Goal: Task Accomplishment & Management: Use online tool/utility

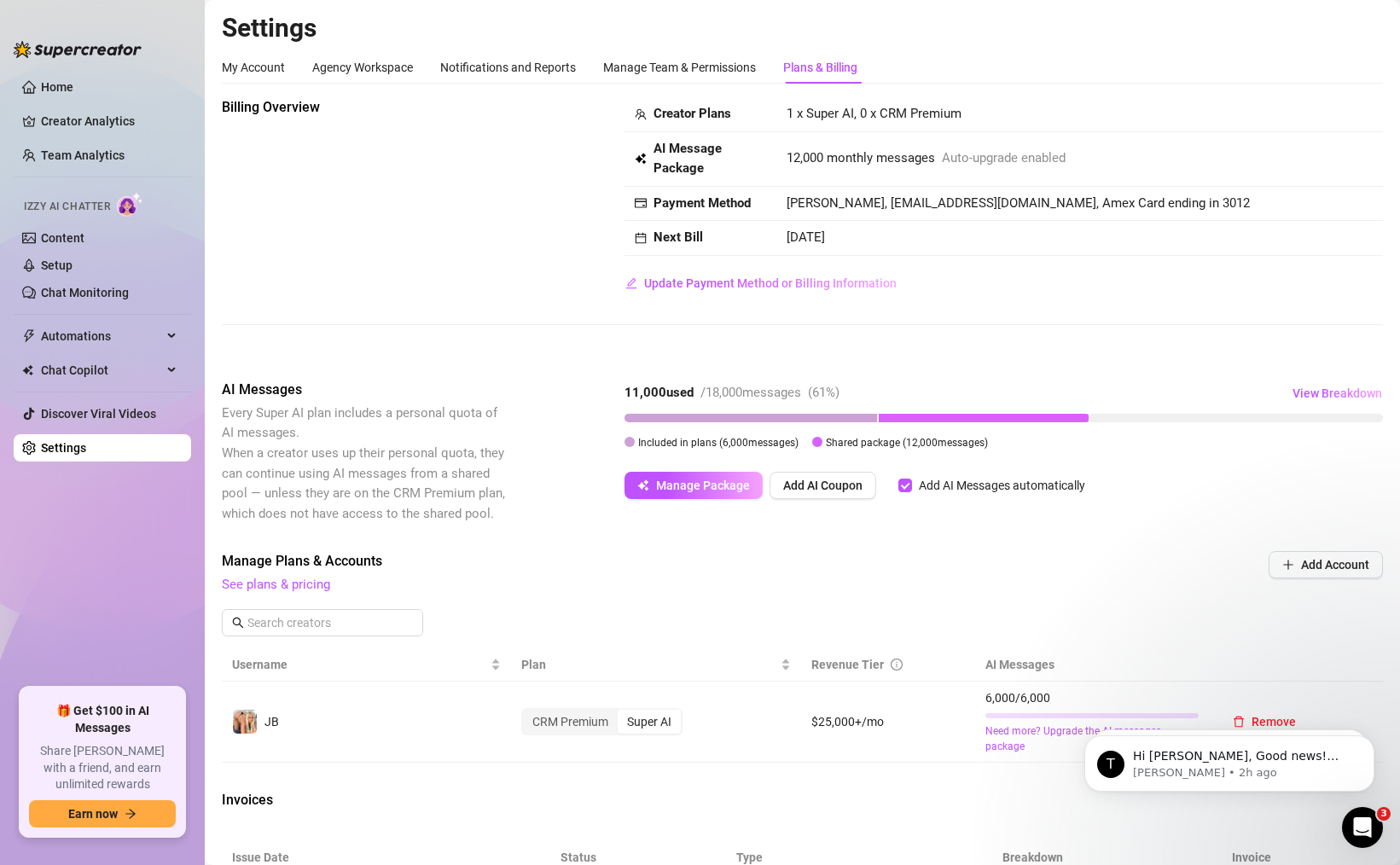
click at [66, 135] on ul "Home Creator Analytics Team Analytics Izzy AI Chatter Content Setup Chat Monito…" at bounding box center [102, 373] width 177 height 614
click at [73, 89] on link "Home" at bounding box center [57, 87] width 32 height 13
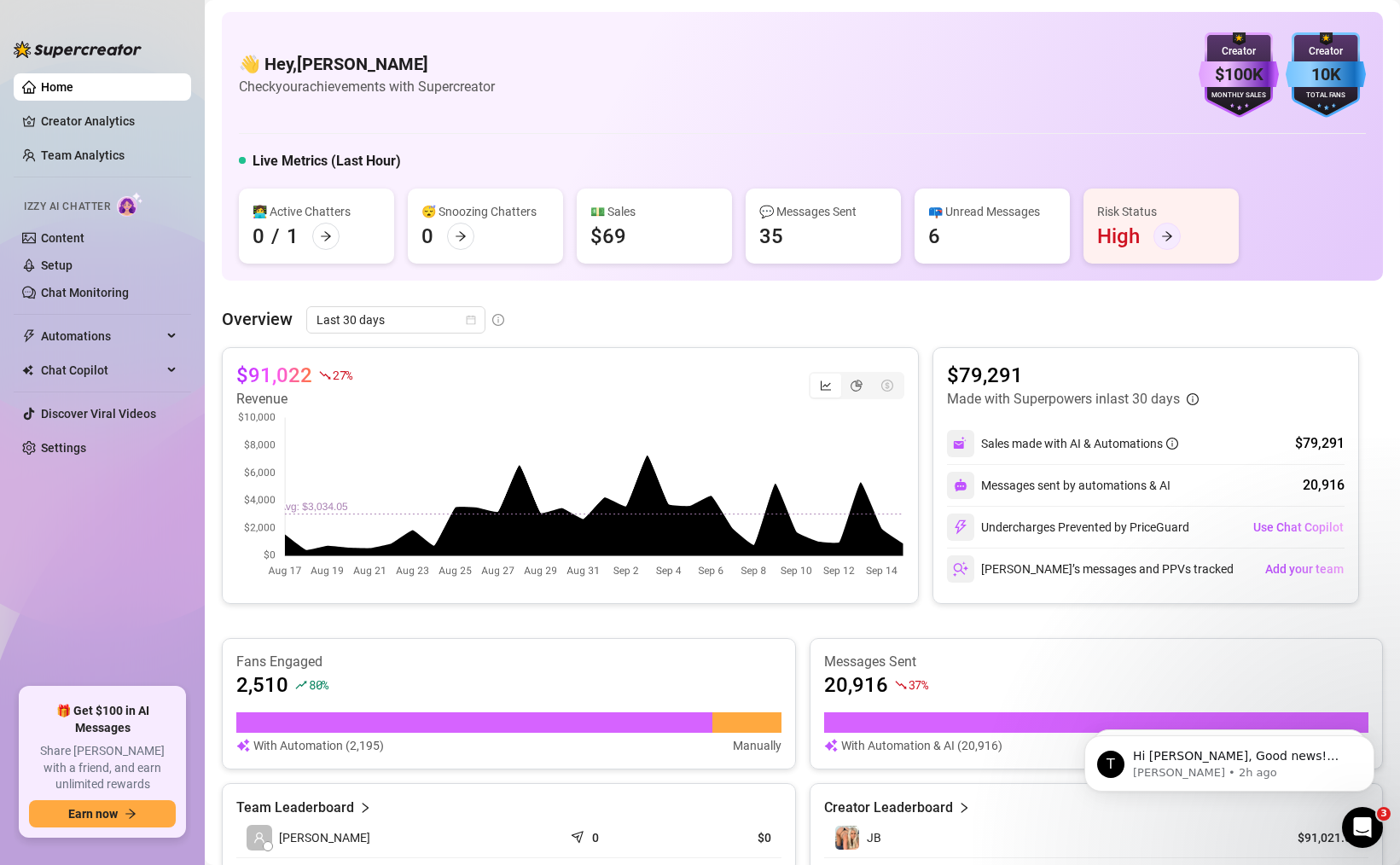
click at [1168, 232] on icon "arrow-right" at bounding box center [1167, 236] width 12 height 12
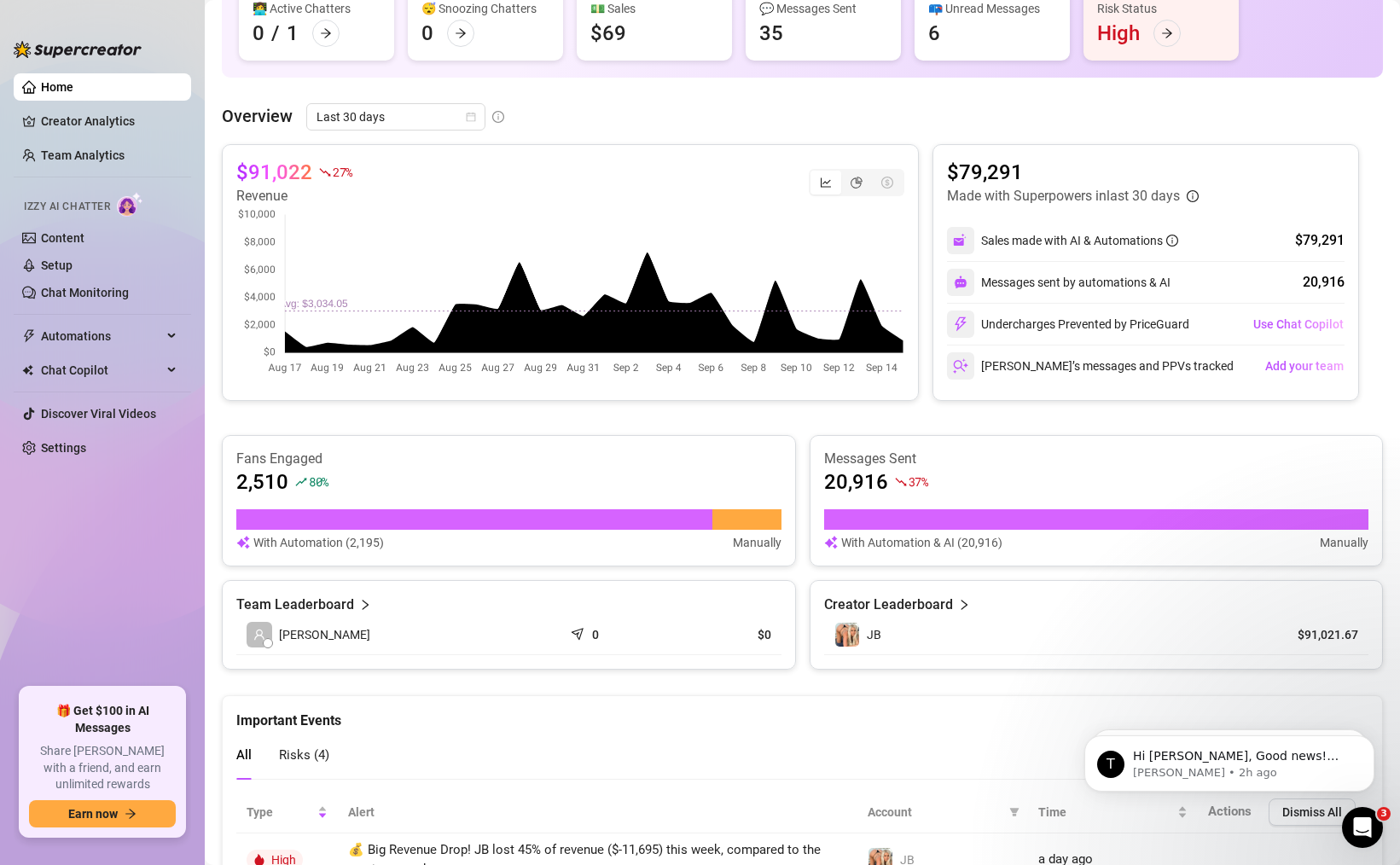
scroll to position [212, 0]
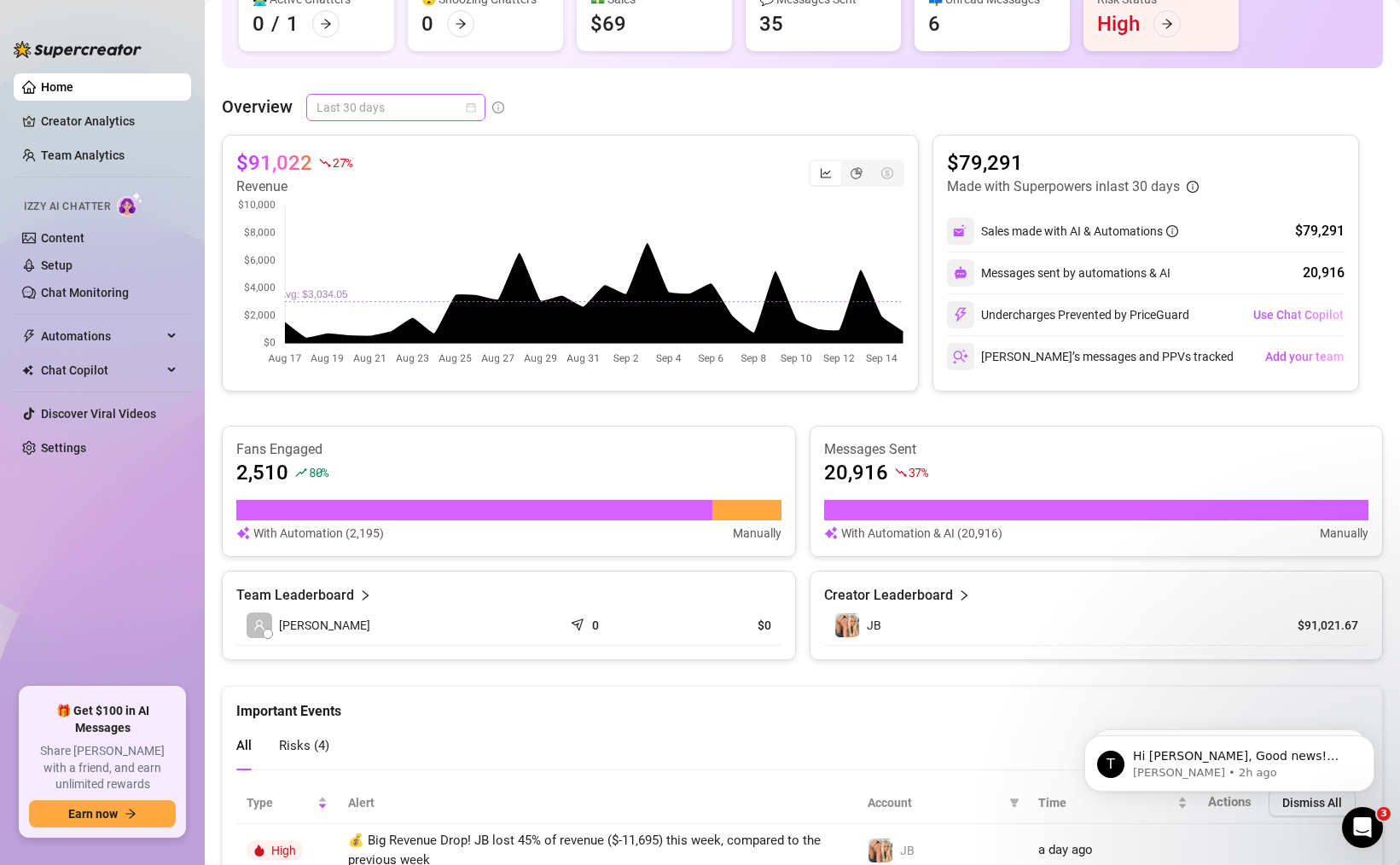
click at [458, 107] on span "Last 30 days" at bounding box center [396, 107] width 159 height 26
click at [449, 218] on div "Last 90 days" at bounding box center [395, 224] width 152 height 19
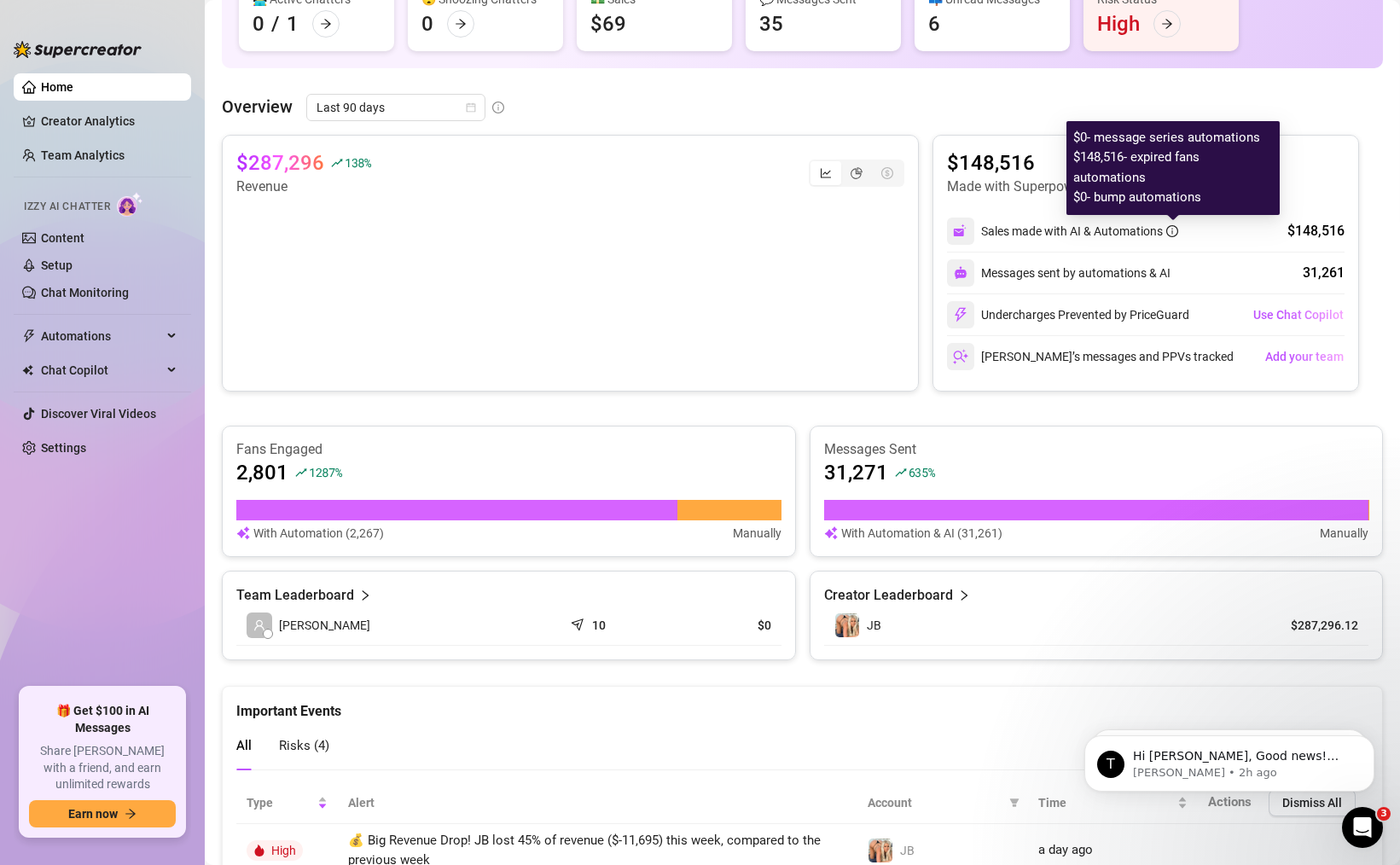
click at [1175, 231] on icon "info-circle" at bounding box center [1172, 231] width 12 height 12
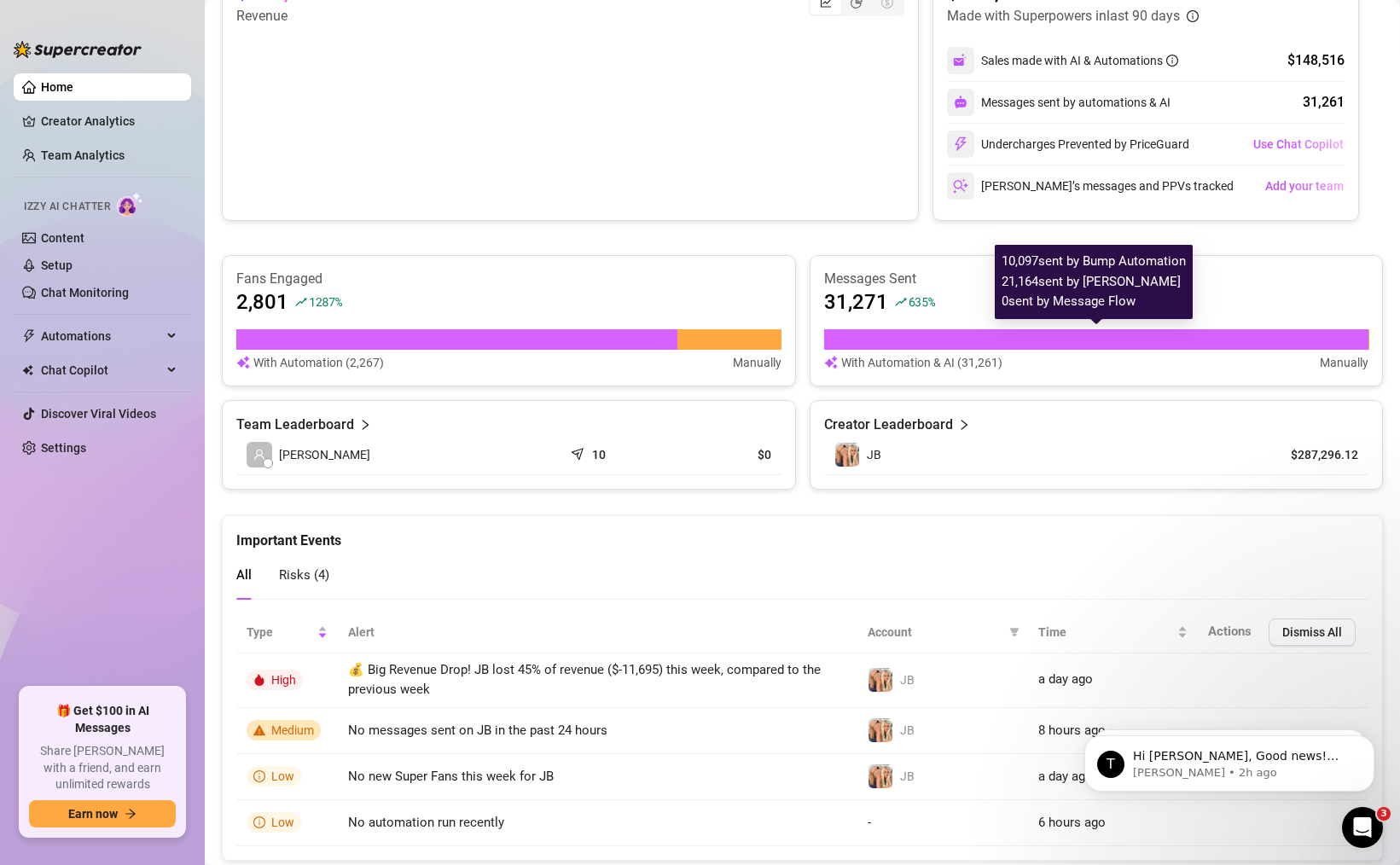
scroll to position [429, 0]
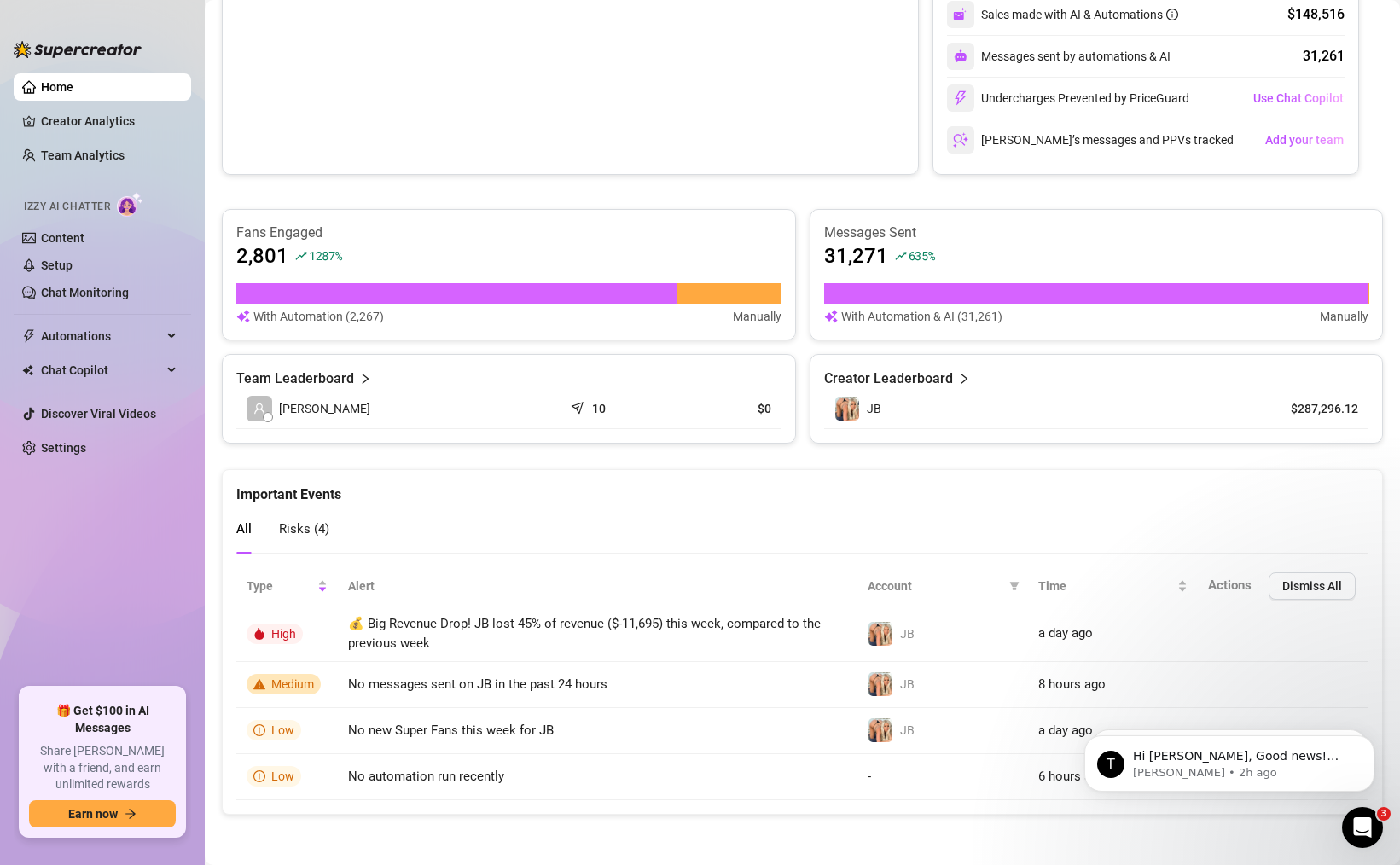
click at [284, 523] on span "Risks ( 4 )" at bounding box center [304, 529] width 51 height 15
click at [244, 530] on span "All" at bounding box center [244, 529] width 15 height 15
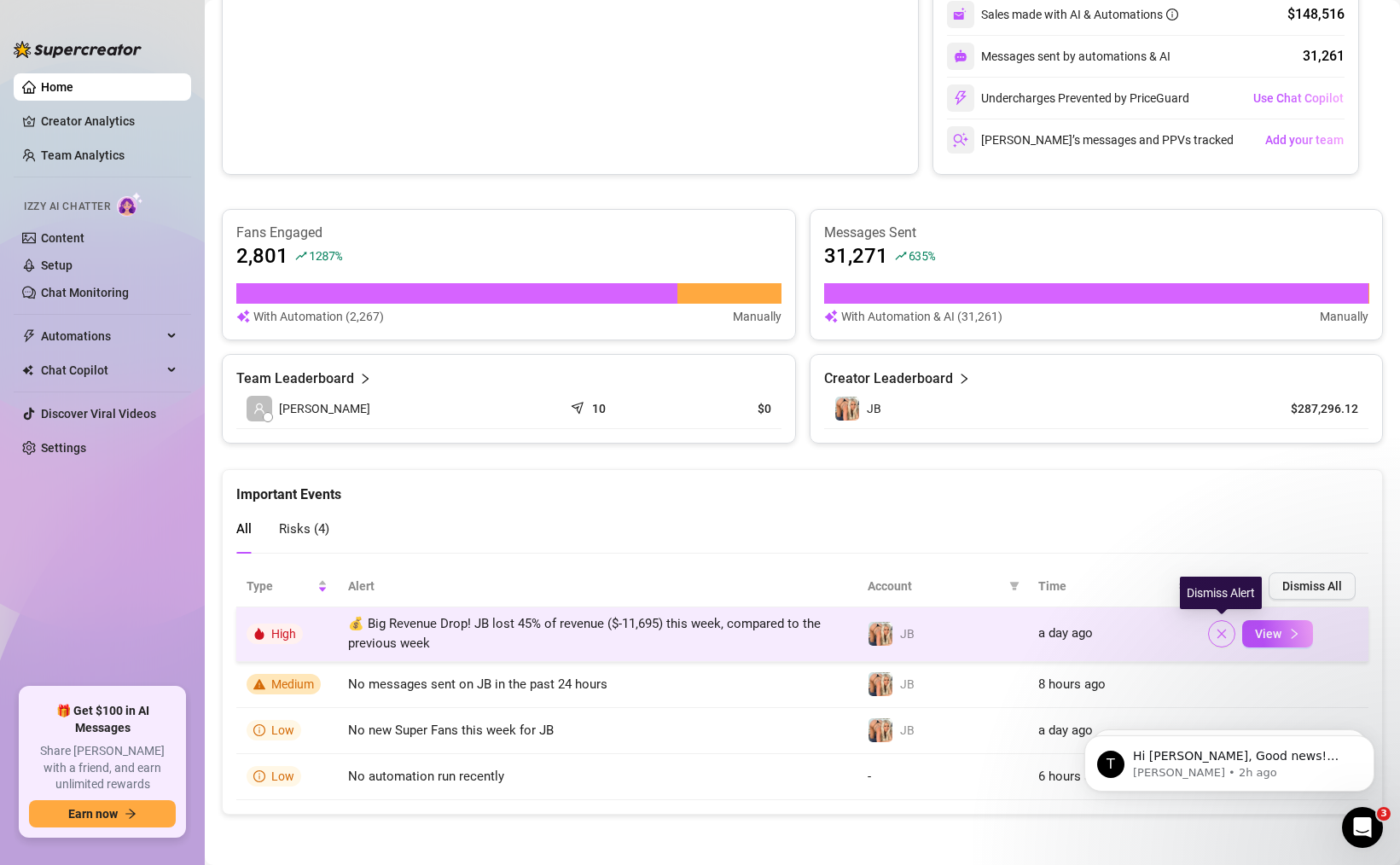
click at [1222, 628] on icon "close" at bounding box center [1222, 634] width 12 height 12
click at [1222, 632] on icon "close" at bounding box center [1223, 634] width 10 height 10
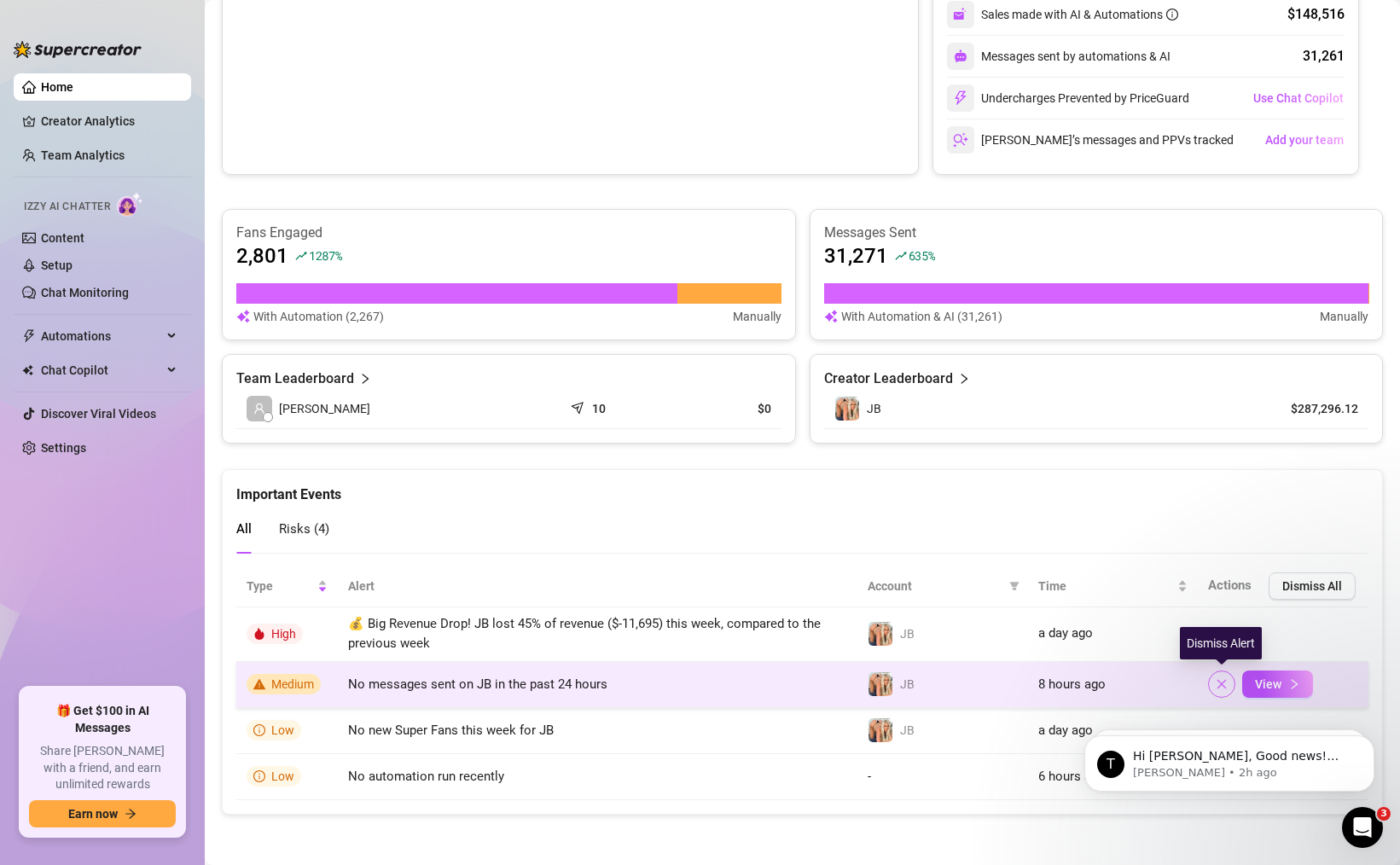
click at [1224, 684] on icon "close" at bounding box center [1223, 685] width 10 height 10
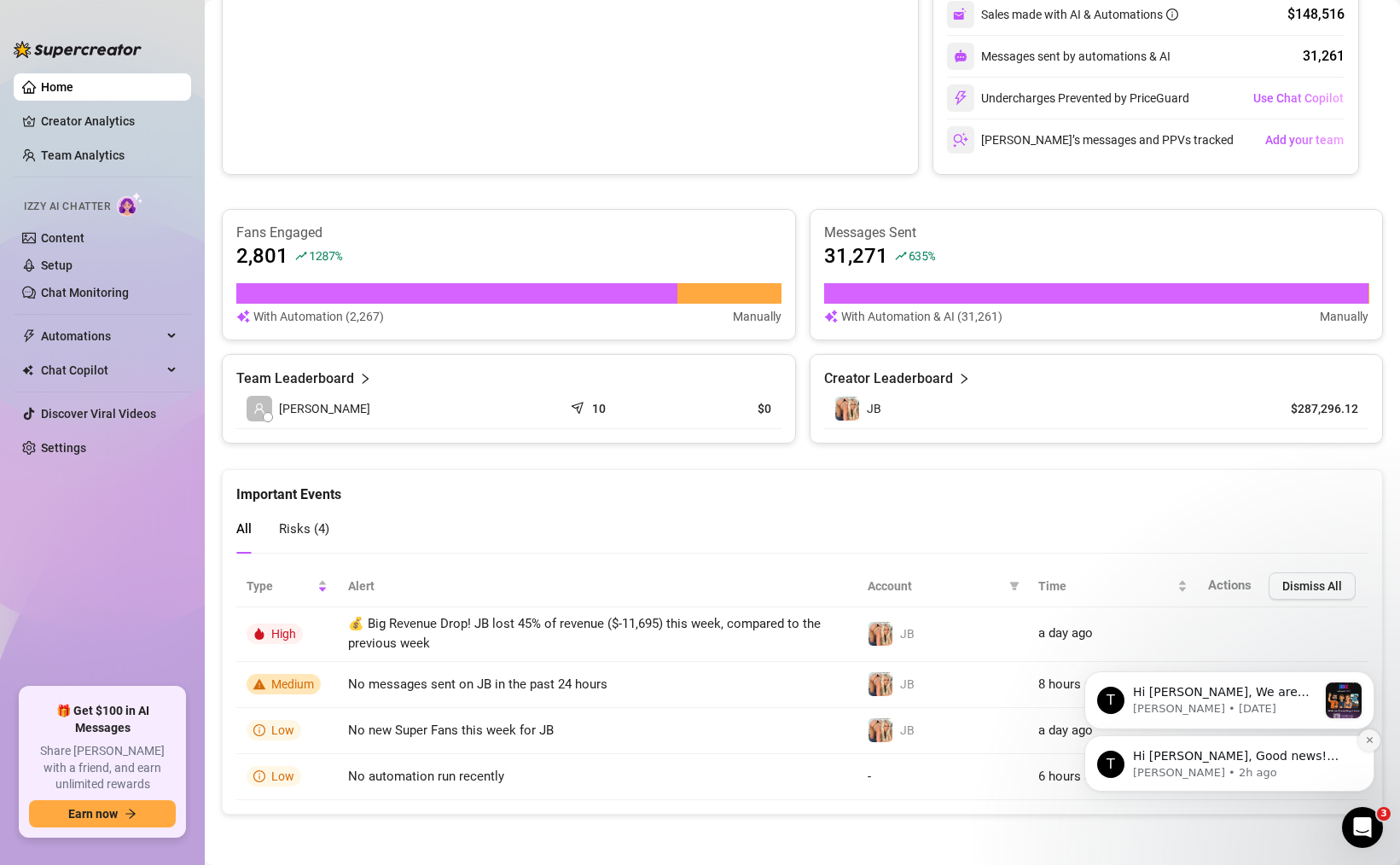
click at [1372, 737] on icon "Dismiss notification" at bounding box center [1370, 740] width 10 height 10
click at [1374, 735] on button "Dismiss notification" at bounding box center [1369, 738] width 22 height 22
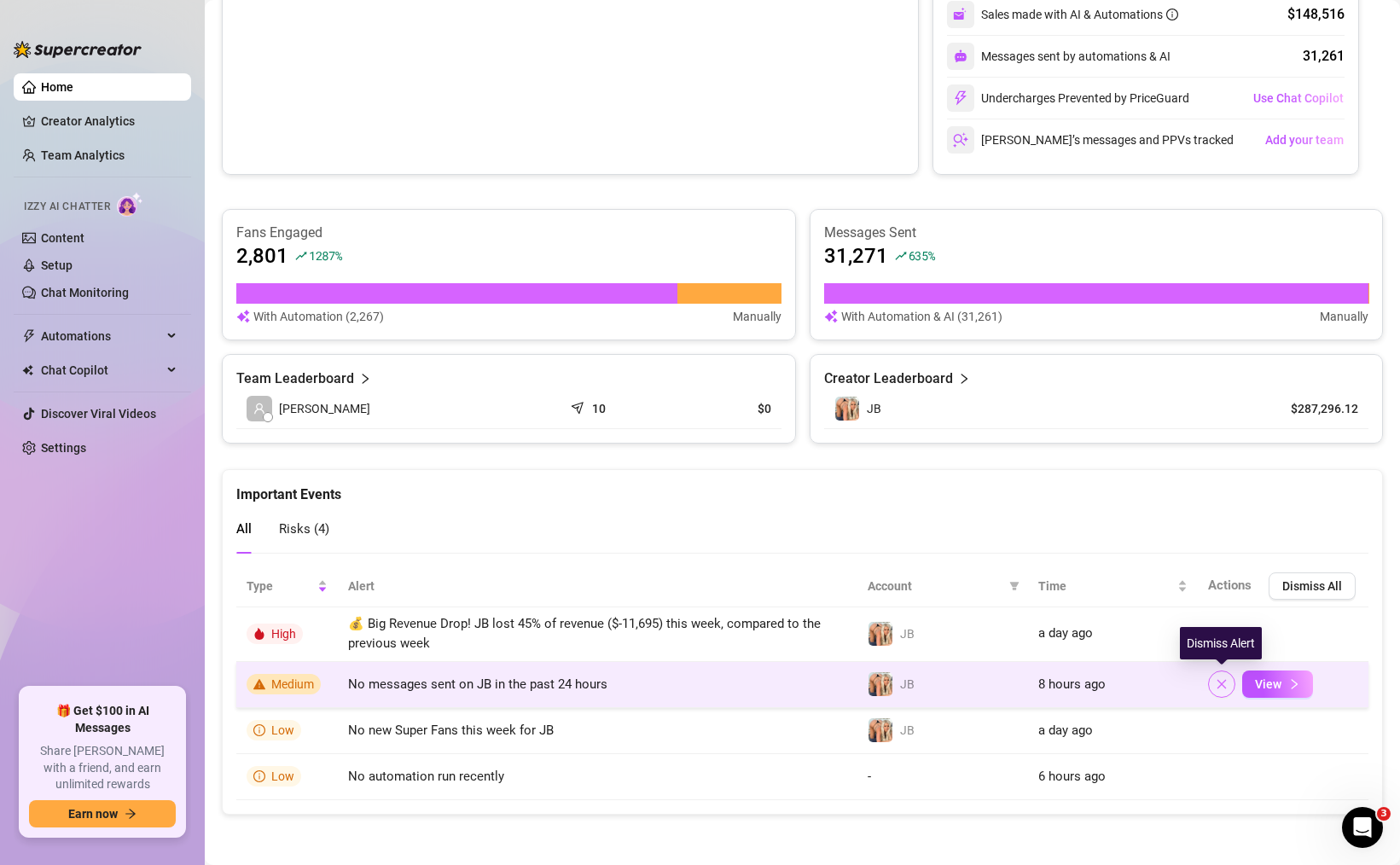
click at [1221, 678] on icon "close" at bounding box center [1222, 684] width 12 height 12
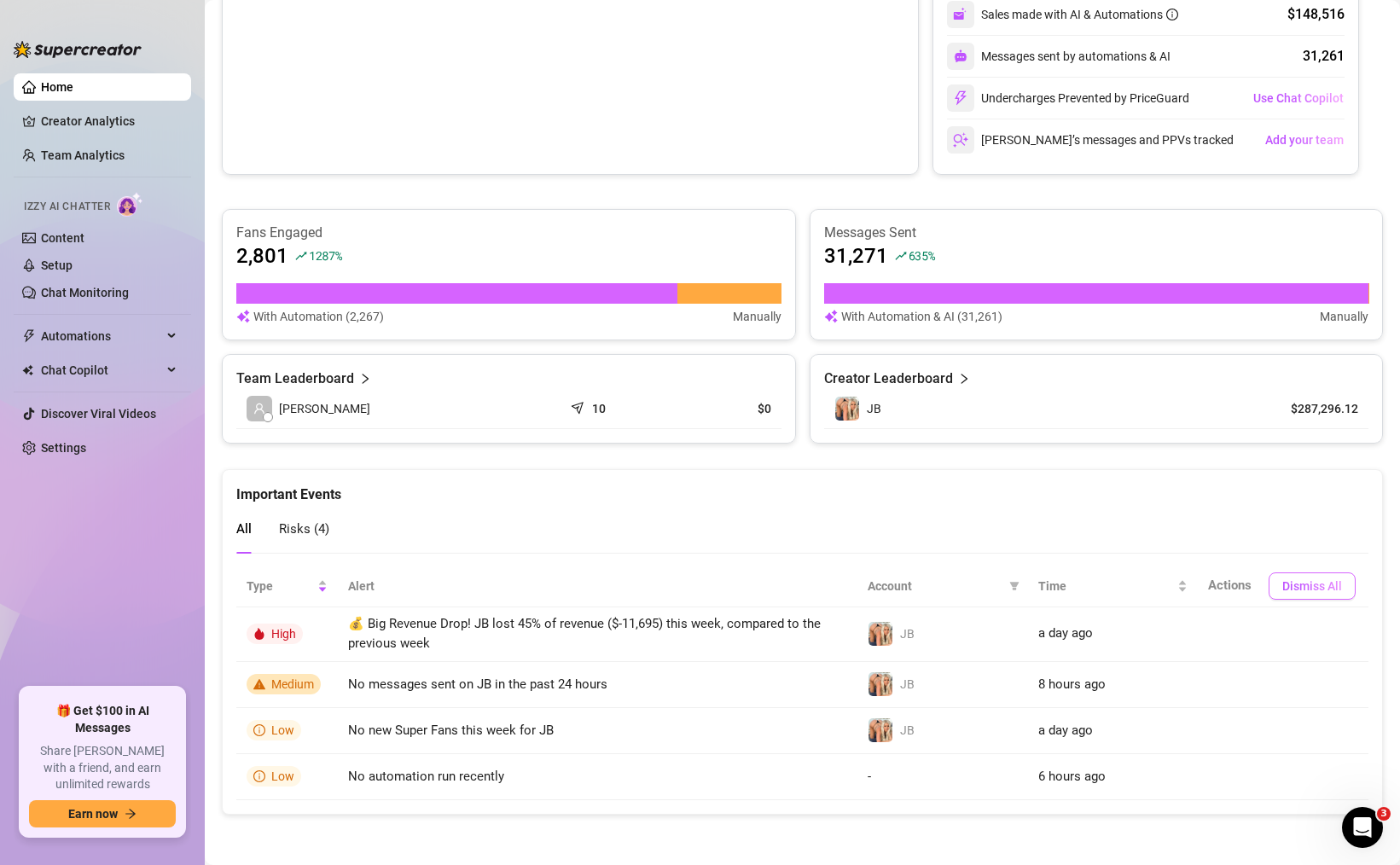
click at [1305, 591] on span "Dismiss All" at bounding box center [1312, 586] width 60 height 13
click at [116, 121] on link "Creator Analytics" at bounding box center [109, 121] width 136 height 28
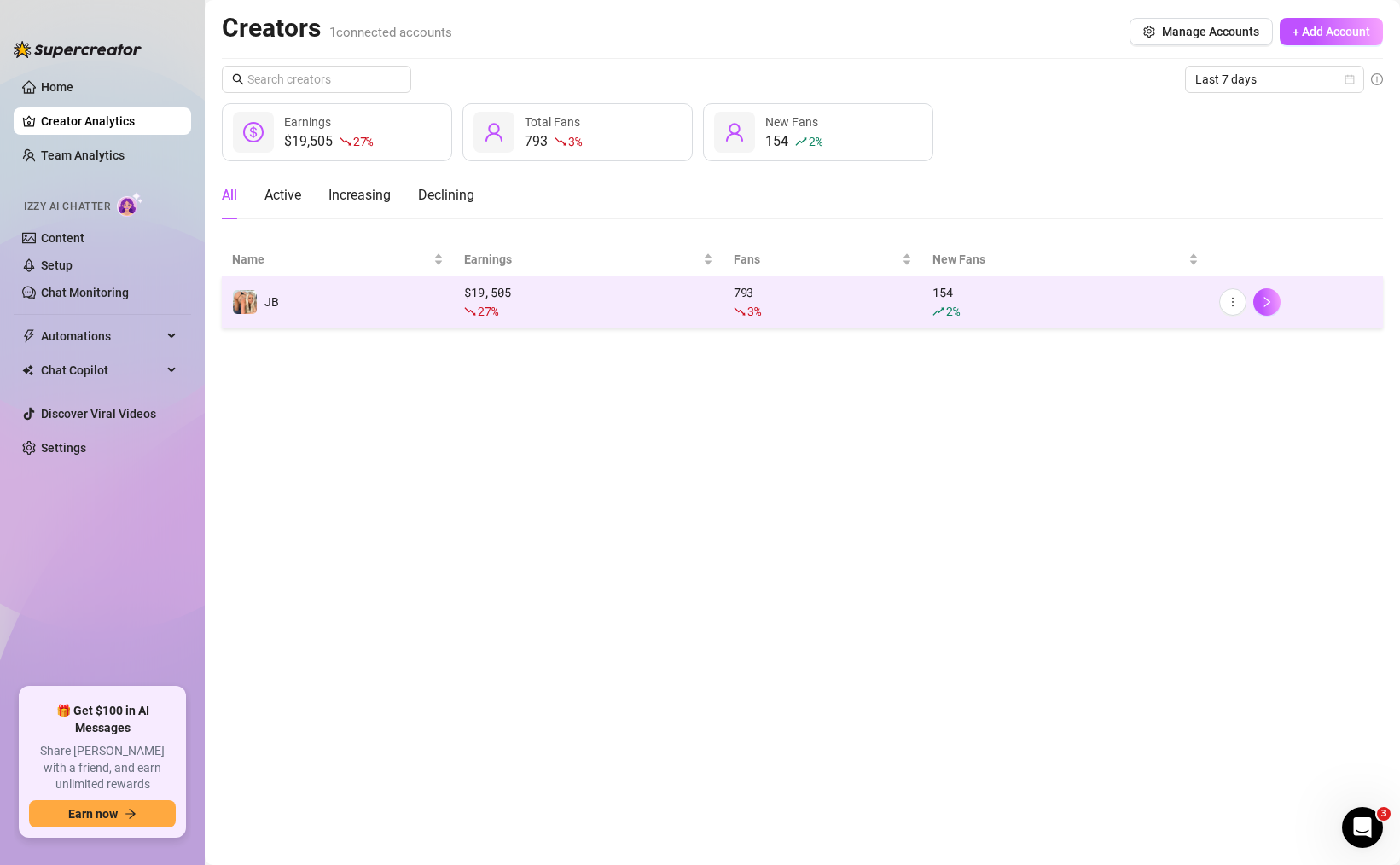
click at [503, 286] on div "$ 19,505 27 %" at bounding box center [588, 301] width 249 height 37
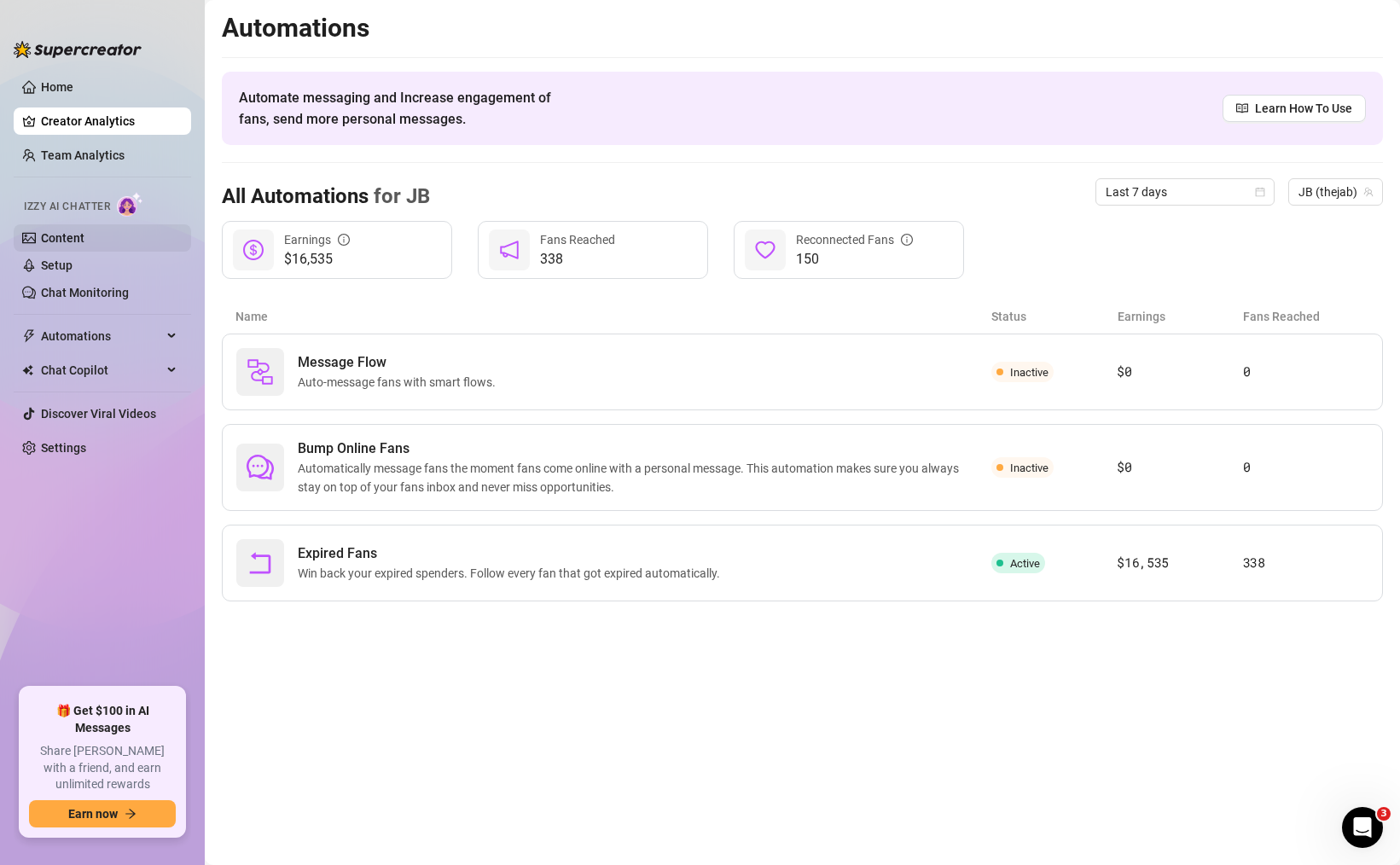
click at [84, 237] on link "Content" at bounding box center [63, 238] width 44 height 13
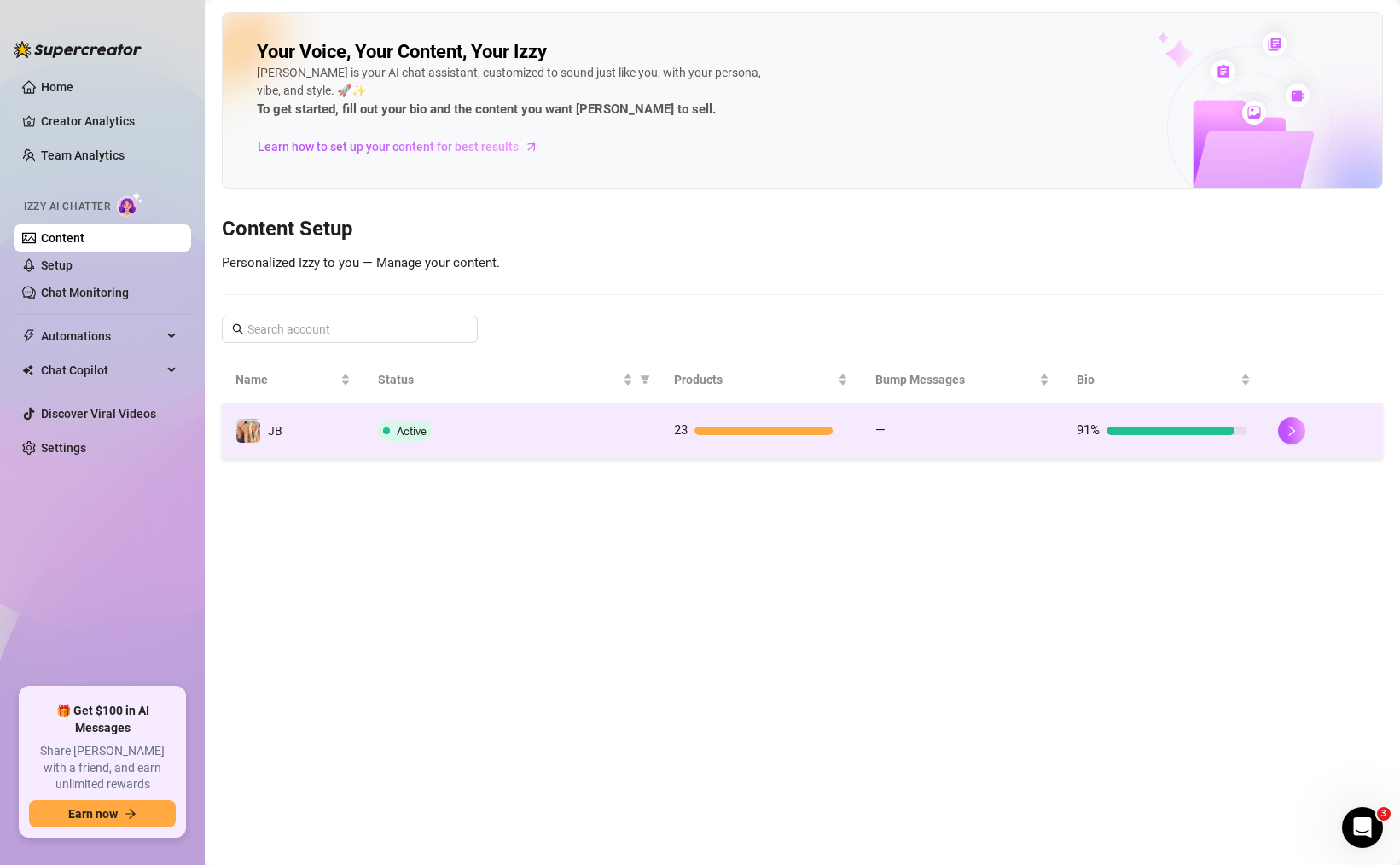
click at [550, 438] on div "Active" at bounding box center [513, 430] width 269 height 20
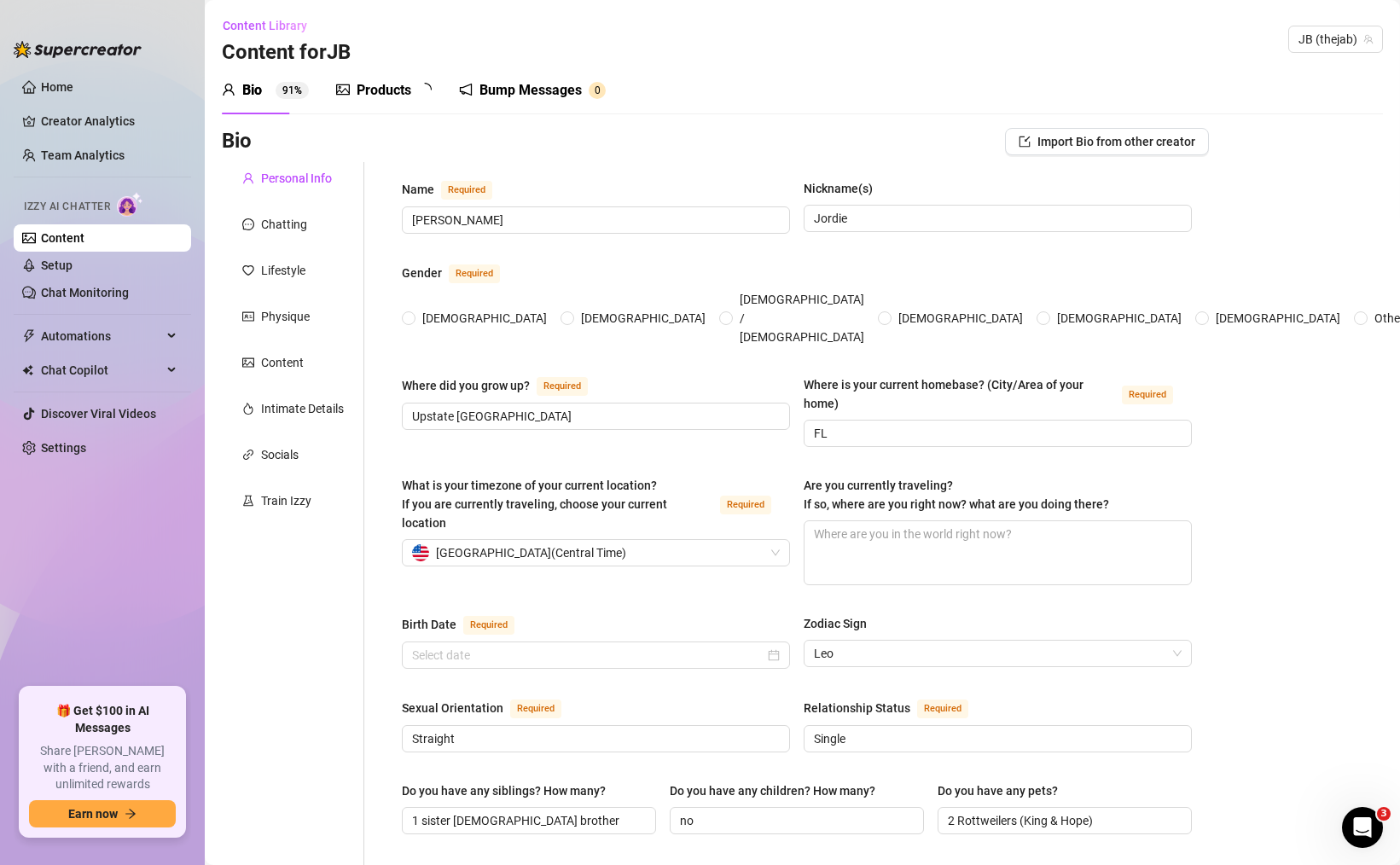
radio input "true"
type input "[DATE]"
click at [345, 83] on icon "picture" at bounding box center [343, 90] width 13 height 13
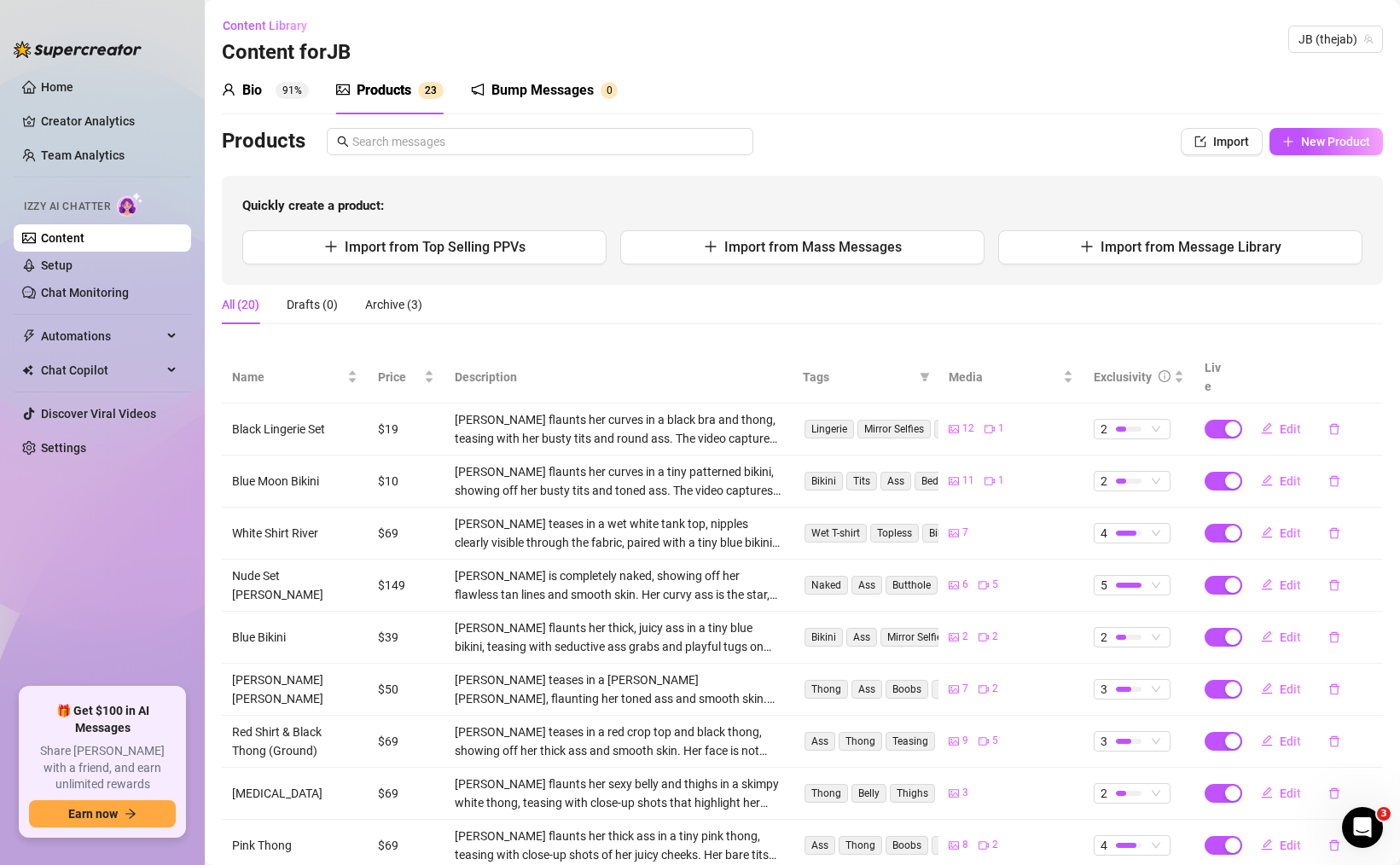
scroll to position [138, 0]
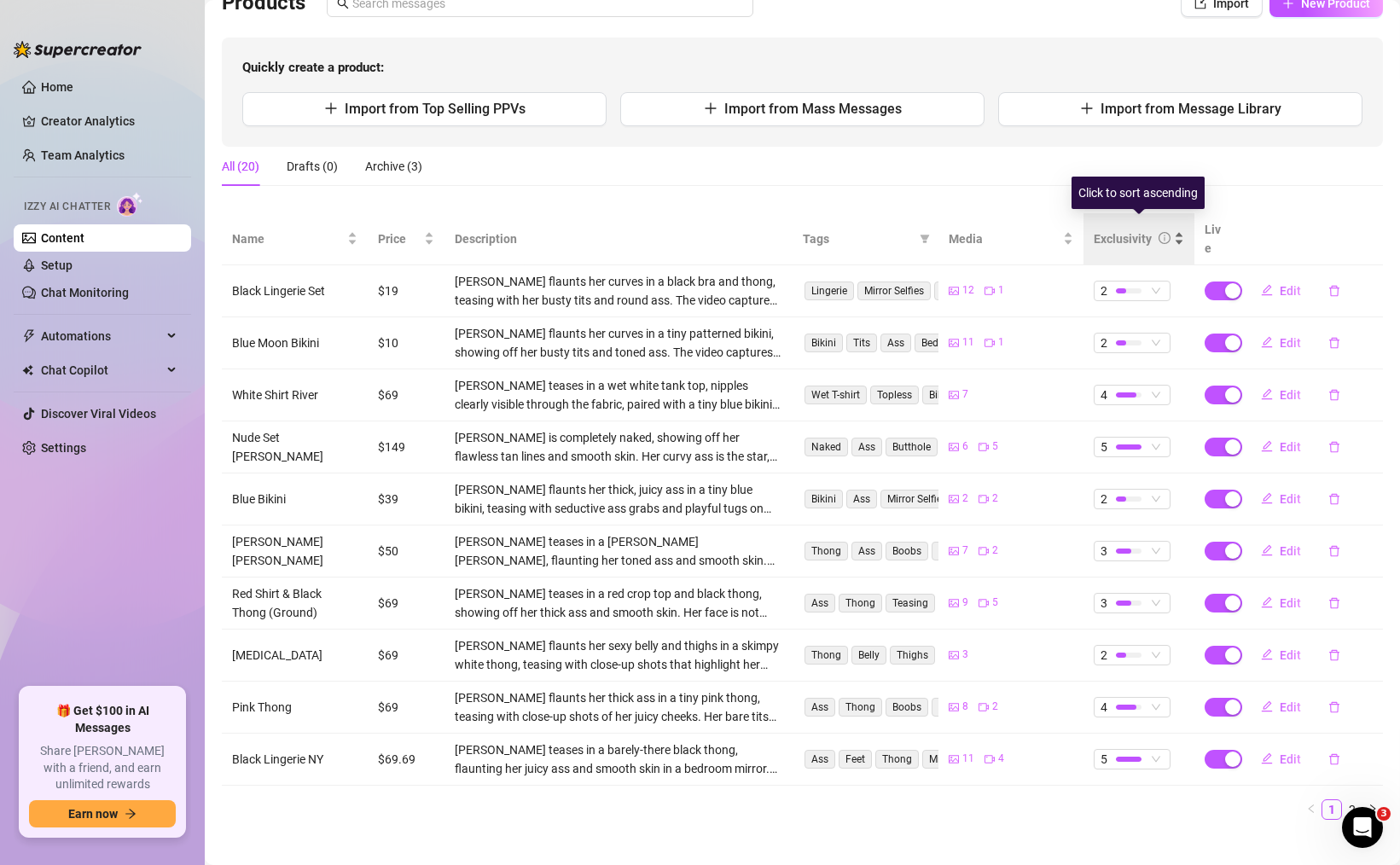
click at [1185, 230] on div "Exclusivity" at bounding box center [1139, 239] width 91 height 19
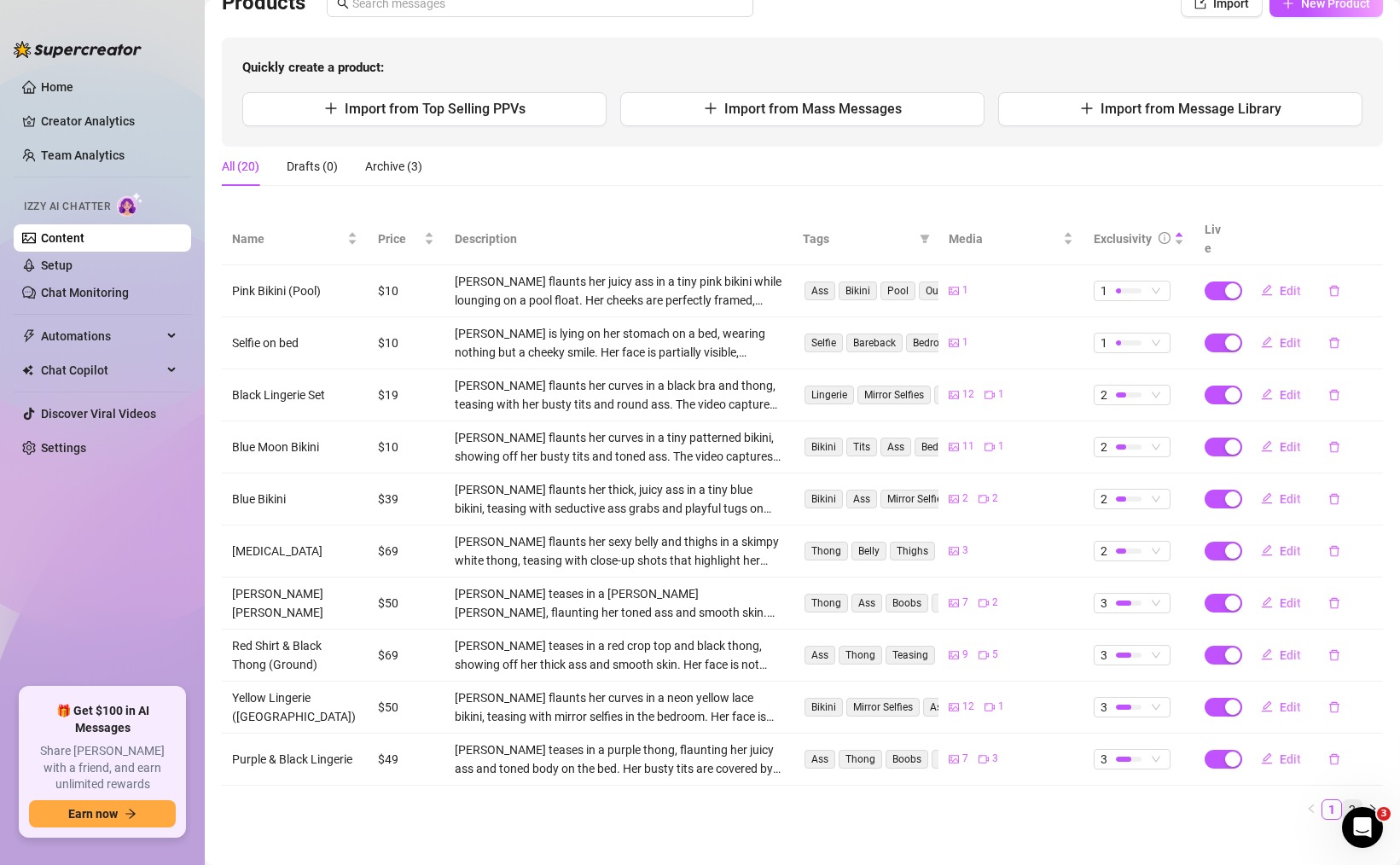
click at [1355, 800] on link "2" at bounding box center [1352, 810] width 19 height 19
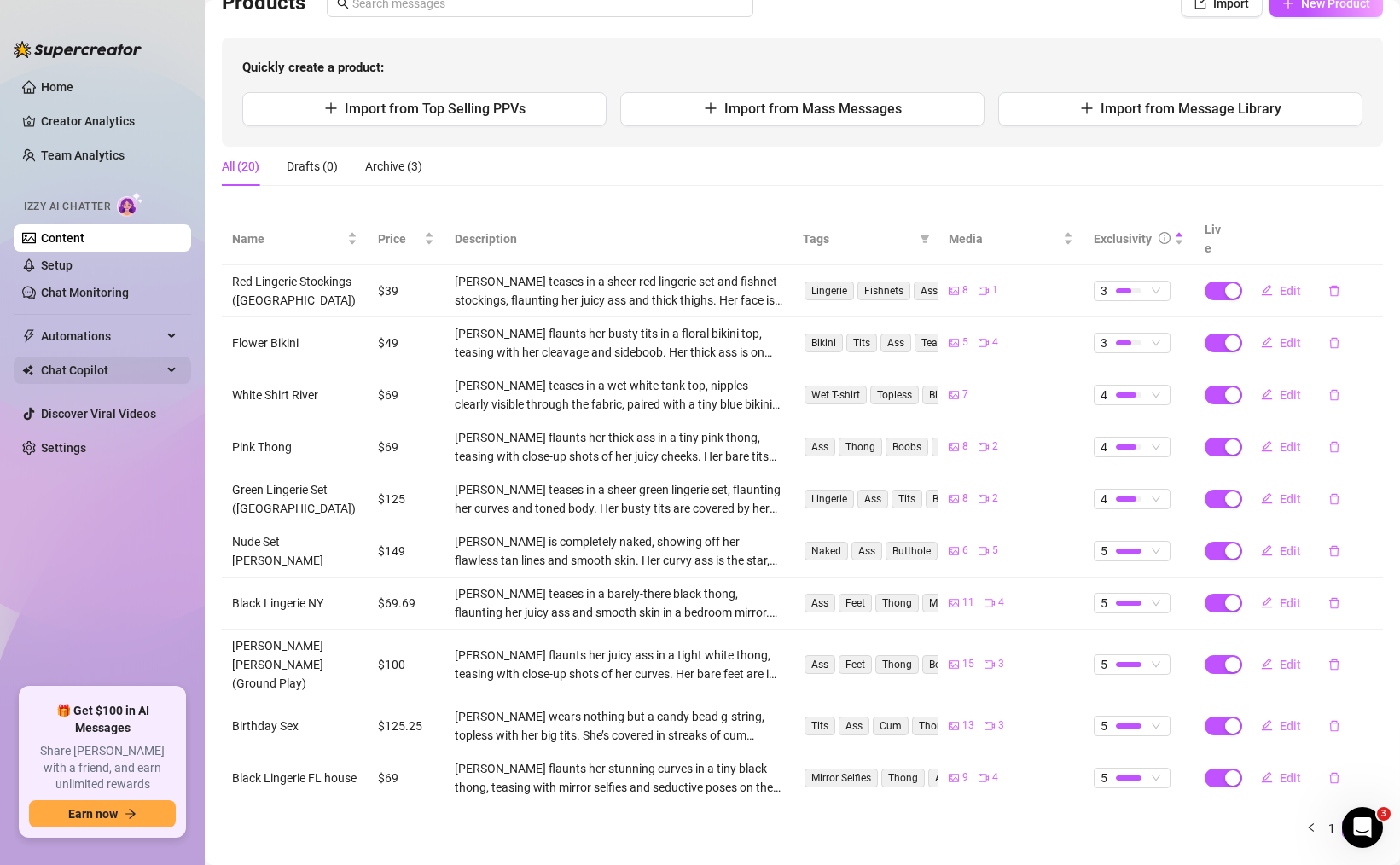
click at [112, 371] on span "Chat Copilot" at bounding box center [101, 370] width 121 height 28
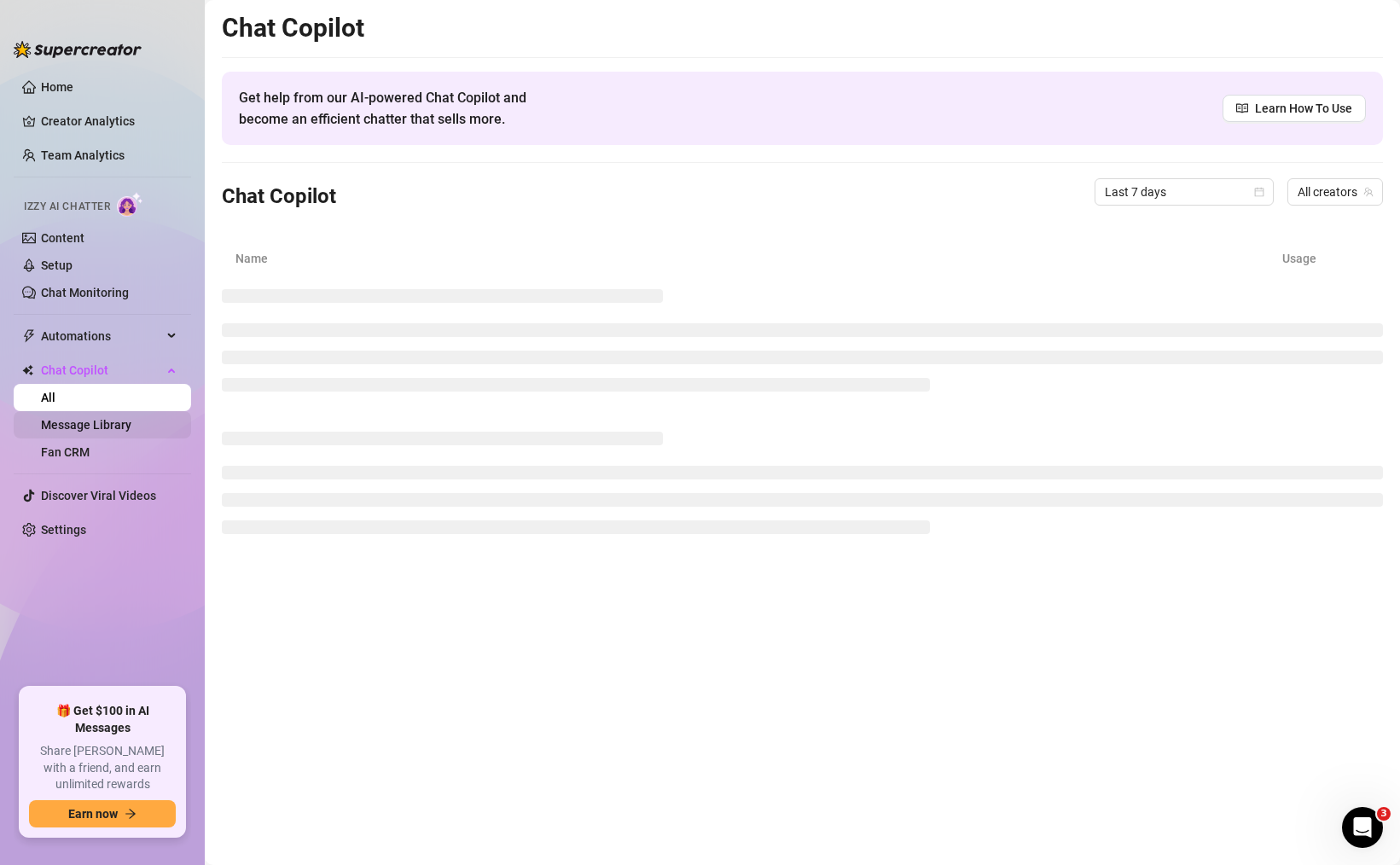
click at [126, 422] on link "Message Library" at bounding box center [86, 425] width 91 height 13
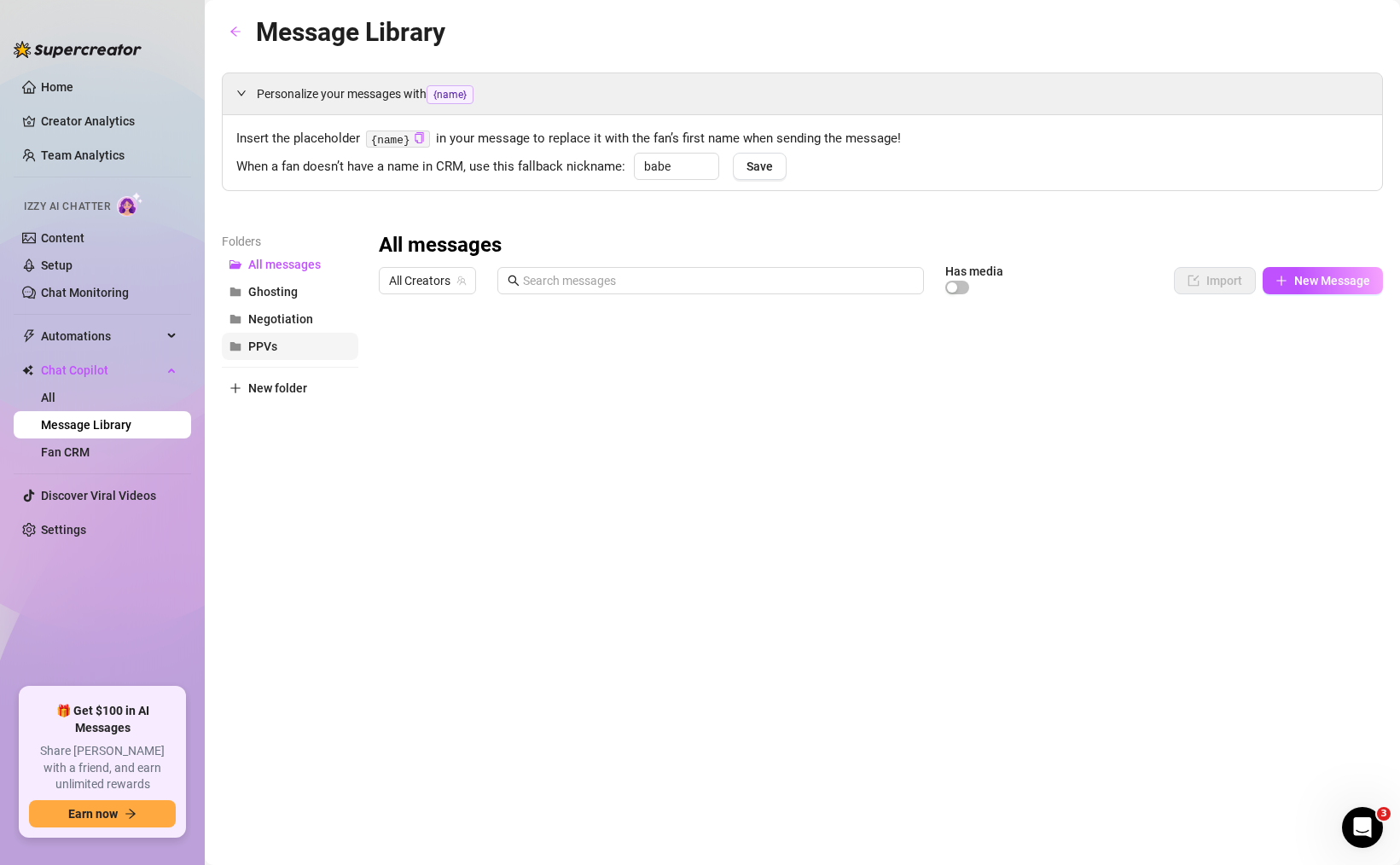
click at [297, 350] on button "PPVs" at bounding box center [290, 346] width 136 height 28
click at [1087, 353] on div at bounding box center [881, 492] width 1004 height 380
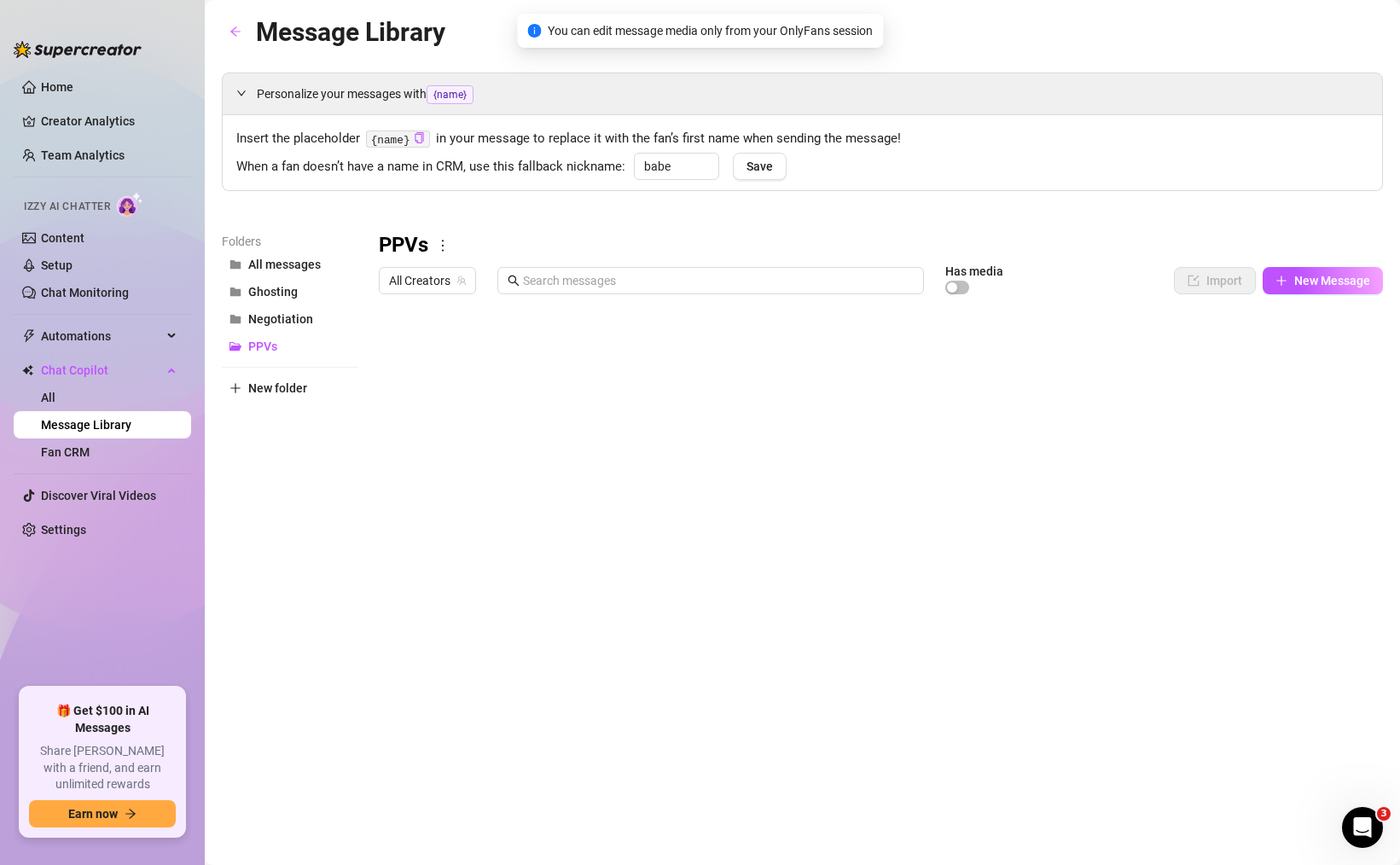
click at [1076, 204] on div "Personalize your messages with {name} Insert the placeholder {name} in your mes…" at bounding box center [802, 377] width 1161 height 610
click at [1073, 355] on div at bounding box center [881, 492] width 1004 height 380
click at [1000, 346] on div at bounding box center [881, 492] width 1004 height 380
click at [975, 198] on div "Personalize your messages with {name} Insert the placeholder {name} in your mes…" at bounding box center [802, 377] width 1161 height 610
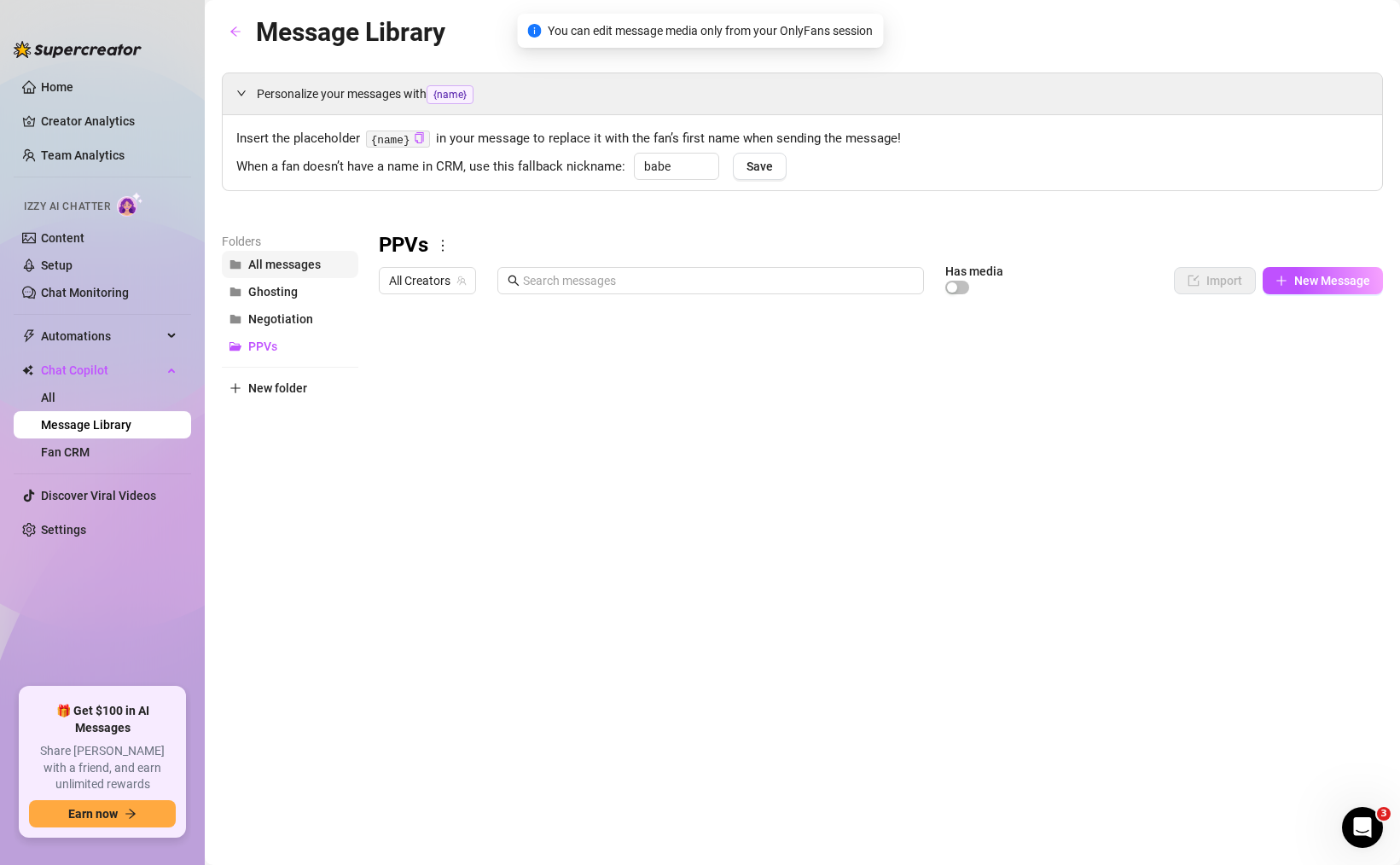
click at [283, 265] on span "All messages" at bounding box center [285, 264] width 72 height 13
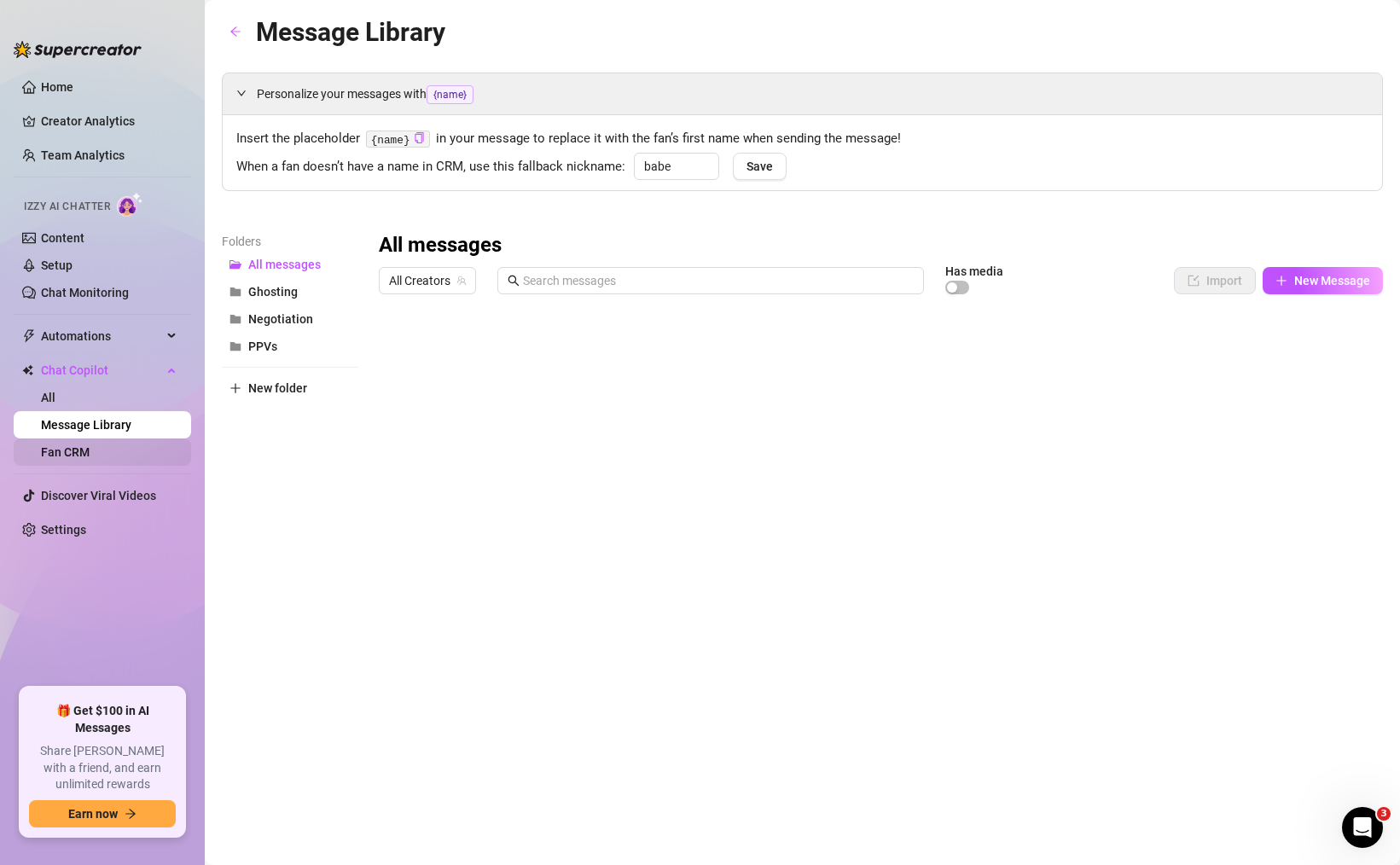
click at [59, 452] on link "Fan CRM" at bounding box center [65, 452] width 49 height 13
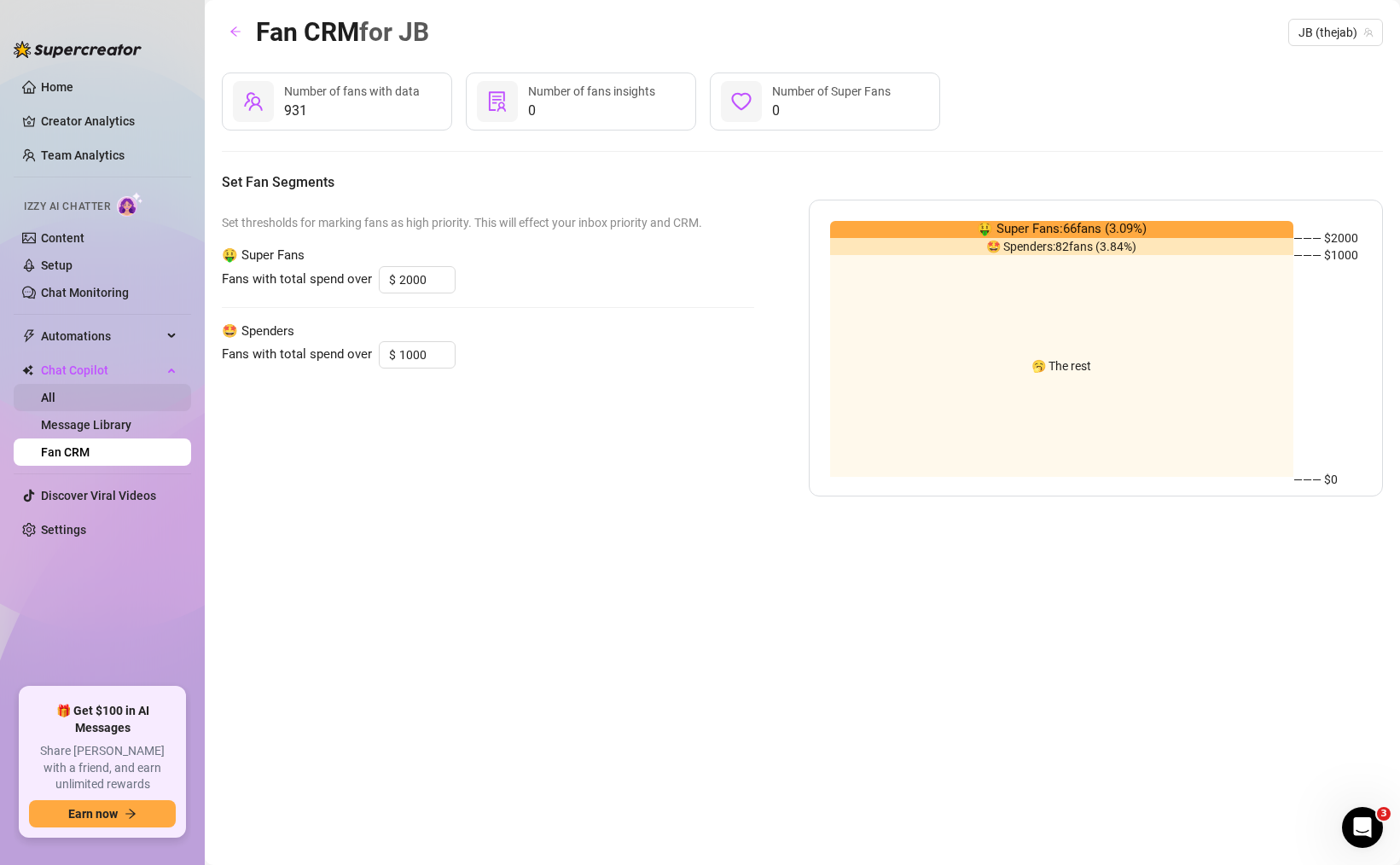
click at [55, 404] on link "All" at bounding box center [48, 397] width 14 height 13
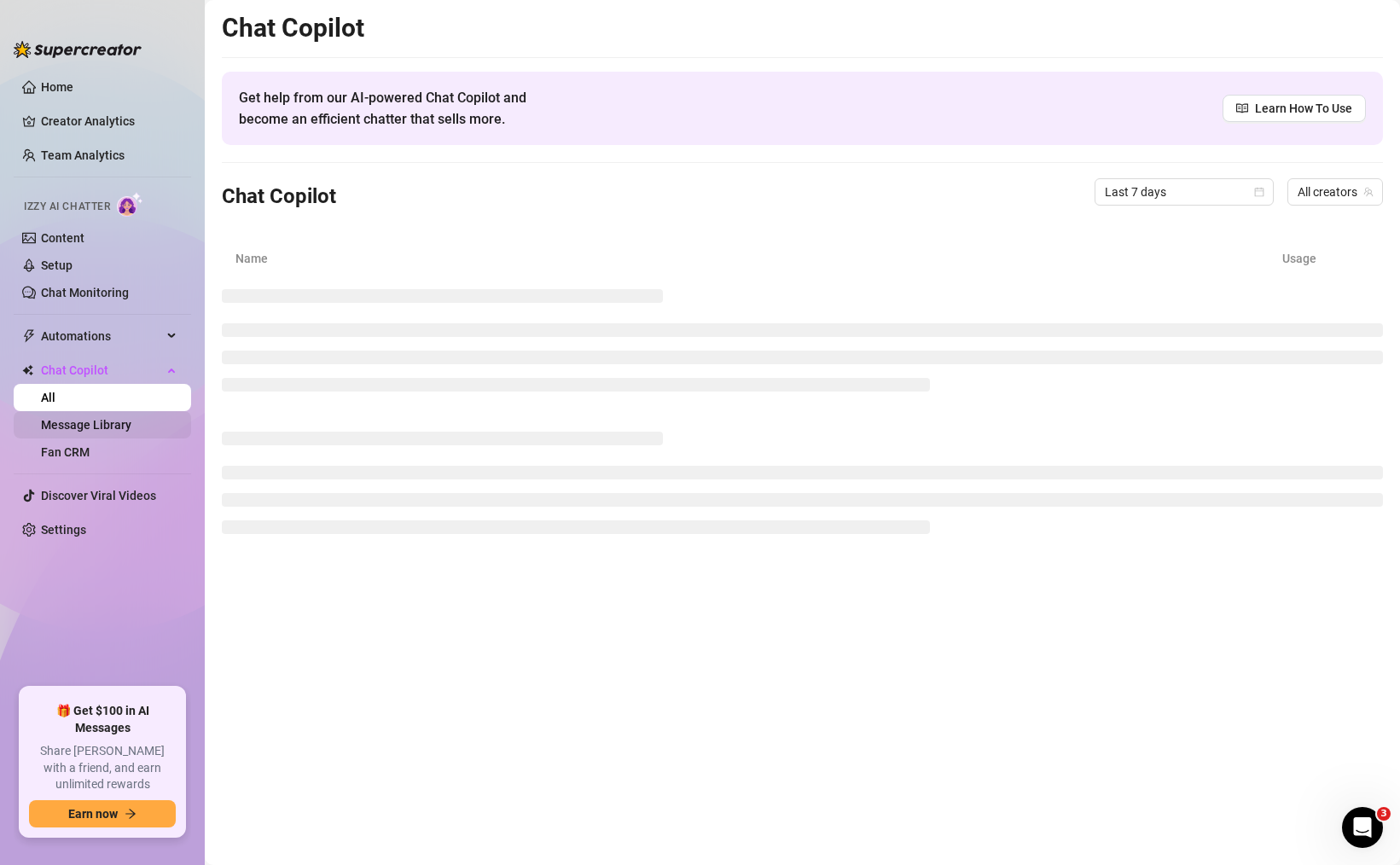
click at [91, 425] on link "Message Library" at bounding box center [86, 425] width 91 height 13
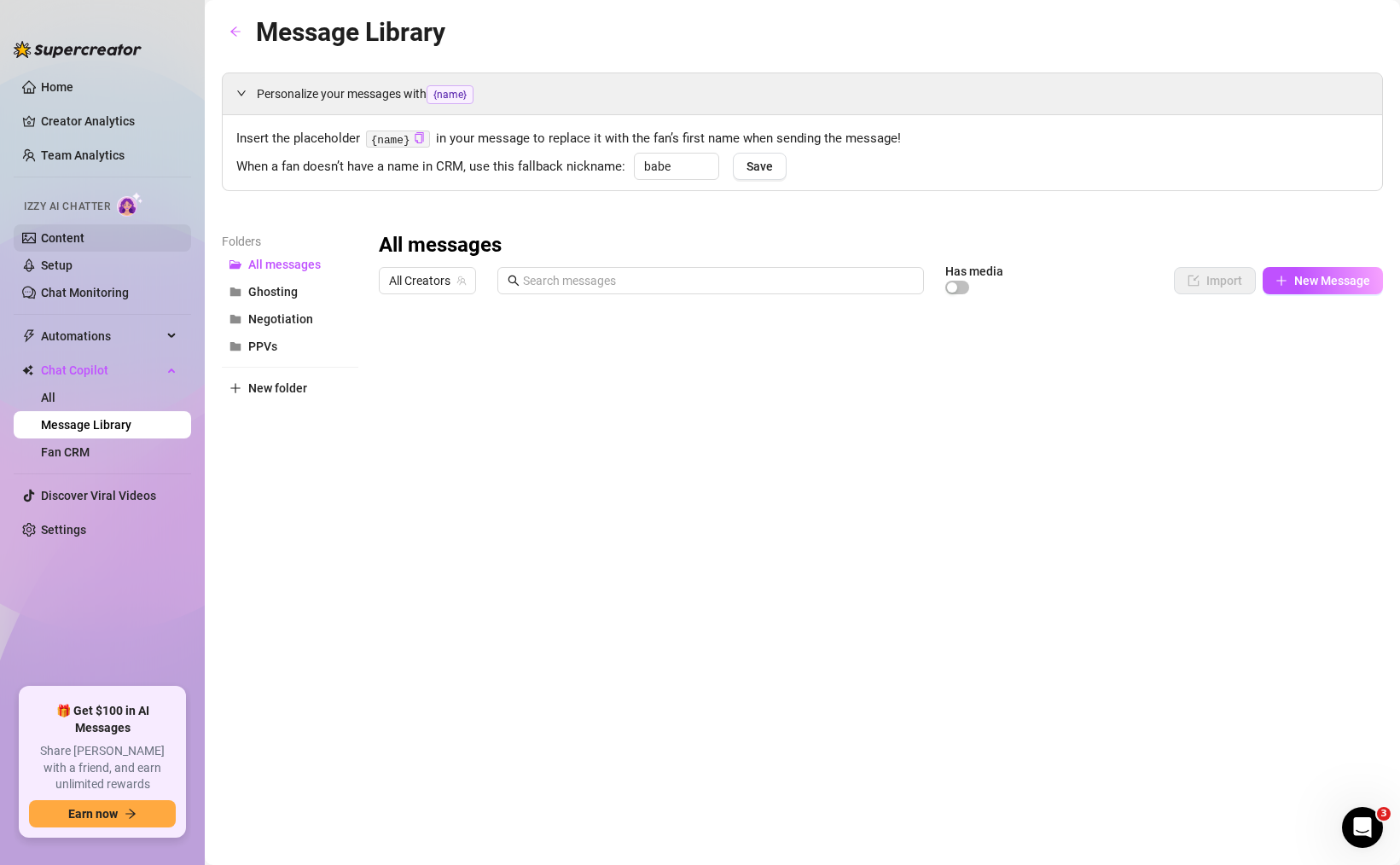
click at [85, 239] on link "Content" at bounding box center [63, 238] width 44 height 13
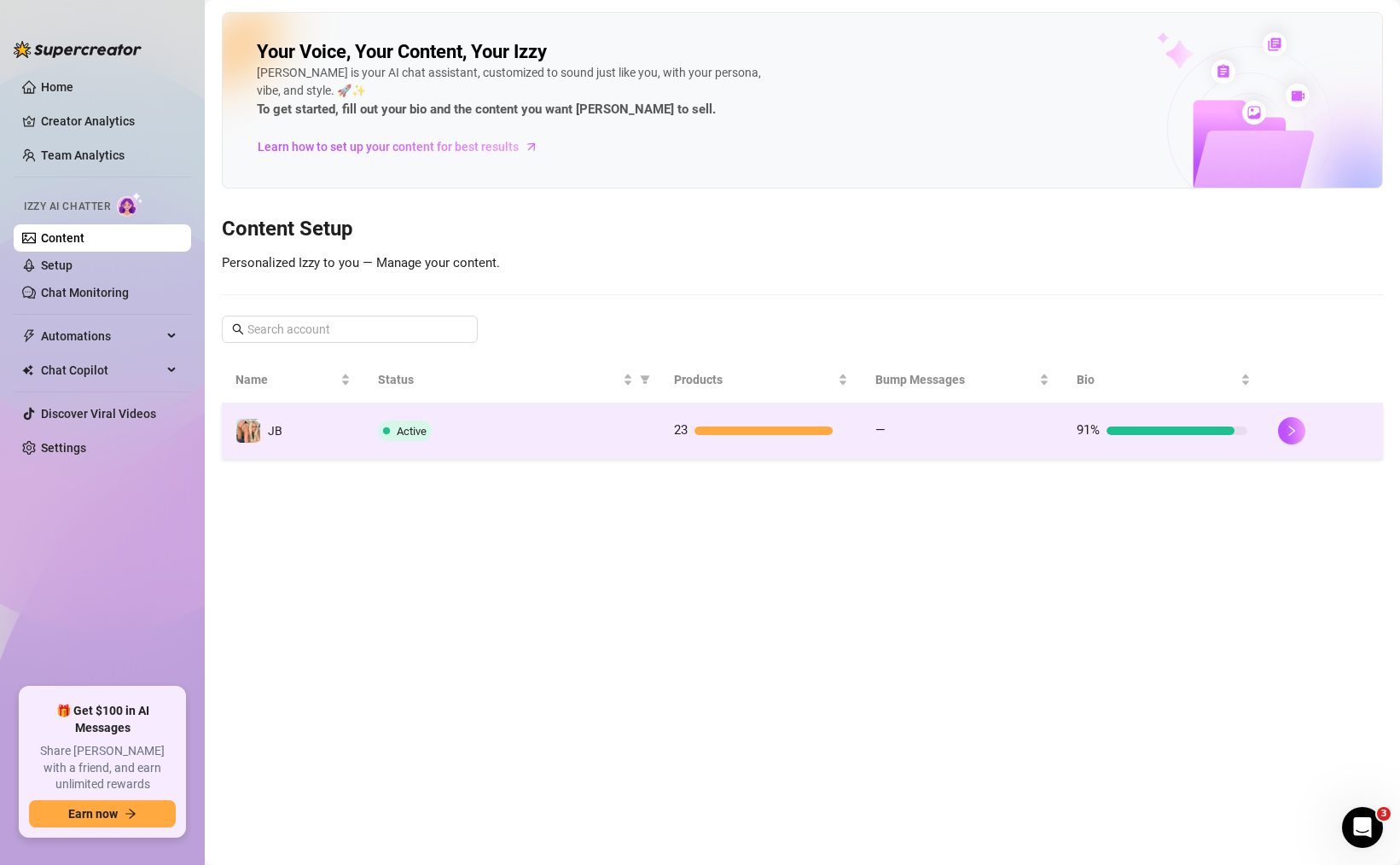
click at [550, 435] on div "Active" at bounding box center [513, 430] width 269 height 20
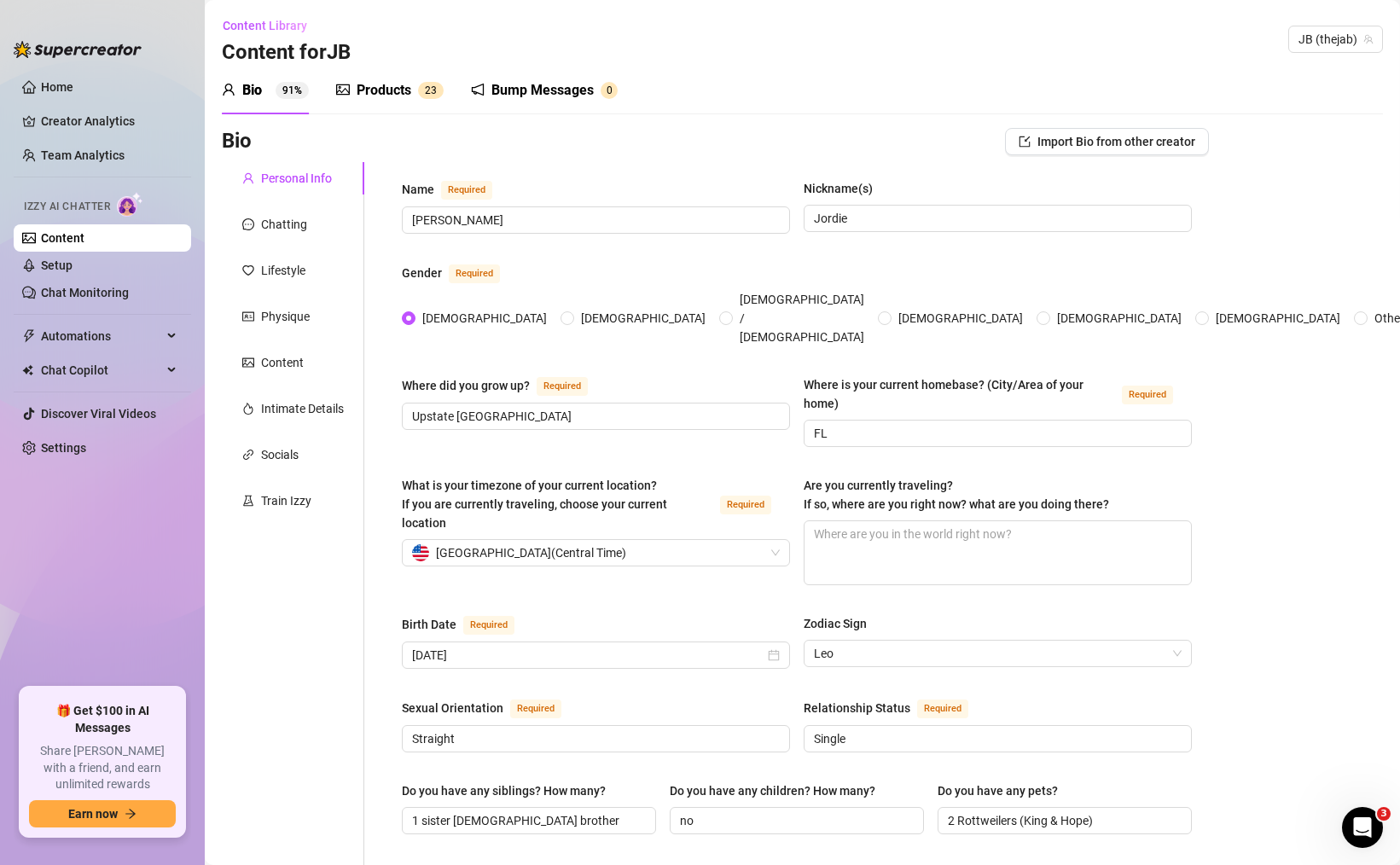
click at [395, 88] on div "Products" at bounding box center [383, 90] width 54 height 20
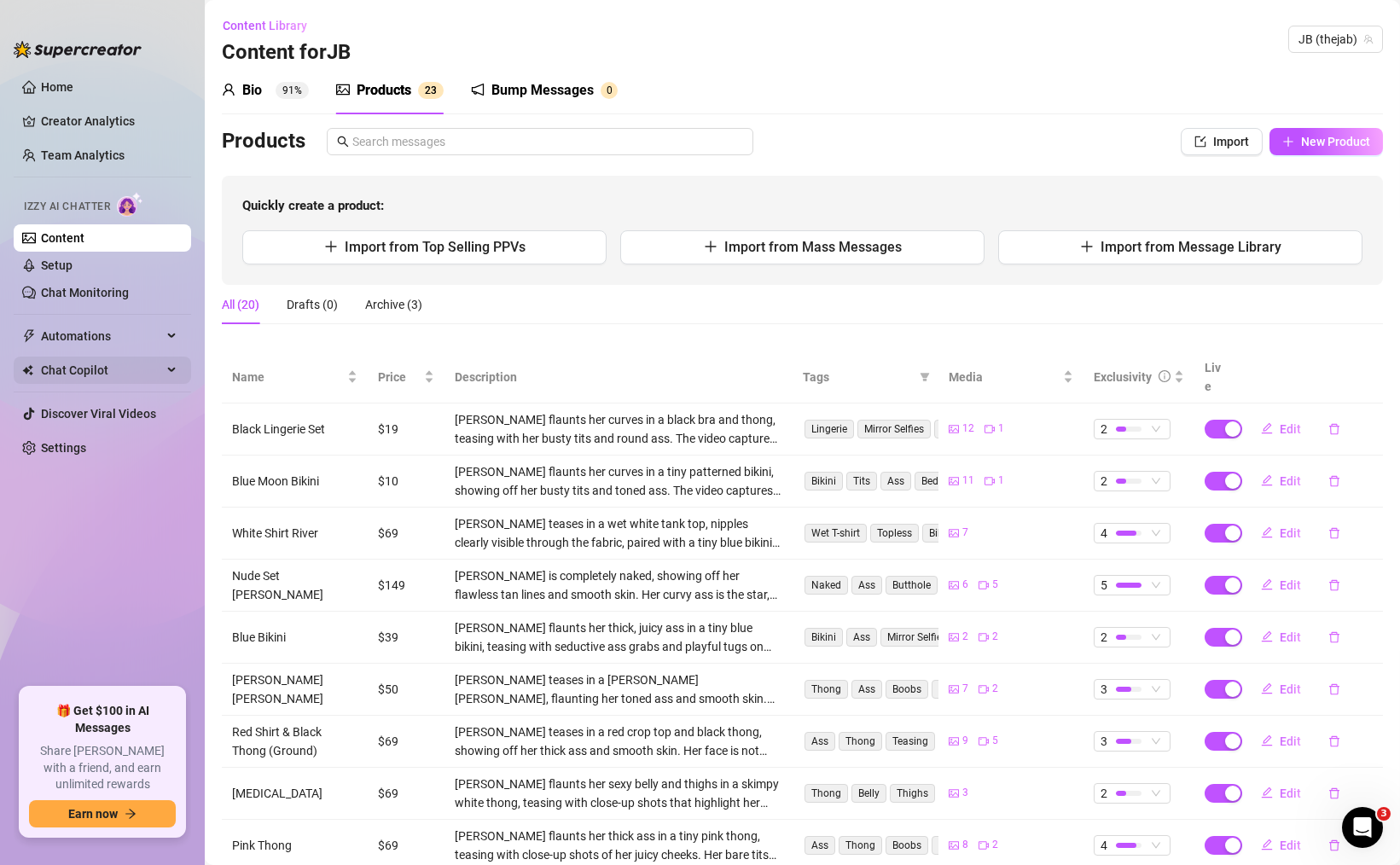
click at [124, 371] on span "Chat Copilot" at bounding box center [101, 370] width 121 height 28
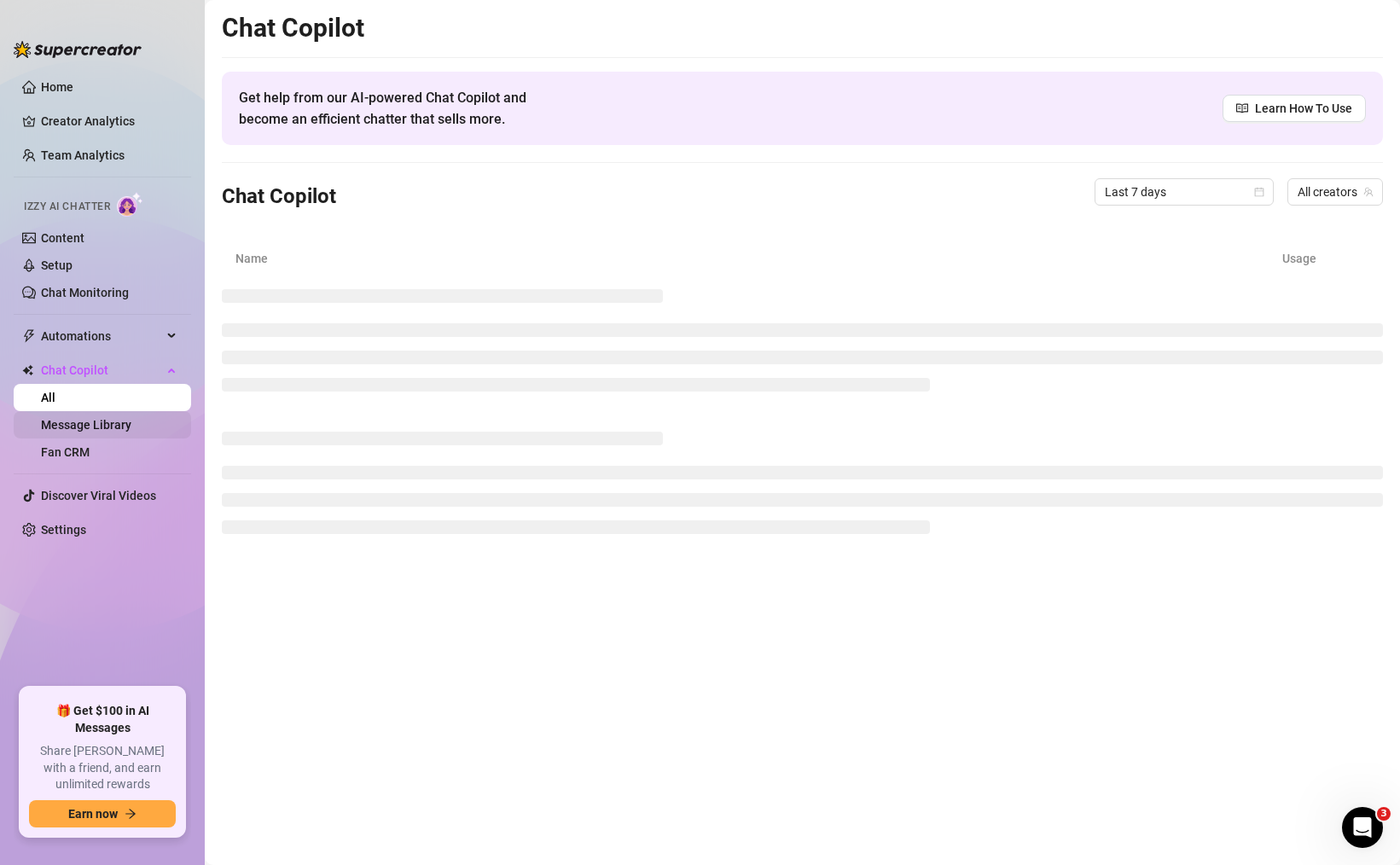
click at [132, 429] on link "Message Library" at bounding box center [86, 425] width 91 height 13
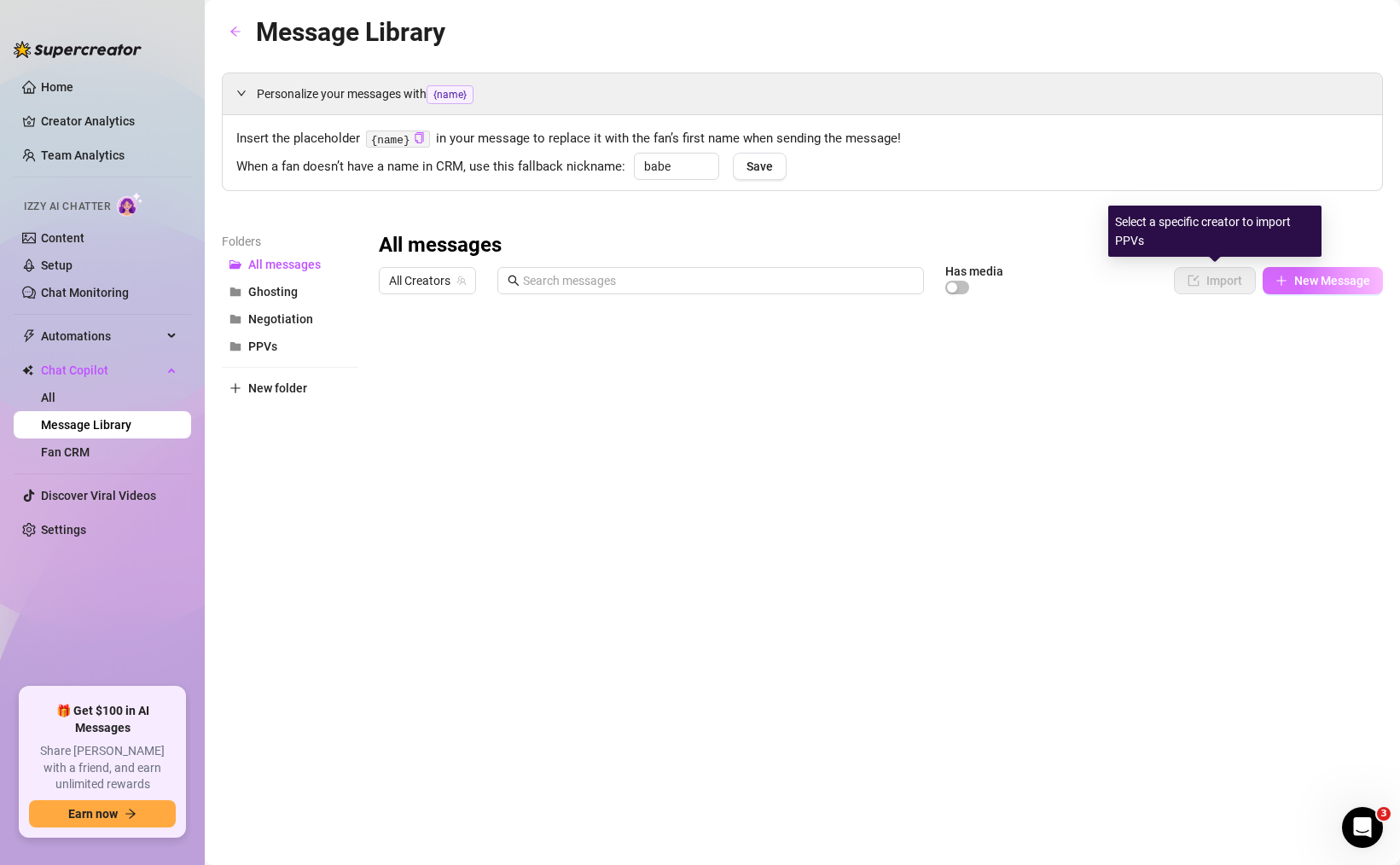
click at [1331, 277] on span "New Message" at bounding box center [1332, 280] width 76 height 13
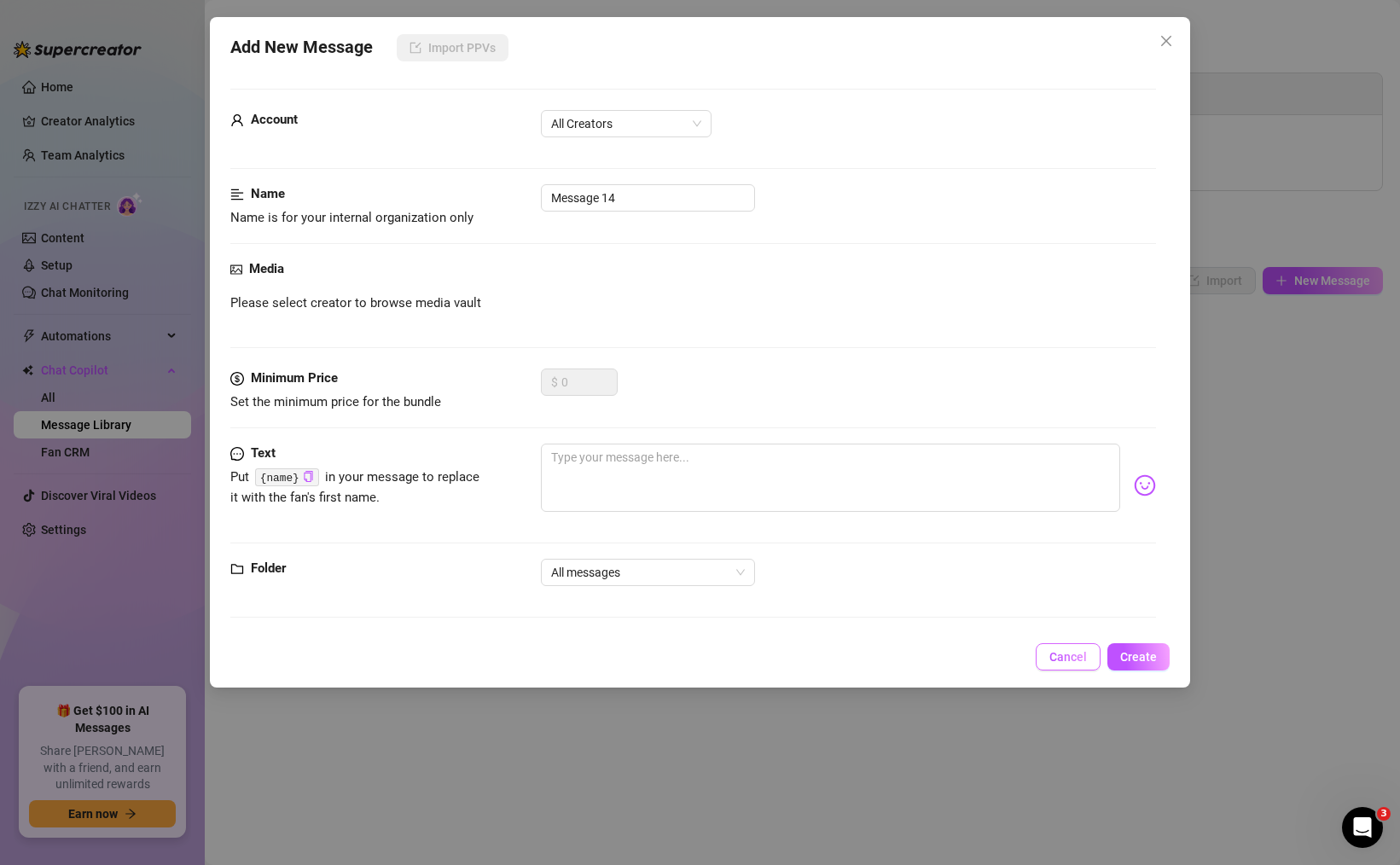
click at [1047, 660] on button "Cancel" at bounding box center [1068, 656] width 65 height 28
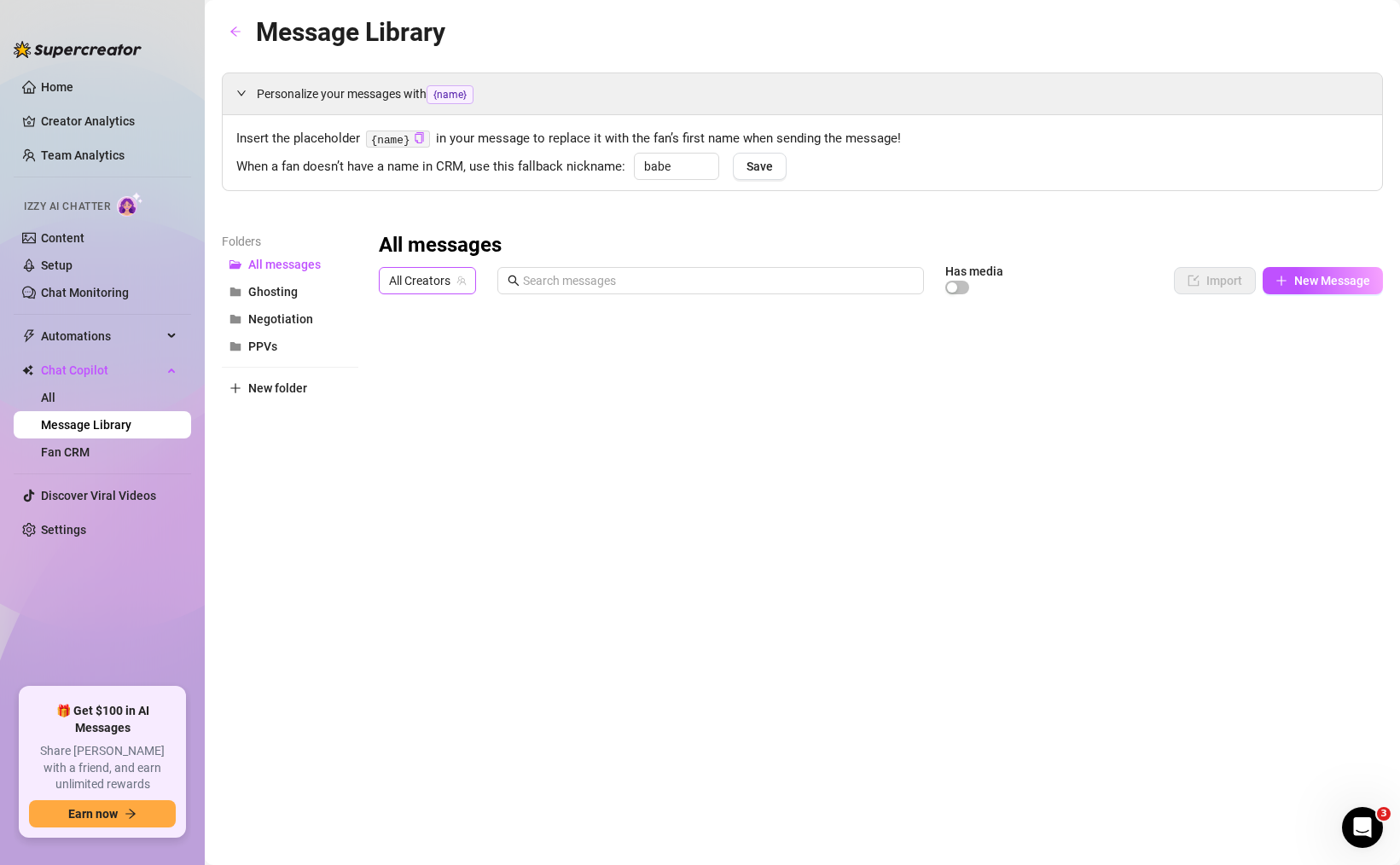
click at [433, 282] on span "All Creators" at bounding box center [427, 280] width 77 height 26
click at [447, 337] on span "( thejab )" at bounding box center [462, 343] width 42 height 19
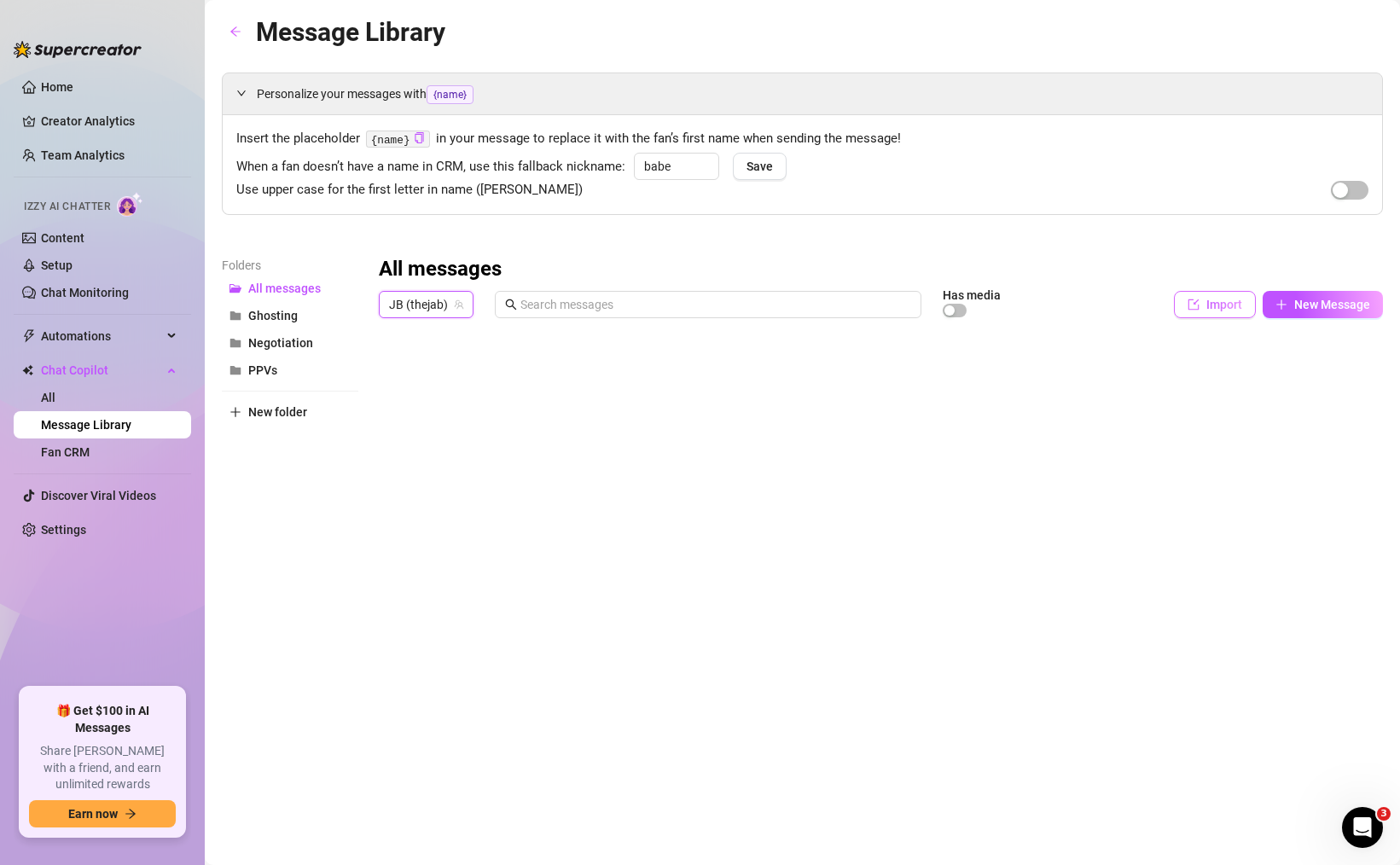
click at [1205, 297] on button "Import" at bounding box center [1215, 304] width 82 height 28
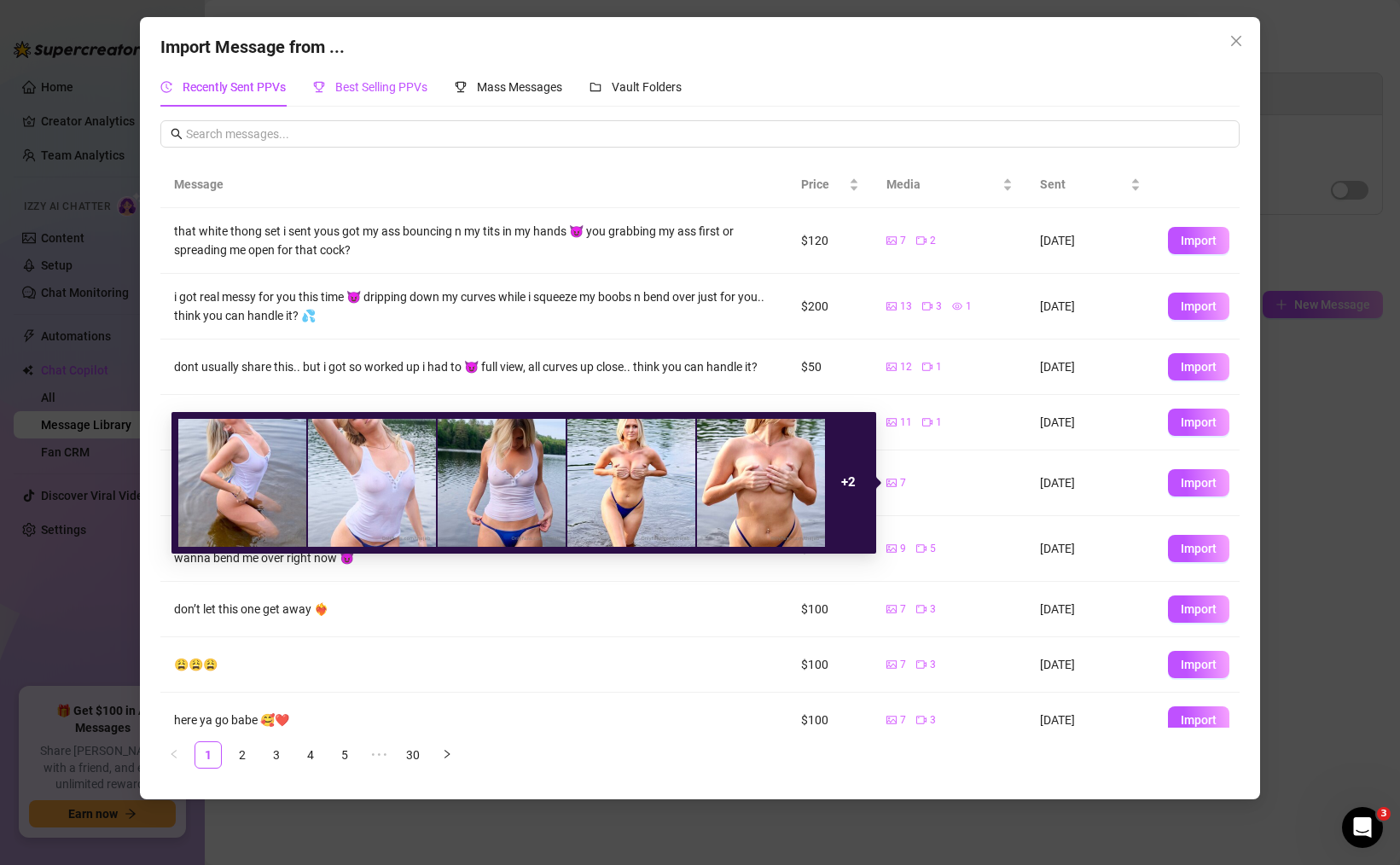
click at [384, 90] on span "Best Selling PPVs" at bounding box center [381, 87] width 92 height 13
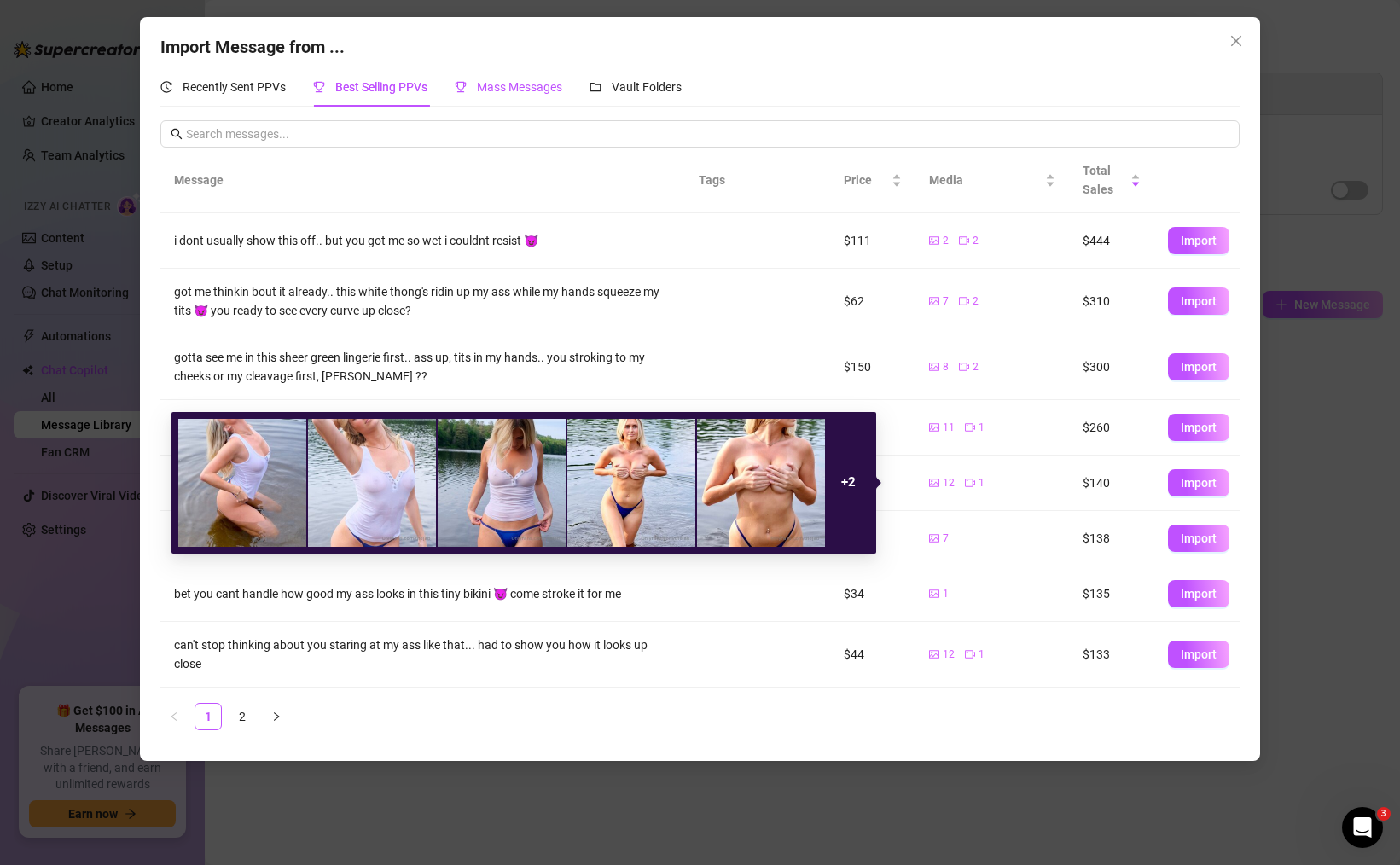
click at [482, 90] on span "Mass Messages" at bounding box center [519, 87] width 86 height 13
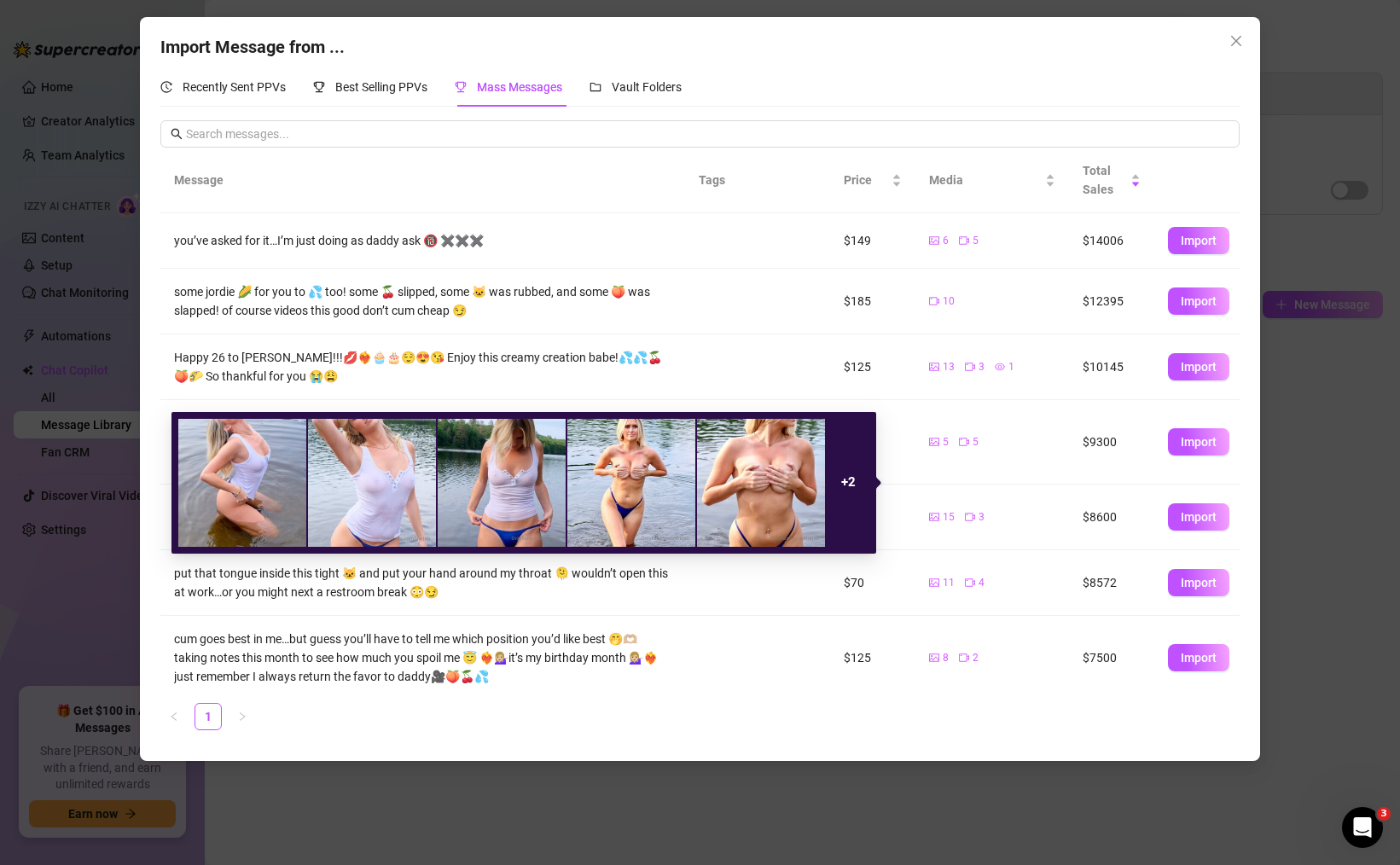
click at [255, 59] on div "Import Message from ..." at bounding box center [700, 48] width 1079 height 27
click at [267, 96] on div "Recently Sent PPVs" at bounding box center [223, 87] width 126 height 39
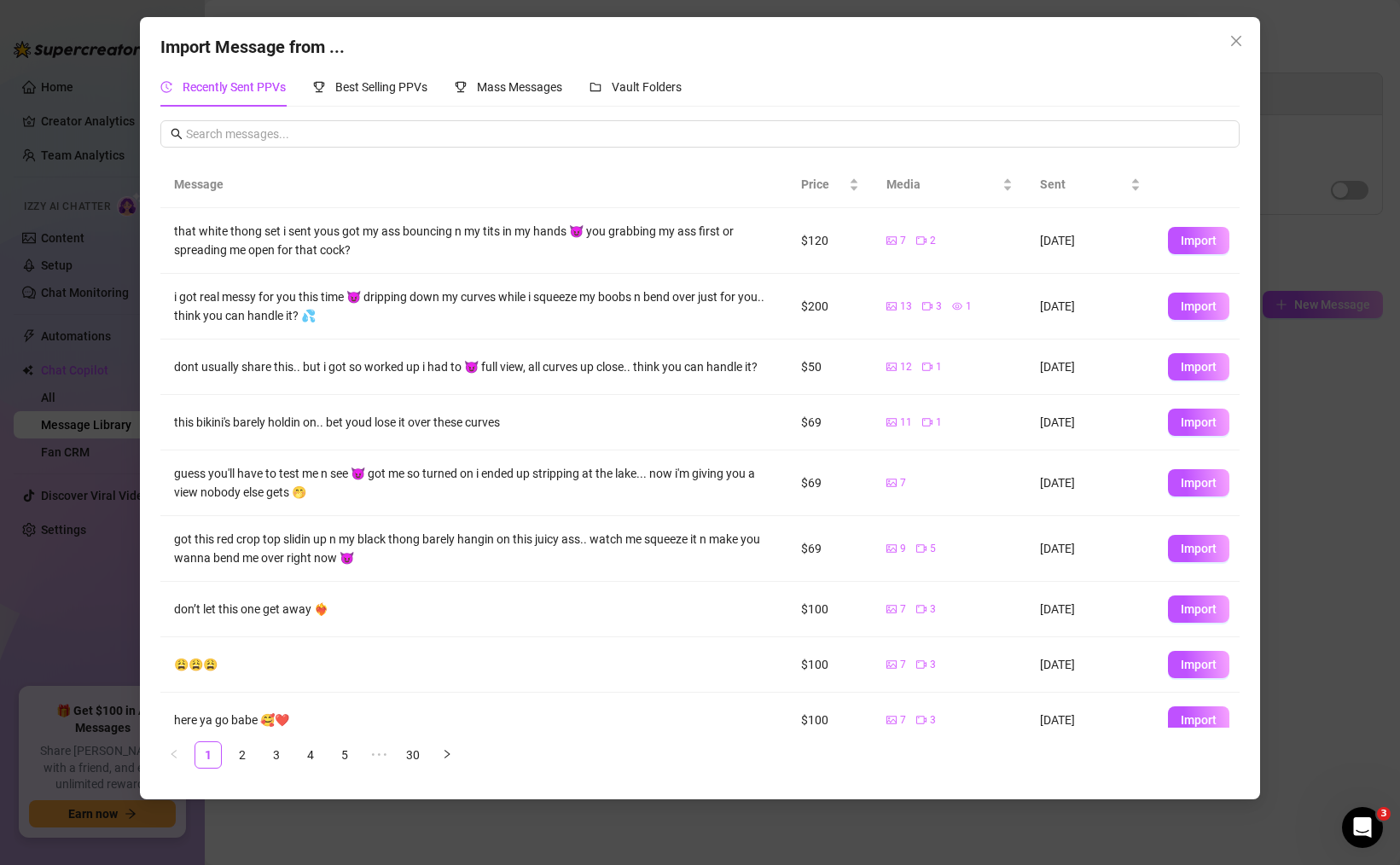
scroll to position [76, 0]
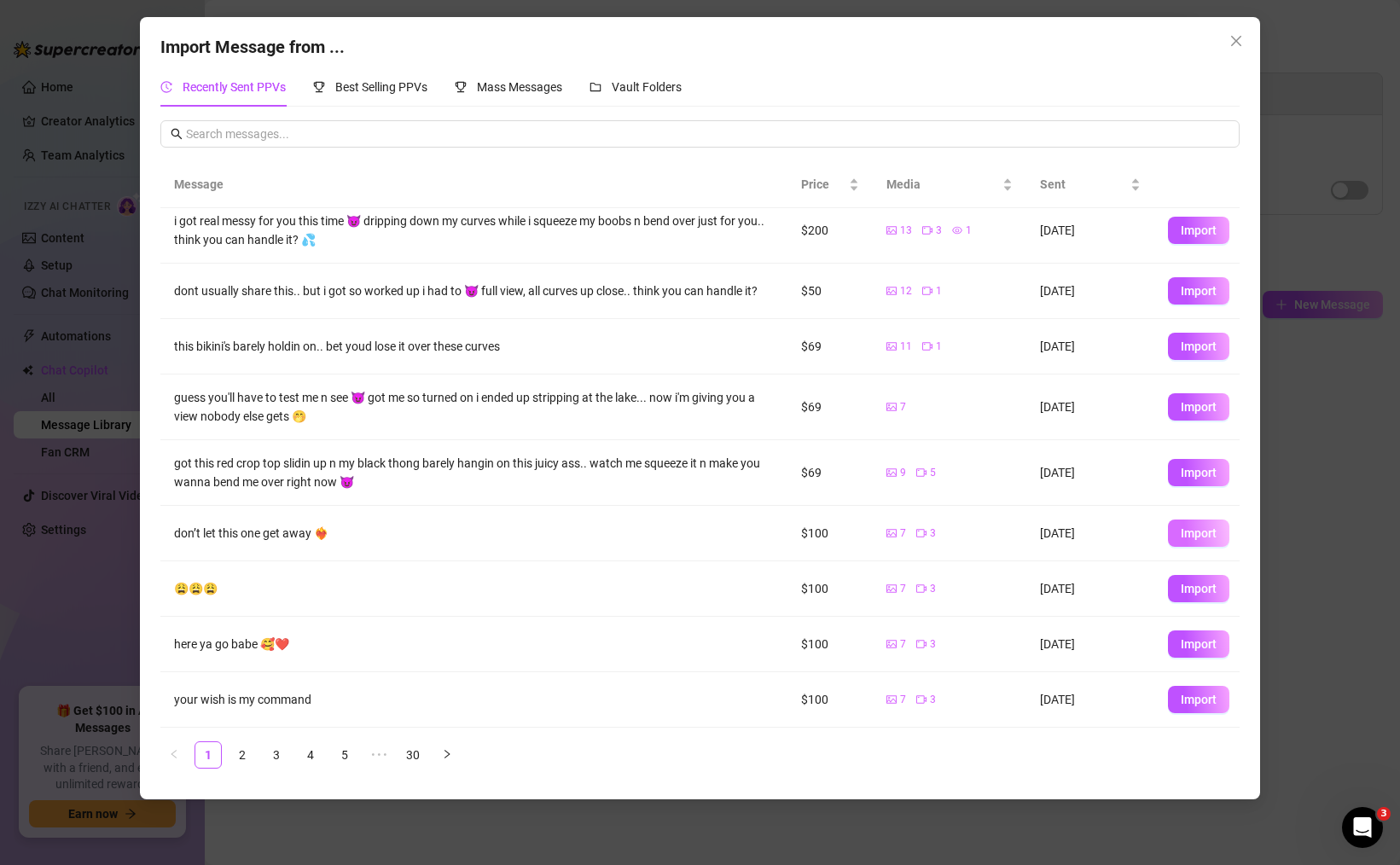
click at [1207, 533] on span "Import" at bounding box center [1199, 533] width 36 height 13
type textarea "don’t let this one get away ❤️‍🔥"
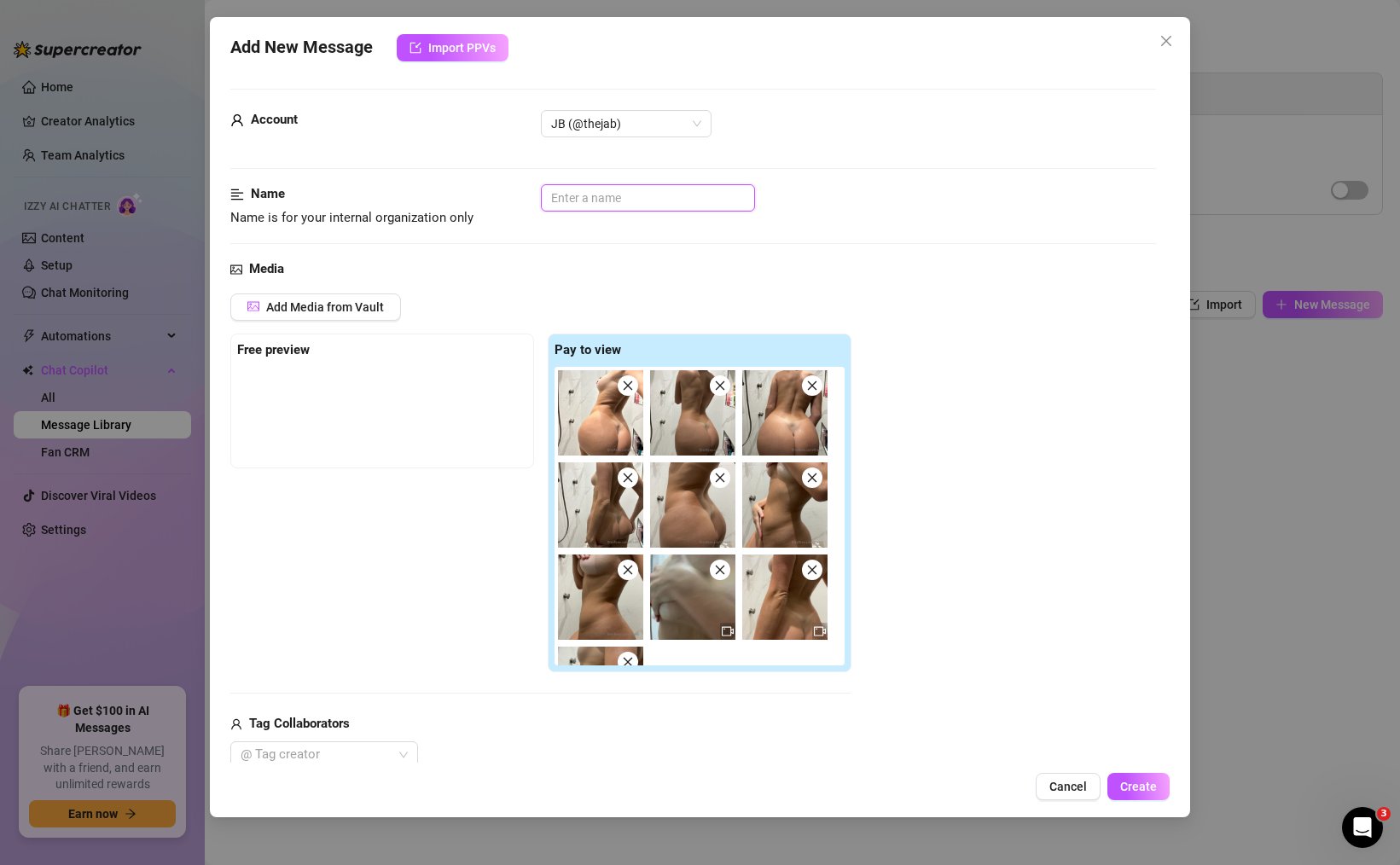
click at [638, 205] on input "text" at bounding box center [648, 197] width 214 height 28
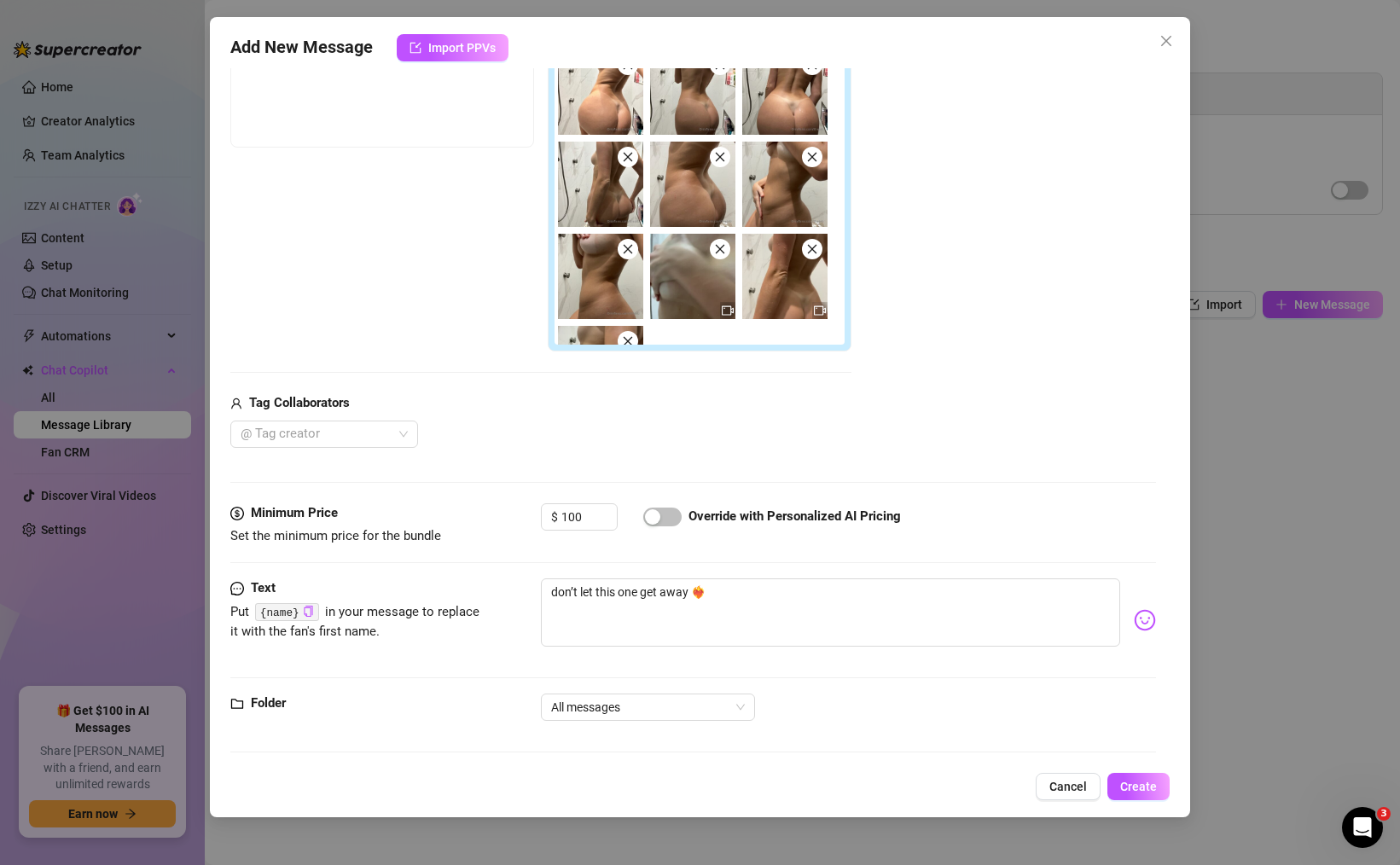
scroll to position [326, 0]
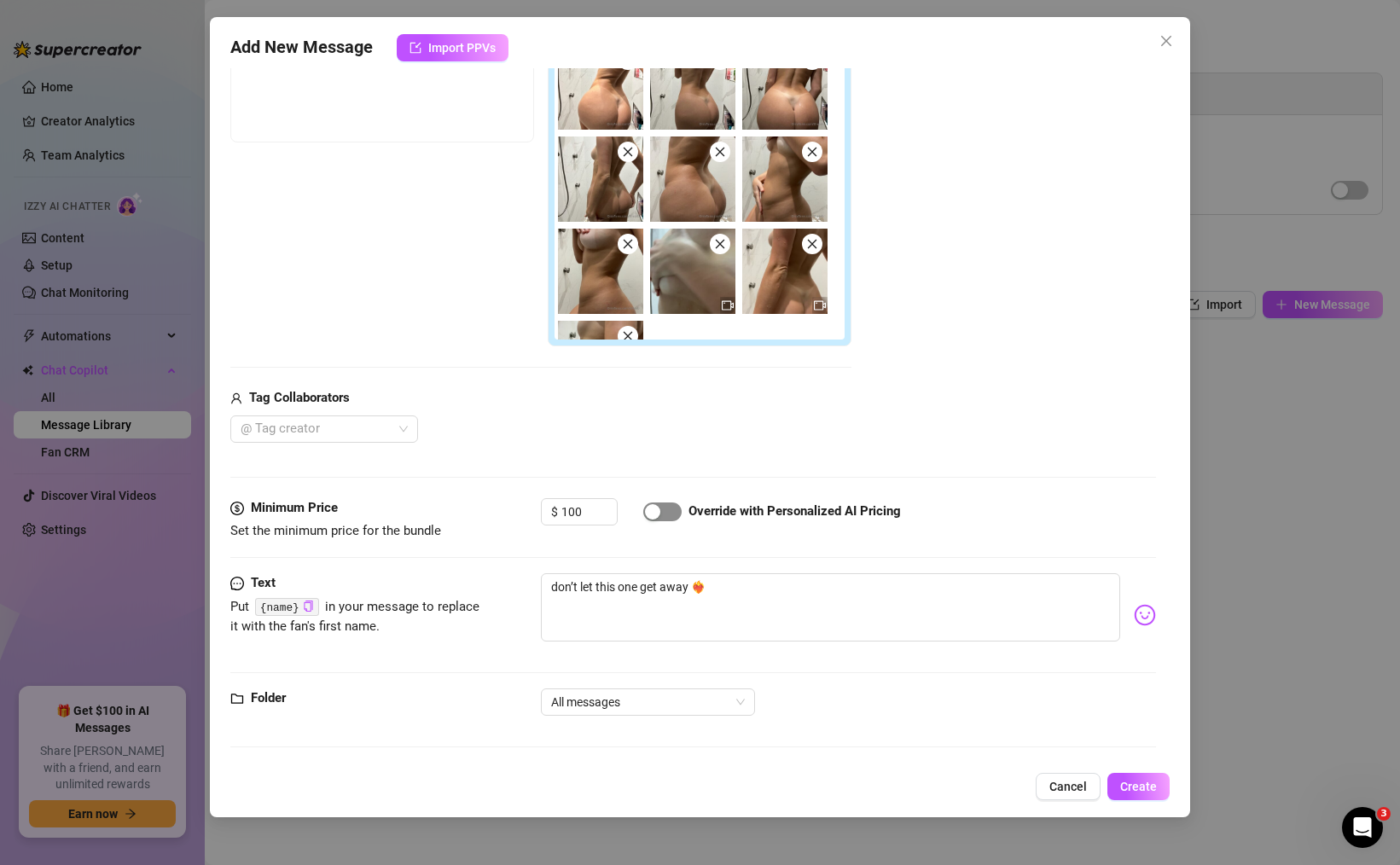
type input "Shower Set"
click at [664, 512] on span "button" at bounding box center [662, 512] width 38 height 19
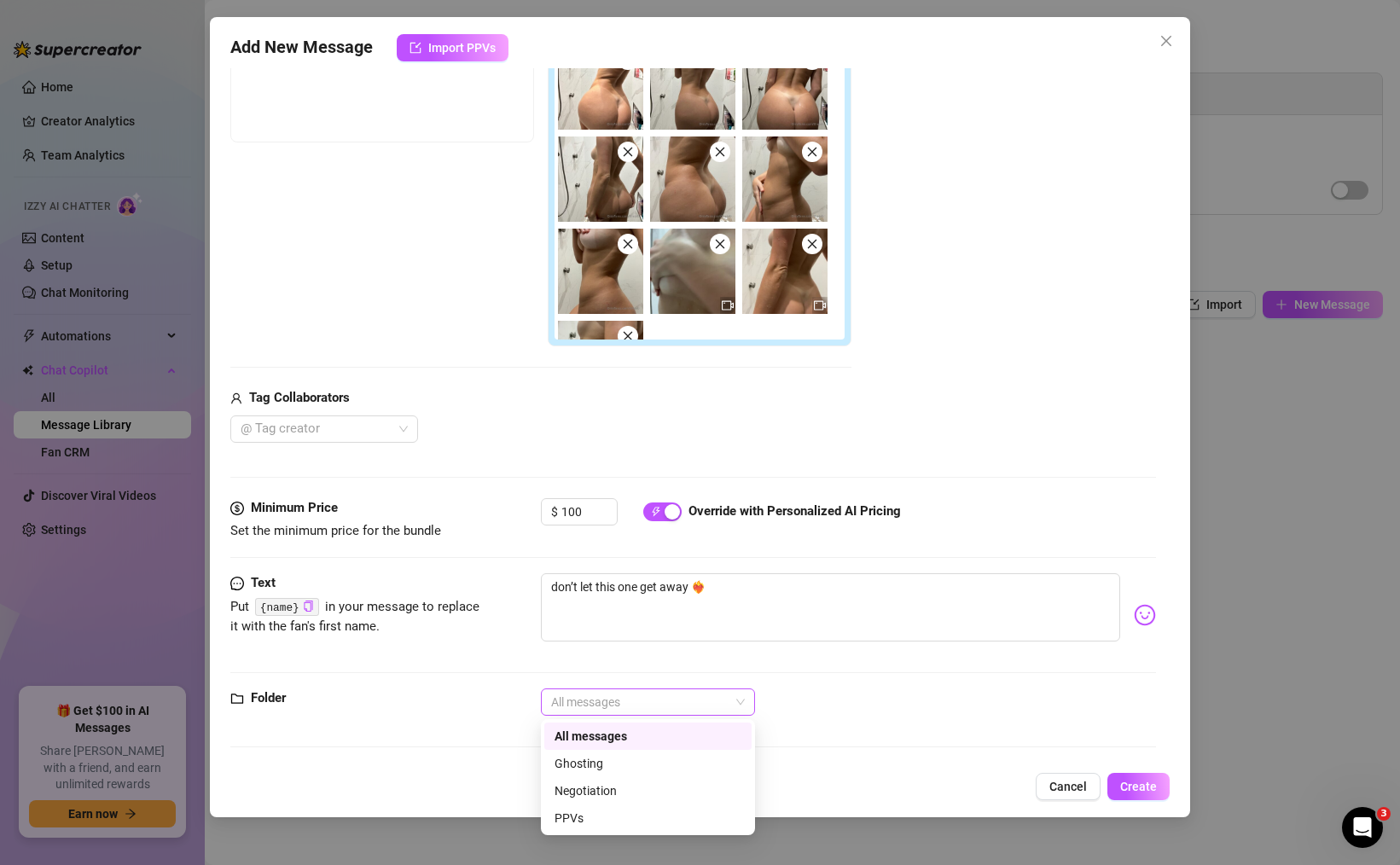
click at [674, 703] on span "All messages" at bounding box center [647, 701] width 193 height 26
click at [682, 815] on div "PPVs" at bounding box center [648, 818] width 187 height 19
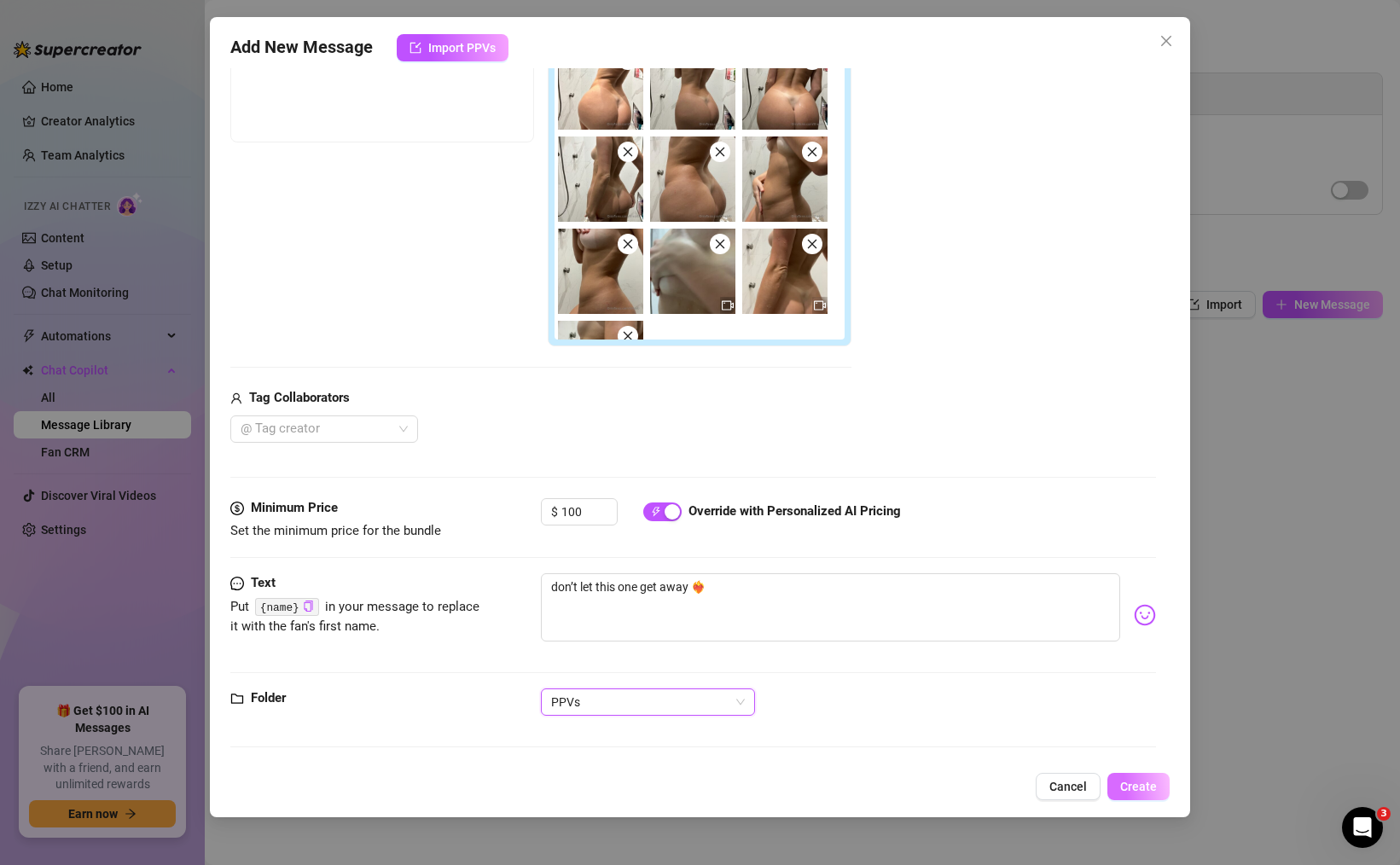
click at [1142, 777] on button "Create" at bounding box center [1138, 786] width 62 height 28
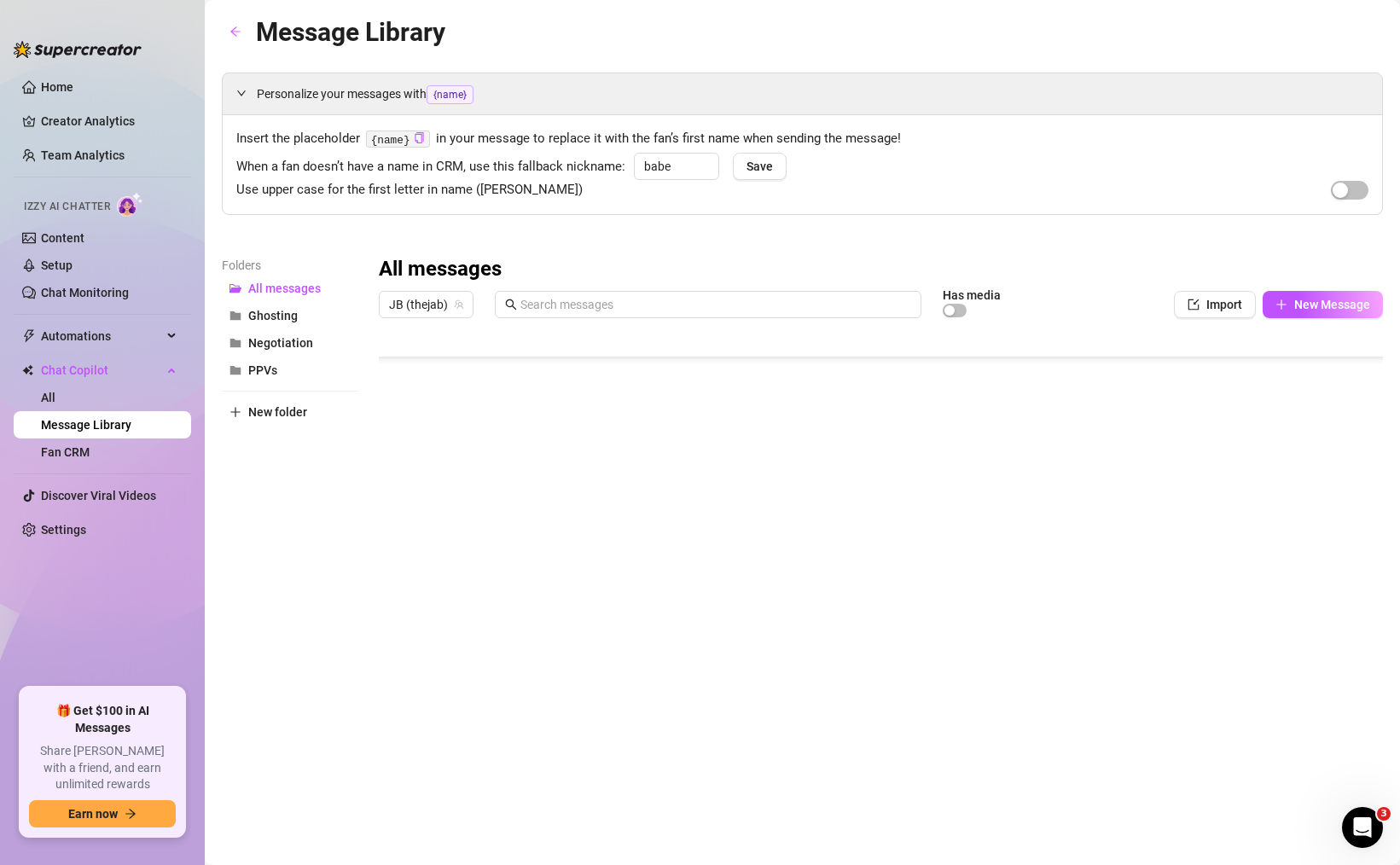
scroll to position [205, 0]
click at [294, 368] on button "PPVs" at bounding box center [290, 370] width 136 height 28
click at [400, 449] on div at bounding box center [881, 515] width 1004 height 380
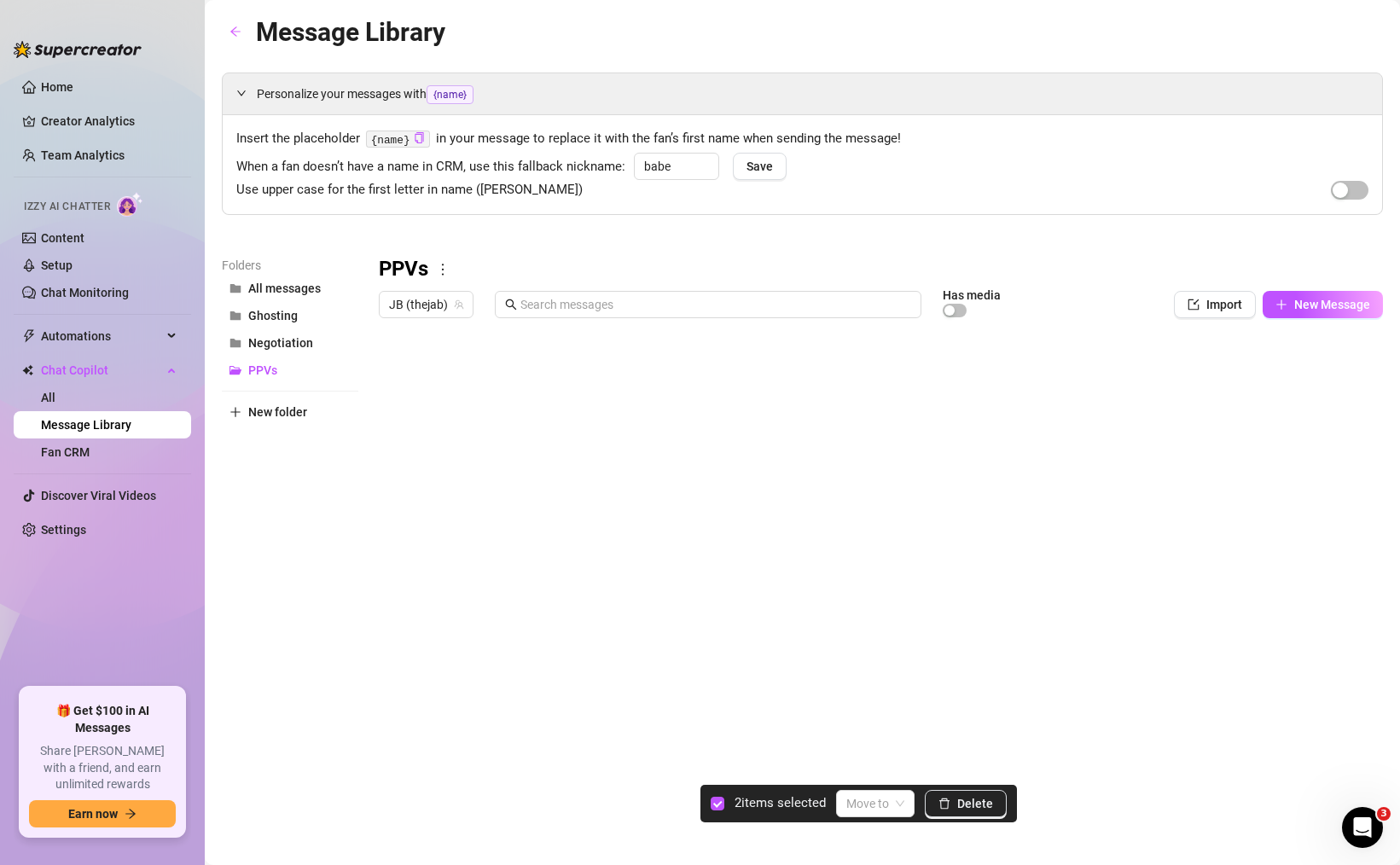
click at [396, 399] on div at bounding box center [881, 515] width 1004 height 380
click at [397, 365] on div at bounding box center [881, 515] width 1004 height 380
click at [389, 367] on div at bounding box center [881, 515] width 1004 height 380
click at [961, 810] on button "Delete" at bounding box center [965, 803] width 82 height 28
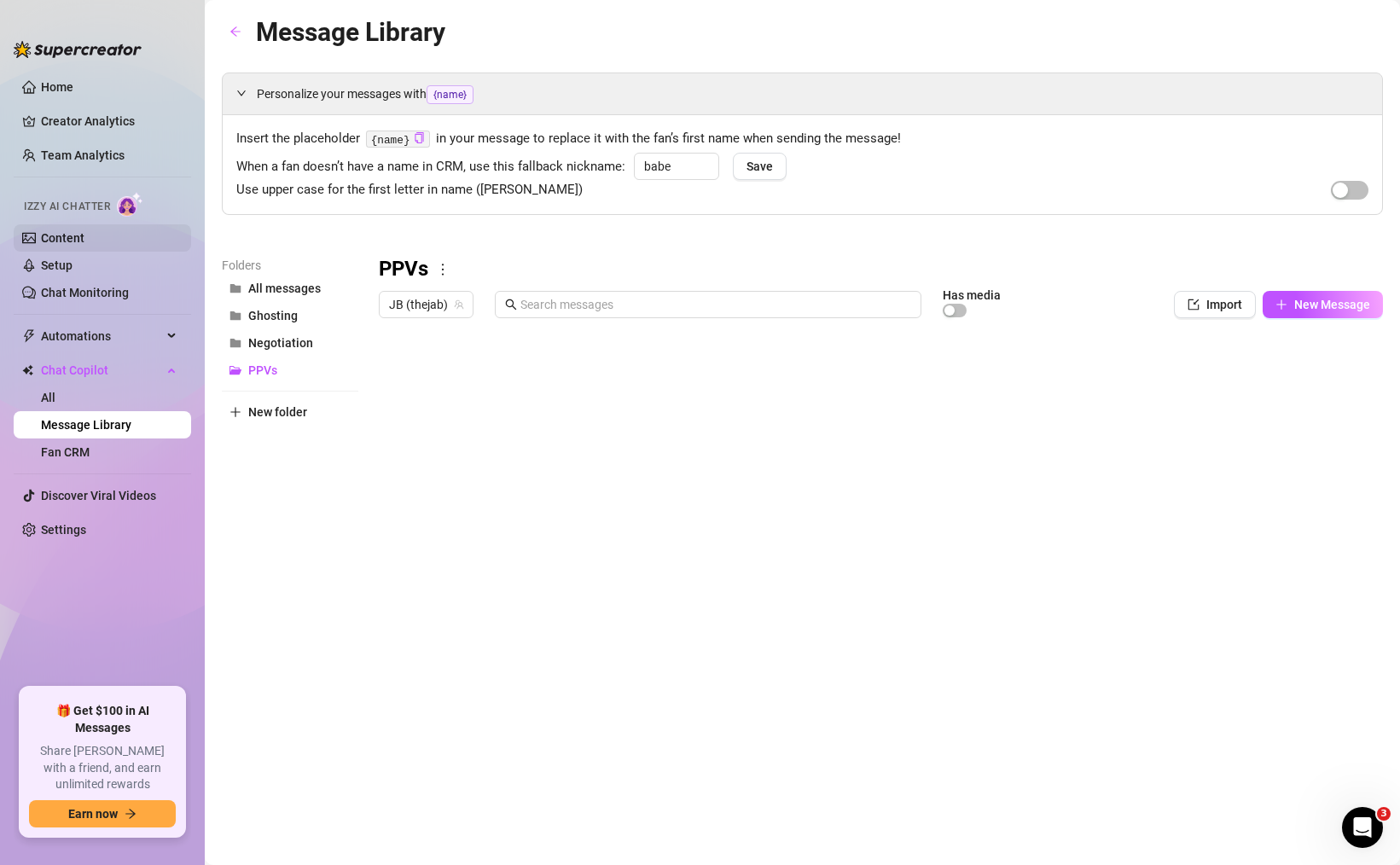
click at [85, 243] on link "Content" at bounding box center [63, 238] width 44 height 13
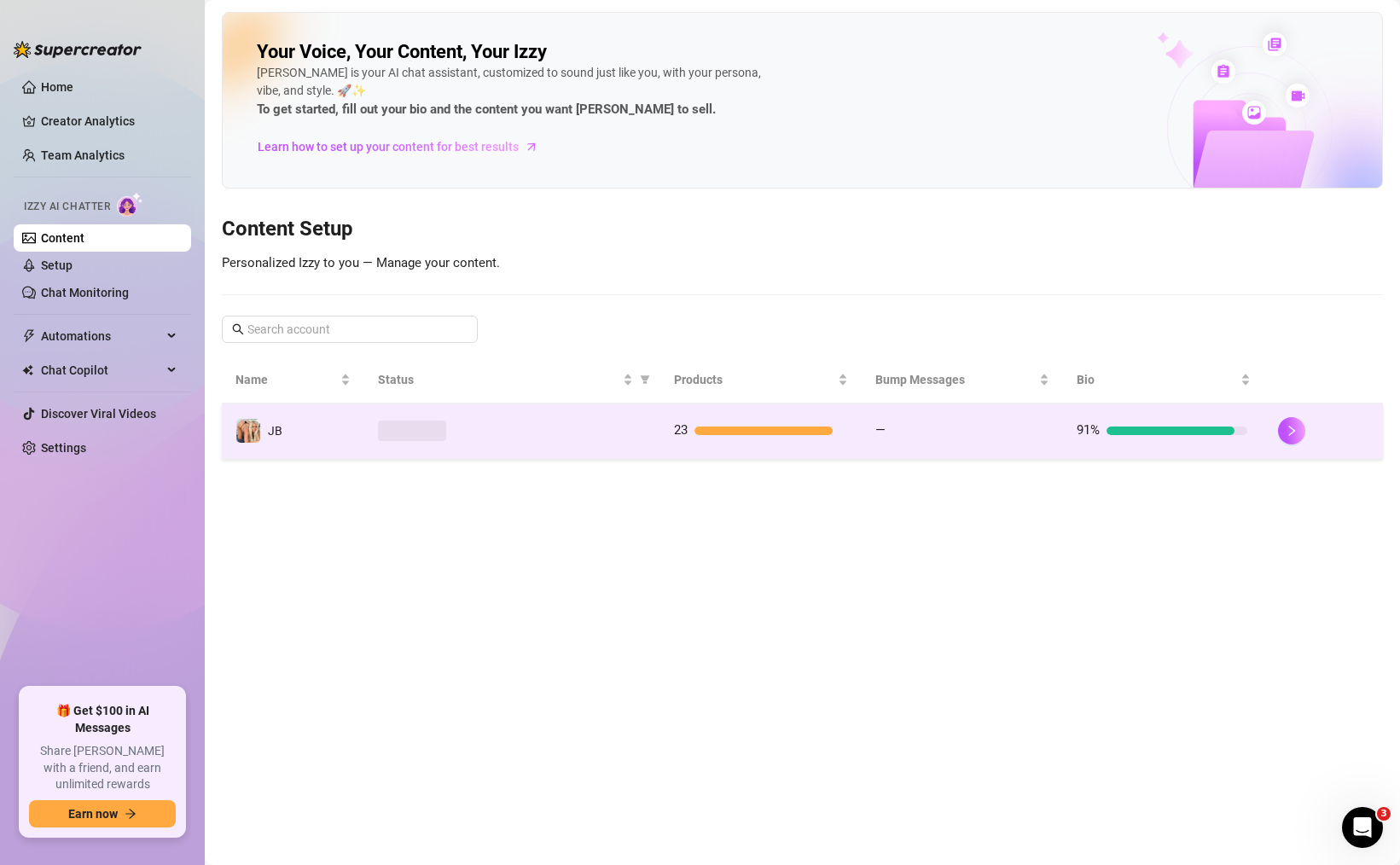
click at [580, 427] on div at bounding box center [513, 430] width 269 height 20
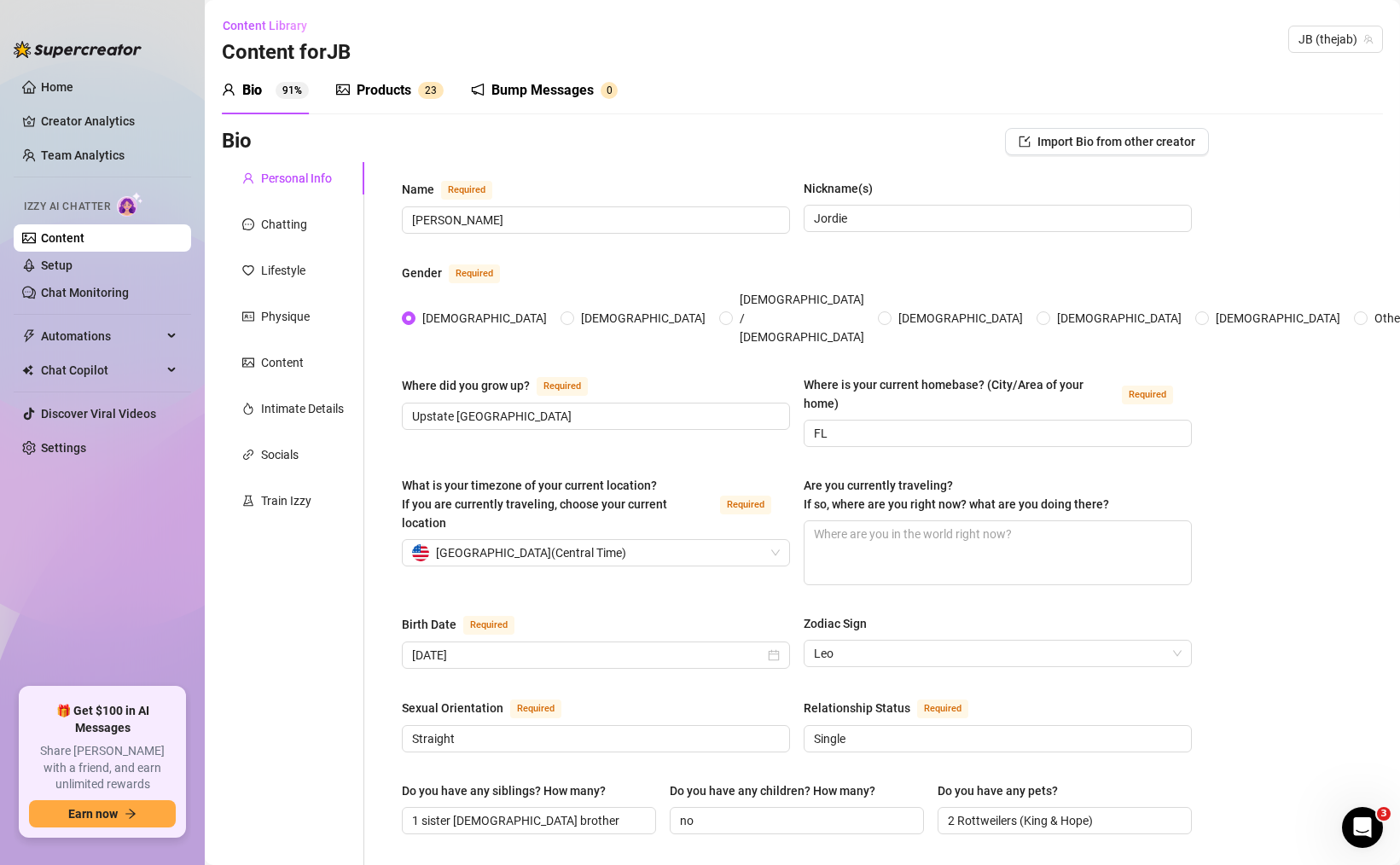
click at [389, 87] on div "Products" at bounding box center [383, 90] width 54 height 20
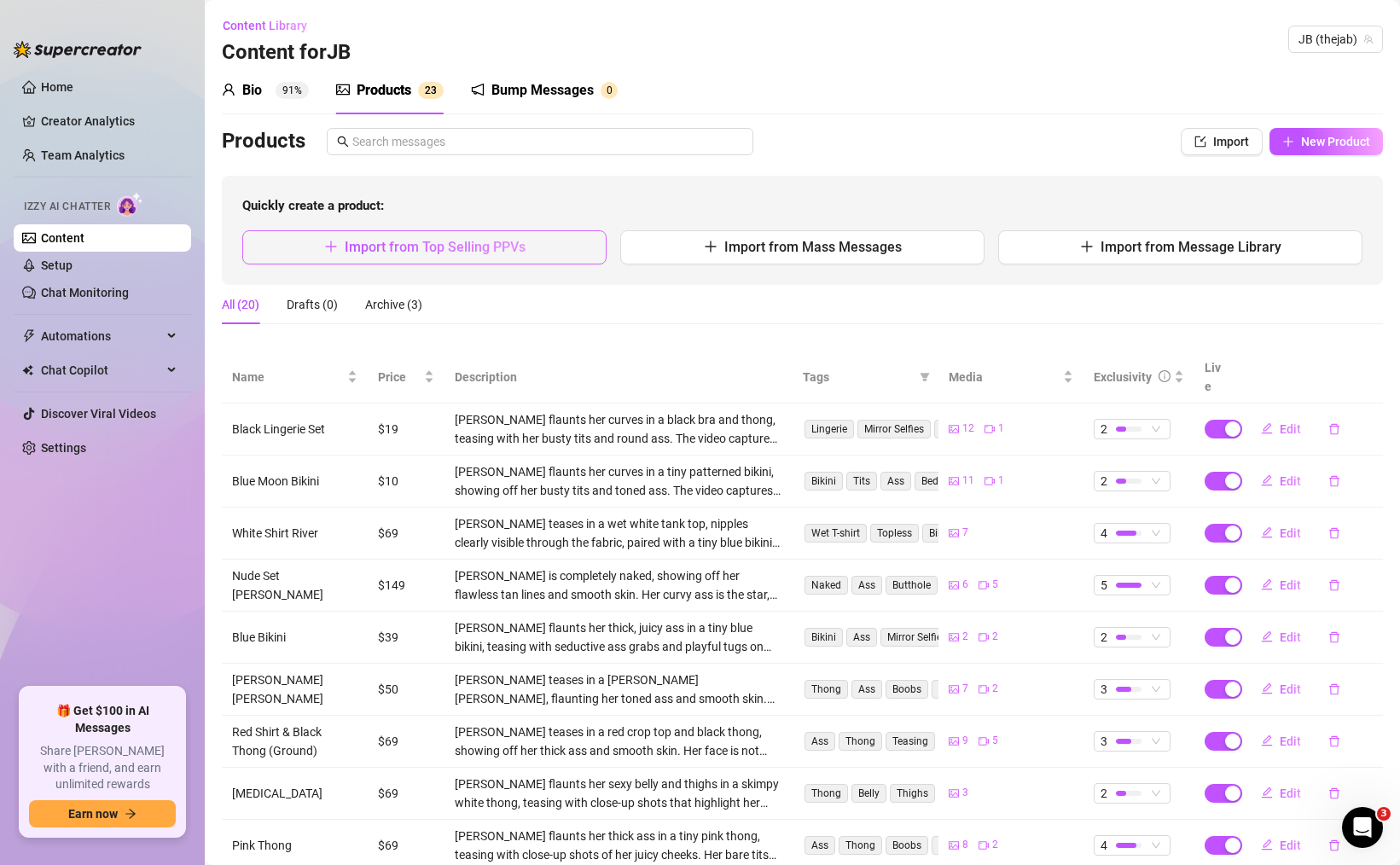
click at [435, 236] on button "Import from Top Selling PPVs" at bounding box center [424, 248] width 364 height 34
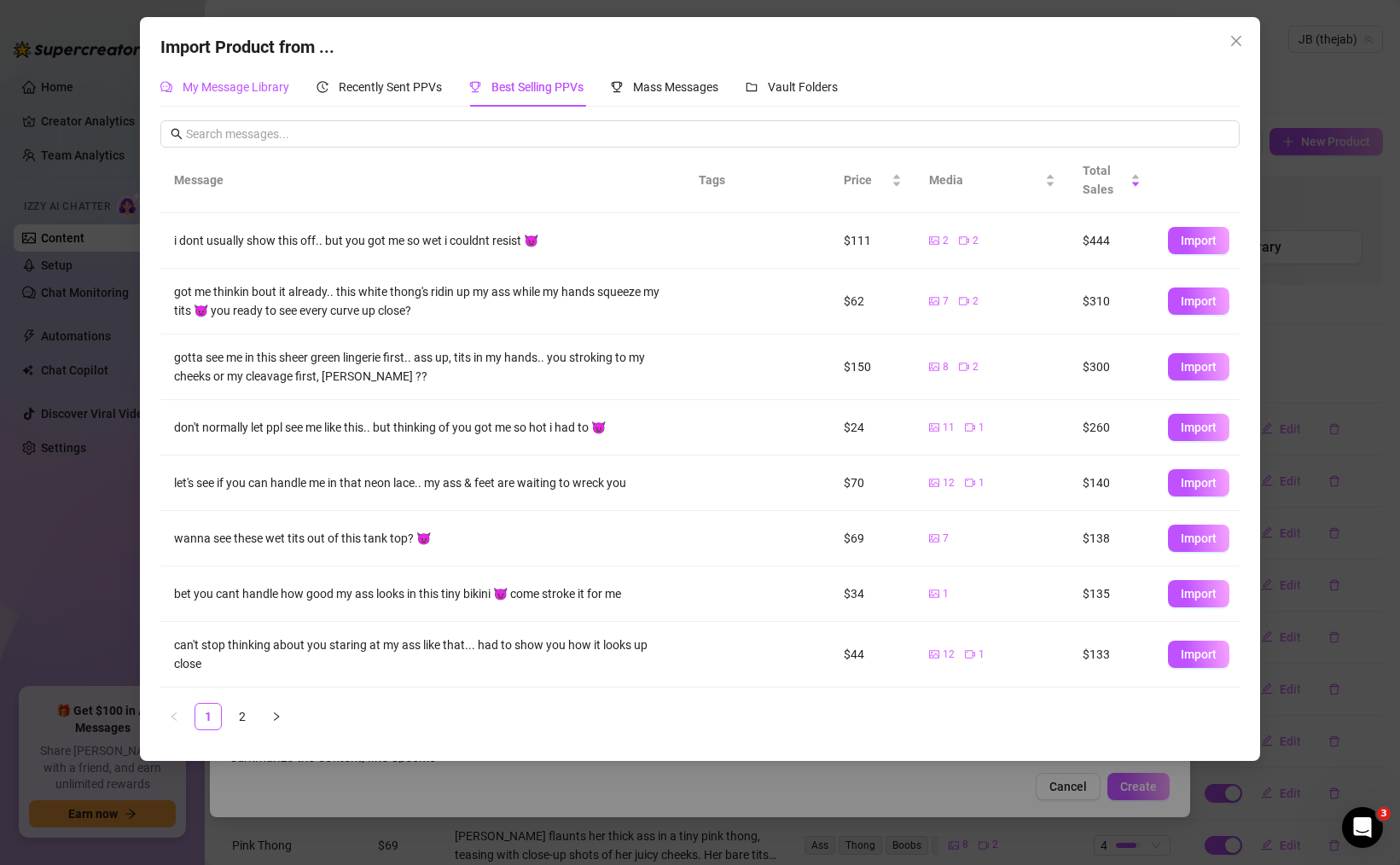
click at [273, 94] on div "My Message Library" at bounding box center [224, 87] width 129 height 19
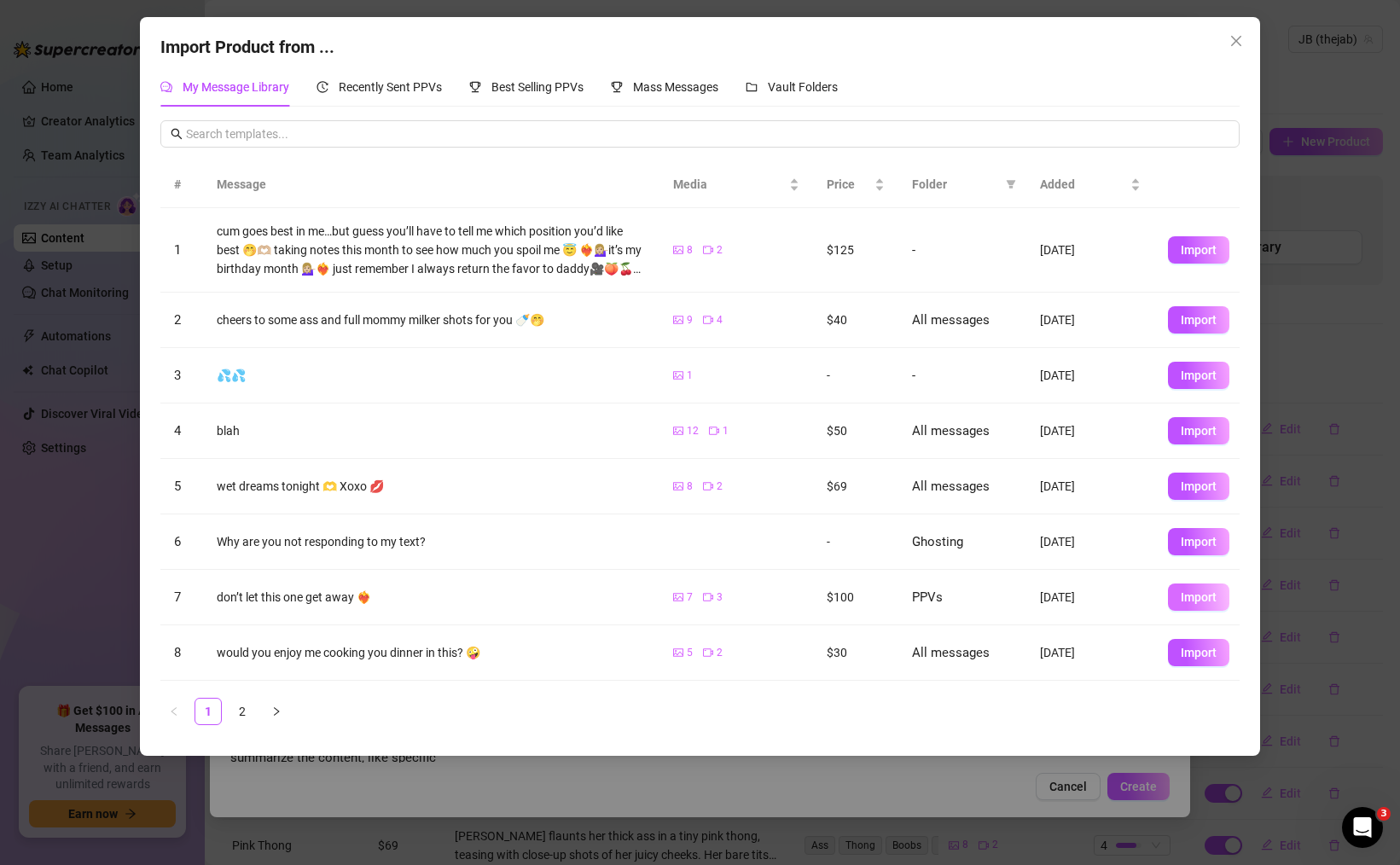
click at [1219, 602] on button "Import" at bounding box center [1199, 596] width 61 height 28
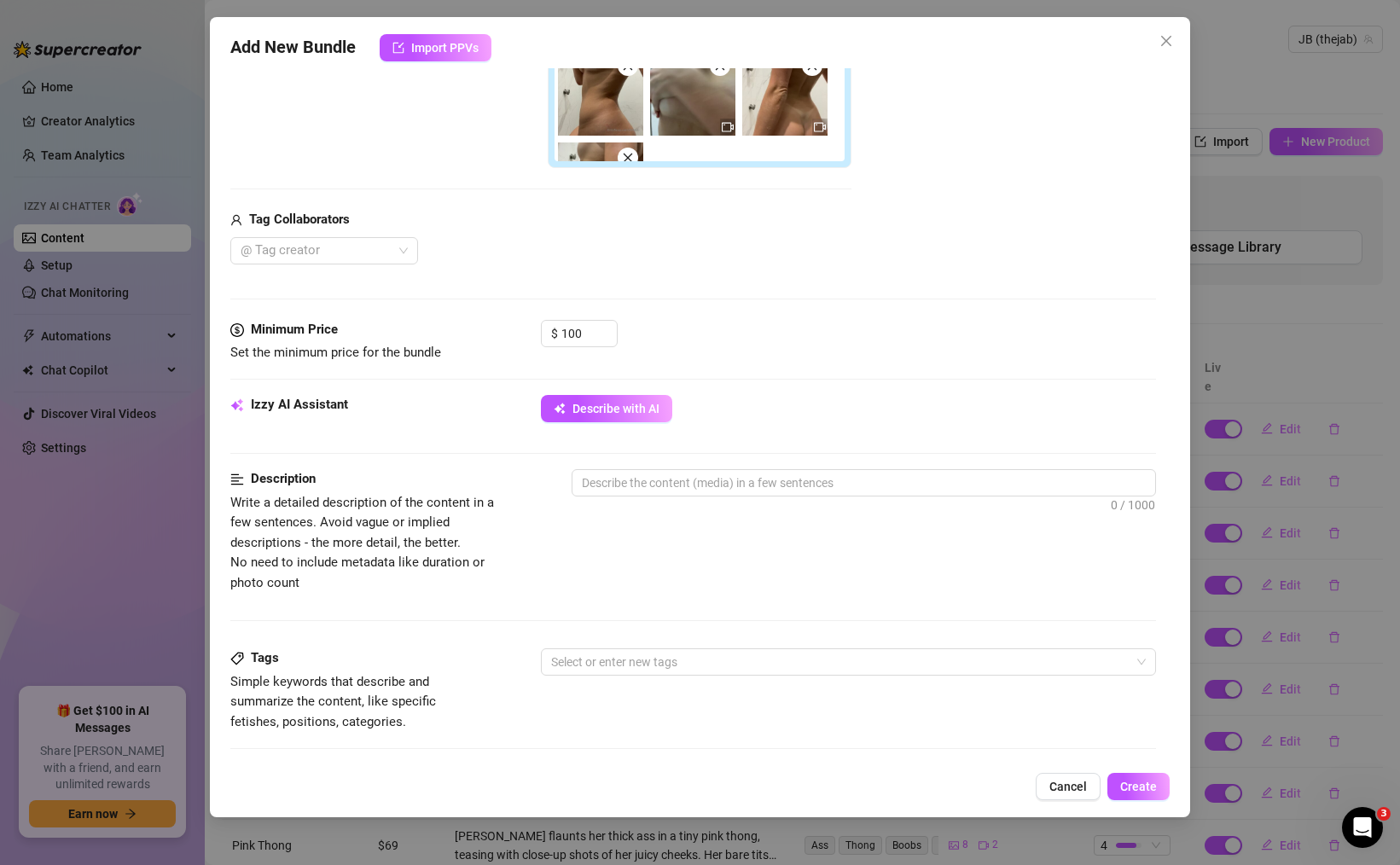
scroll to position [506, 0]
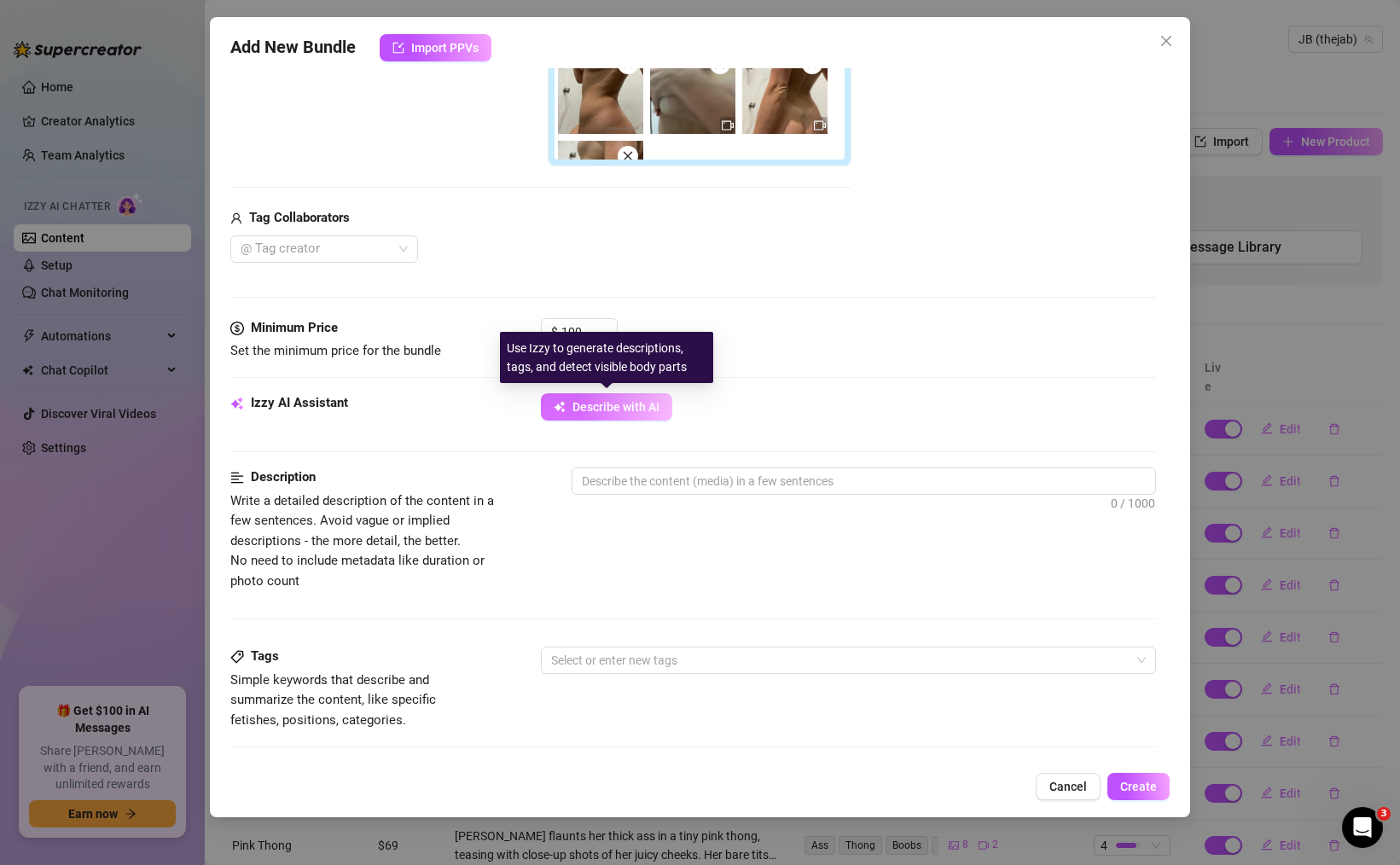
click at [633, 405] on span "Describe with AI" at bounding box center [616, 407] width 87 height 13
type textarea "Completely"
type textarea "Completely naked"
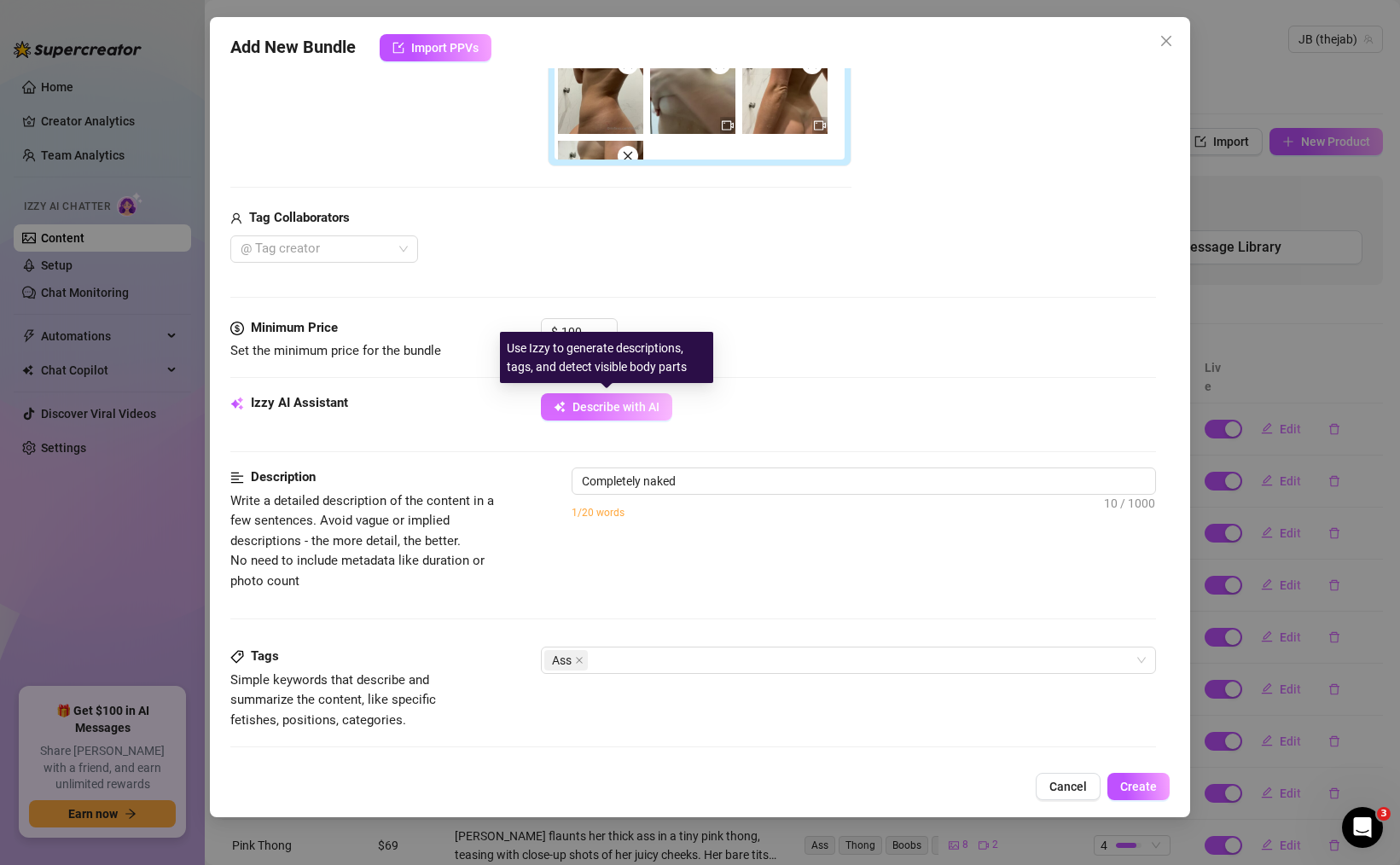
type textarea "Completely naked in"
type textarea "Completely naked in the"
type textarea "Completely naked in the shower,"
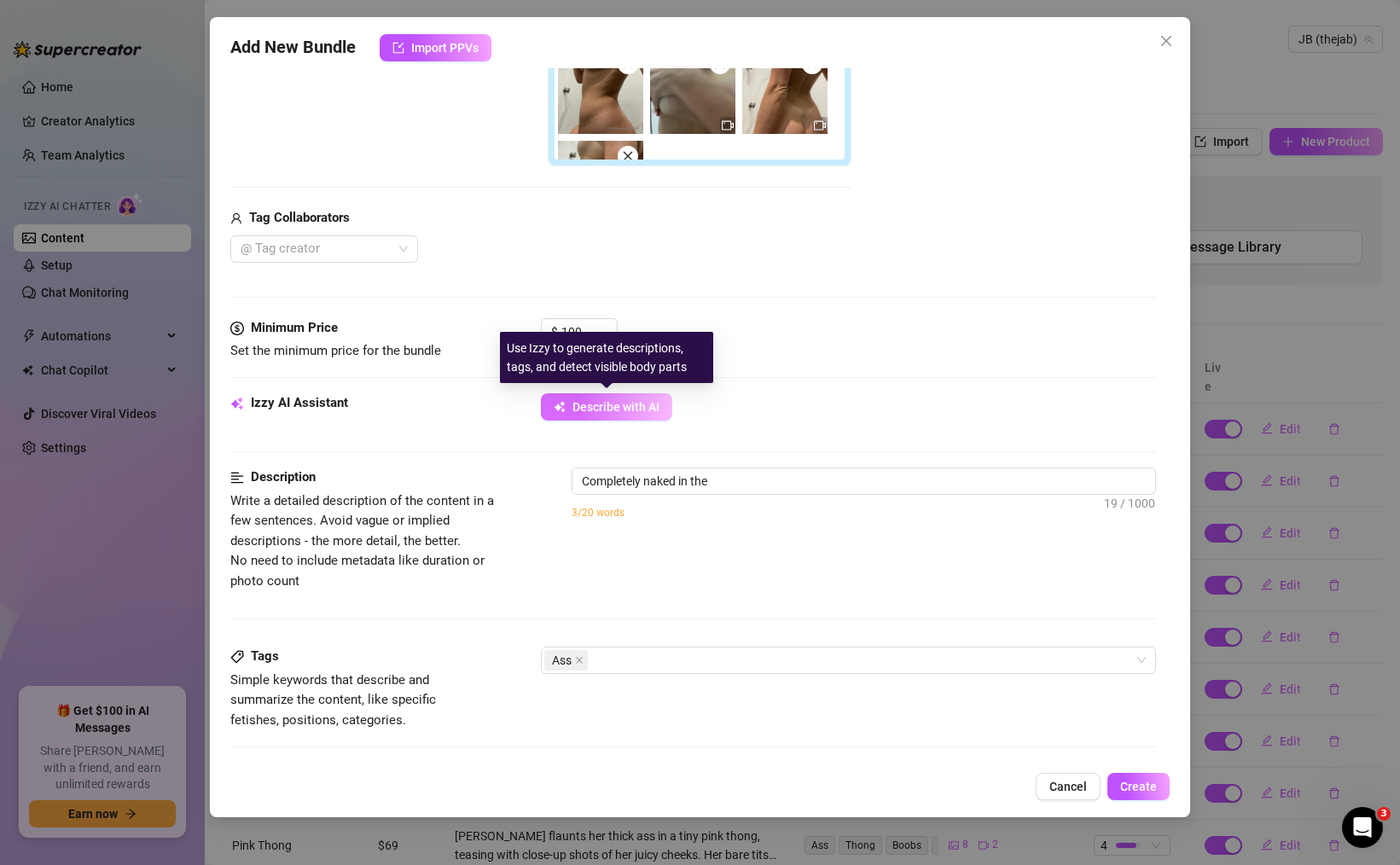
type textarea "Completely naked in the shower,"
type textarea "Completely naked in the shower, showing"
type textarea "Completely naked in the shower, showing off"
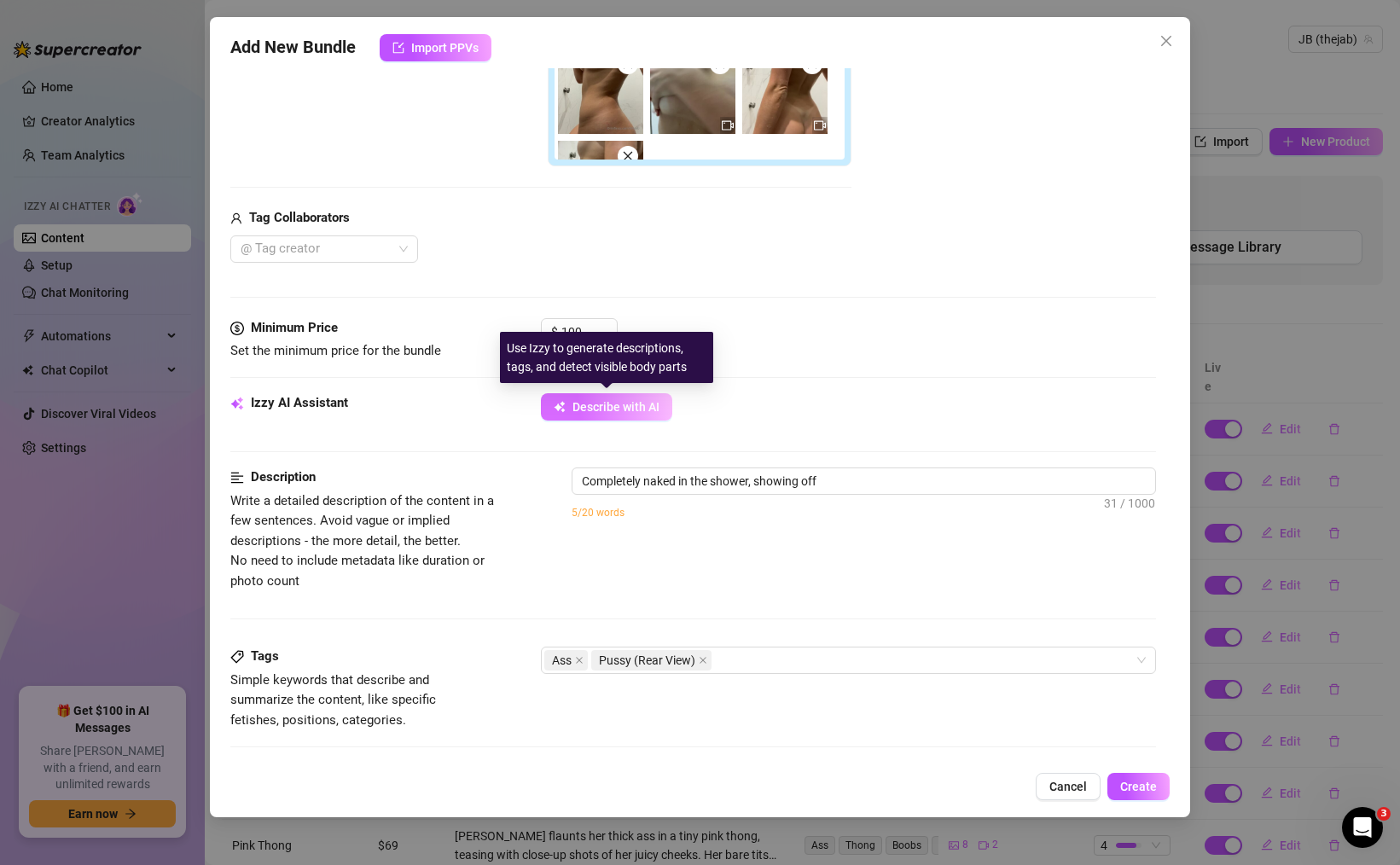
type textarea "Completely naked in the shower, showing off her"
type textarea "Completely naked in the shower, showing off her thick"
type textarea "Completely naked in the shower, showing off her thick ass,"
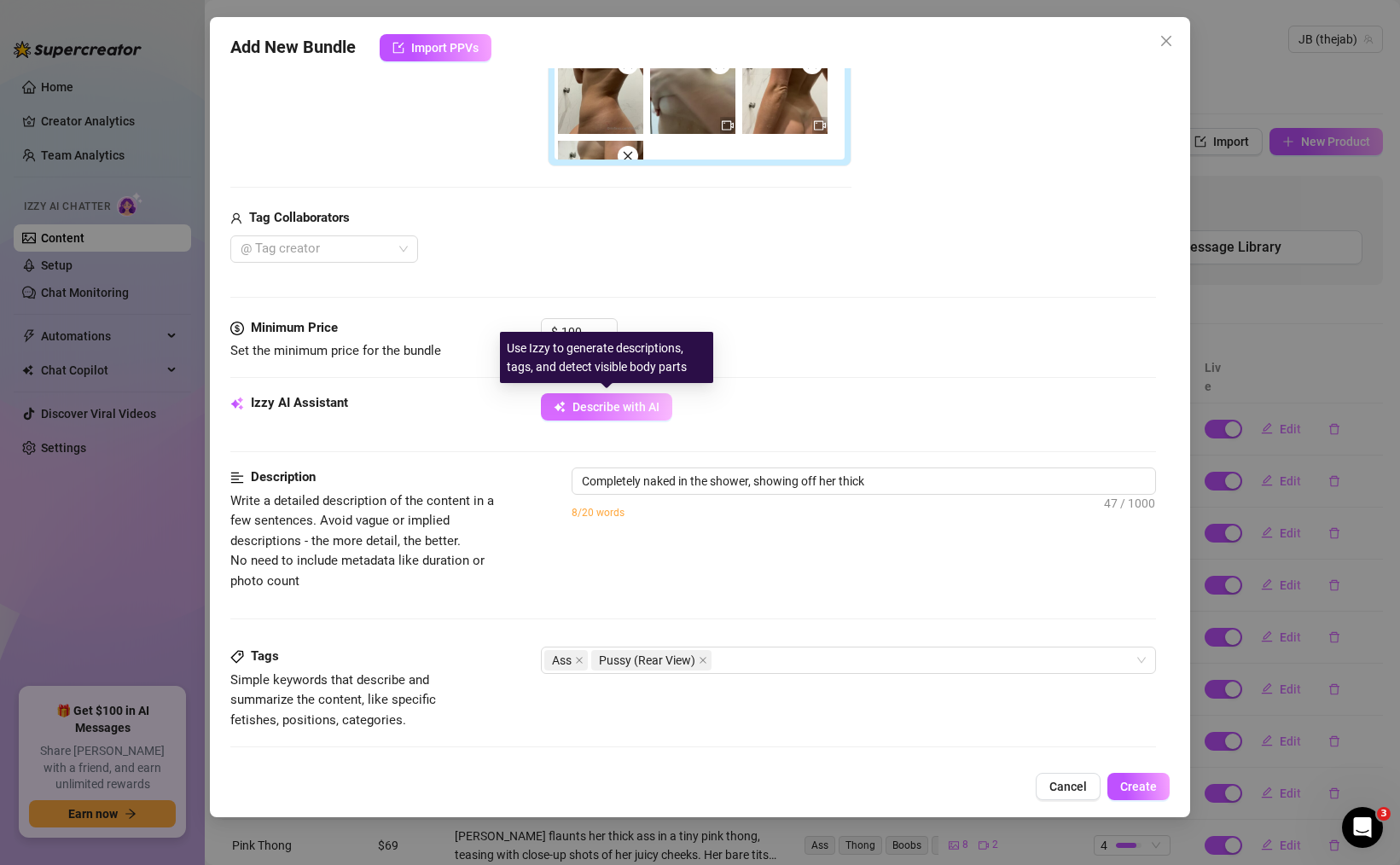
type textarea "Completely naked in the shower, showing off her thick ass,"
type textarea "Completely naked in the shower, showing off her thick ass, tan"
type textarea "Completely naked in the shower, showing off her thick ass, tan lines,"
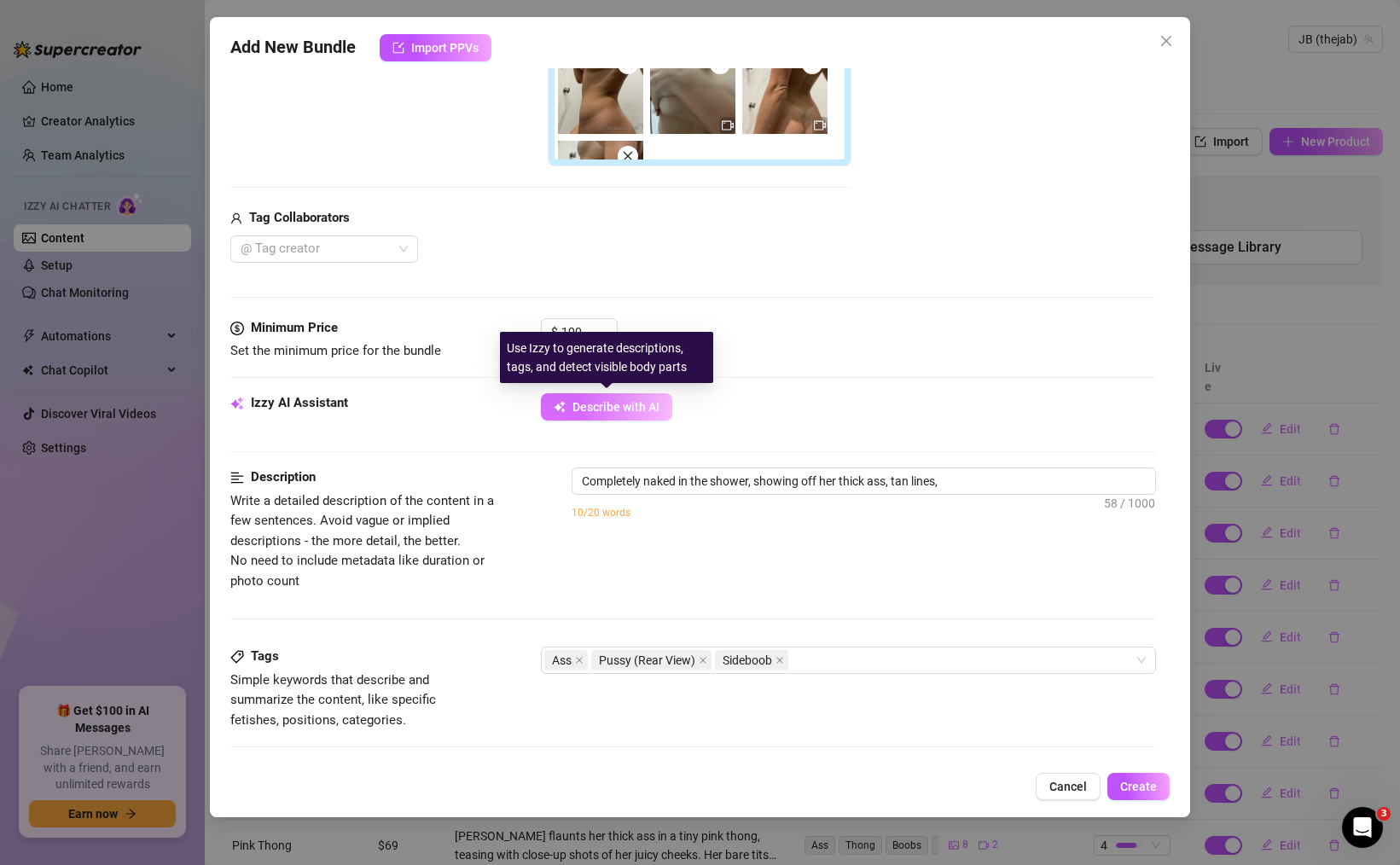
type textarea "Completely naked in the shower, showing off her thick ass, tan lines, and"
type textarea "Completely naked in the shower, showing off her thick ass, tan lines, and sideb…"
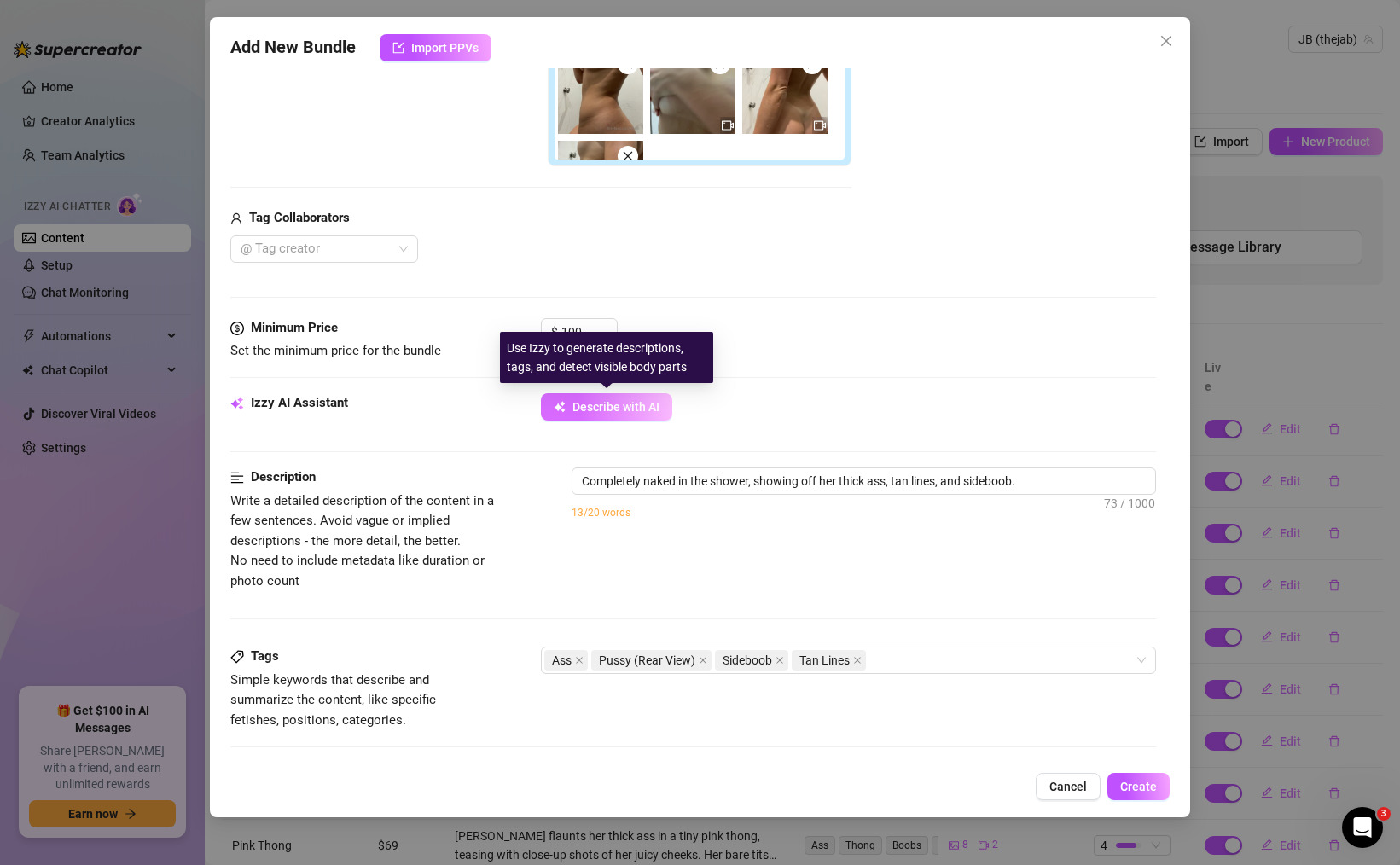
type textarea "Completely naked in the shower, showing off her thick ass, tan lines, and sideb…"
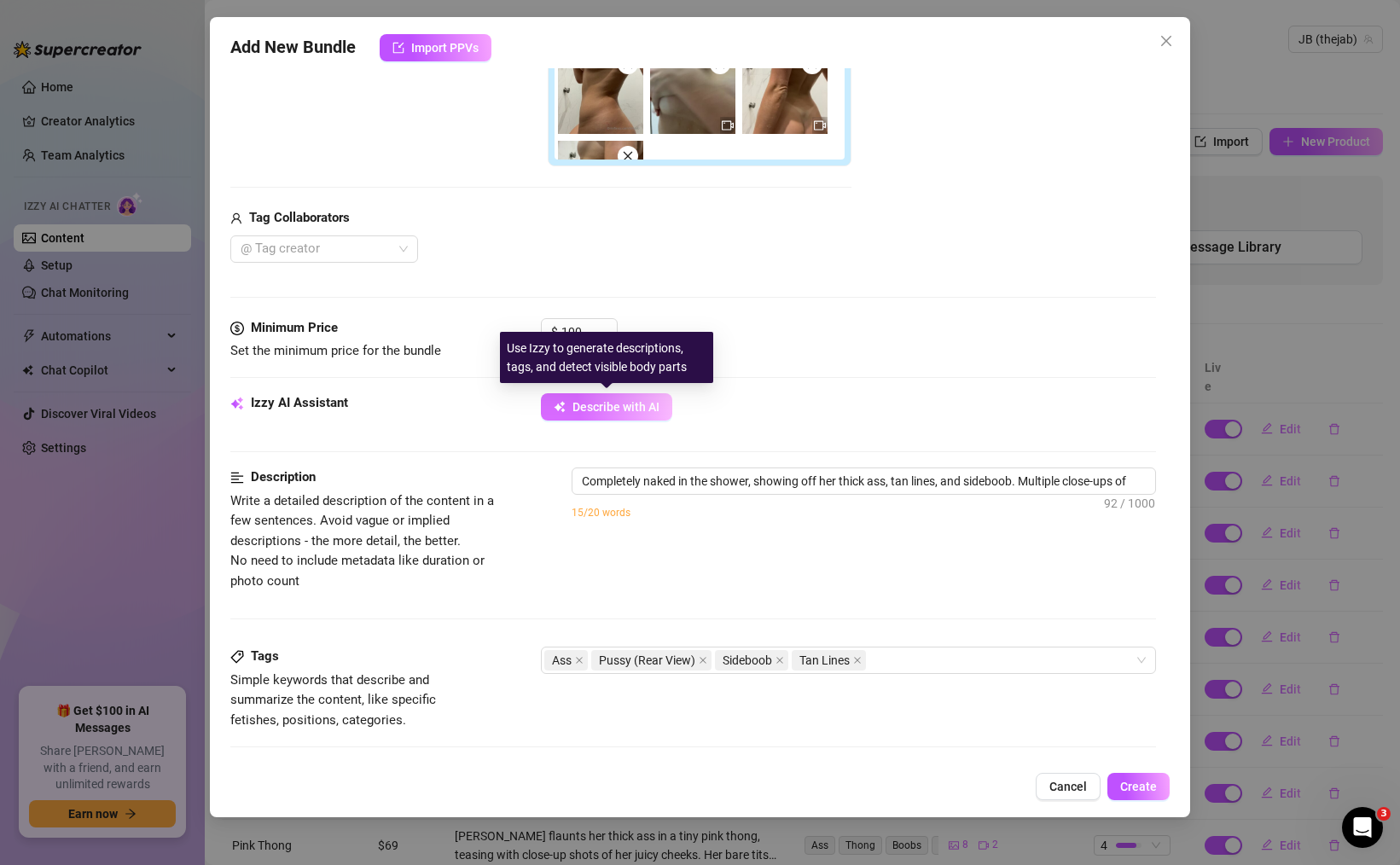
type textarea "Completely naked in the shower, showing off her thick ass, tan lines, and sideb…"
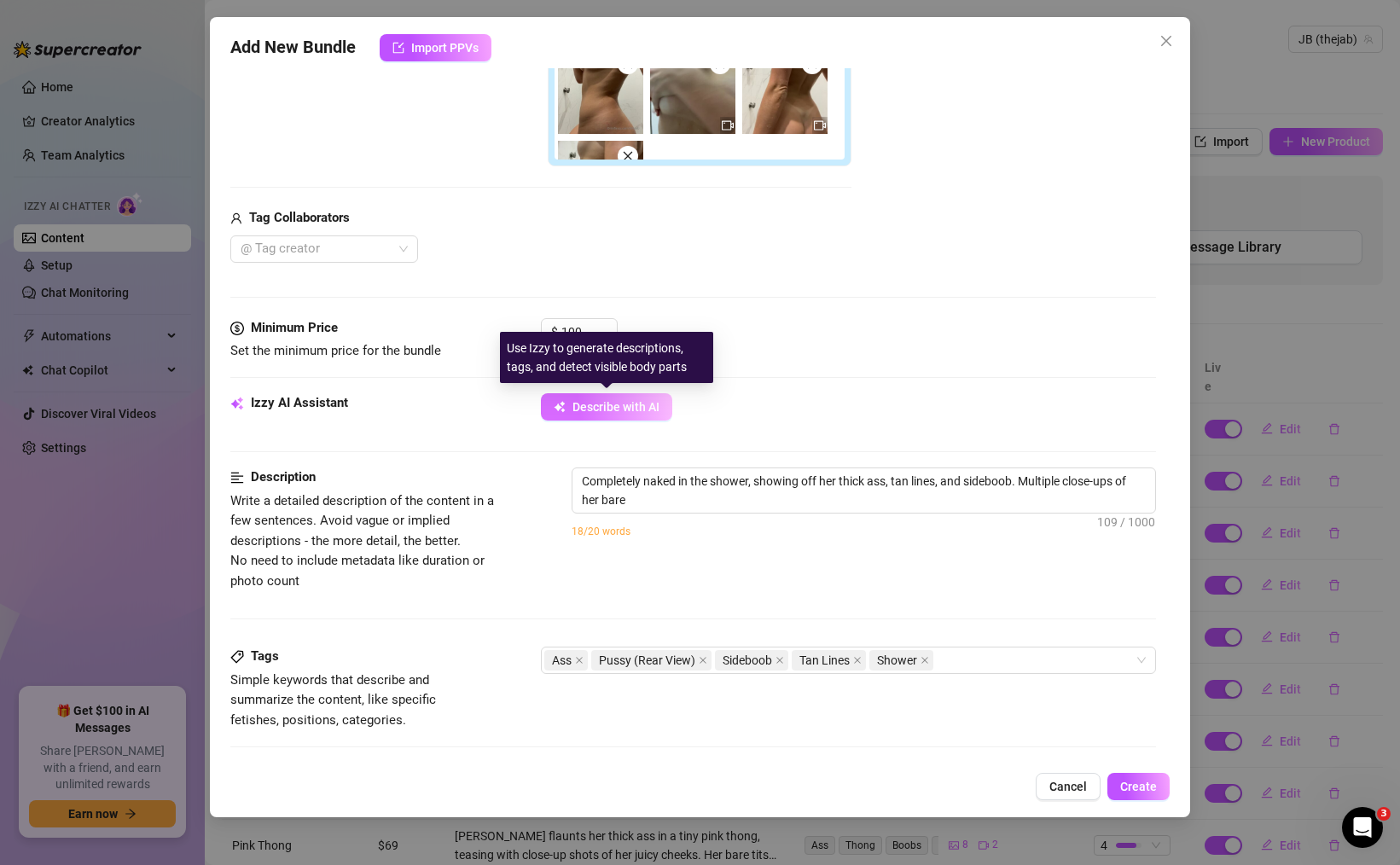
type textarea "Completely naked in the shower, showing off her thick ass, tan lines, and sideb…"
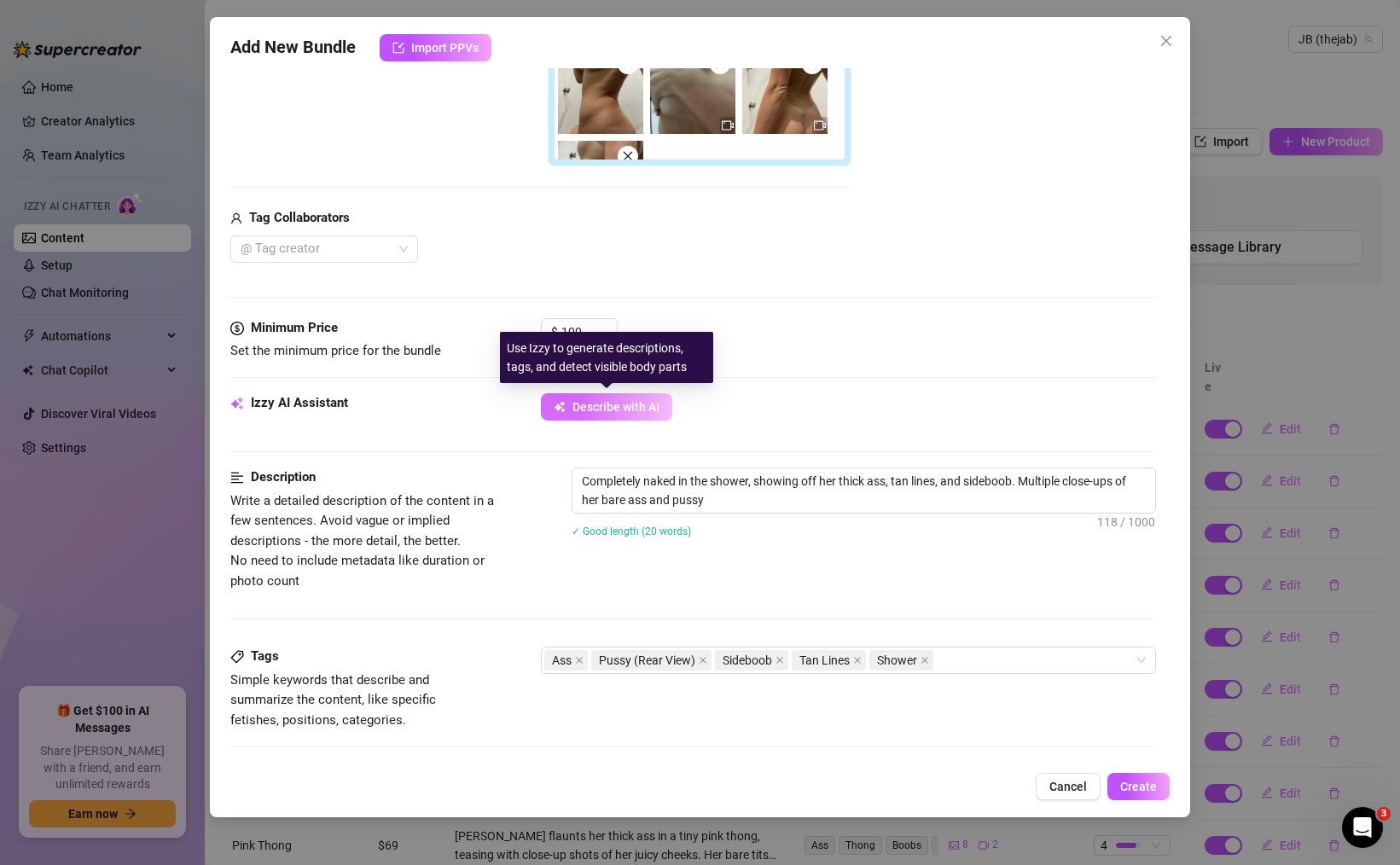
type textarea "Completely naked in the shower, showing off her thick ass, tan lines, and sideb…"
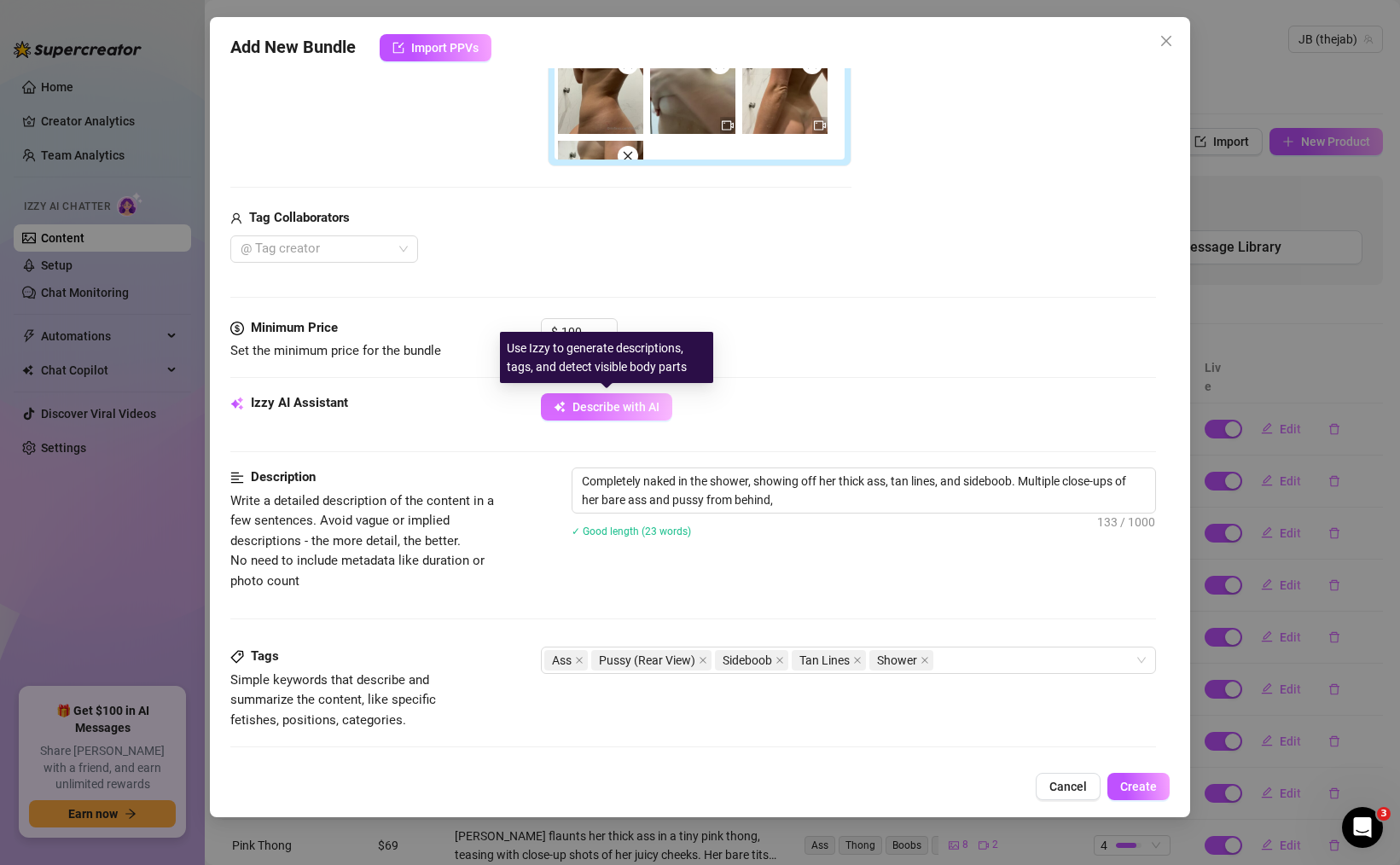
type textarea "Completely naked in the shower, showing off her thick ass, tan lines, and sideb…"
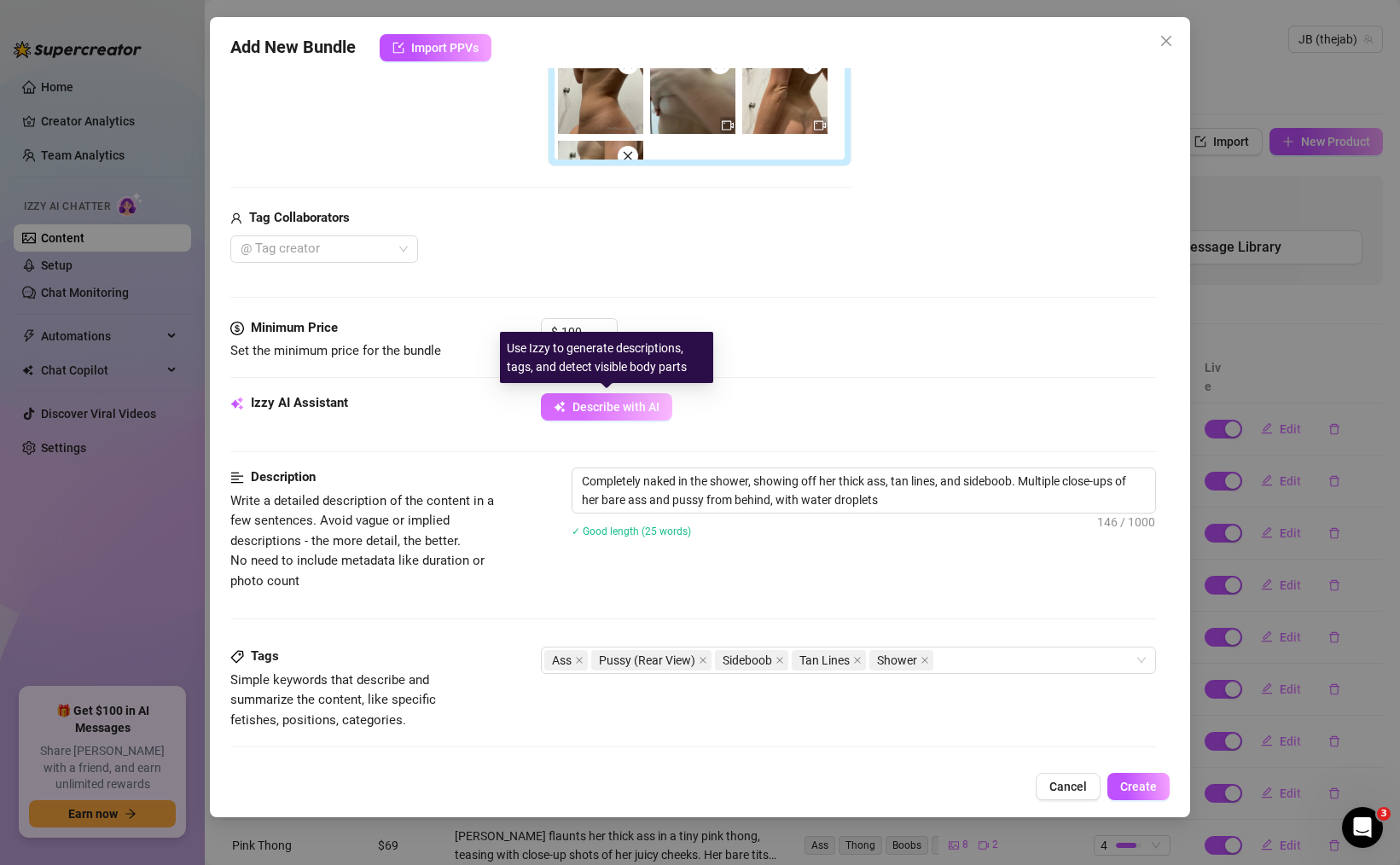
type textarea "Completely naked in the shower, showing off her thick ass, tan lines, and sideb…"
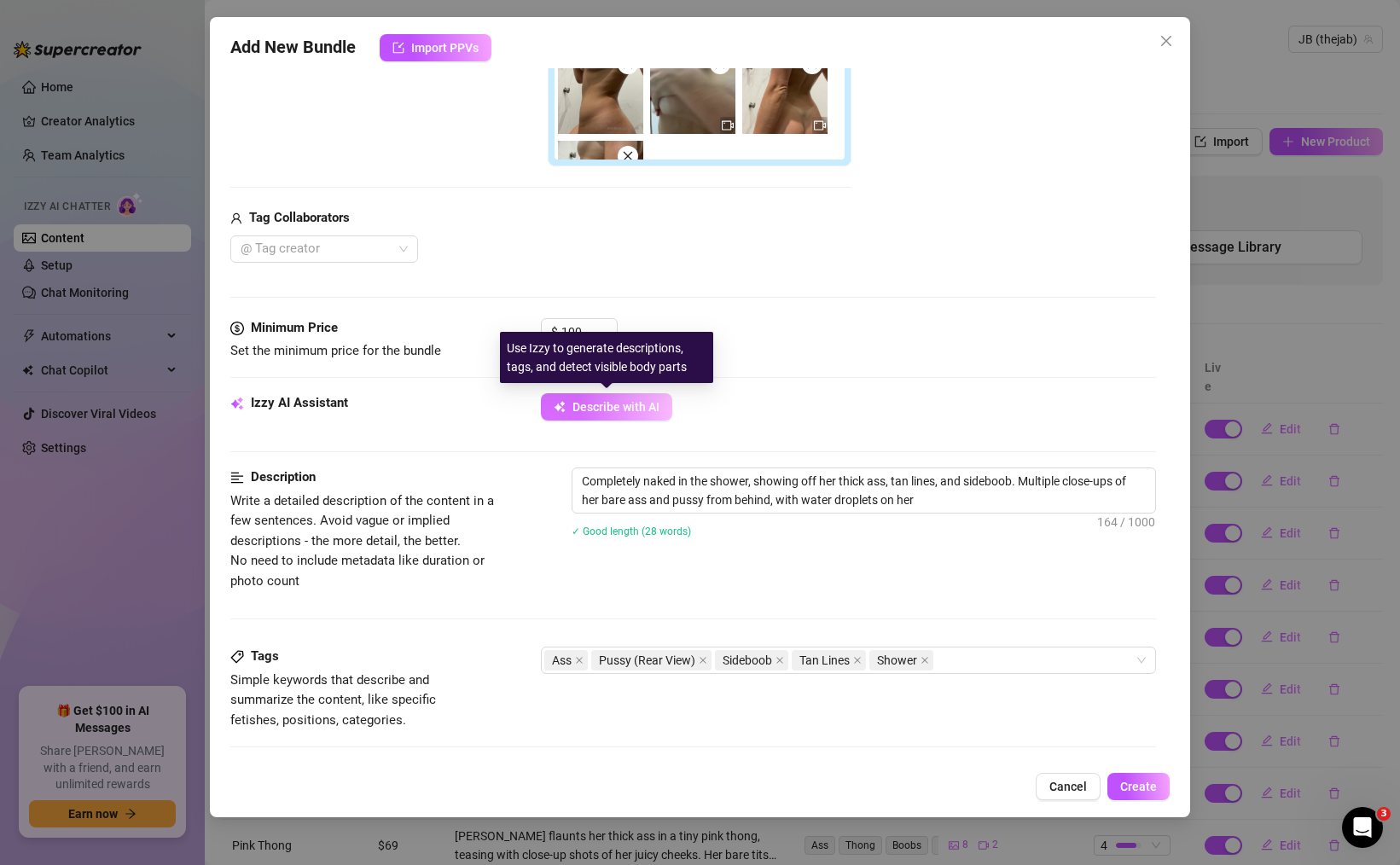
type textarea "Completely naked in the shower, showing off her thick ass, tan lines, and sideb…"
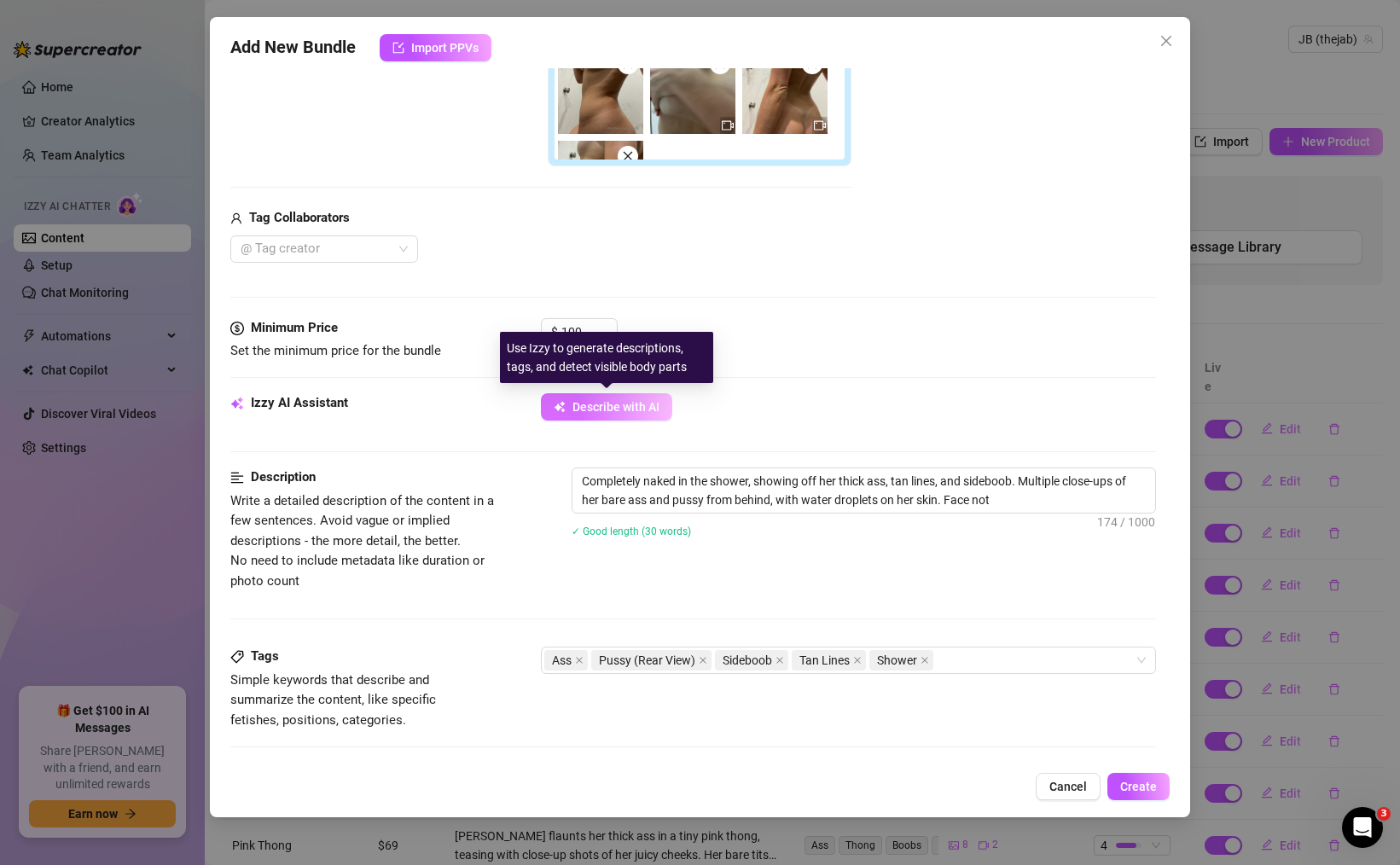
type textarea "Completely naked in the shower, showing off her thick ass, tan lines, and sideb…"
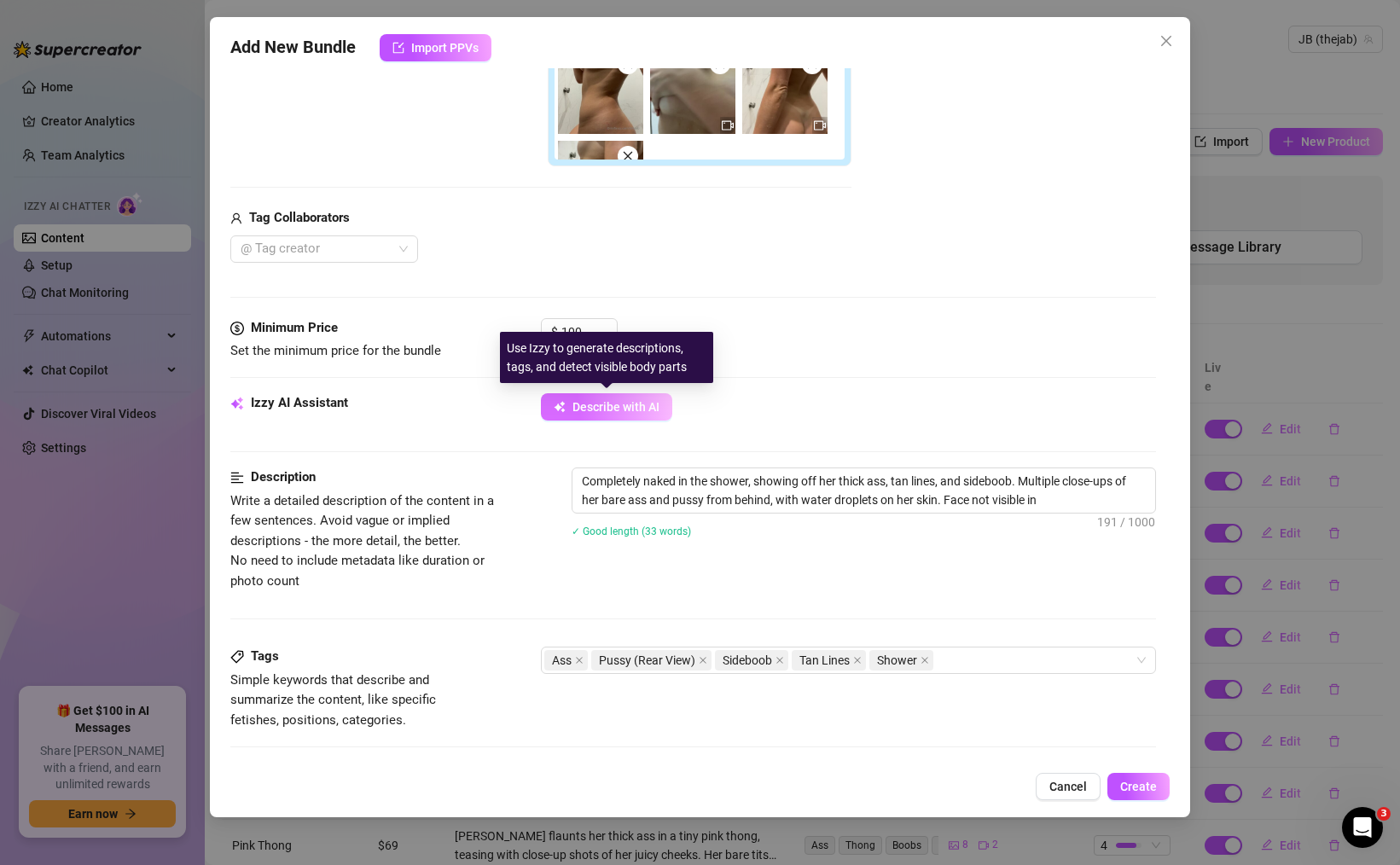
type textarea "Completely naked in the shower, showing off her thick ass, tan lines, and sideb…"
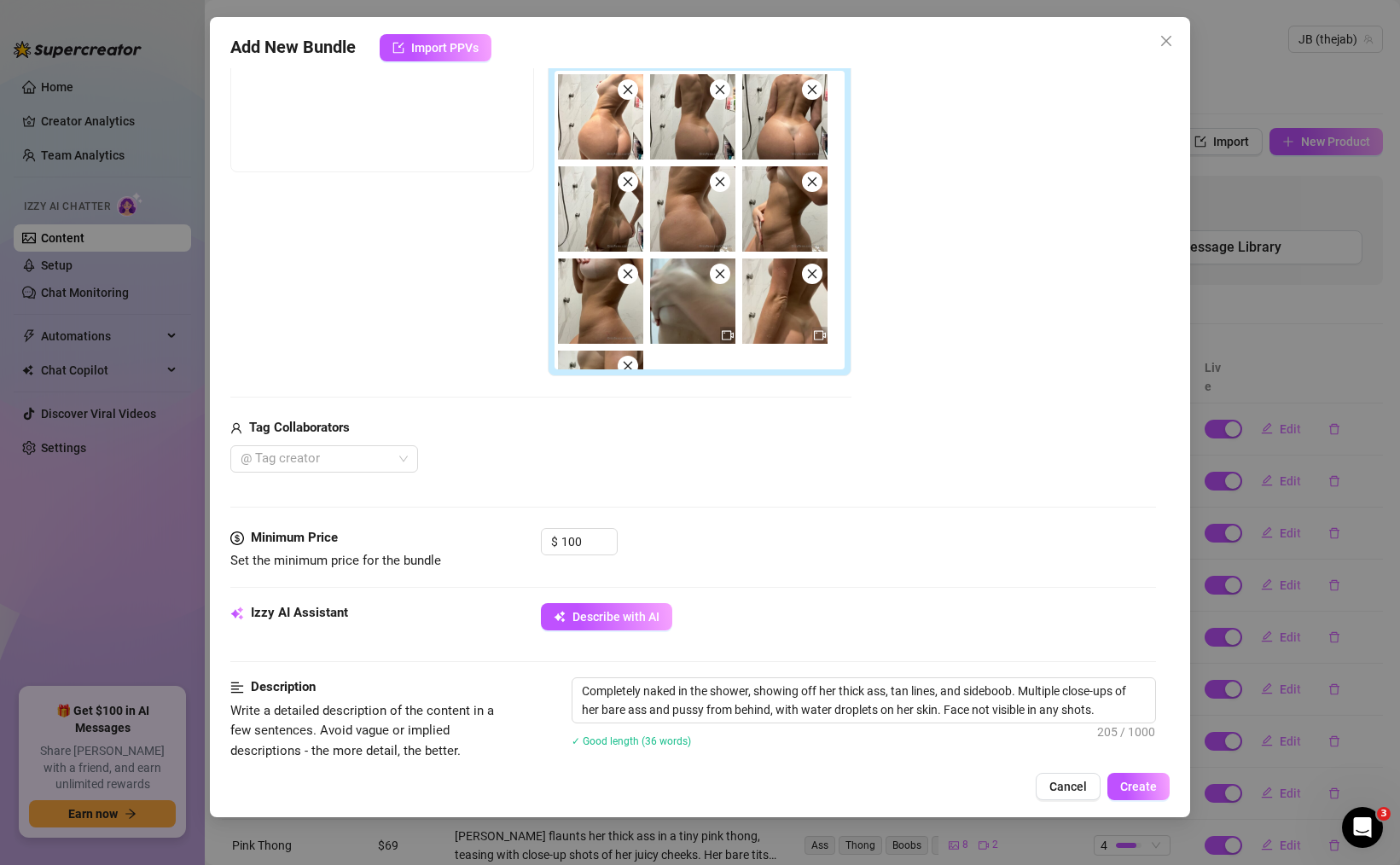
scroll to position [70, 0]
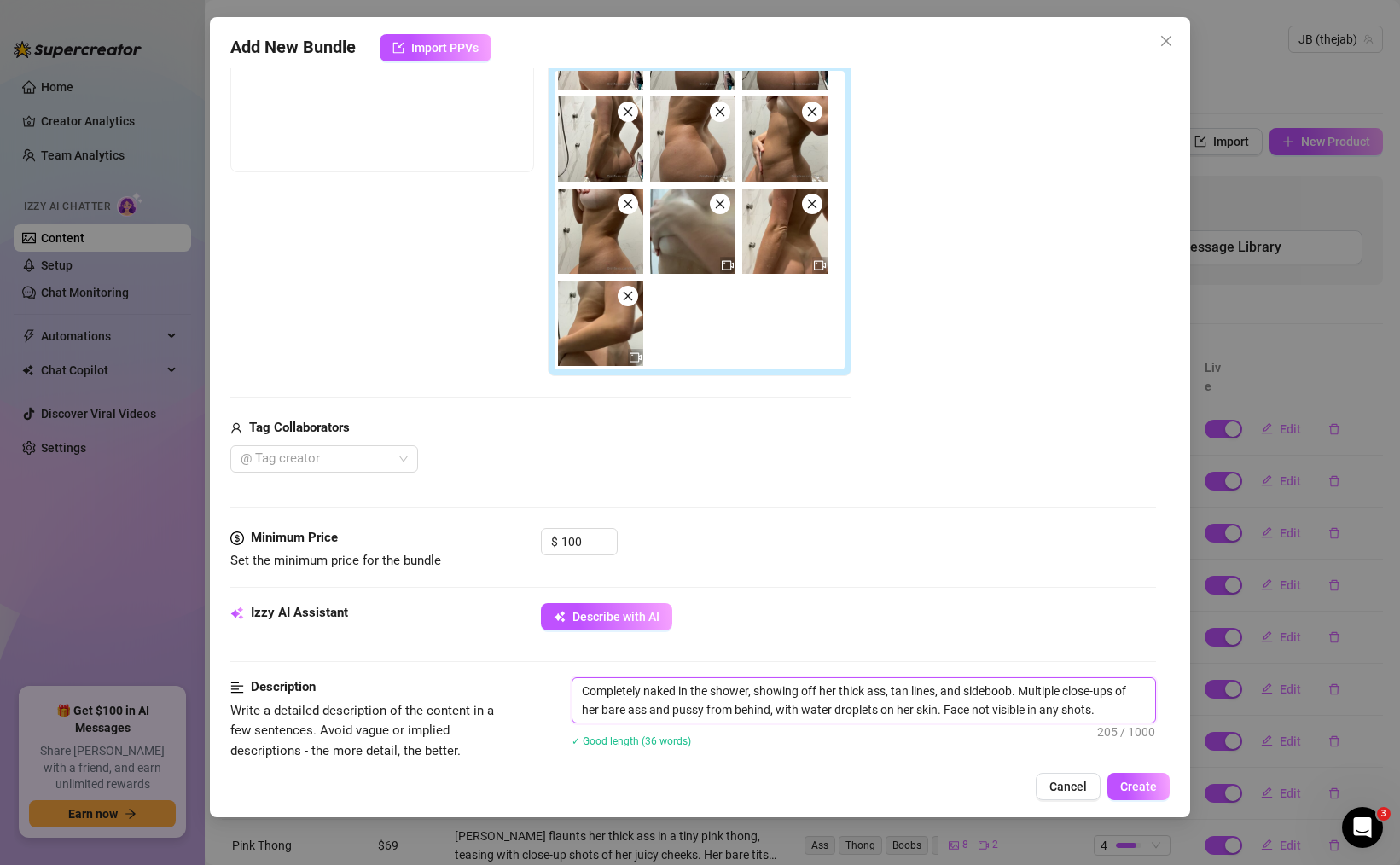
click at [704, 713] on textarea "Completely naked in the shower, showing off her thick ass, tan lines, and sideb…" at bounding box center [863, 700] width 582 height 45
type textarea "Completely naked in the shower, showing off her thick ass, tan lines, and sideb…"
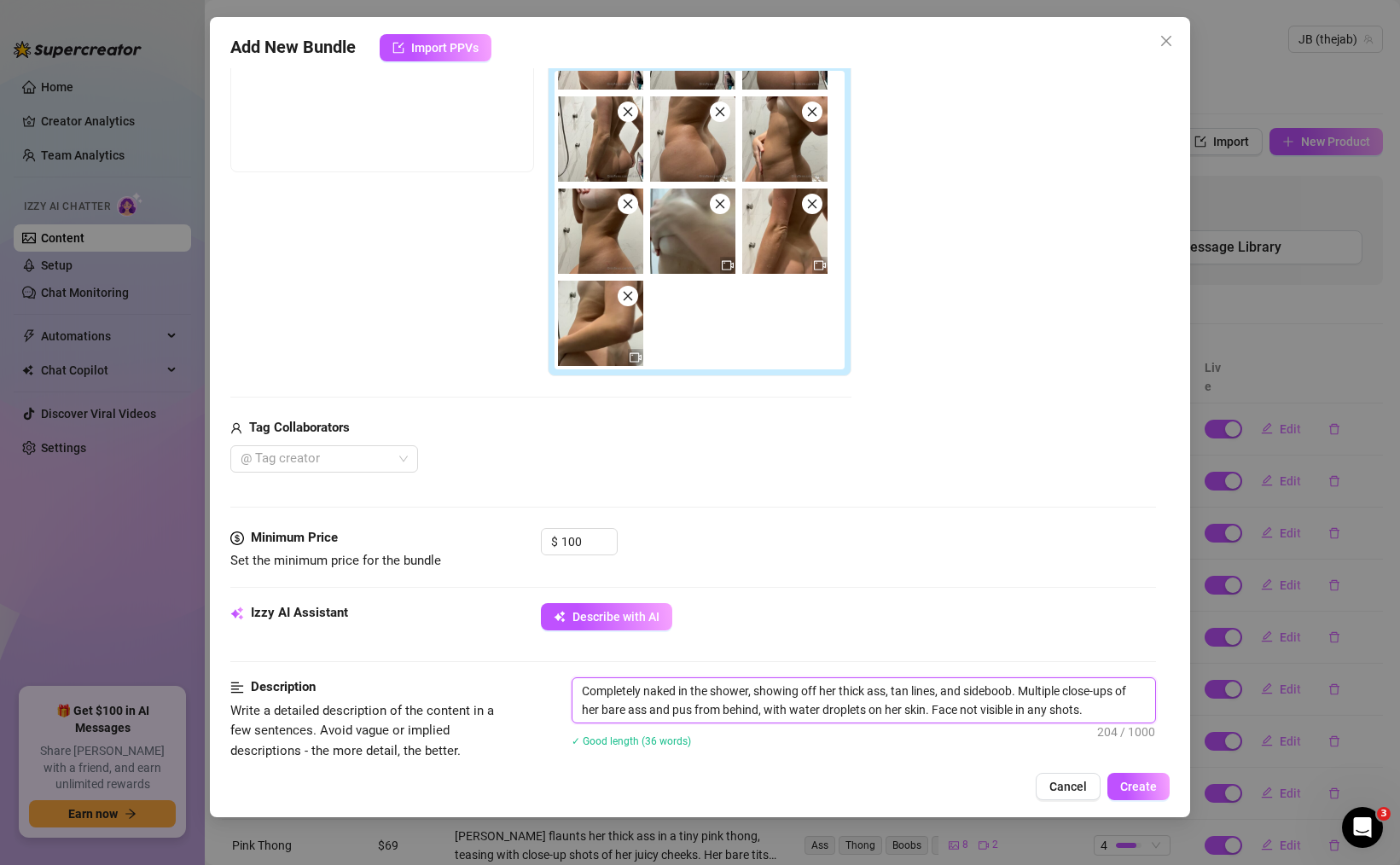
type textarea "Completely naked in the shower, showing off her thick ass, tan lines, and sideb…"
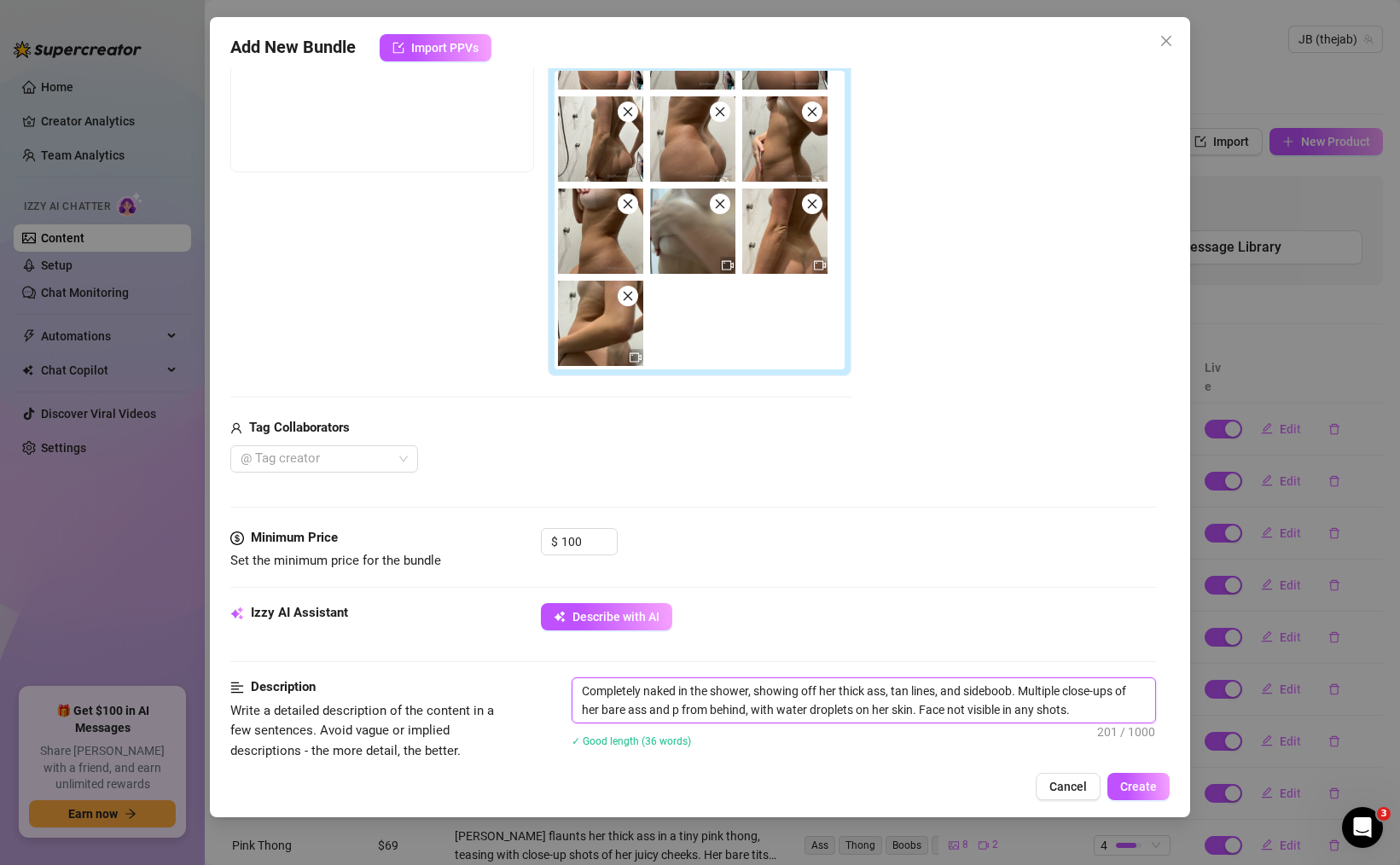
type textarea "Completely naked in the shower, showing off her thick ass, tan lines, and sideb…"
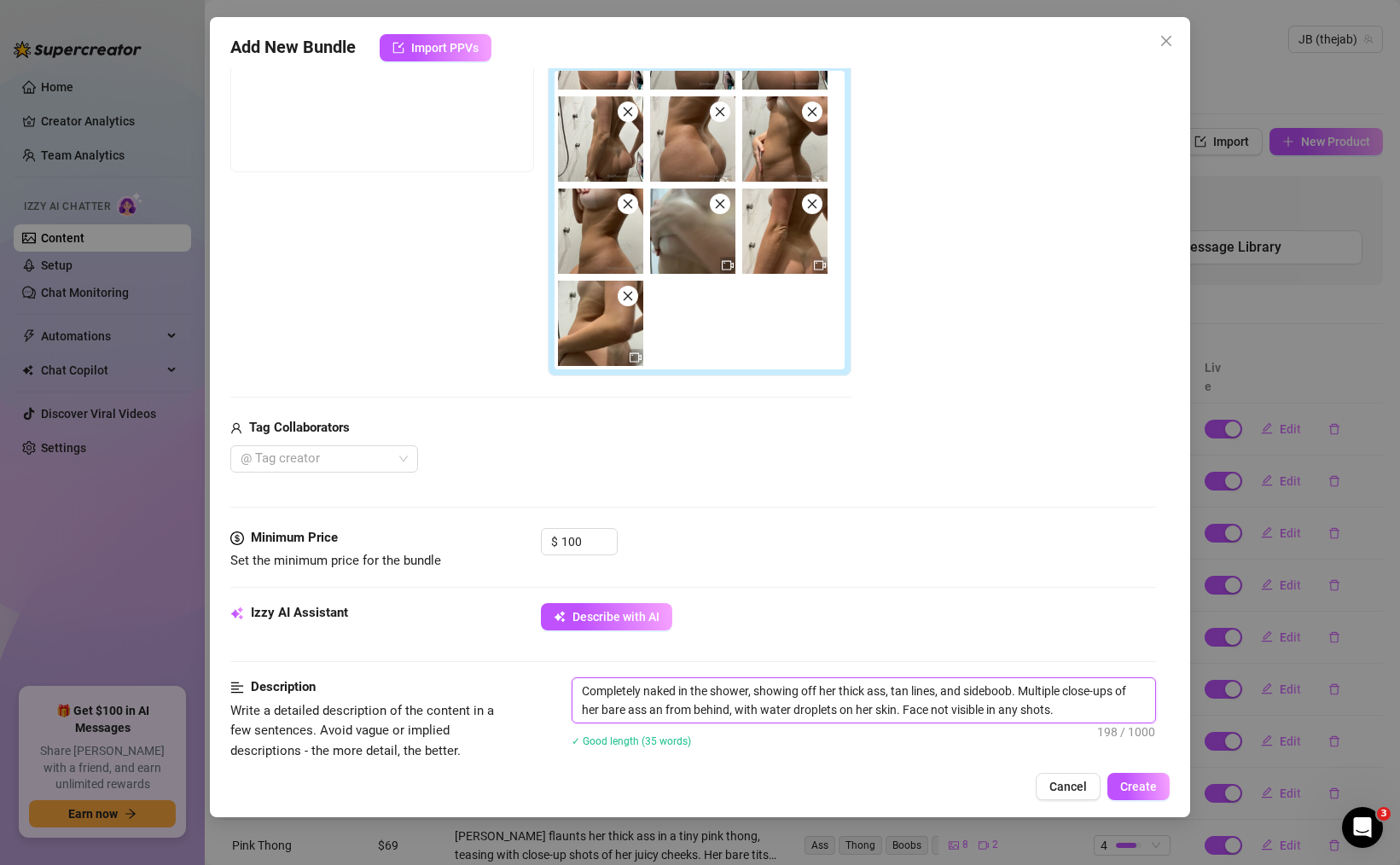
type textarea "Completely naked in the shower, showing off her thick ass, tan lines, and sideb…"
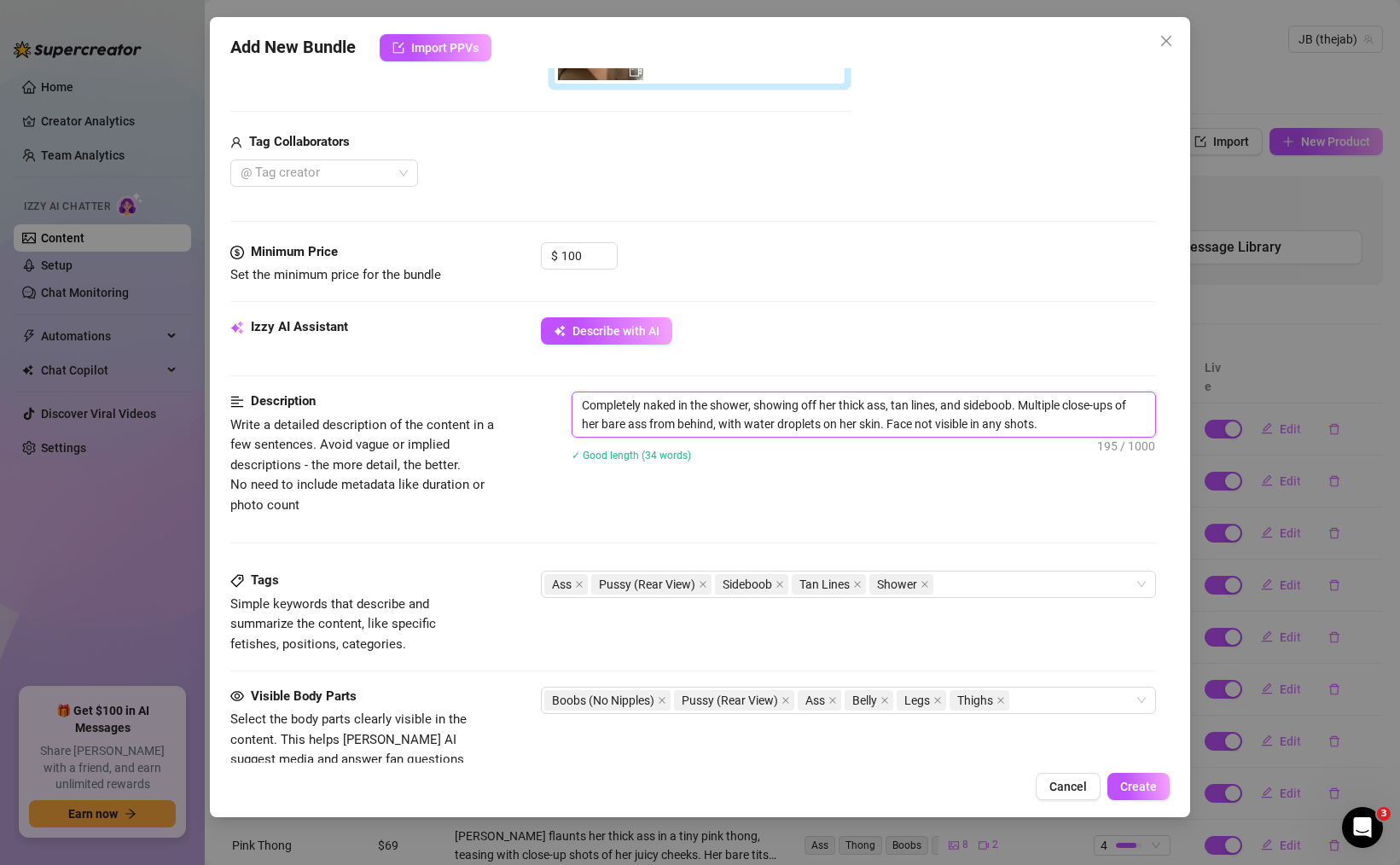
scroll to position [593, 0]
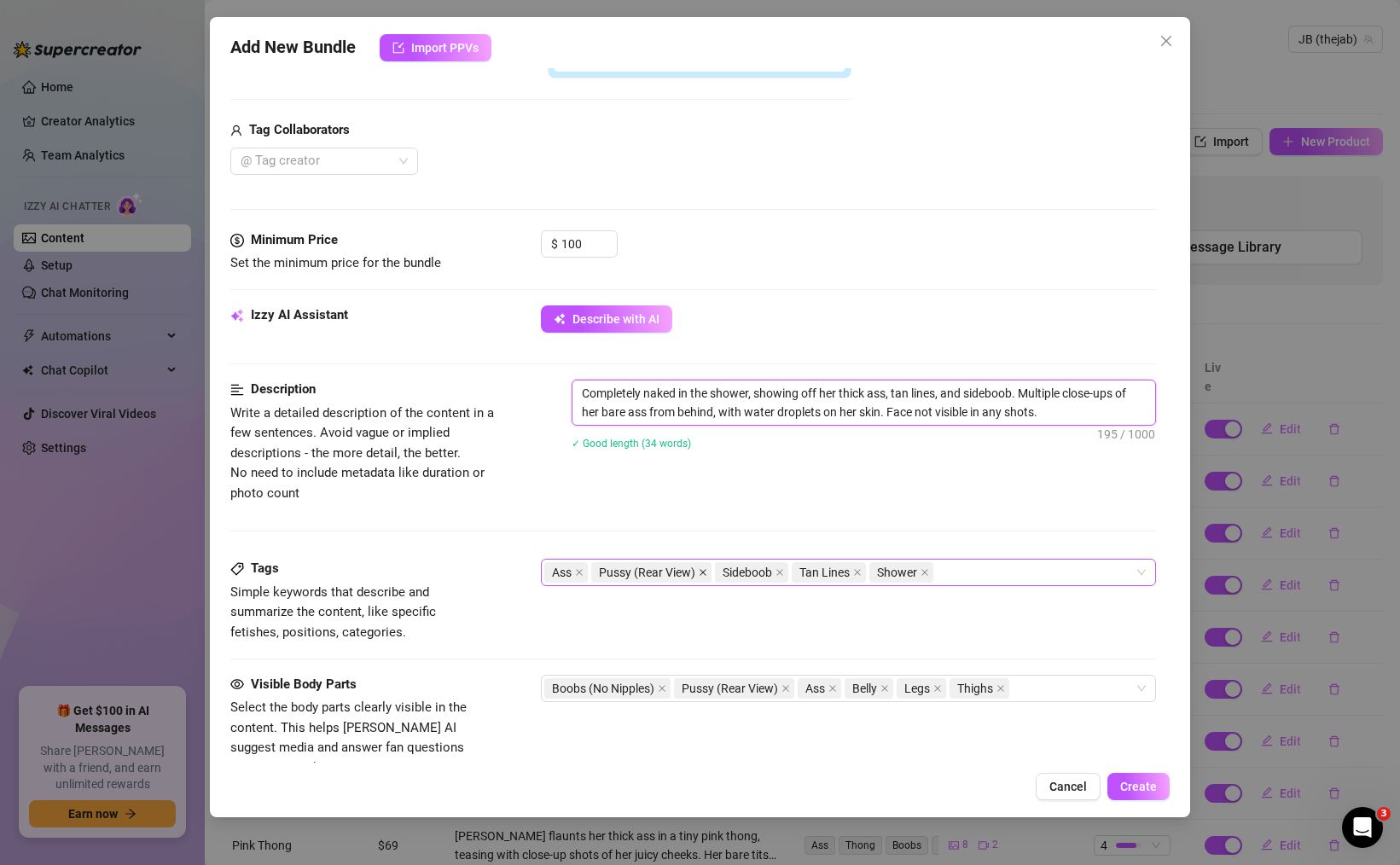
click at [704, 570] on icon "close" at bounding box center [702, 572] width 9 height 9
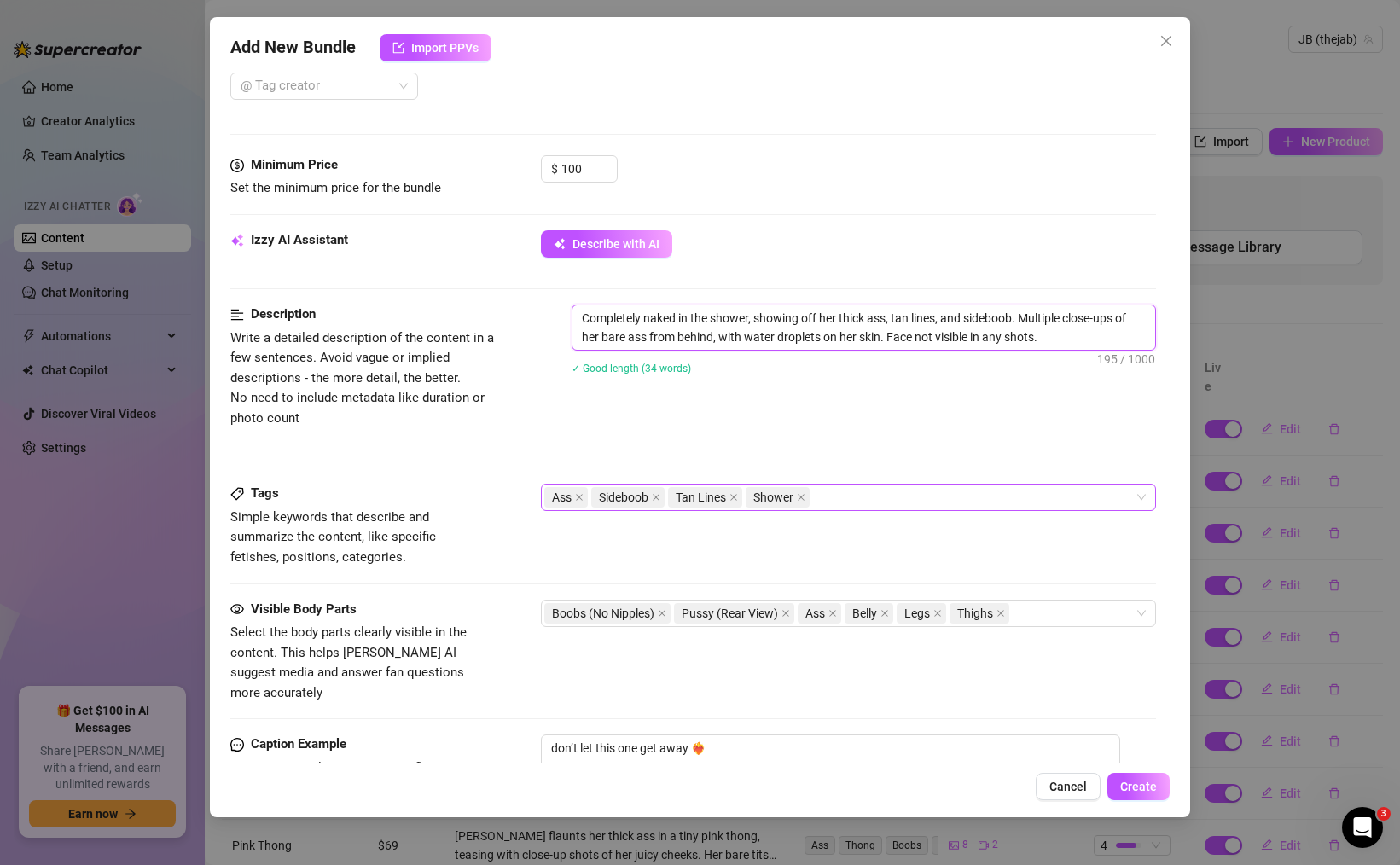
scroll to position [672, 0]
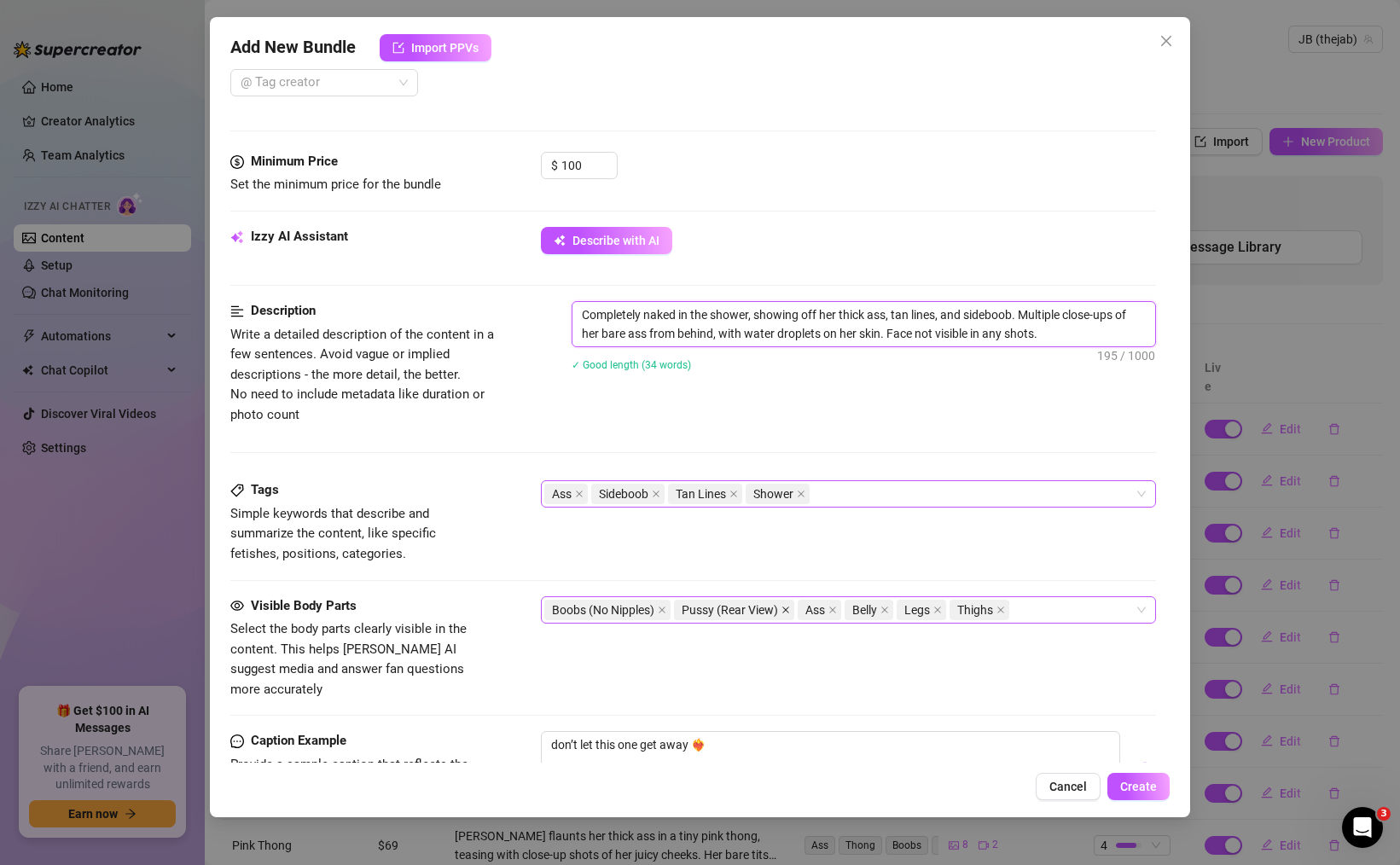
click at [786, 613] on icon "close" at bounding box center [785, 610] width 9 height 9
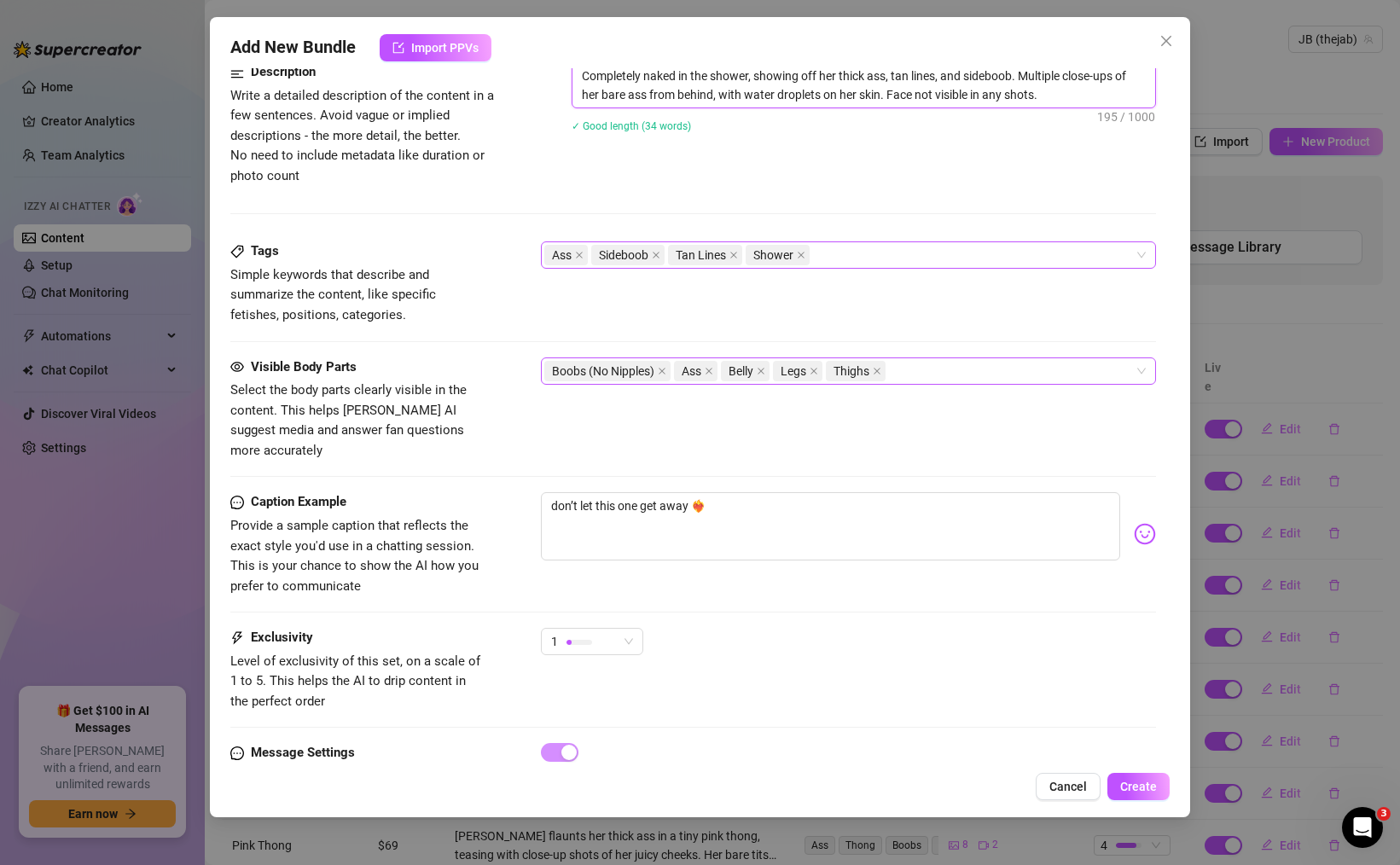
scroll to position [934, 0]
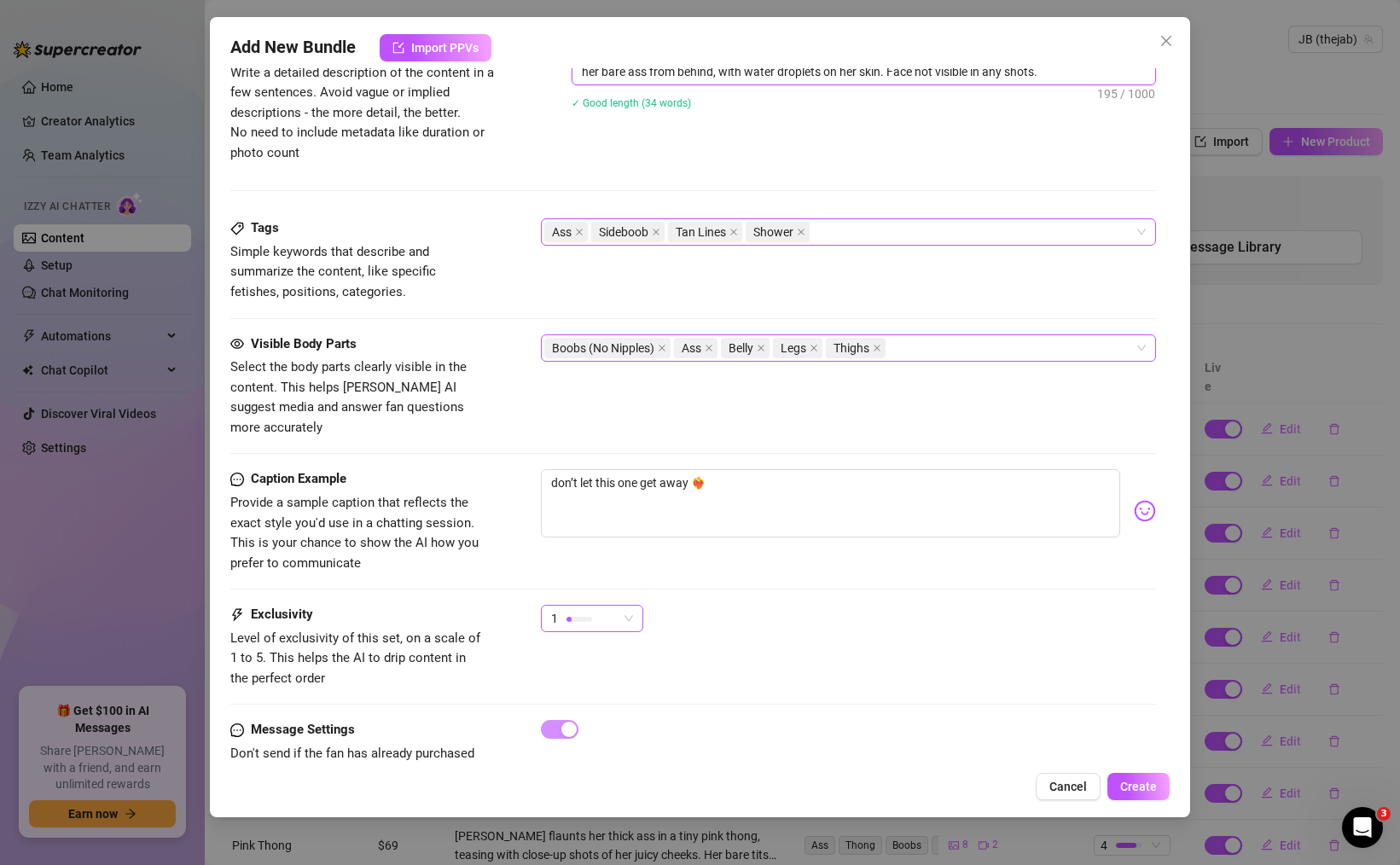
click at [631, 606] on span "1" at bounding box center [592, 618] width 82 height 26
type textarea "Completely naked in the shower, showing off her thick ass, tan lines, and sideb…"
click at [639, 742] on span "5 - Most Exclusive 🔥" at bounding box center [610, 742] width 111 height 19
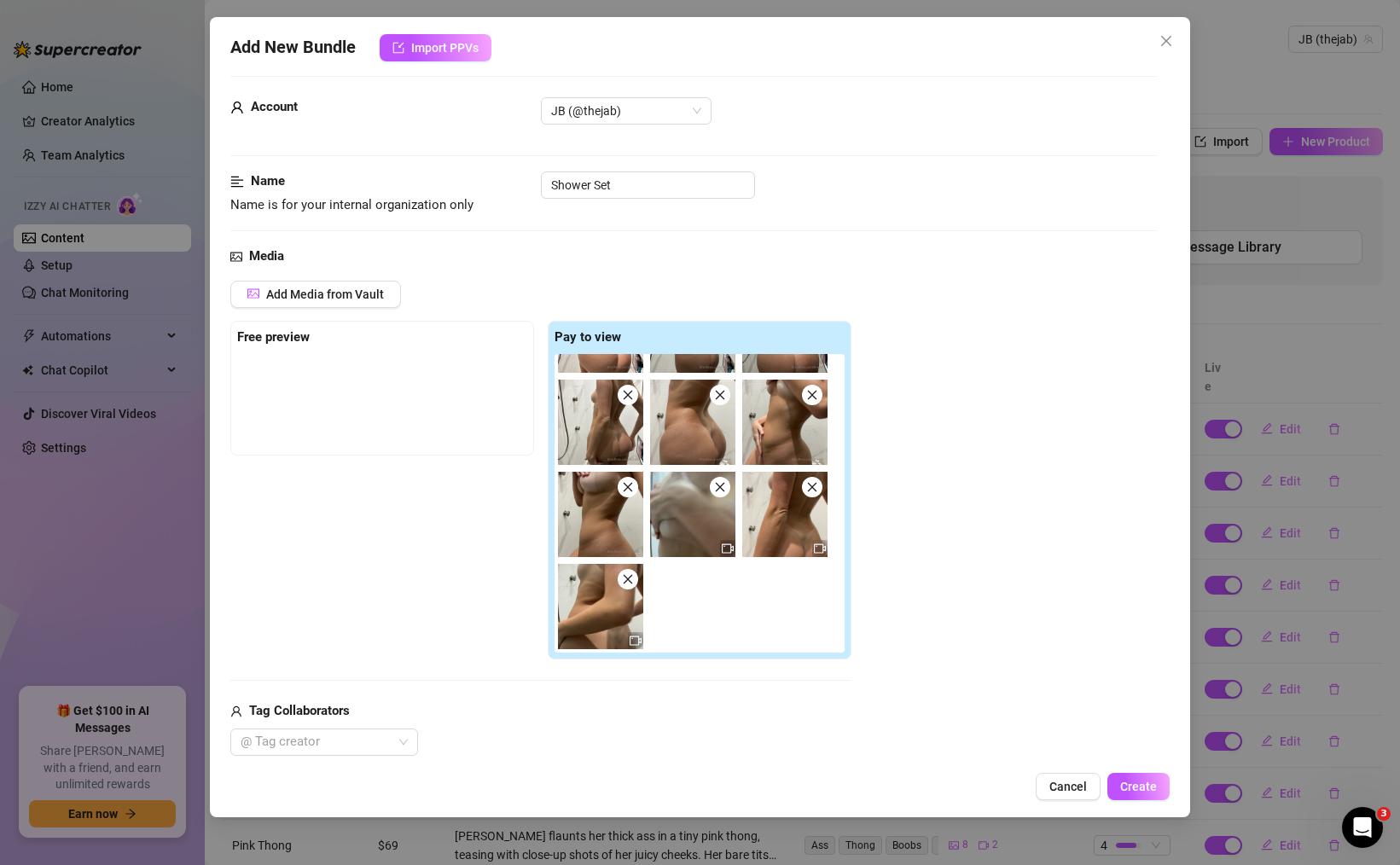
scroll to position [0, 0]
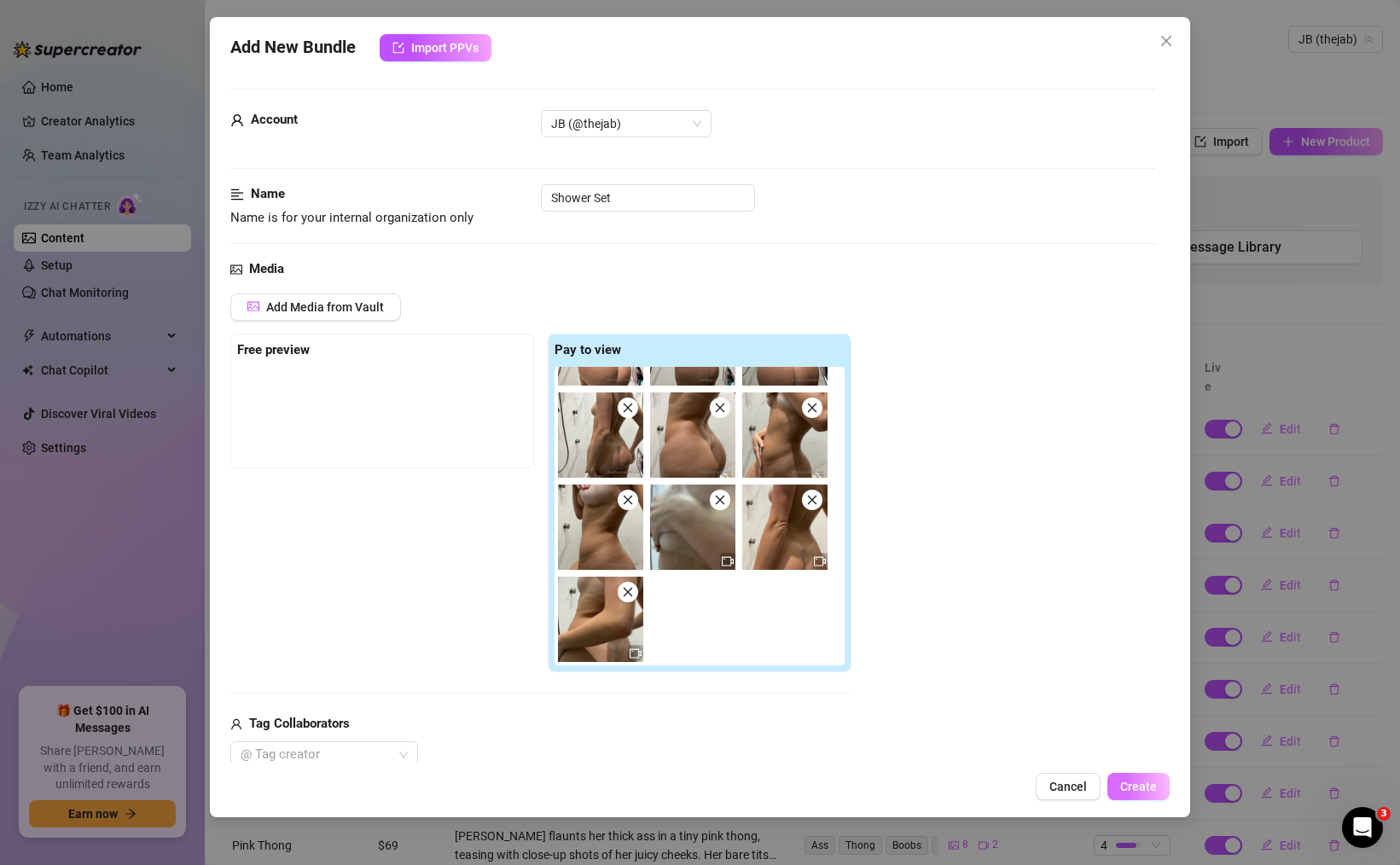
click at [1152, 790] on span "Create" at bounding box center [1138, 786] width 36 height 13
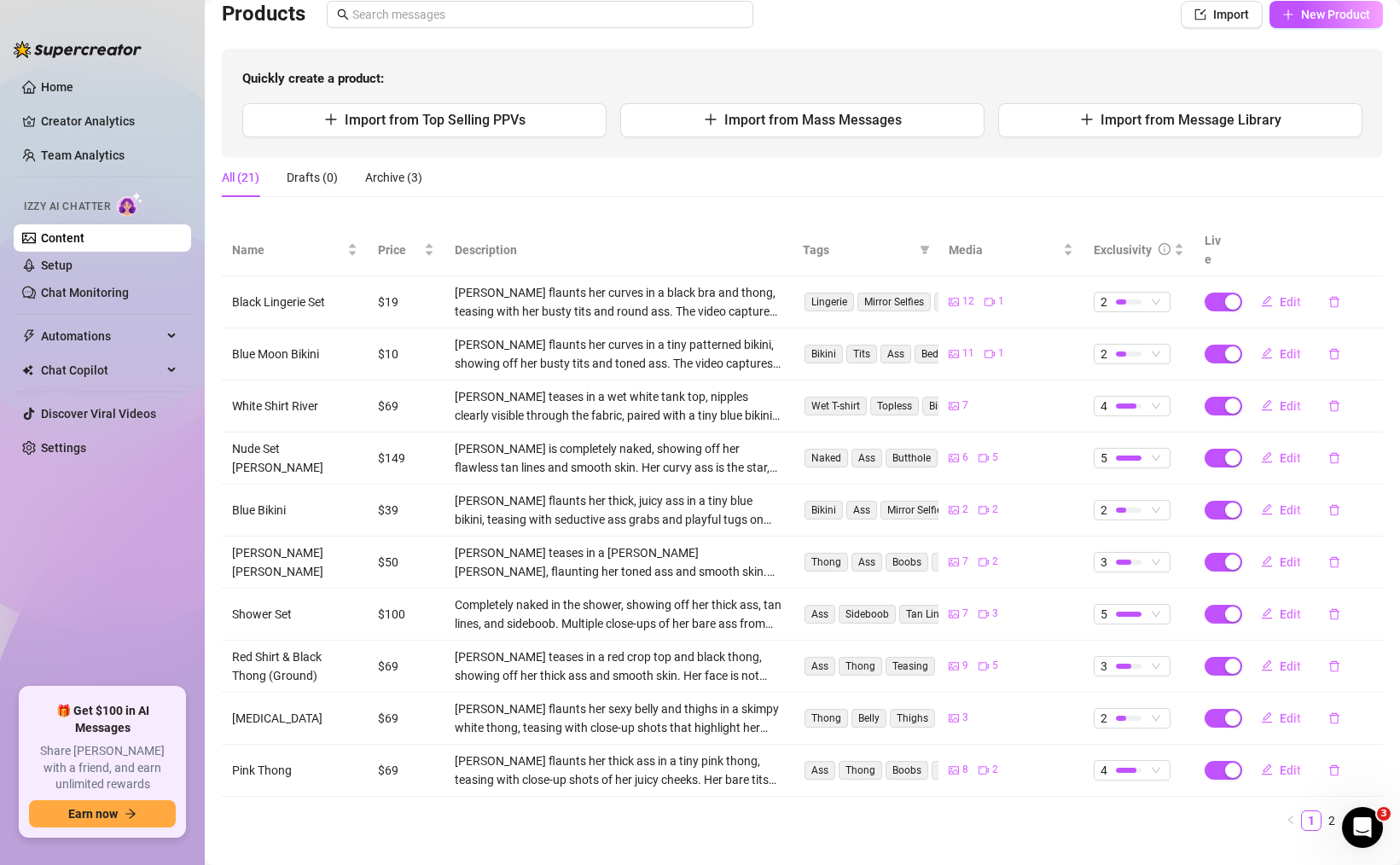
scroll to position [128, 0]
click at [1120, 242] on div "Exclusivity" at bounding box center [1123, 250] width 58 height 19
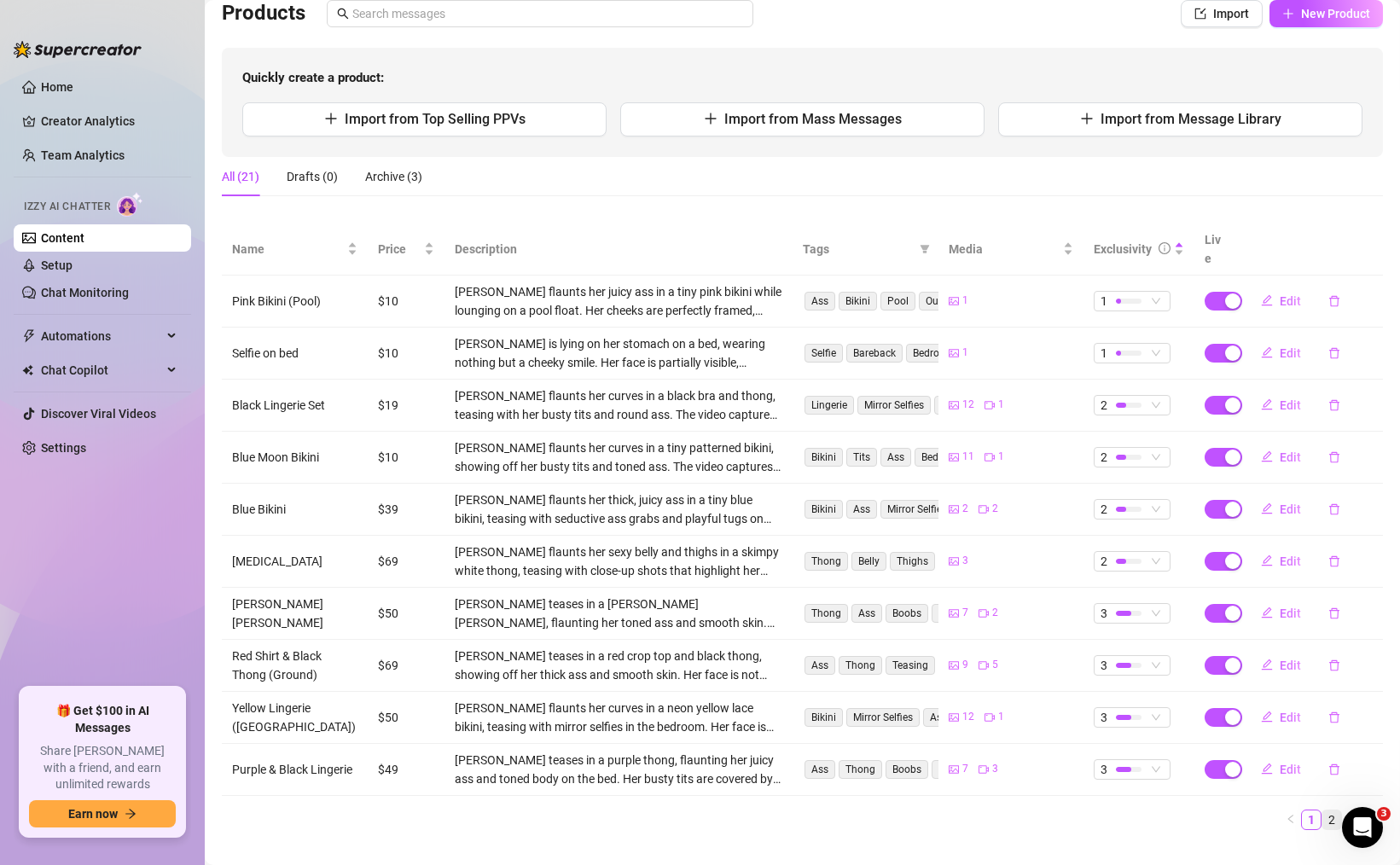
click at [1329, 810] on link "2" at bounding box center [1332, 819] width 19 height 19
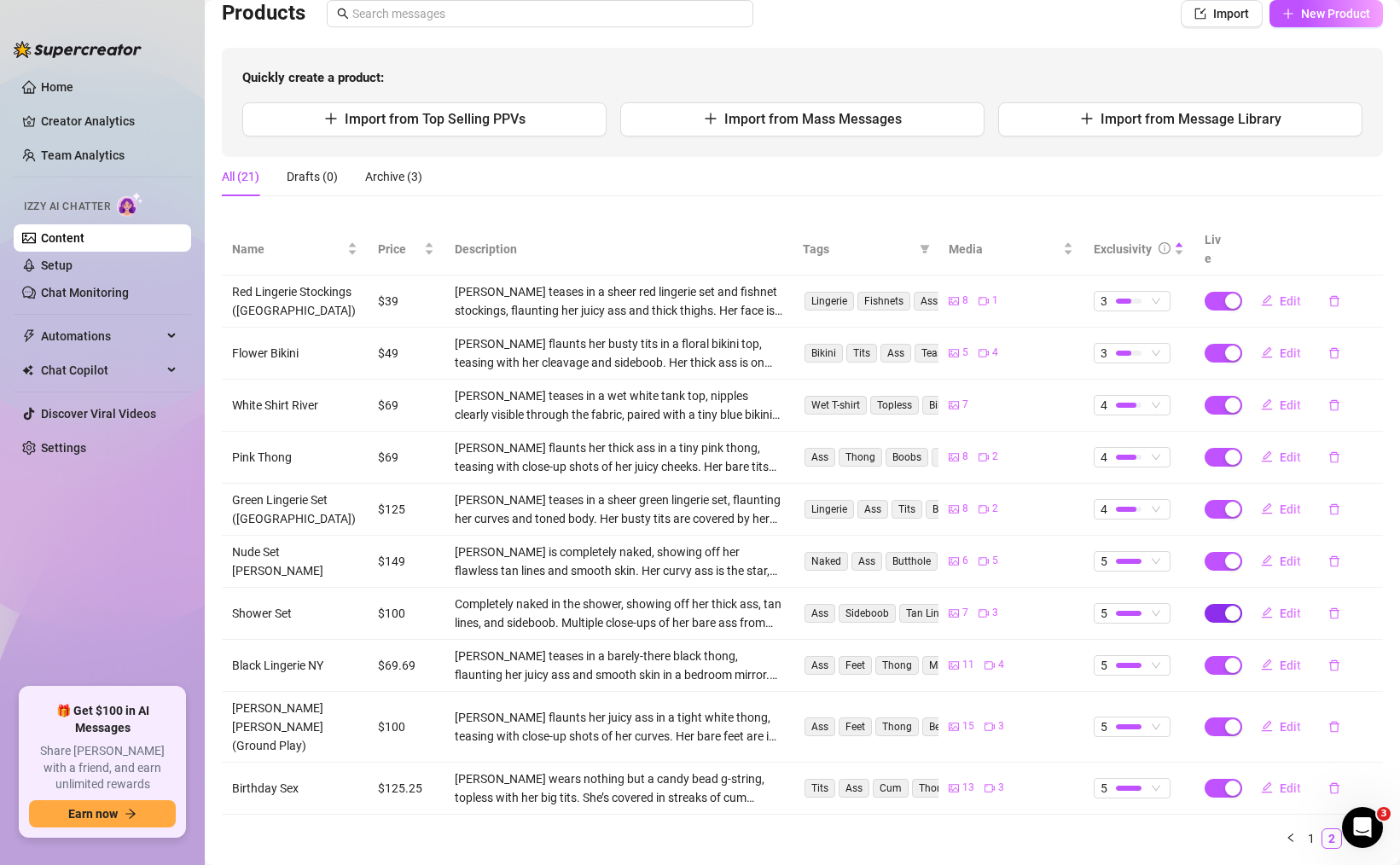
scroll to position [138, 0]
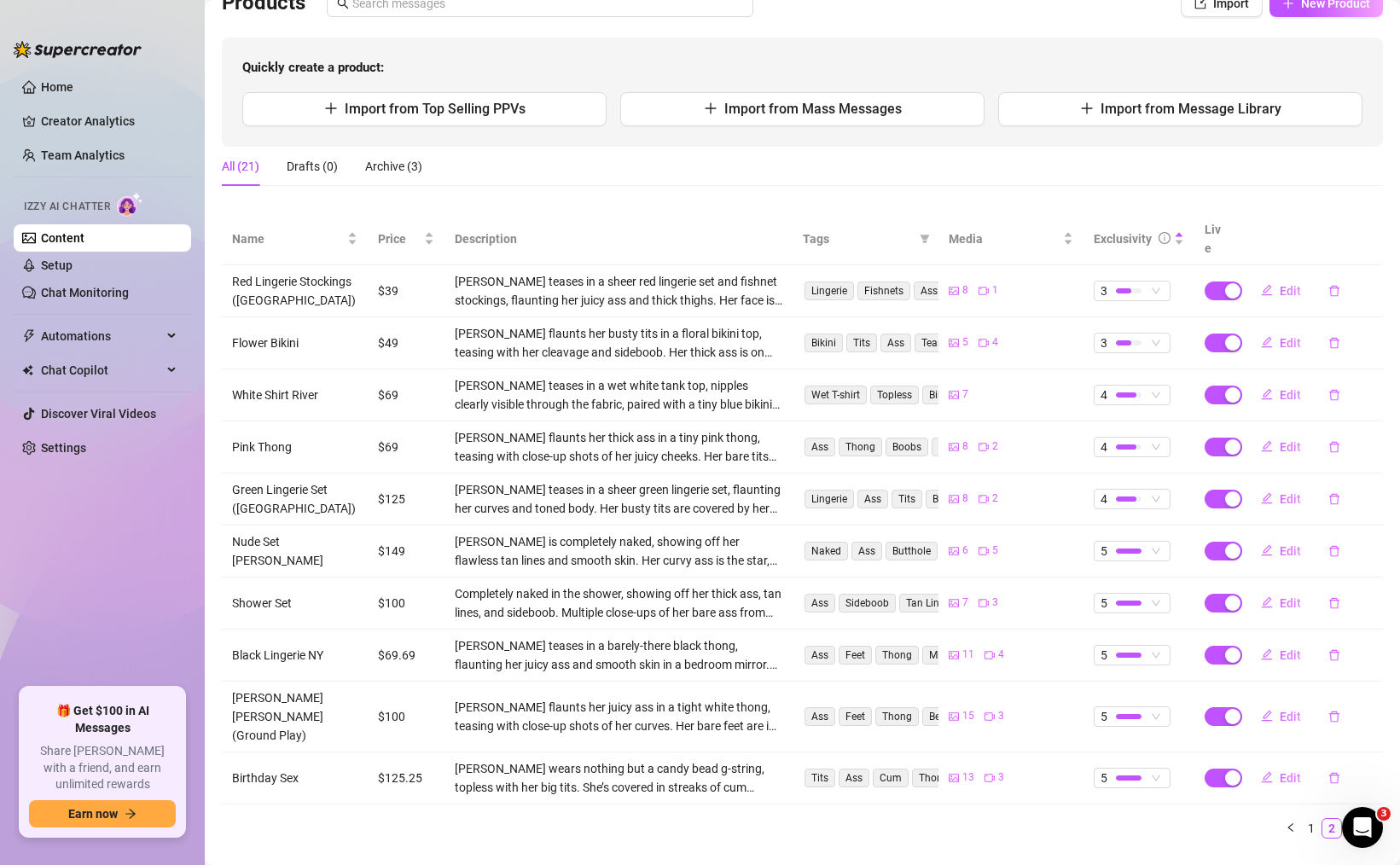
click at [1359, 818] on link "3" at bounding box center [1352, 828] width 19 height 19
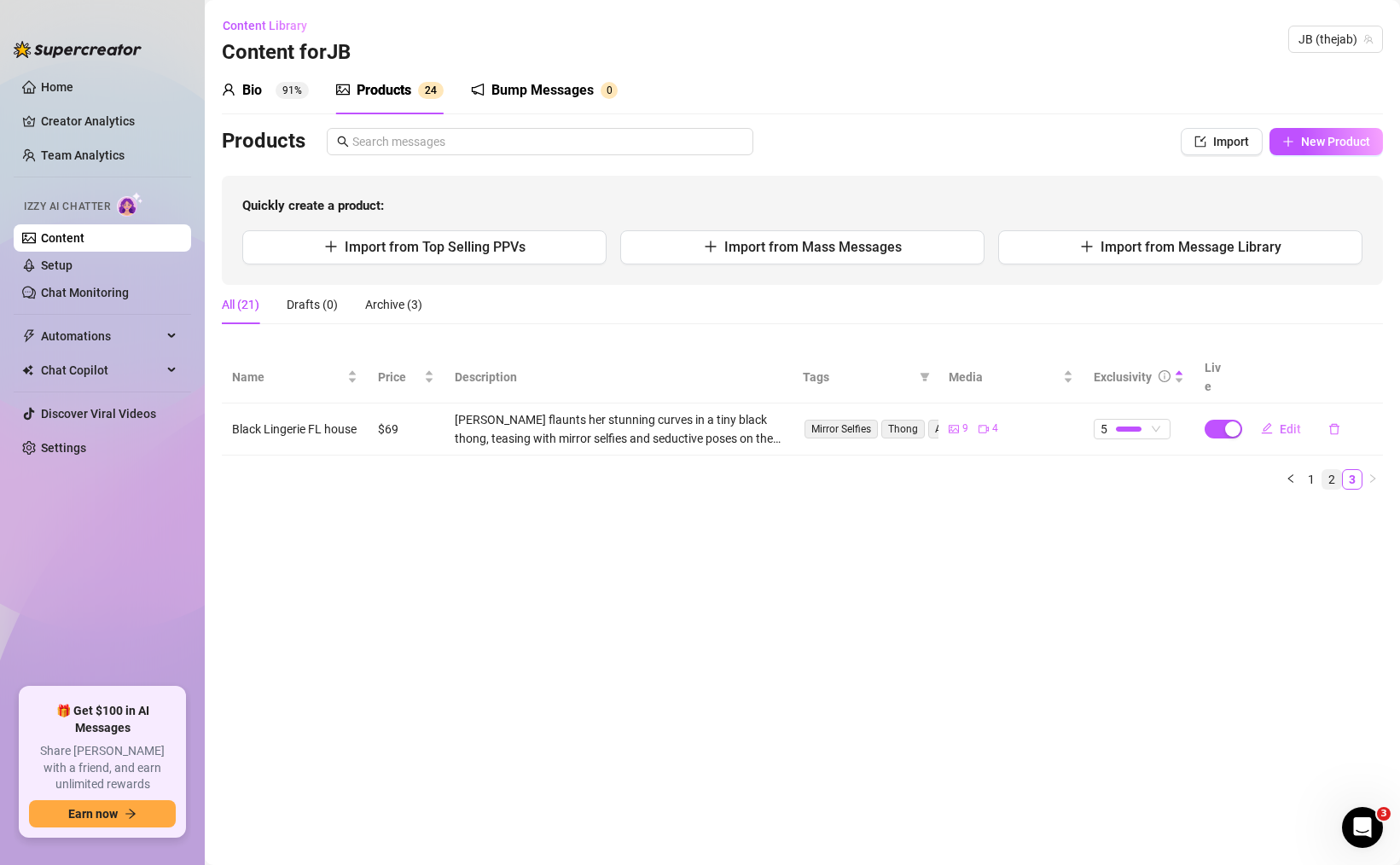
click at [1329, 470] on link "2" at bounding box center [1332, 479] width 19 height 19
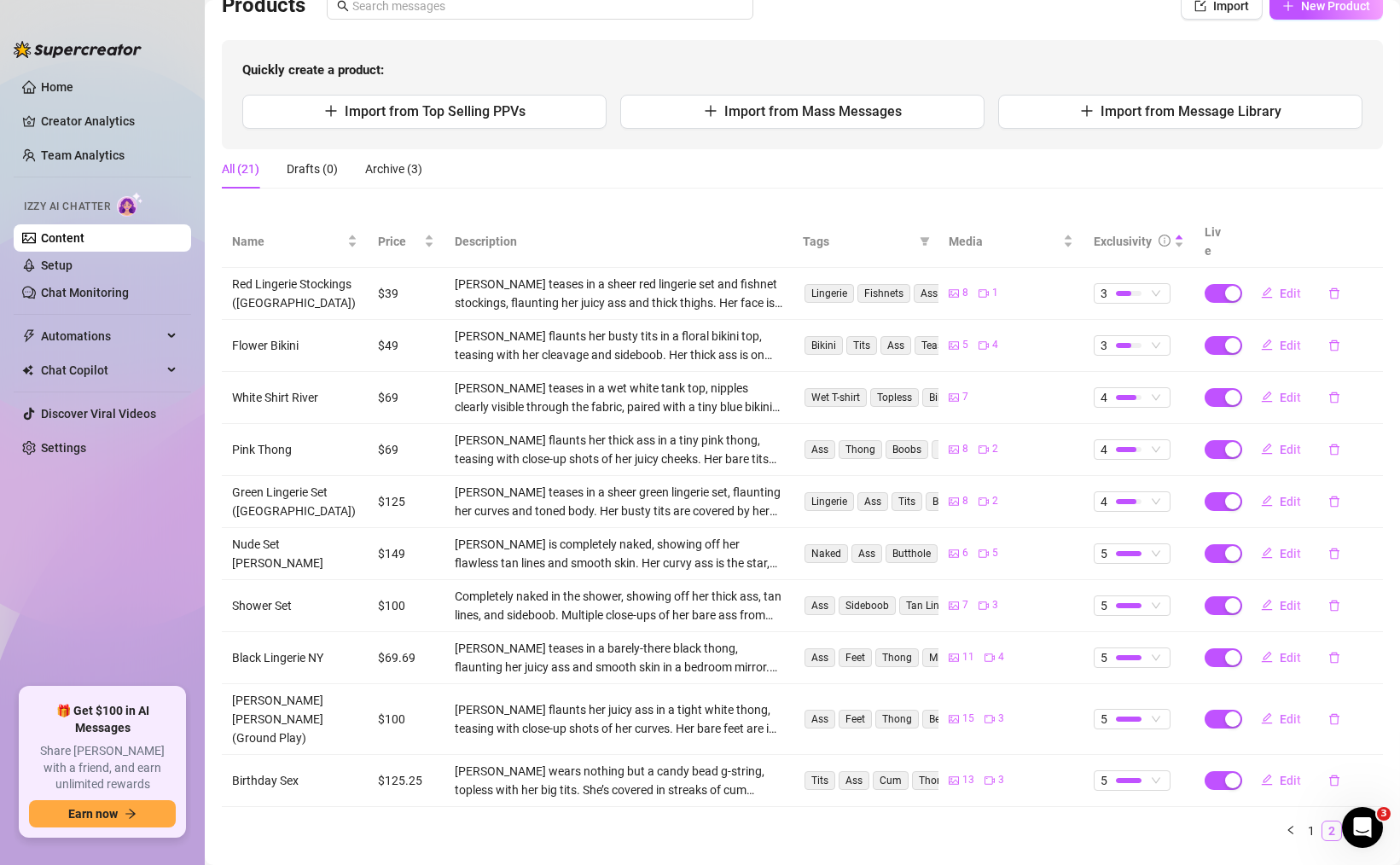
scroll to position [138, 0]
click at [115, 352] on ul "Home Creator Analytics Team Analytics Izzy AI Chatter Content Setup Chat Monito…" at bounding box center [102, 373] width 177 height 614
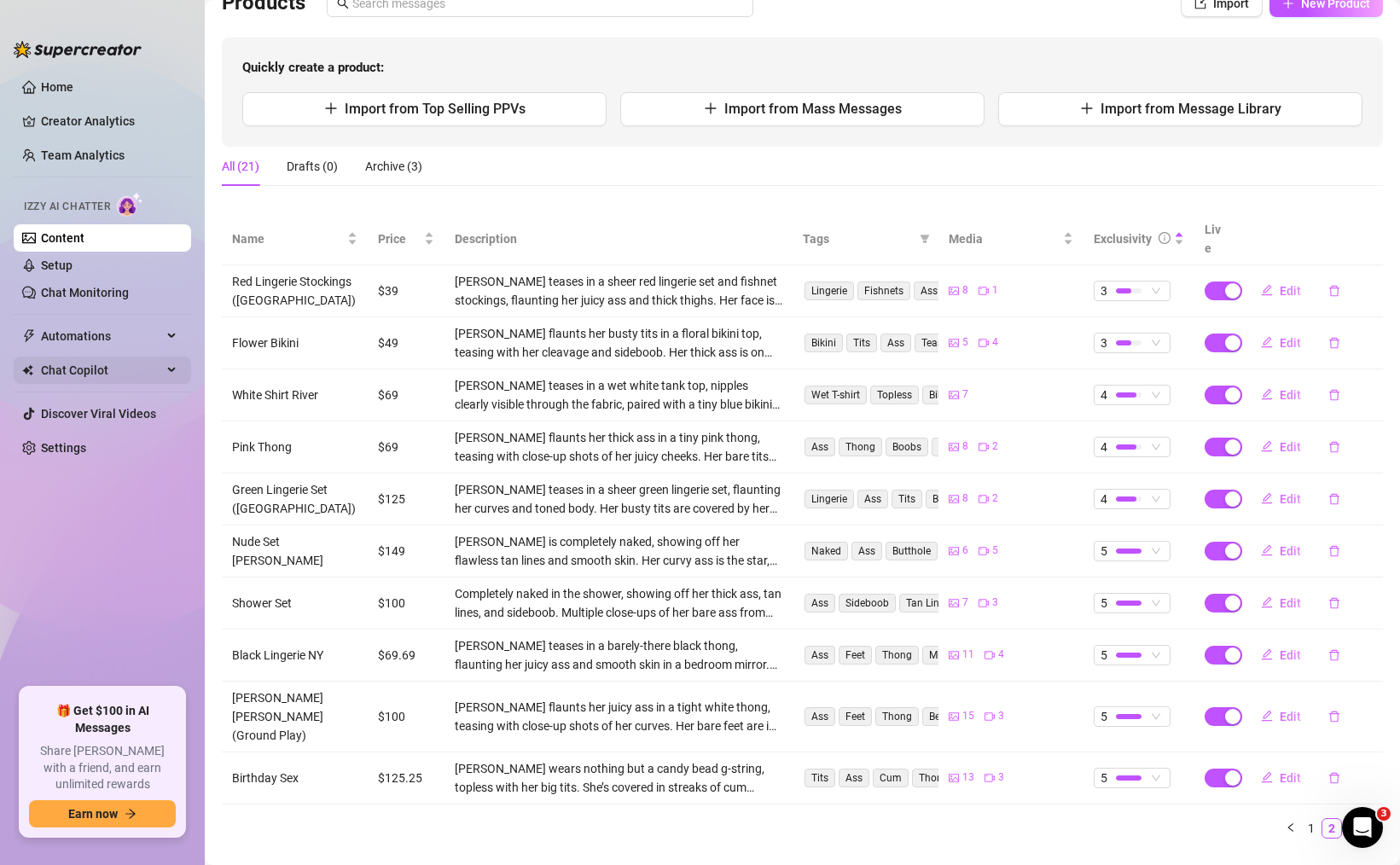
click at [123, 377] on span "Chat Copilot" at bounding box center [101, 370] width 121 height 28
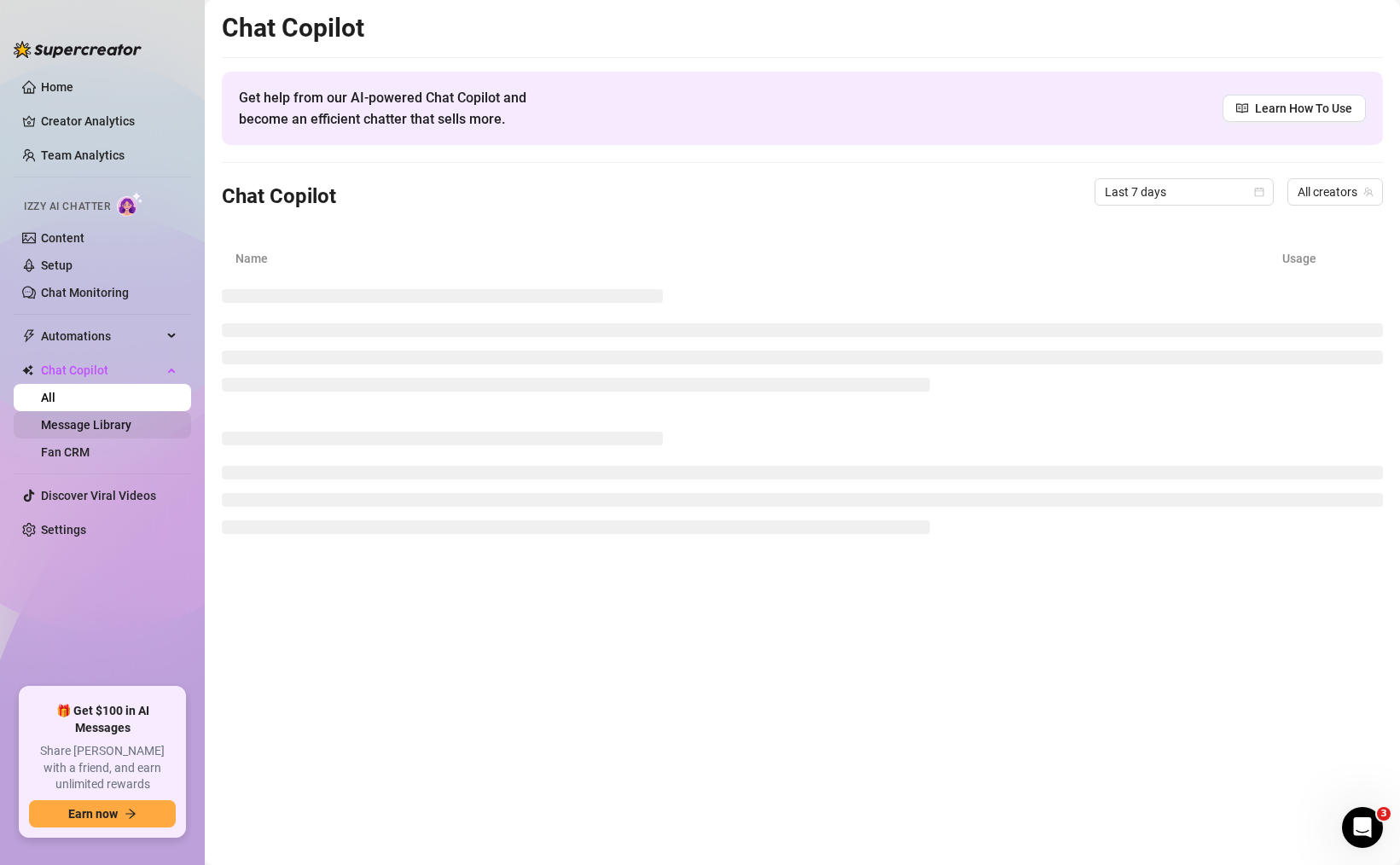
click at [132, 431] on link "Message Library" at bounding box center [86, 425] width 91 height 13
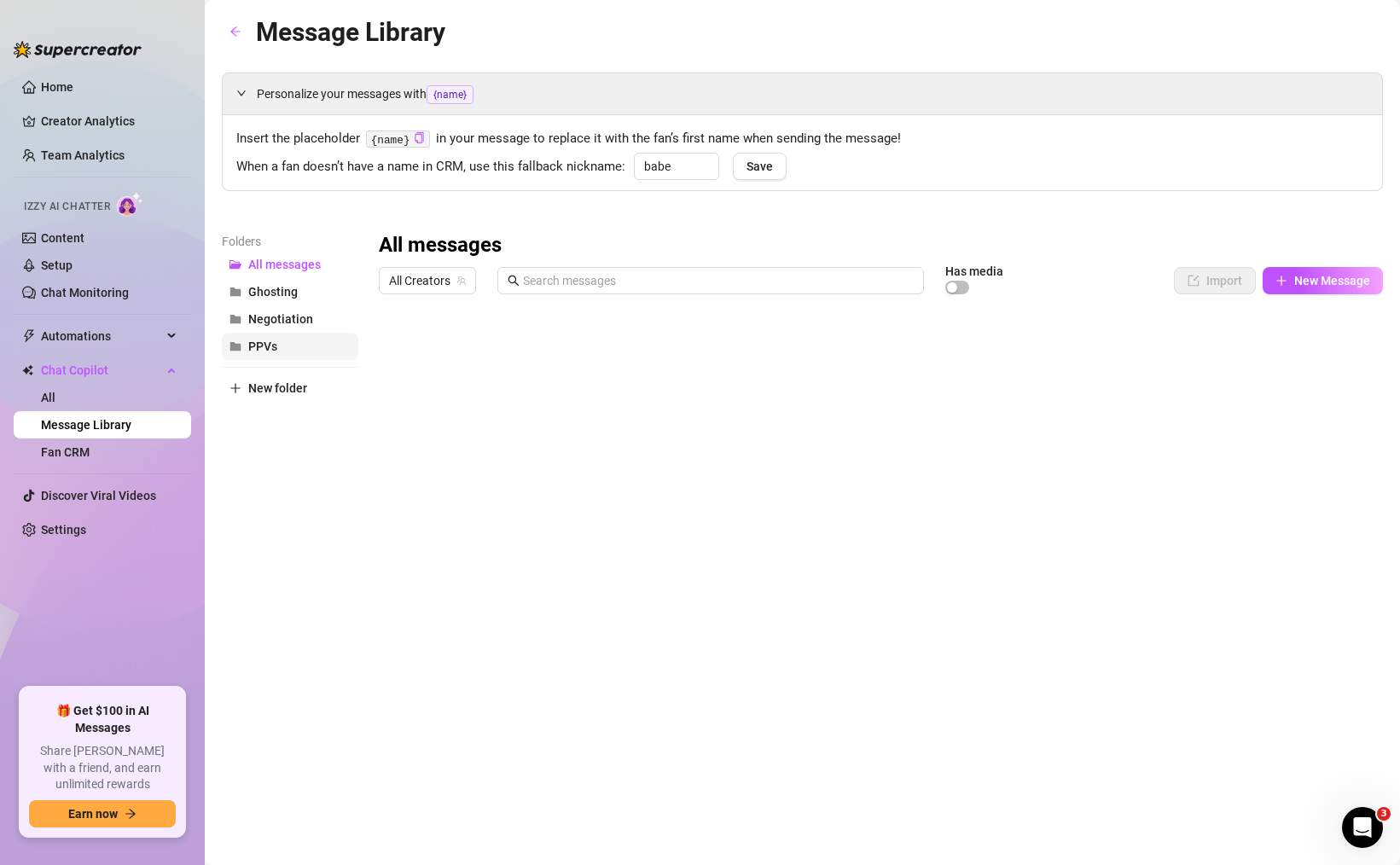
click at [330, 351] on button "PPVs" at bounding box center [290, 346] width 136 height 28
click at [401, 288] on span "All Creators" at bounding box center [427, 280] width 77 height 26
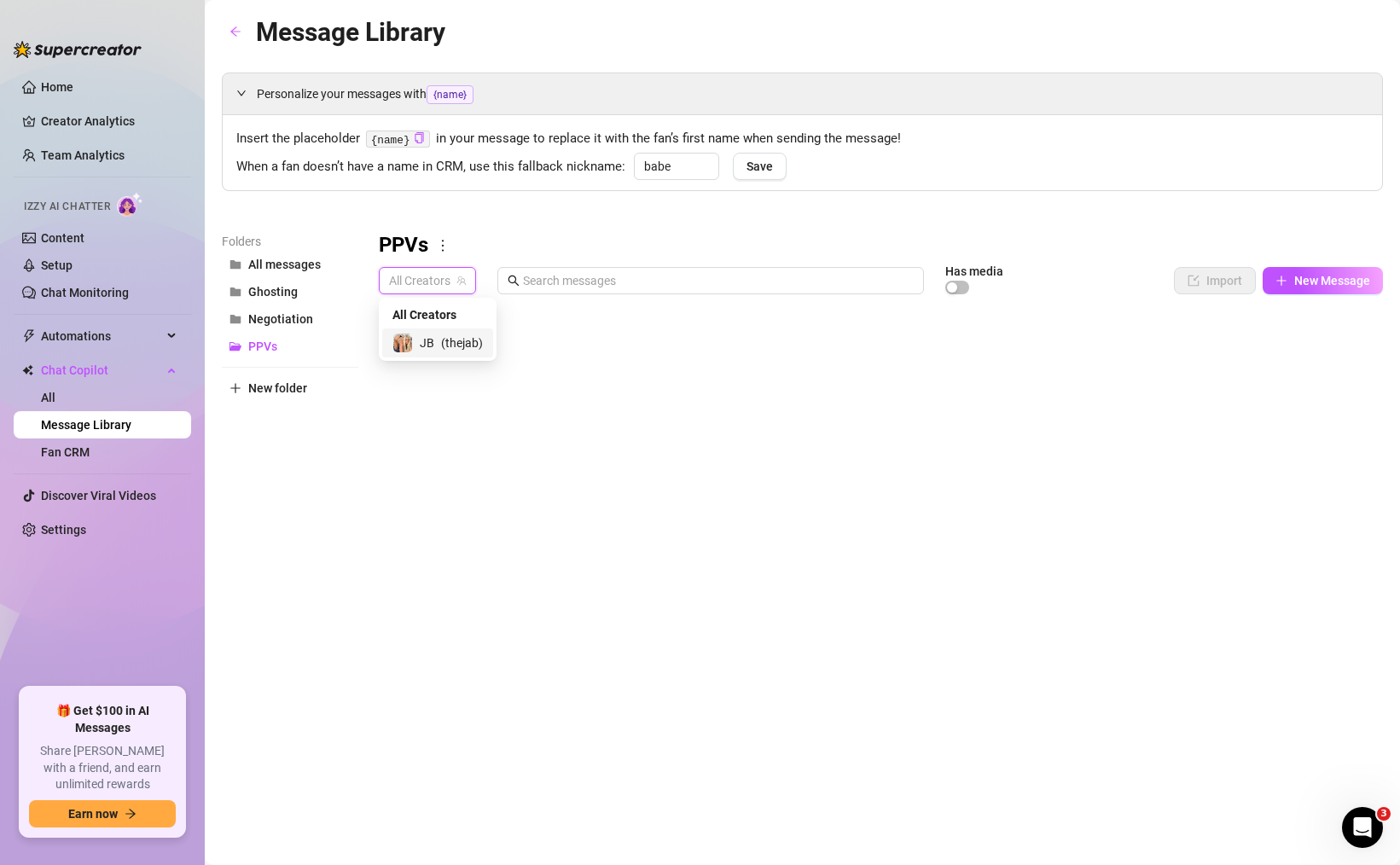
click at [422, 352] on span "JB" at bounding box center [426, 343] width 14 height 19
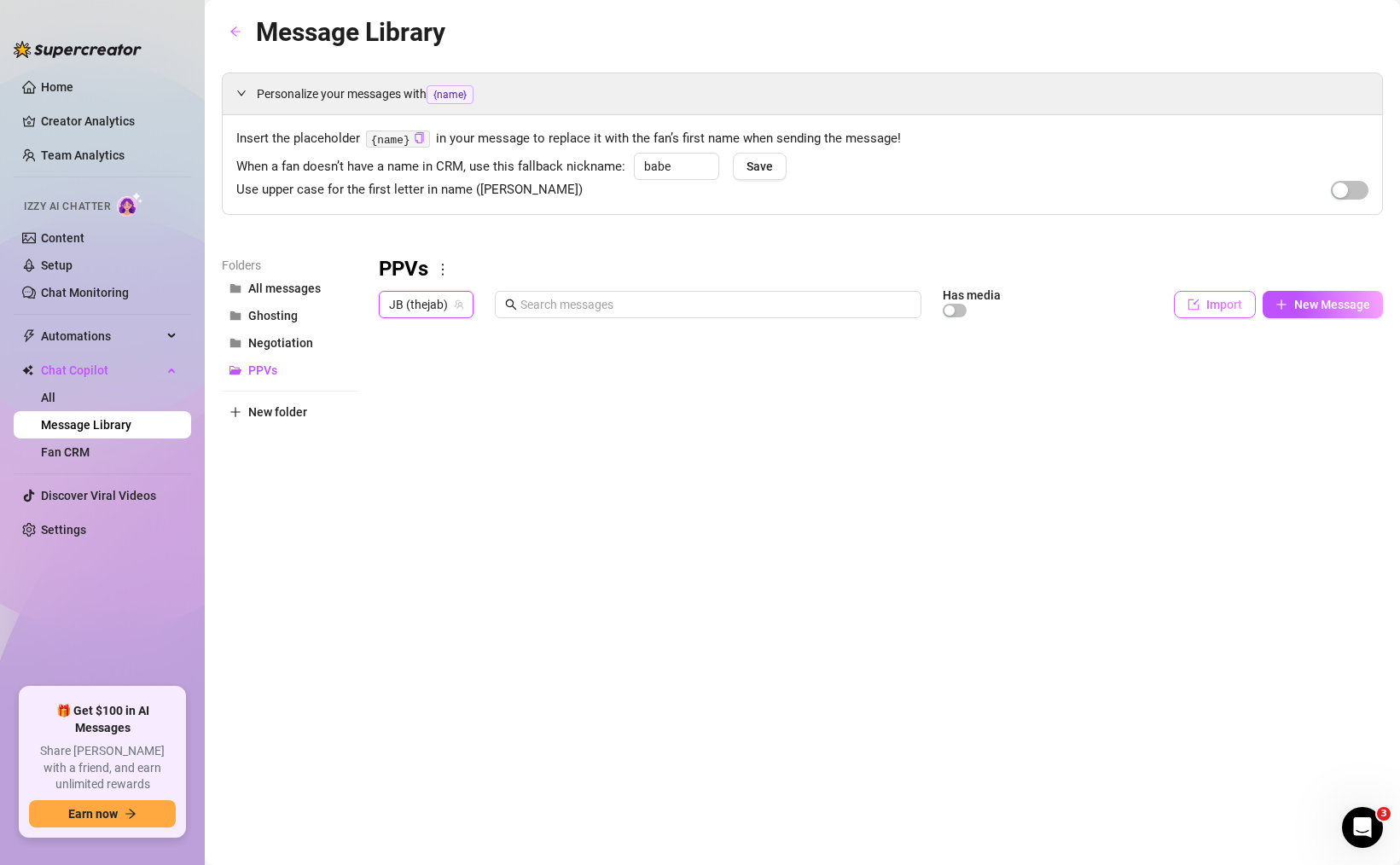
click at [1234, 296] on button "Import" at bounding box center [1215, 304] width 82 height 28
type textarea "Type your message here..."
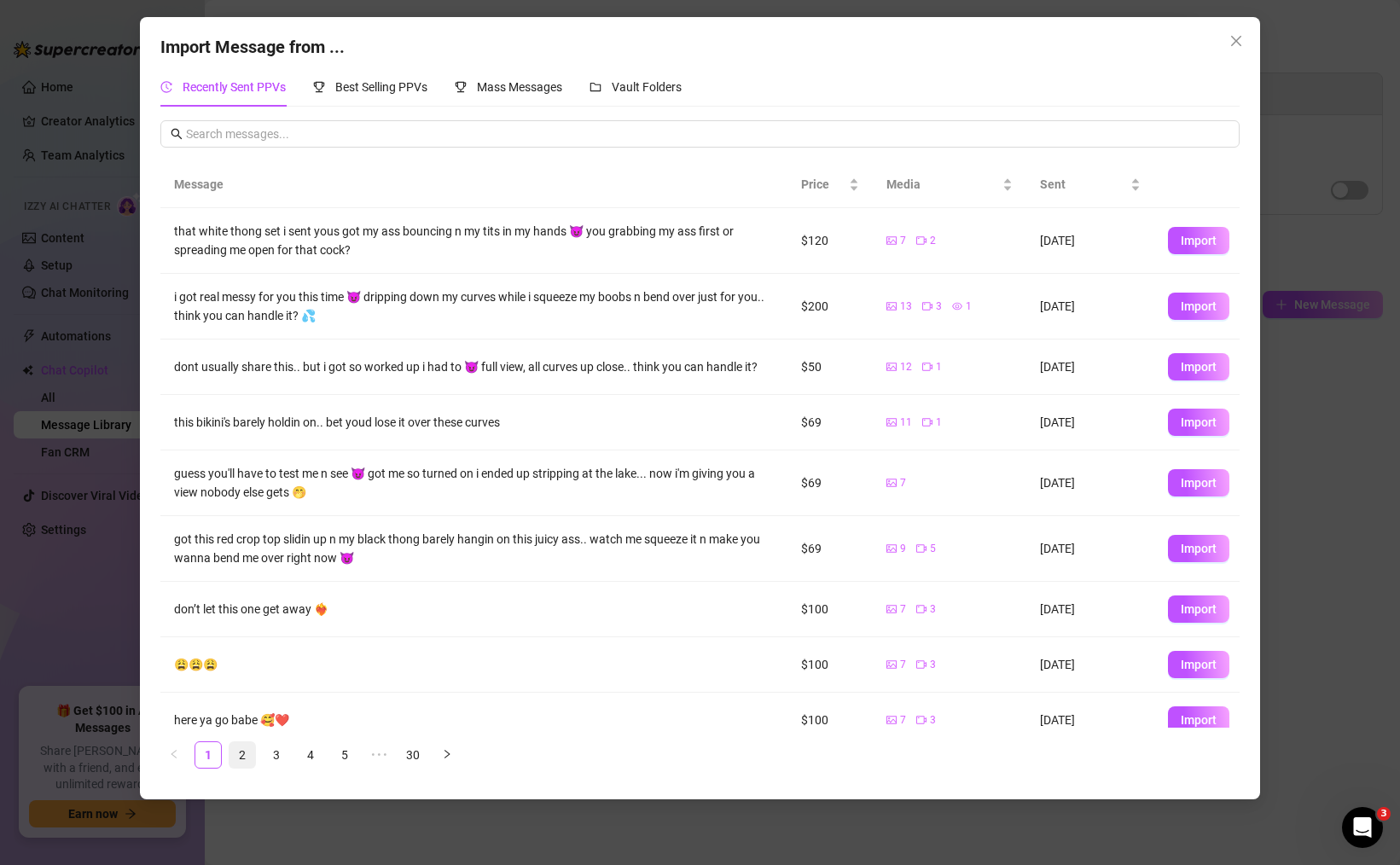
click at [254, 750] on link "2" at bounding box center [242, 754] width 26 height 26
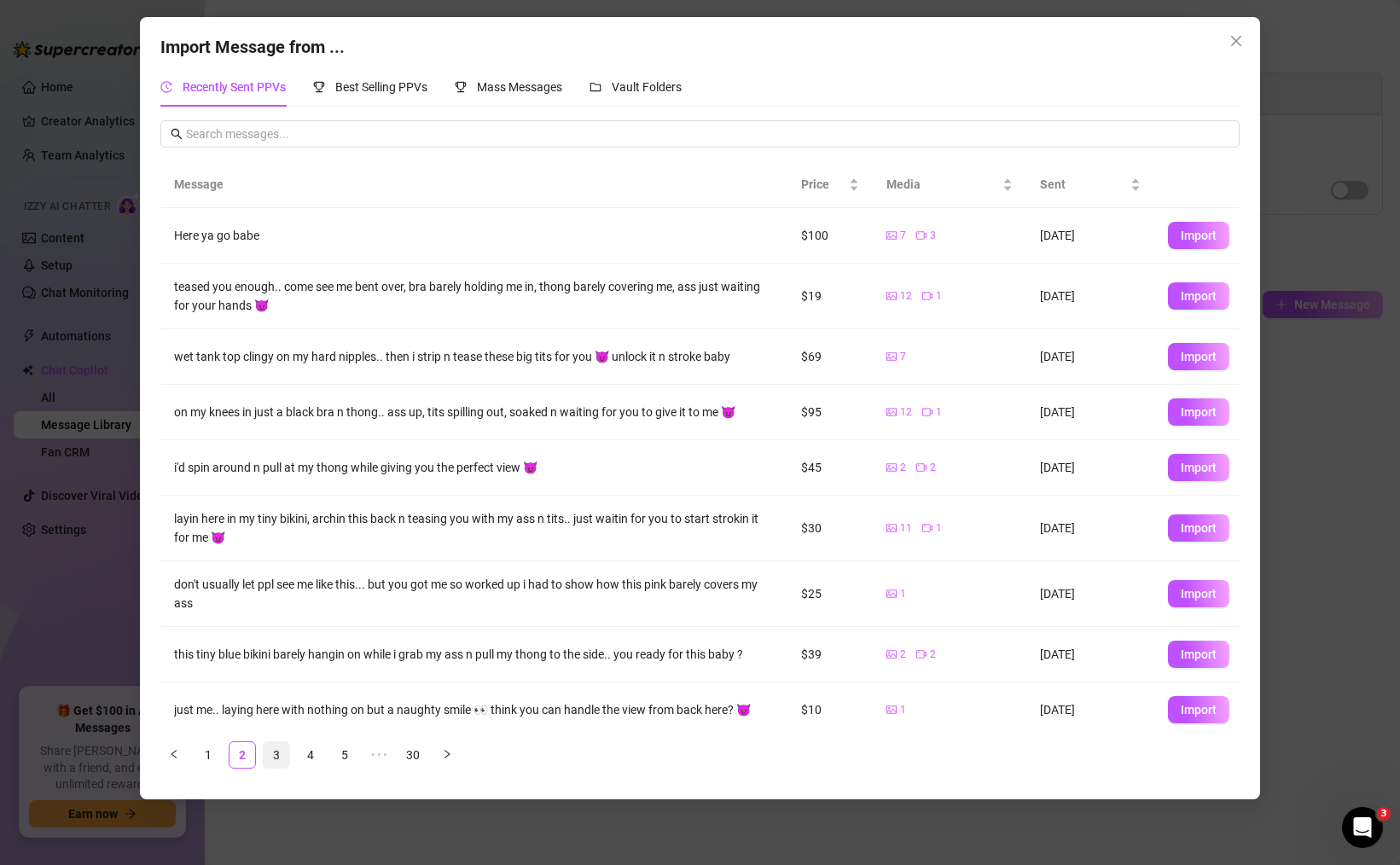
click at [282, 756] on link "3" at bounding box center [276, 754] width 26 height 26
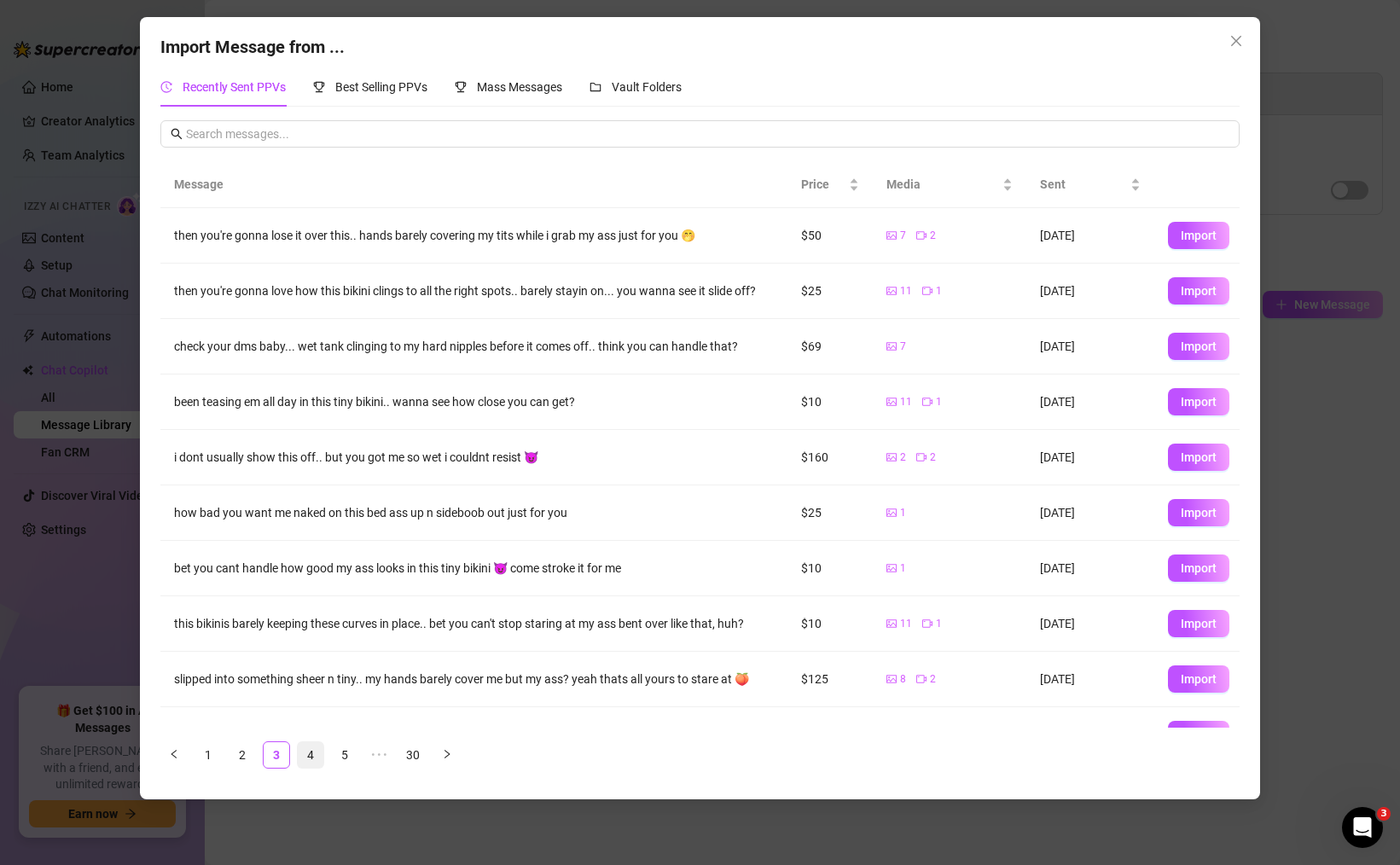
click at [318, 746] on link "4" at bounding box center [310, 754] width 26 height 26
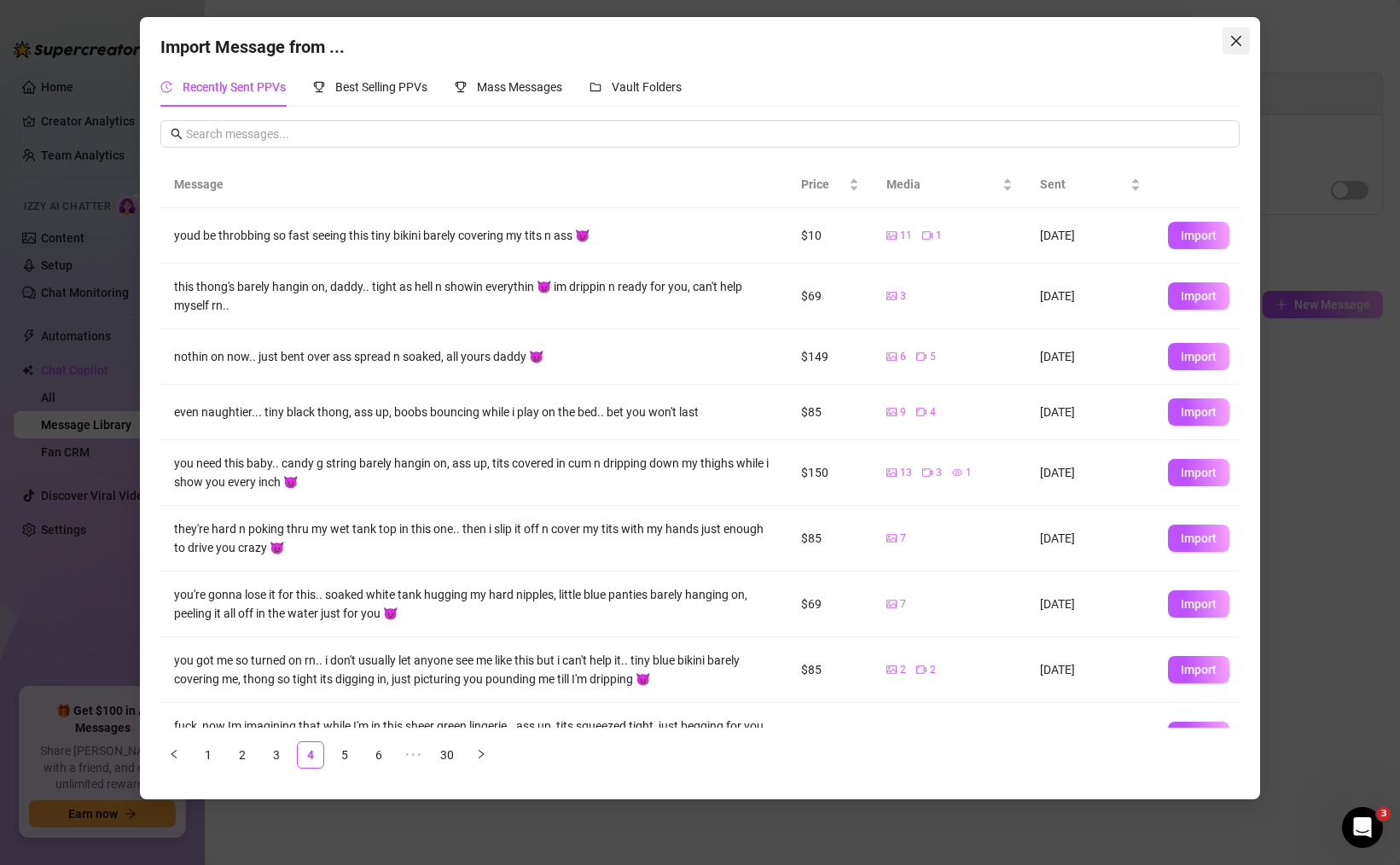
click at [1248, 36] on span "Close" at bounding box center [1236, 41] width 28 height 13
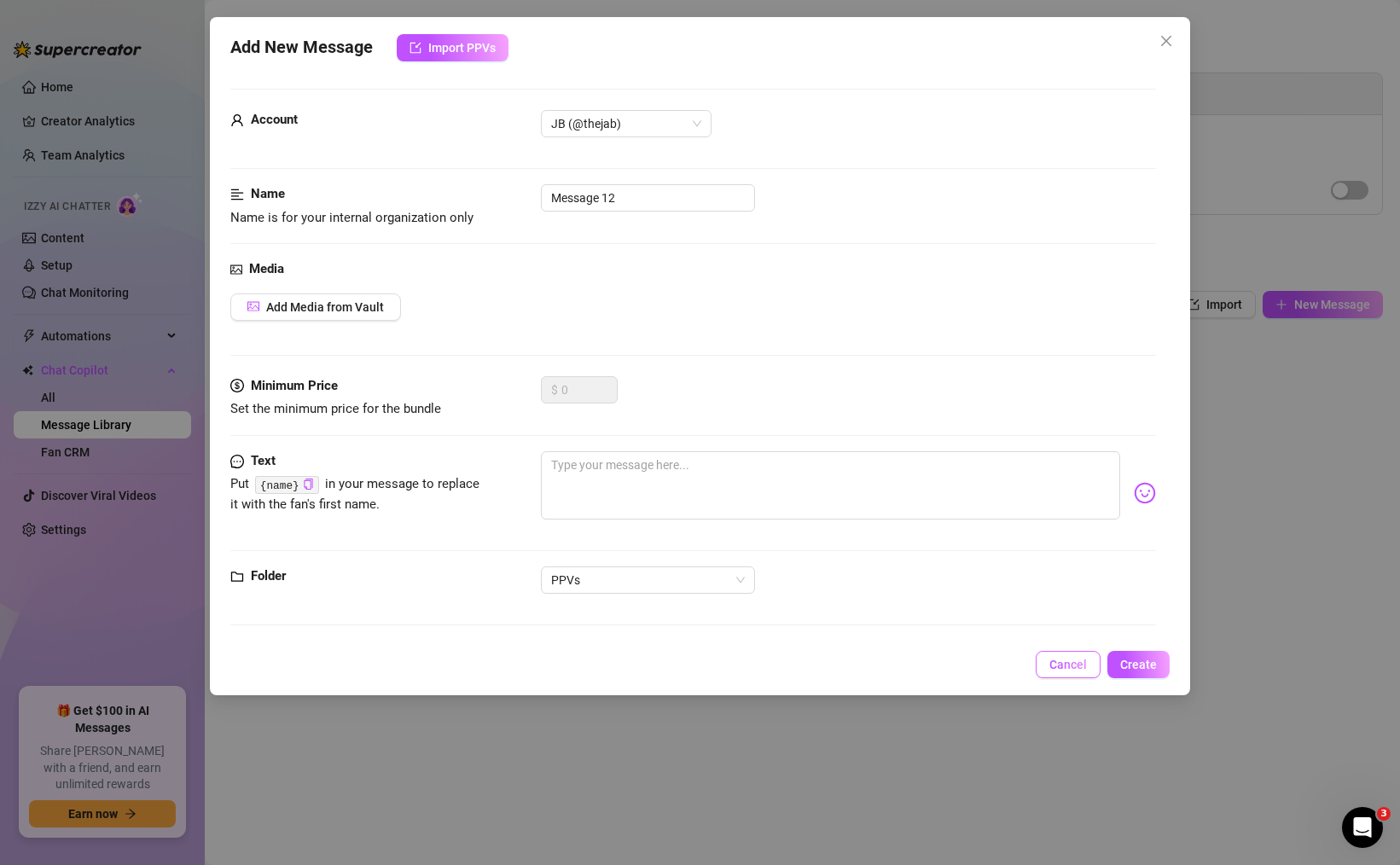
click at [1064, 657] on span "Cancel" at bounding box center [1067, 664] width 37 height 13
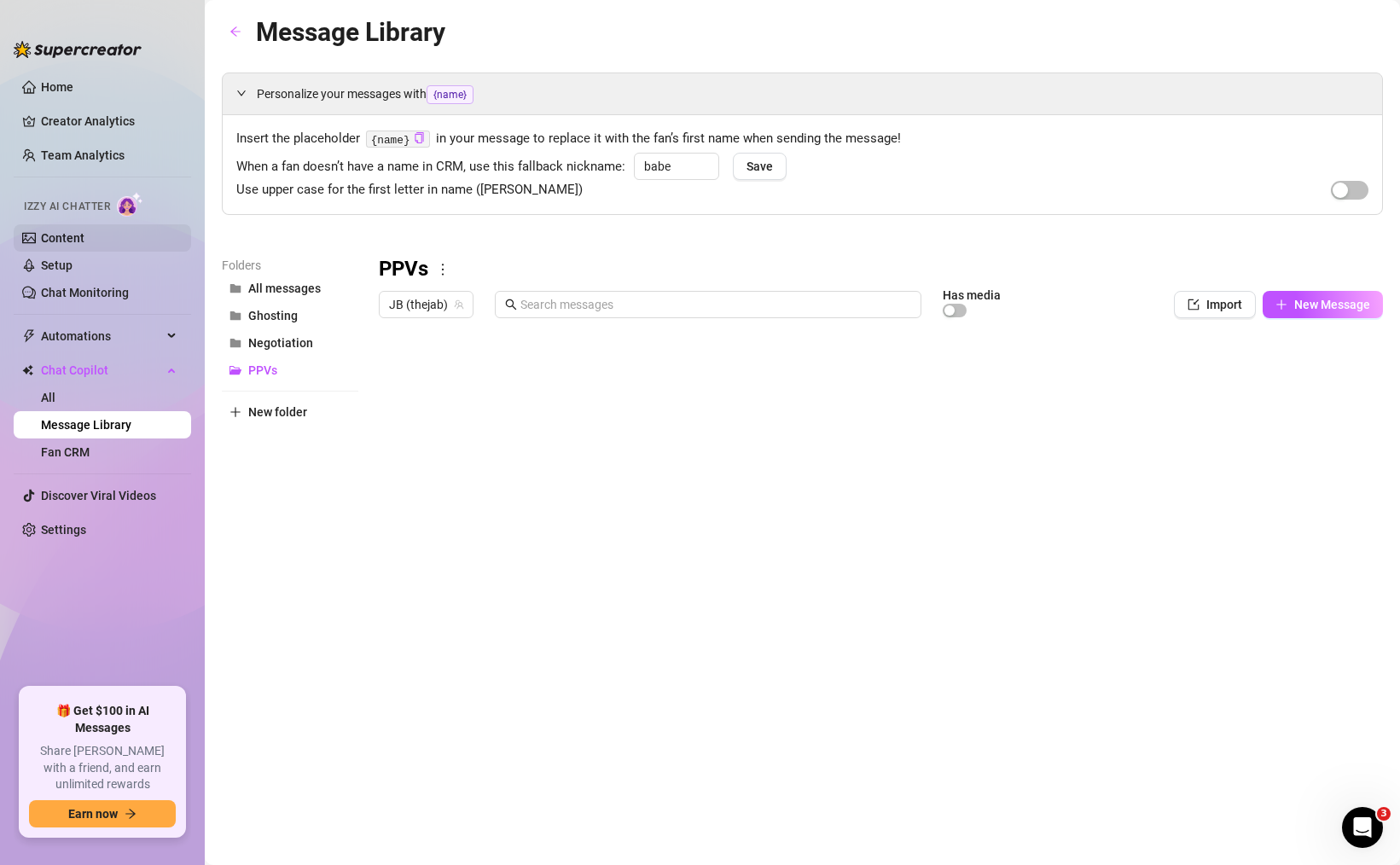
click at [85, 245] on link "Content" at bounding box center [63, 238] width 44 height 13
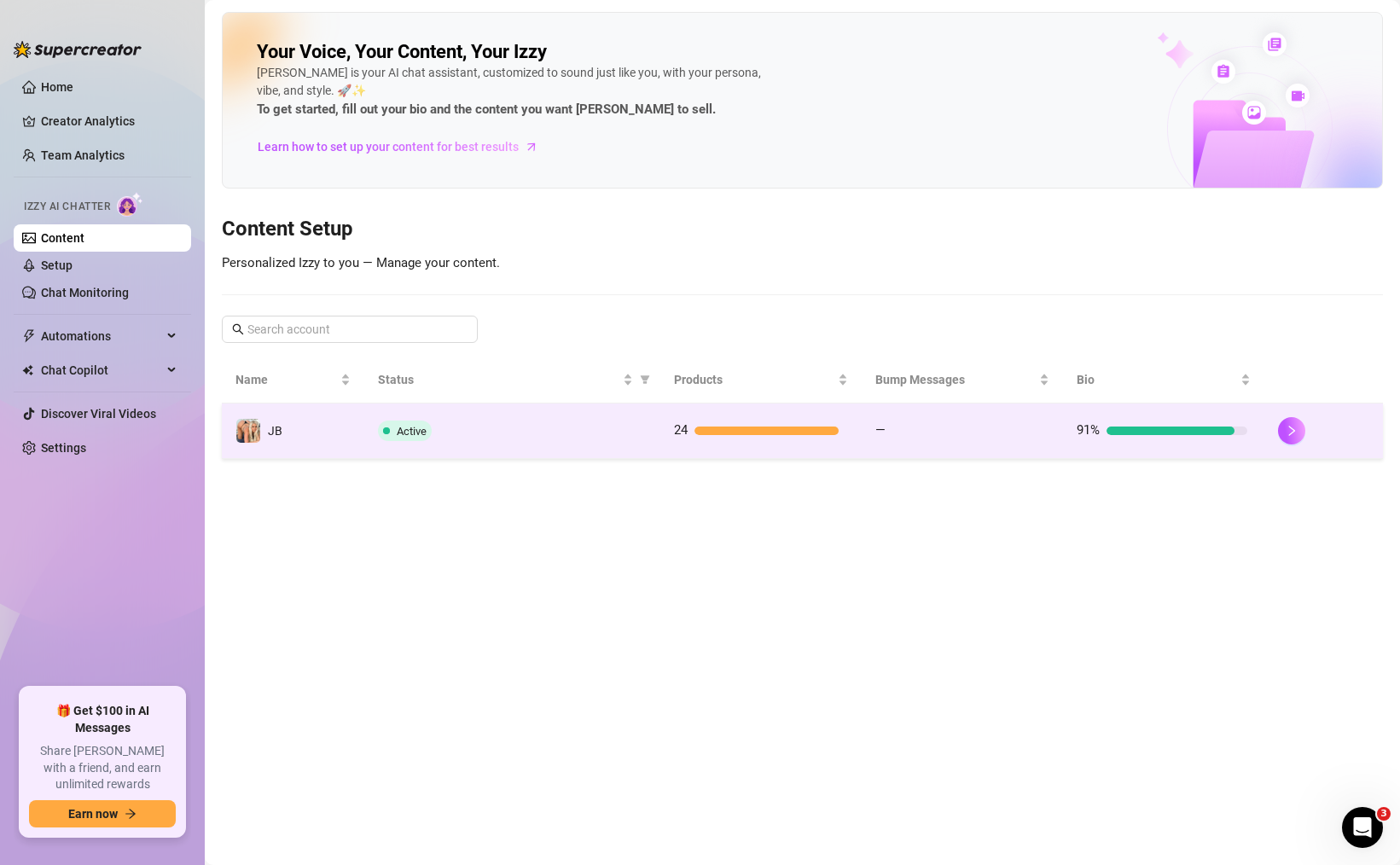
click at [522, 440] on div "Active" at bounding box center [513, 430] width 269 height 20
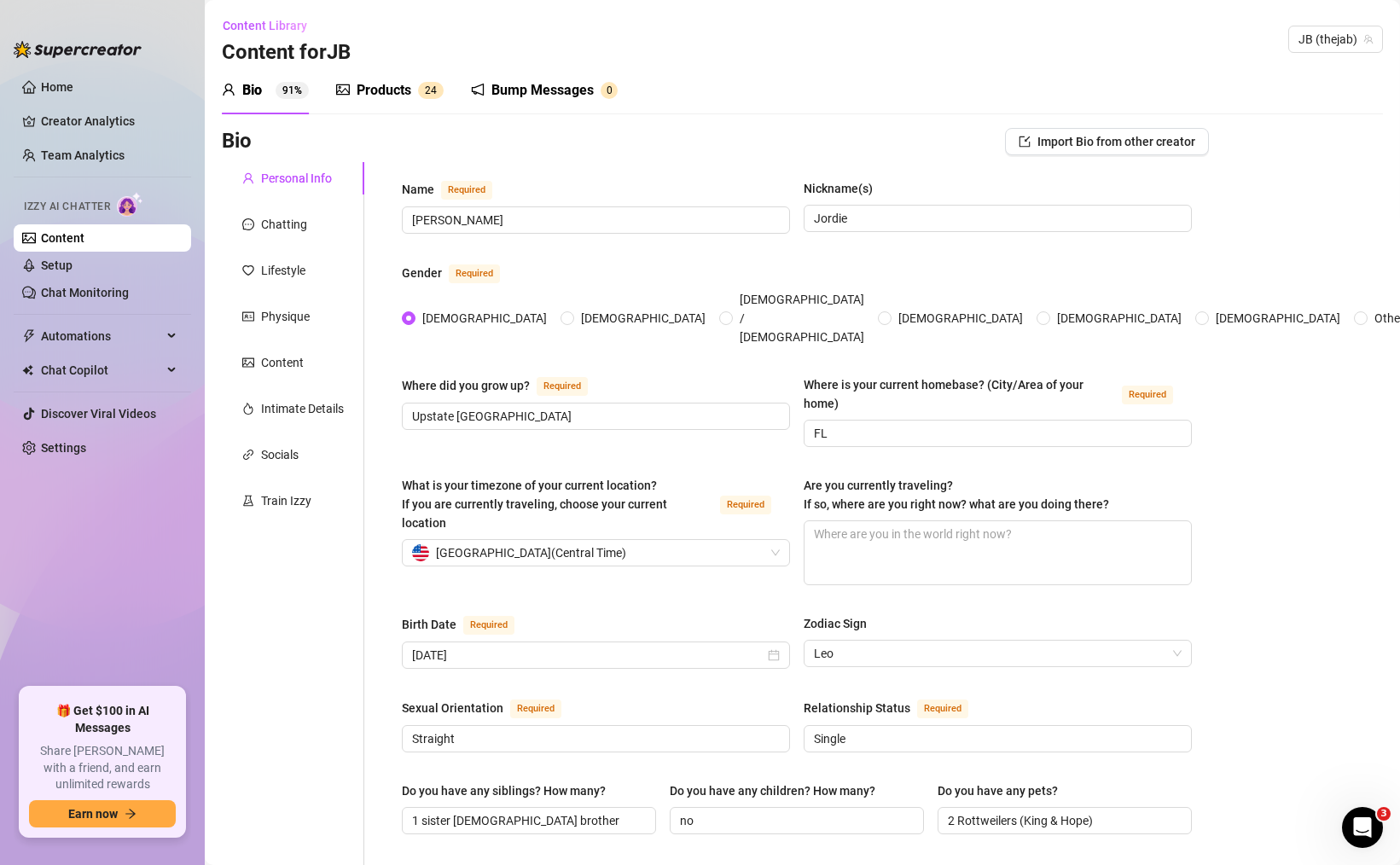
click at [378, 92] on div "Products" at bounding box center [383, 90] width 54 height 20
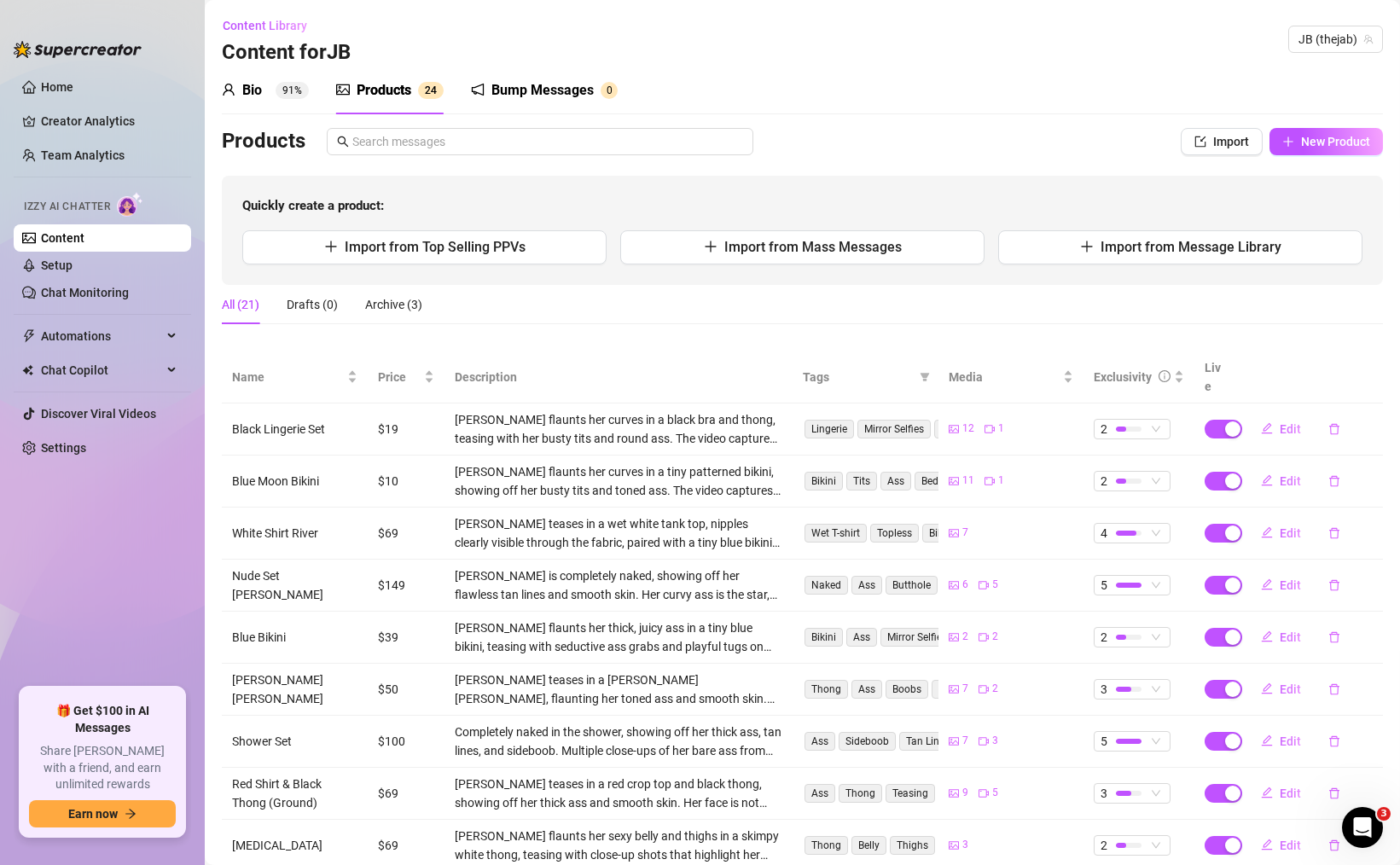
scroll to position [138, 0]
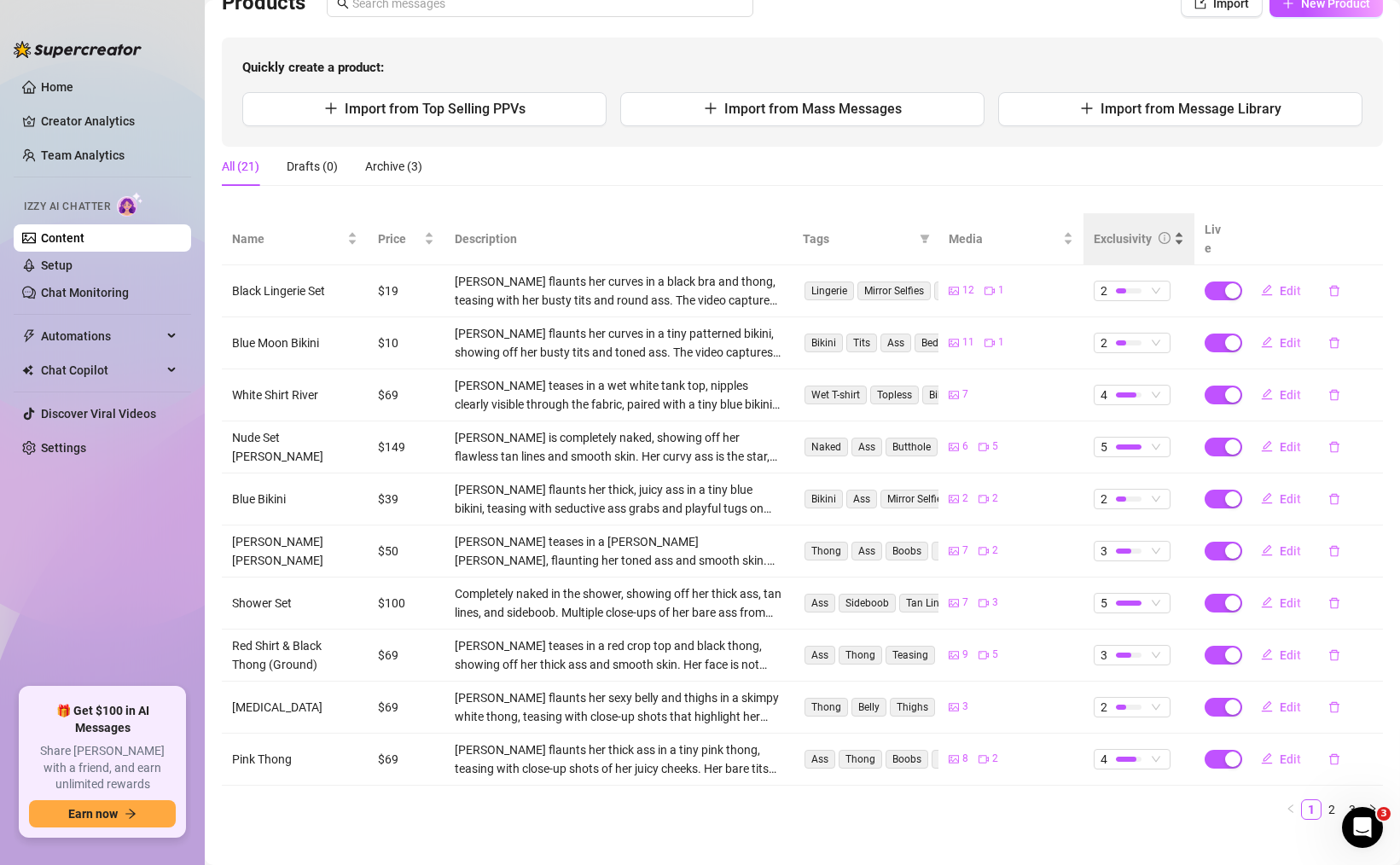
click at [1140, 230] on div "Exclusivity" at bounding box center [1139, 239] width 91 height 19
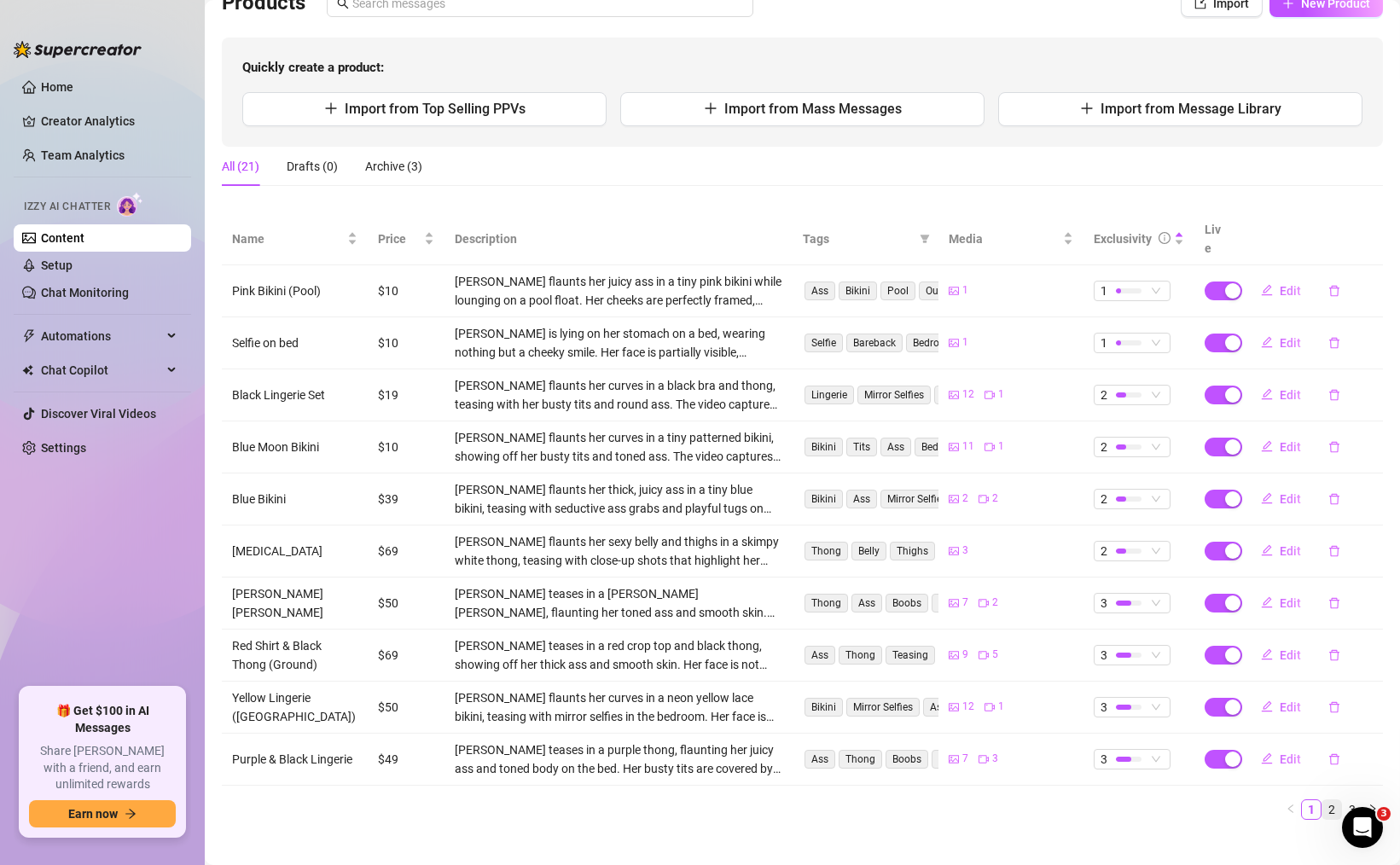
click at [1334, 800] on link "2" at bounding box center [1332, 810] width 19 height 19
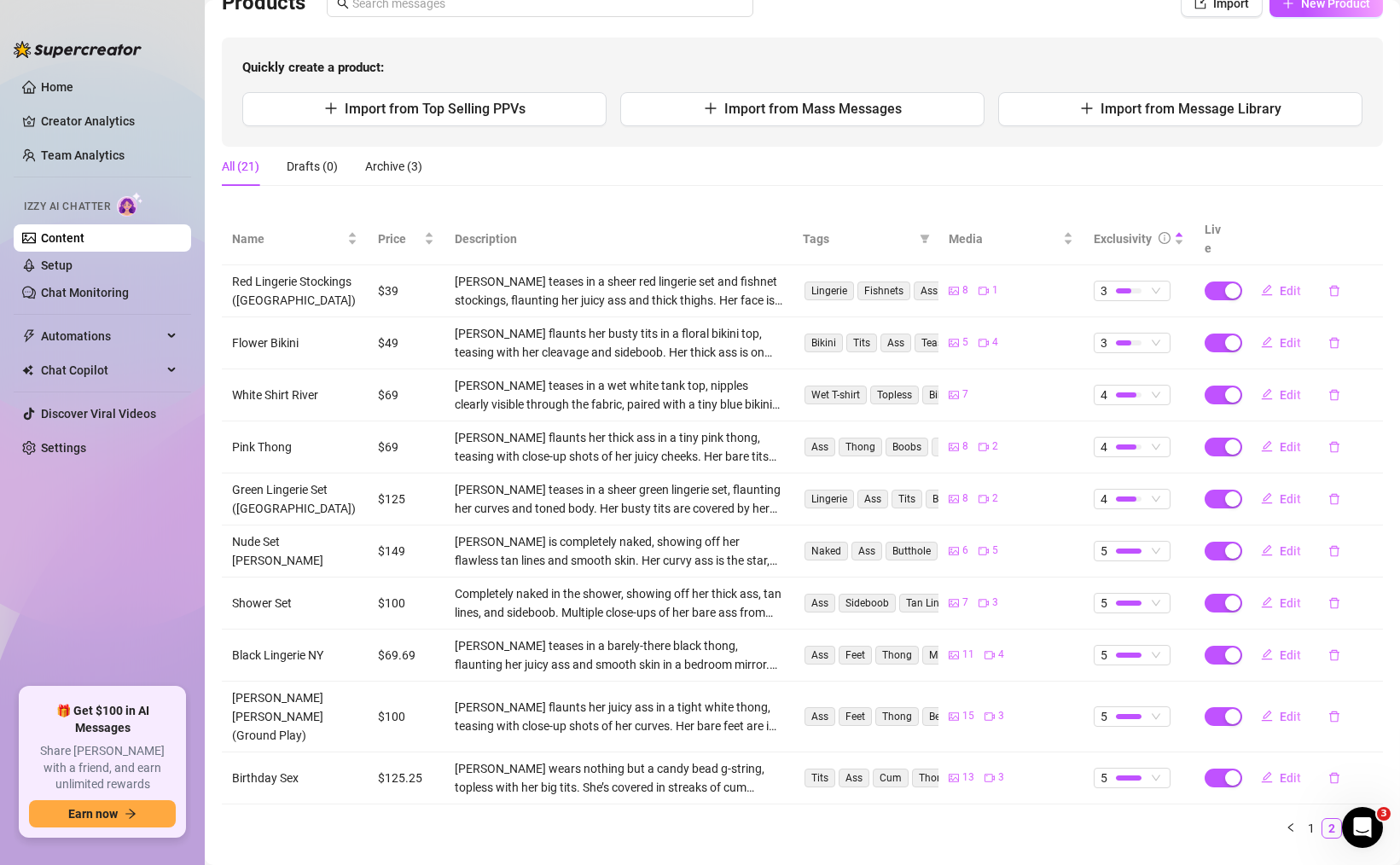
click at [1352, 818] on link "3" at bounding box center [1352, 828] width 19 height 19
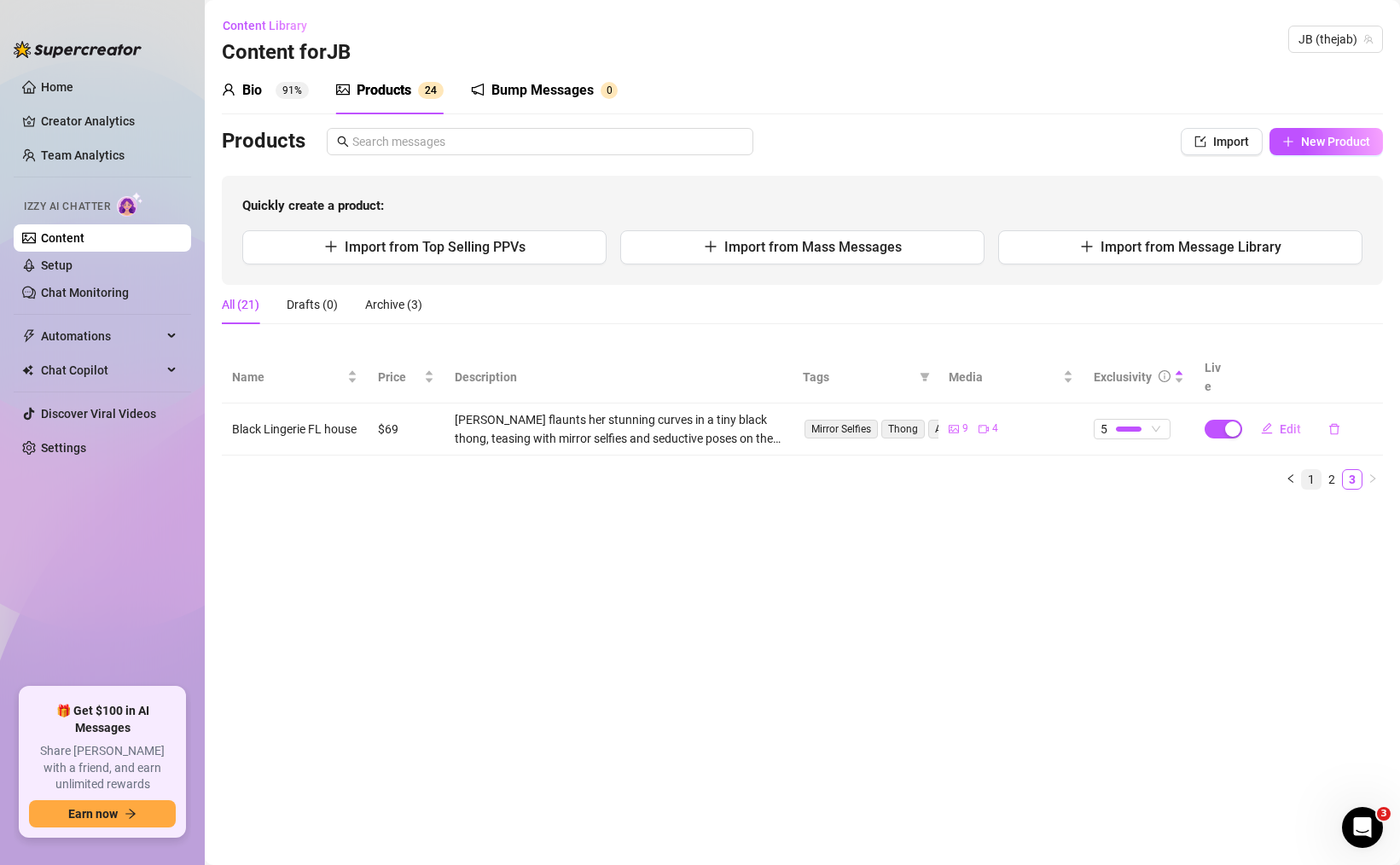
click at [1308, 470] on link "1" at bounding box center [1311, 479] width 19 height 19
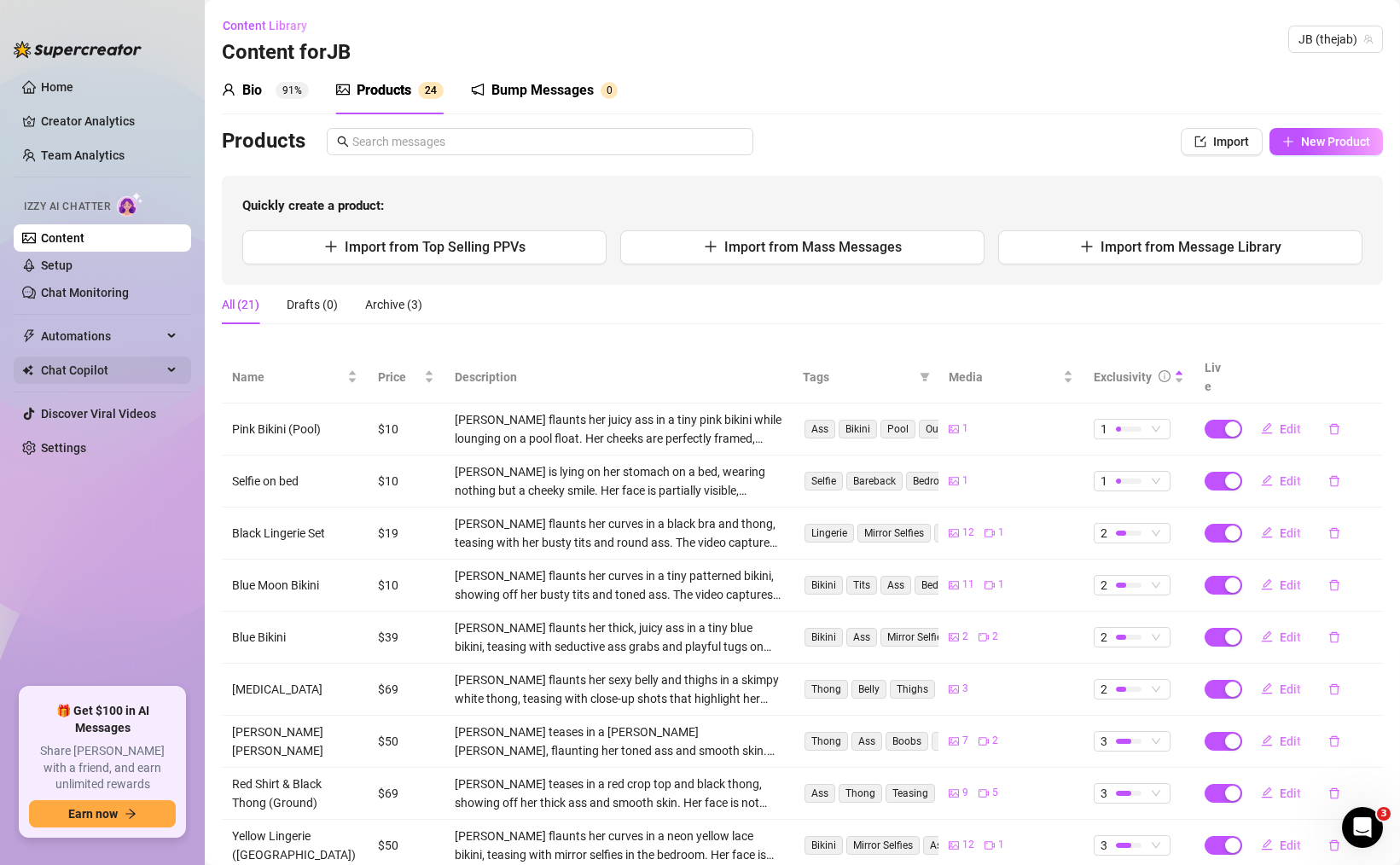
click at [108, 360] on span "Chat Copilot" at bounding box center [101, 370] width 121 height 28
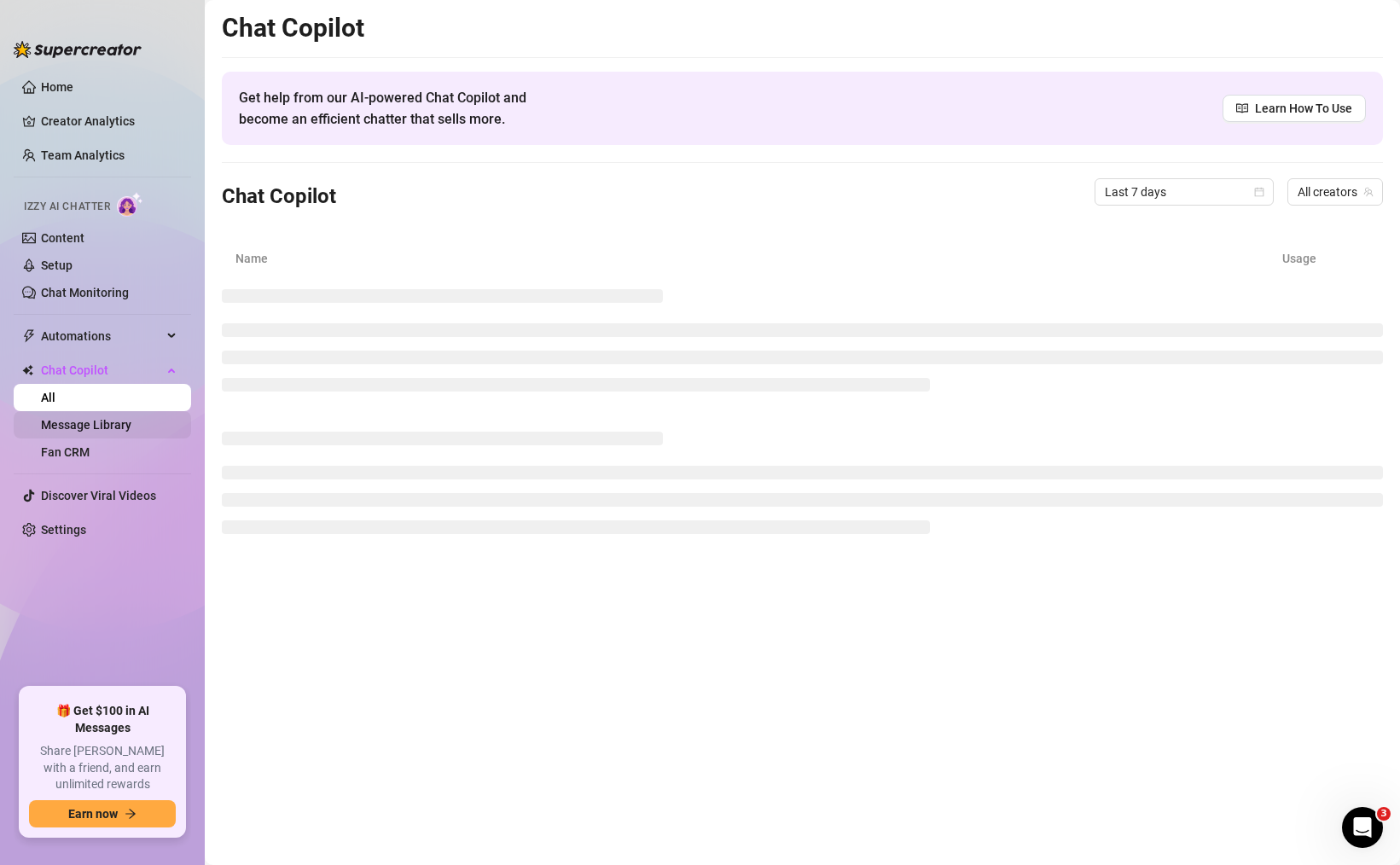
click at [122, 419] on link "Message Library" at bounding box center [86, 425] width 91 height 13
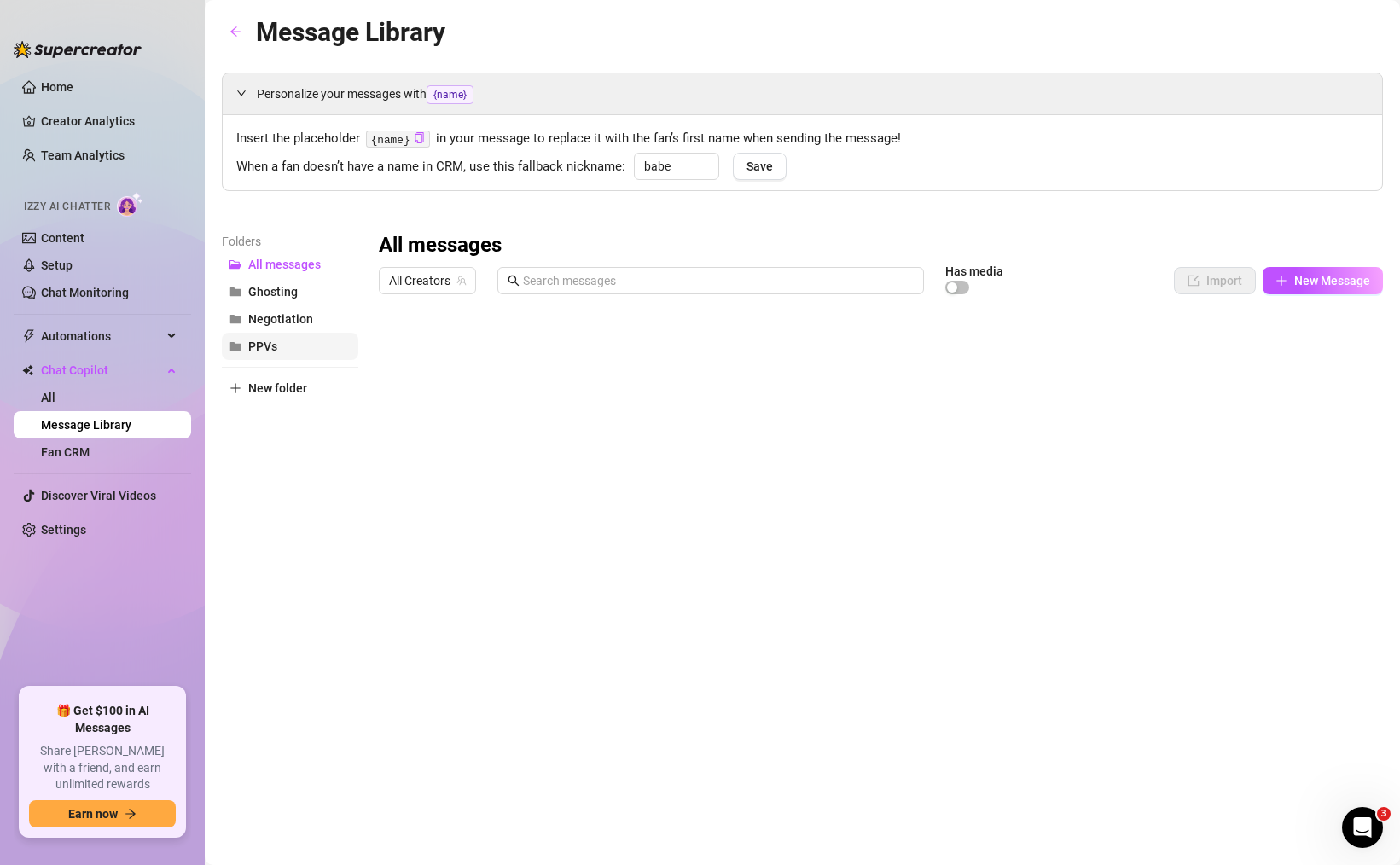
click at [298, 348] on button "PPVs" at bounding box center [290, 346] width 136 height 28
click at [446, 285] on span "All Creators" at bounding box center [427, 280] width 77 height 26
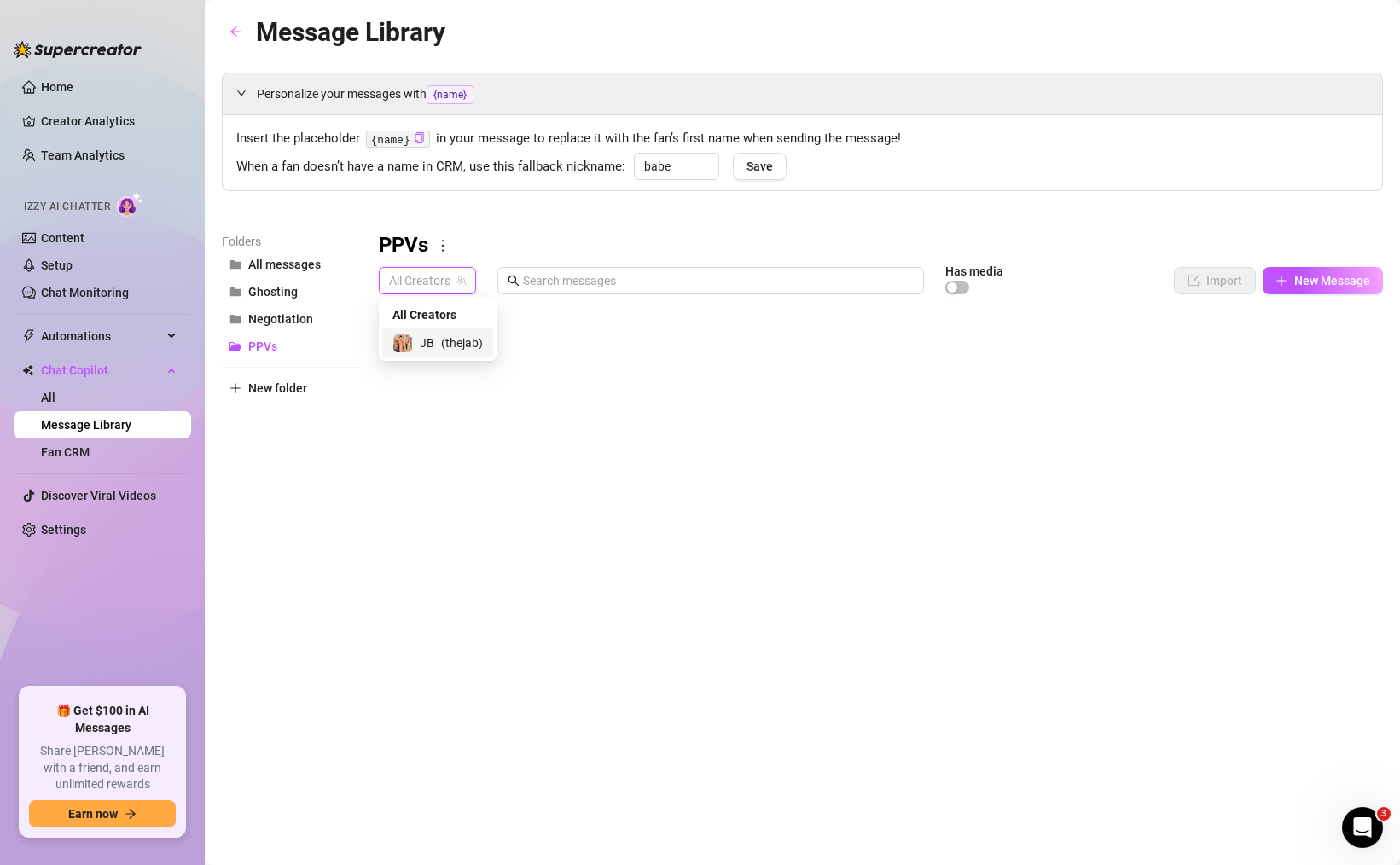
click at [461, 350] on span "( thejab )" at bounding box center [462, 343] width 42 height 19
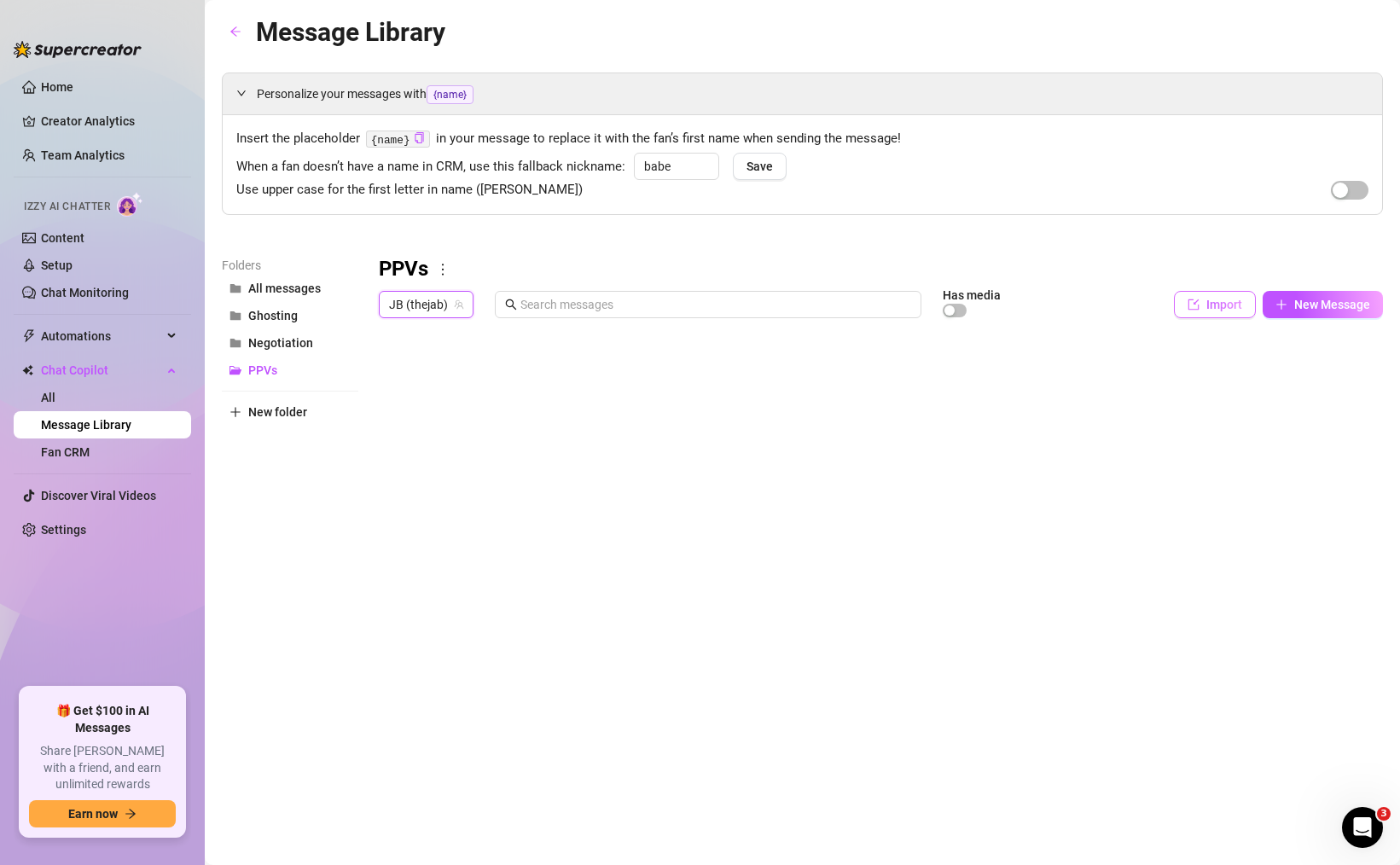
click at [1230, 309] on span "Import" at bounding box center [1225, 304] width 36 height 13
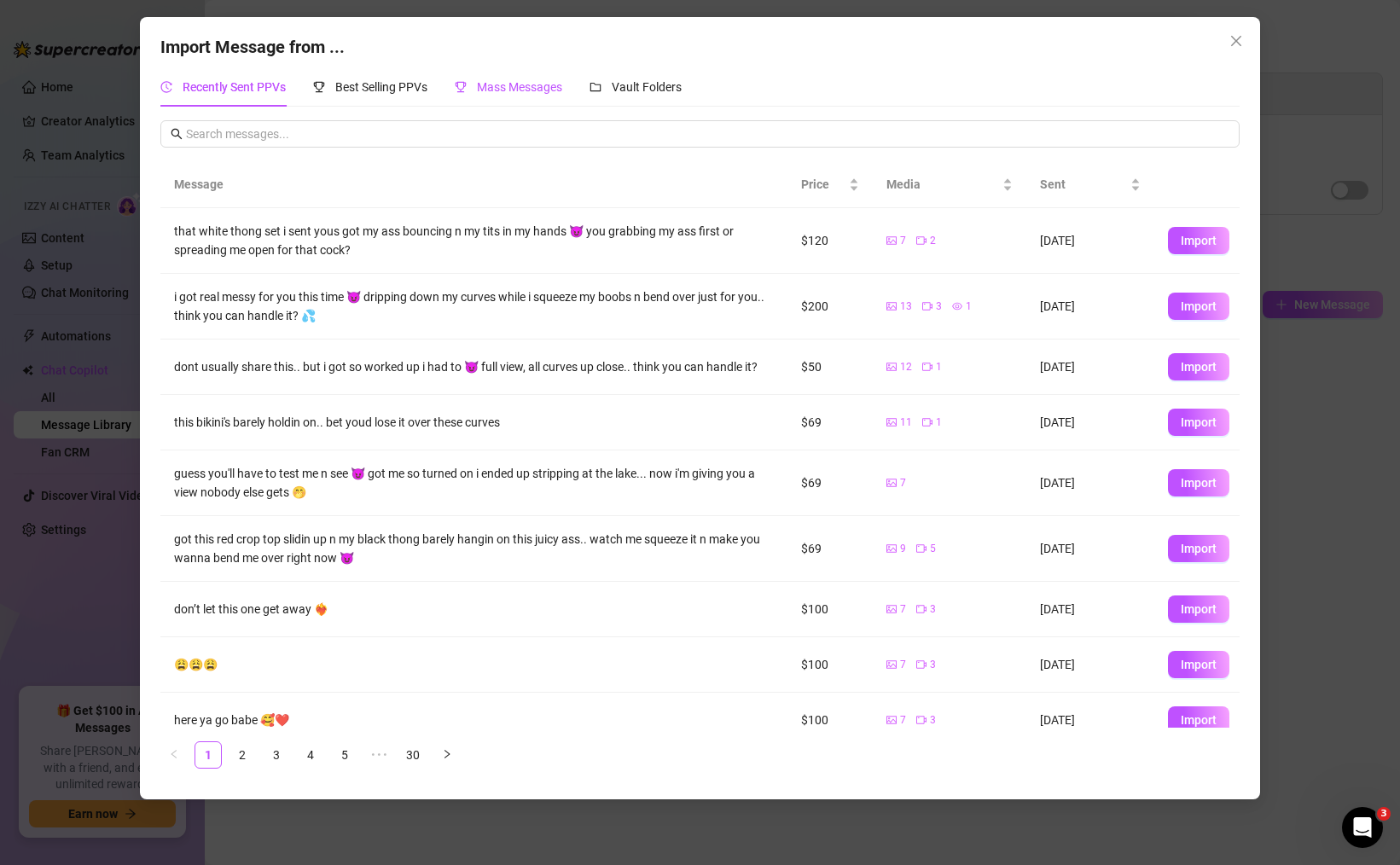
click at [534, 83] on span "Mass Messages" at bounding box center [519, 87] width 86 height 13
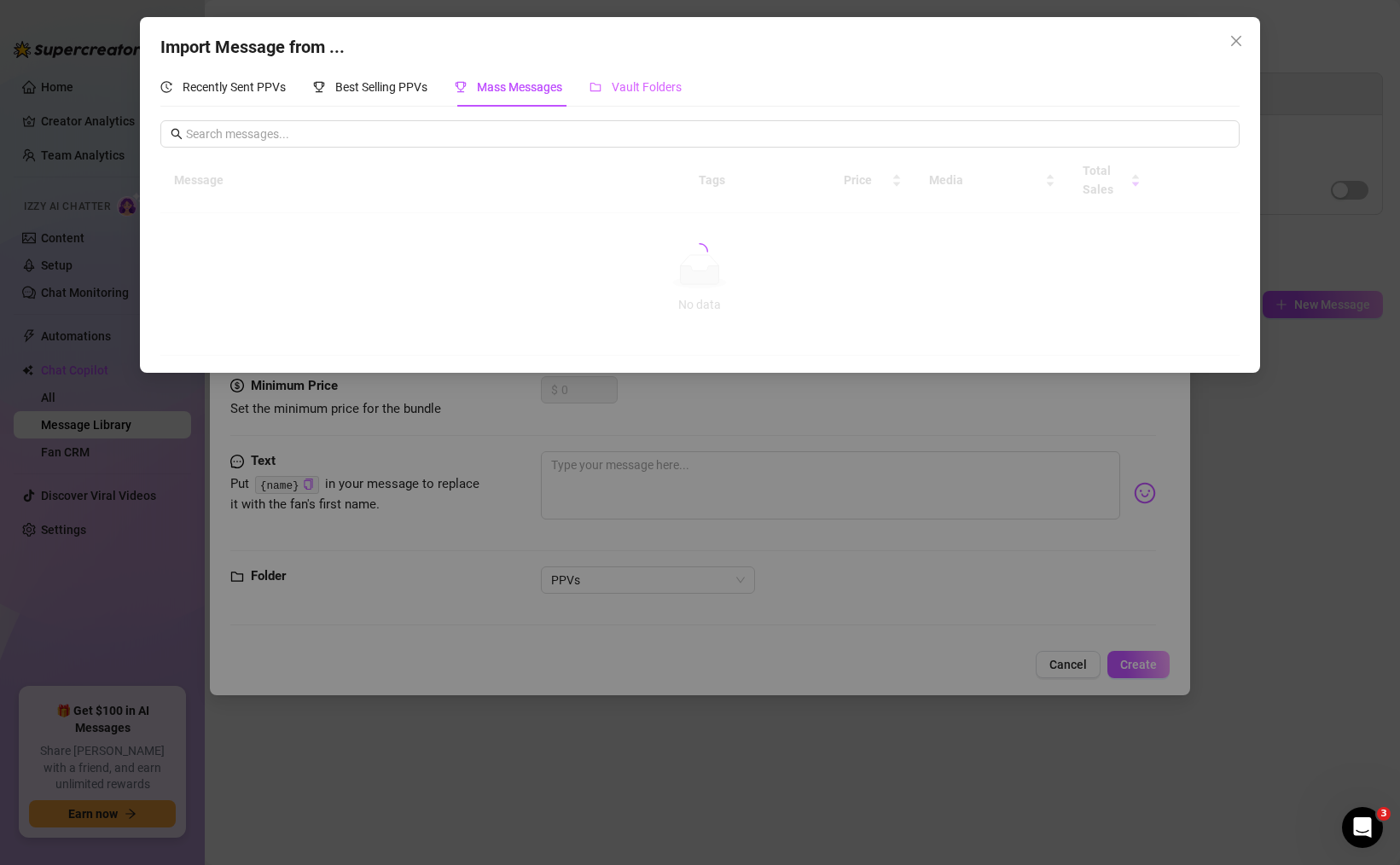
click at [634, 75] on div "Vault Folders" at bounding box center [636, 87] width 92 height 39
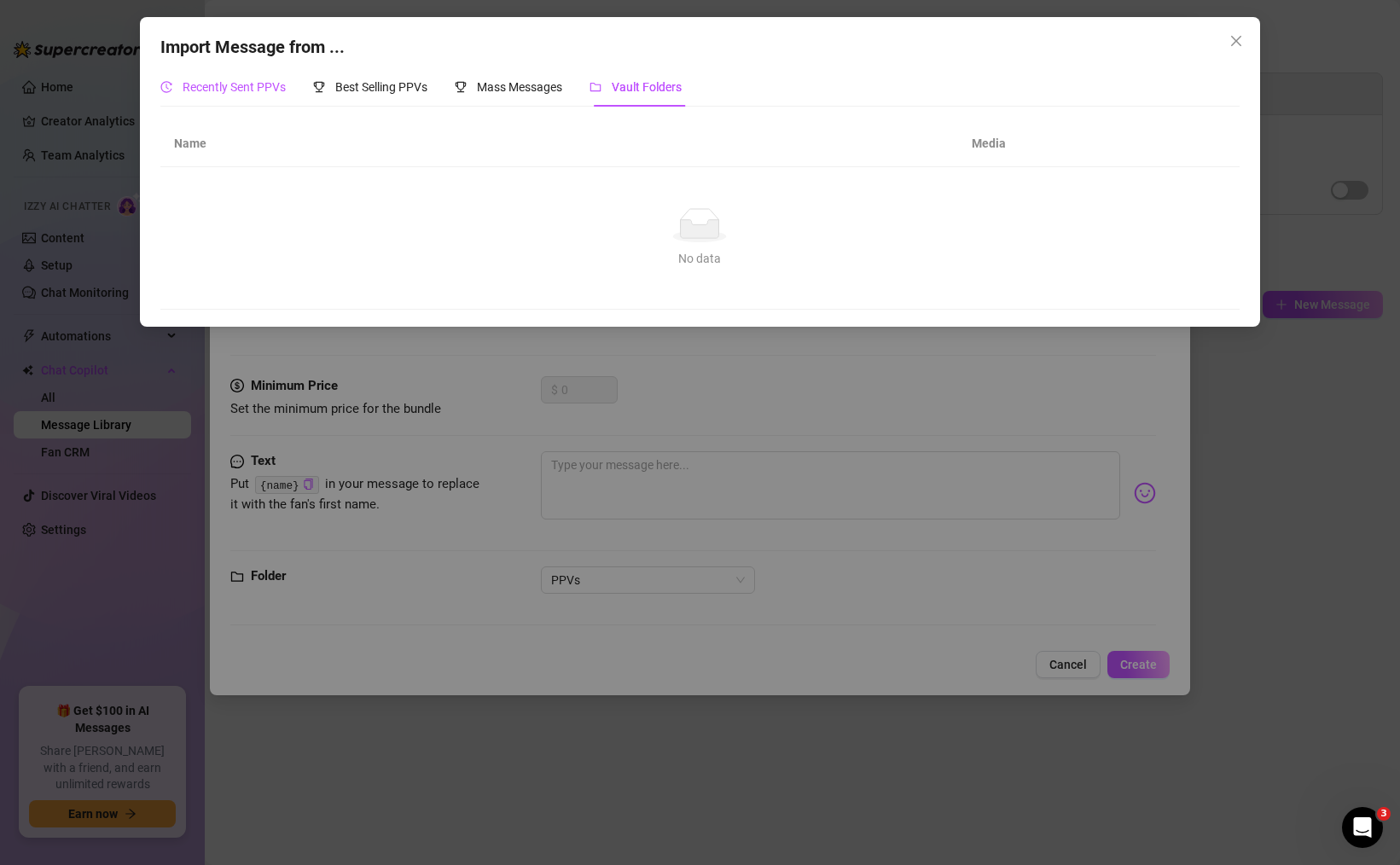
click at [197, 86] on span "Recently Sent PPVs" at bounding box center [234, 87] width 103 height 13
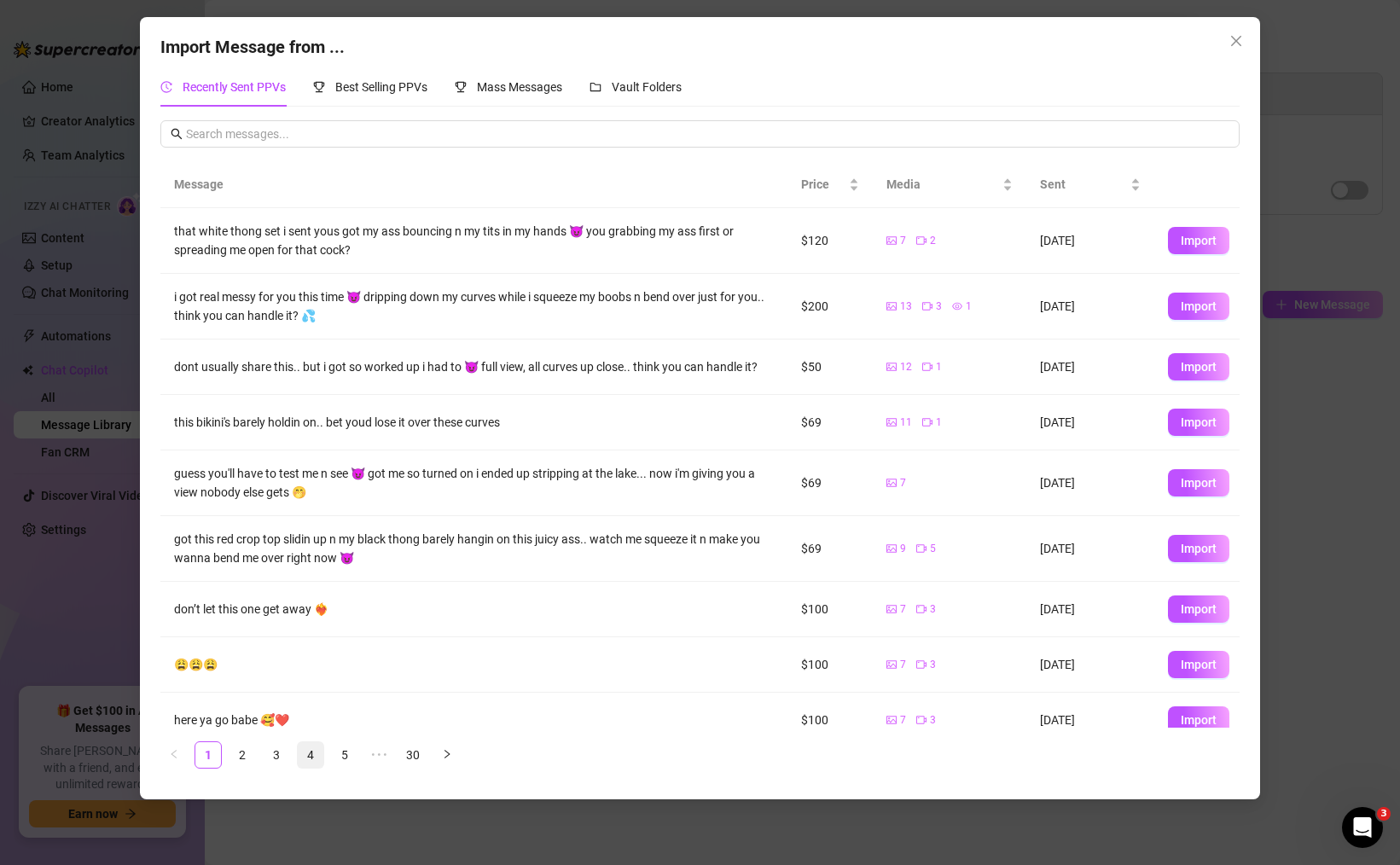
click at [304, 753] on link "4" at bounding box center [310, 754] width 26 height 26
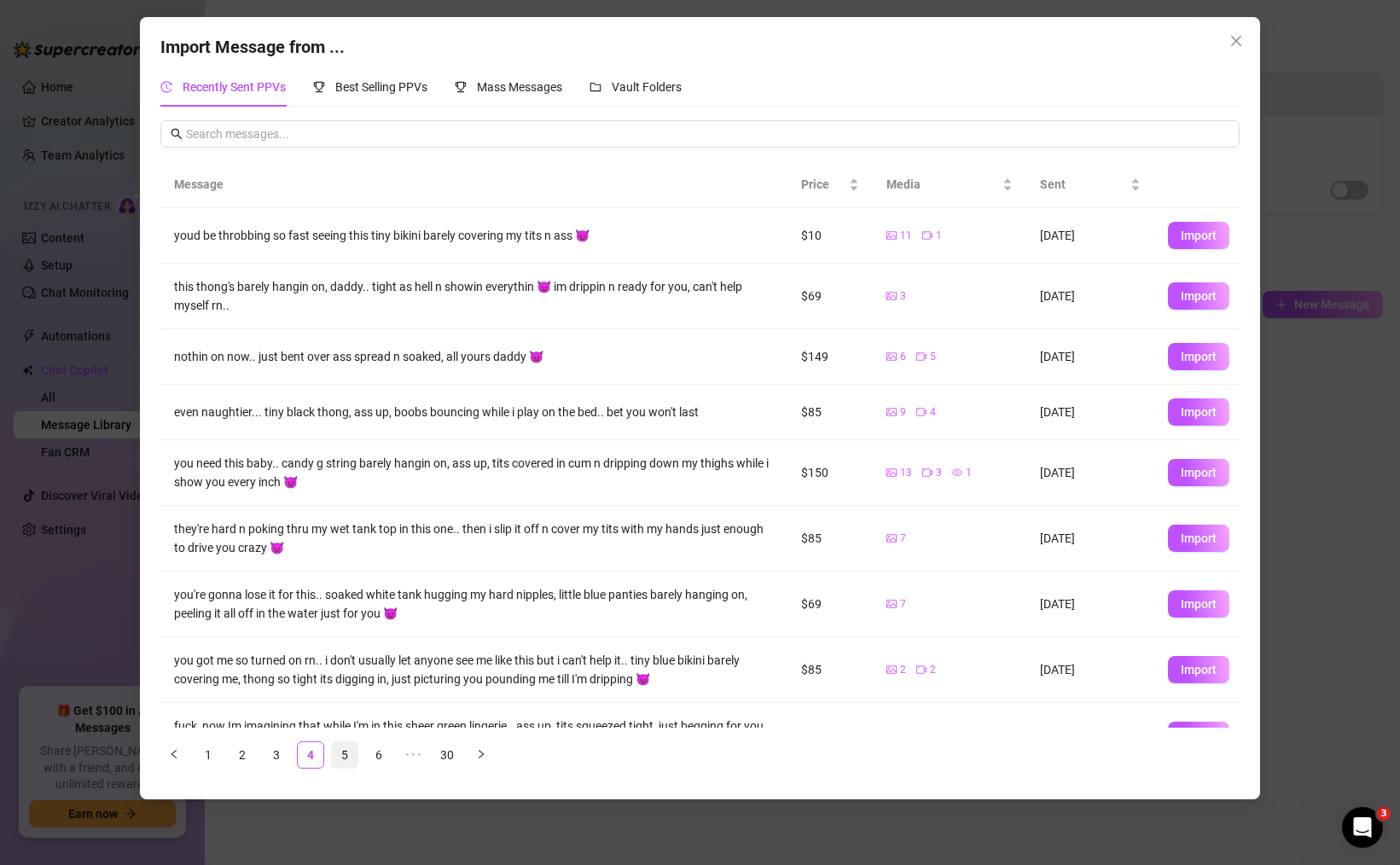
click at [347, 754] on link "5" at bounding box center [344, 754] width 26 height 26
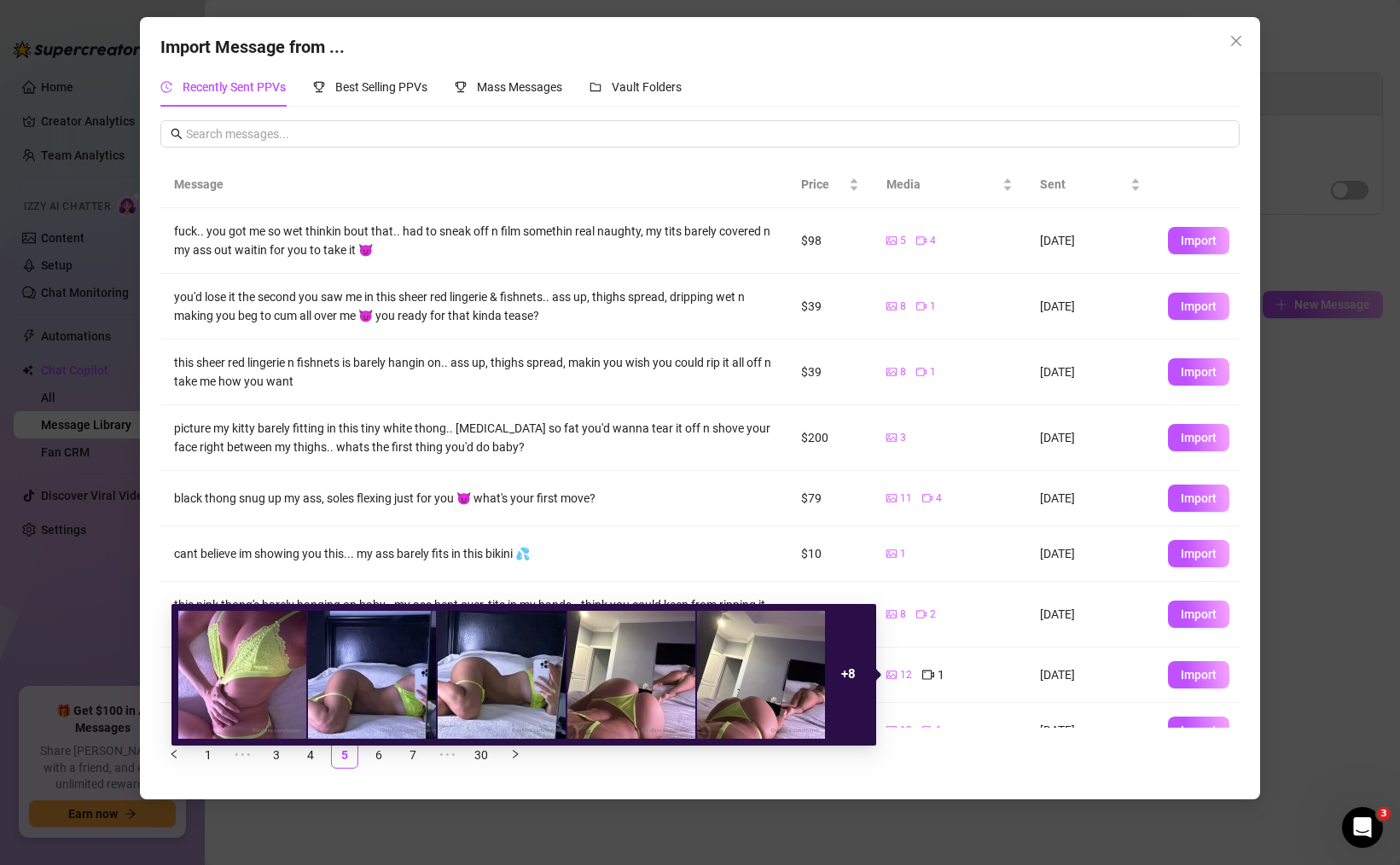
scroll to position [96, 0]
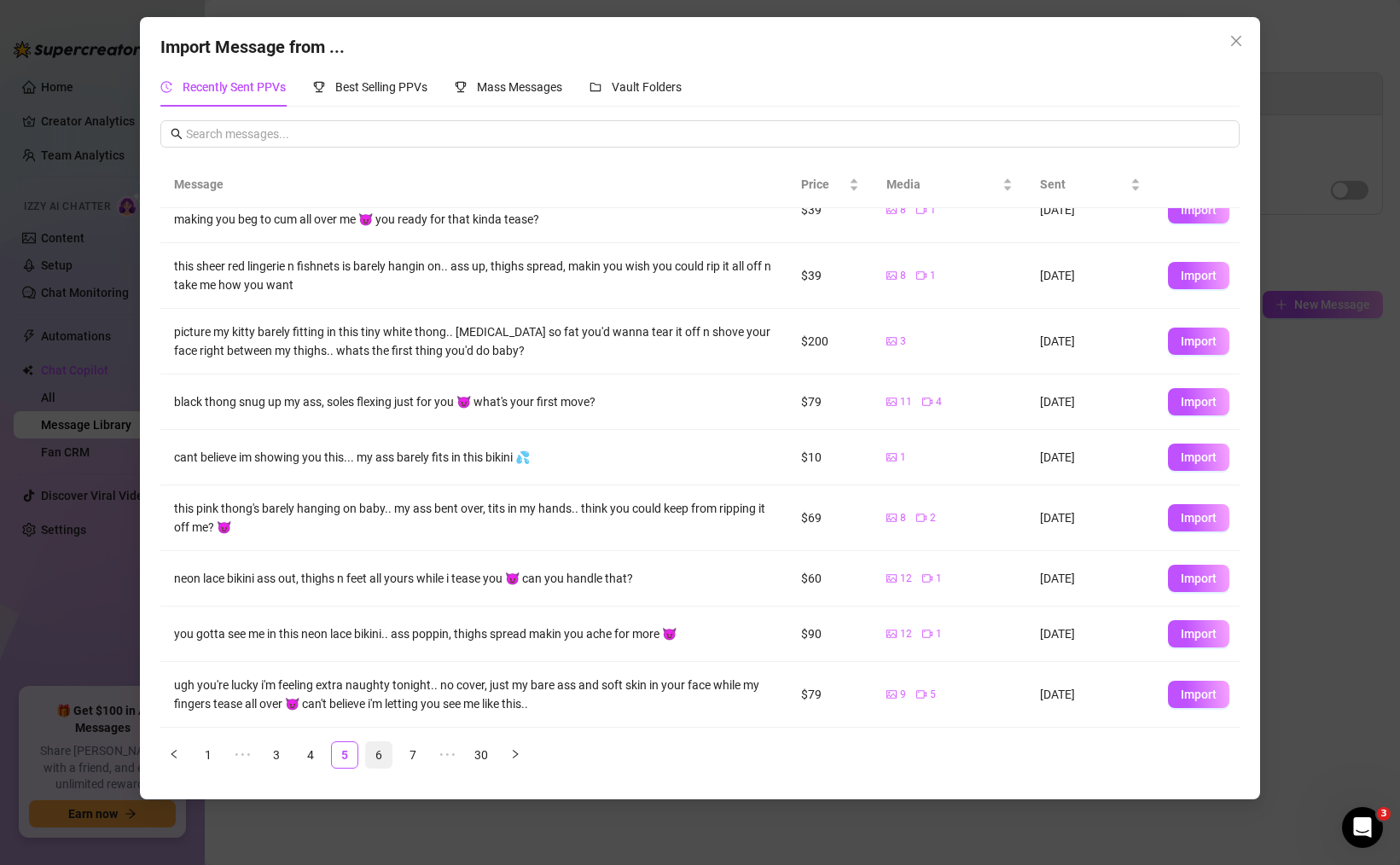
click at [382, 749] on link "6" at bounding box center [378, 754] width 26 height 26
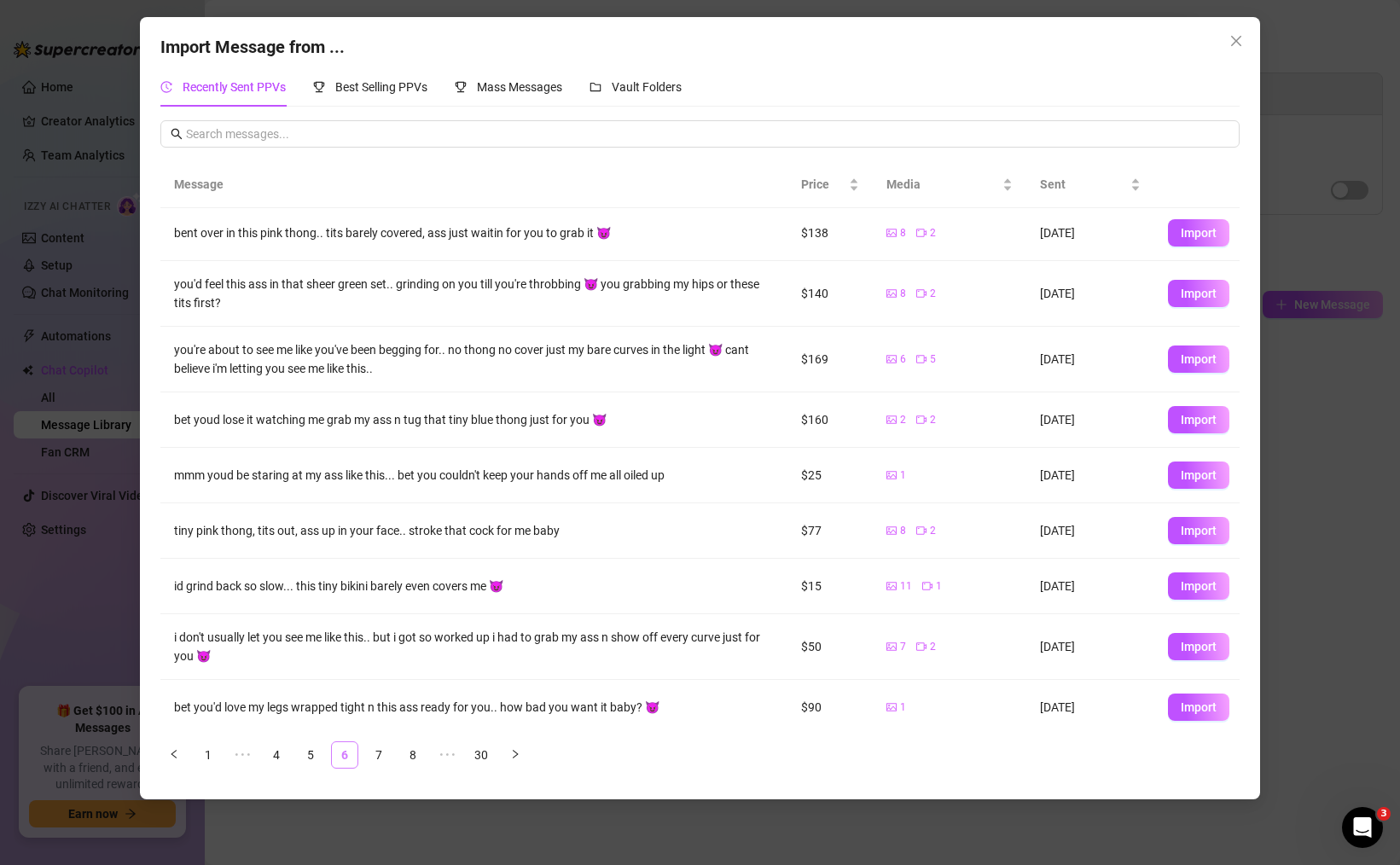
scroll to position [0, 0]
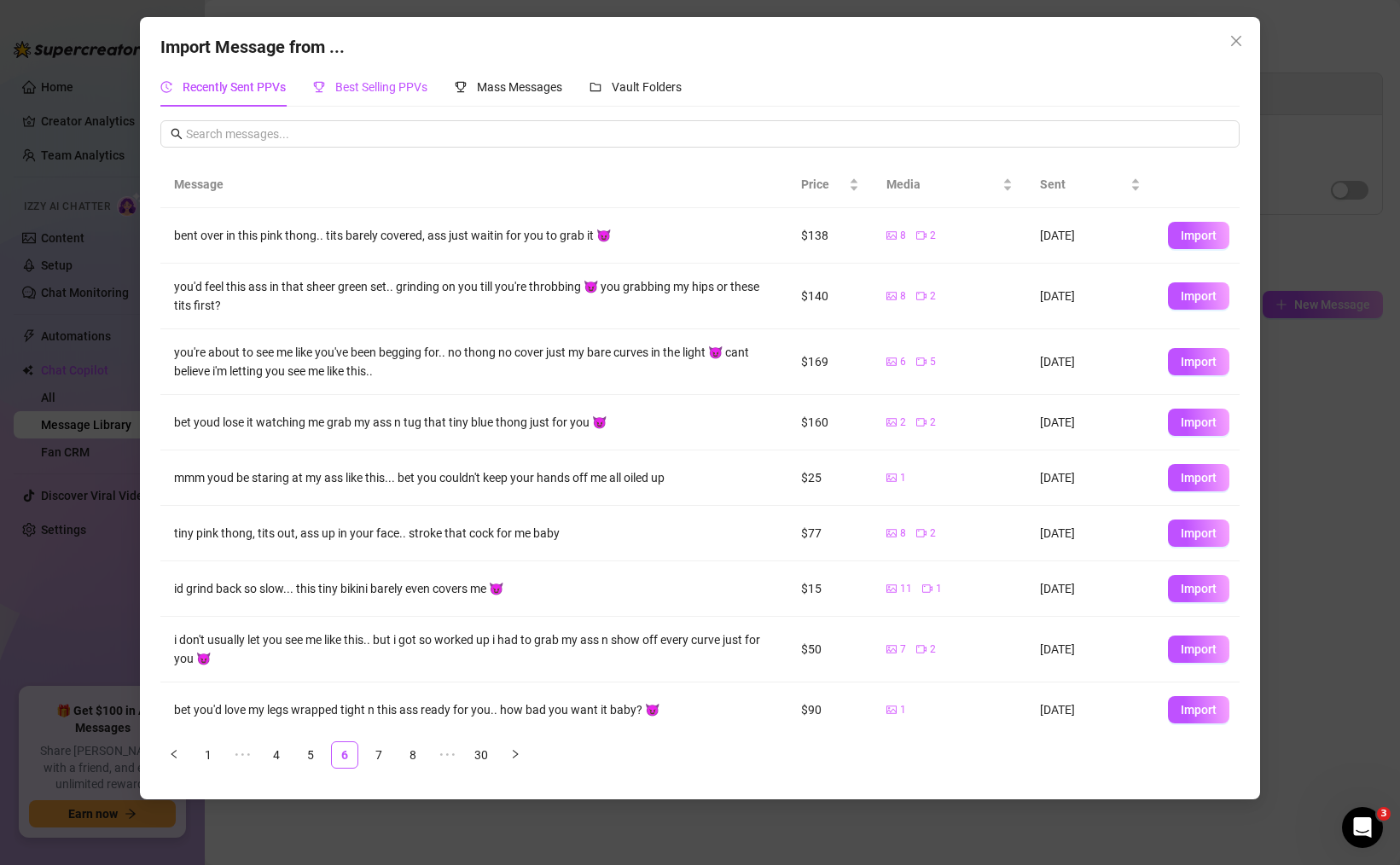
click at [403, 84] on span "Best Selling PPVs" at bounding box center [381, 87] width 92 height 13
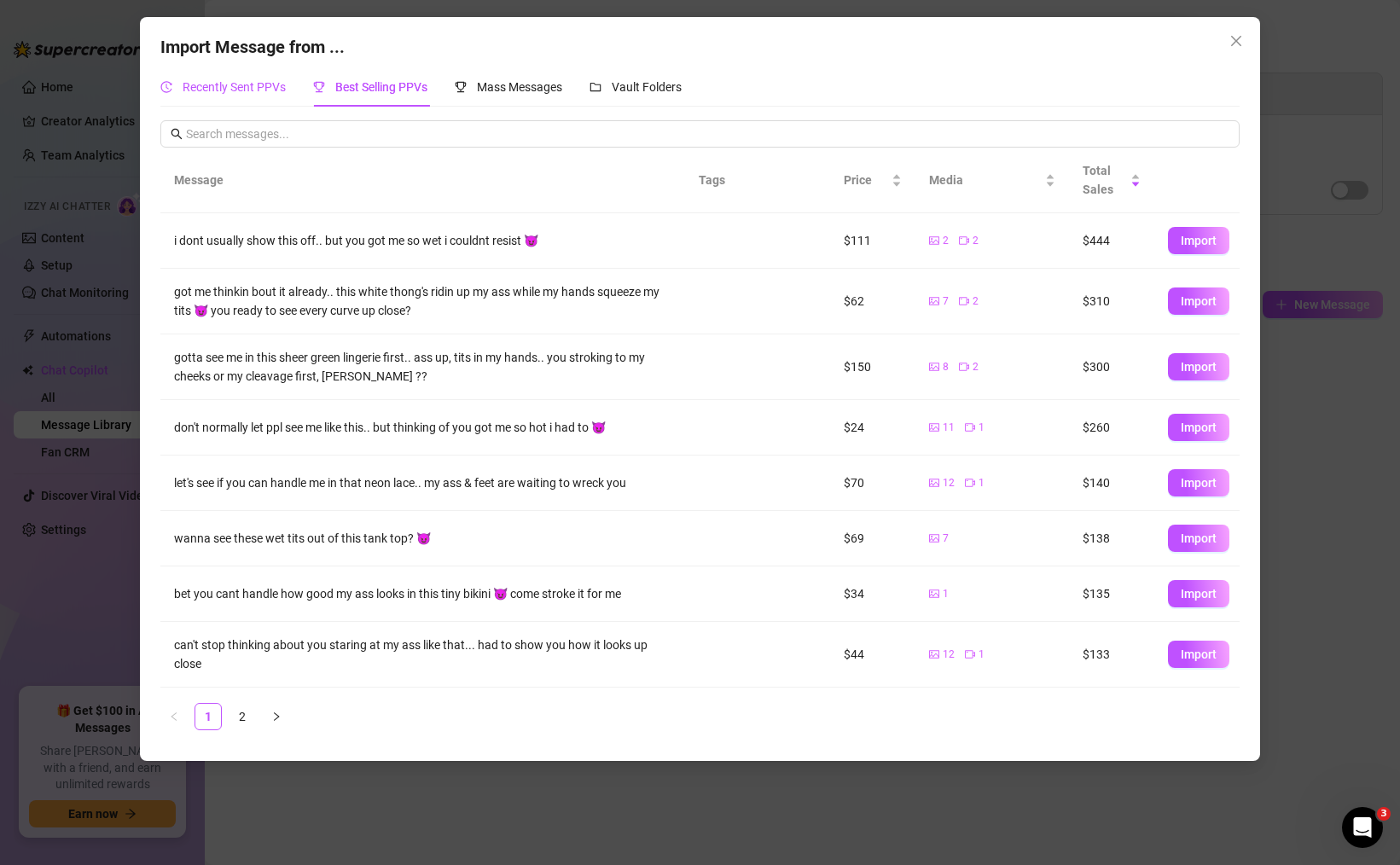
click at [239, 82] on span "Recently Sent PPVs" at bounding box center [234, 87] width 103 height 13
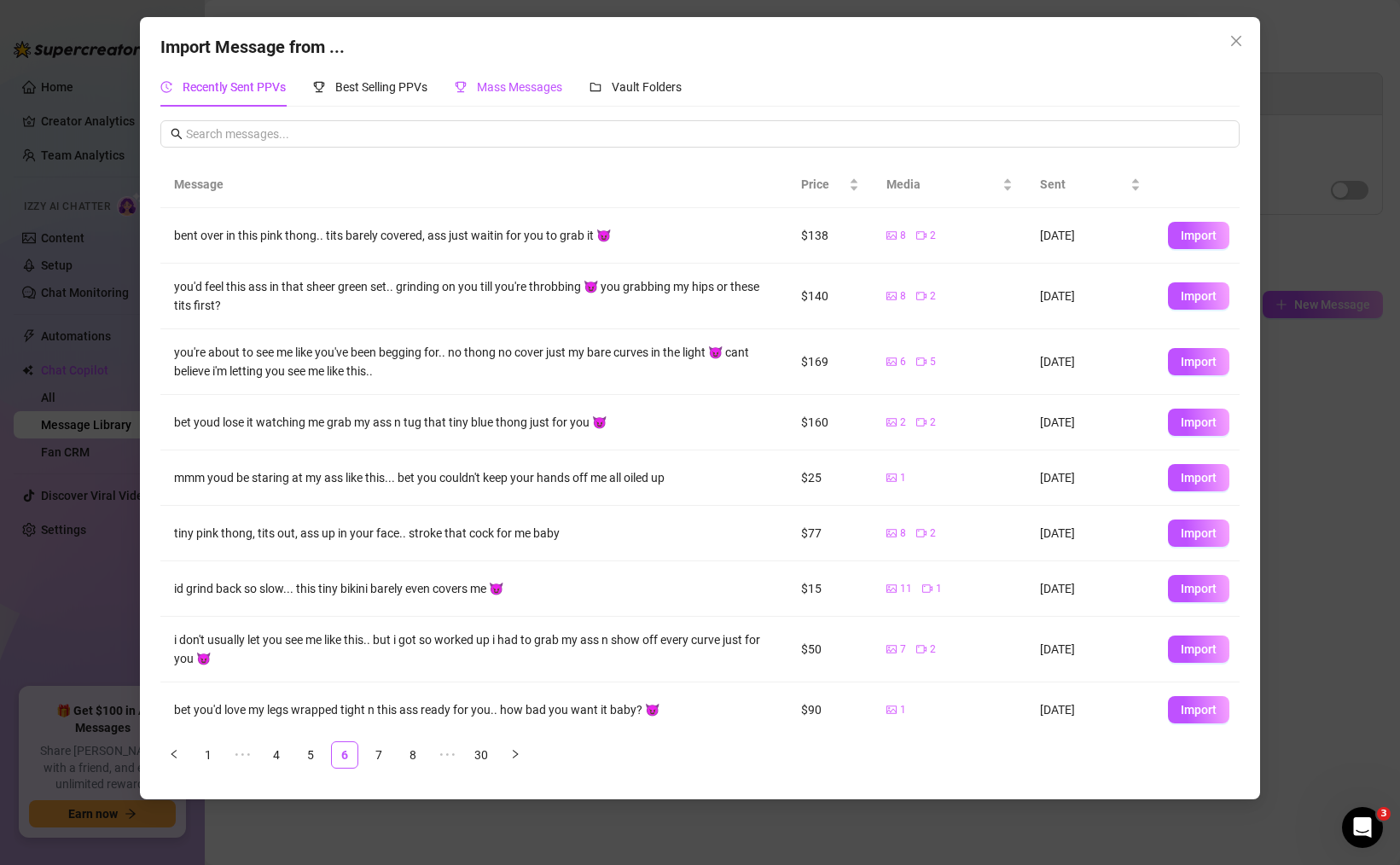
click at [549, 93] on span "Mass Messages" at bounding box center [519, 87] width 86 height 13
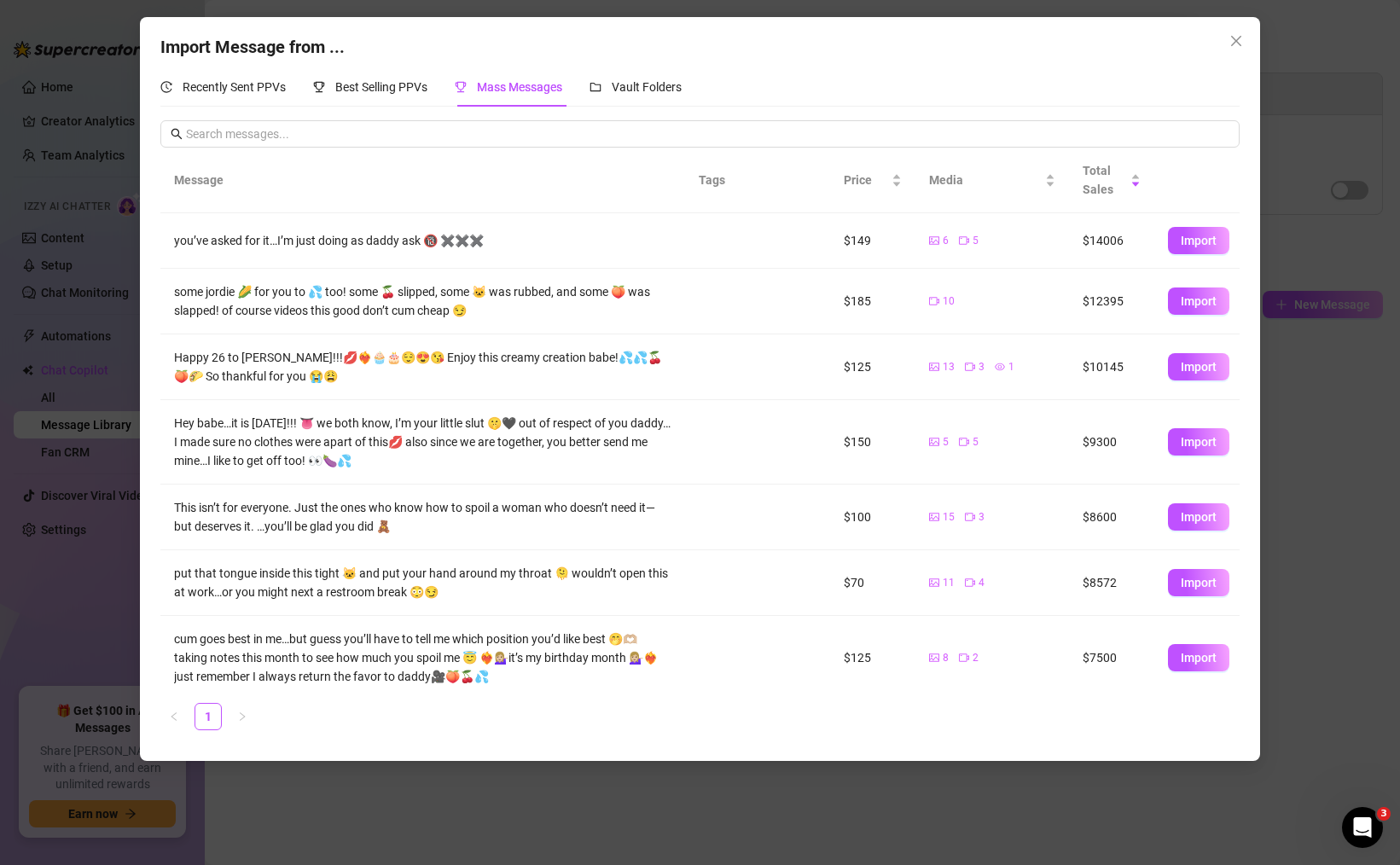
scroll to position [67, 0]
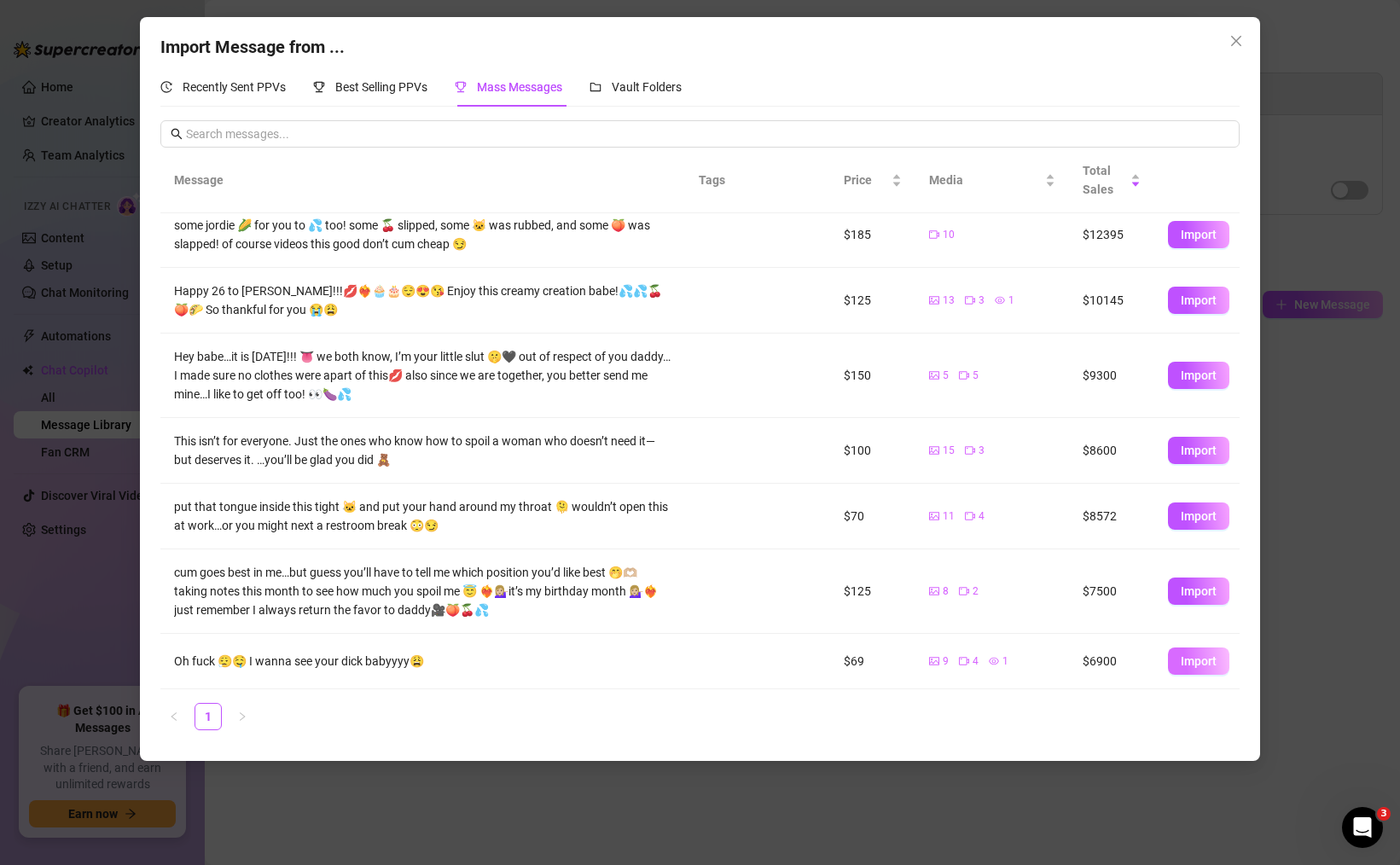
click at [1185, 658] on span "Import" at bounding box center [1199, 661] width 36 height 13
type textarea "Oh fuck 😮‍💨🤤 I wanna see your dick babyyyy😩"
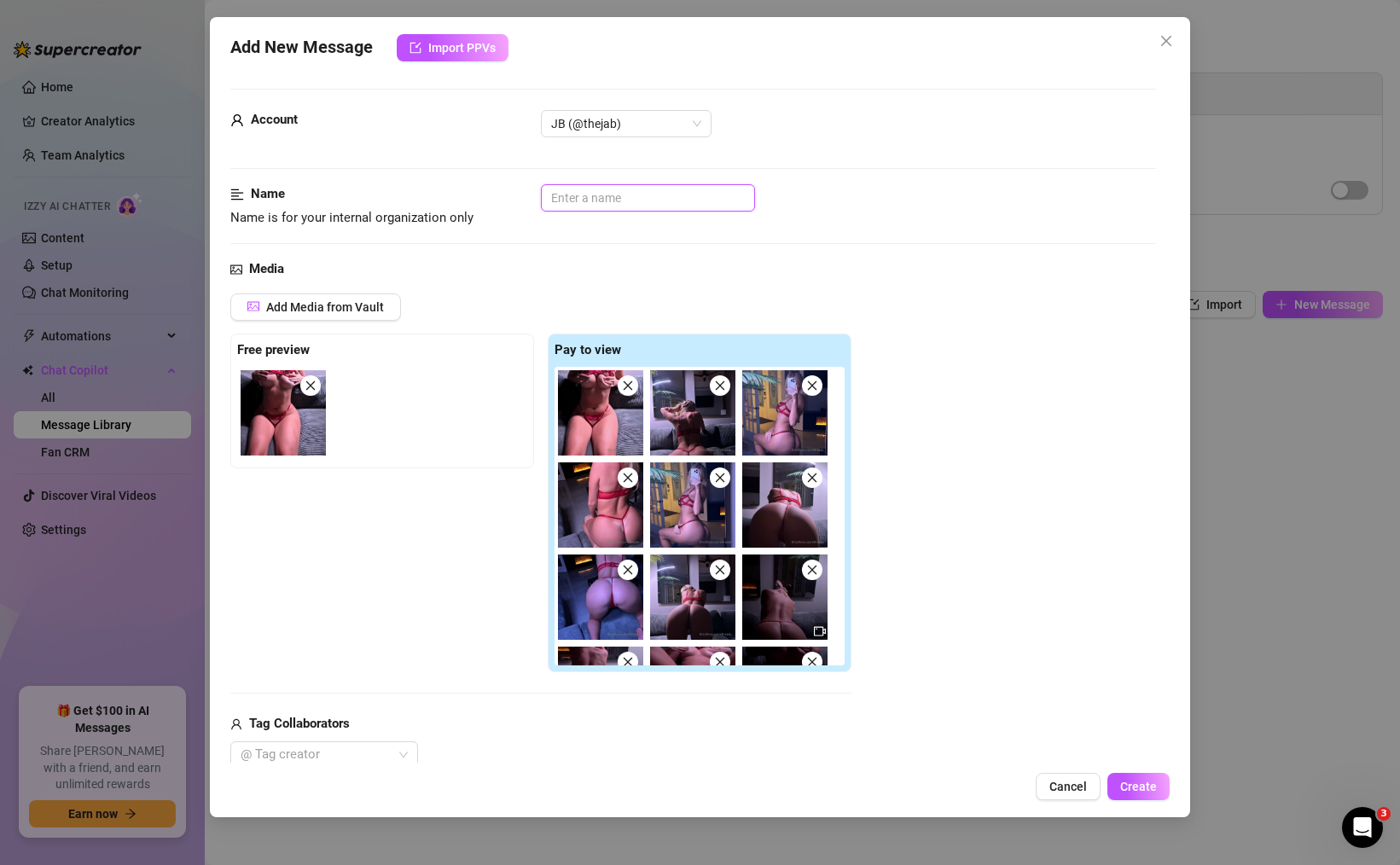
click at [620, 204] on input "text" at bounding box center [648, 197] width 214 height 28
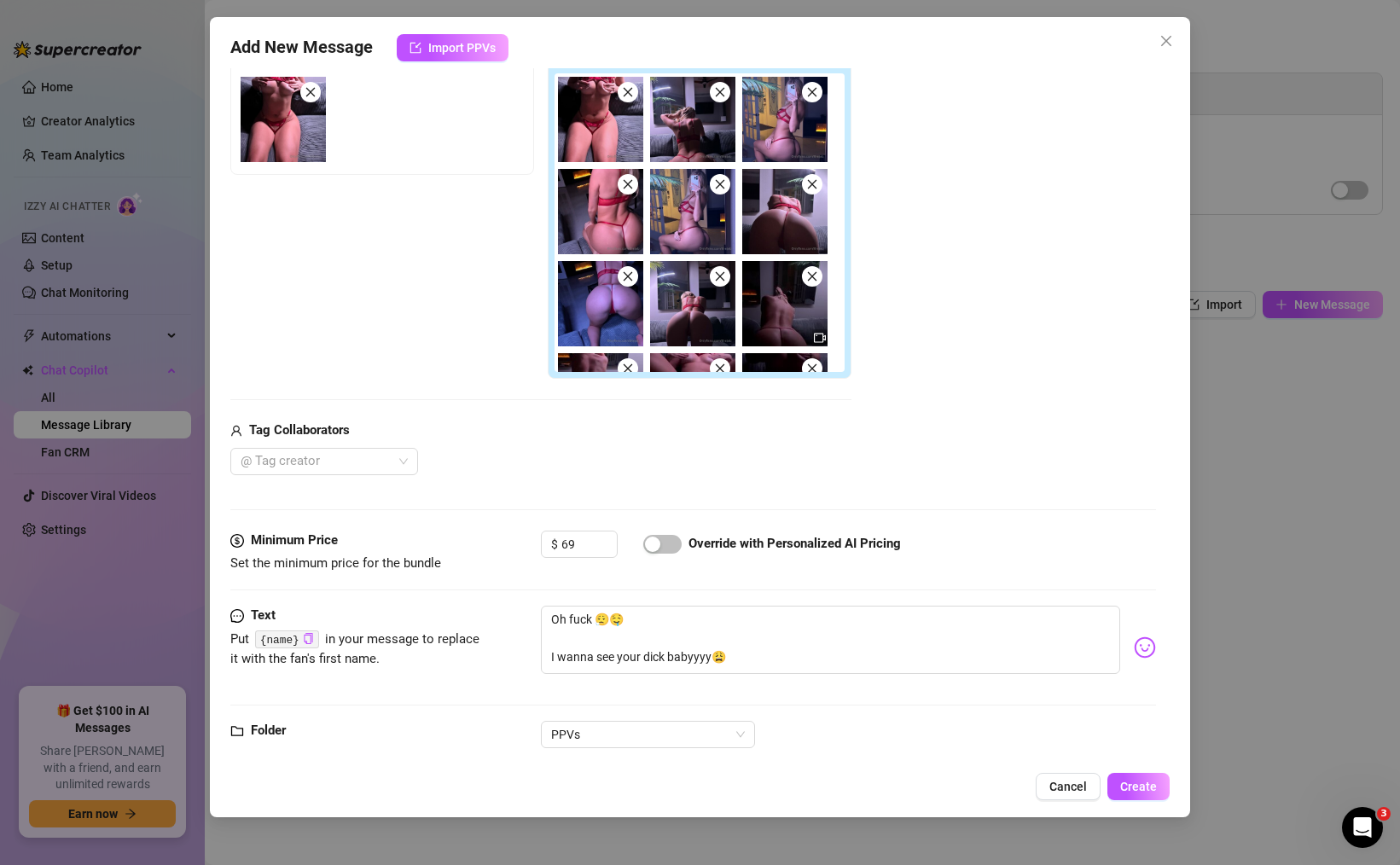
scroll to position [326, 0]
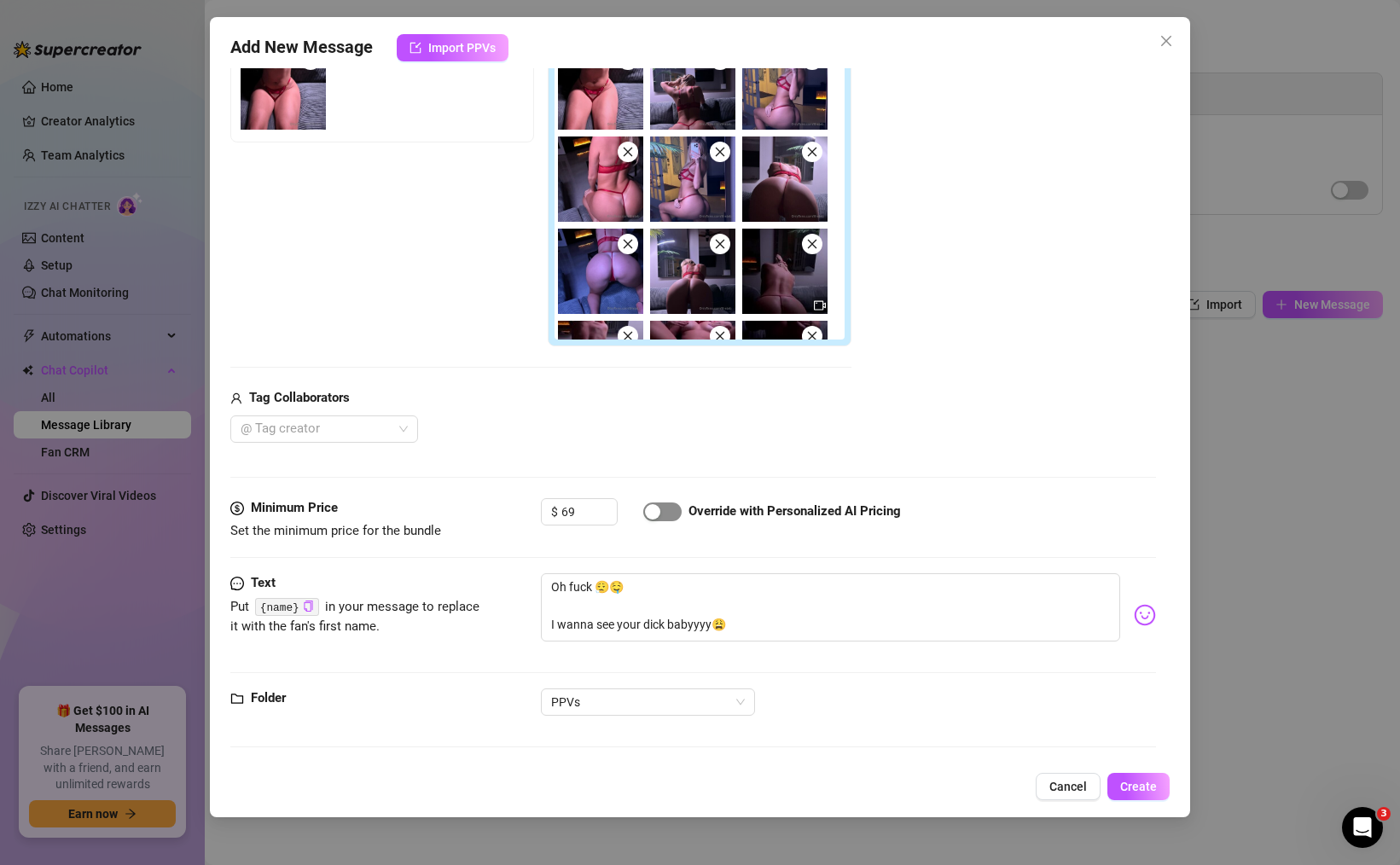
type input "red lingerie fl"
click at [646, 512] on div "button" at bounding box center [653, 512] width 15 height 15
click at [683, 712] on span "PPVs" at bounding box center [647, 701] width 193 height 26
click at [683, 826] on div "PPVs" at bounding box center [648, 818] width 187 height 19
click at [1133, 789] on span "Create" at bounding box center [1138, 786] width 36 height 13
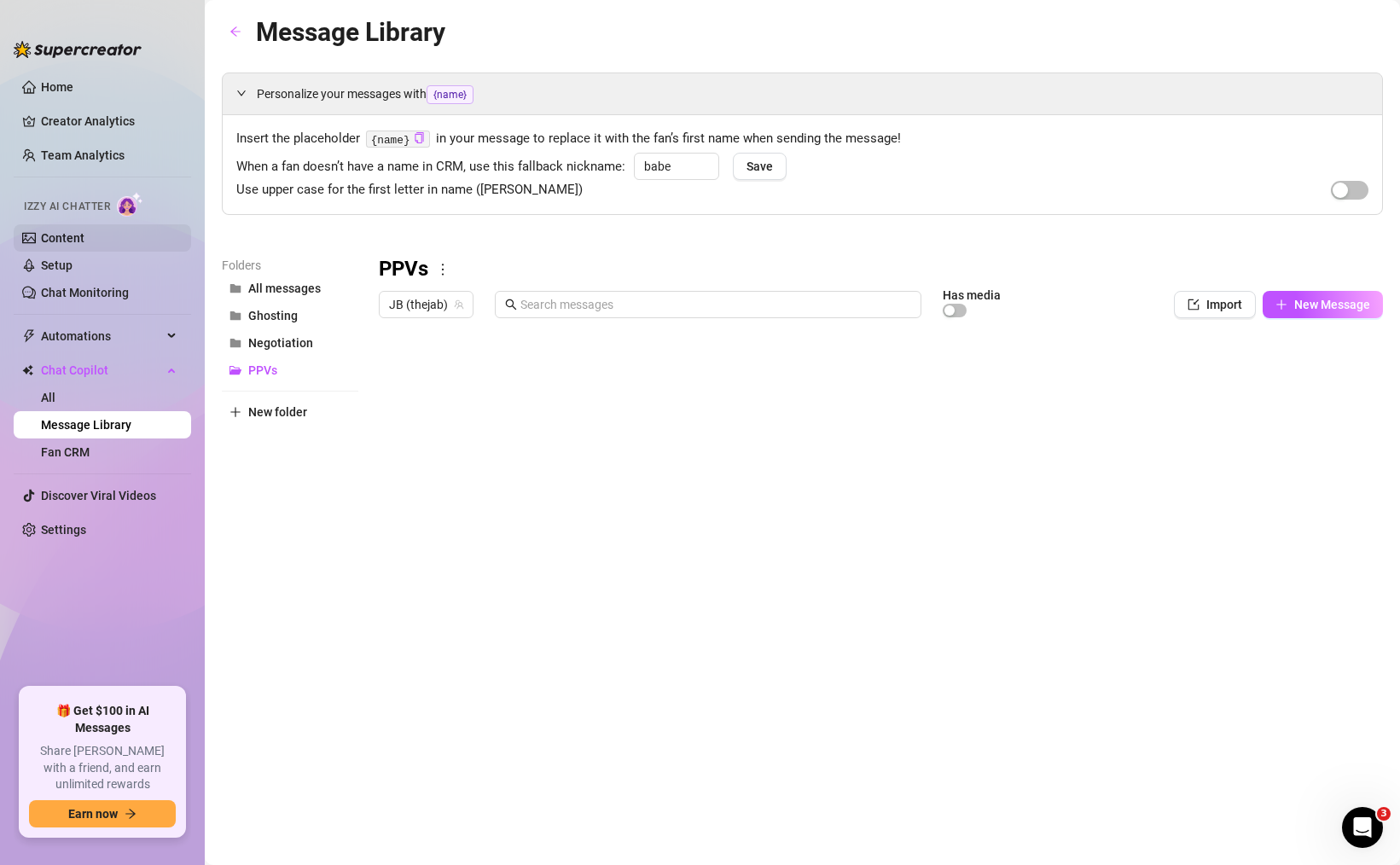
click at [77, 240] on link "Content" at bounding box center [63, 238] width 44 height 13
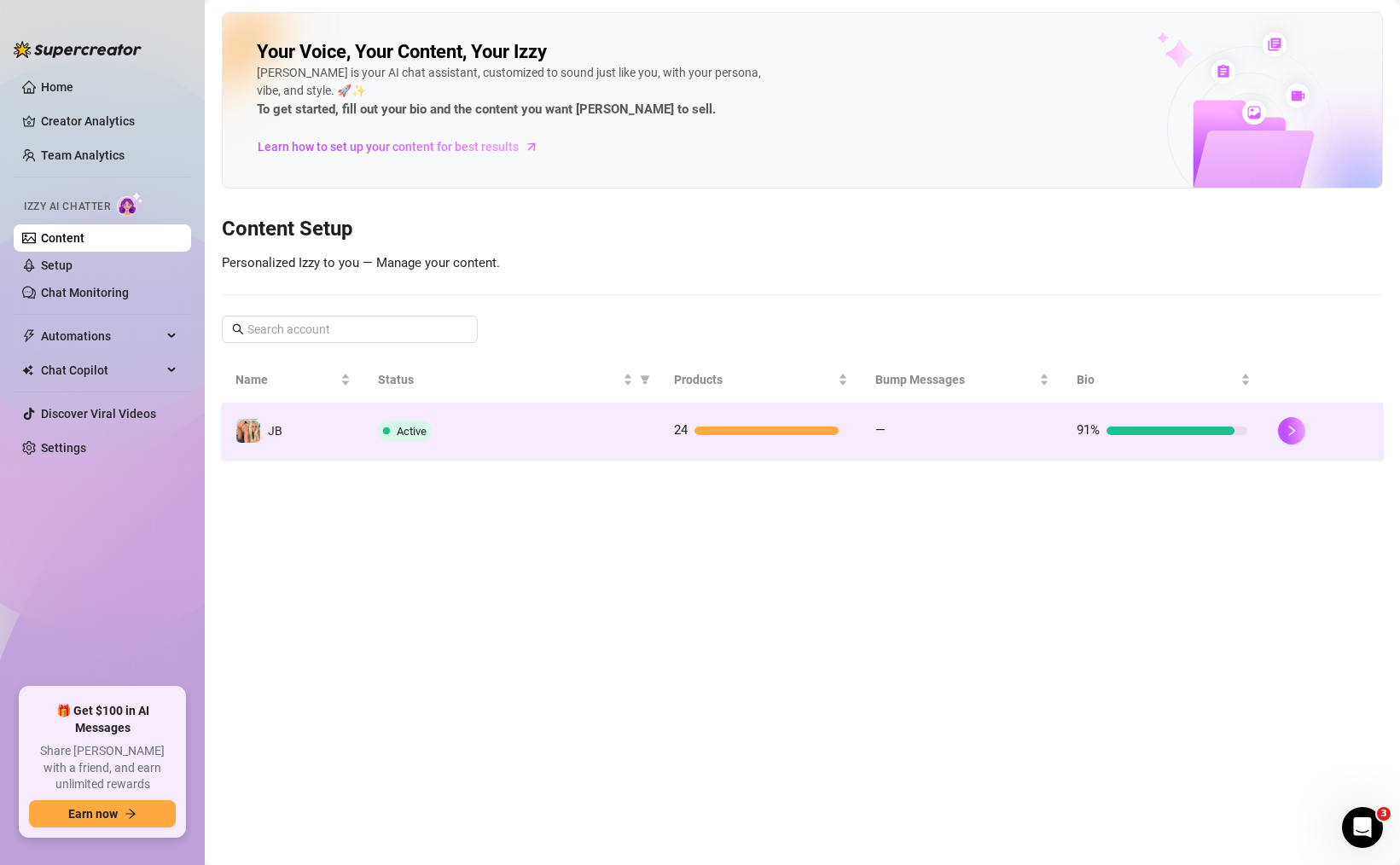
click at [528, 435] on div "Active" at bounding box center [513, 430] width 269 height 20
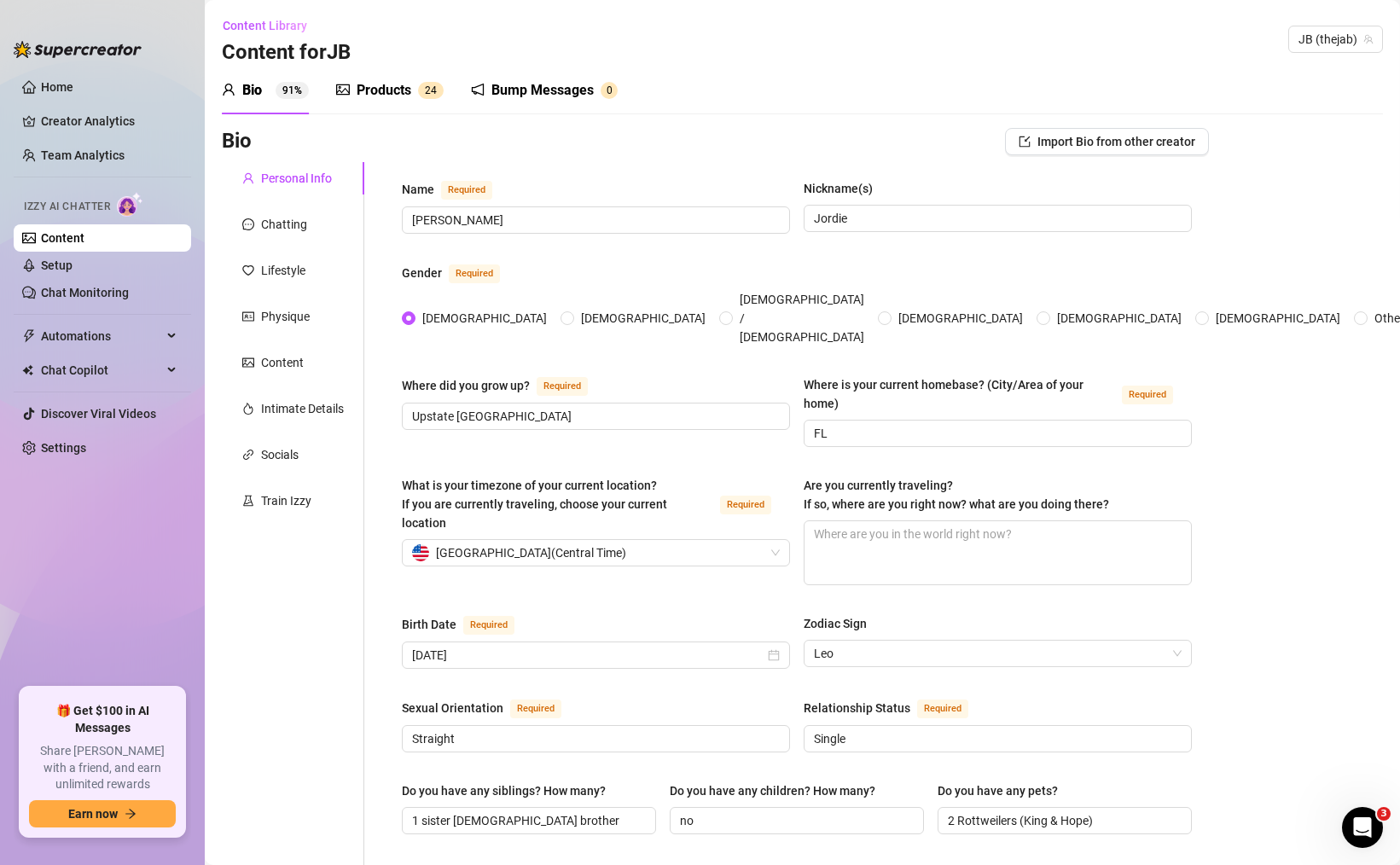
click at [389, 80] on div "Products" at bounding box center [383, 90] width 54 height 20
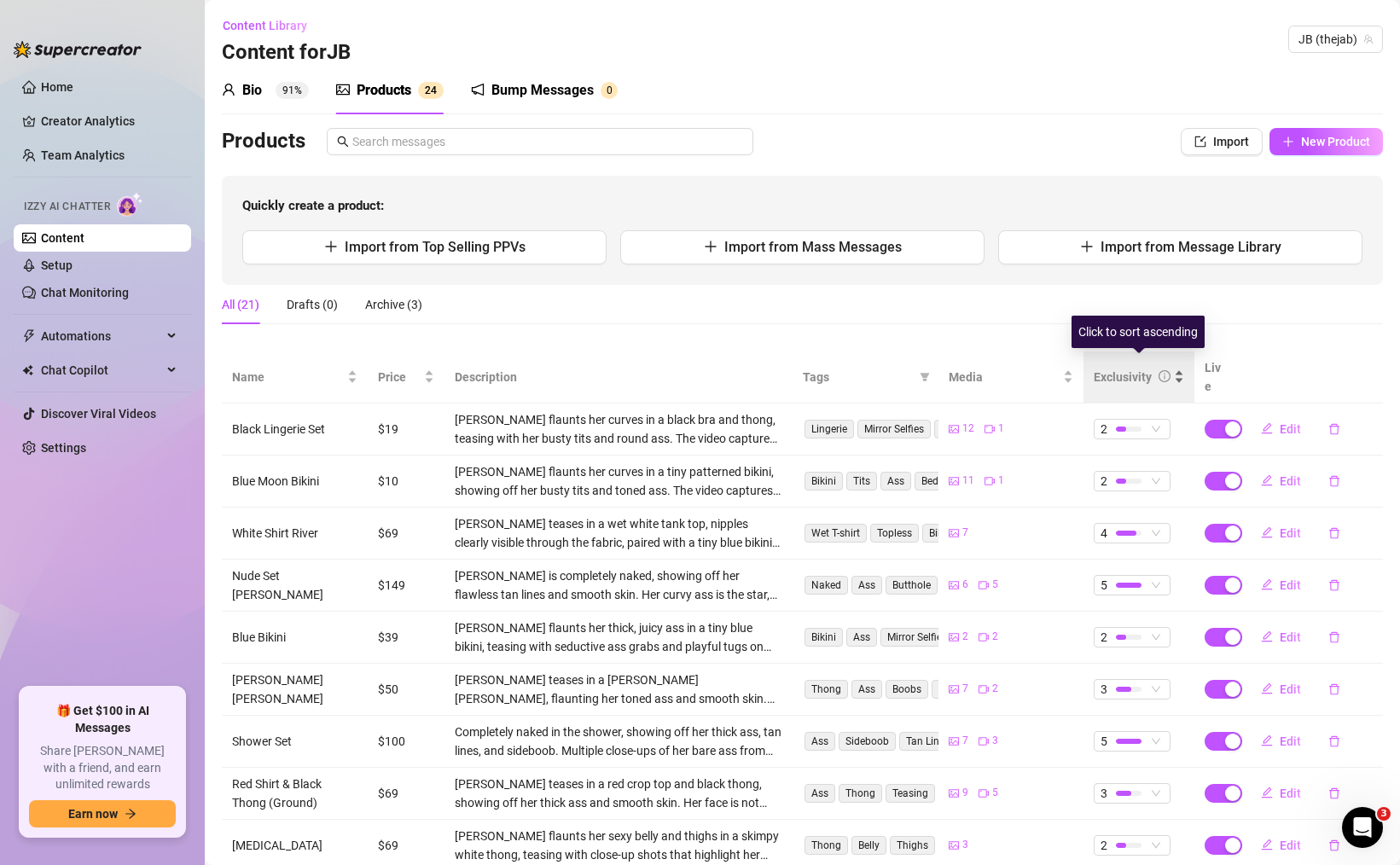
click at [1128, 370] on div "Exclusivity" at bounding box center [1123, 377] width 58 height 19
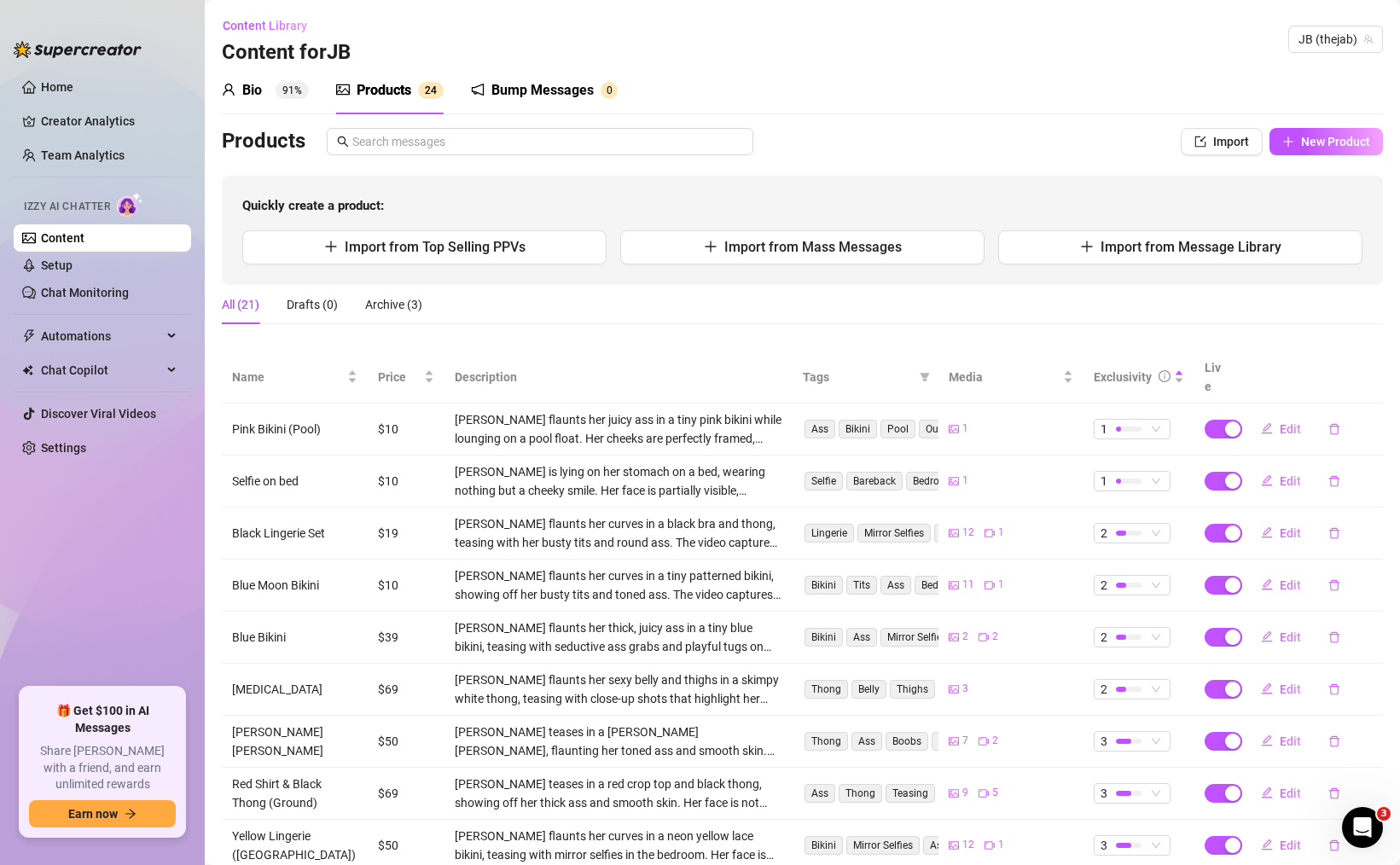
scroll to position [138, 0]
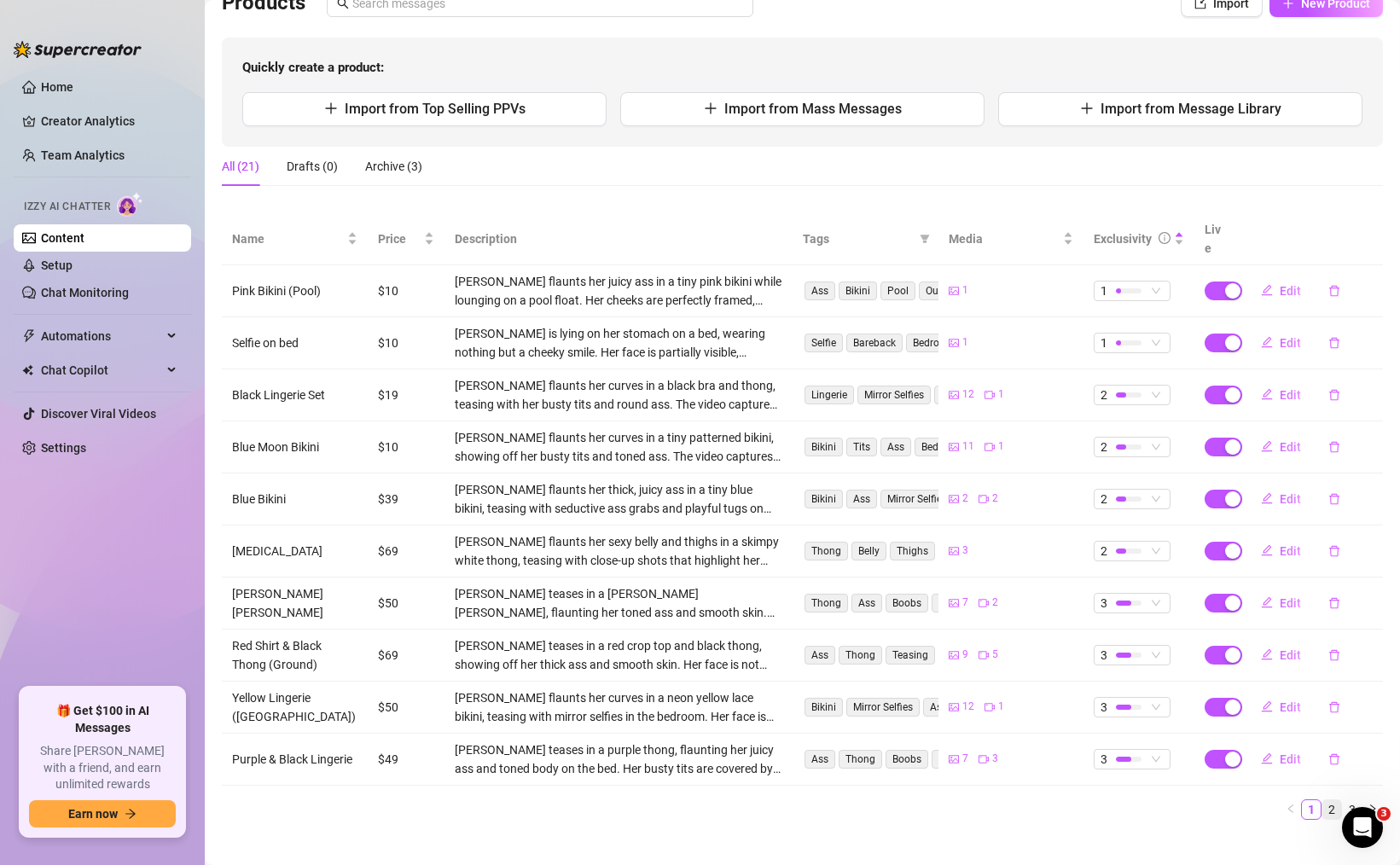
click at [1331, 800] on link "2" at bounding box center [1332, 810] width 19 height 19
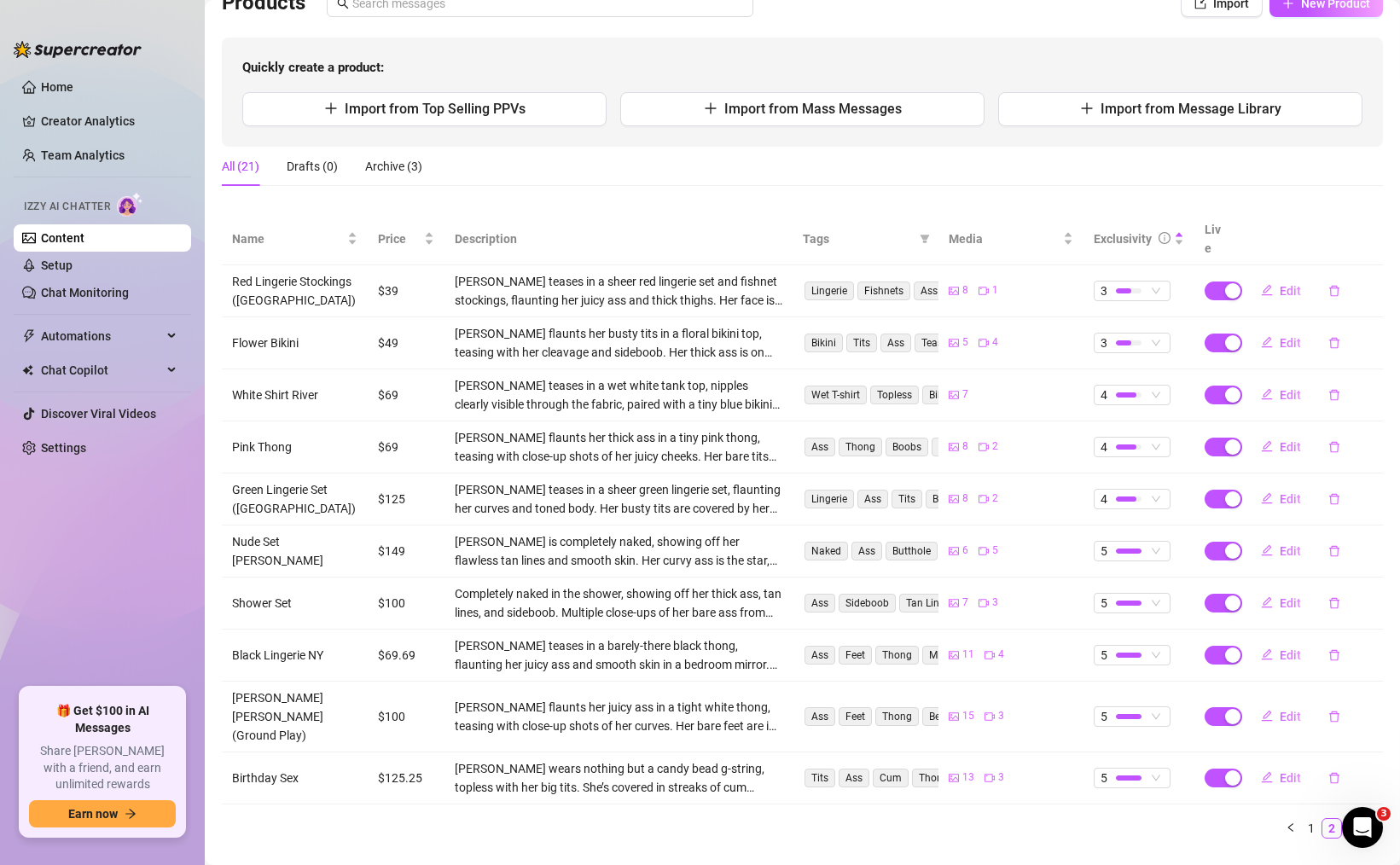
click at [1356, 818] on link "3" at bounding box center [1352, 828] width 19 height 19
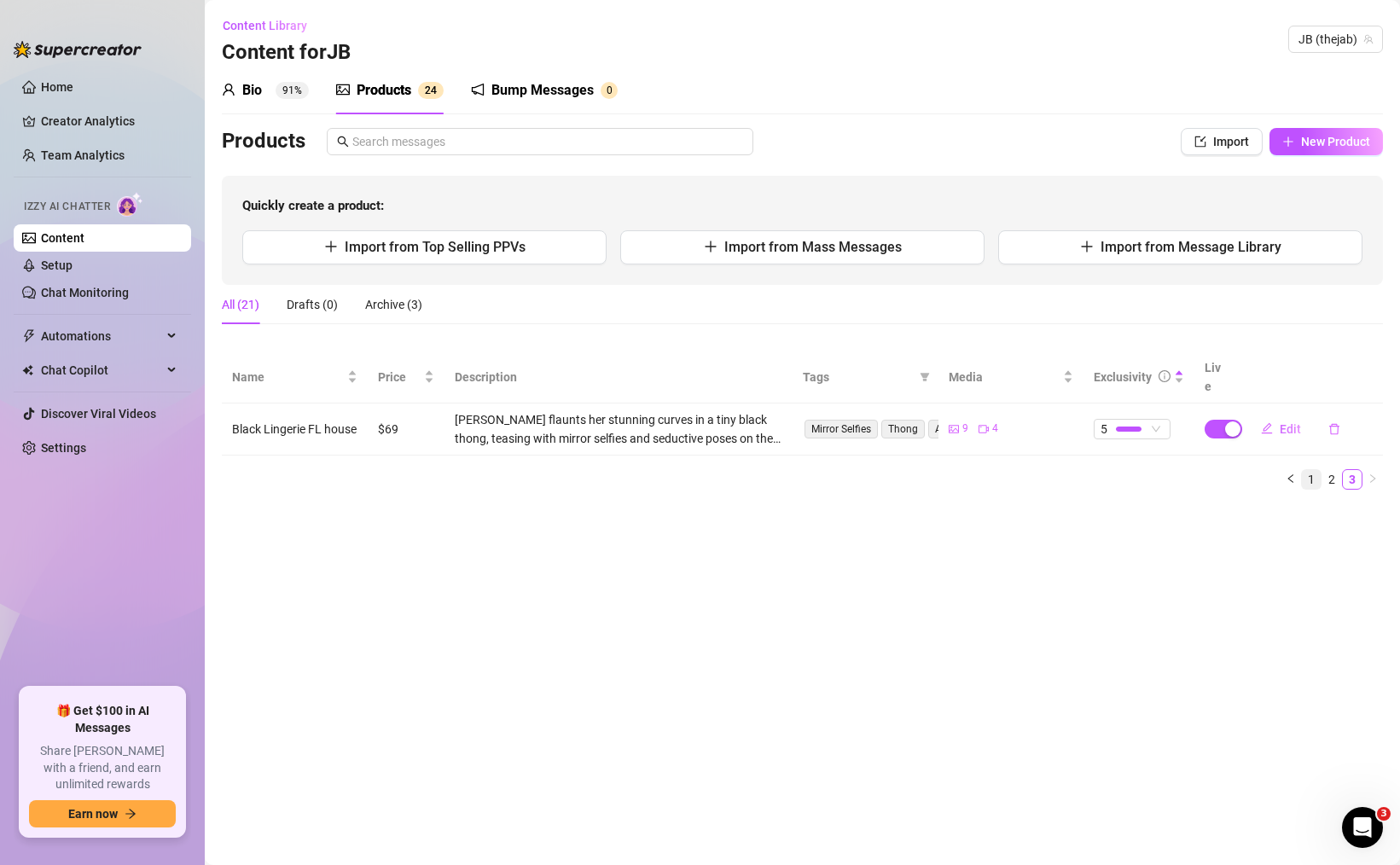
click at [1308, 470] on link "1" at bounding box center [1311, 479] width 19 height 19
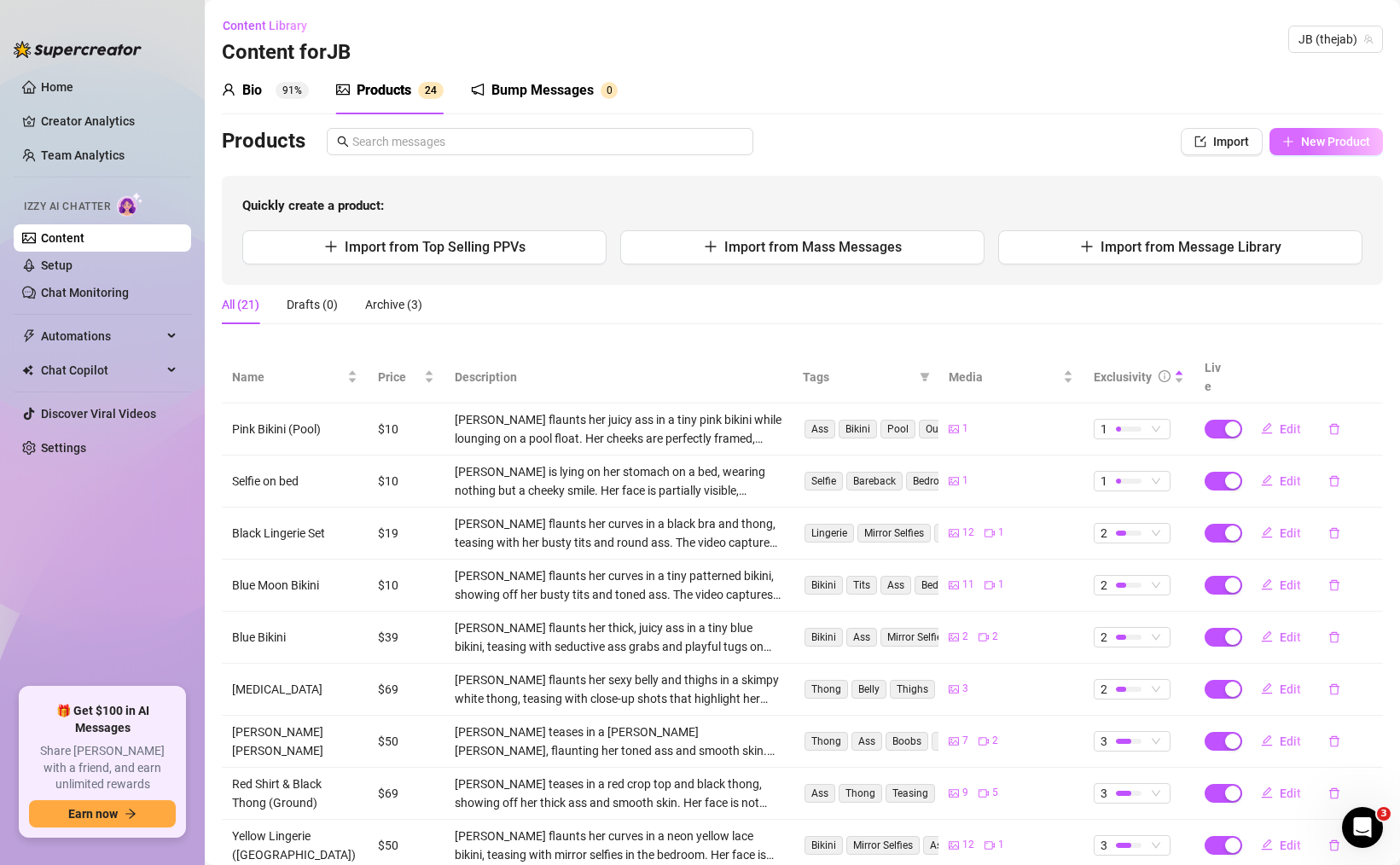
click at [1314, 146] on span "New Product" at bounding box center [1335, 141] width 70 height 13
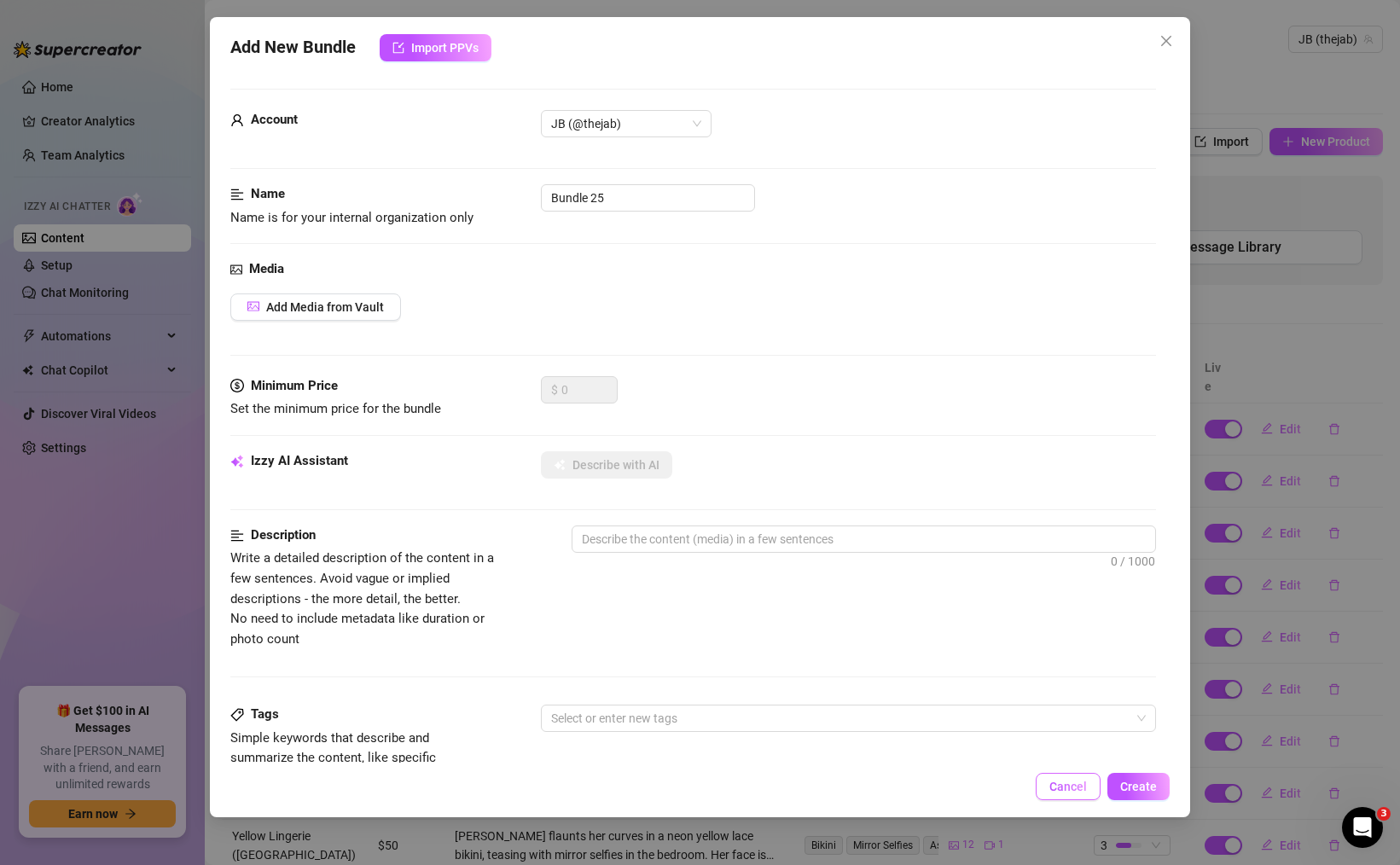
click at [1066, 786] on span "Cancel" at bounding box center [1067, 786] width 37 height 13
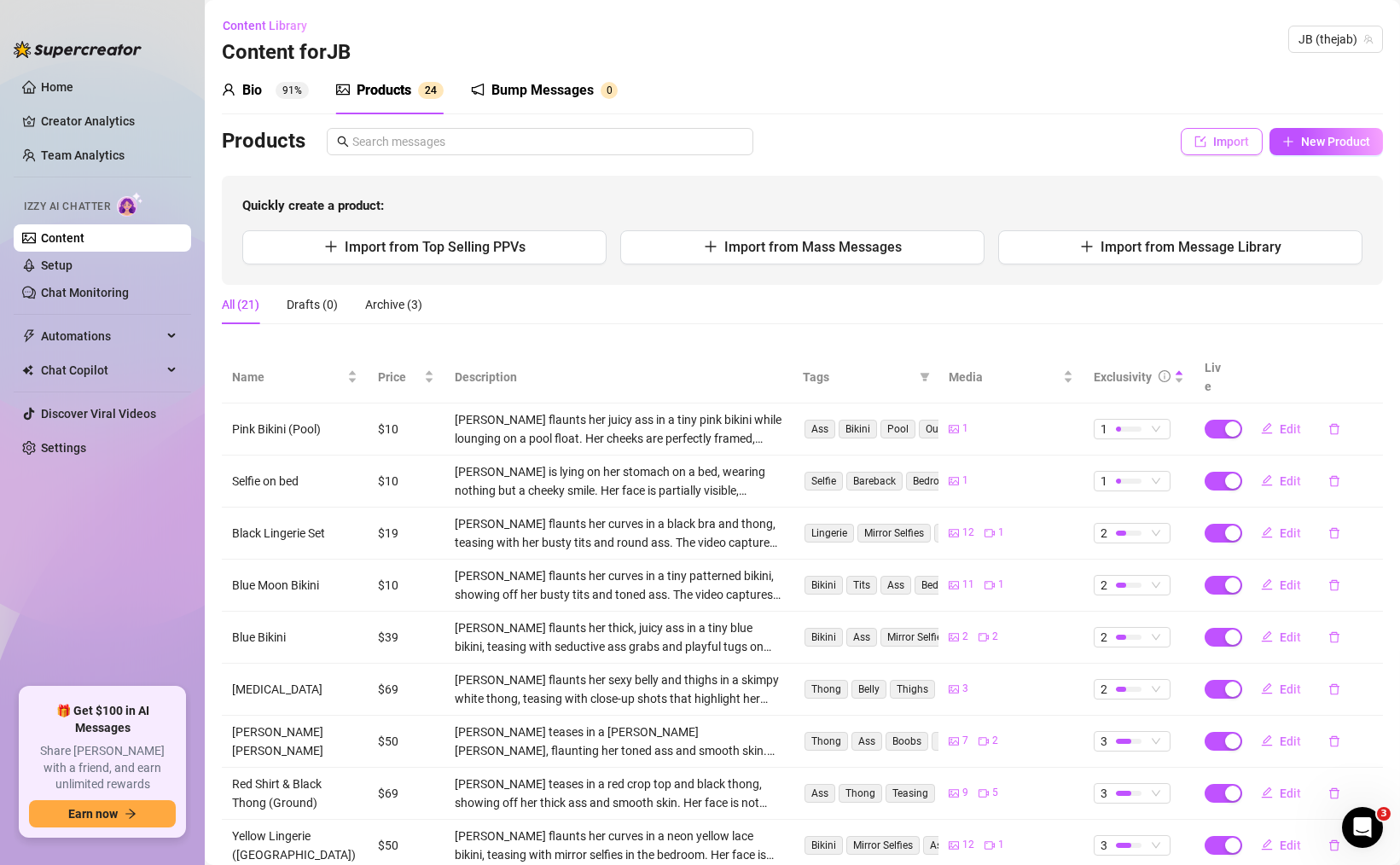
click at [1193, 148] on button "Import" at bounding box center [1222, 141] width 82 height 28
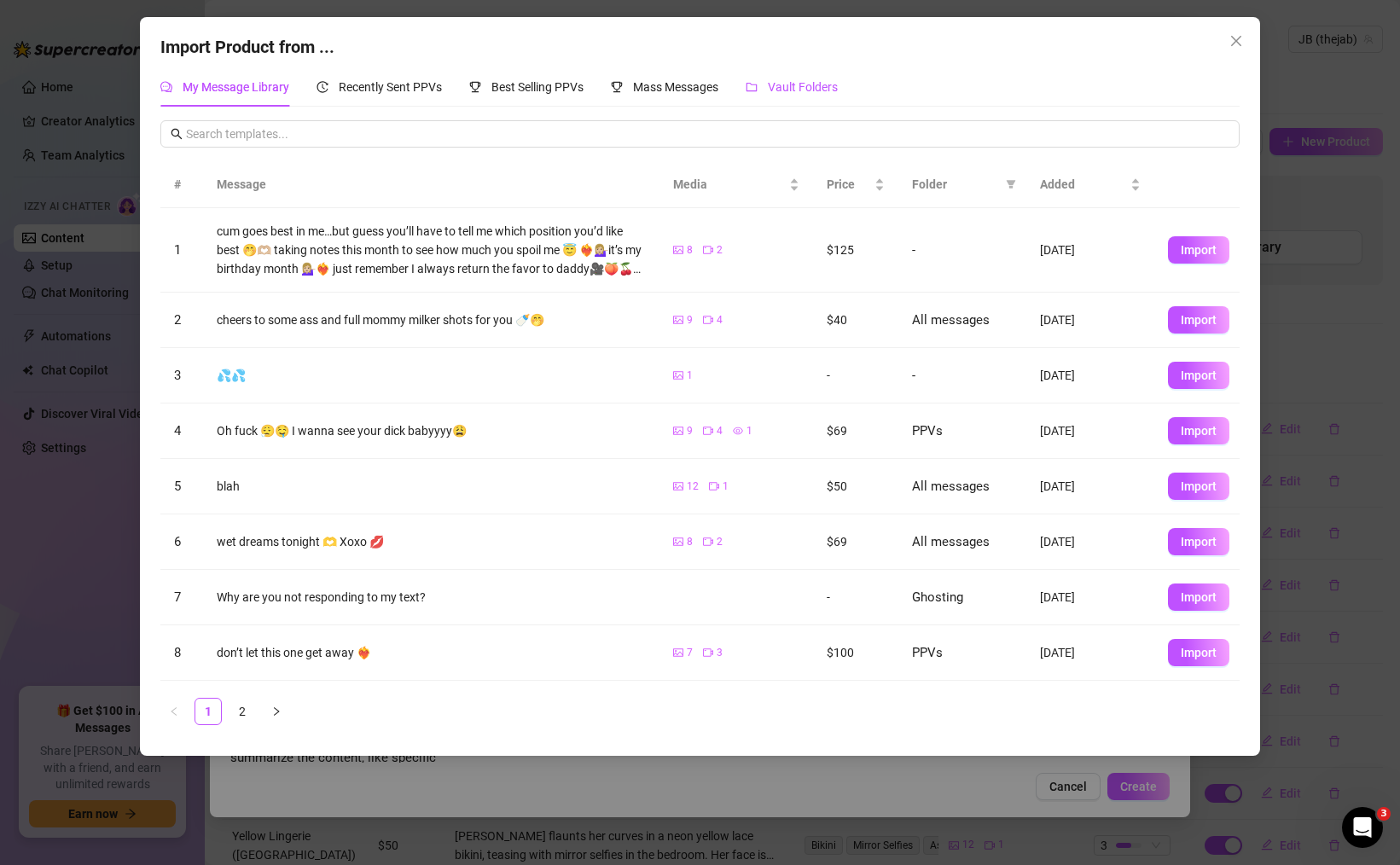
click at [803, 96] on div "Vault Folders" at bounding box center [791, 87] width 92 height 19
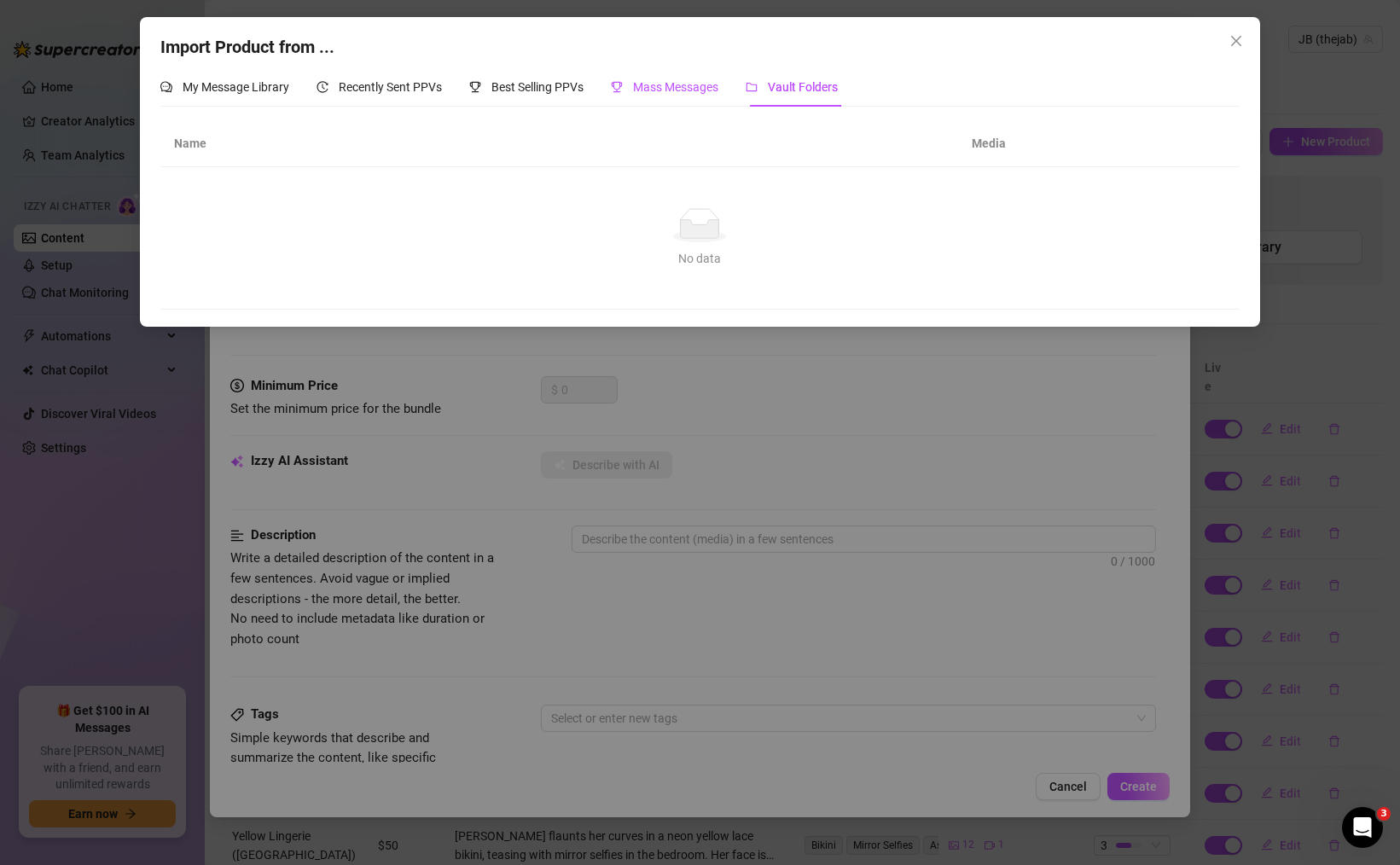
click at [643, 87] on span "Mass Messages" at bounding box center [676, 87] width 86 height 13
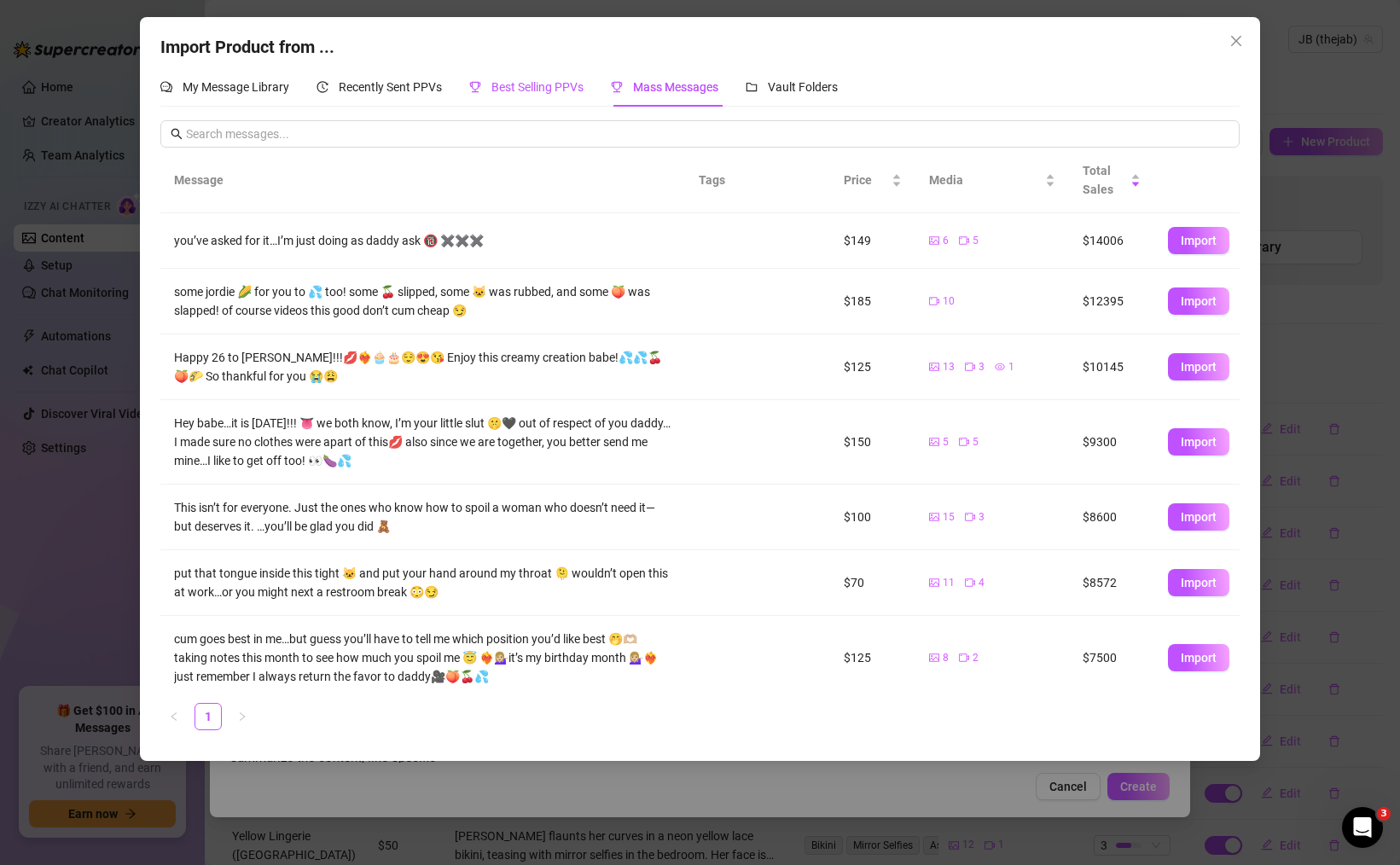
click at [520, 88] on span "Best Selling PPVs" at bounding box center [538, 87] width 92 height 13
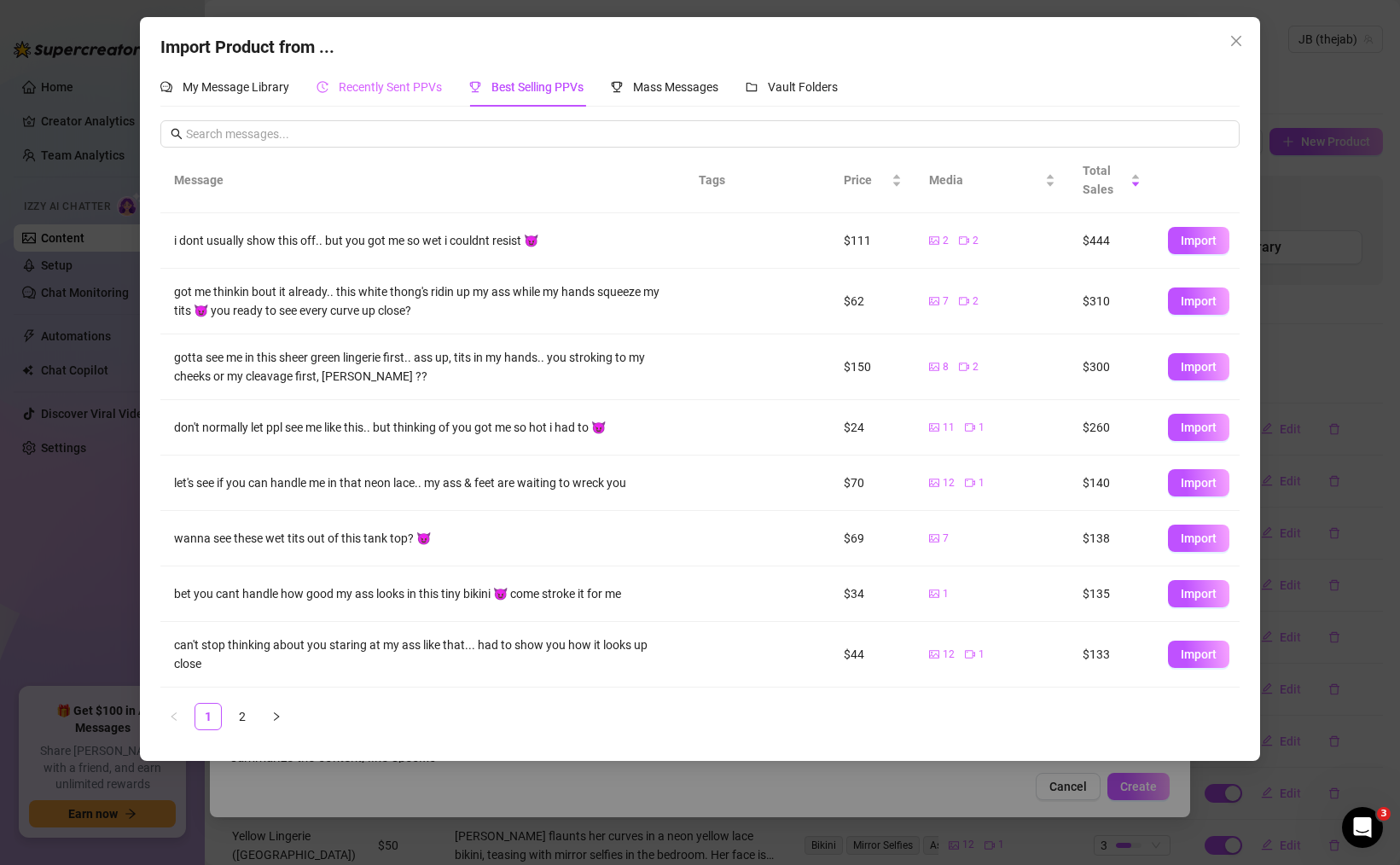
click at [369, 75] on div "Recently Sent PPVs" at bounding box center [379, 87] width 126 height 39
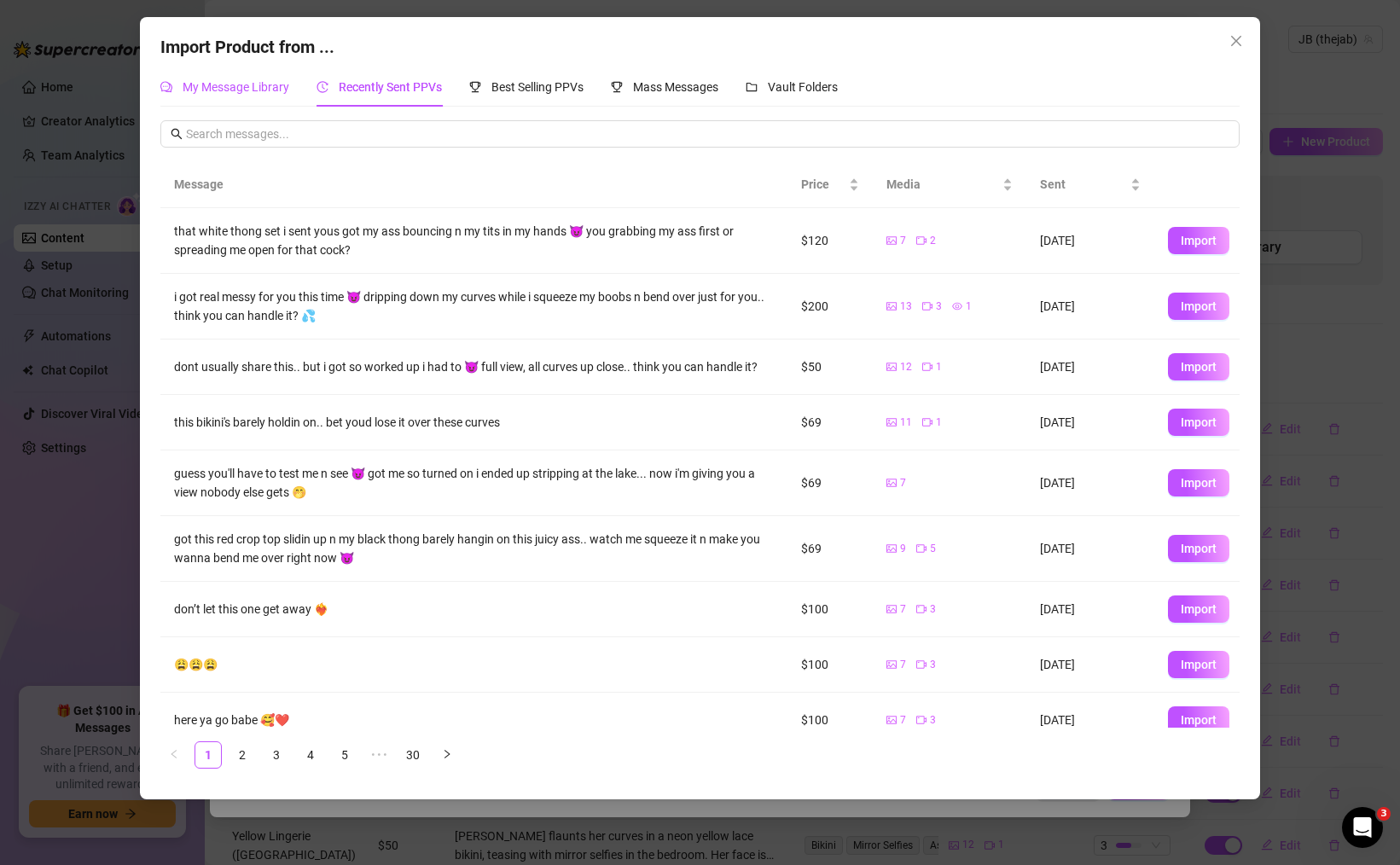
click at [257, 79] on div "My Message Library" at bounding box center [224, 87] width 129 height 19
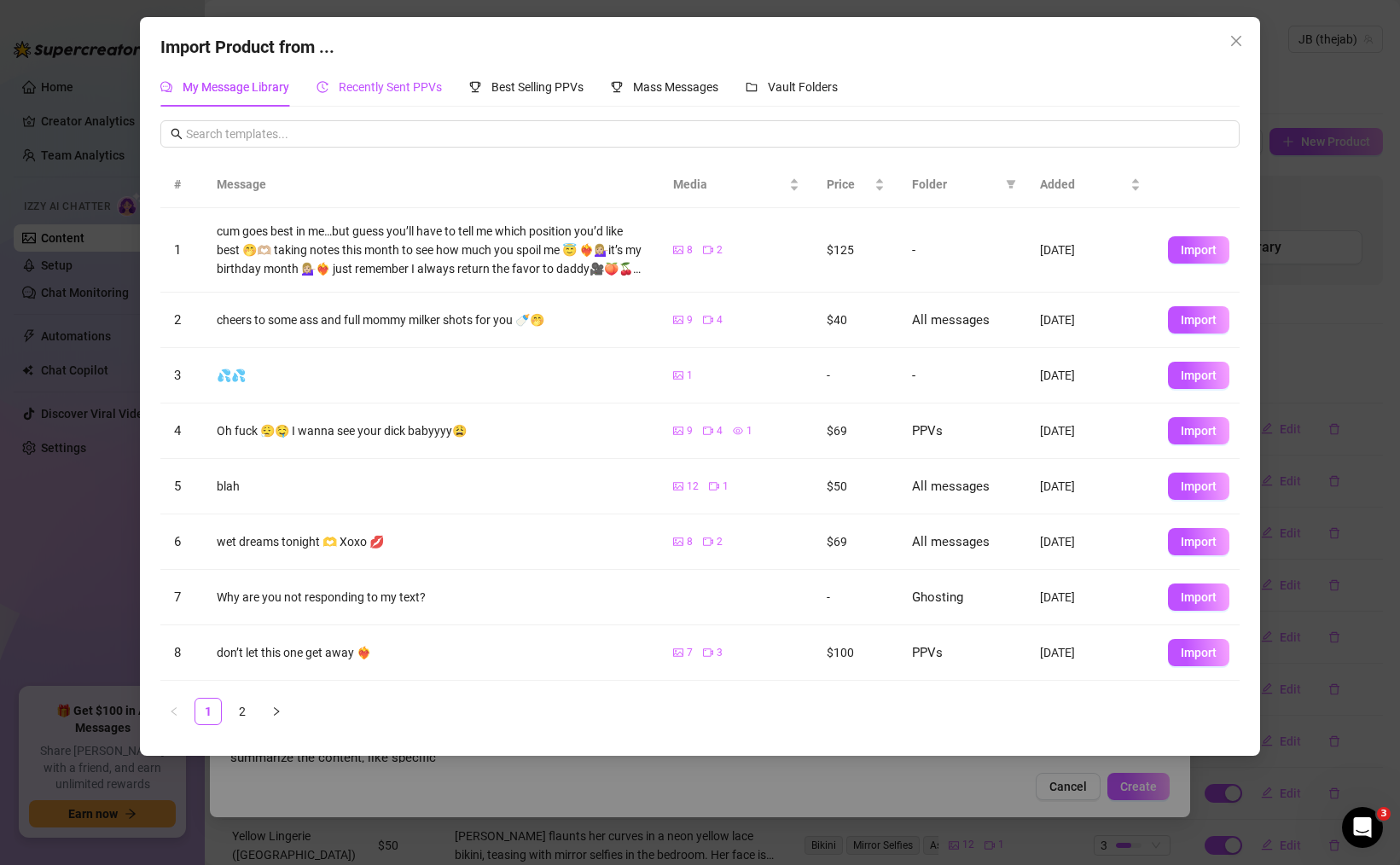
click at [396, 81] on span "Recently Sent PPVs" at bounding box center [390, 87] width 103 height 13
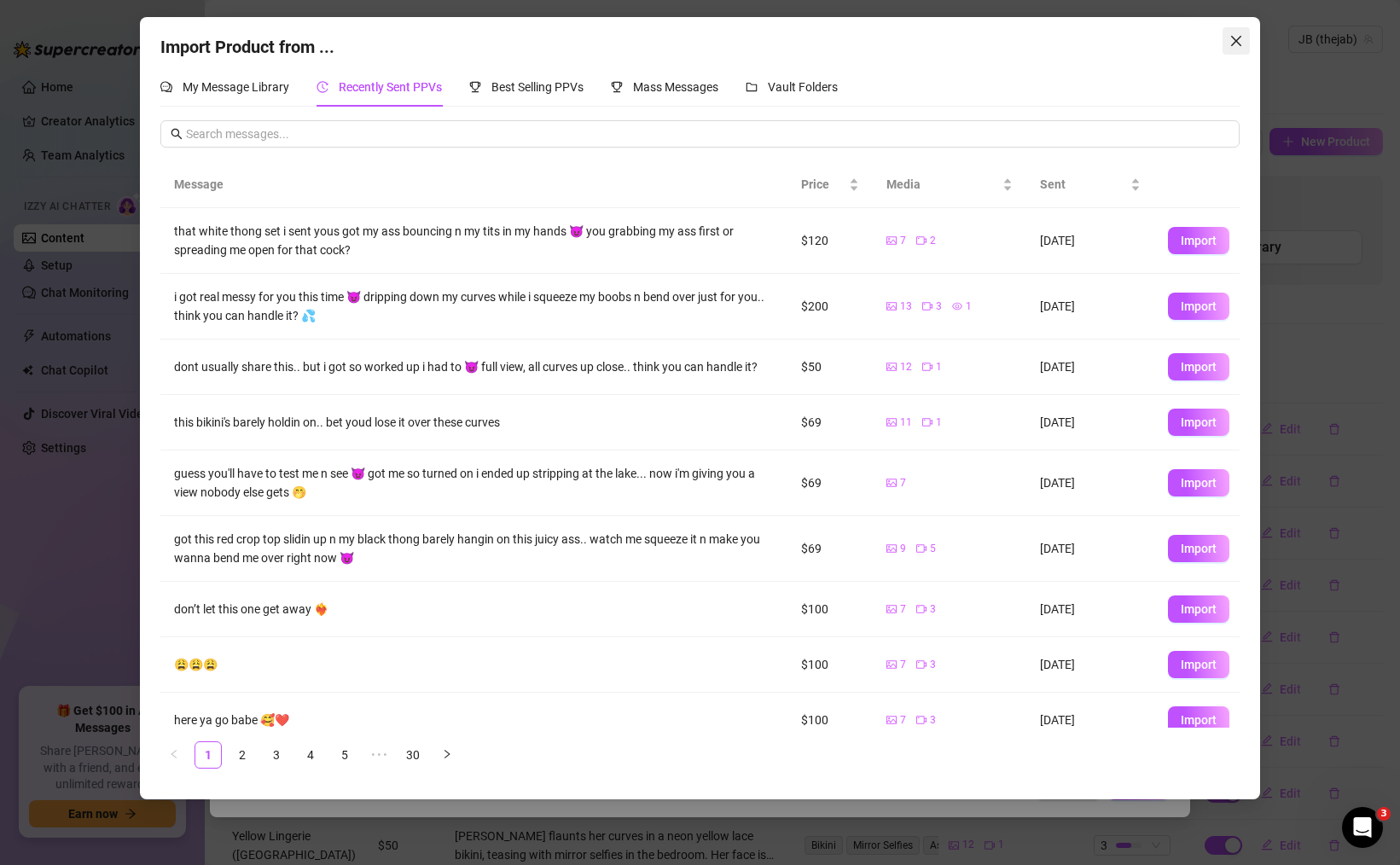
click at [1234, 42] on icon "close" at bounding box center [1236, 41] width 10 height 10
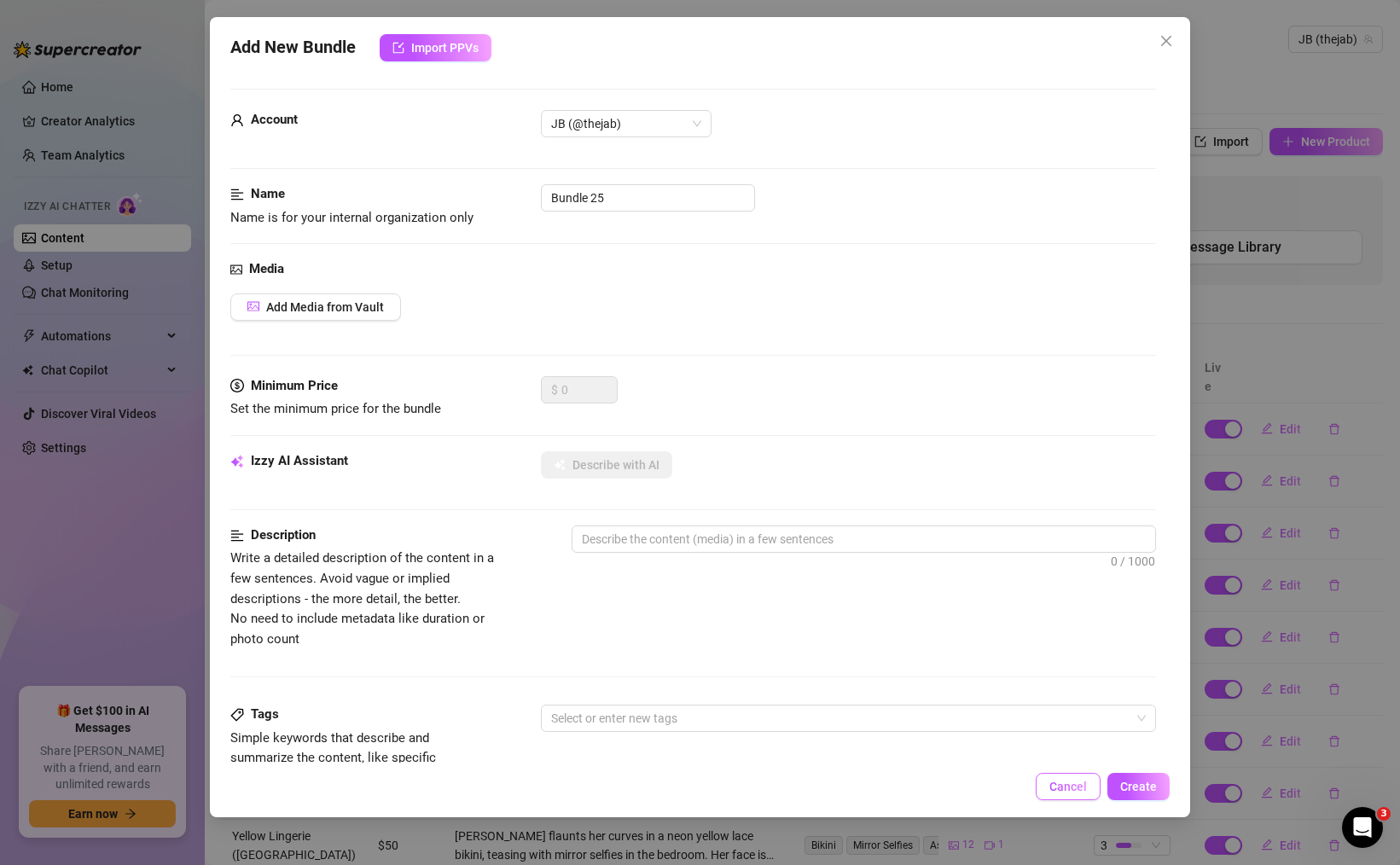
click at [1072, 785] on span "Cancel" at bounding box center [1067, 786] width 37 height 13
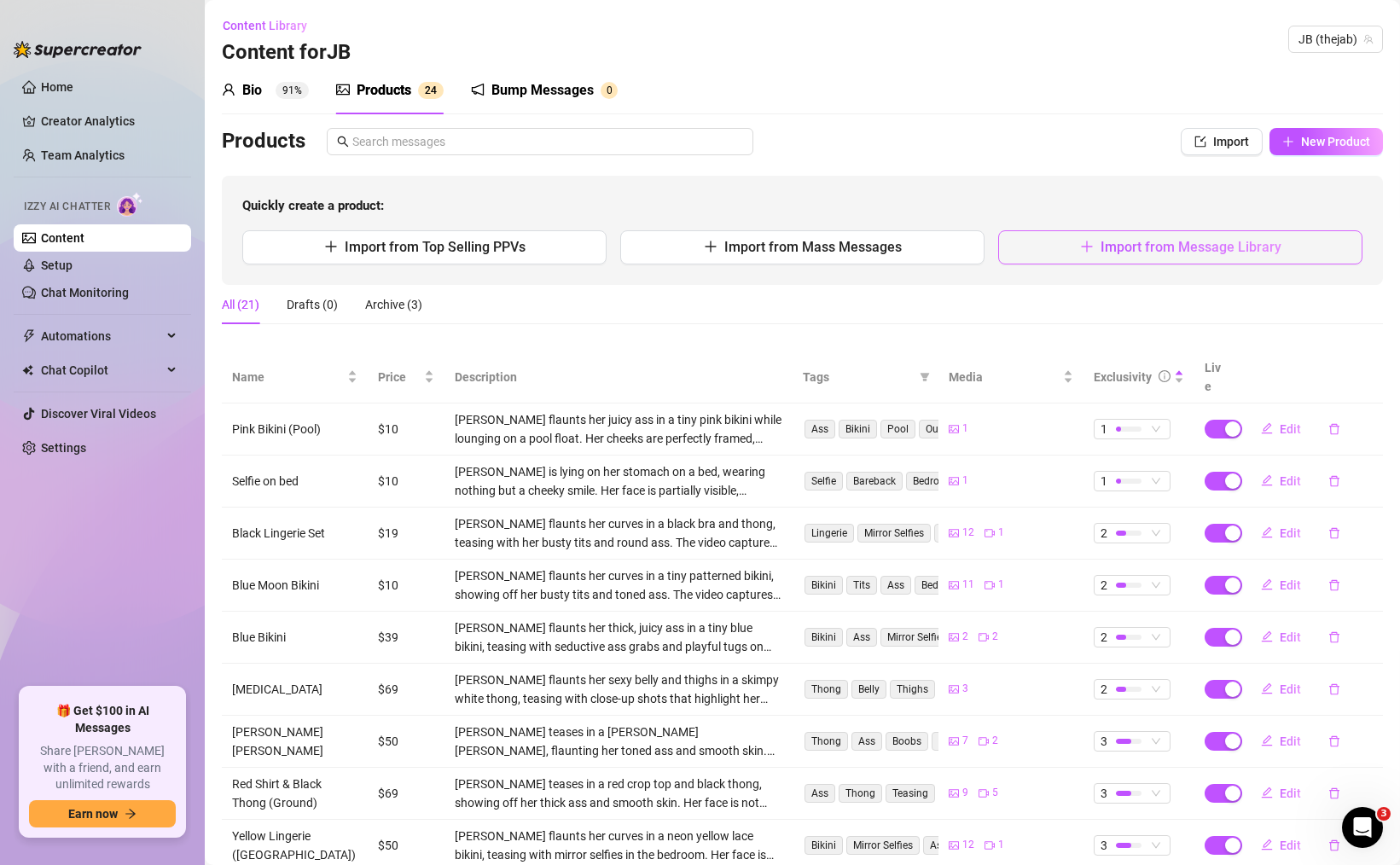
click at [1030, 240] on button "Import from Message Library" at bounding box center [1180, 248] width 364 height 34
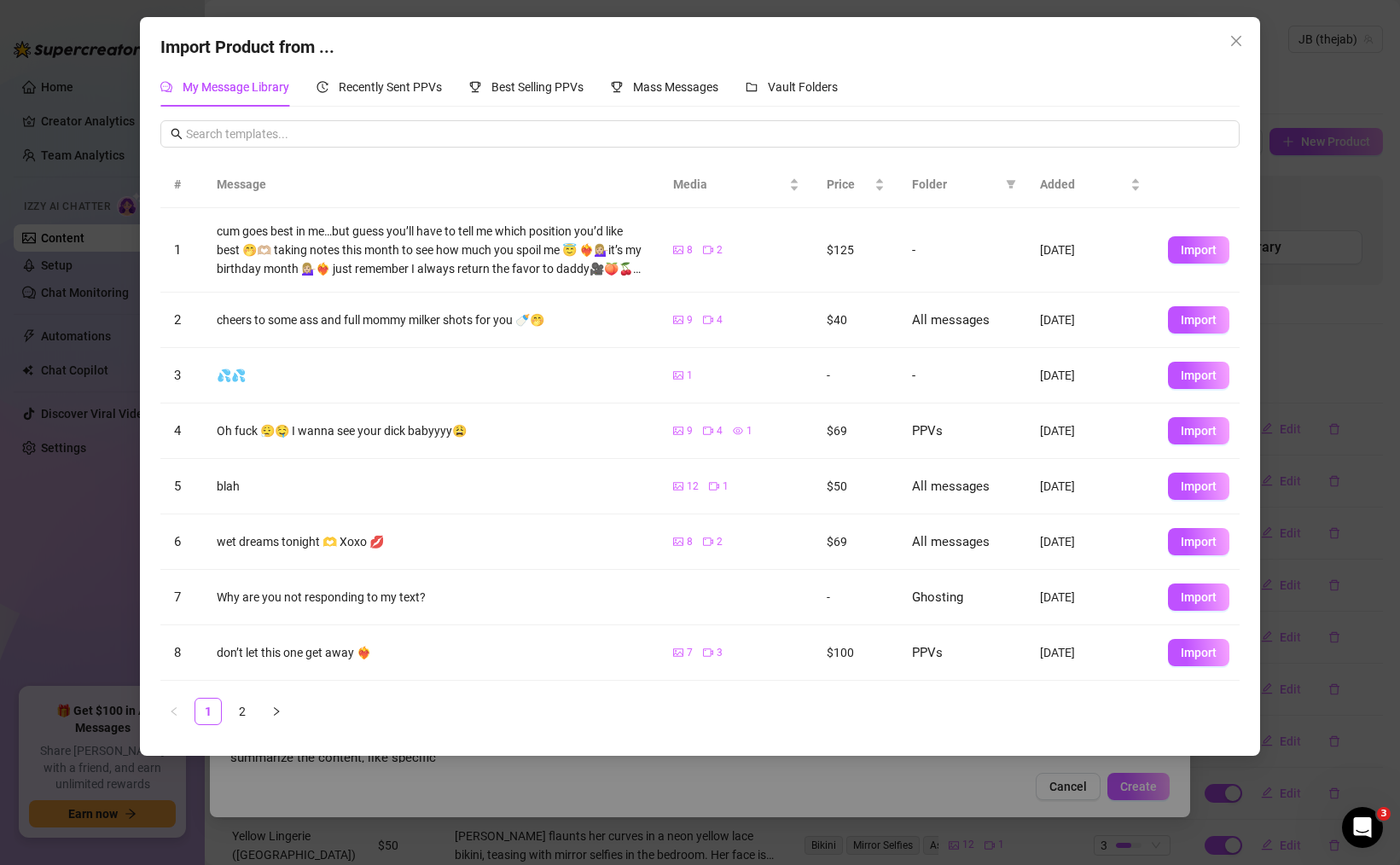
click at [1222, 39] on div "Import Product from ..." at bounding box center [700, 48] width 1079 height 27
click at [1243, 41] on span "Close" at bounding box center [1236, 41] width 28 height 13
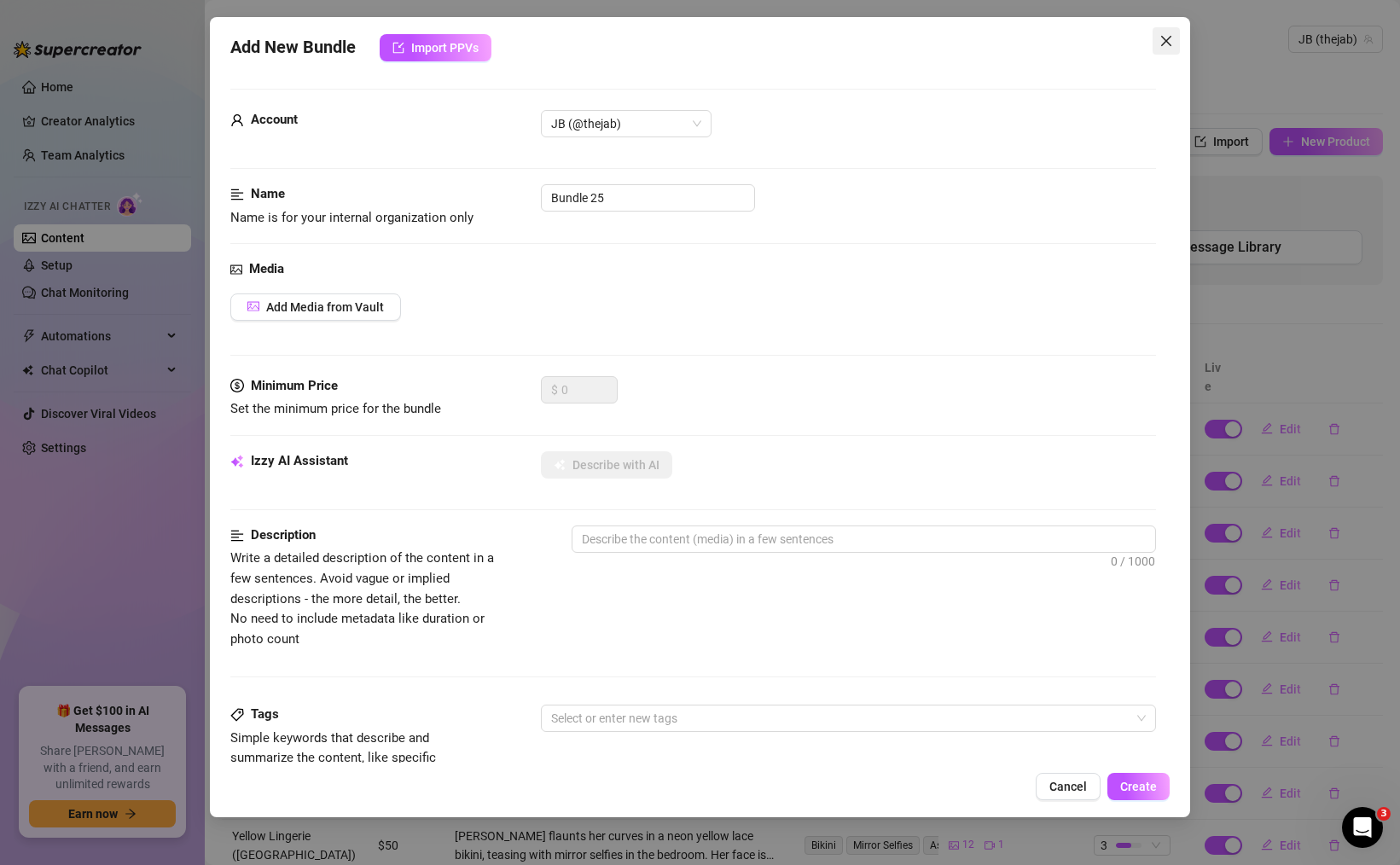
click at [1166, 38] on icon "close" at bounding box center [1167, 41] width 13 height 13
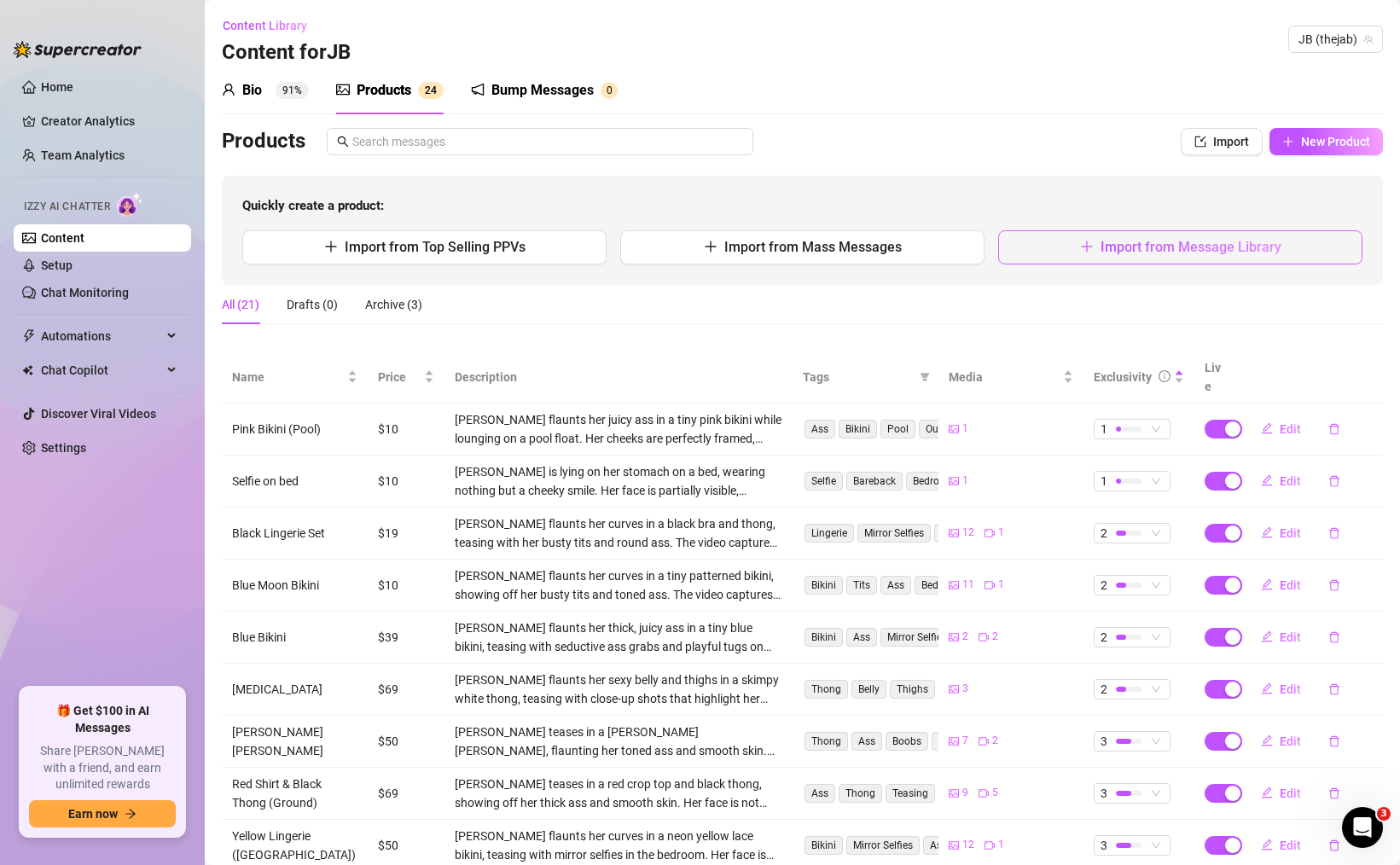
click at [1203, 254] on span "Import from Message Library" at bounding box center [1191, 247] width 181 height 16
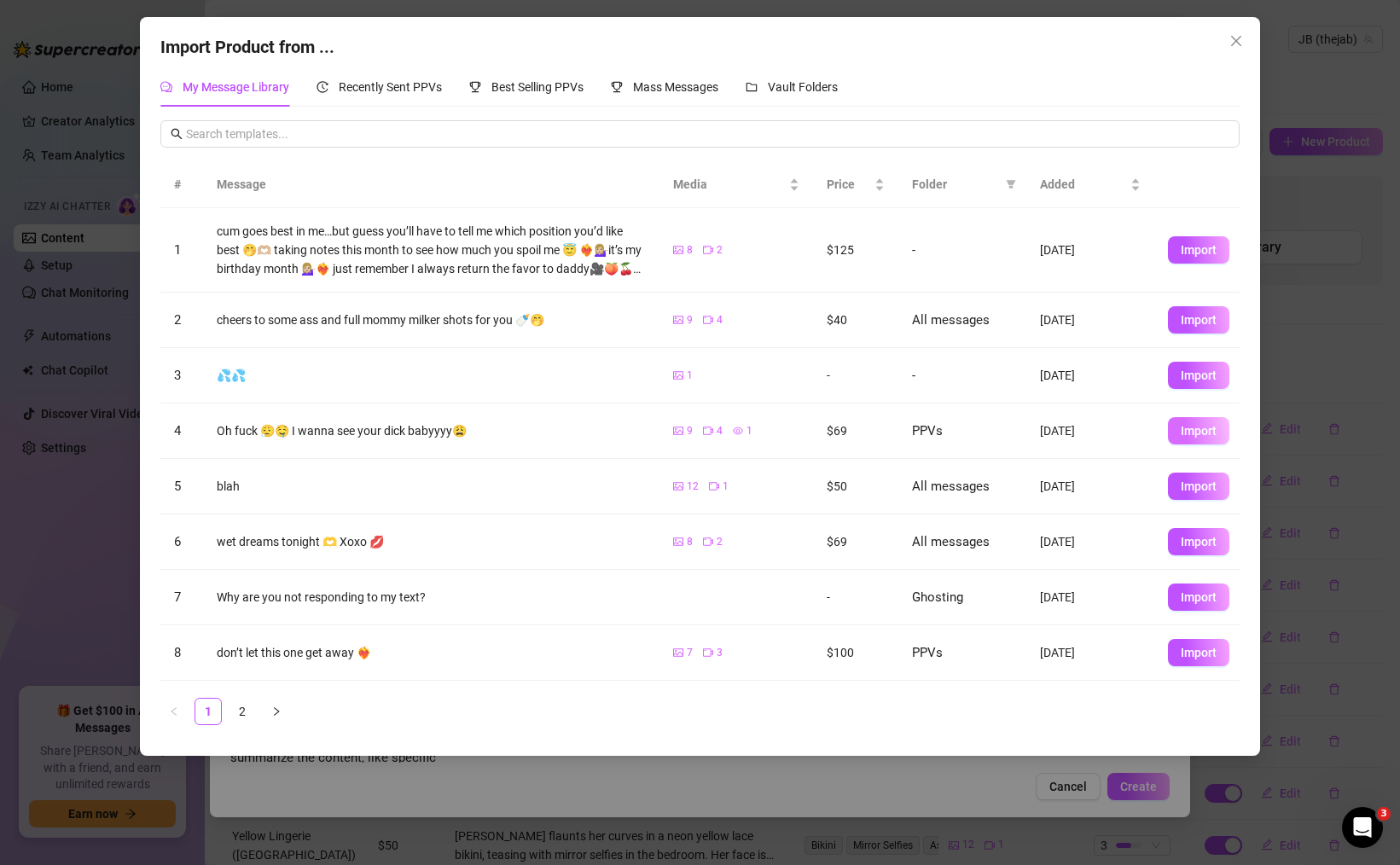
click at [1219, 420] on button "Import" at bounding box center [1199, 431] width 61 height 28
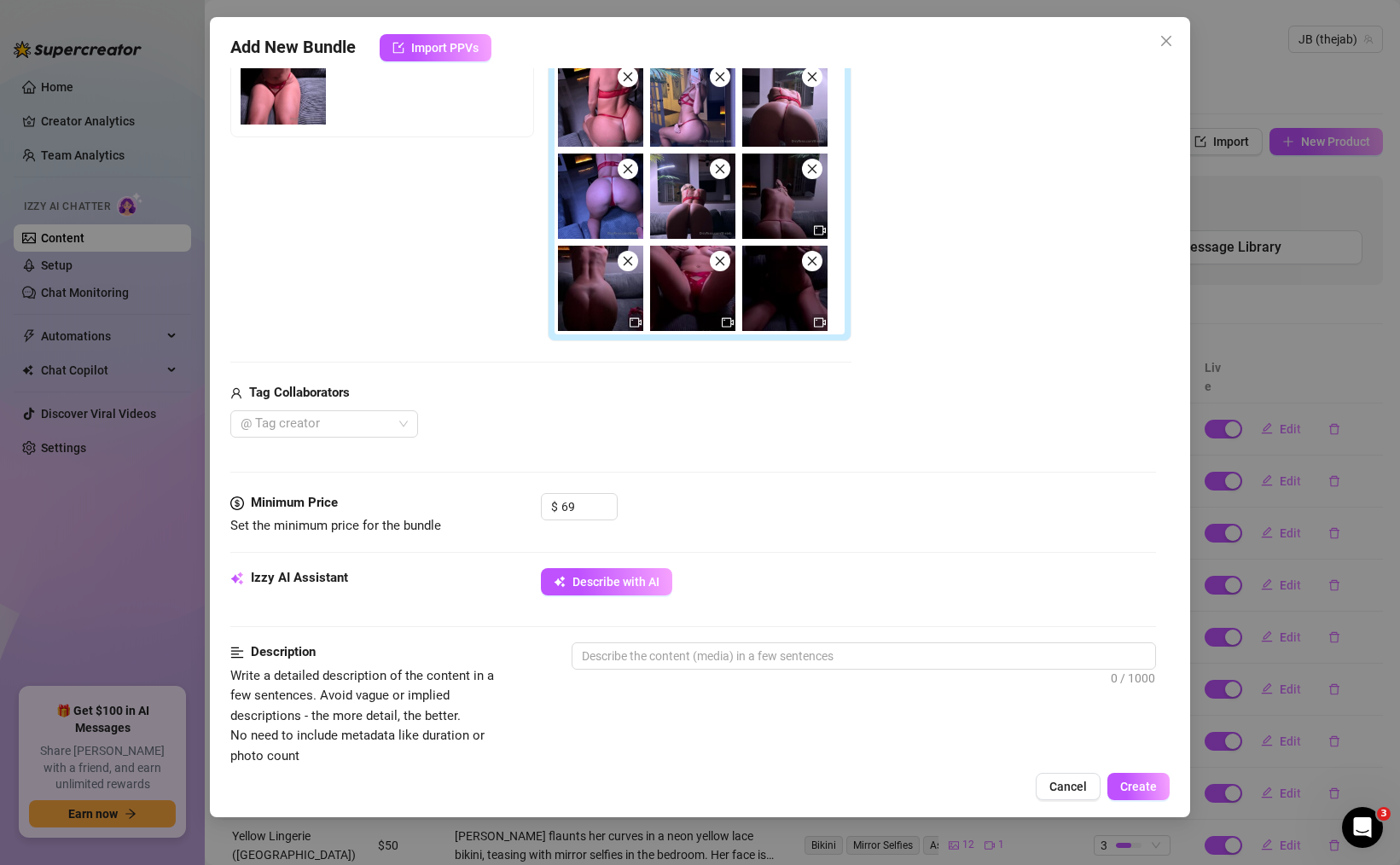
scroll to position [342, 0]
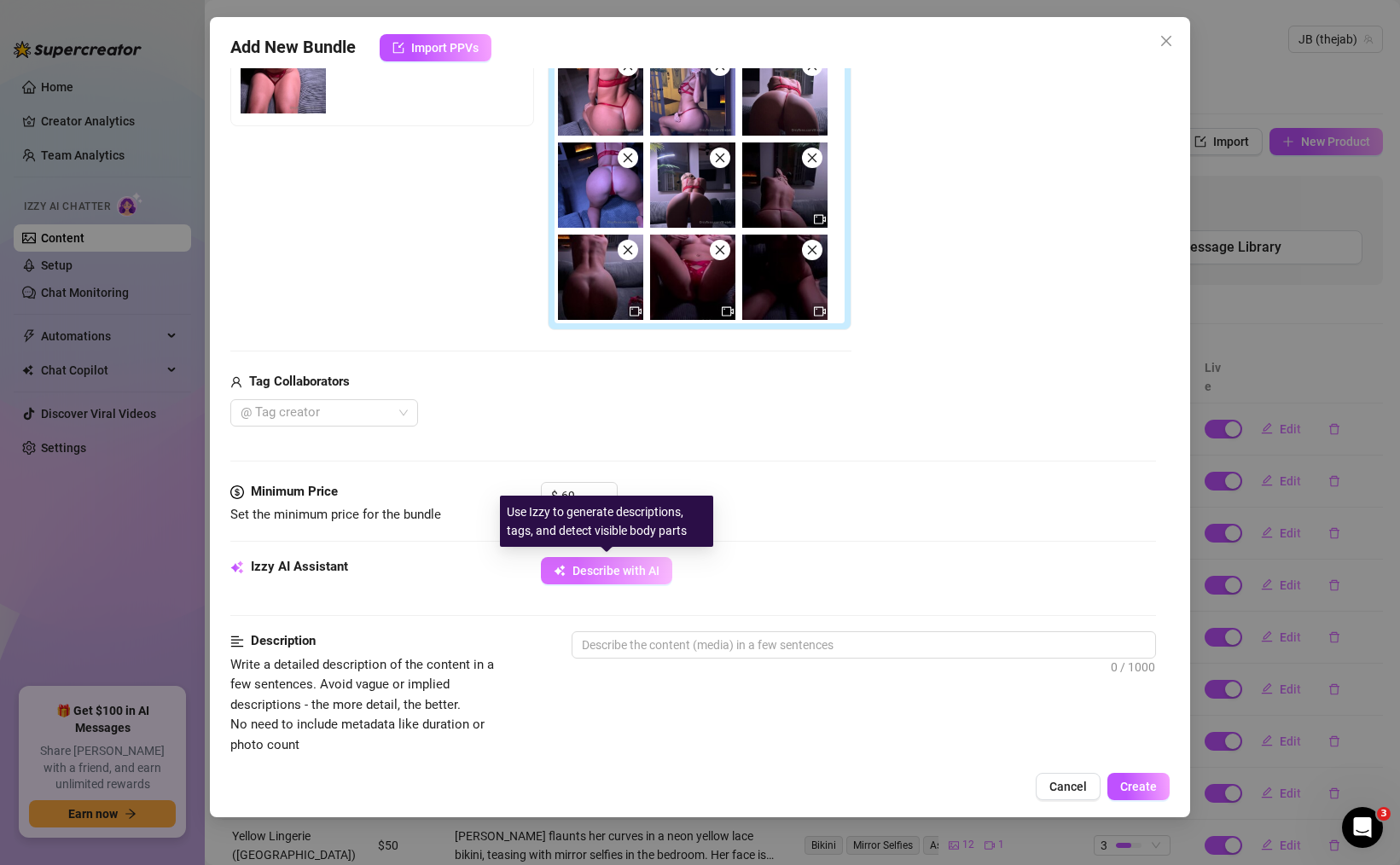
click at [627, 572] on span "Describe with AI" at bounding box center [616, 571] width 87 height 13
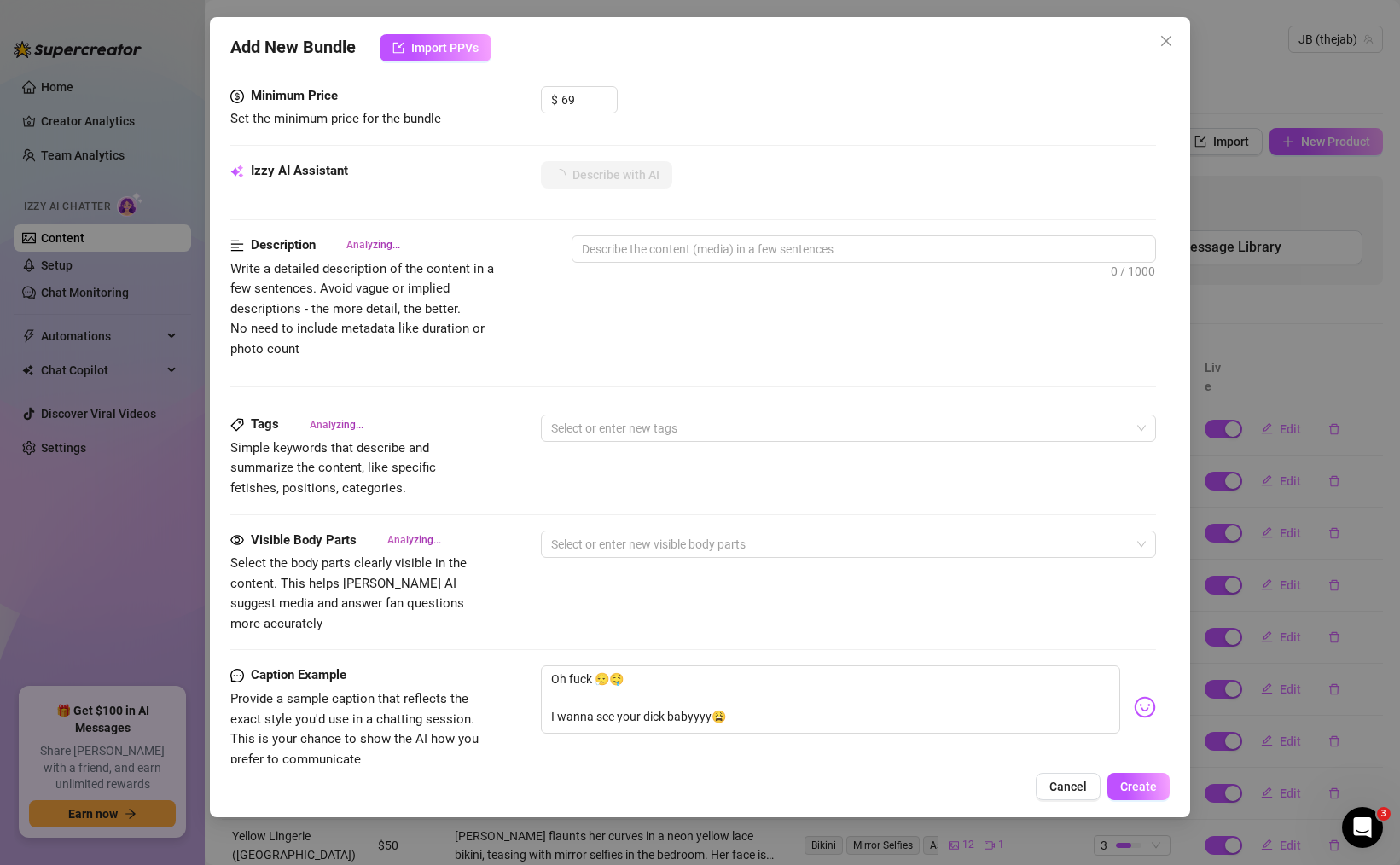
scroll to position [725, 0]
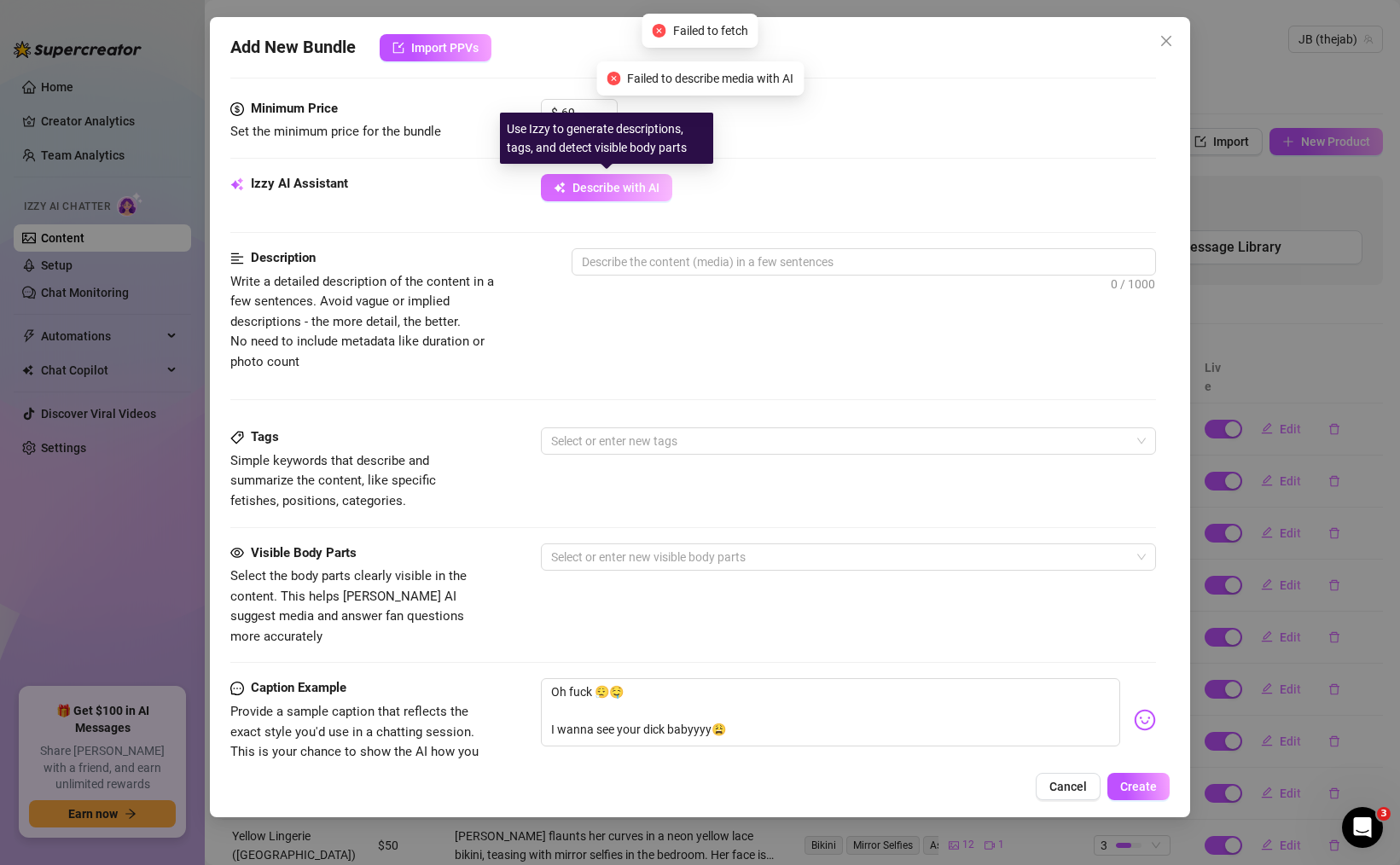
click at [633, 188] on span "Describe with AI" at bounding box center [616, 188] width 87 height 13
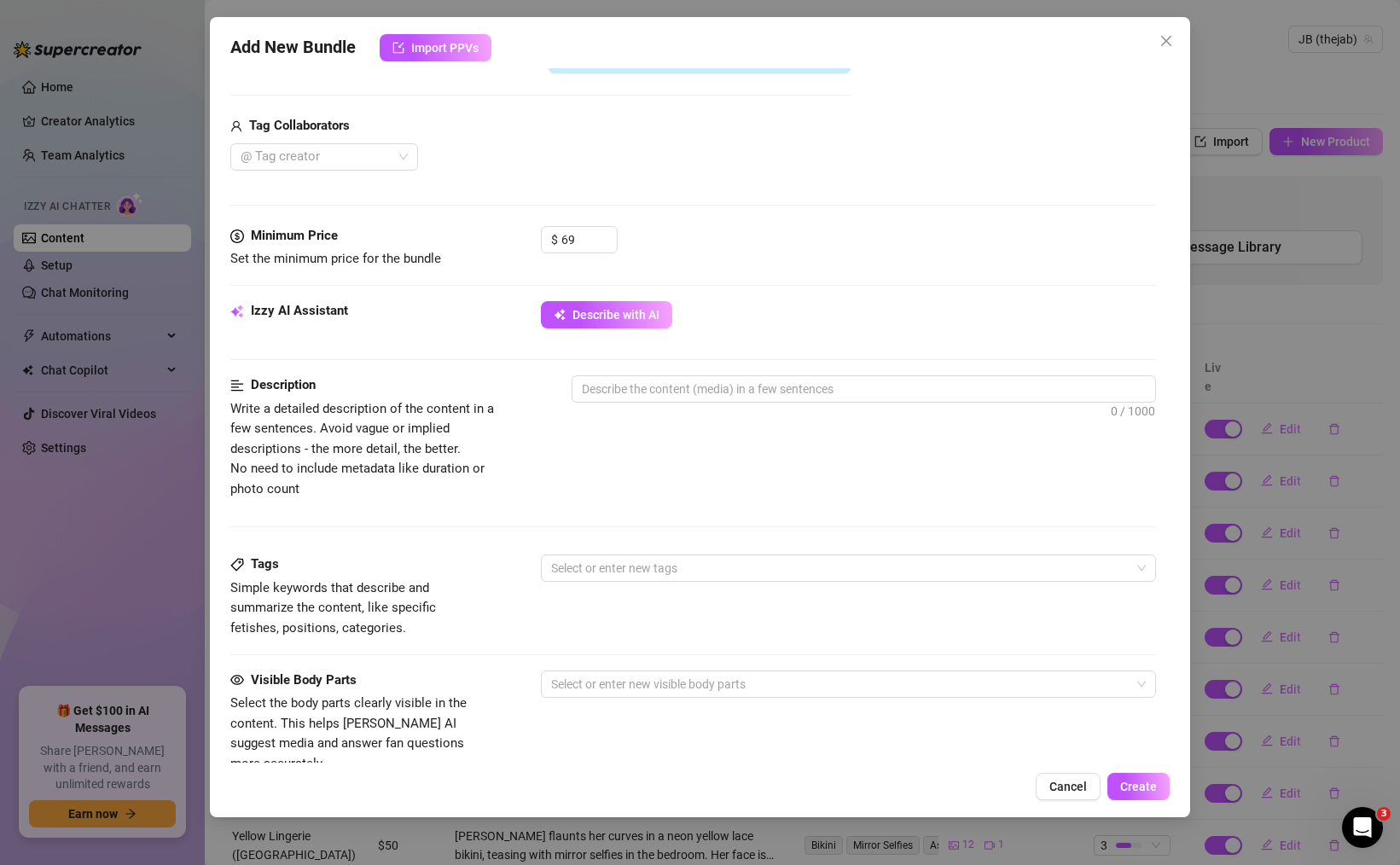
scroll to position [595, 0]
click at [1077, 793] on span "Cancel" at bounding box center [1067, 786] width 37 height 13
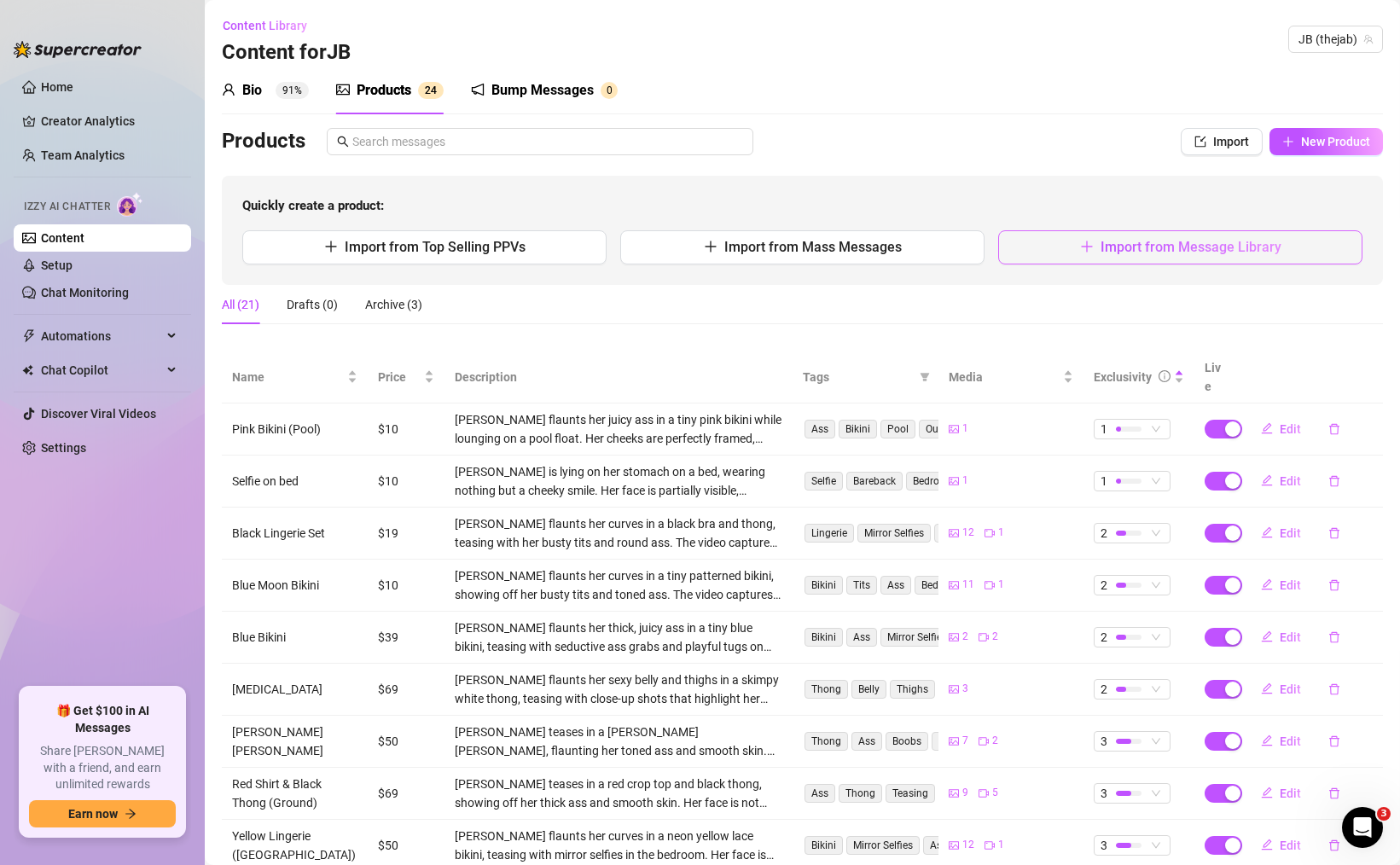
click at [1250, 245] on span "Import from Message Library" at bounding box center [1191, 247] width 181 height 16
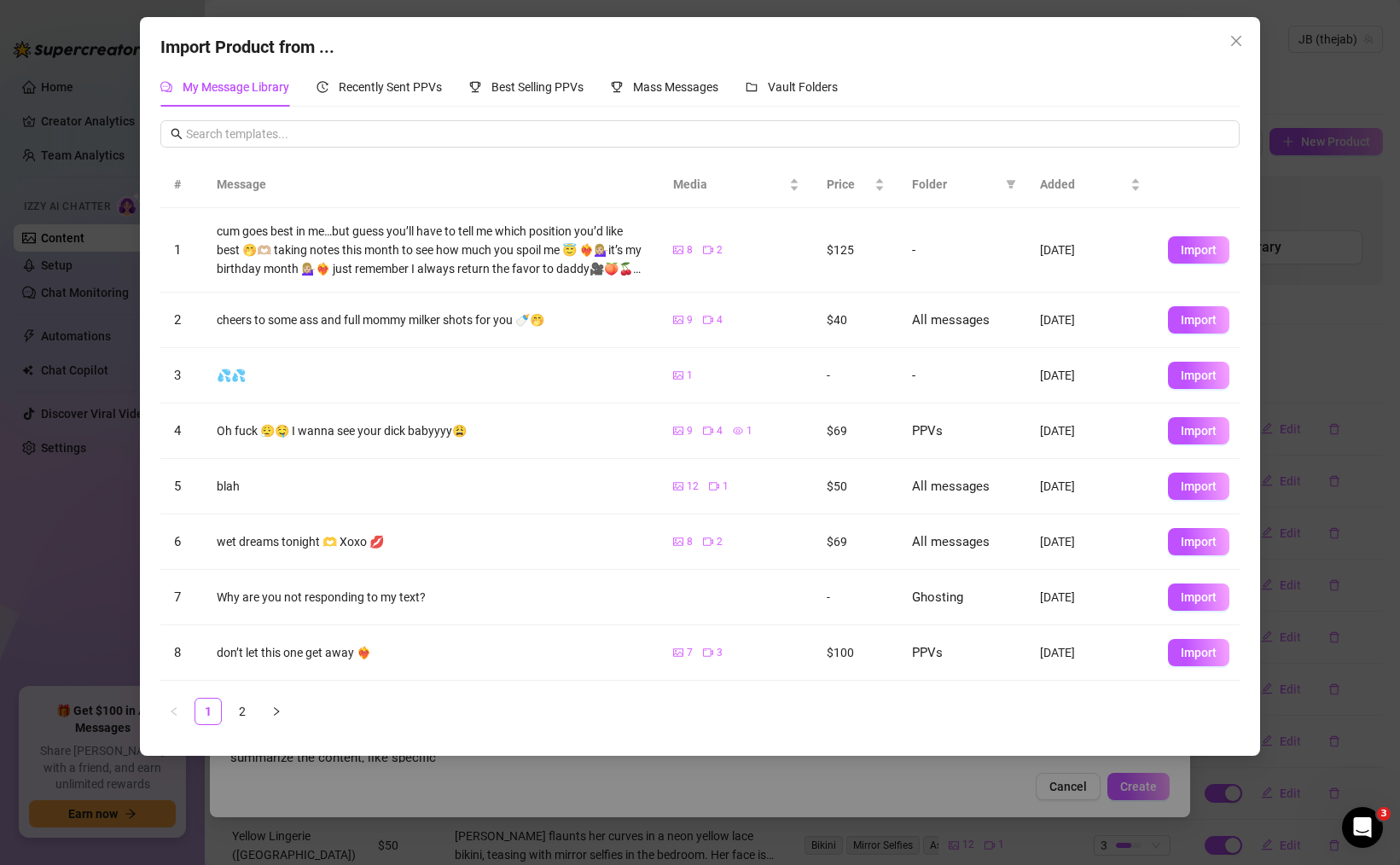
click at [1161, 423] on td "Import" at bounding box center [1197, 431] width 86 height 55
click at [1192, 439] on button "Import" at bounding box center [1199, 431] width 61 height 28
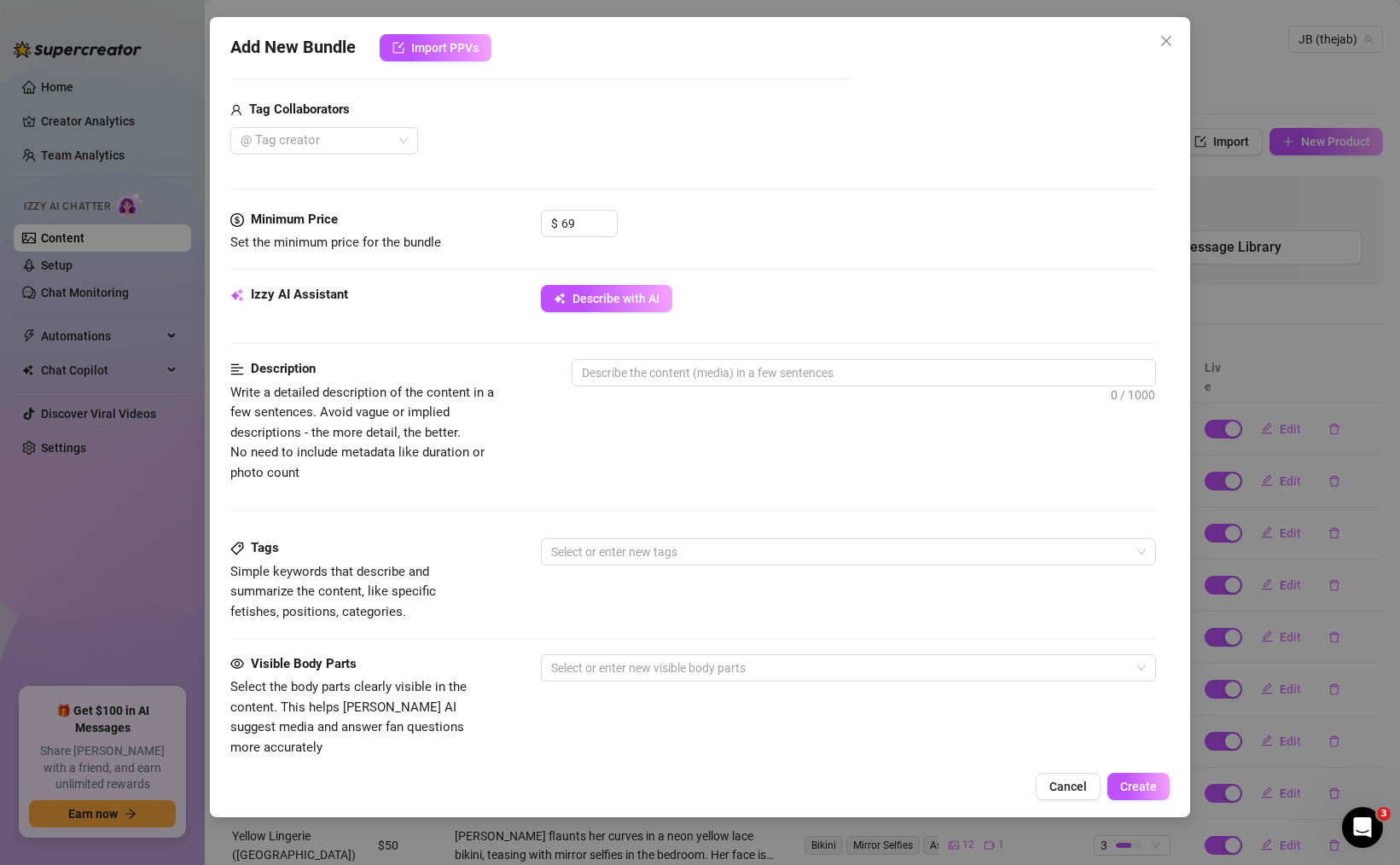
scroll to position [618, 0]
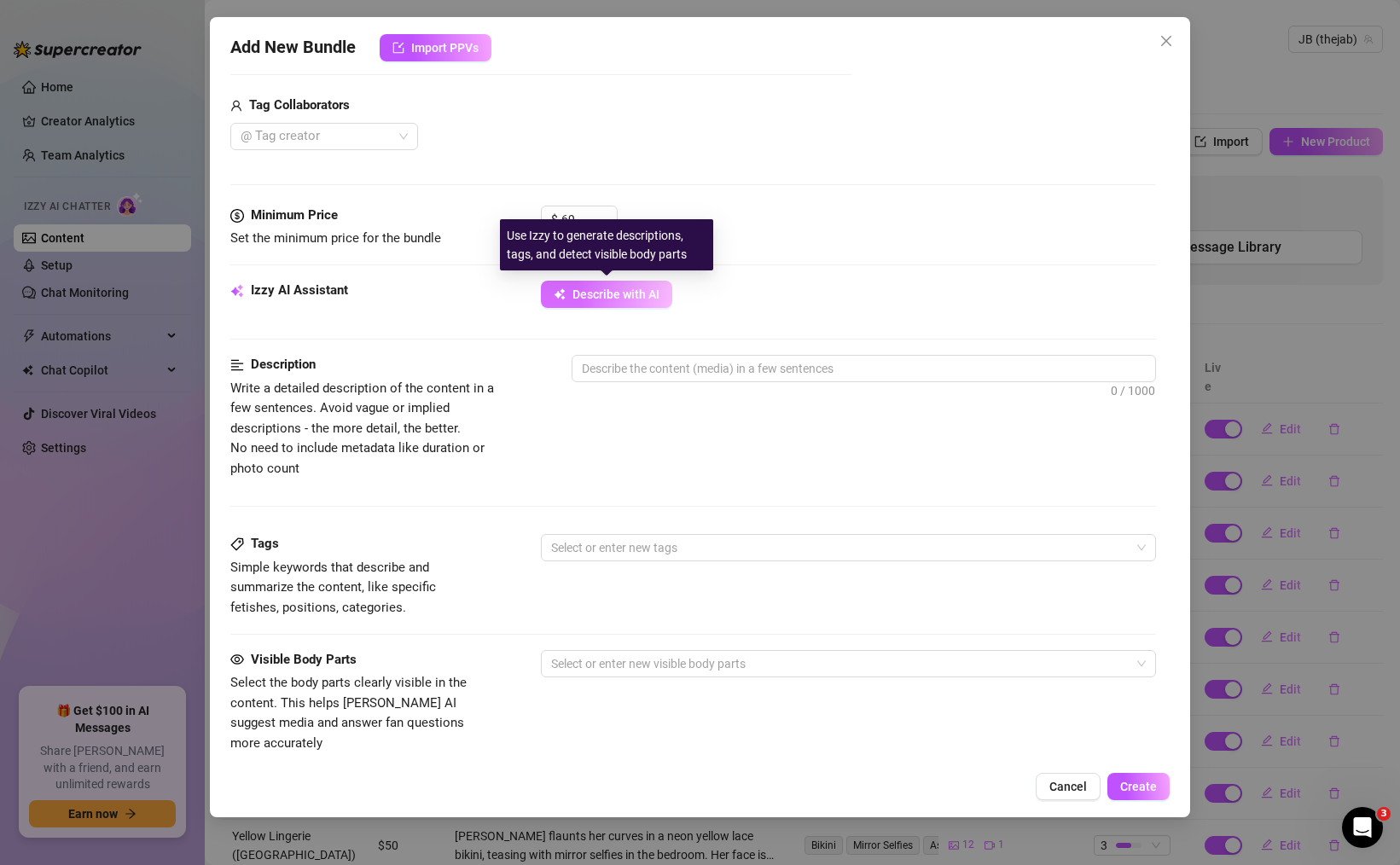
click at [623, 292] on span "Describe with AI" at bounding box center [616, 294] width 87 height 13
click at [634, 289] on span "Describe with AI" at bounding box center [616, 294] width 87 height 13
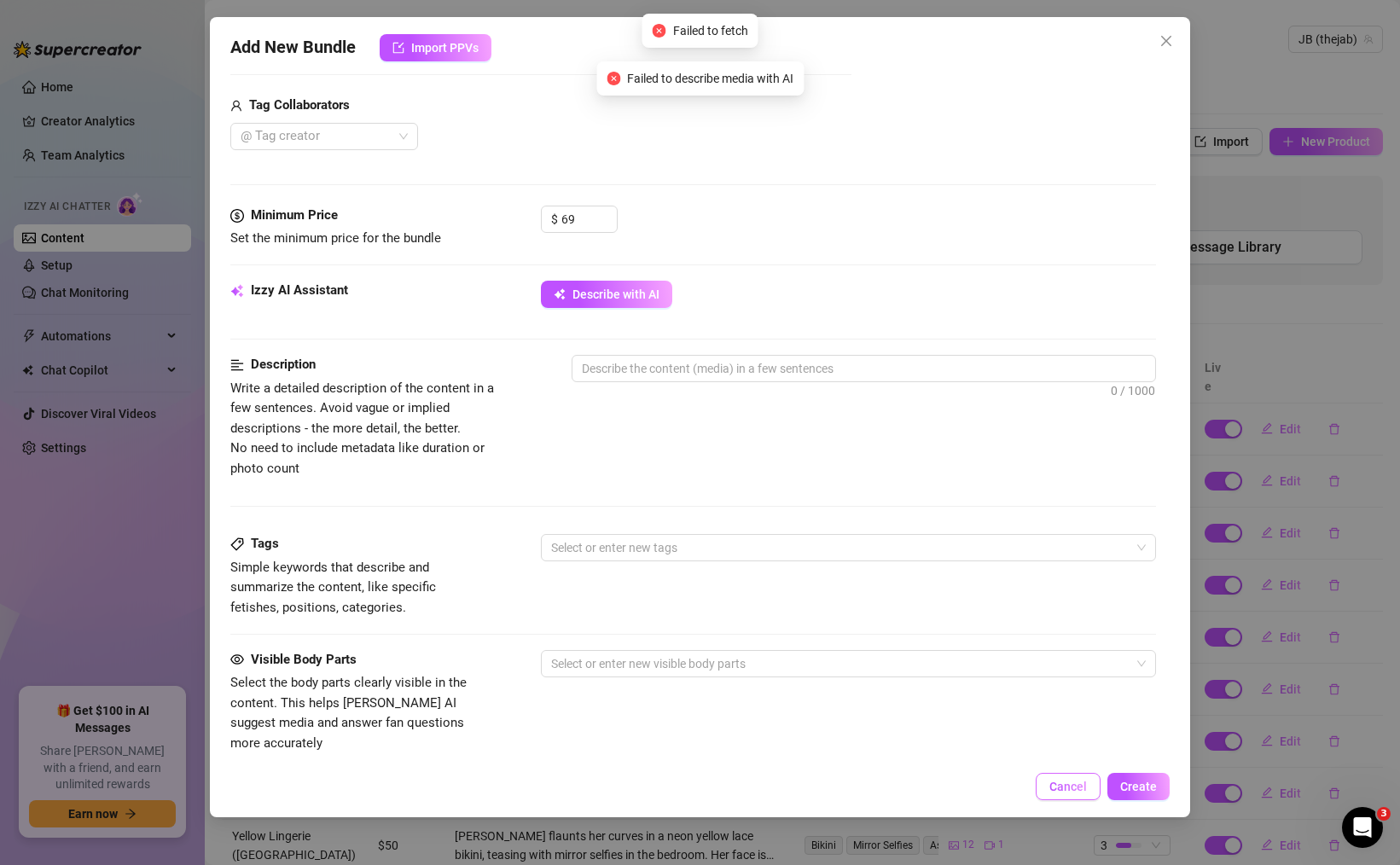
click at [1084, 797] on button "Cancel" at bounding box center [1068, 786] width 65 height 28
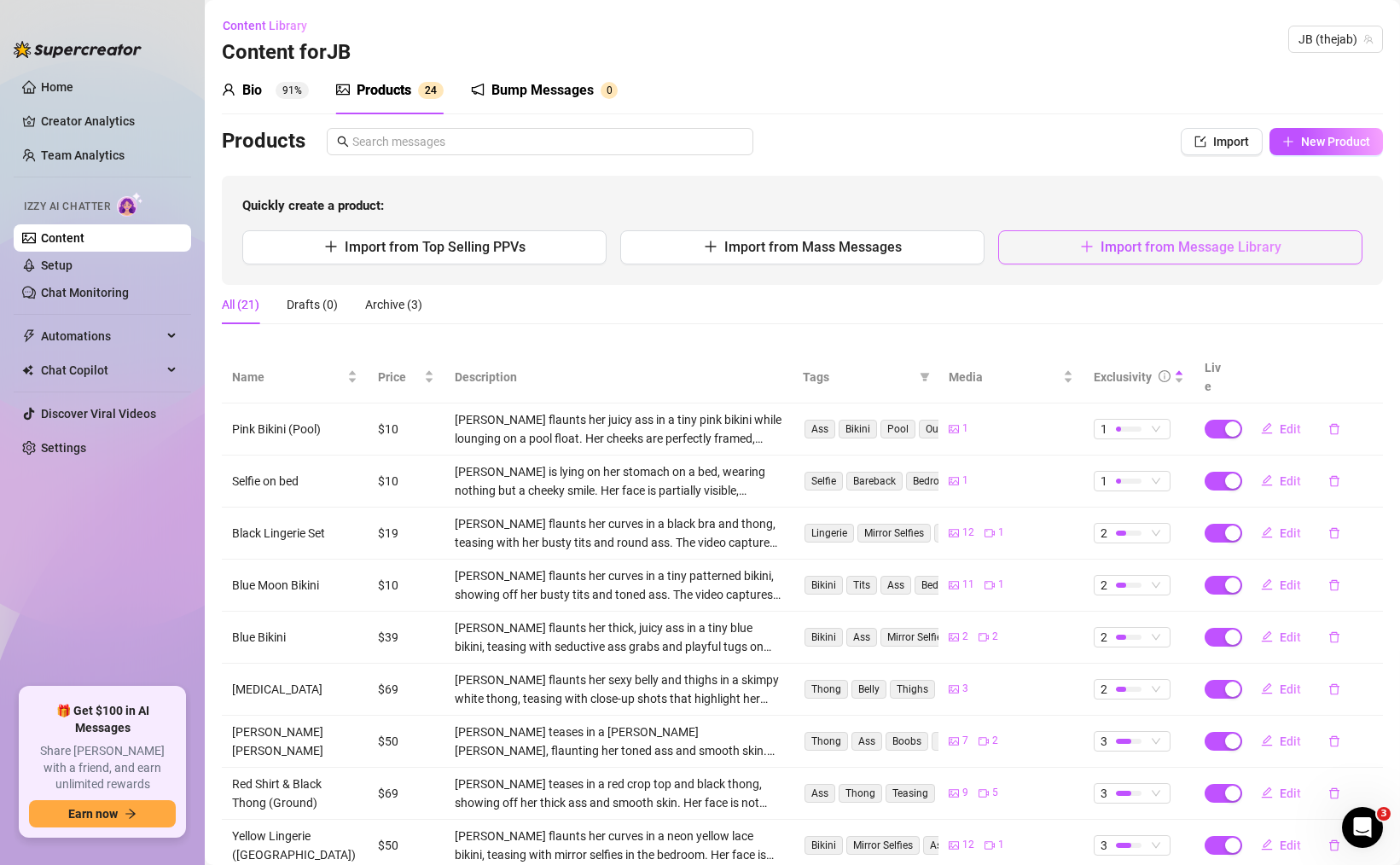
click at [1330, 239] on button "Import from Message Library" at bounding box center [1180, 248] width 364 height 34
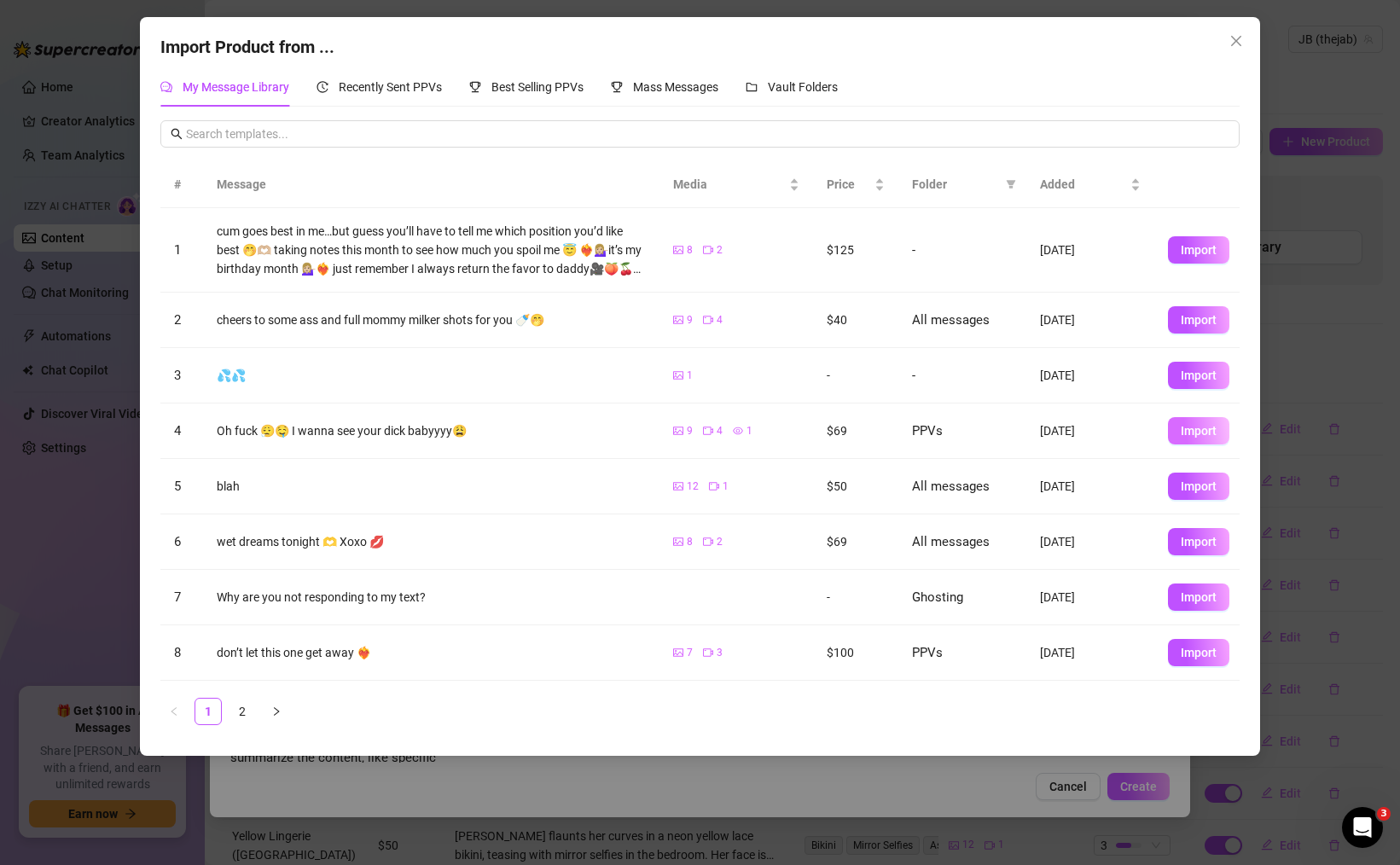
click at [1202, 420] on button "Import" at bounding box center [1199, 431] width 61 height 28
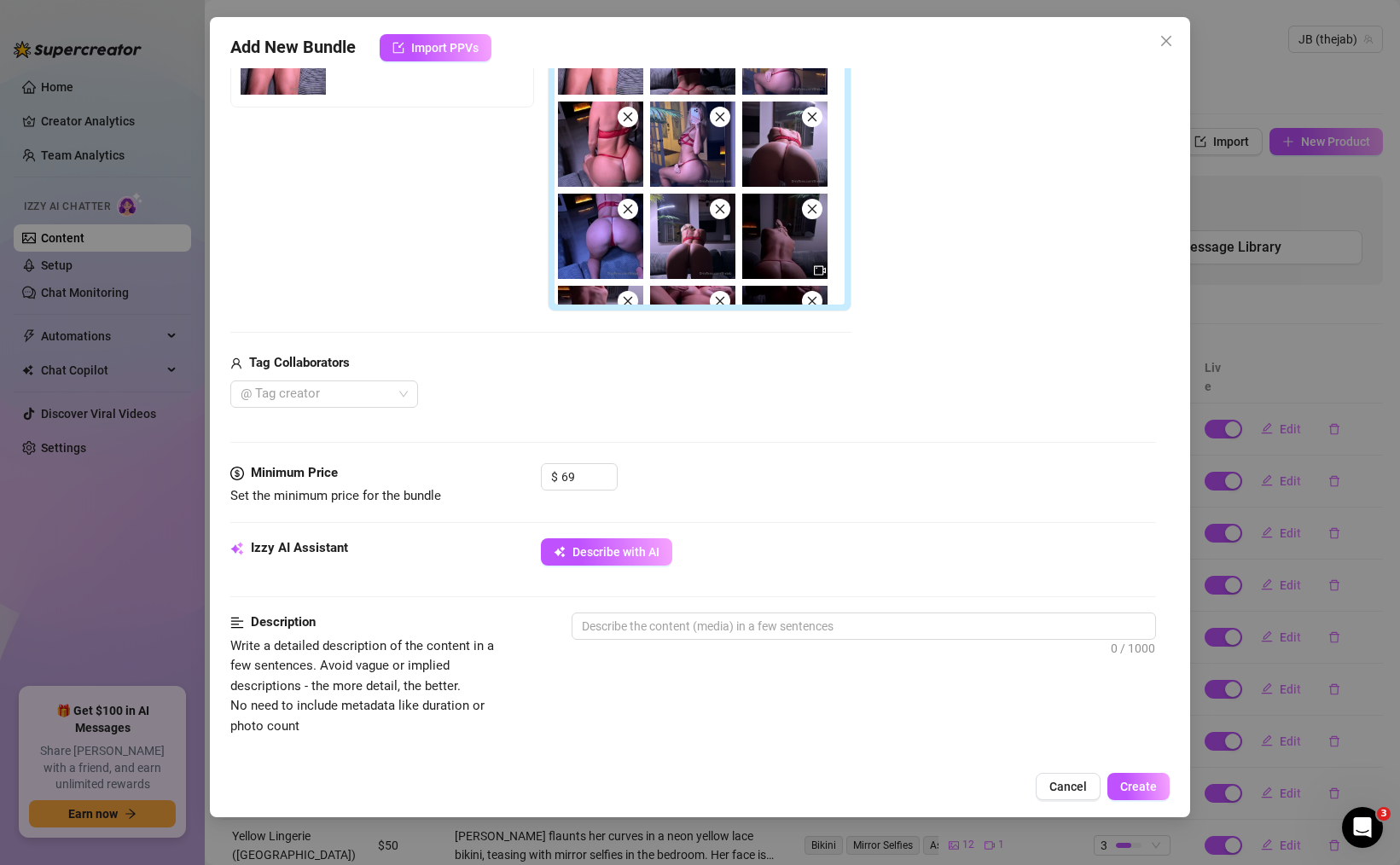
scroll to position [364, 0]
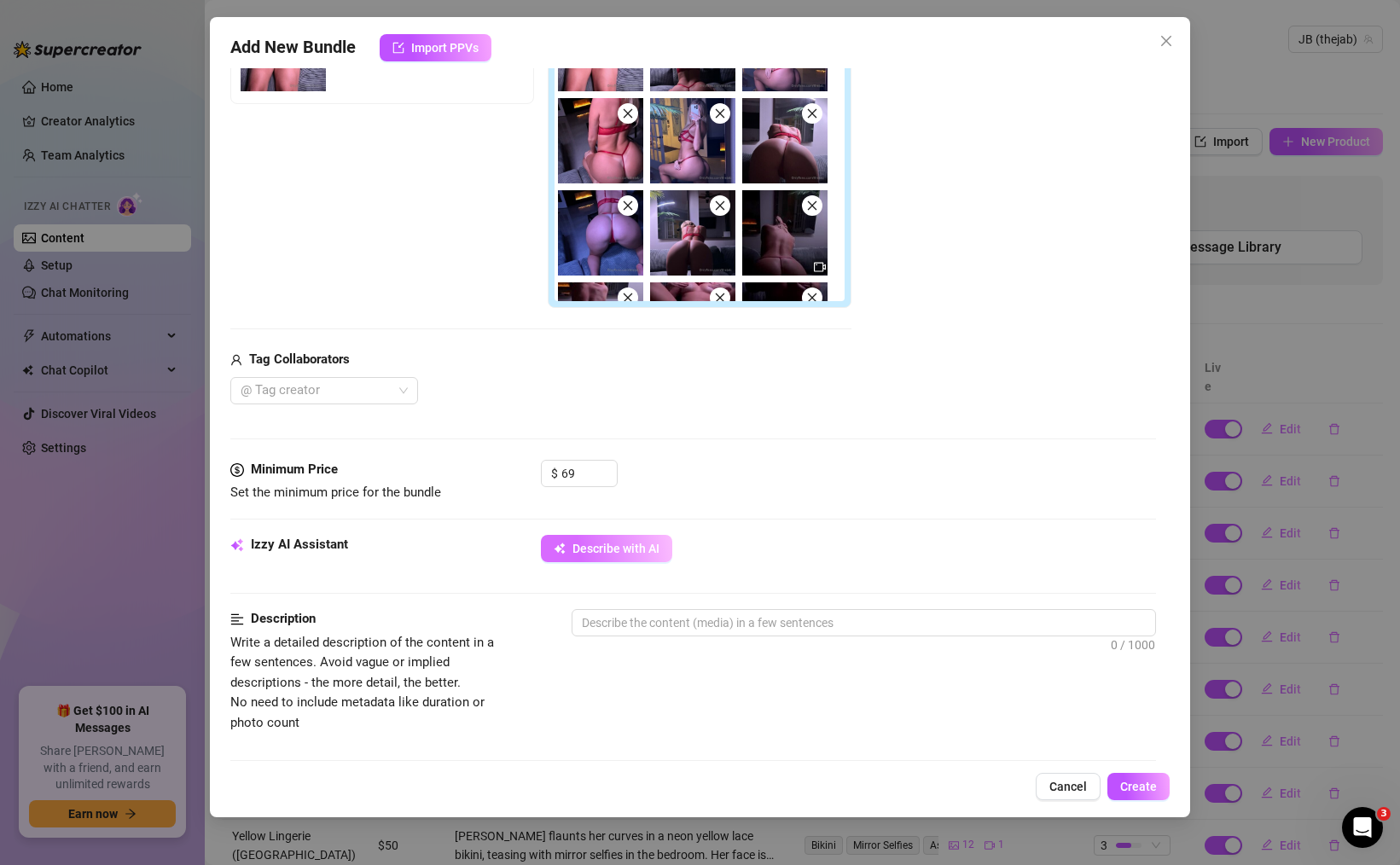
click at [629, 544] on span "Describe with AI" at bounding box center [616, 548] width 87 height 13
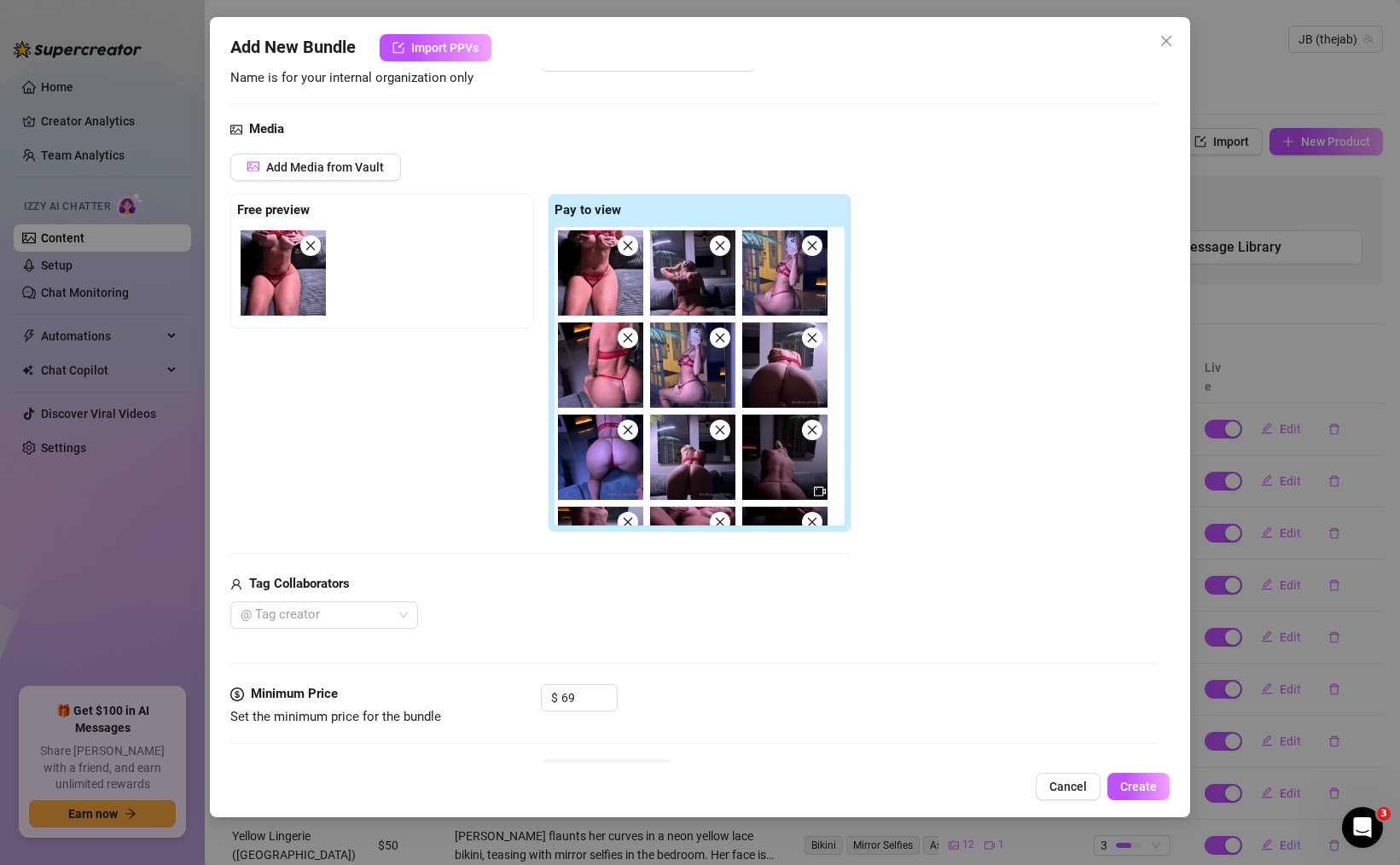
scroll to position [70, 0]
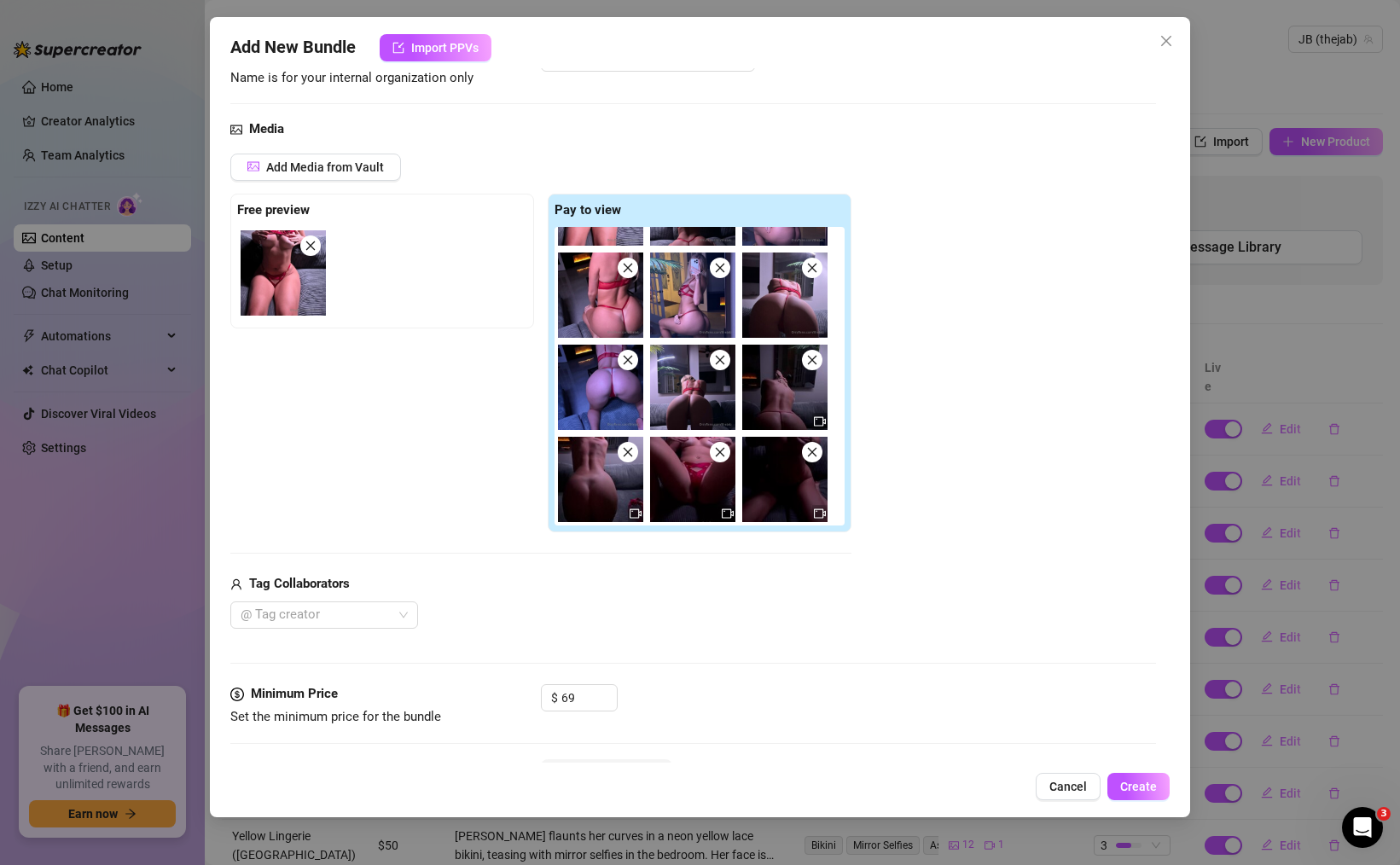
type textarea "Jordan"
type textarea "[PERSON_NAME]"
type textarea "[PERSON_NAME] teases"
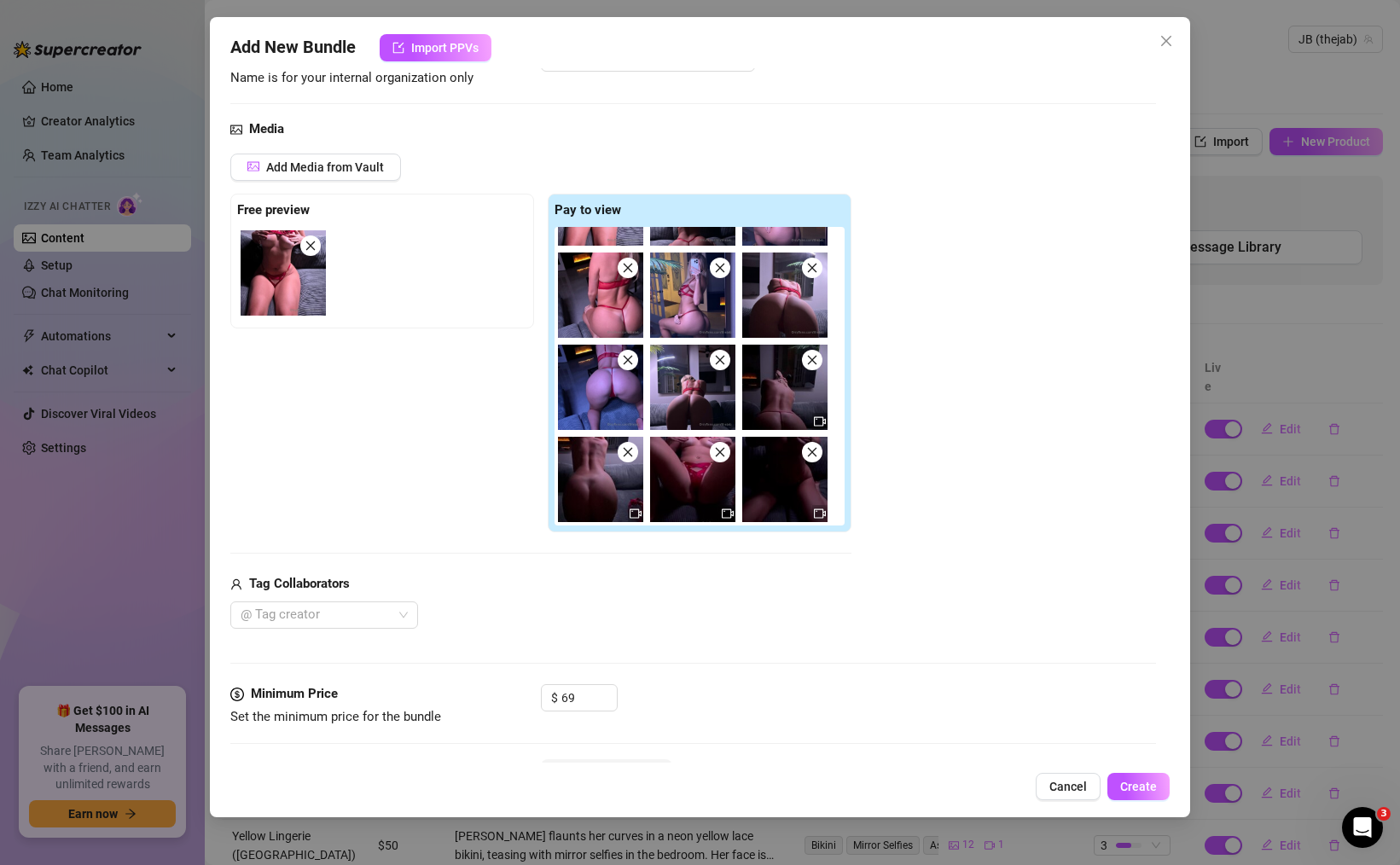
type textarea "[PERSON_NAME] teases"
type textarea "[PERSON_NAME] teases in"
type textarea "[PERSON_NAME] teases in a"
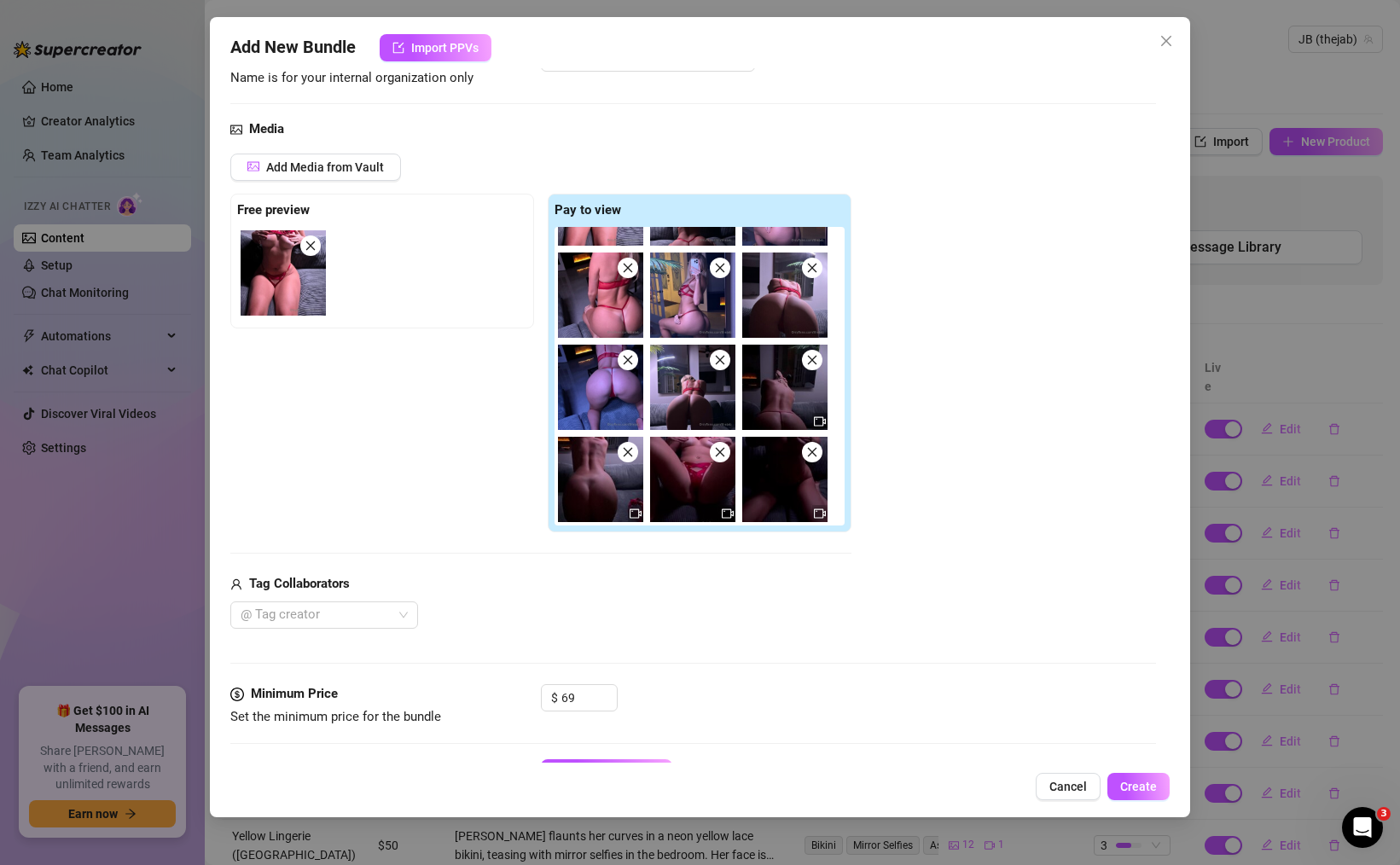
type textarea "[PERSON_NAME] teases in a strappy"
type textarea "[PERSON_NAME] teases in a strappy red"
type textarea "[PERSON_NAME] teases in a strappy red lingerie"
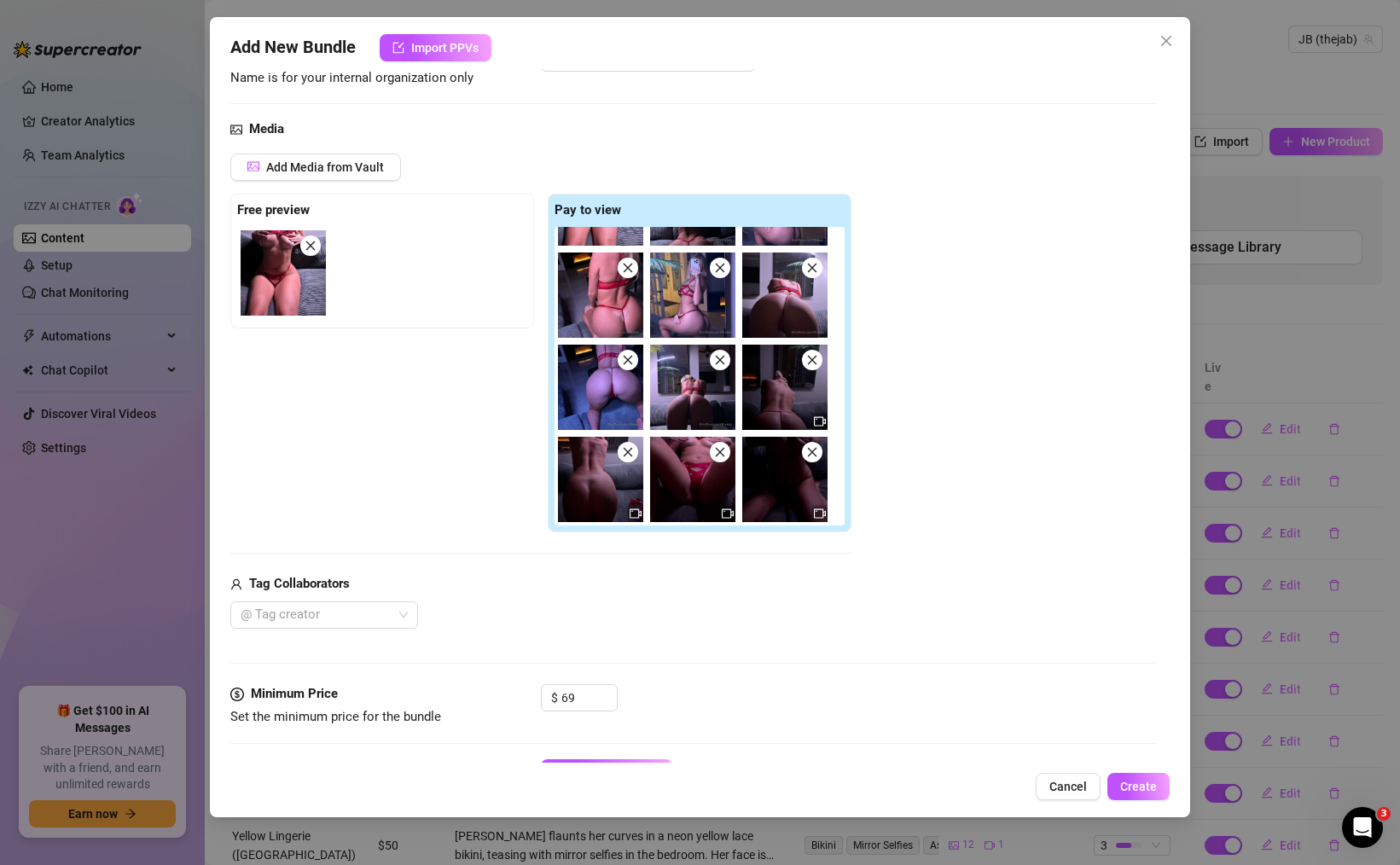
type textarea "[PERSON_NAME] teases in a strappy red lingerie"
type textarea "[PERSON_NAME] teases in a strappy red lingerie set,"
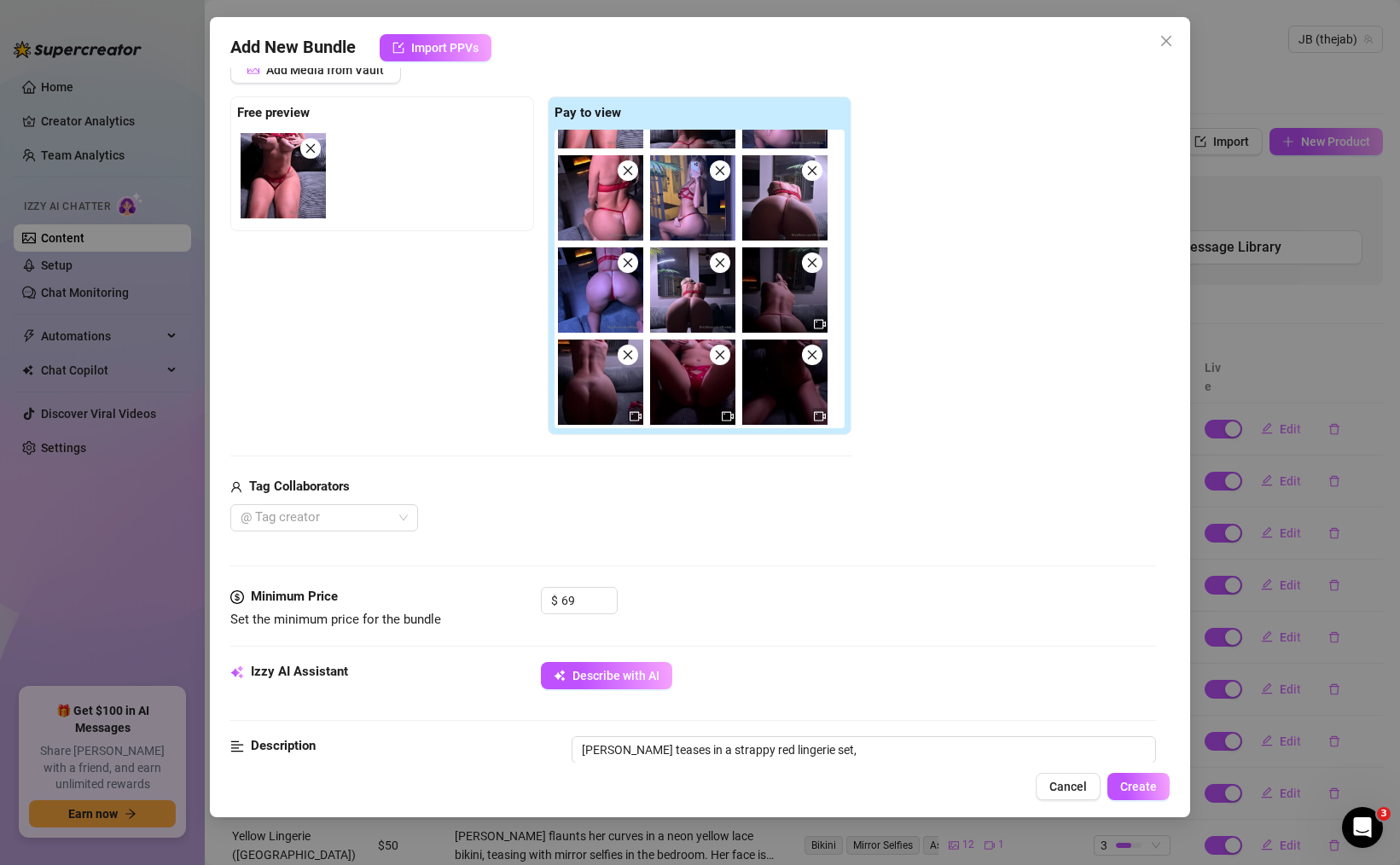
type textarea "[PERSON_NAME] teases in a strappy red lingerie set, showing"
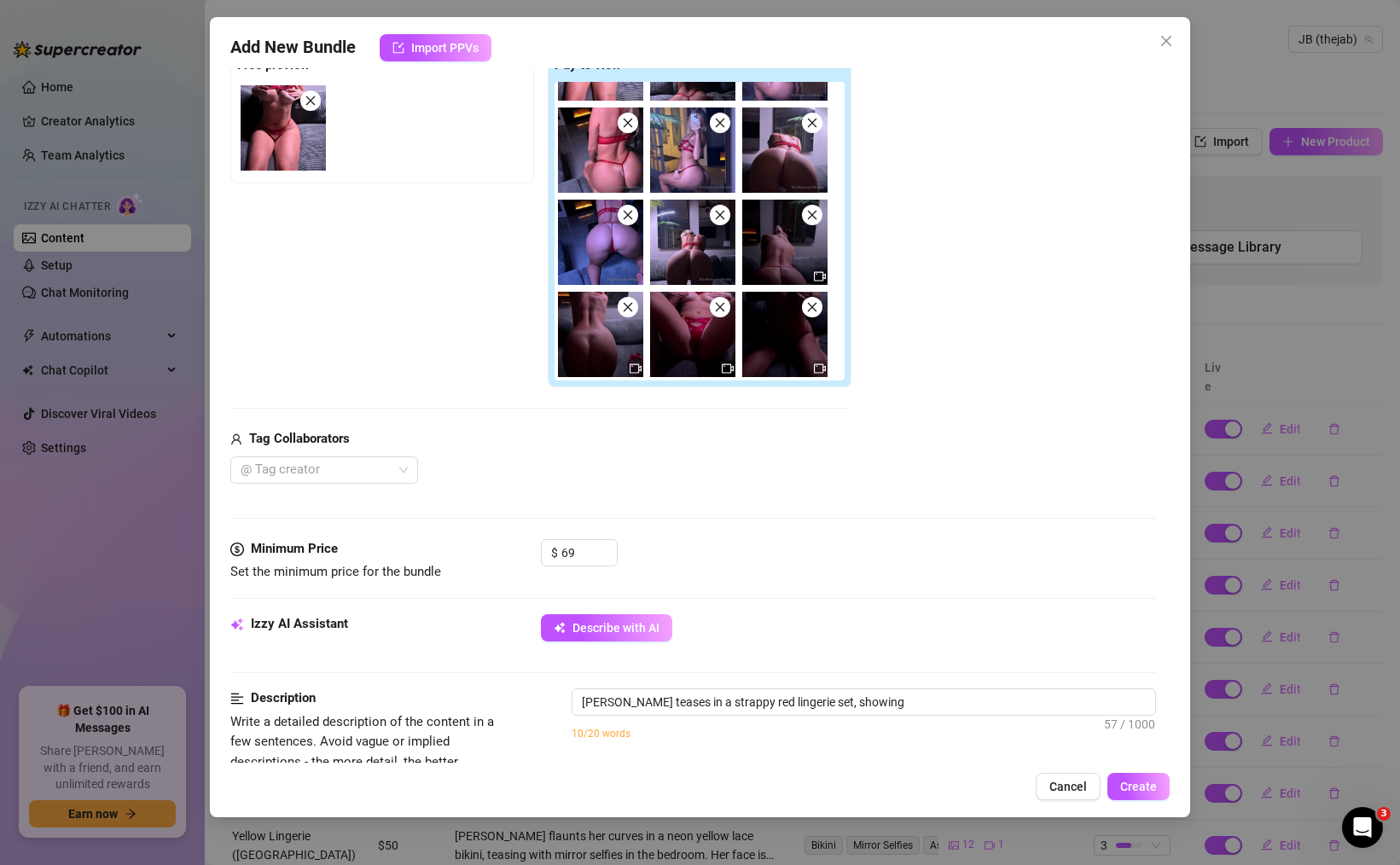
type textarea "[PERSON_NAME] teases in a strappy red lingerie set, showing off"
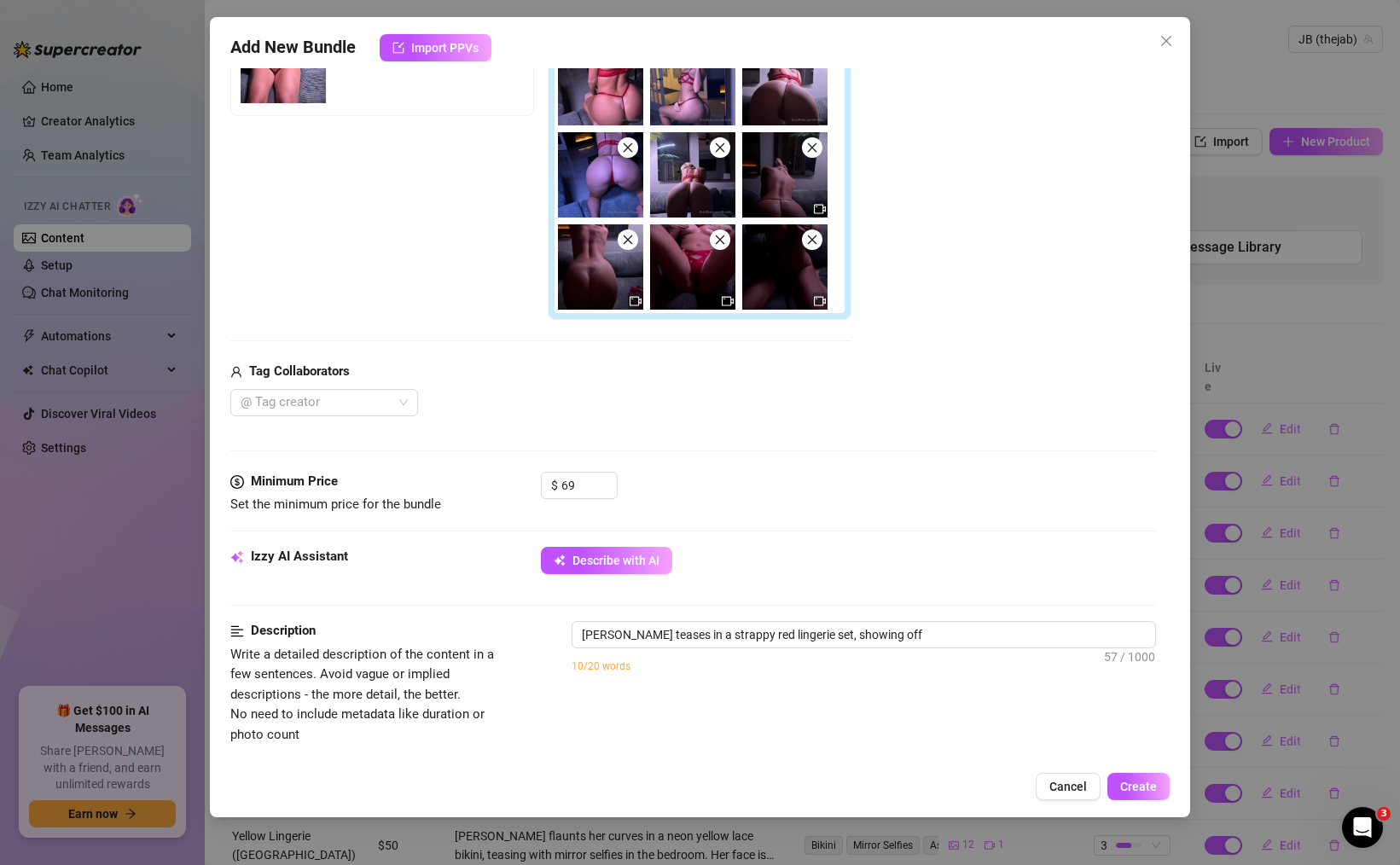
type textarea "[PERSON_NAME] teases in a strappy red lingerie set, showing off her"
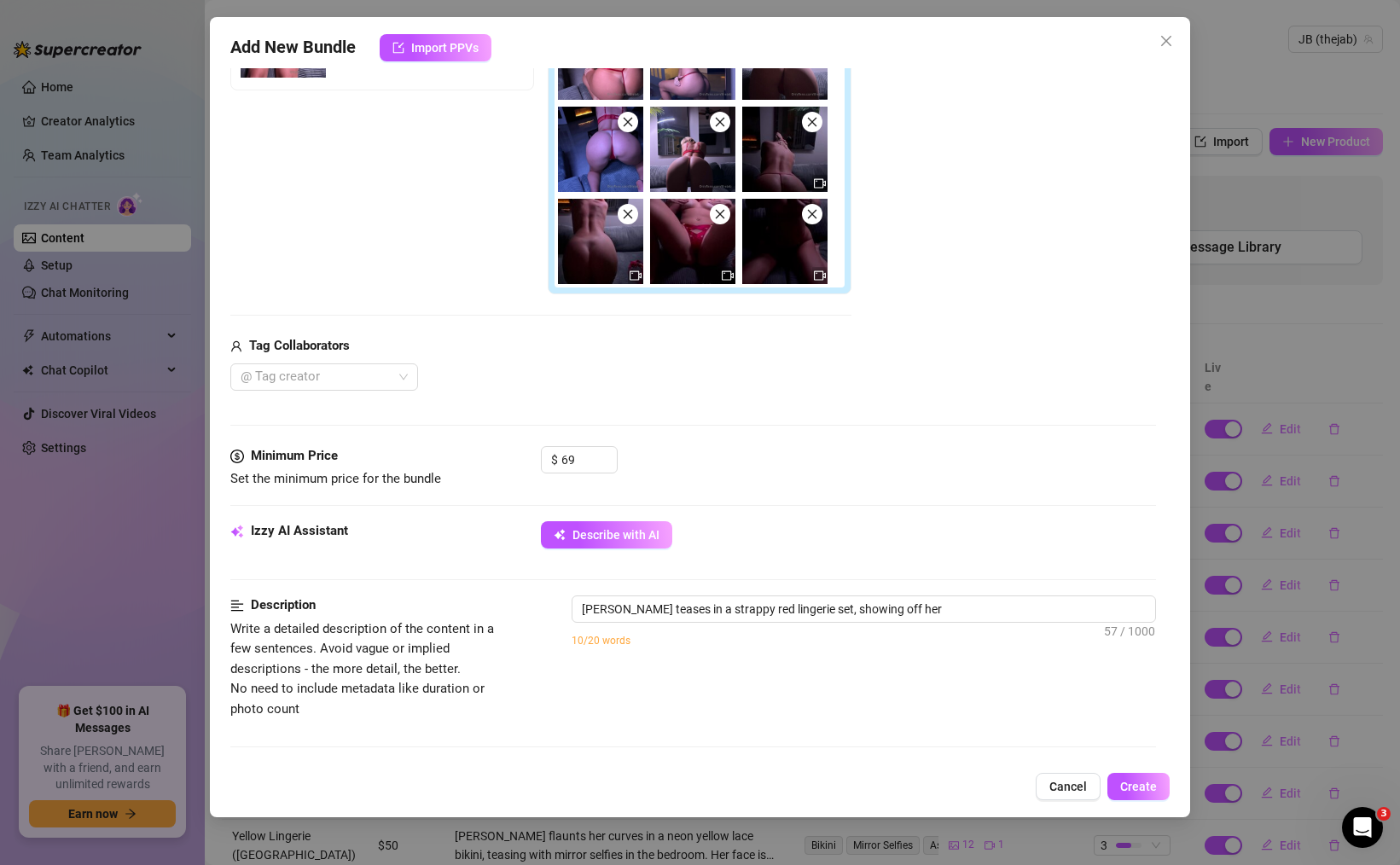
type textarea "[PERSON_NAME] teases in a strappy red lingerie set, showing off her big"
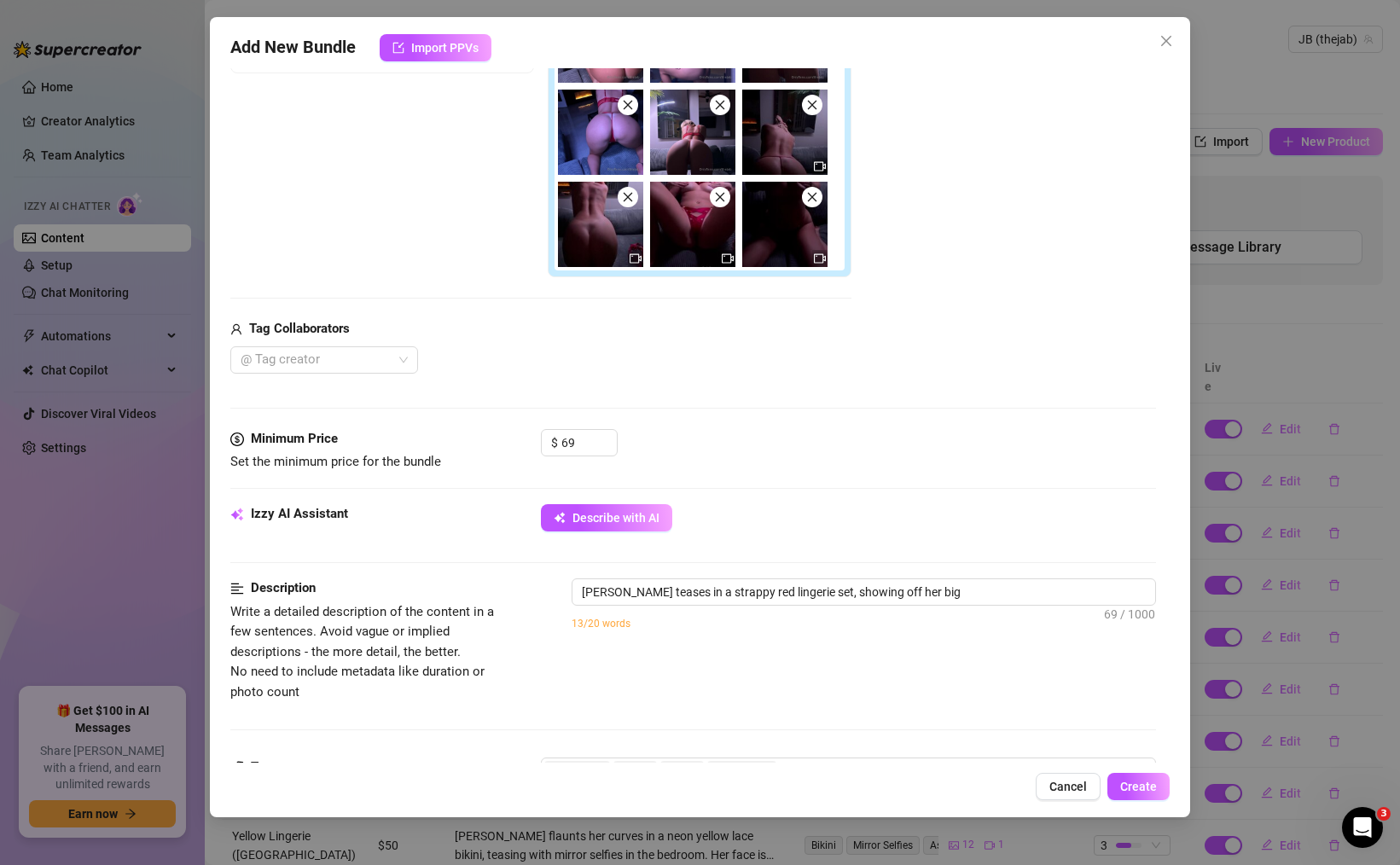
type textarea "[PERSON_NAME] teases in a strappy red lingerie set, showing off her big tits,"
type textarea "[PERSON_NAME] teases in a strappy red lingerie set, showing off her big tits, f…"
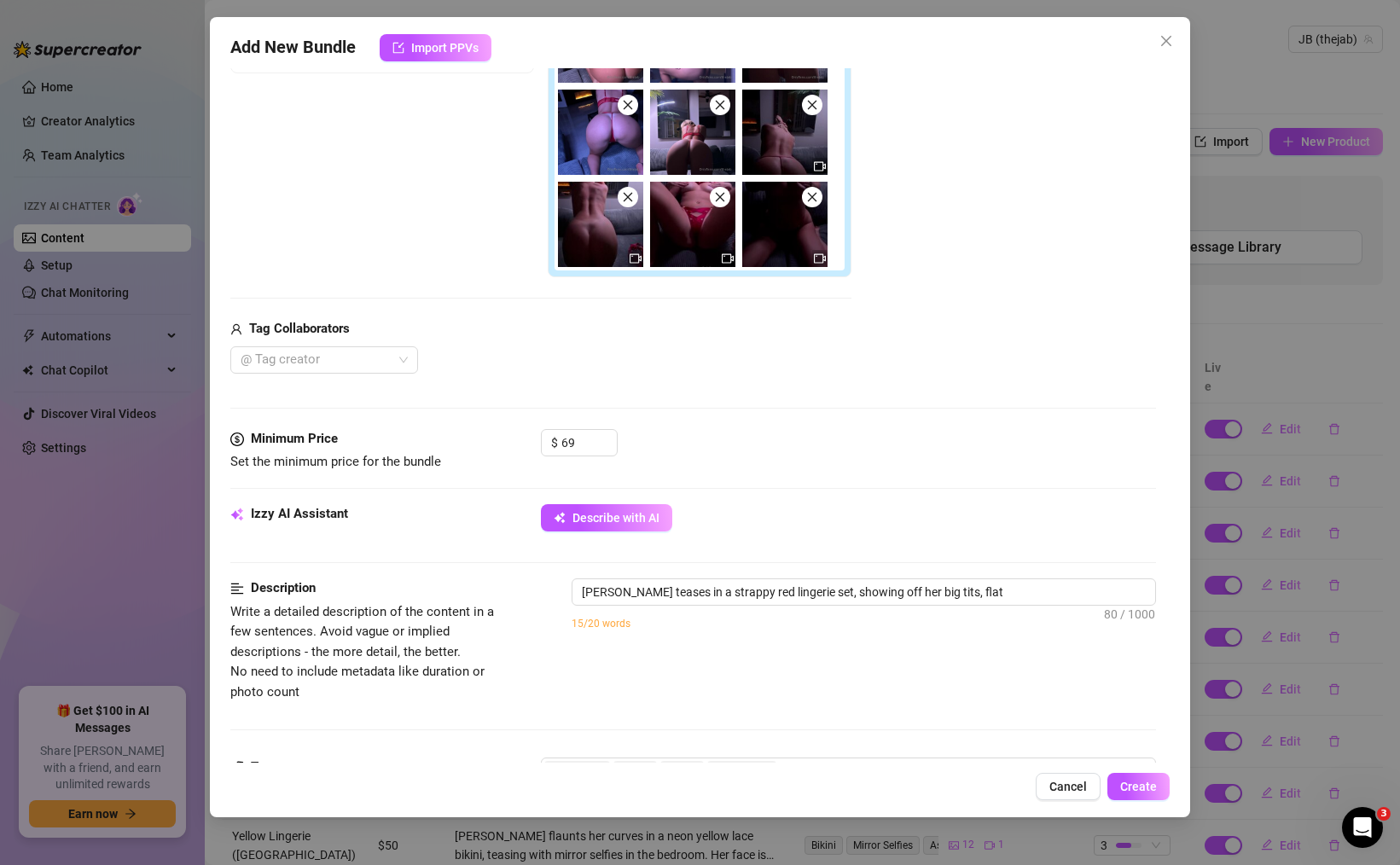
type textarea "[PERSON_NAME] teases in a strappy red lingerie set, showing off her big tits, f…"
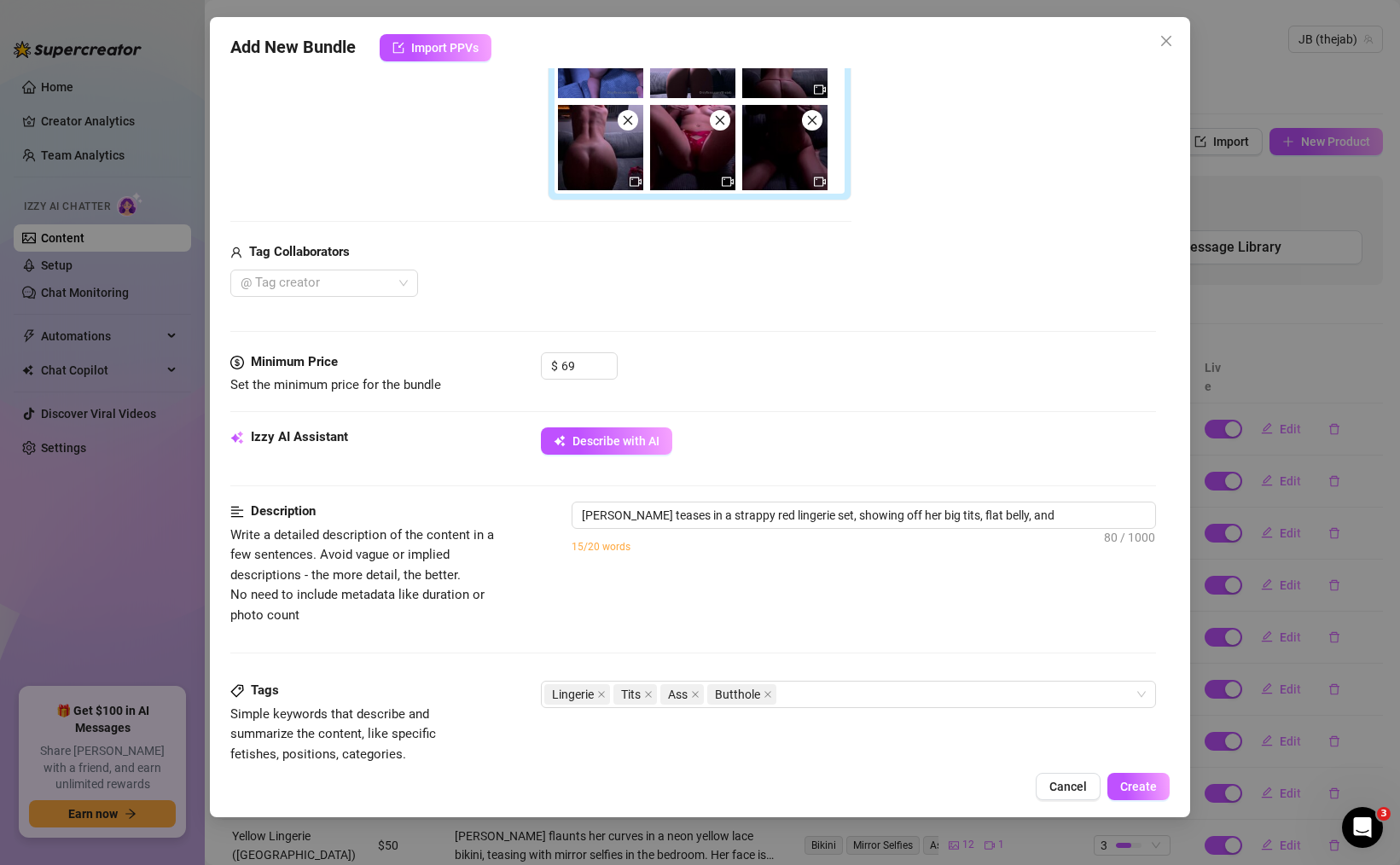
type textarea "[PERSON_NAME] teases in a strappy red lingerie set, showing off her big tits, f…"
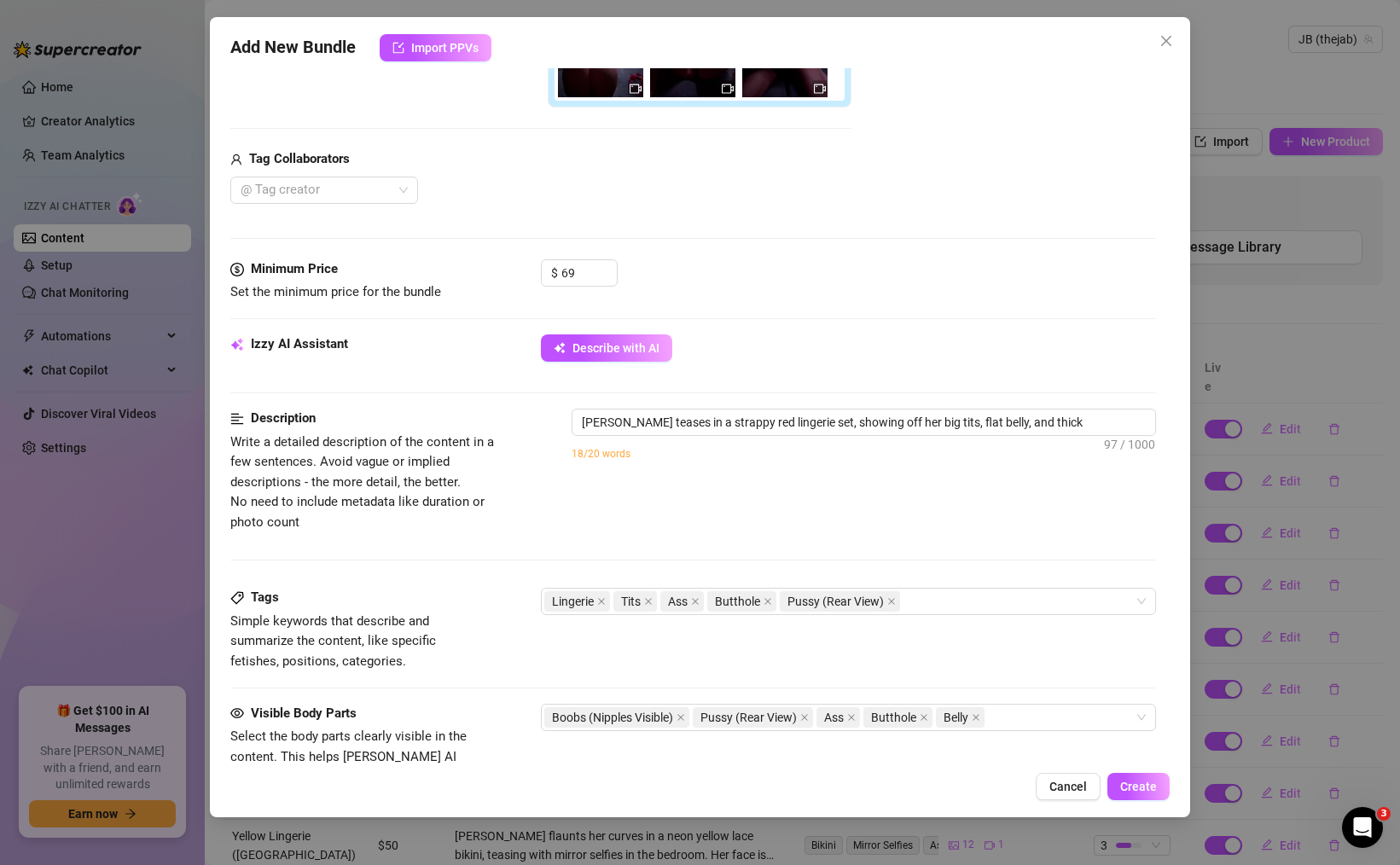
scroll to position [591, 0]
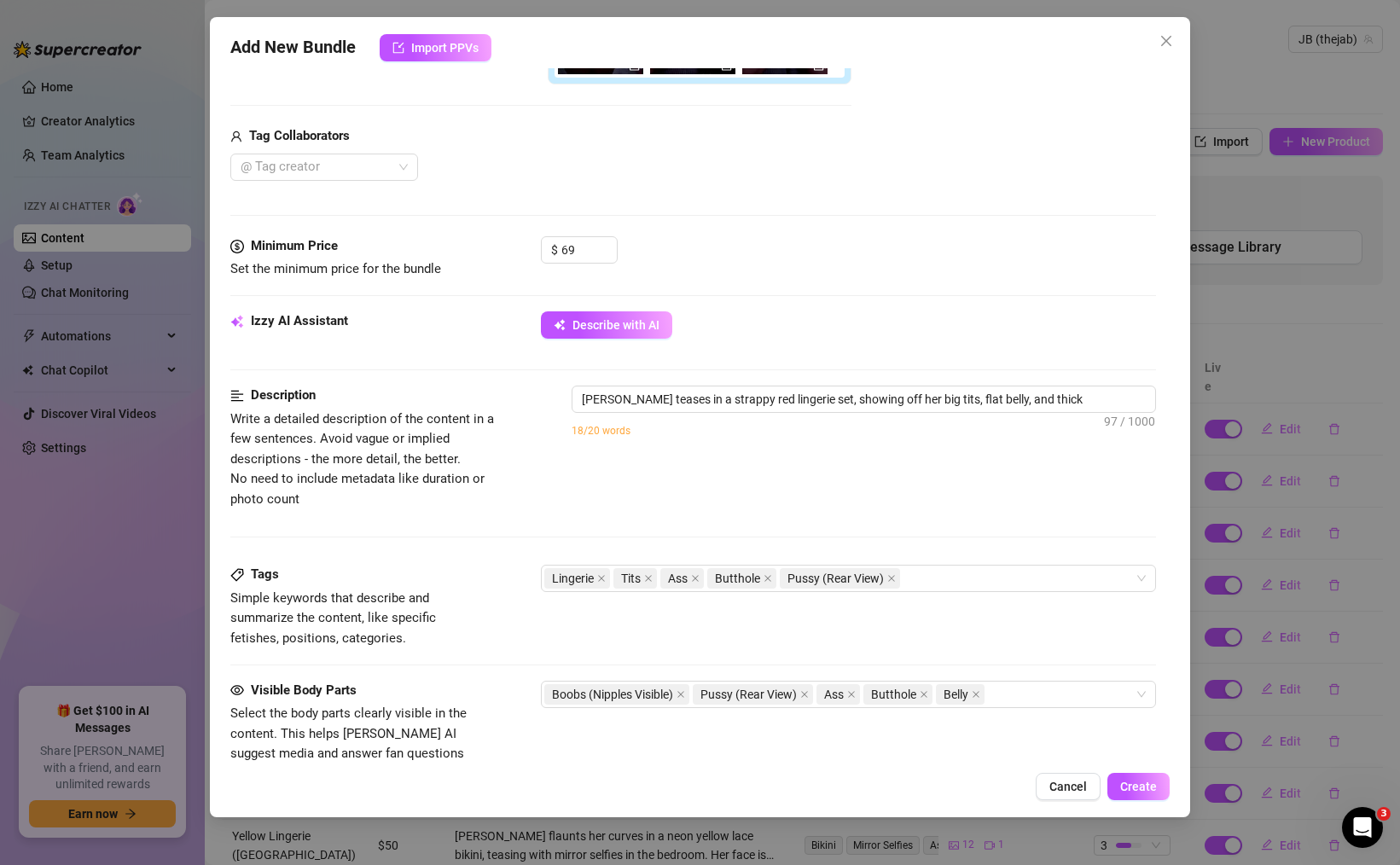
type textarea "[PERSON_NAME] teases in a strappy red lingerie set, showing off her big tits, f…"
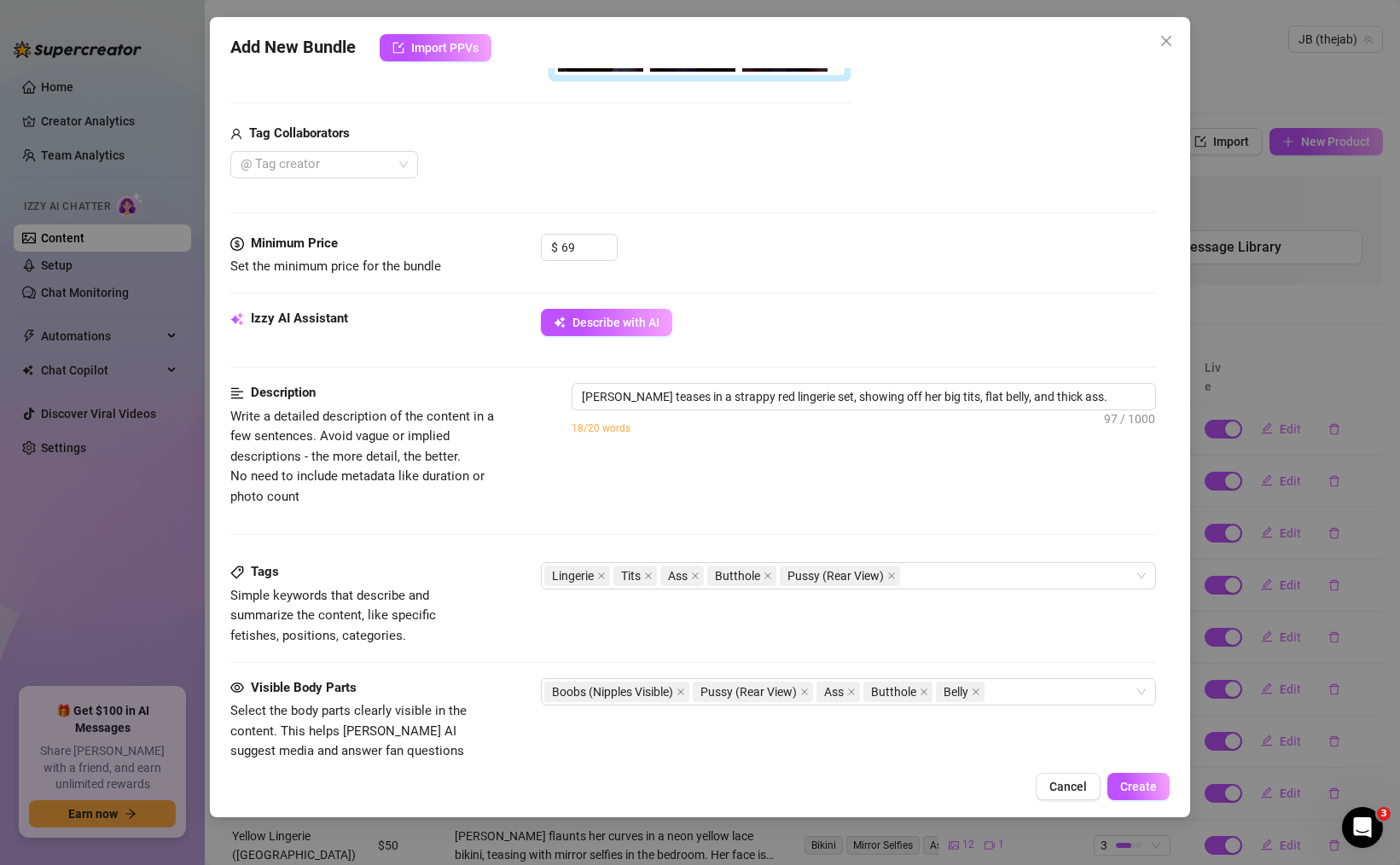
type textarea "[PERSON_NAME] teases in a strappy red lingerie set, showing off her big tits, f…"
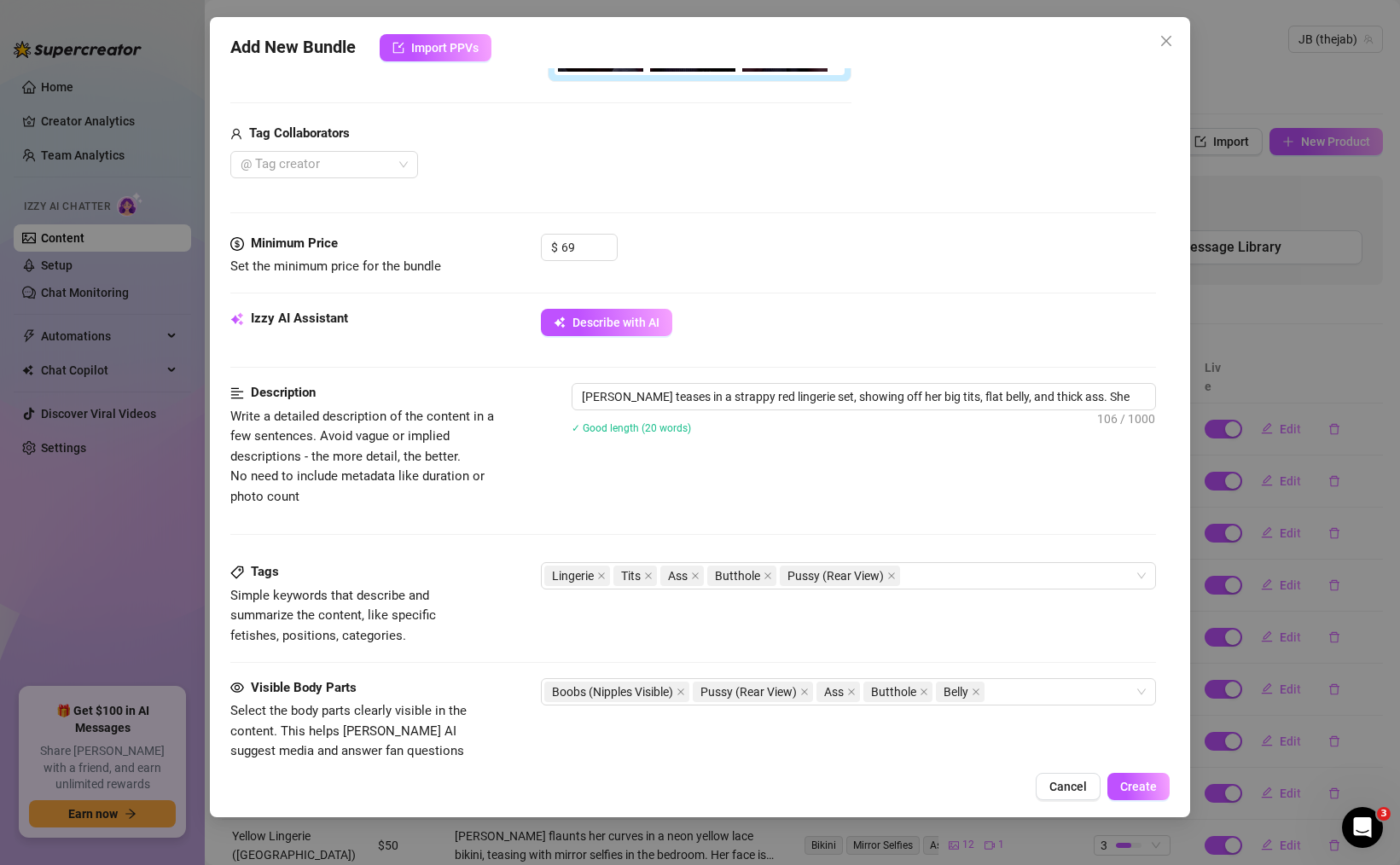
type textarea "[PERSON_NAME] teases in a strappy red lingerie set, showing off her big tits, f…"
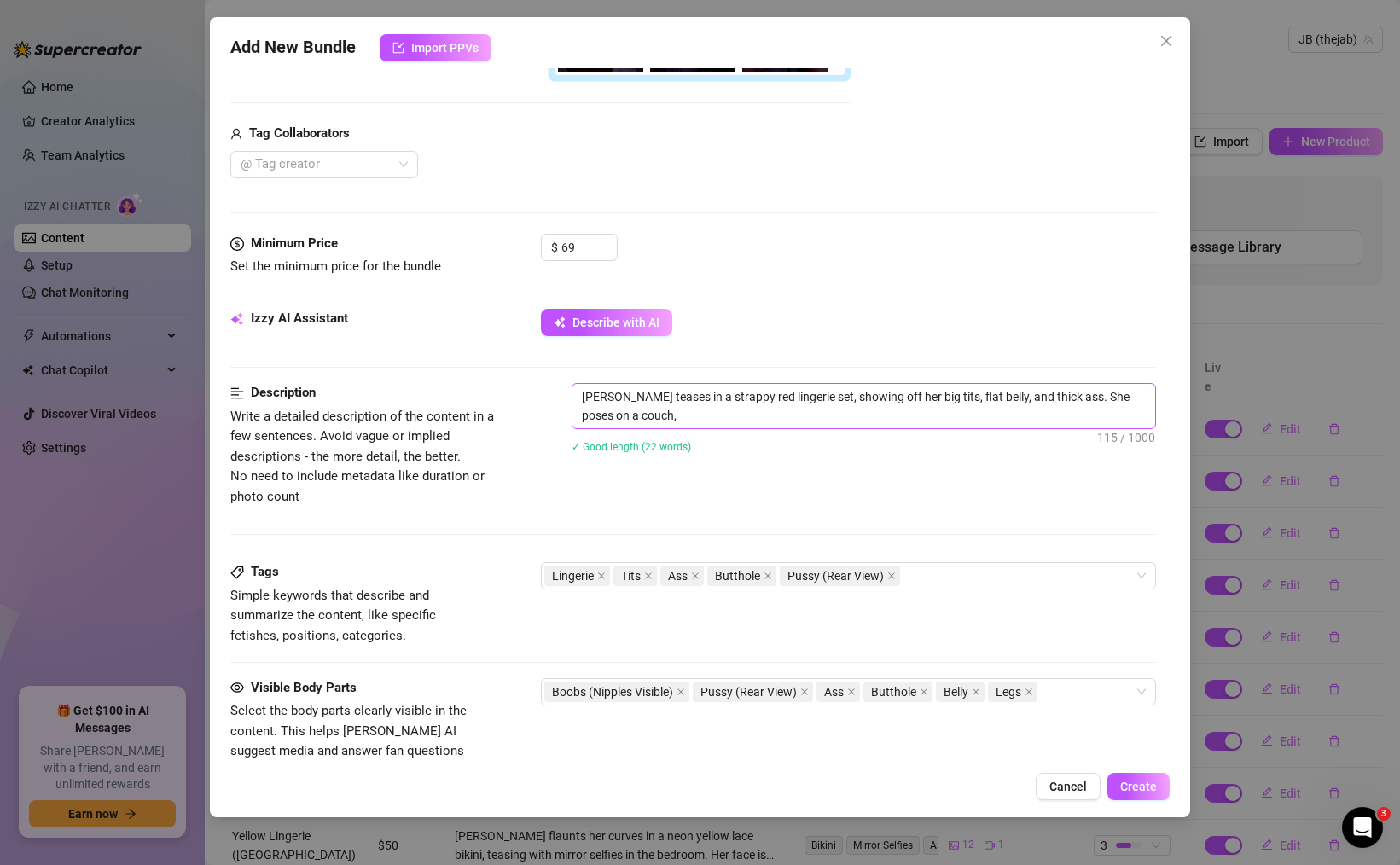
type textarea "[PERSON_NAME] teases in a strappy red lingerie set, showing off her big tits, f…"
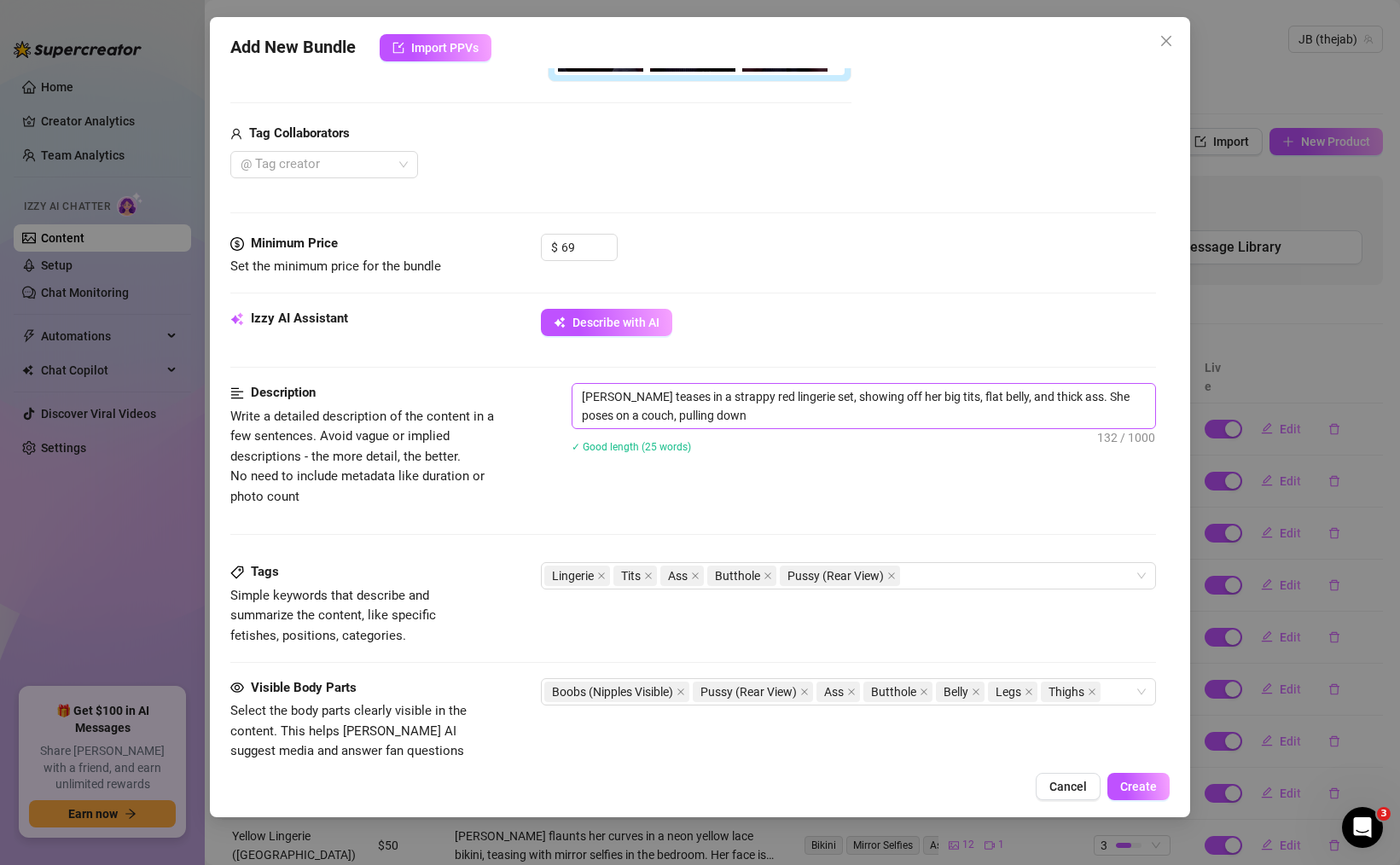
type textarea "[PERSON_NAME] teases in a strappy red lingerie set, showing off her big tits, f…"
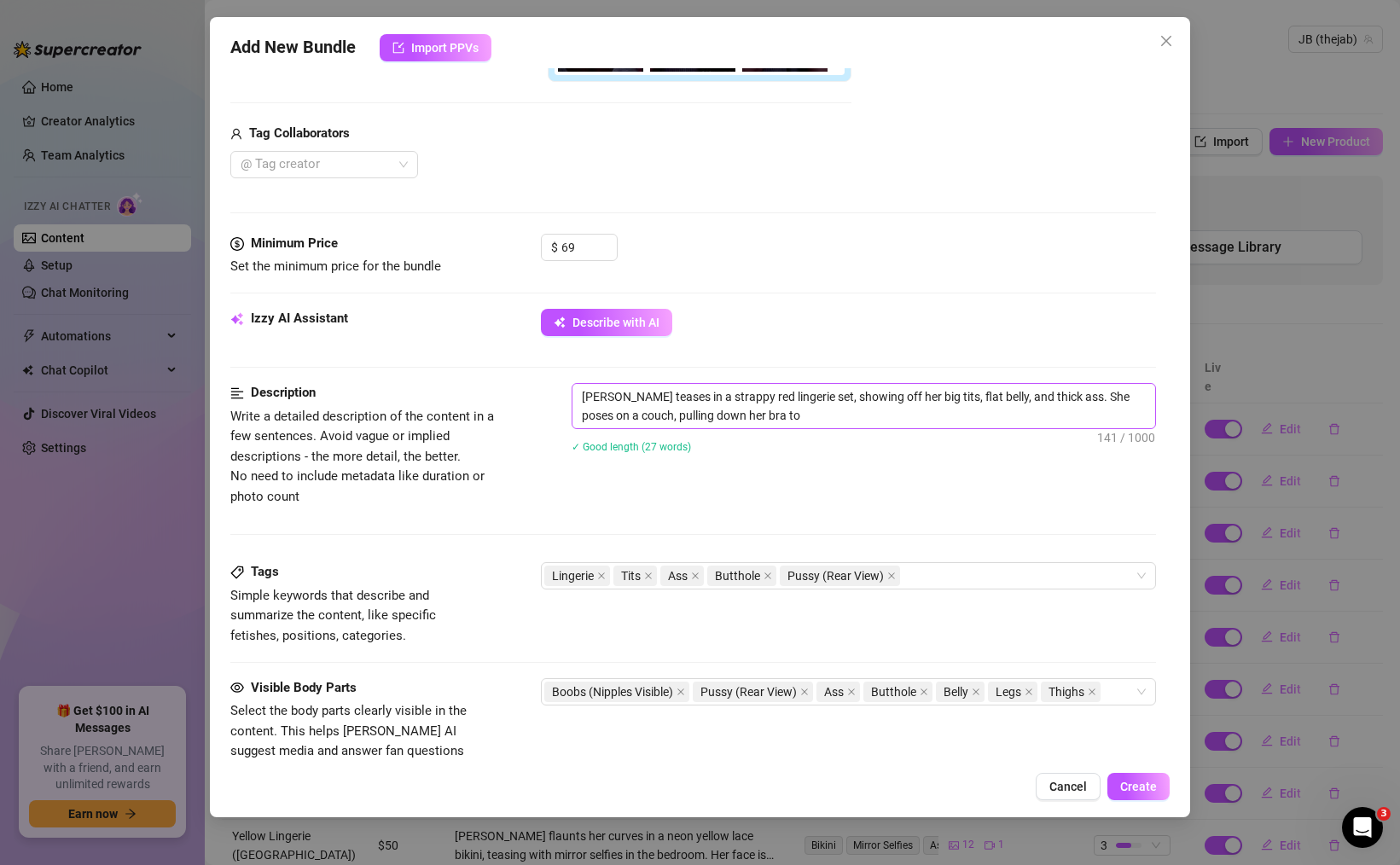
type textarea "[PERSON_NAME] teases in a strappy red lingerie set, showing off her big tits, f…"
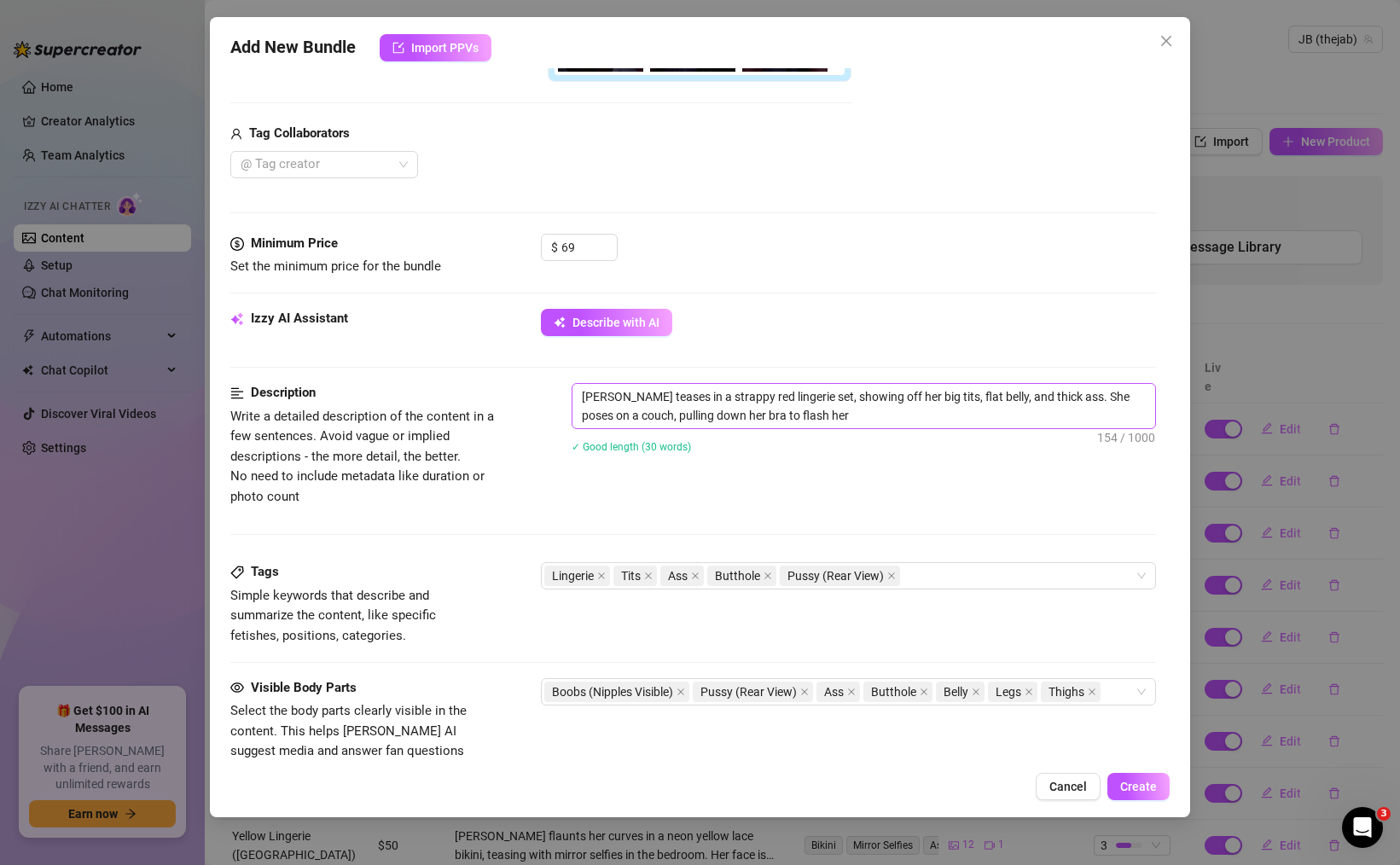
type textarea "[PERSON_NAME] teases in a strappy red lingerie set, showing off her big tits, f…"
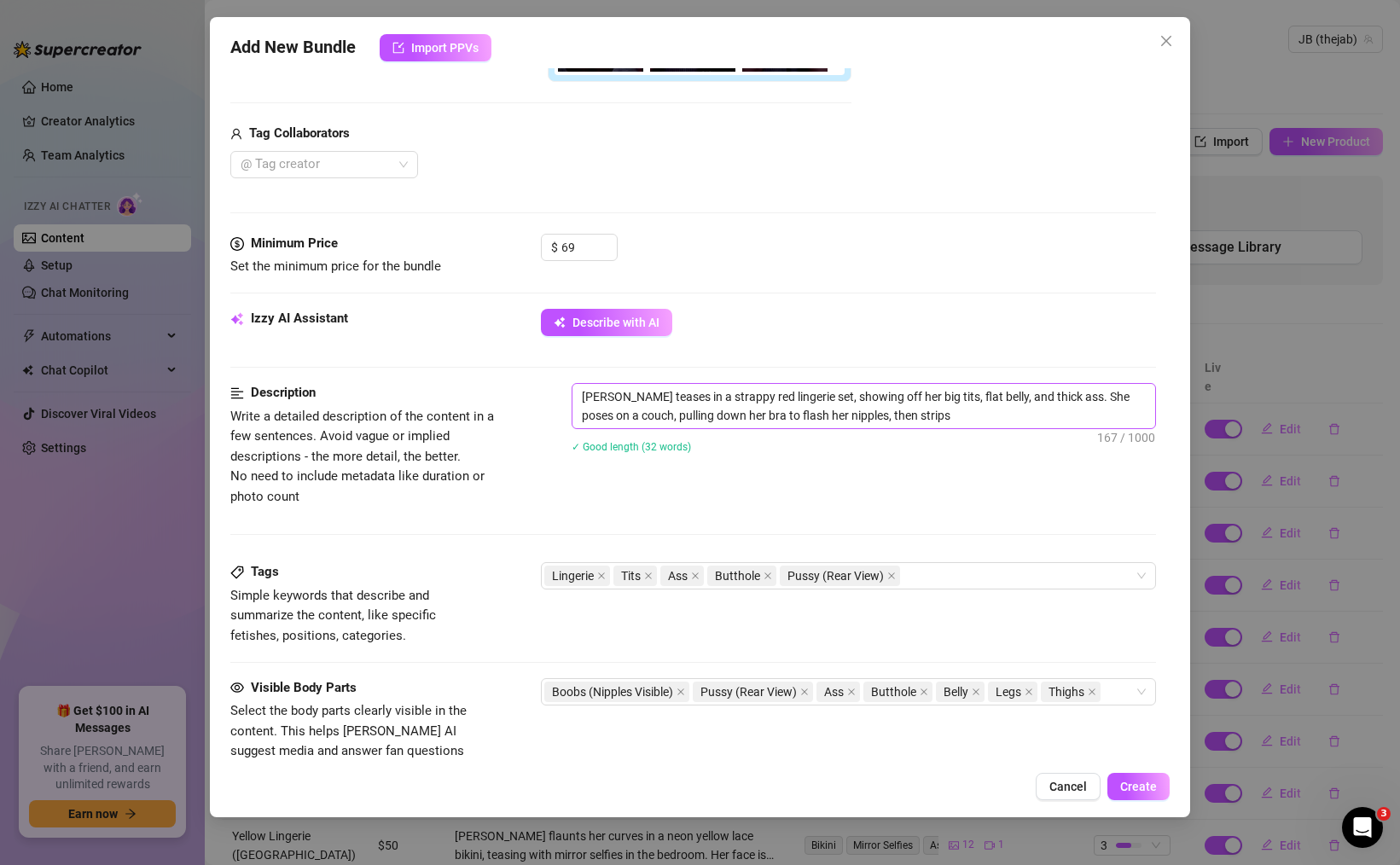
type textarea "[PERSON_NAME] teases in a strappy red lingerie set, showing off her big tits, f…"
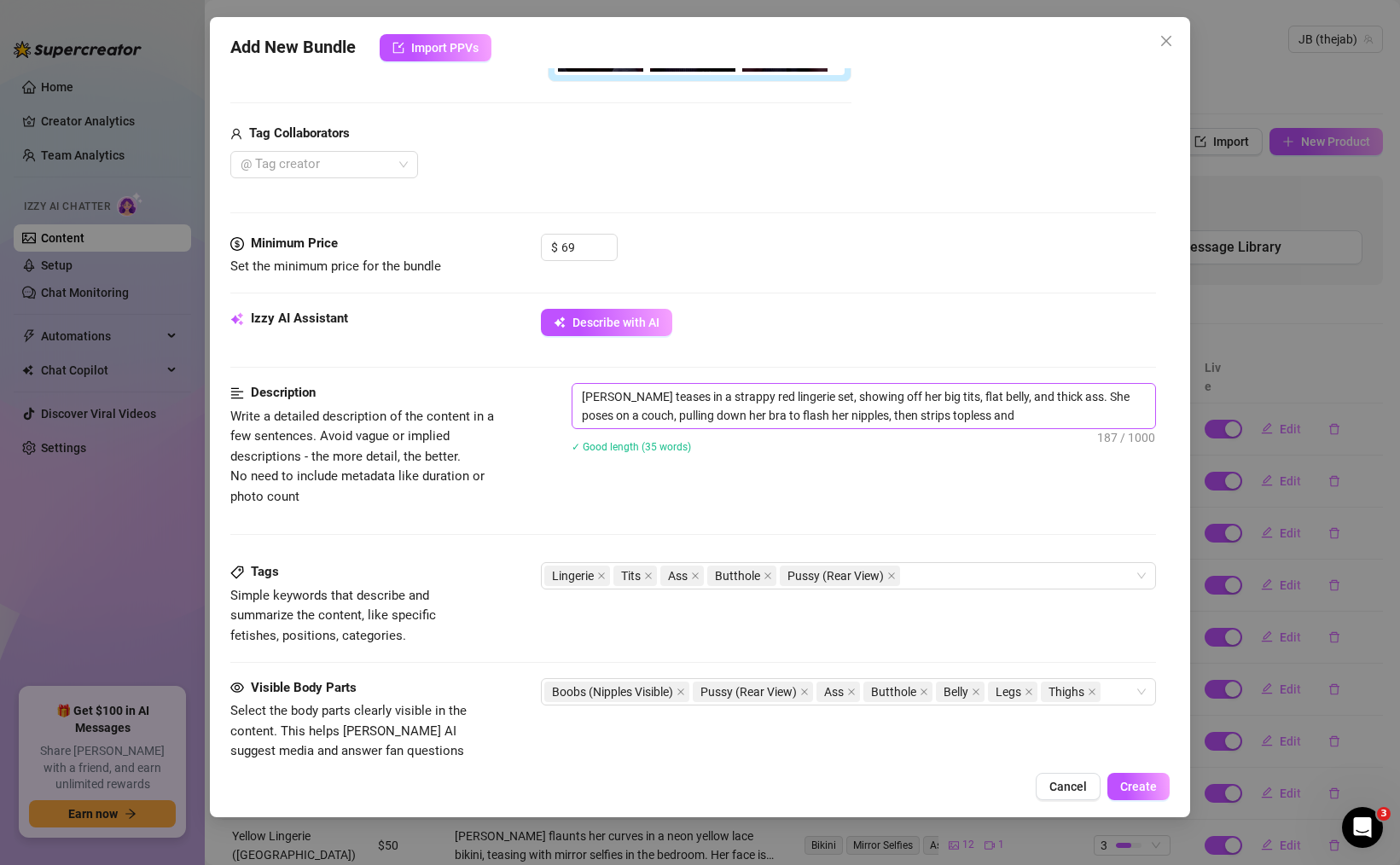
type textarea "[PERSON_NAME] teases in a strappy red lingerie set, showing off her big tits, f…"
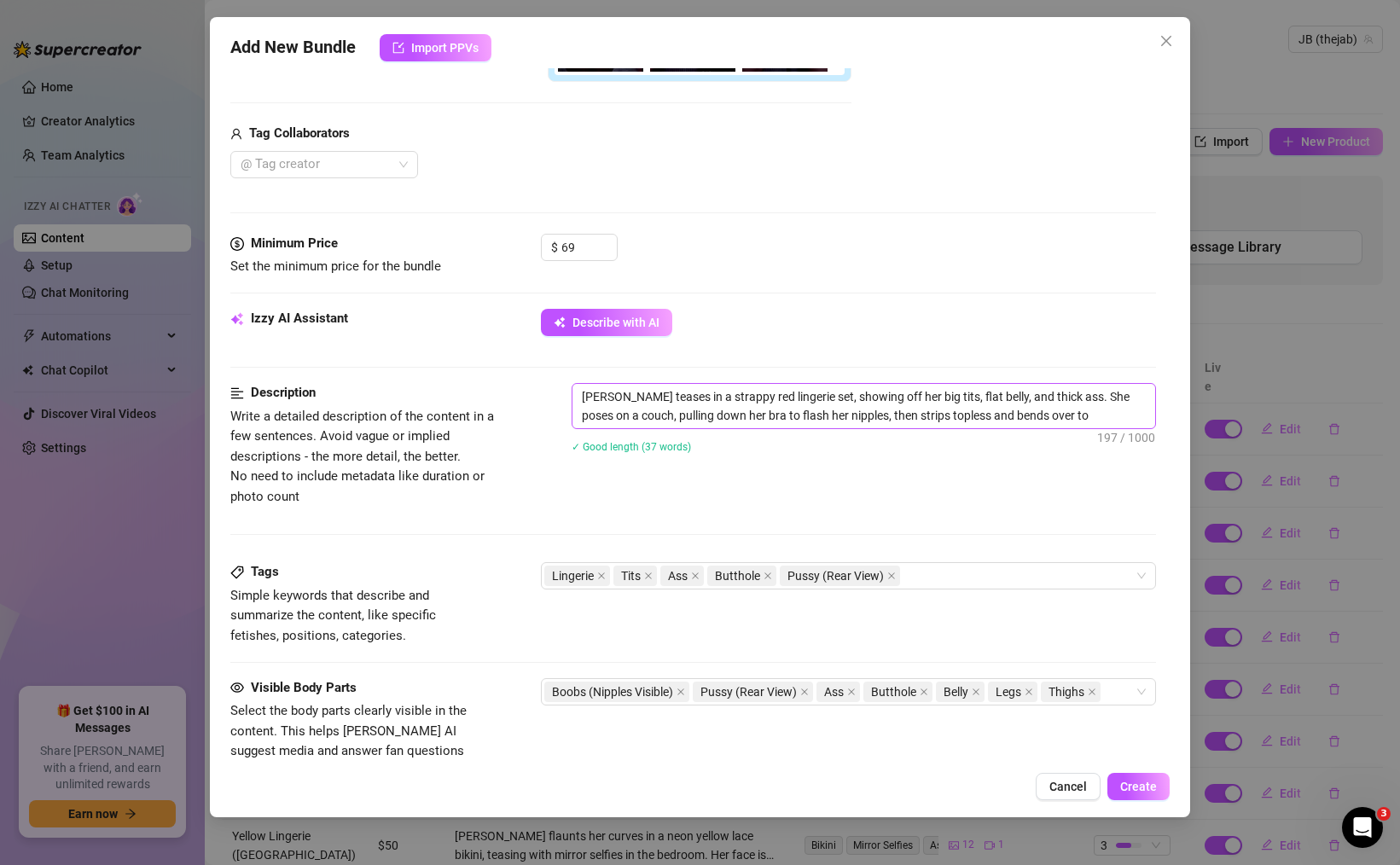
type textarea "[PERSON_NAME] teases in a strappy red lingerie set, showing off her big tits, f…"
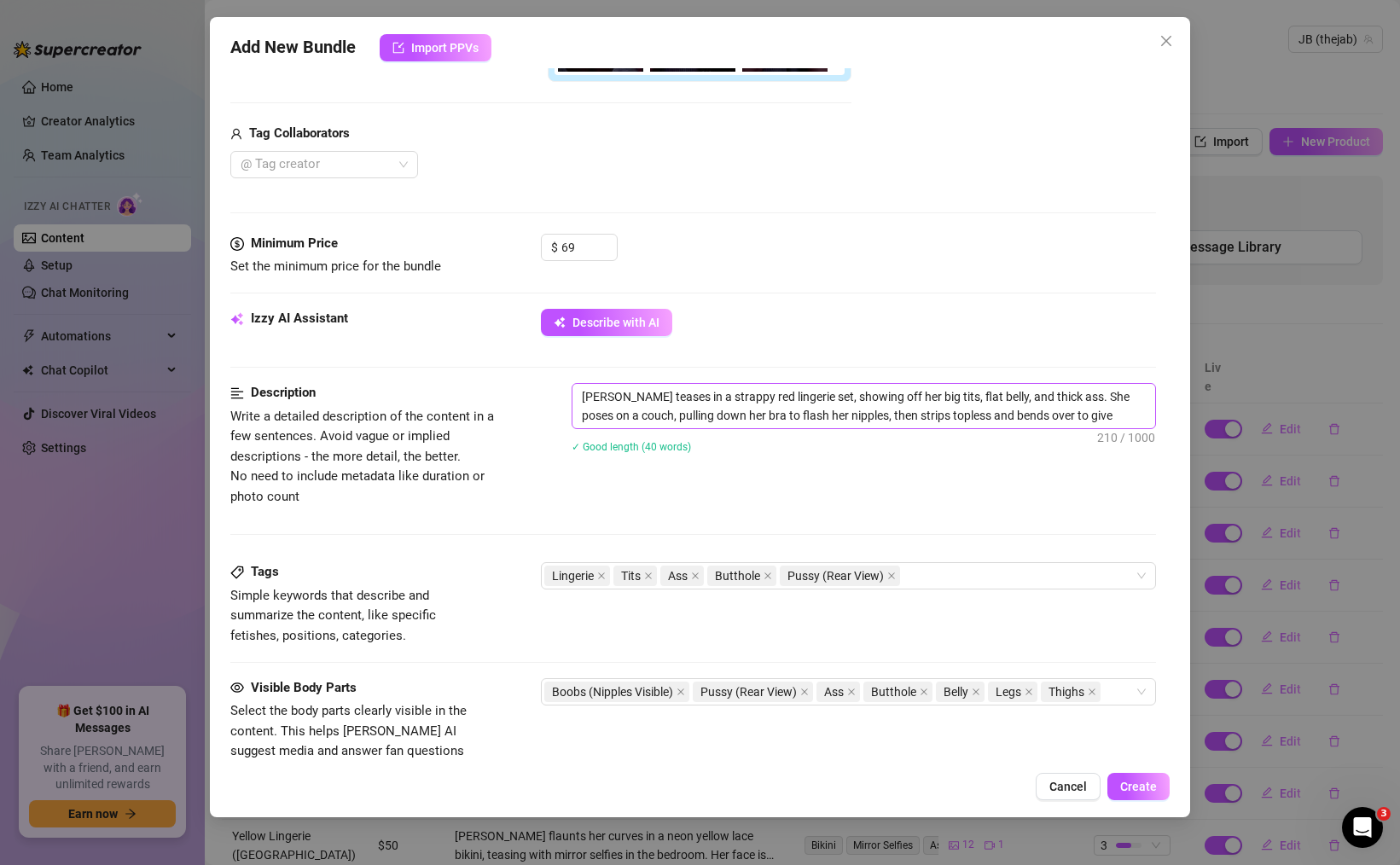
type textarea "[PERSON_NAME] teases in a strappy red lingerie set, showing off her big tits, f…"
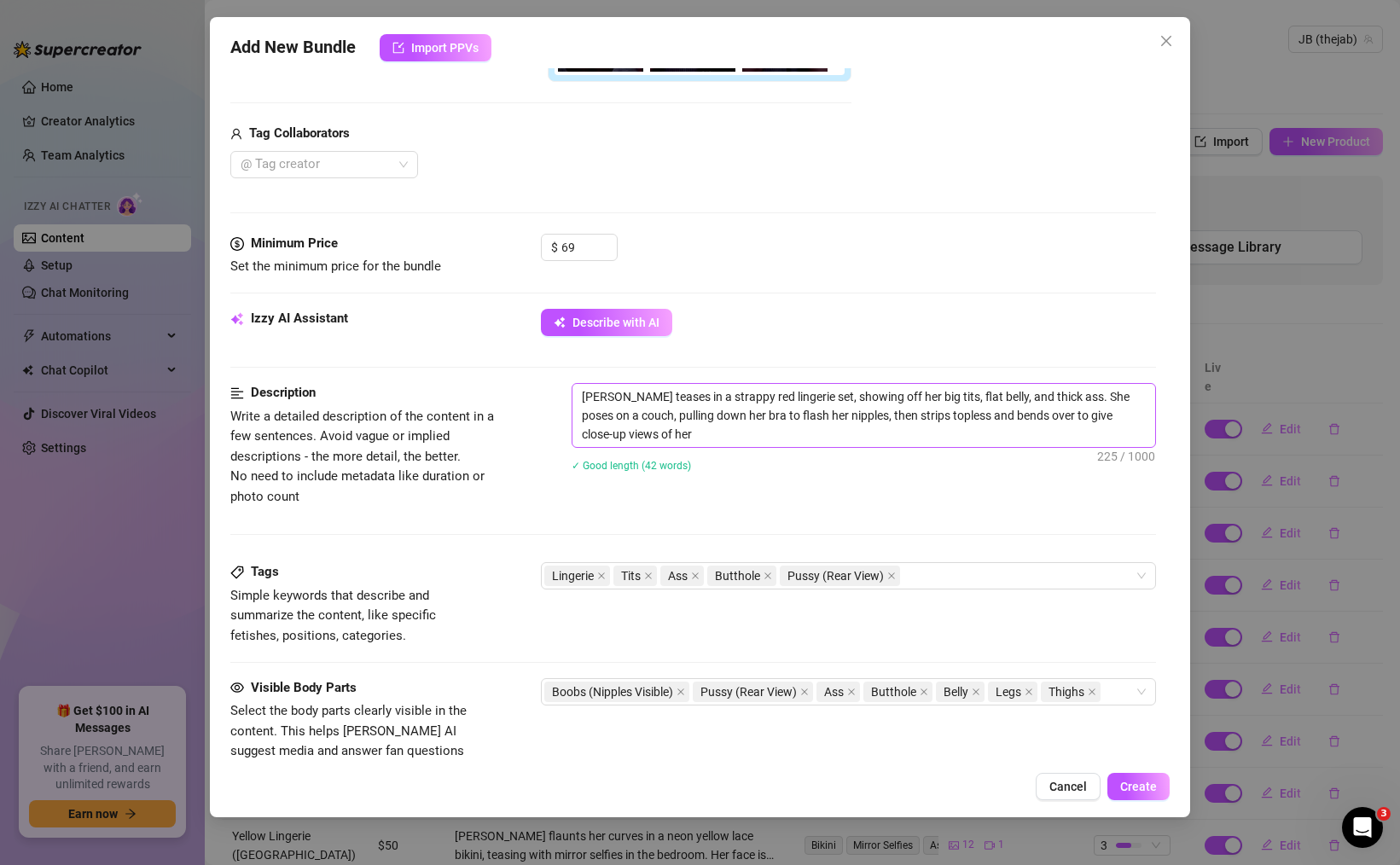
type textarea "[PERSON_NAME] teases in a strappy red lingerie set, showing off her big tits, f…"
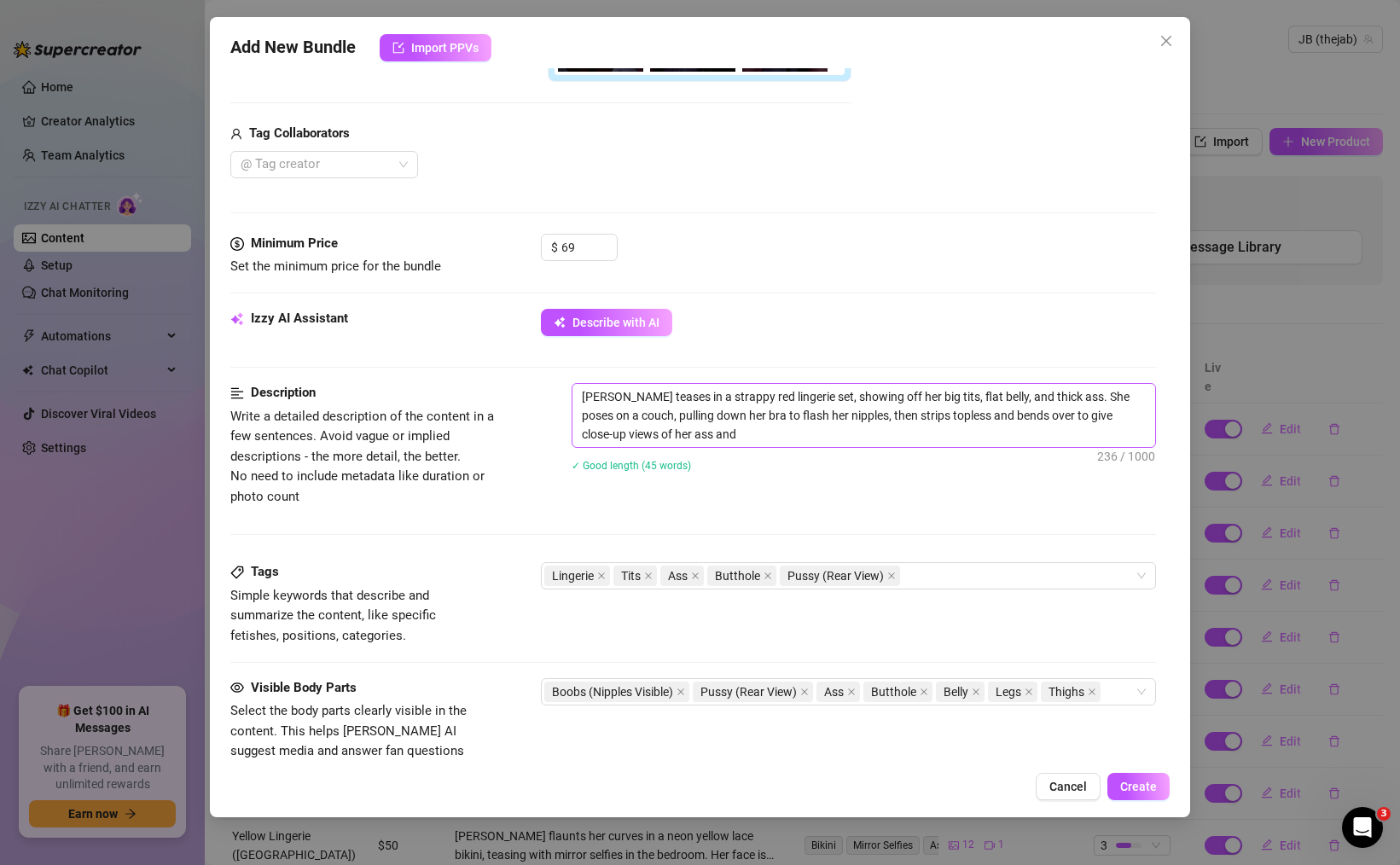
type textarea "[PERSON_NAME] teases in a strappy red lingerie set, showing off her big tits, f…"
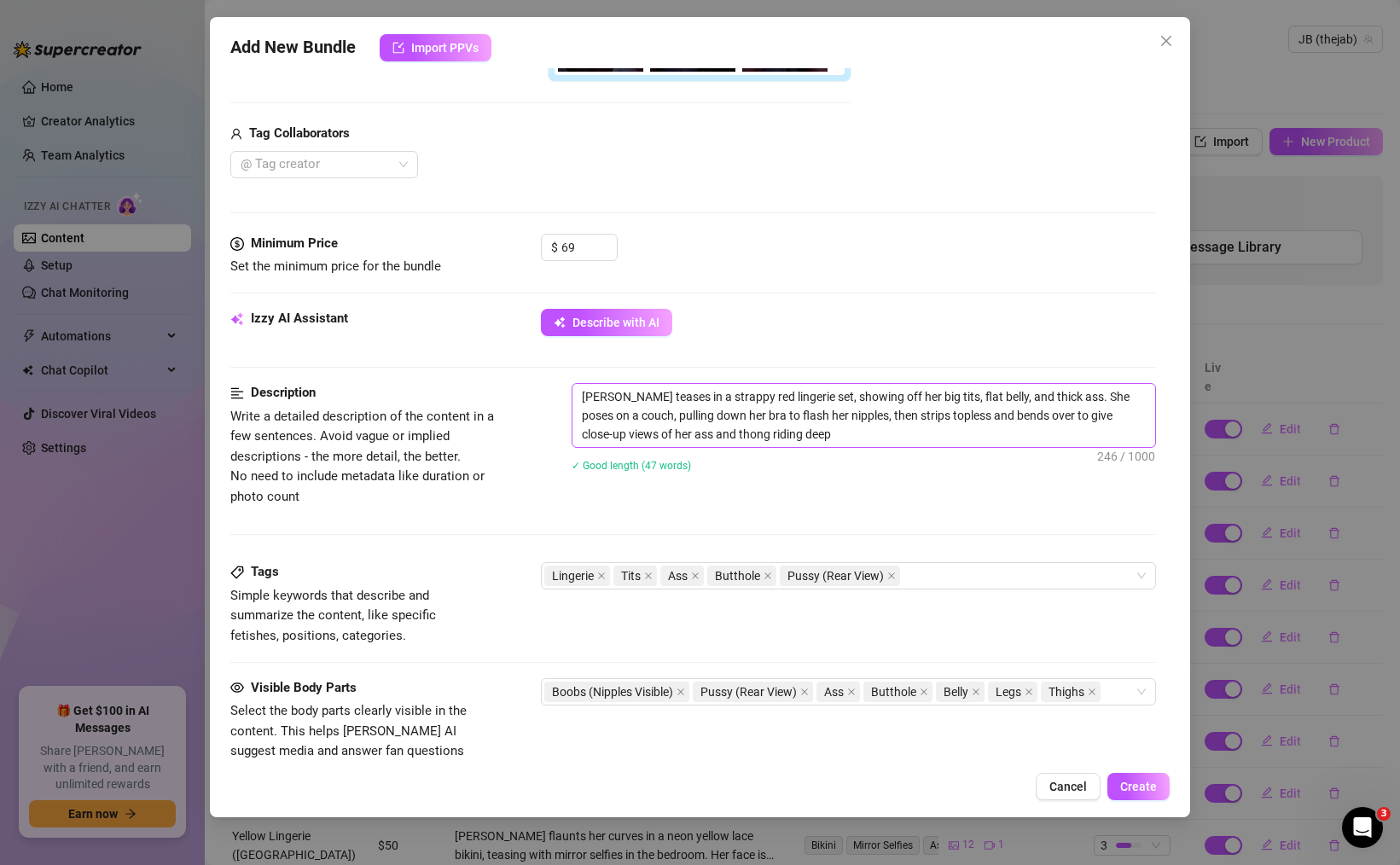
type textarea "[PERSON_NAME] teases in a strappy red lingerie set, showing off her big tits, f…"
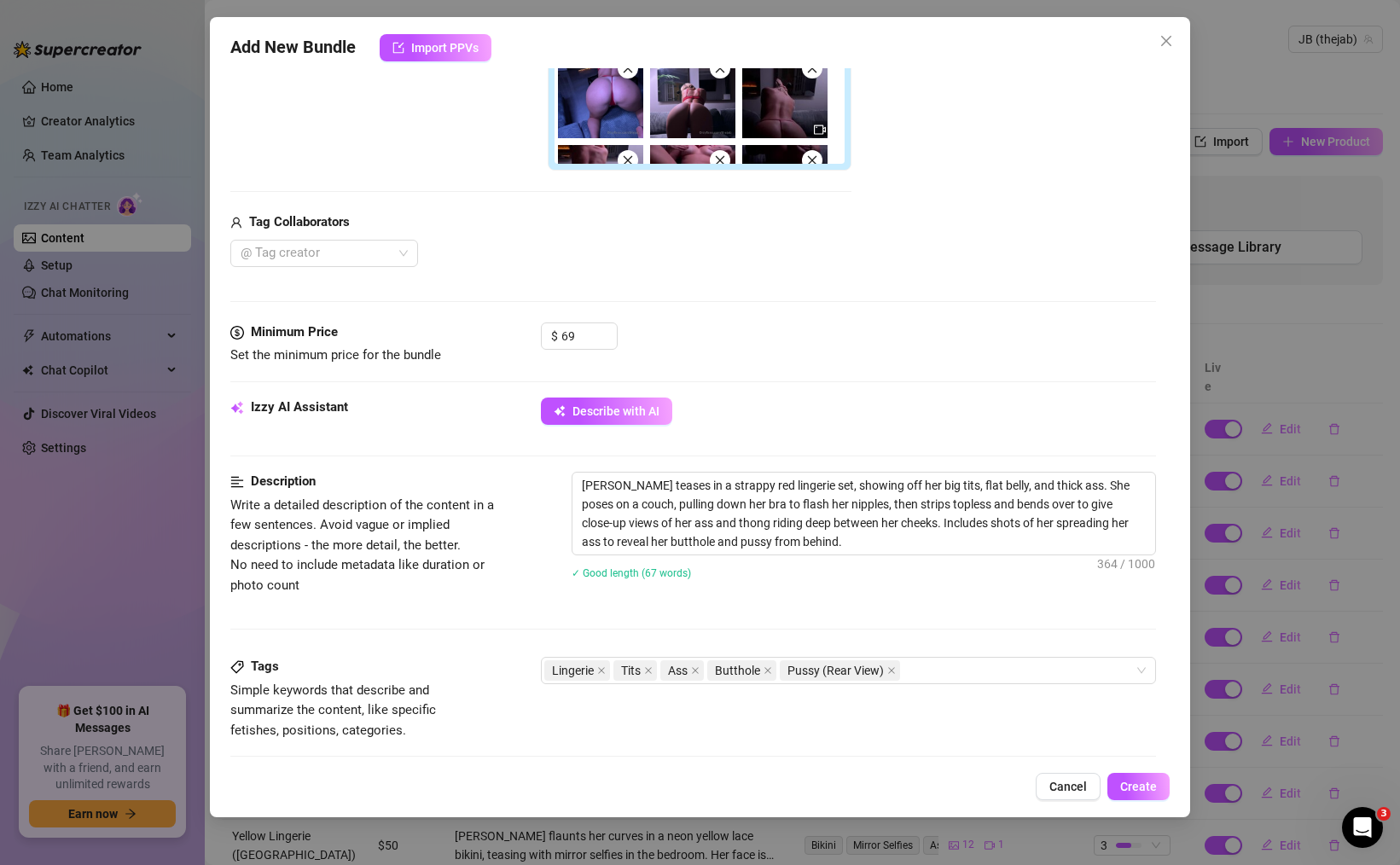
scroll to position [509, 0]
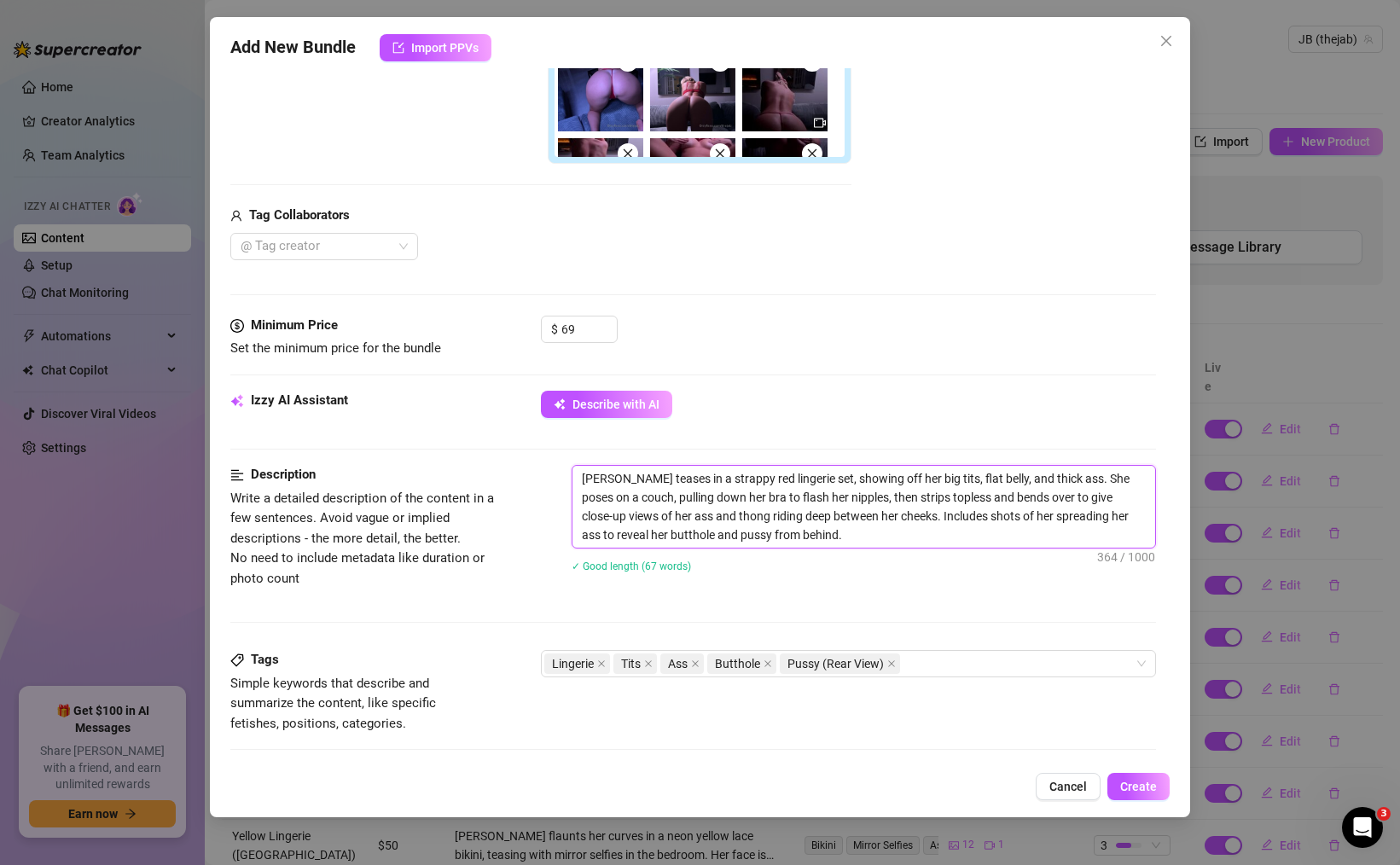
click at [788, 496] on textarea "[PERSON_NAME] teases in a strappy red lingerie set, showing off her big tits, f…" at bounding box center [863, 507] width 582 height 82
click at [737, 535] on textarea "[PERSON_NAME] teases in a strappy red lingerie set, showing off her big tits, f…" at bounding box center [863, 507] width 582 height 82
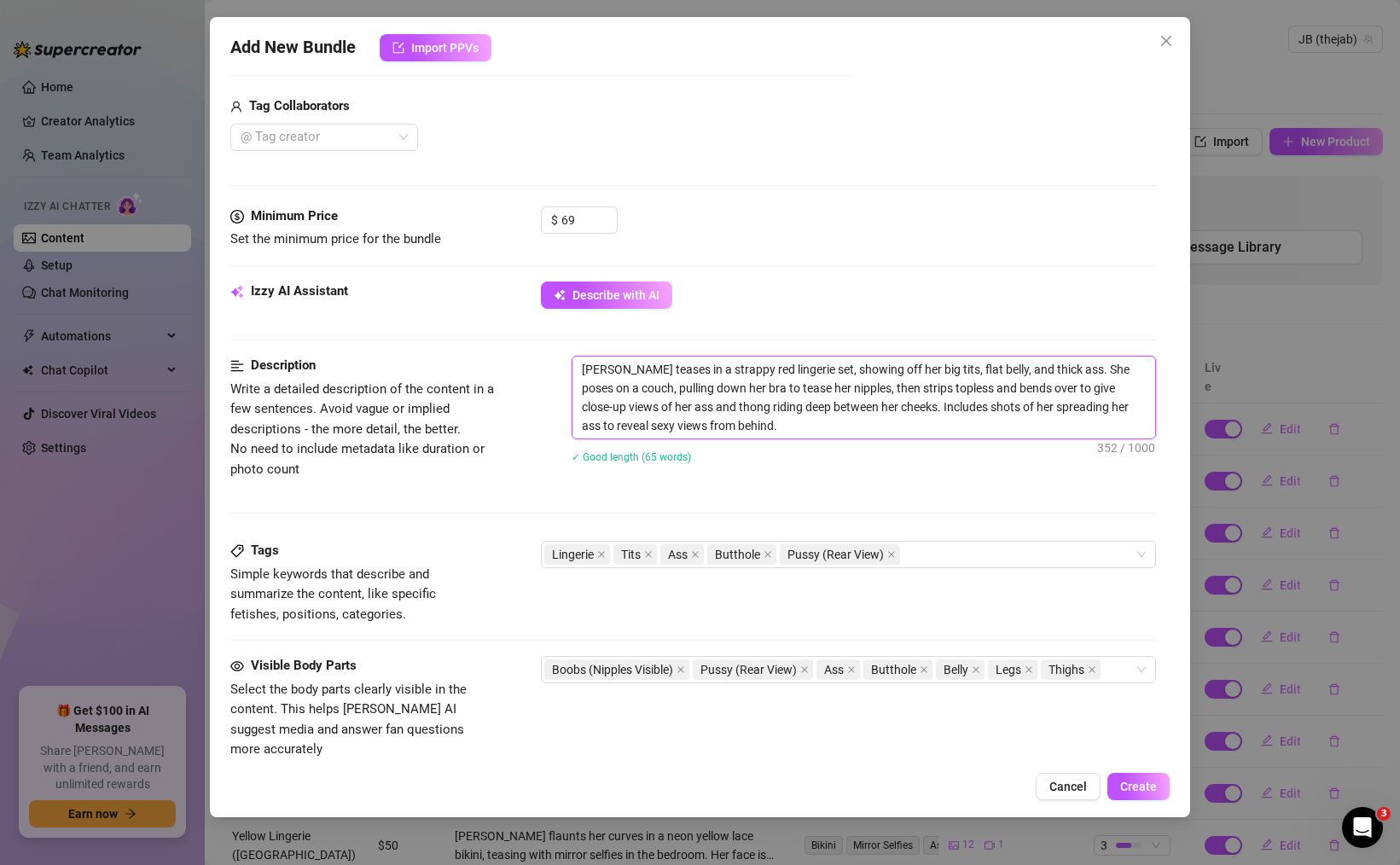
scroll to position [643, 0]
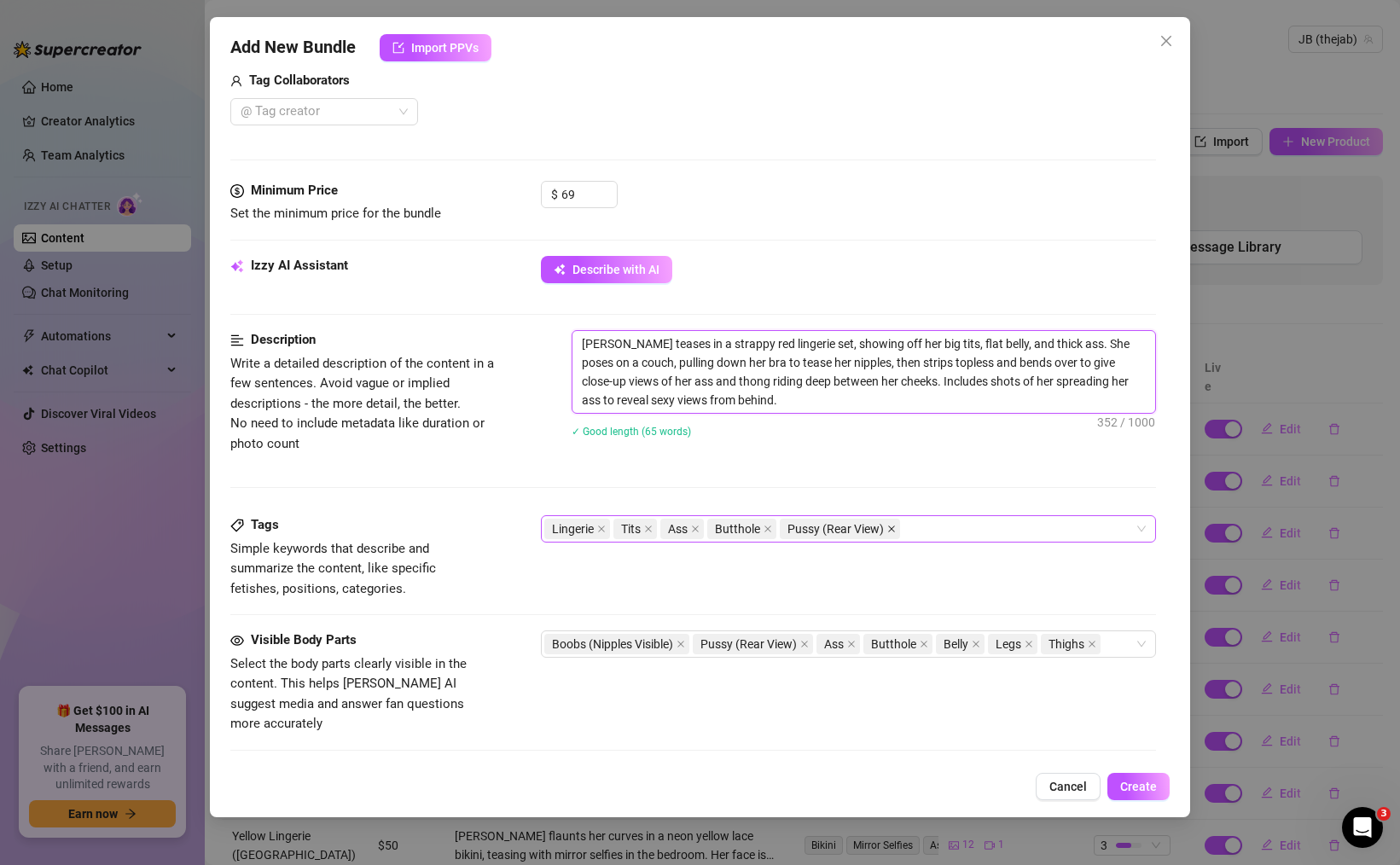
click at [892, 529] on icon "close" at bounding box center [891, 528] width 7 height 7
click at [763, 527] on span "Butthole" at bounding box center [741, 528] width 70 height 20
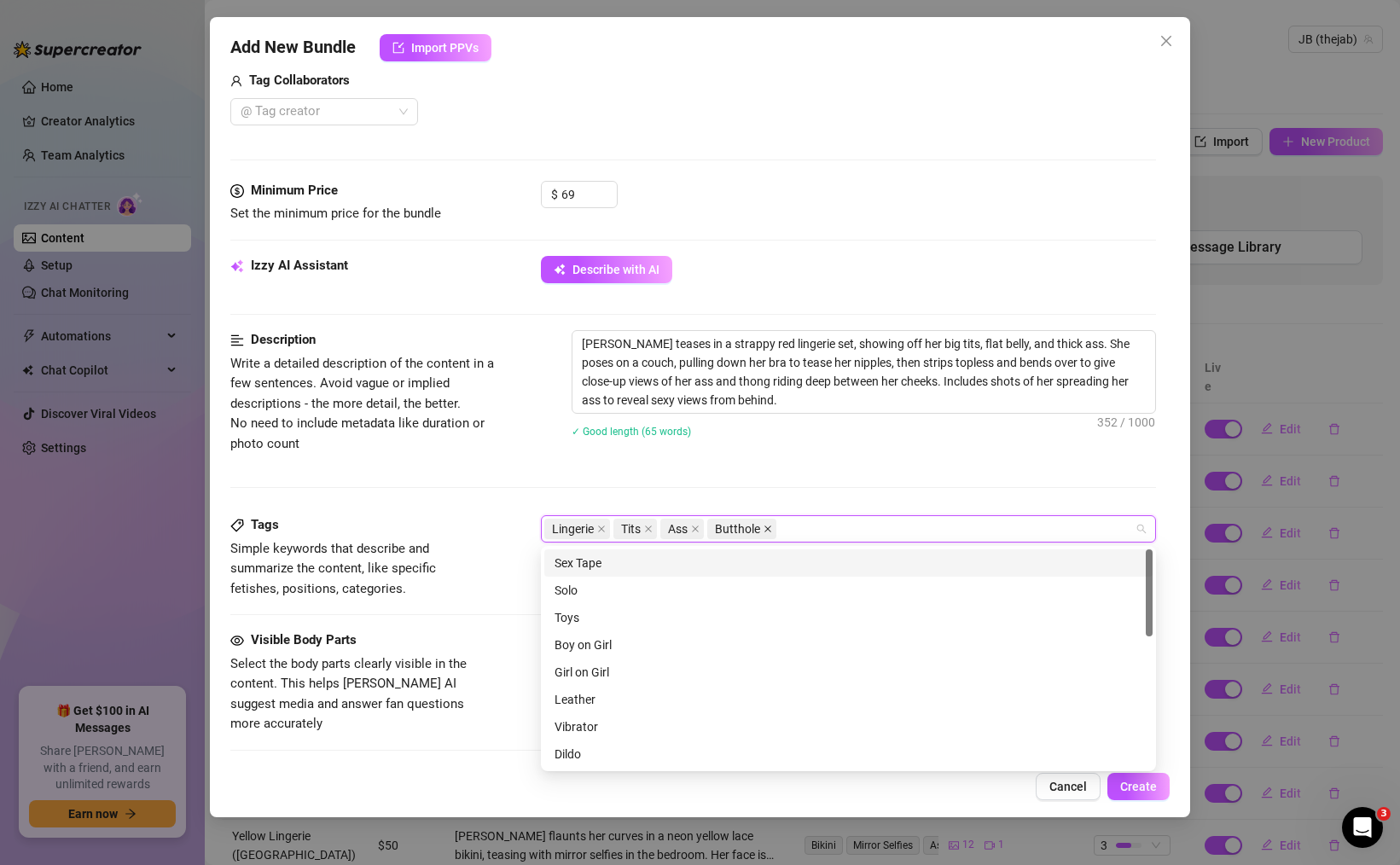
click at [767, 527] on icon "close" at bounding box center [767, 528] width 7 height 7
click at [802, 454] on div "[PERSON_NAME] teases in a strappy red lingerie set, showing off her big tits, f…" at bounding box center [863, 394] width 584 height 130
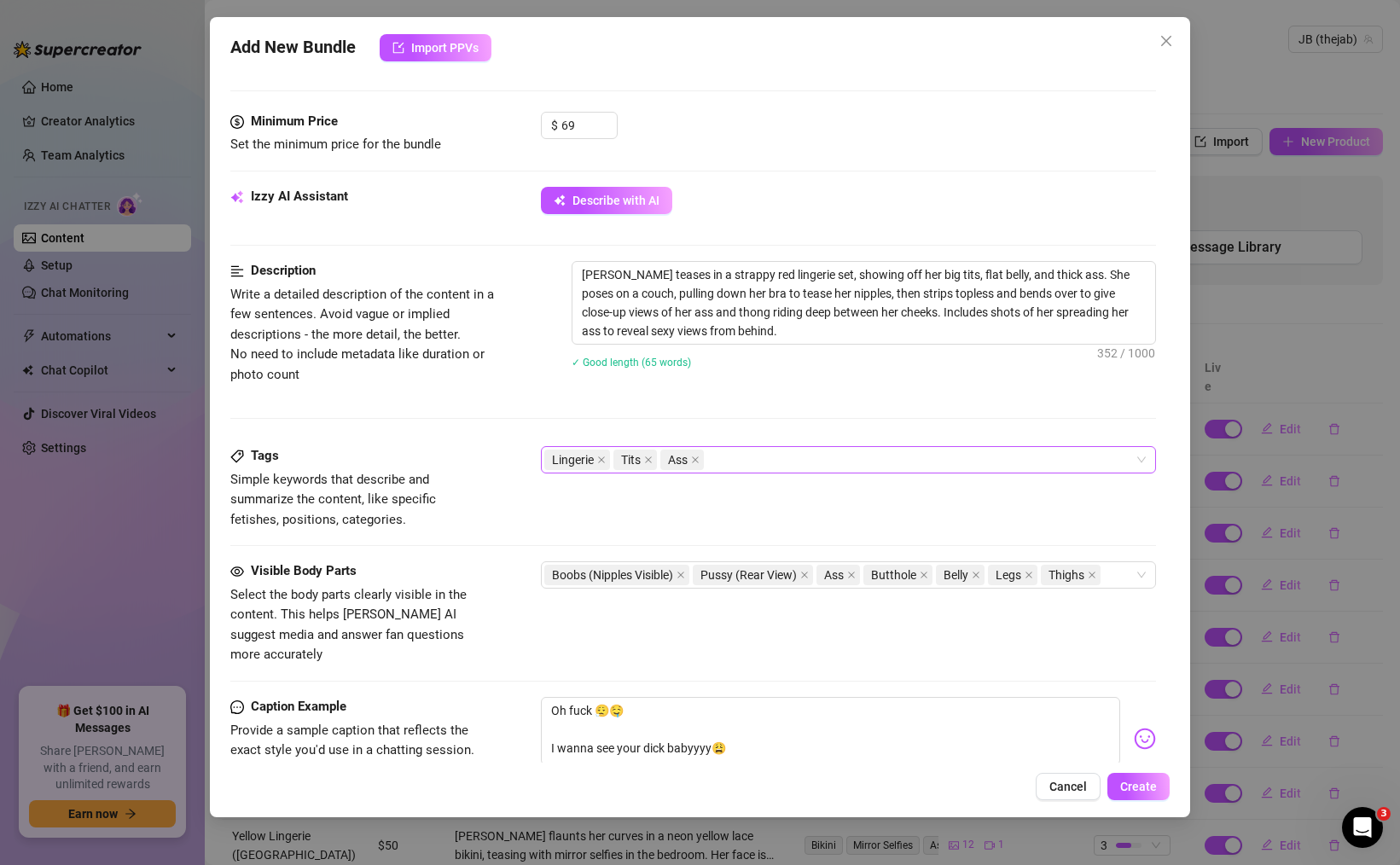
scroll to position [719, 0]
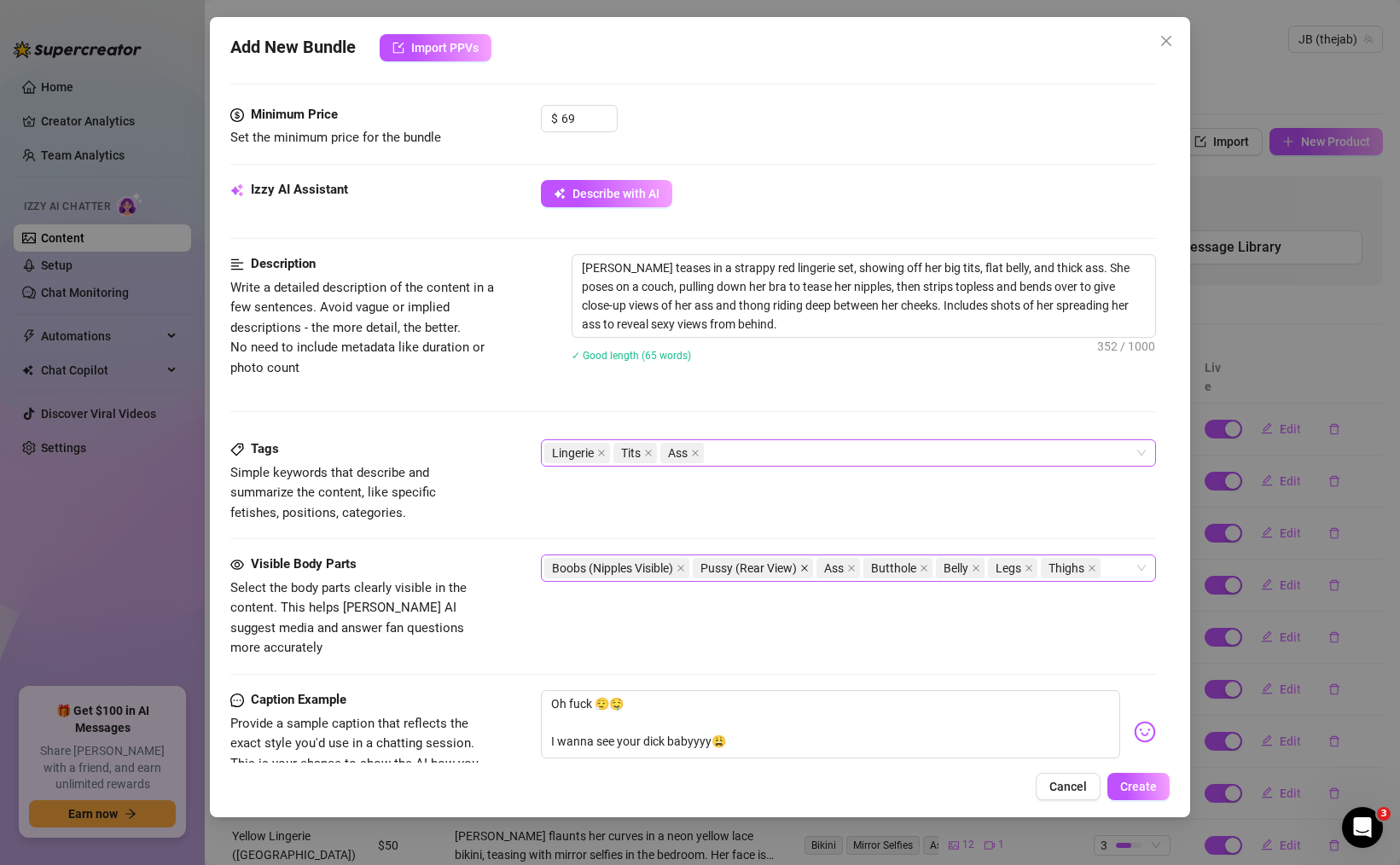
click at [804, 572] on icon "close" at bounding box center [804, 568] width 9 height 9
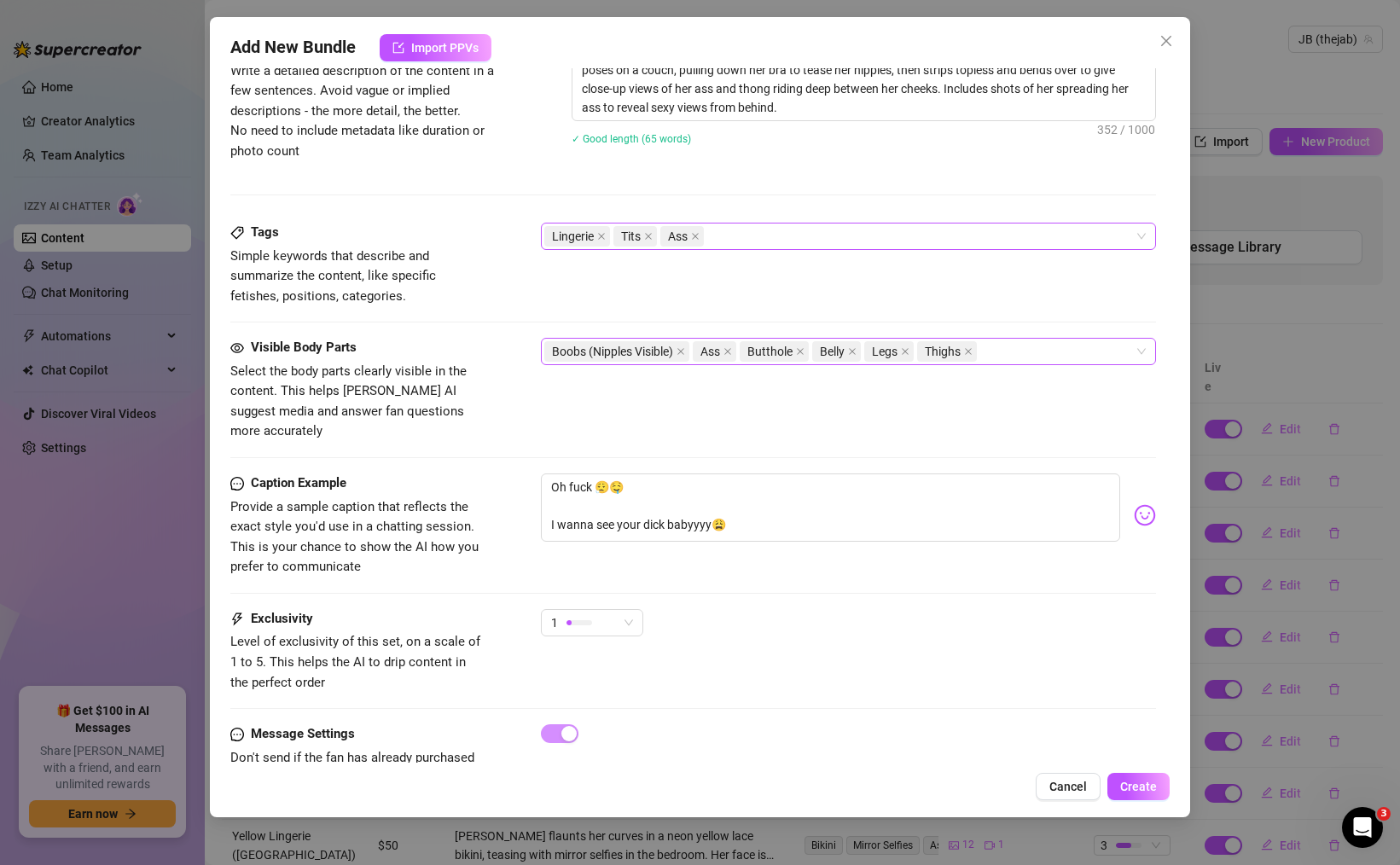
scroll to position [946, 0]
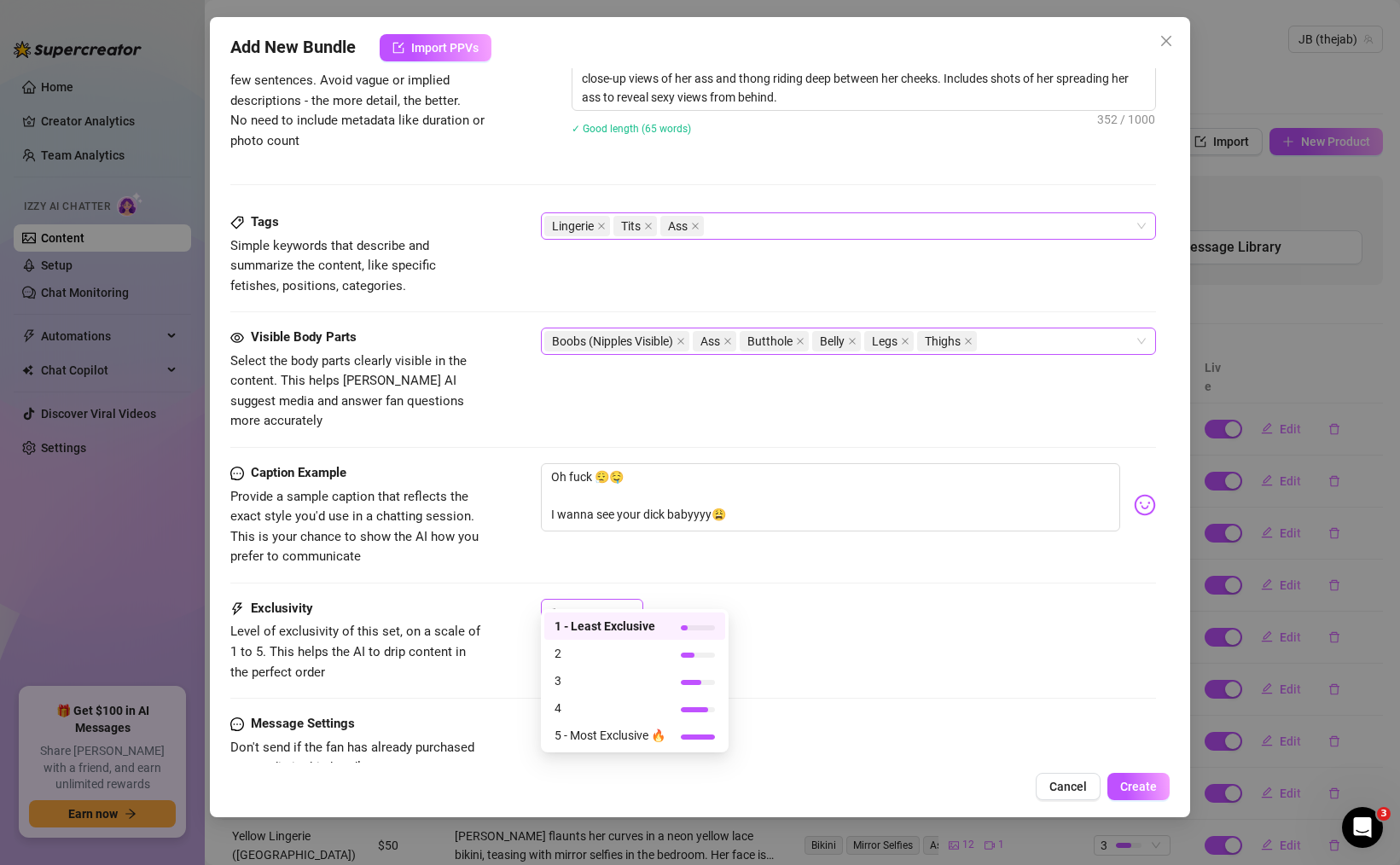
click at [599, 599] on div "1" at bounding box center [584, 612] width 67 height 26
click at [607, 732] on span "5 - Most Exclusive 🔥" at bounding box center [610, 735] width 111 height 19
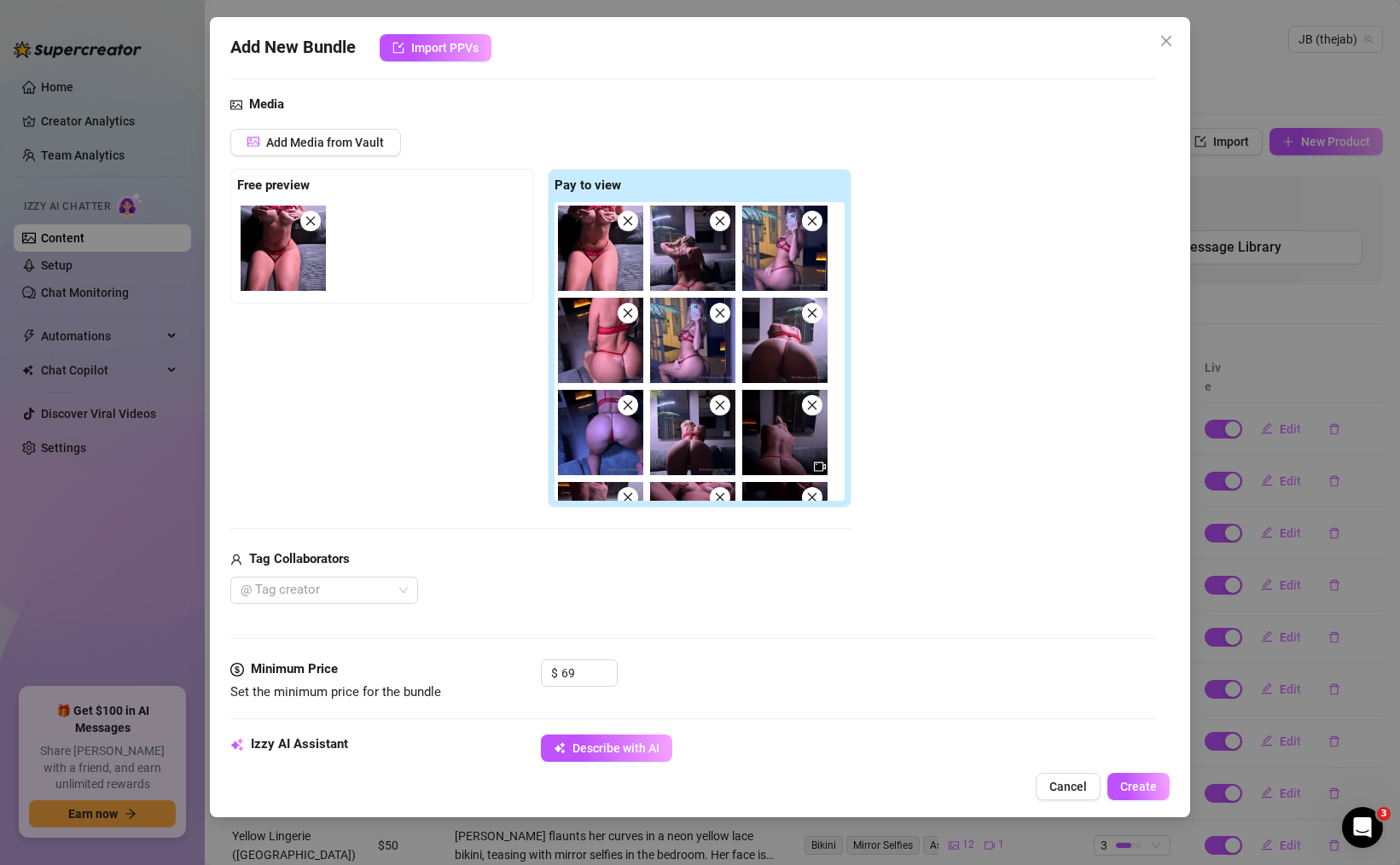
scroll to position [149, 0]
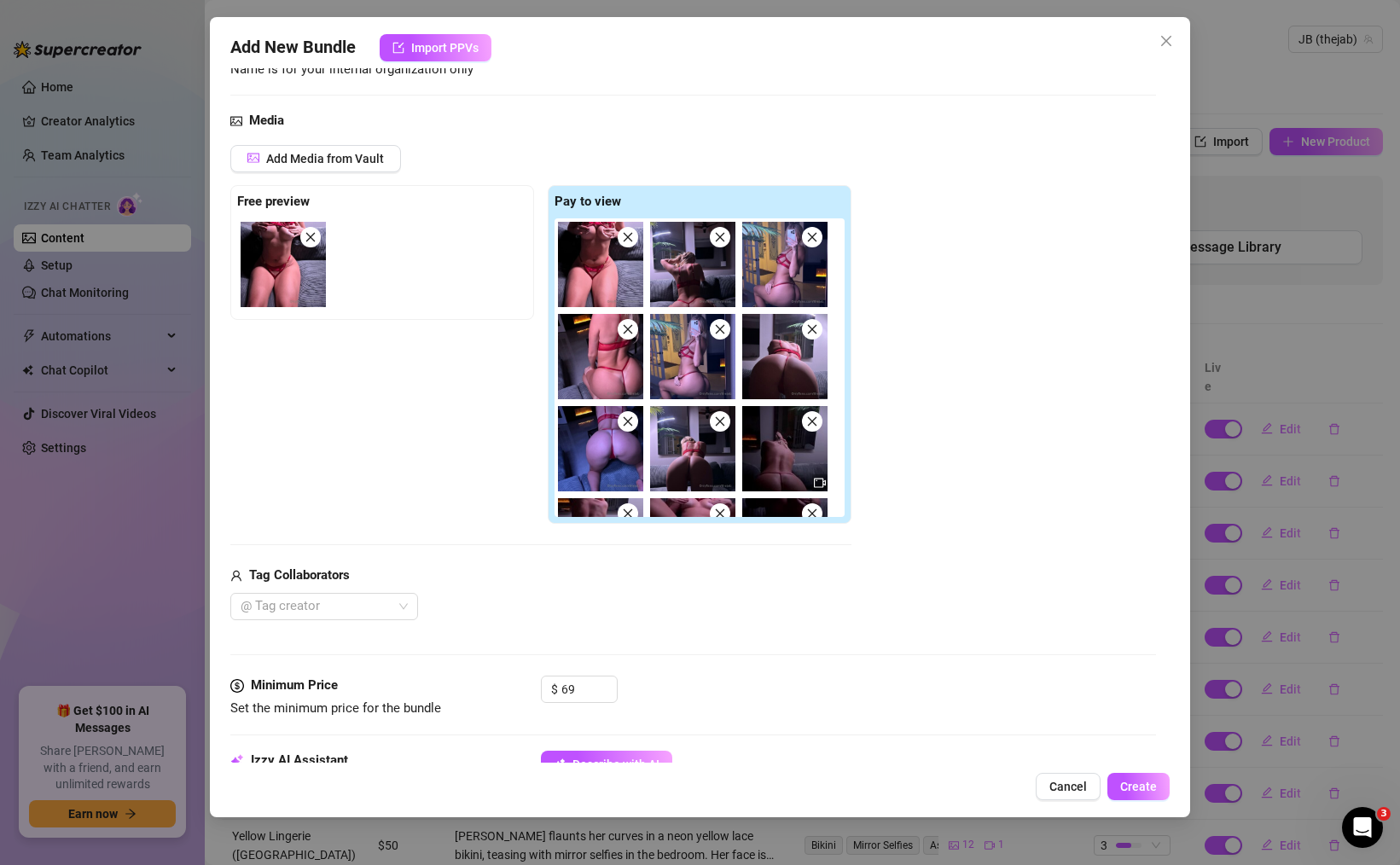
click at [599, 267] on img at bounding box center [600, 265] width 86 height 86
click at [598, 262] on img at bounding box center [600, 265] width 86 height 86
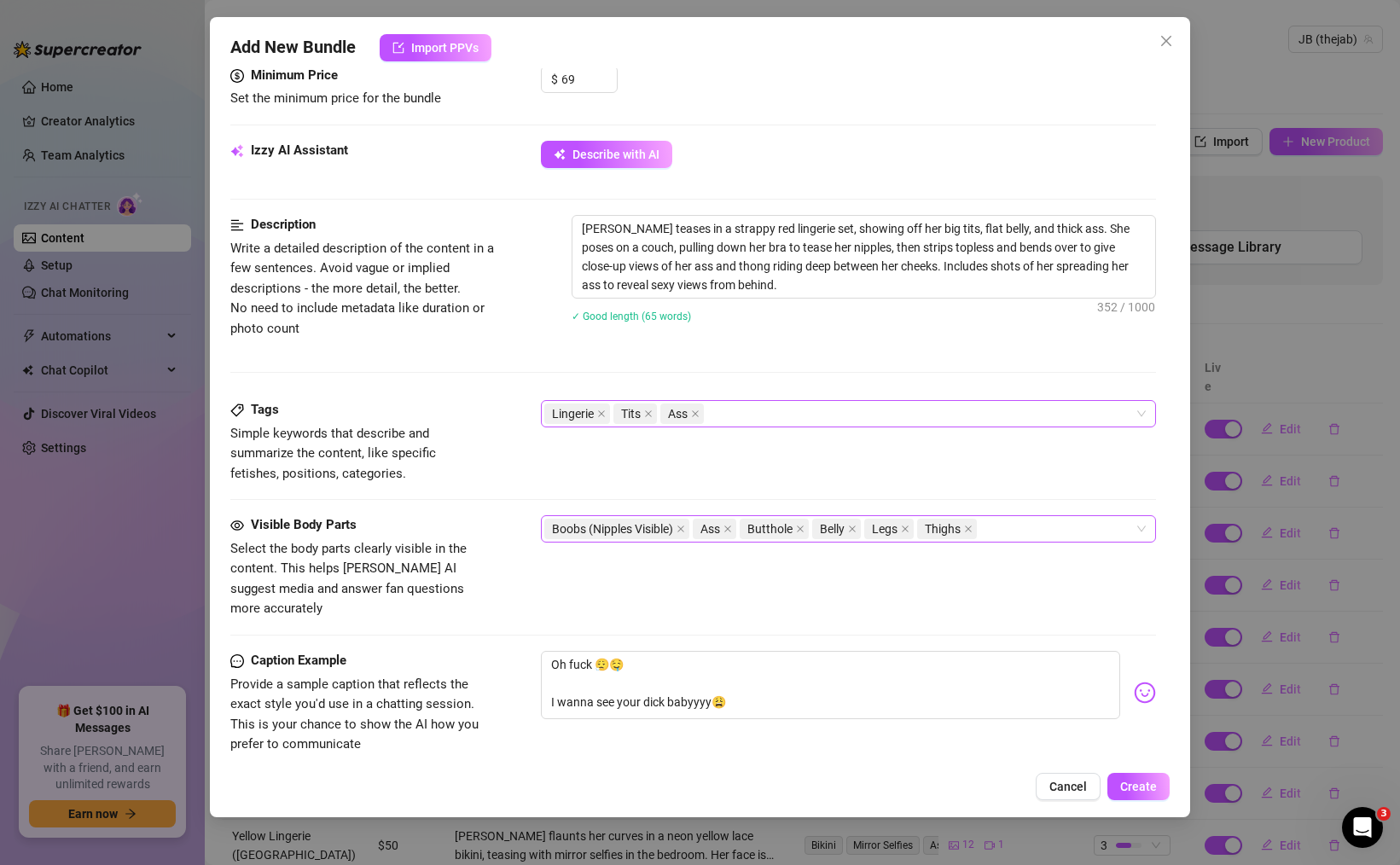
scroll to position [768, 0]
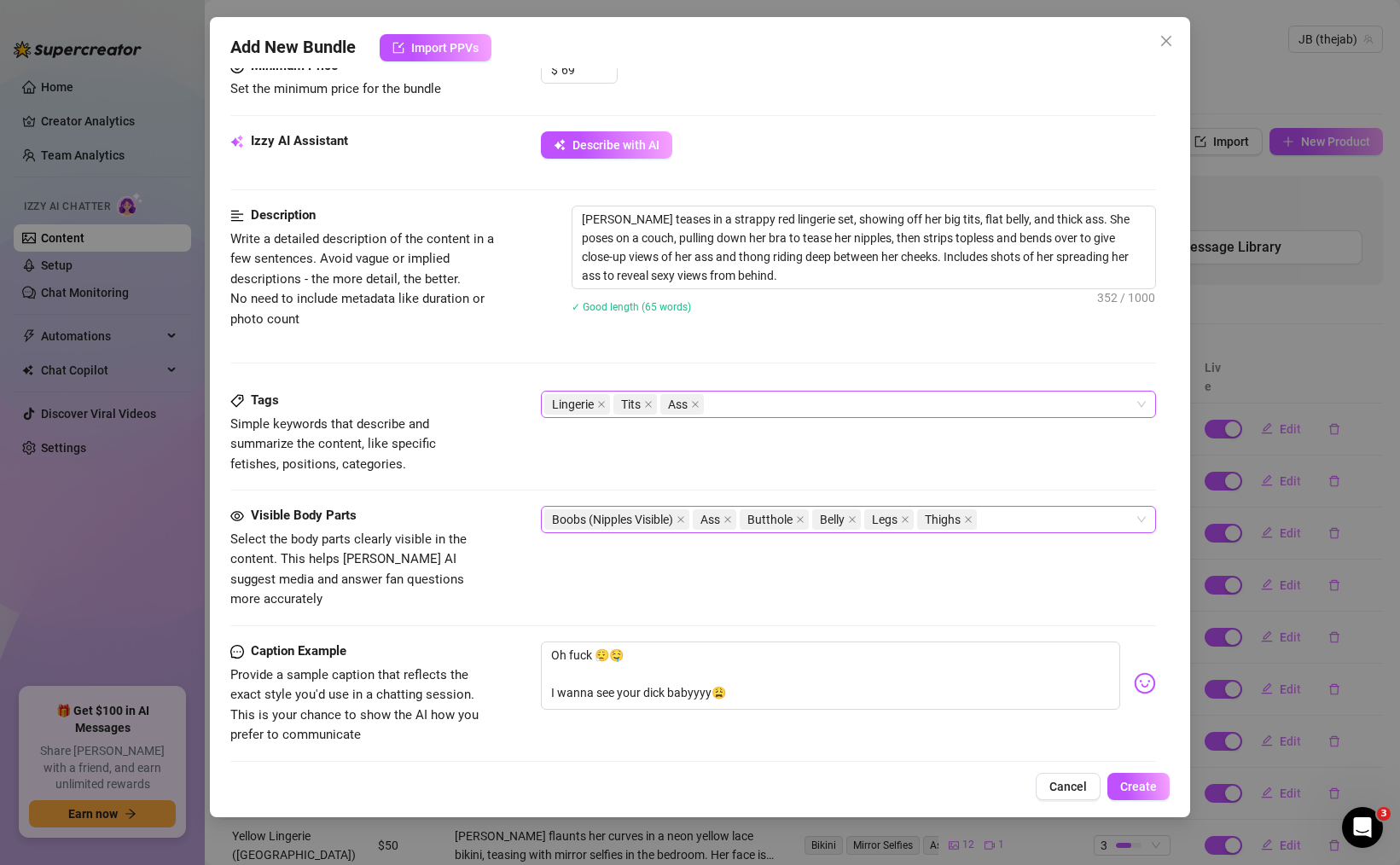
click at [688, 522] on span "Boobs (Nipples Visible)" at bounding box center [617, 518] width 145 height 20
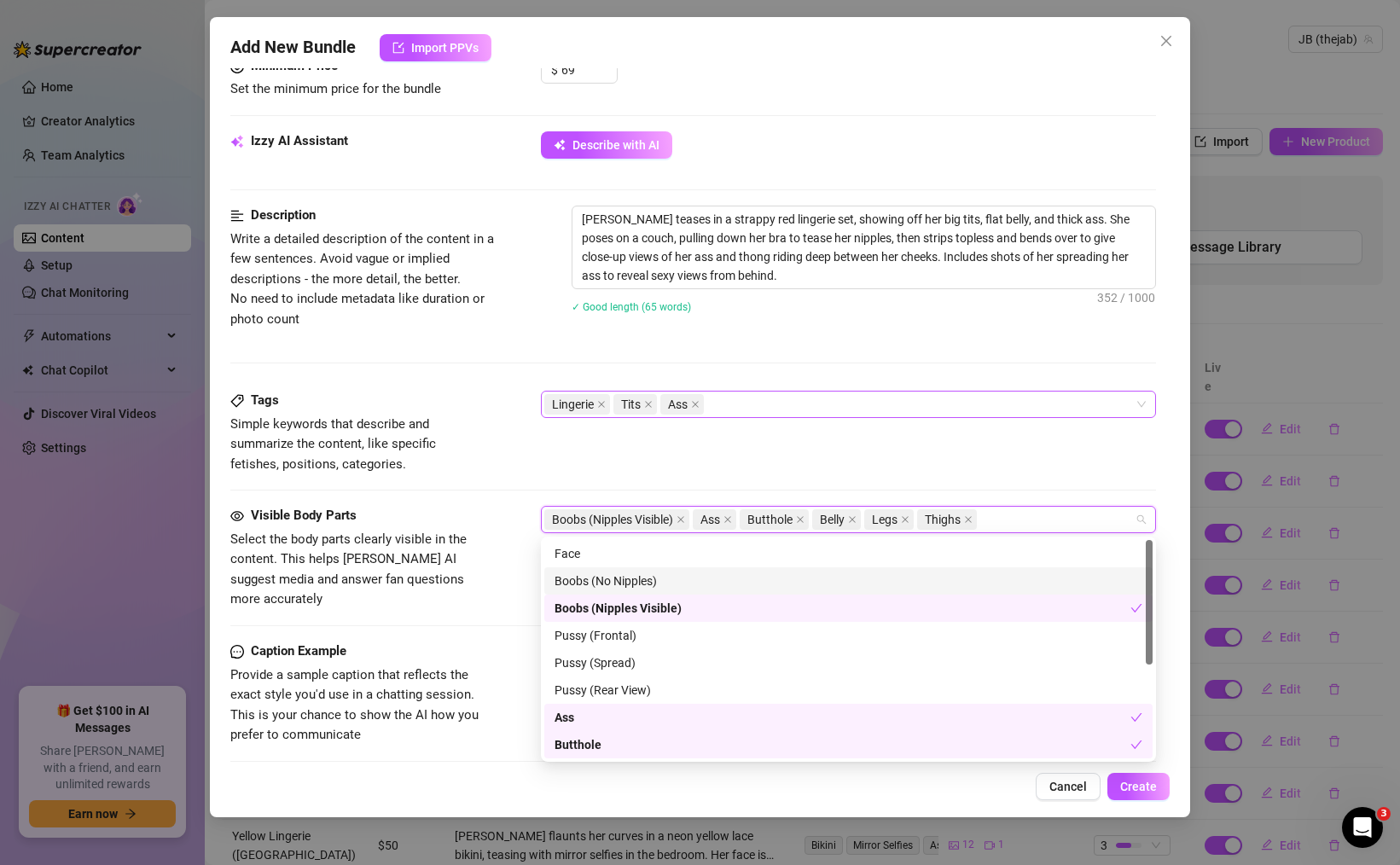
click at [640, 582] on div "Boobs (No Nipples)" at bounding box center [848, 581] width 588 height 19
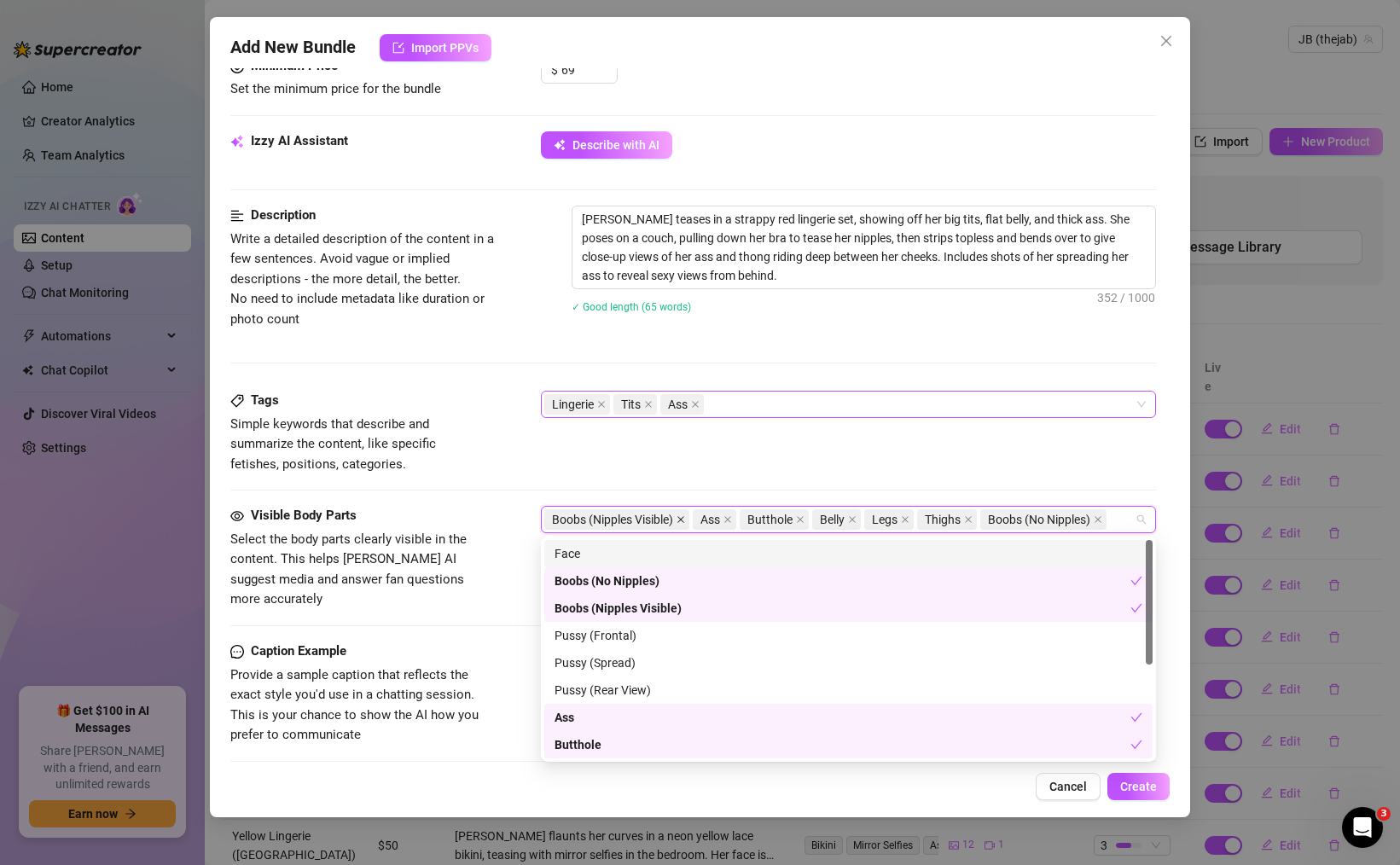
click at [683, 518] on icon "close" at bounding box center [680, 519] width 7 height 7
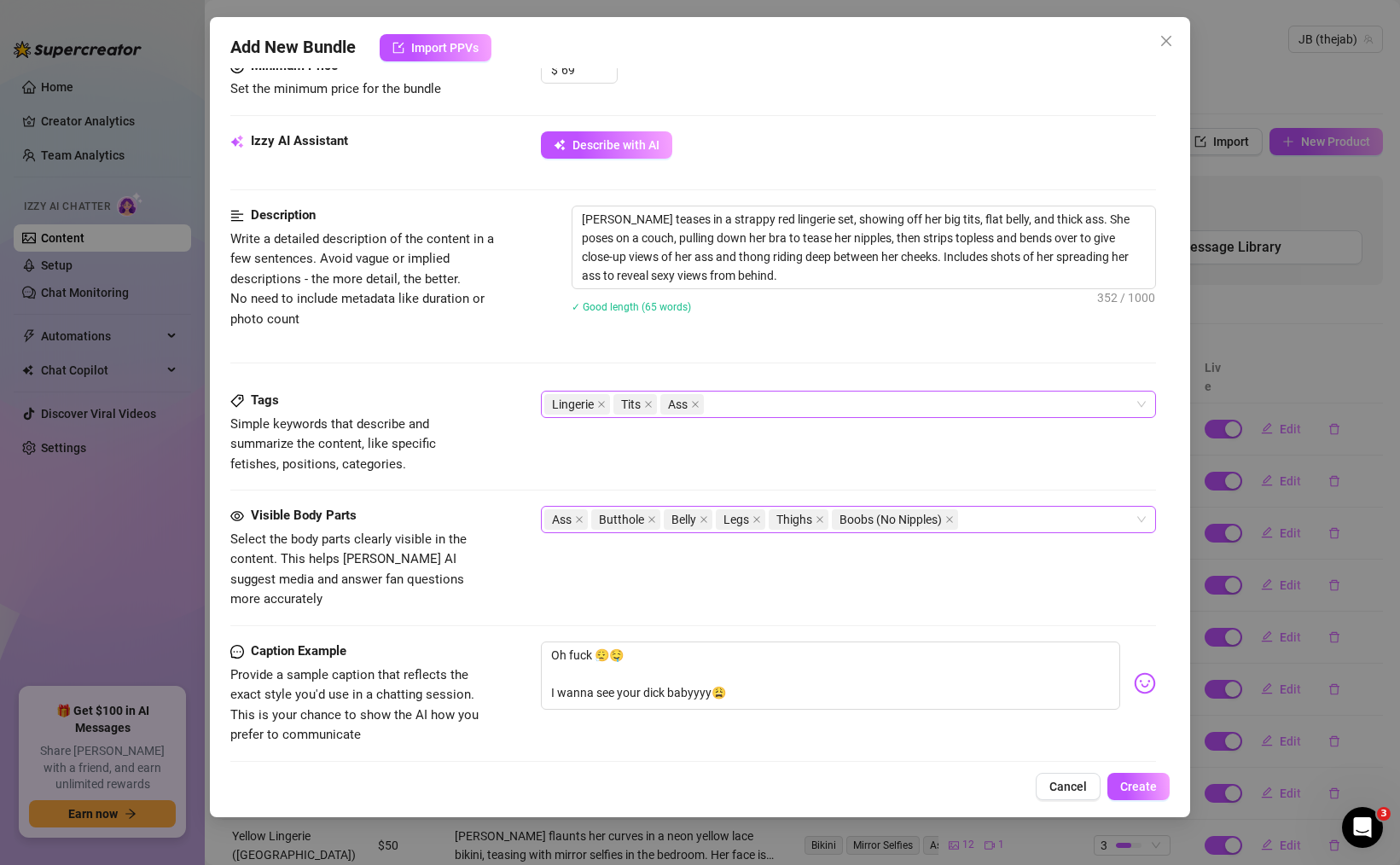
click at [724, 460] on div "Tags Simple keywords that describe and summarize the content, like specific fet…" at bounding box center [693, 432] width 925 height 84
click at [654, 521] on icon "close" at bounding box center [651, 519] width 9 height 9
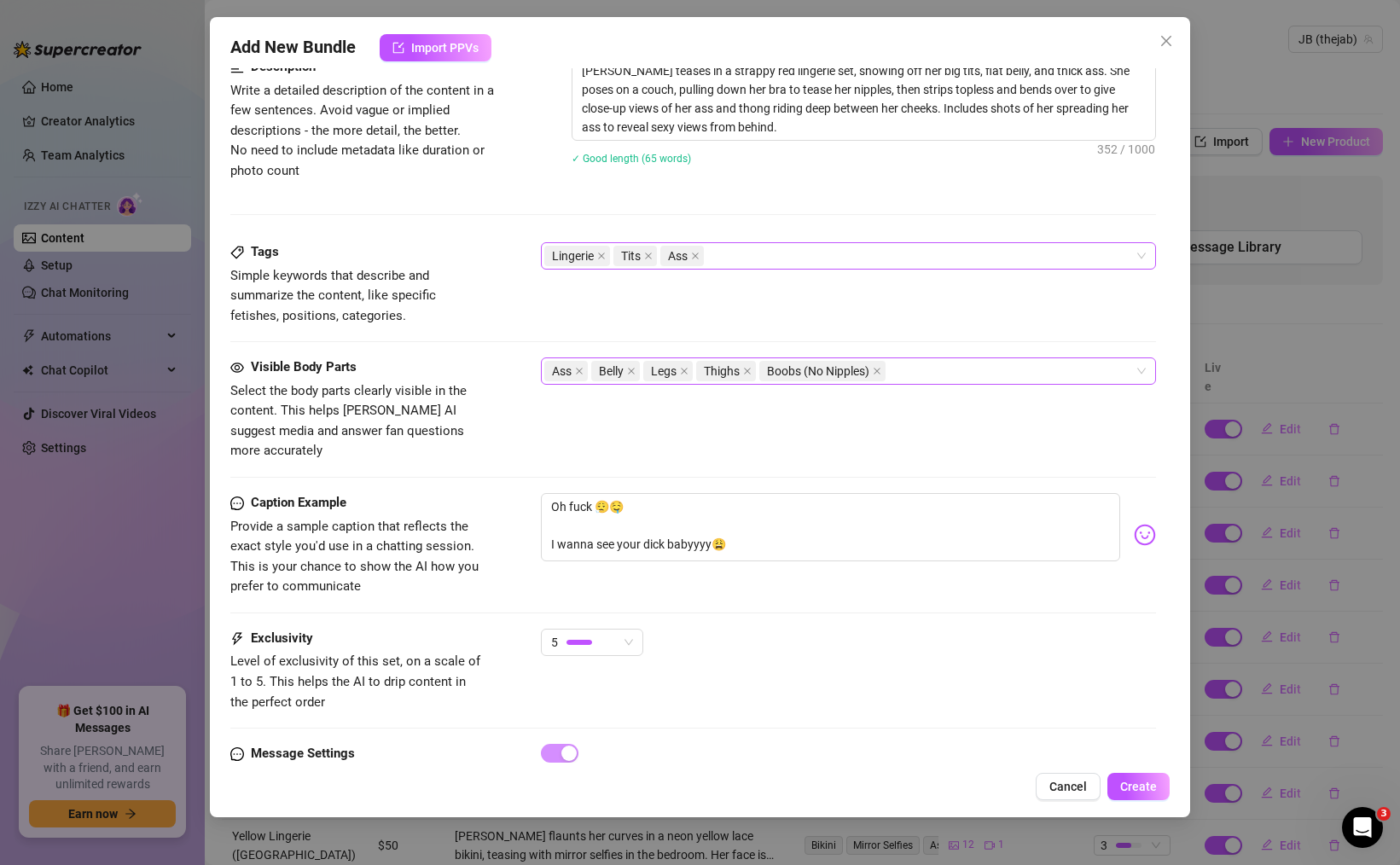
scroll to position [973, 0]
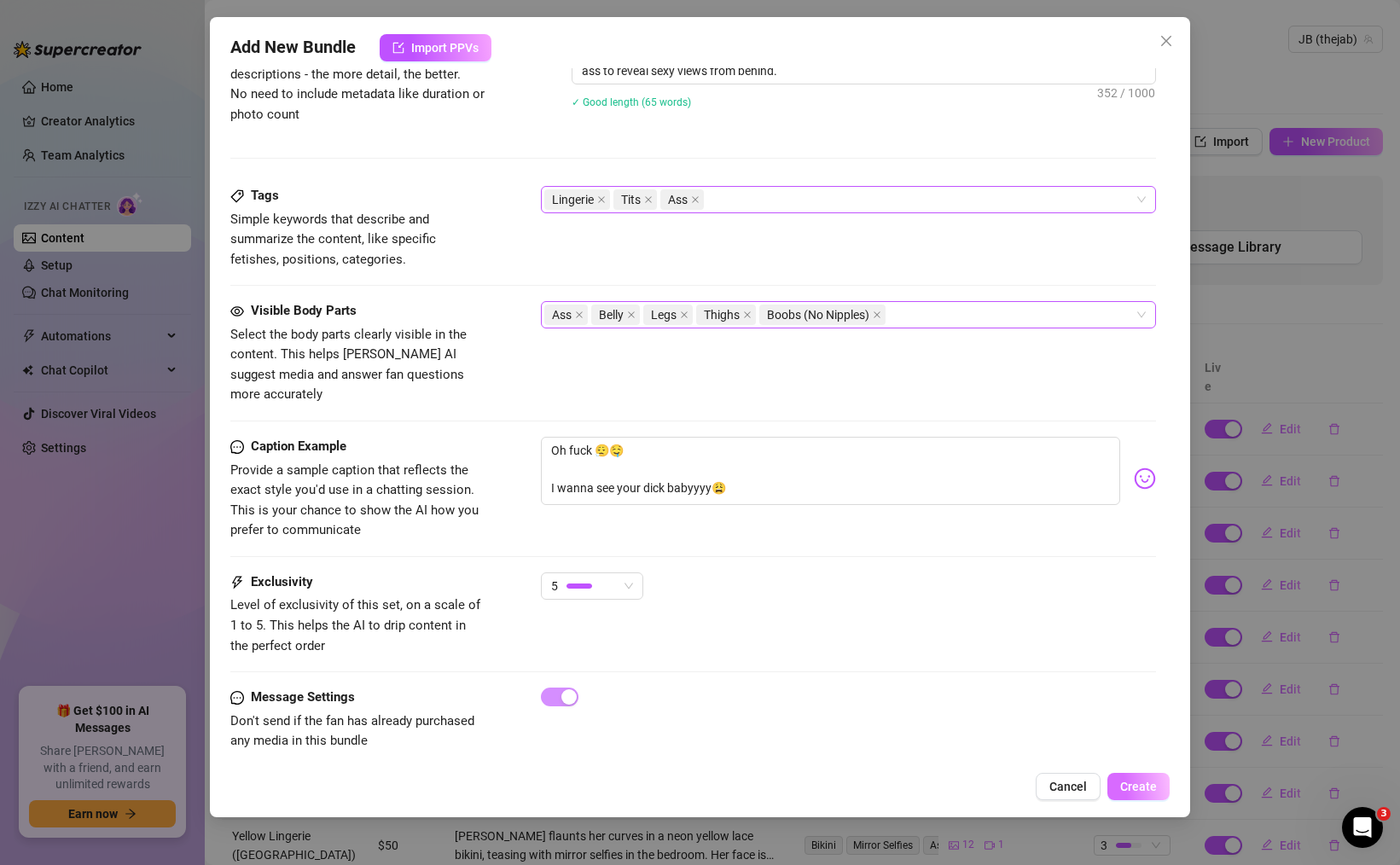
click at [1146, 786] on span "Create" at bounding box center [1138, 786] width 36 height 13
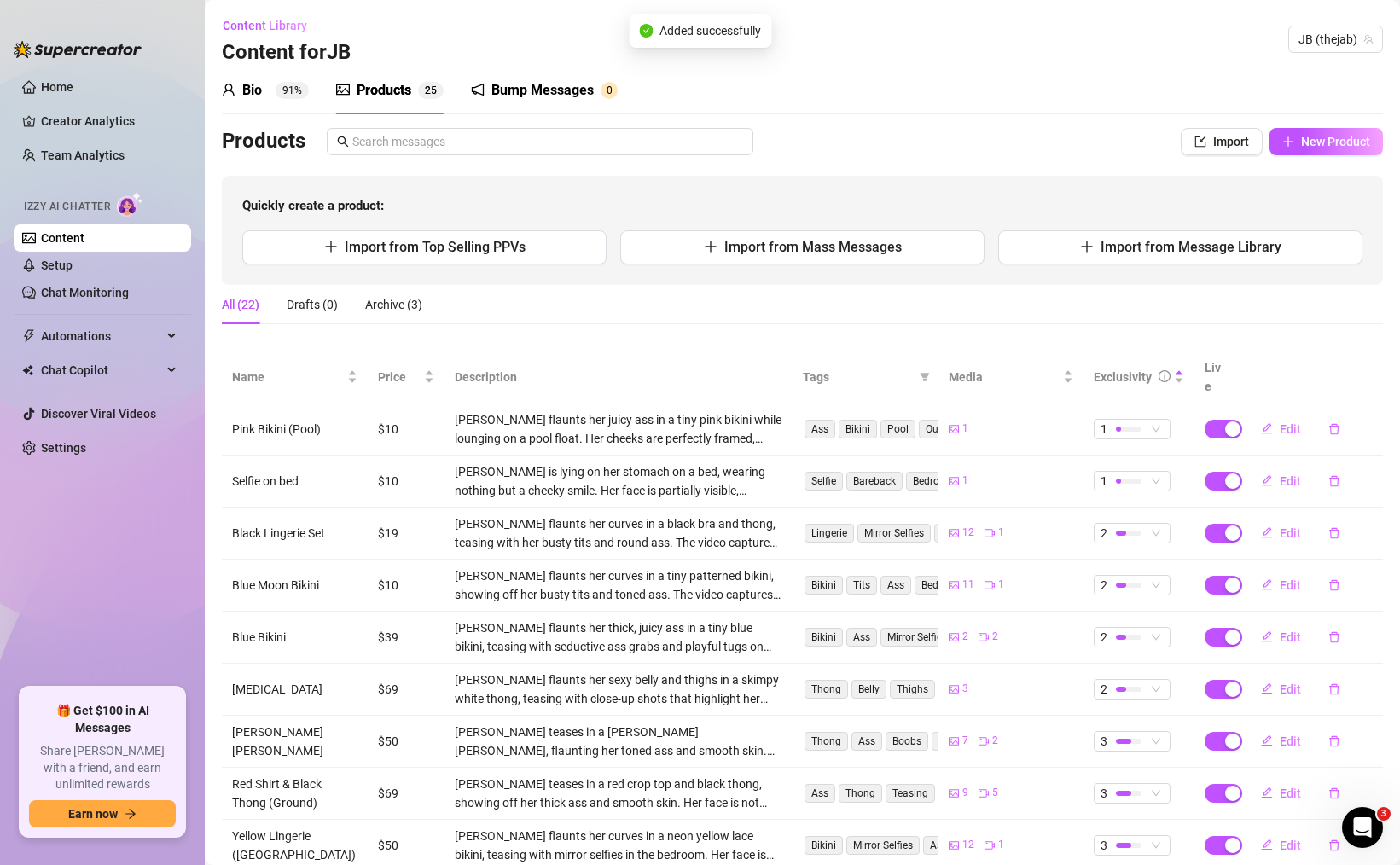
scroll to position [138, 0]
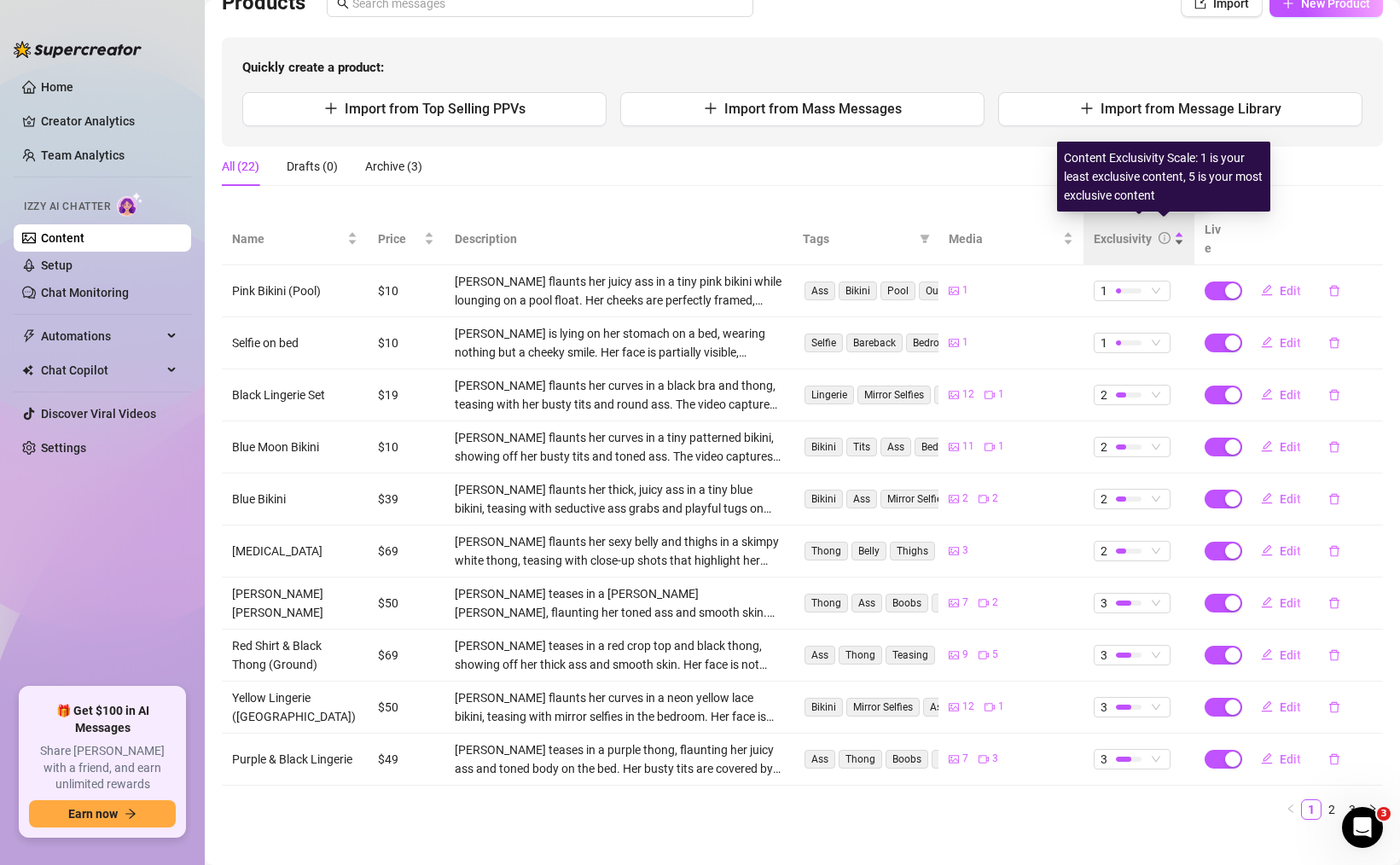
click at [1163, 232] on icon "info-circle" at bounding box center [1165, 238] width 12 height 12
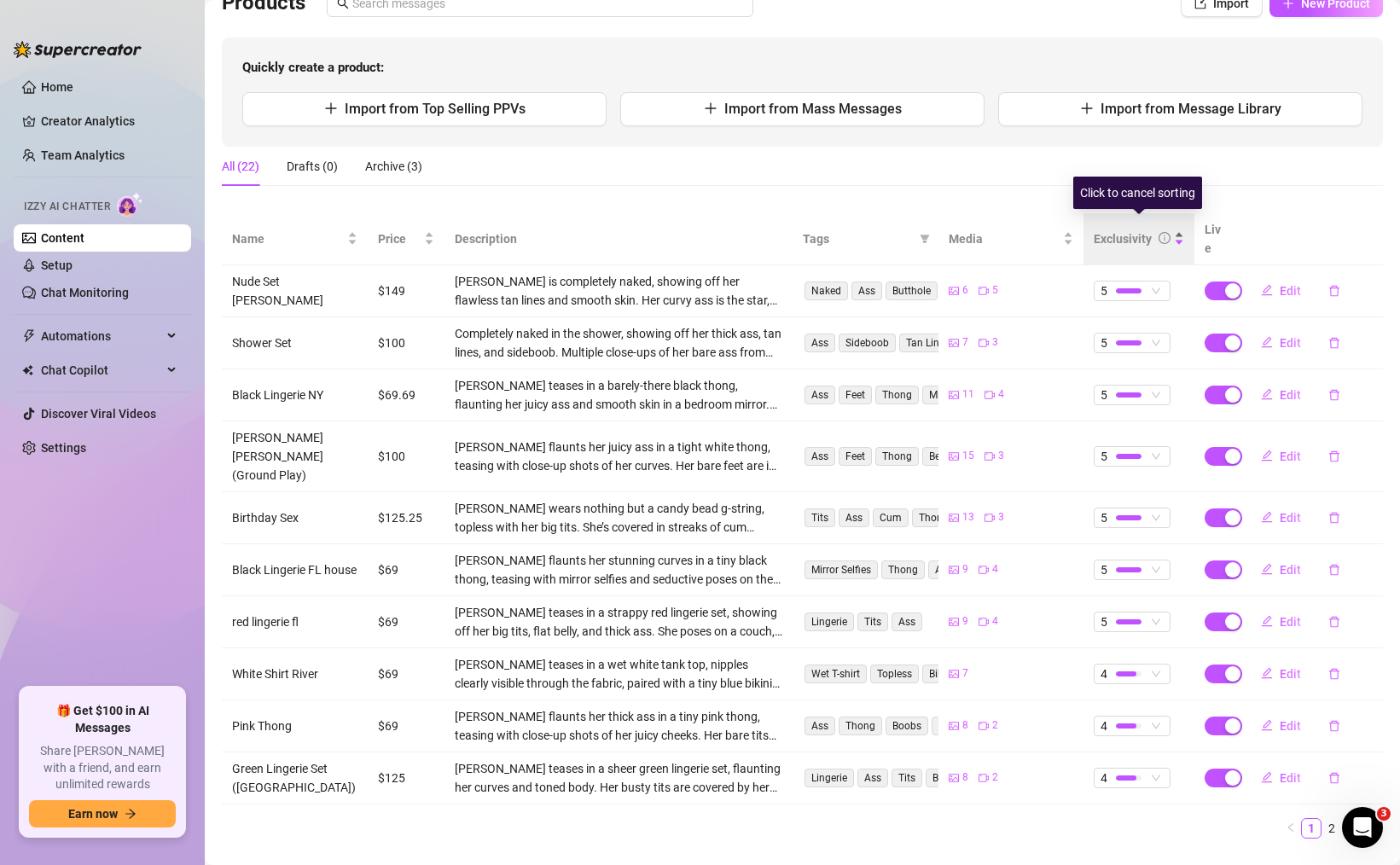
click at [1151, 230] on div "Exclusivity" at bounding box center [1132, 239] width 77 height 19
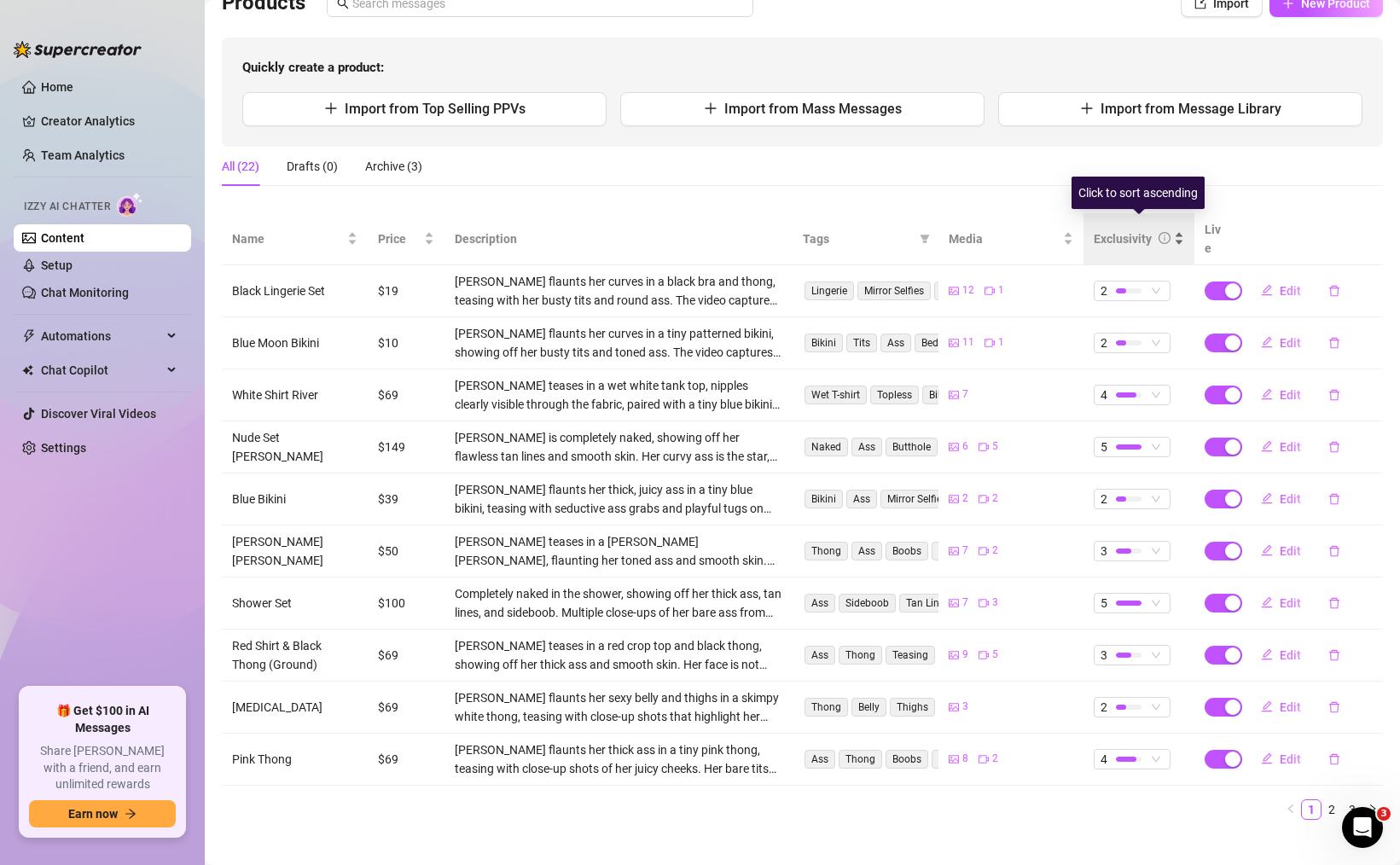
click at [1130, 231] on div "Exclusivity" at bounding box center [1123, 239] width 58 height 19
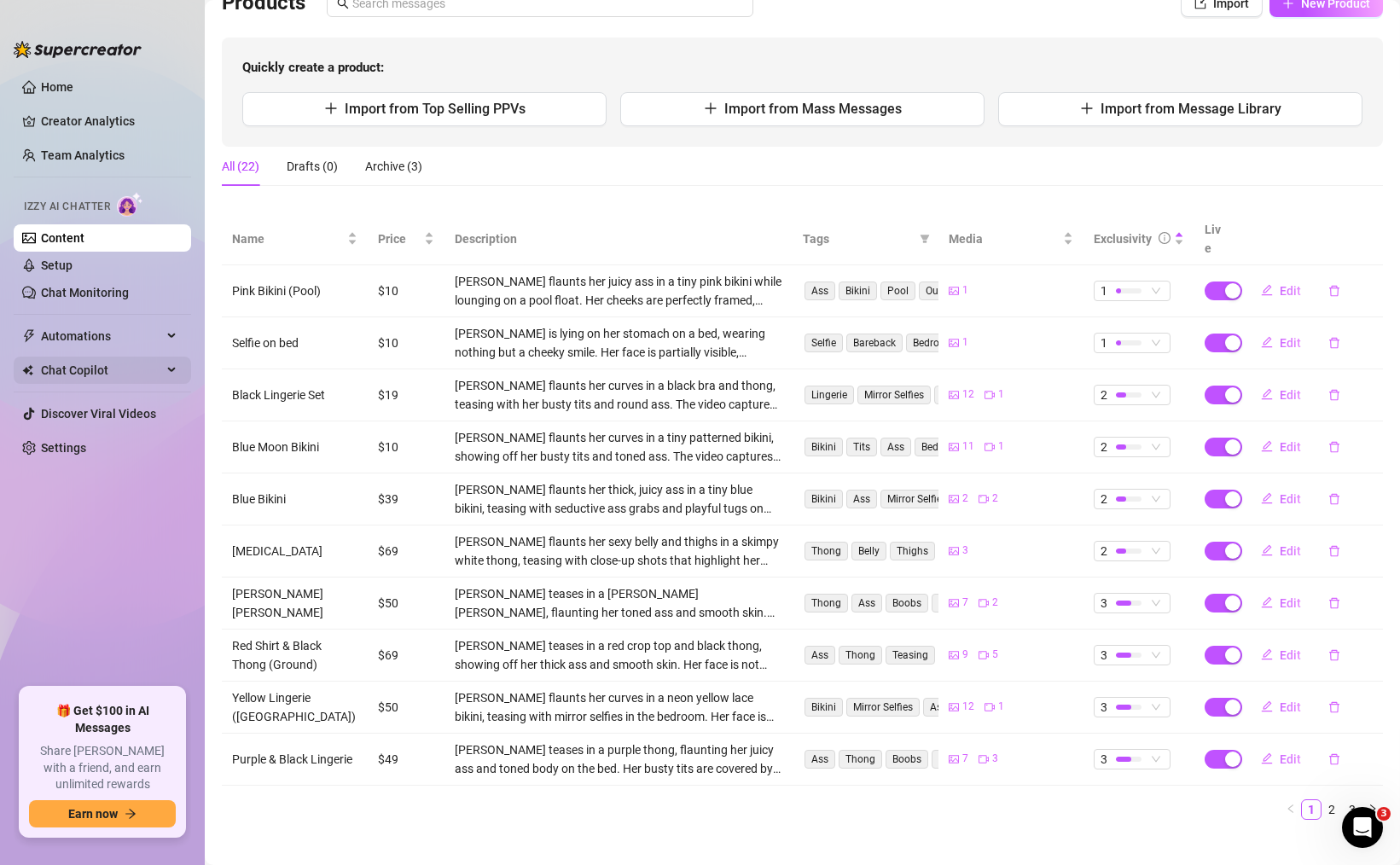
click at [101, 364] on span "Chat Copilot" at bounding box center [101, 370] width 121 height 28
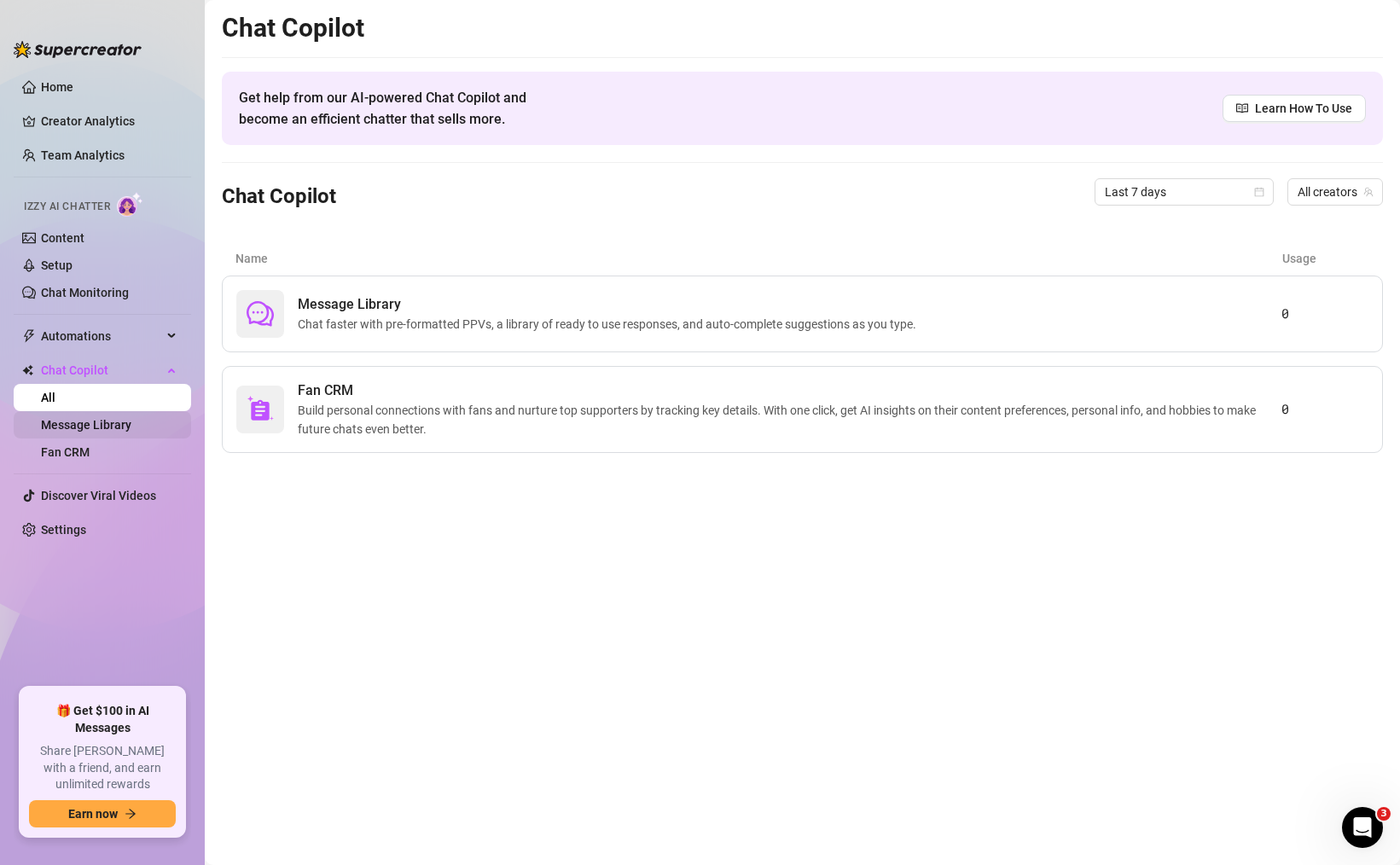
click at [132, 426] on link "Message Library" at bounding box center [86, 425] width 91 height 13
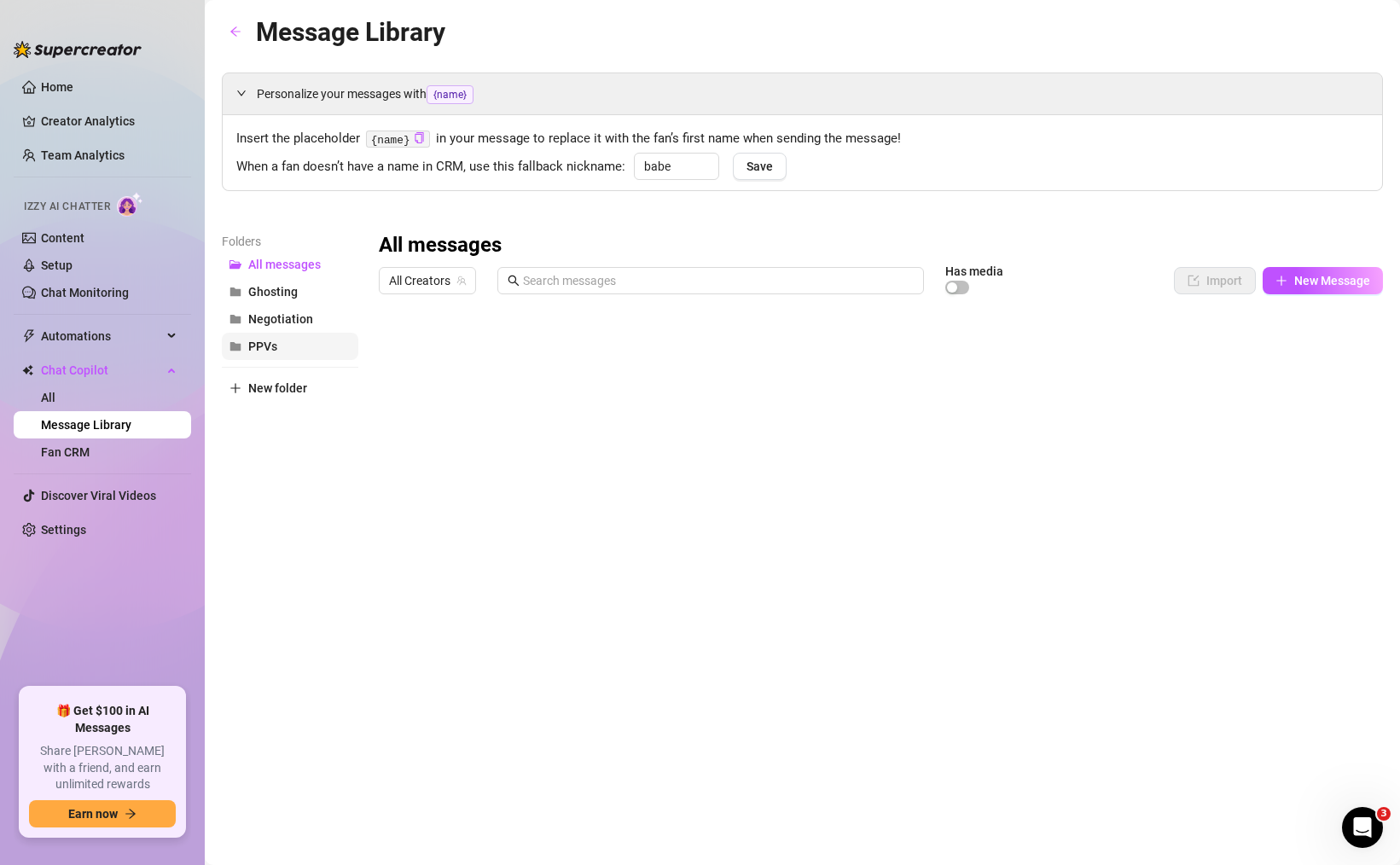
click at [268, 337] on button "PPVs" at bounding box center [290, 346] width 136 height 28
click at [411, 274] on span "All Creators" at bounding box center [427, 280] width 77 height 26
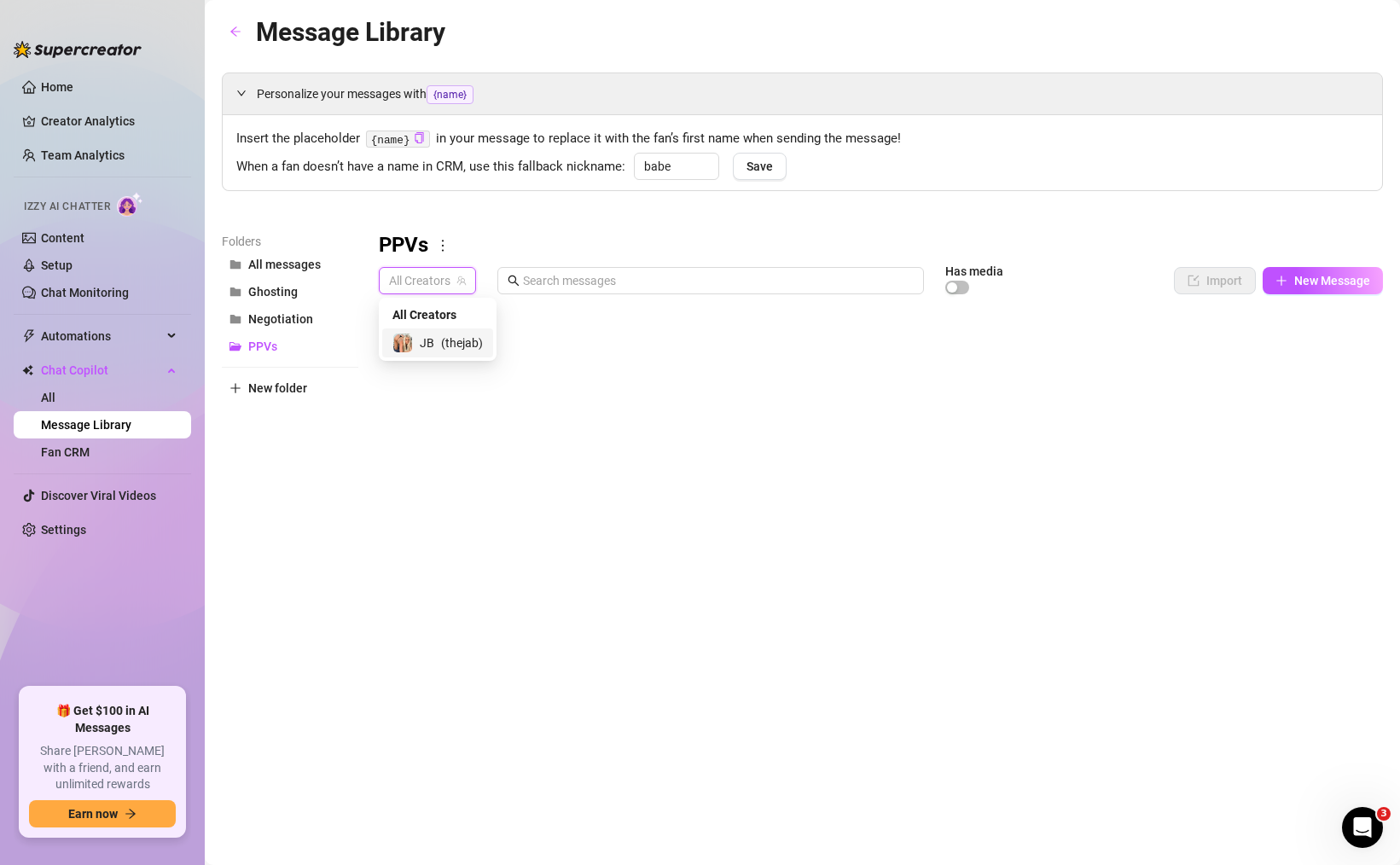
click at [431, 335] on span "JB" at bounding box center [426, 343] width 14 height 19
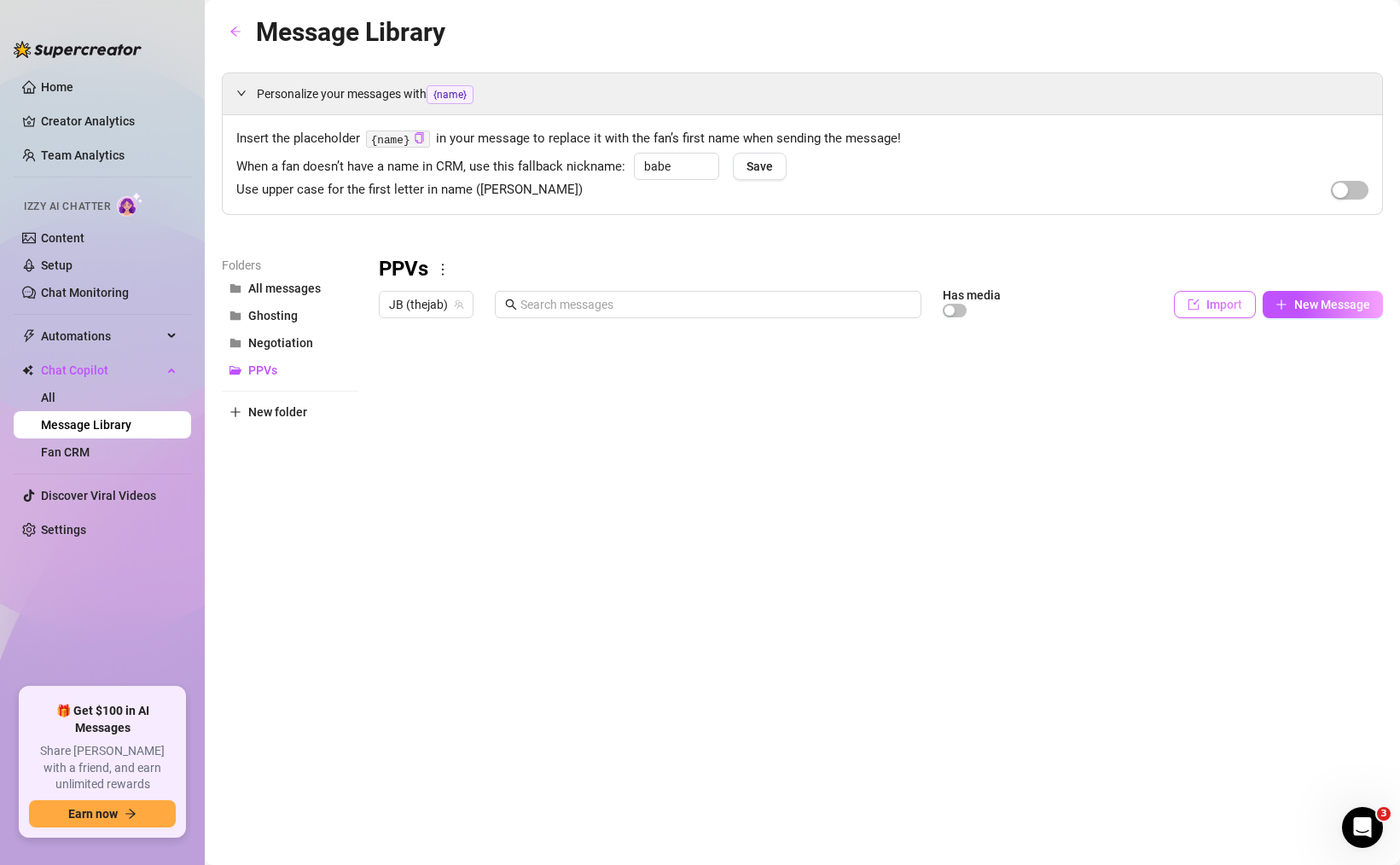
click at [1187, 300] on icon "import" at bounding box center [1193, 304] width 12 height 12
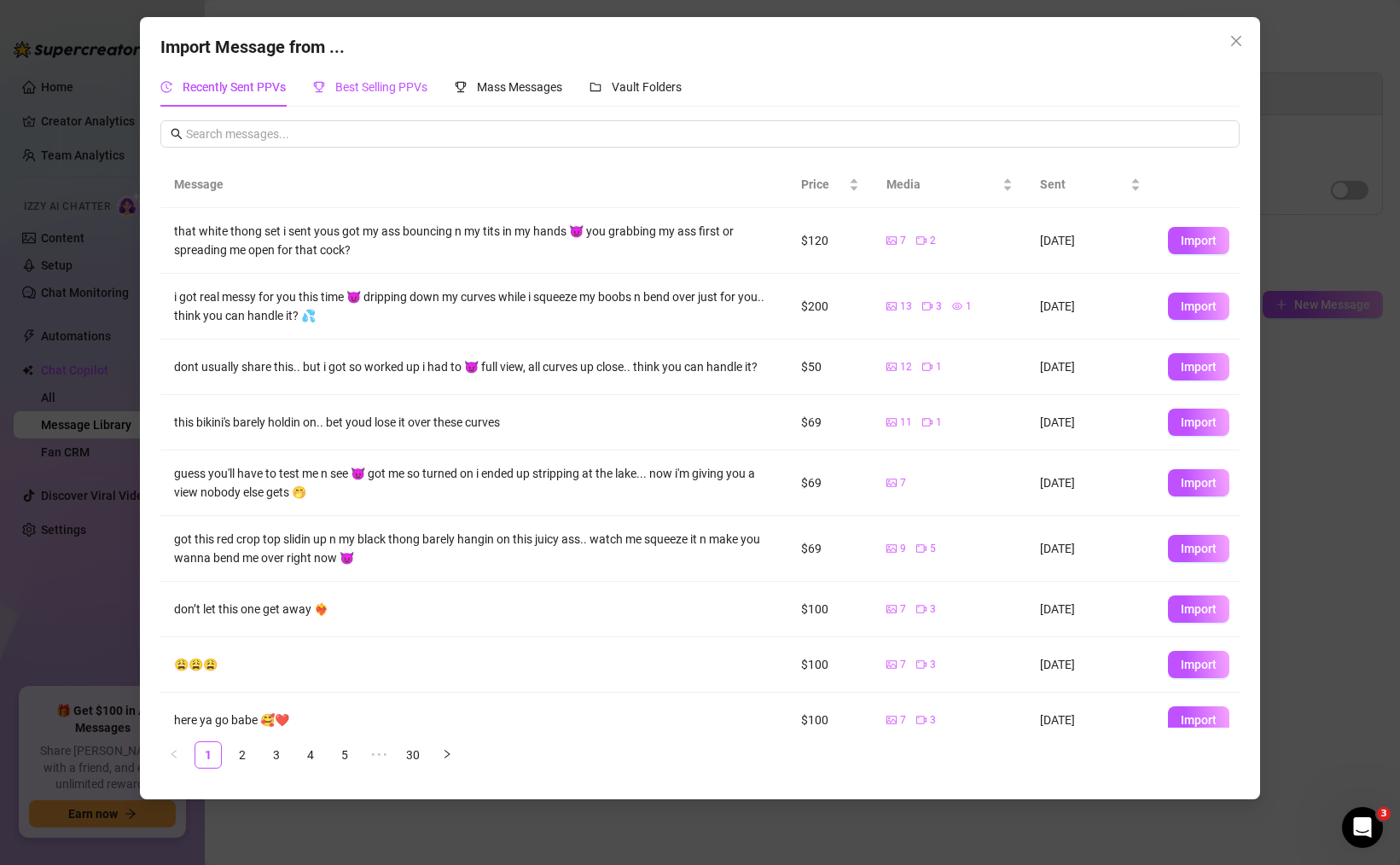
click at [402, 90] on span "Best Selling PPVs" at bounding box center [381, 87] width 92 height 13
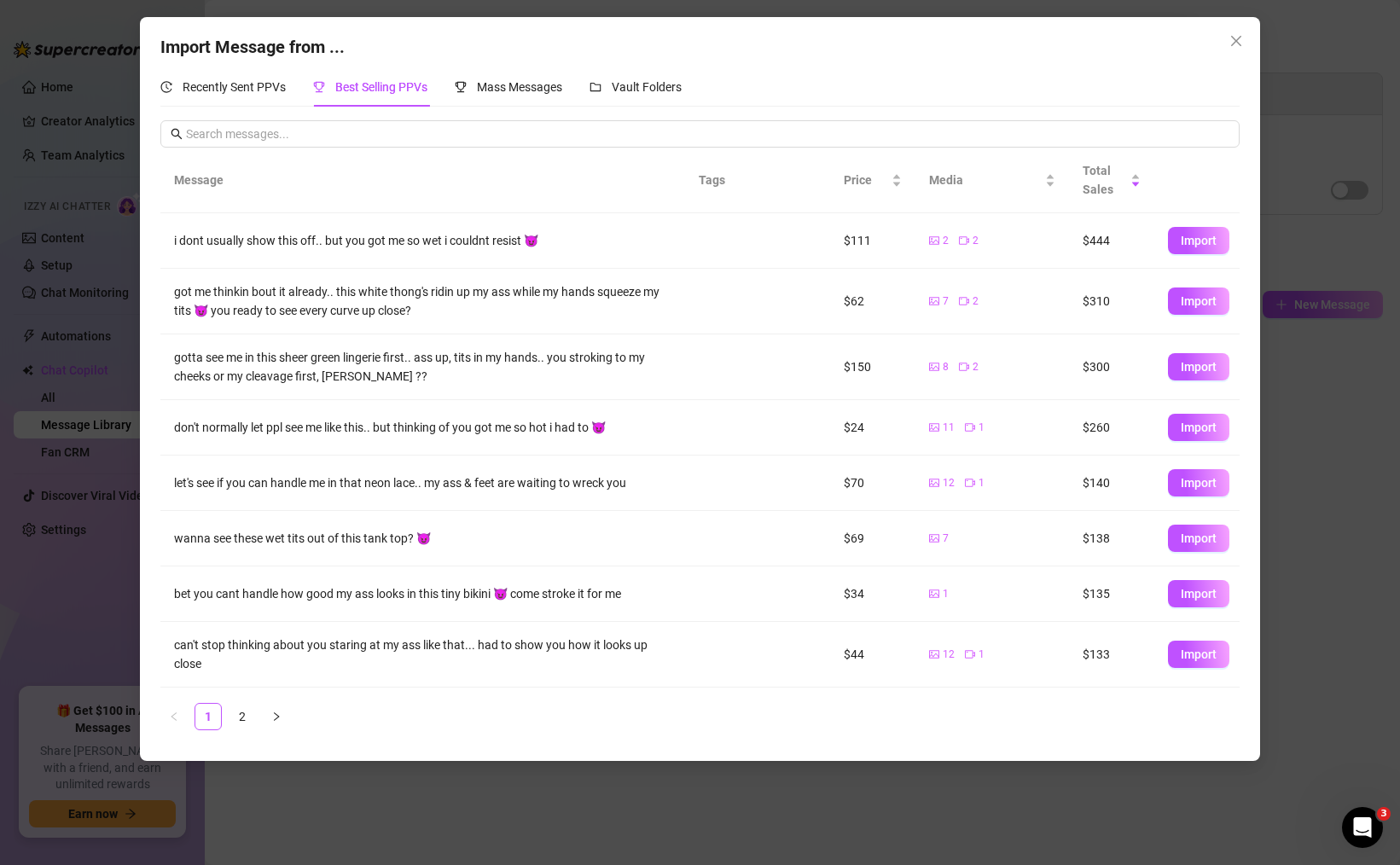
click at [227, 716] on ul "1 2" at bounding box center [700, 716] width 1079 height 28
click at [236, 722] on link "2" at bounding box center [242, 716] width 26 height 26
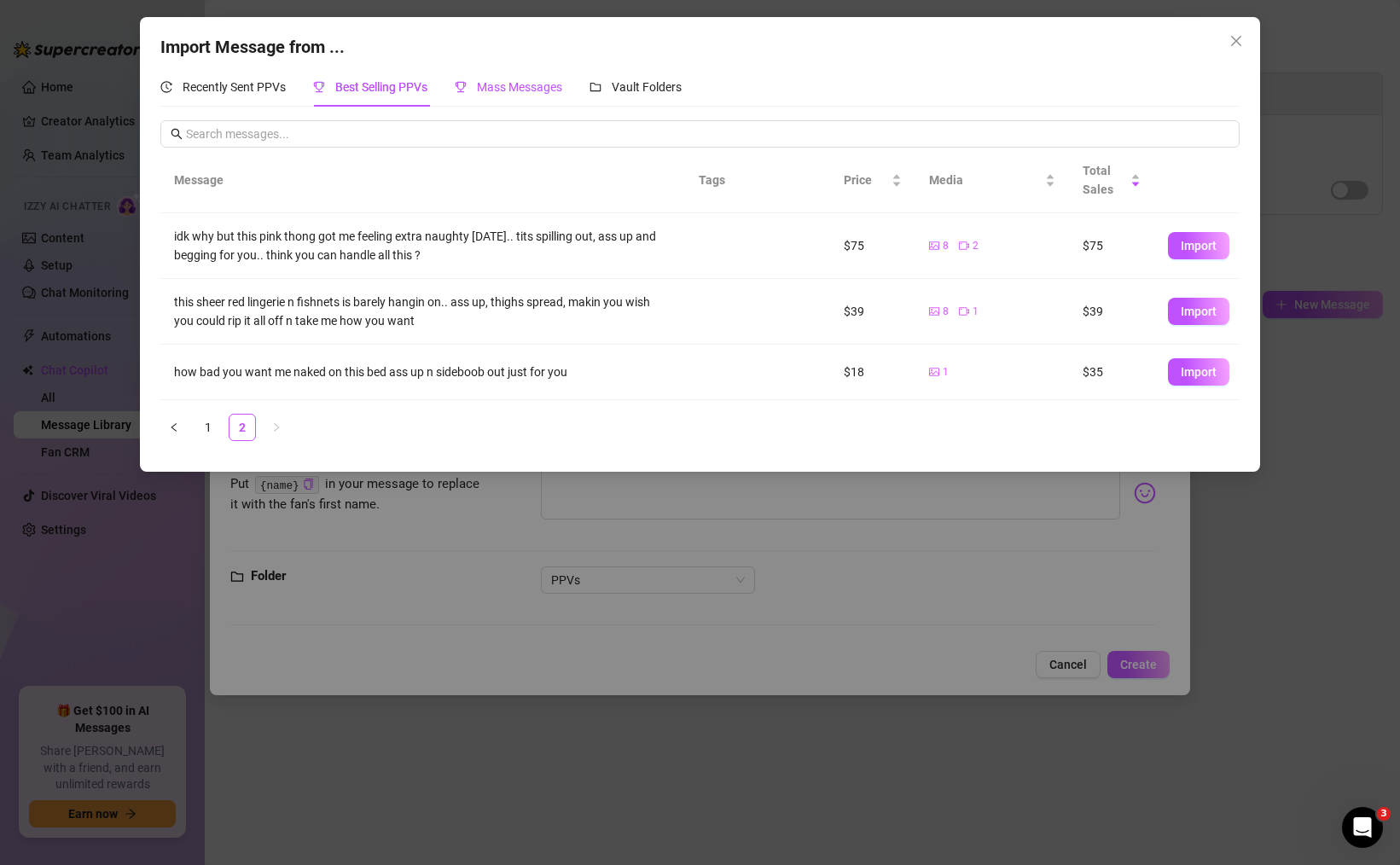
click at [527, 87] on span "Mass Messages" at bounding box center [519, 87] width 86 height 13
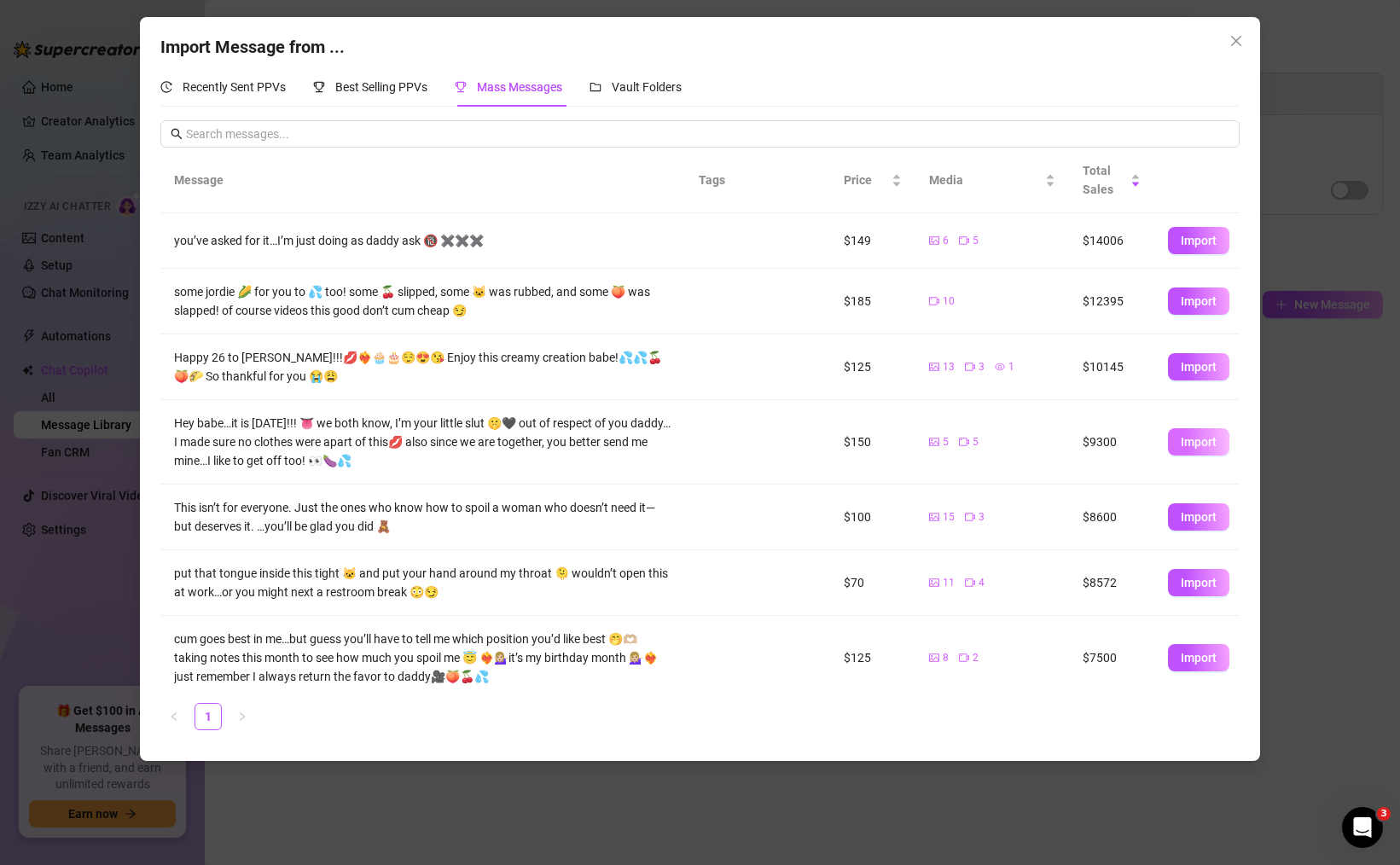
click at [1191, 438] on span "Import" at bounding box center [1199, 442] width 36 height 13
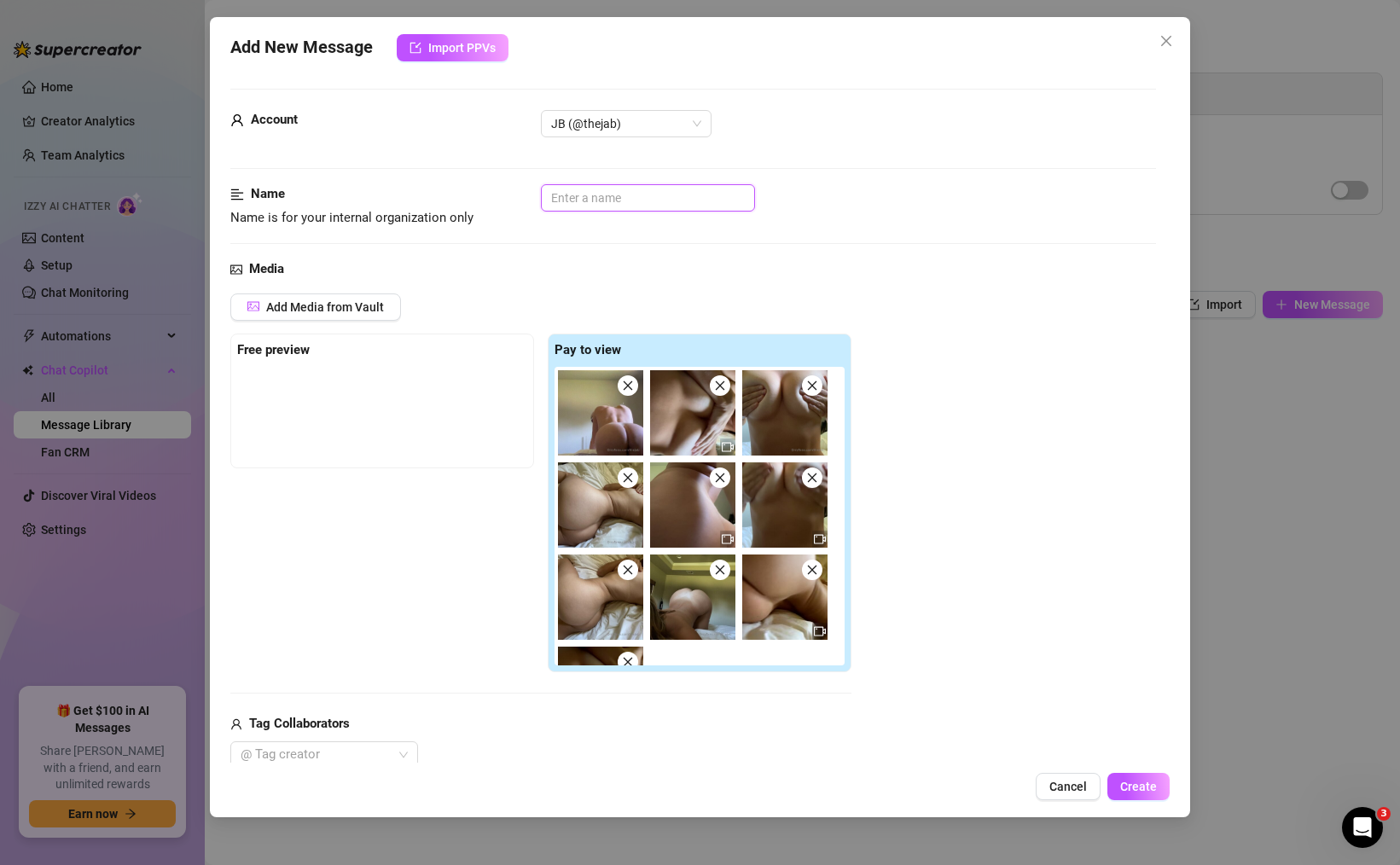
click at [631, 200] on input "text" at bounding box center [648, 197] width 214 height 28
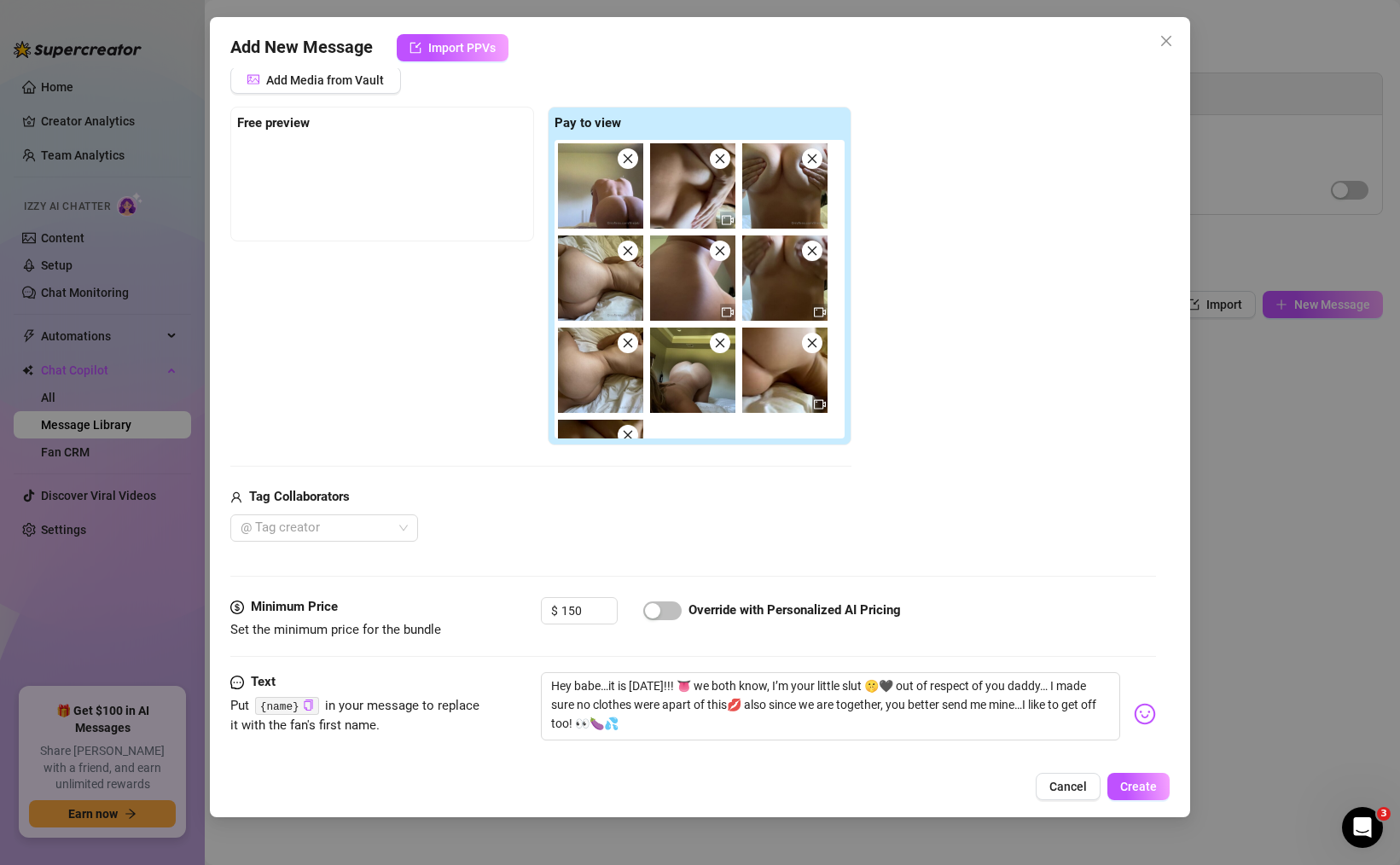
scroll to position [326, 0]
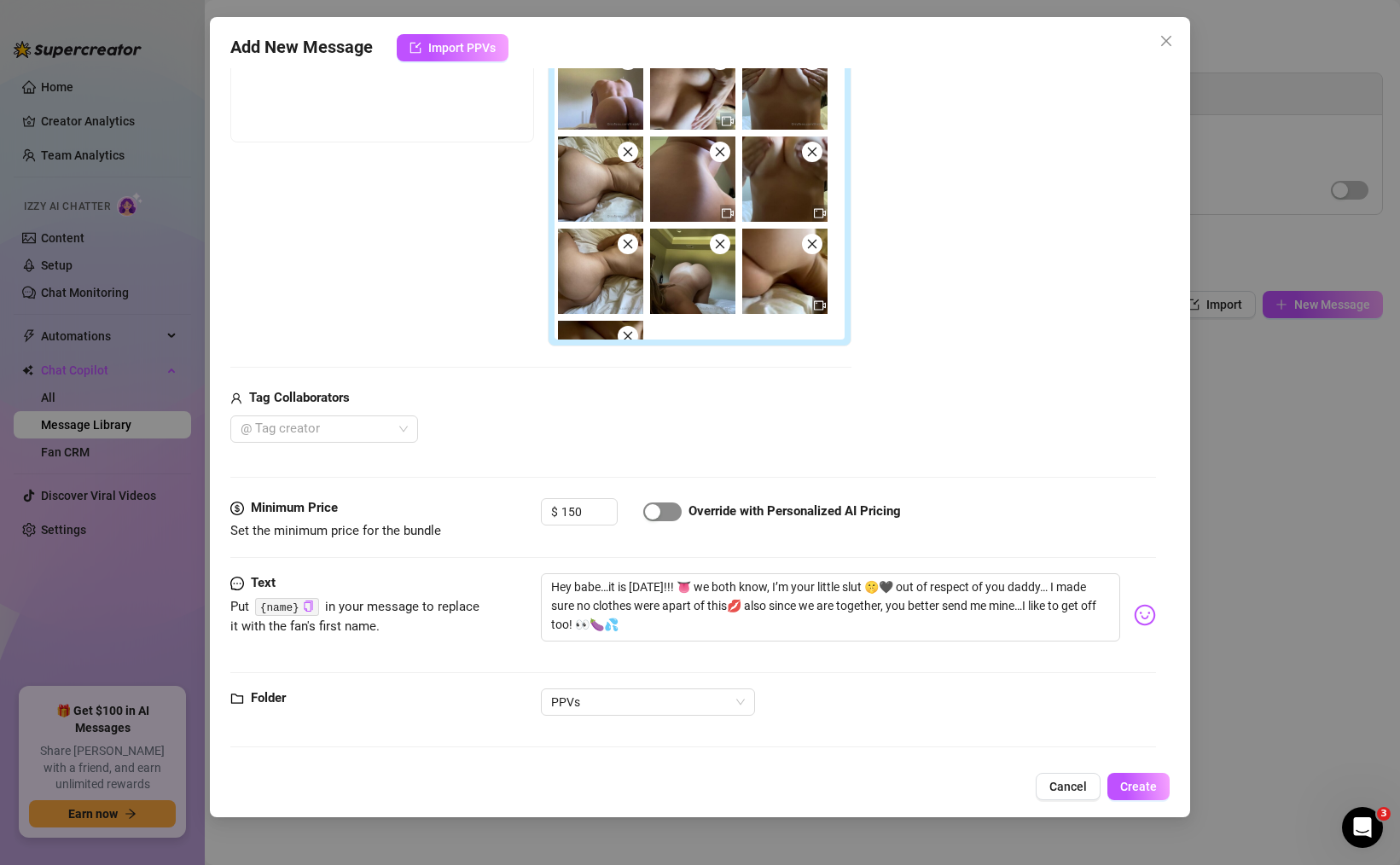
click at [650, 515] on div "button" at bounding box center [653, 512] width 15 height 15
drag, startPoint x: 765, startPoint y: 584, endPoint x: 393, endPoint y: 555, distance: 373.1
click at [393, 555] on form "Account JB (@thejab) Name Name is for your internal organization only nude dadd…" at bounding box center [693, 262] width 925 height 999
click at [1152, 783] on span "Create" at bounding box center [1138, 786] width 36 height 13
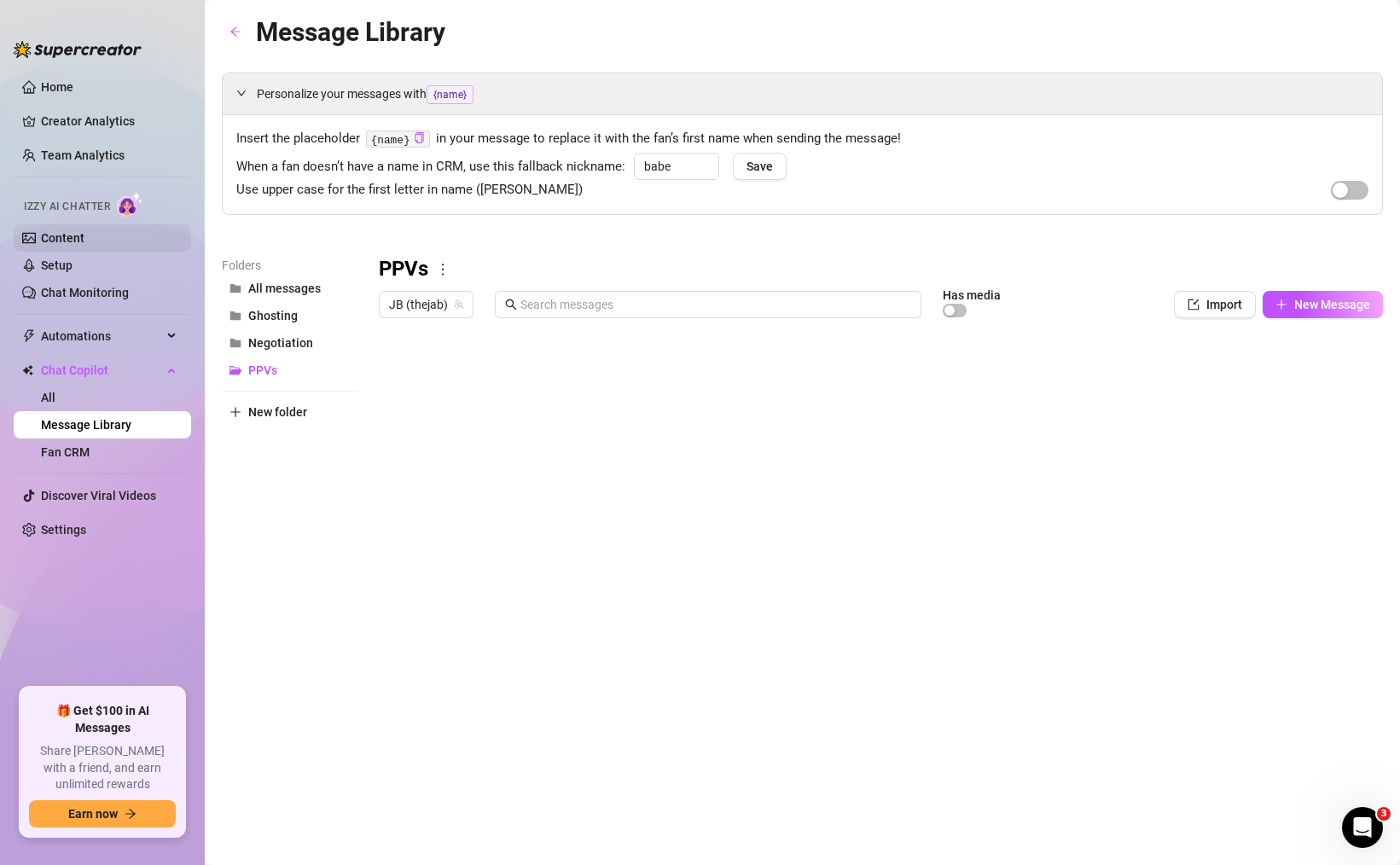
click at [85, 232] on link "Content" at bounding box center [63, 238] width 44 height 13
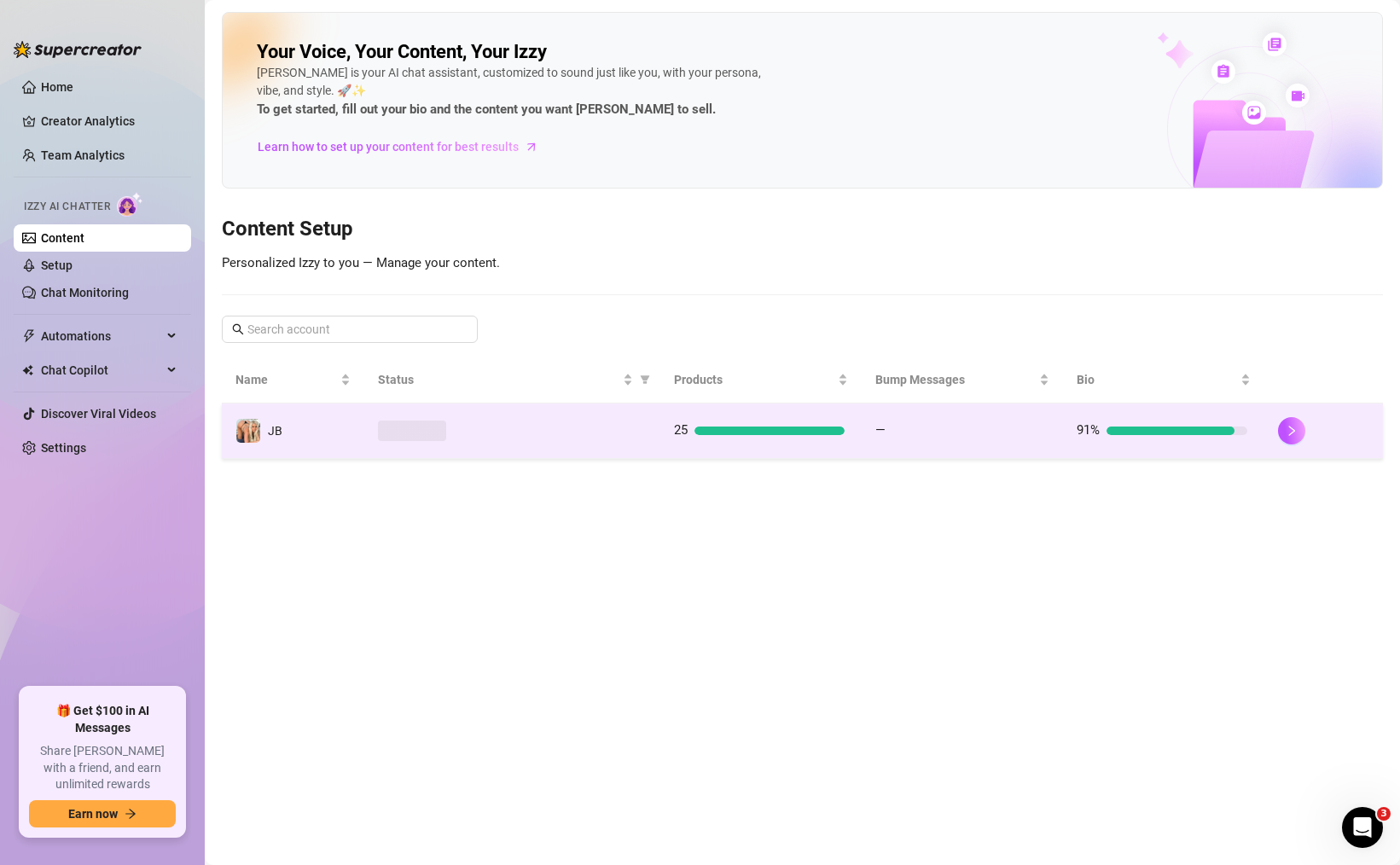
click at [615, 444] on td at bounding box center [512, 431] width 296 height 55
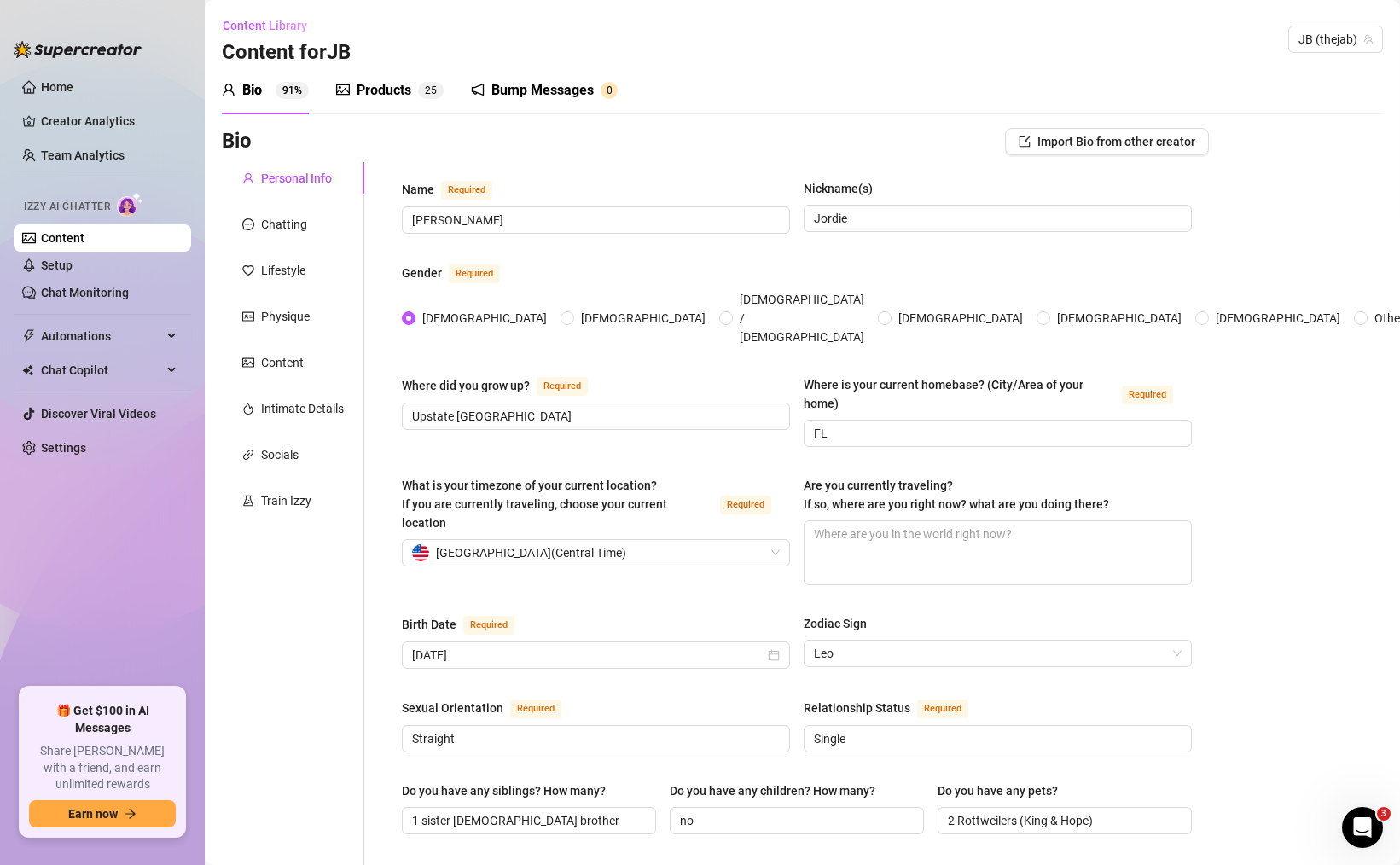
click at [379, 84] on div "Products" at bounding box center [383, 90] width 54 height 20
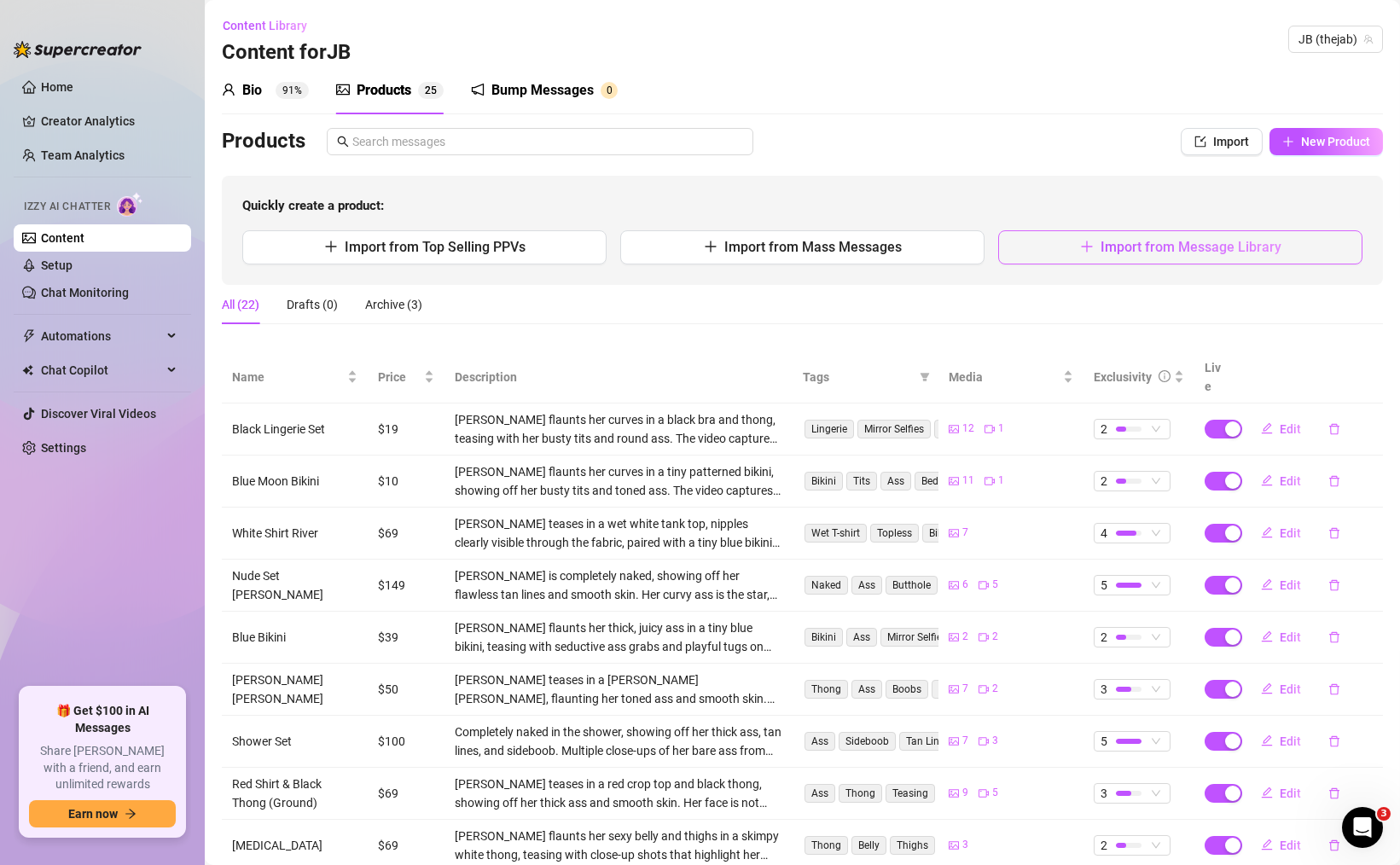
click at [1114, 249] on span "Import from Message Library" at bounding box center [1191, 247] width 181 height 16
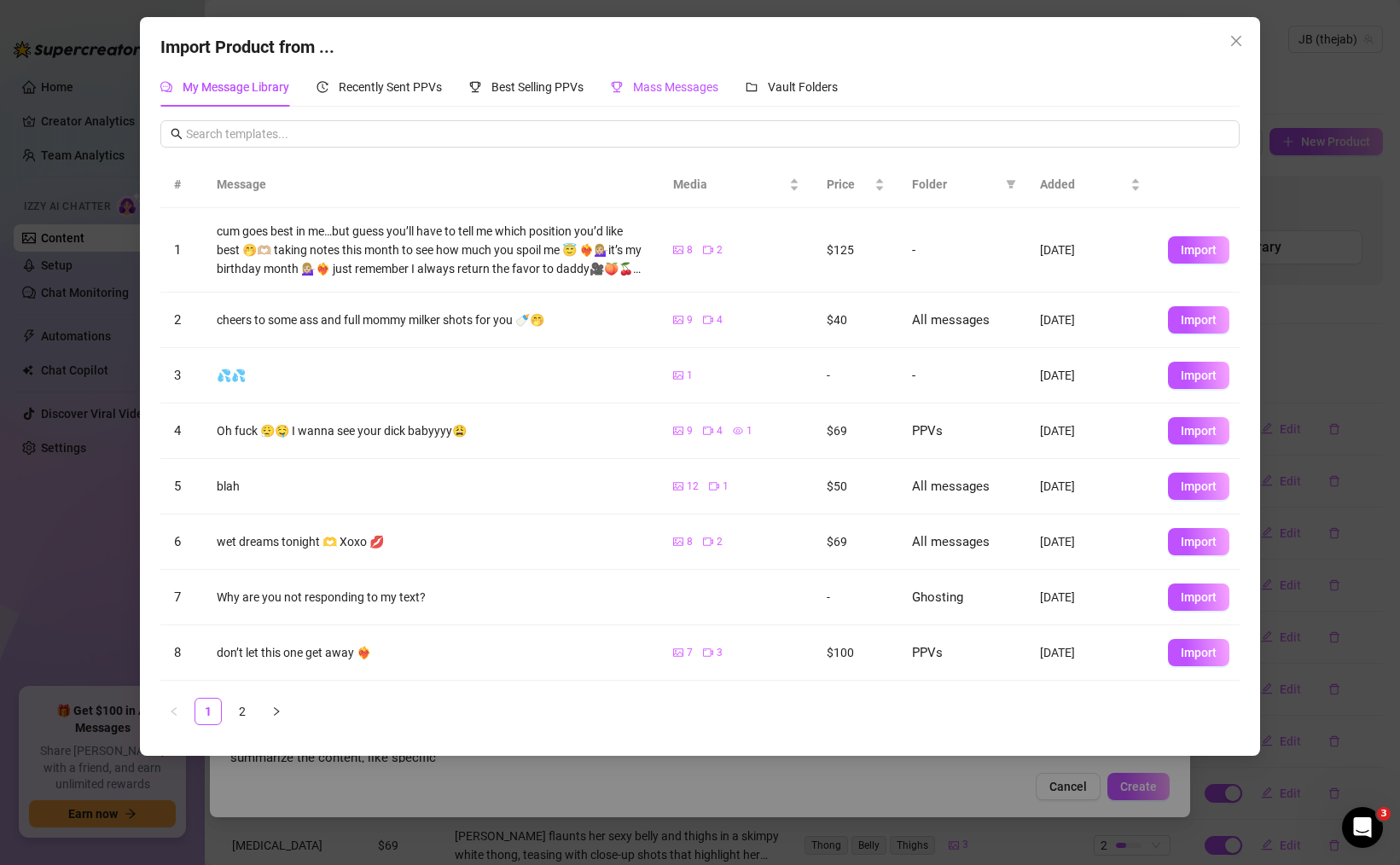
click at [656, 83] on span "Mass Messages" at bounding box center [676, 87] width 86 height 13
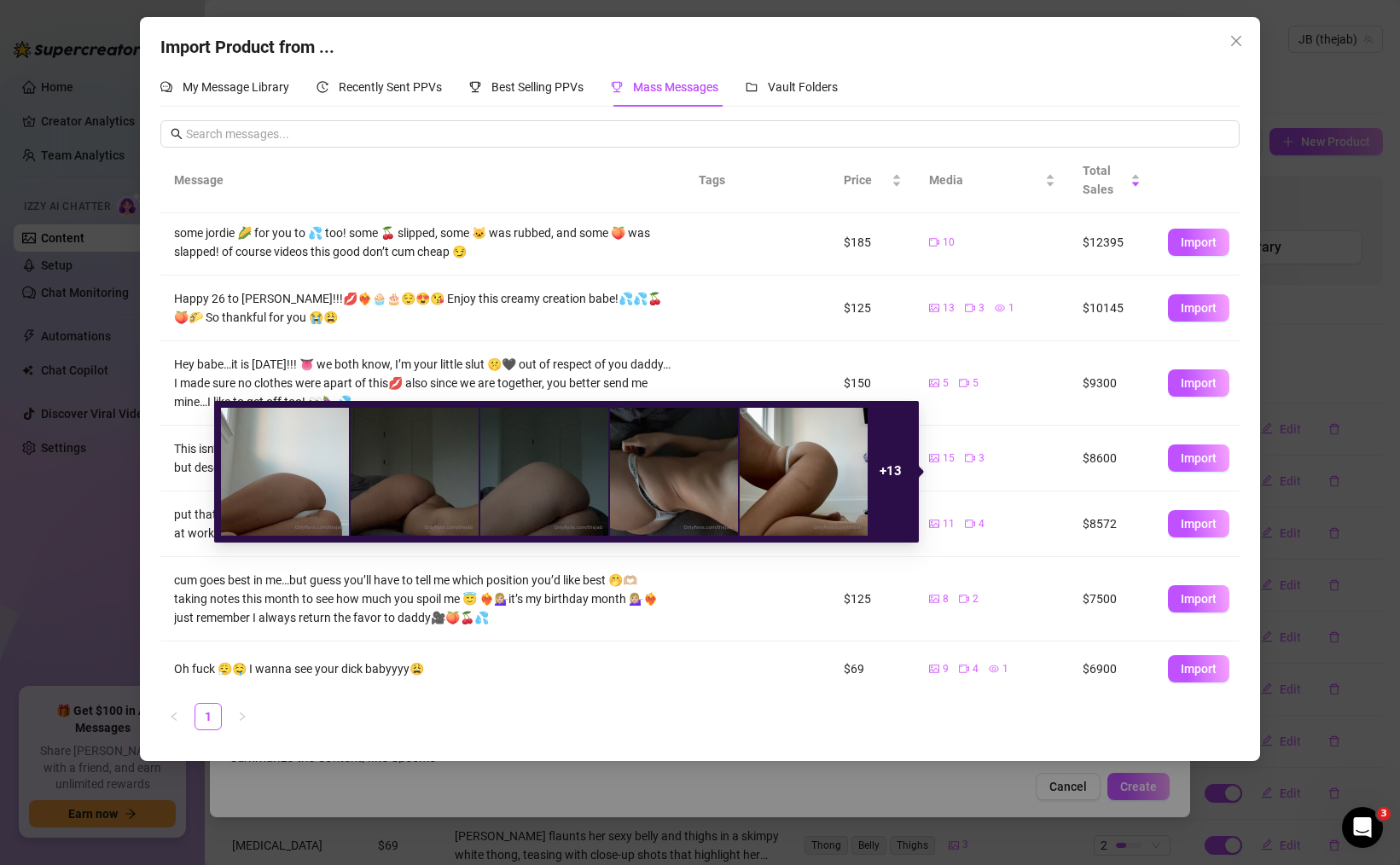
scroll to position [67, 0]
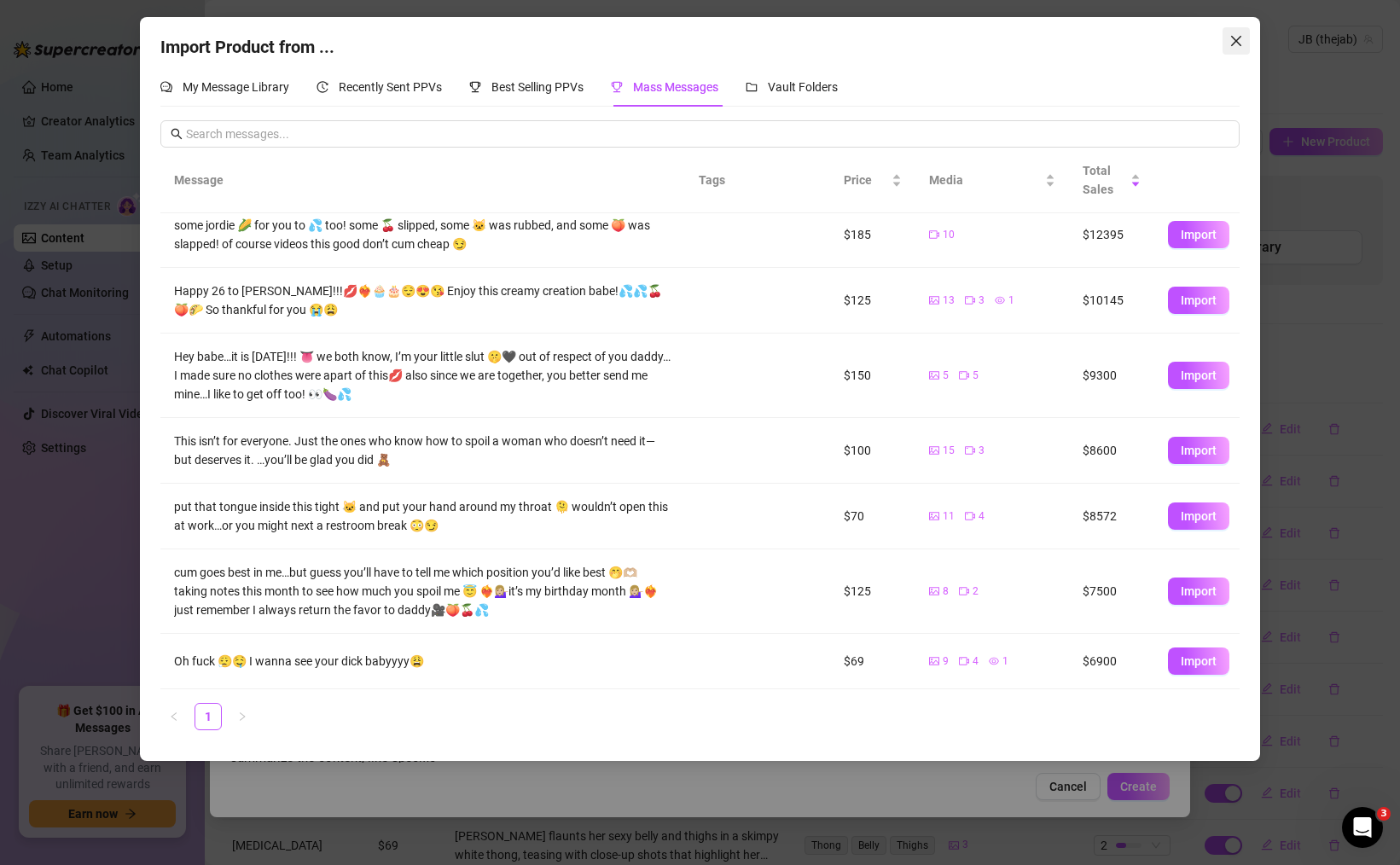
click at [1240, 35] on icon "close" at bounding box center [1236, 41] width 13 height 13
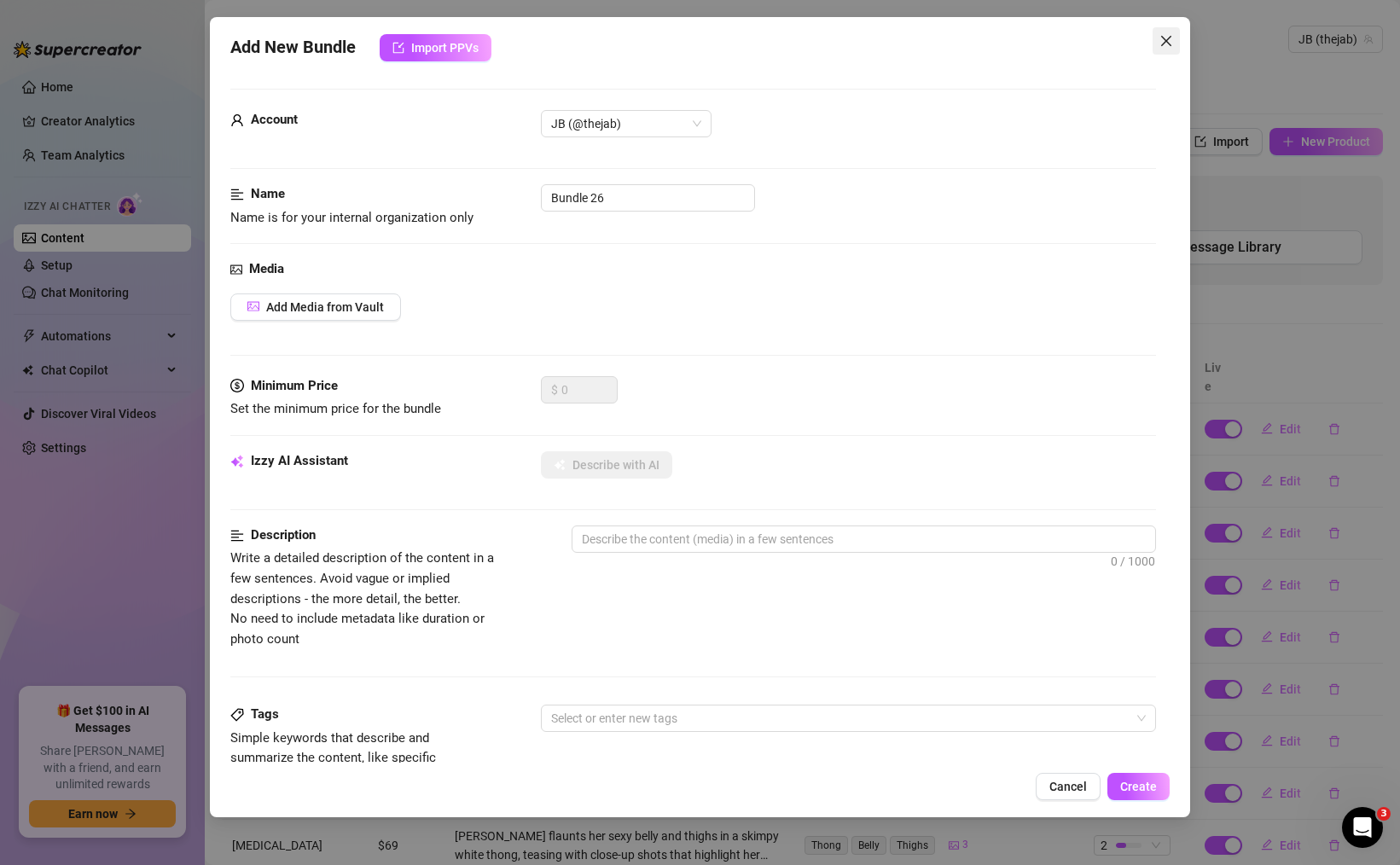
click at [1157, 43] on span "Close" at bounding box center [1166, 41] width 28 height 13
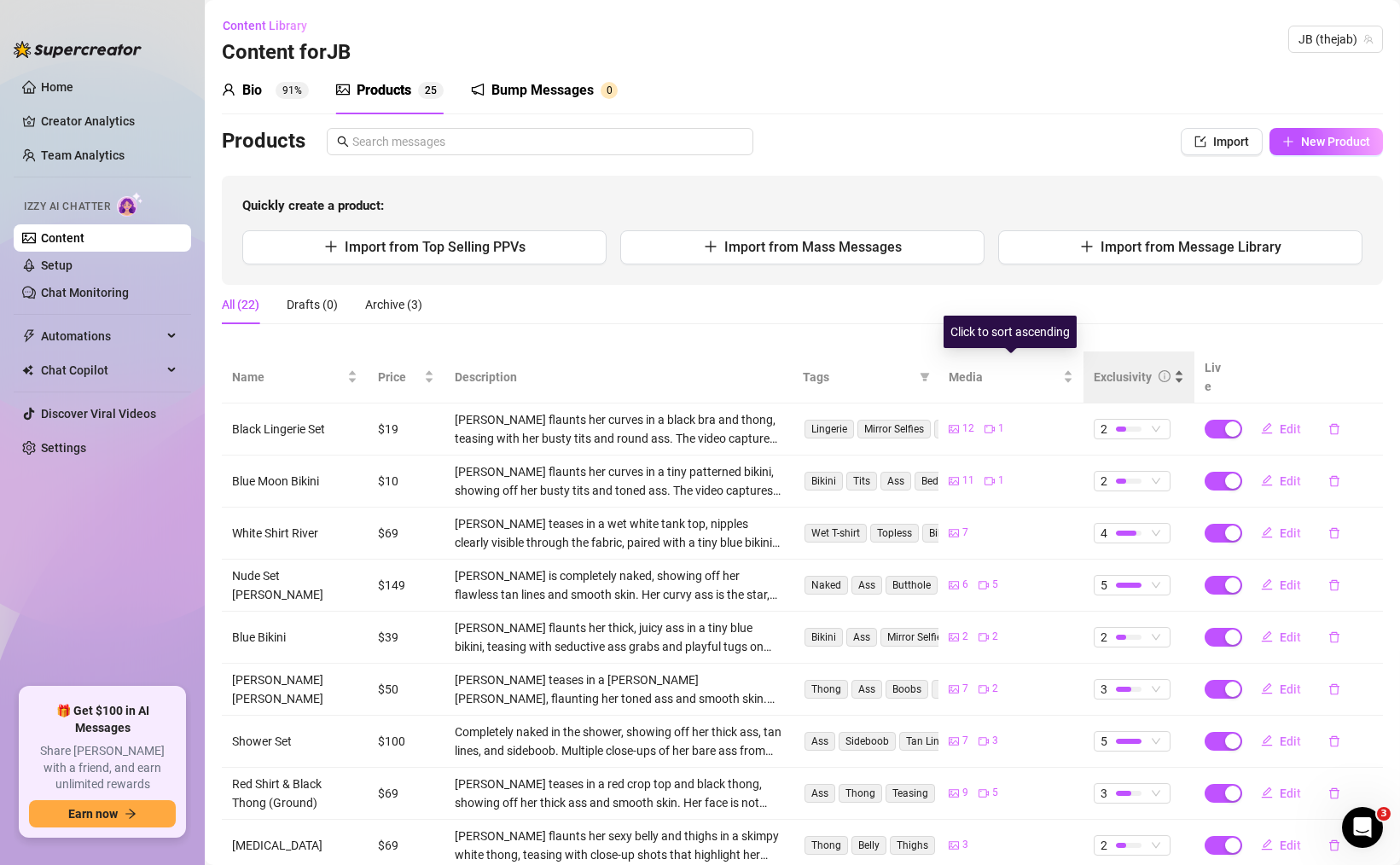
click at [1111, 368] on div "Exclusivity" at bounding box center [1123, 377] width 58 height 19
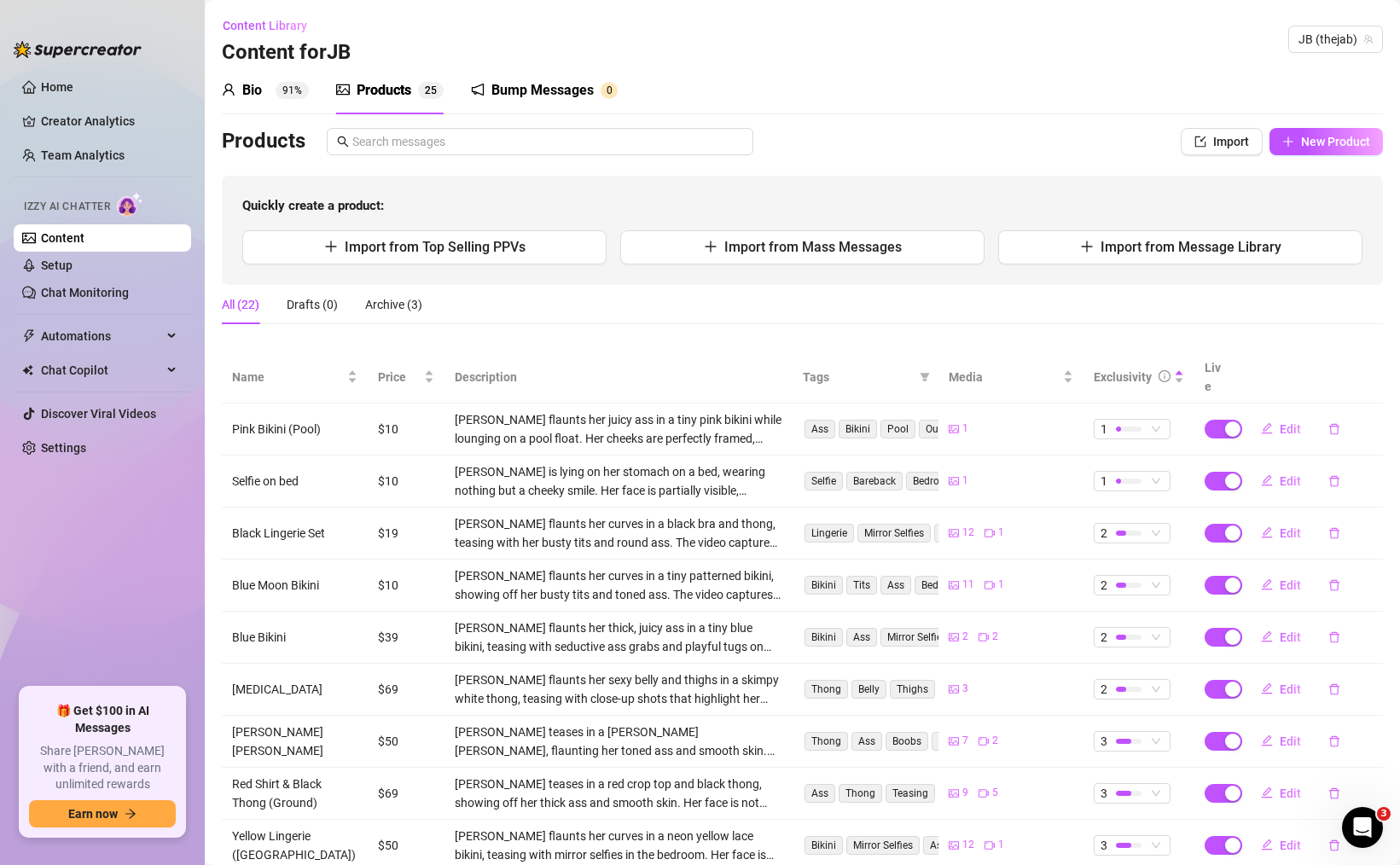
scroll to position [138, 0]
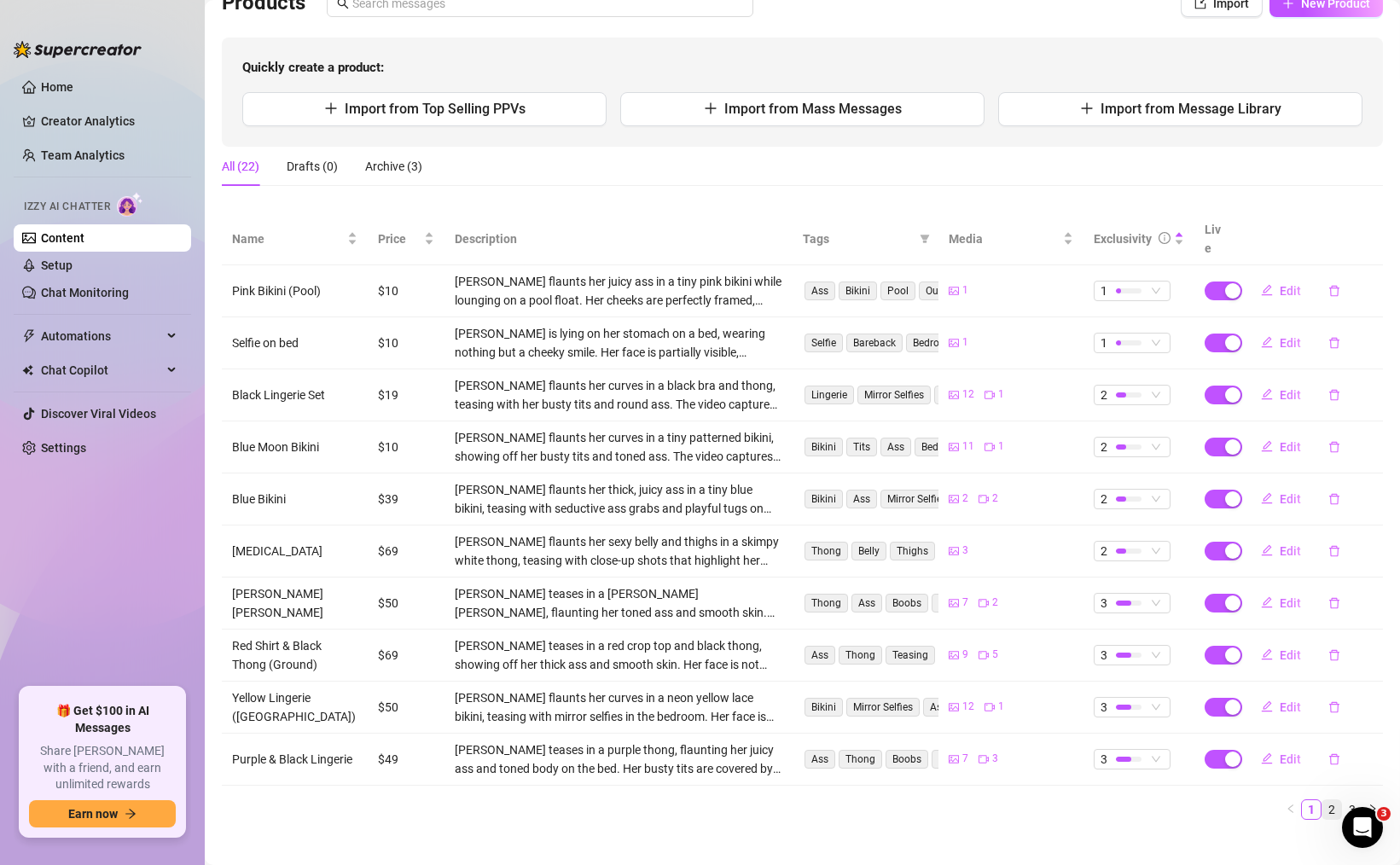
click at [1330, 800] on link "2" at bounding box center [1332, 810] width 19 height 19
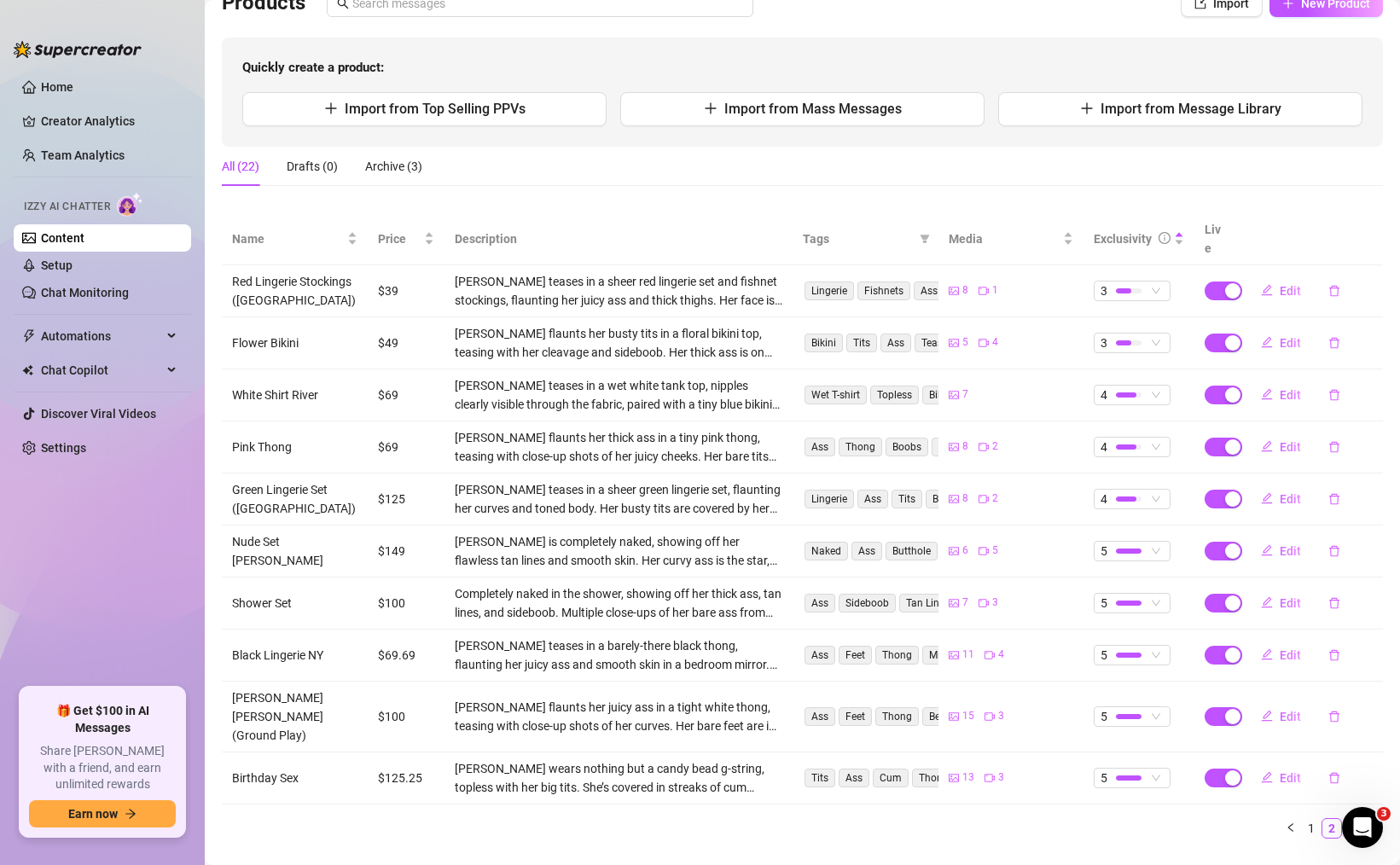
click at [1348, 818] on link "3" at bounding box center [1352, 828] width 19 height 19
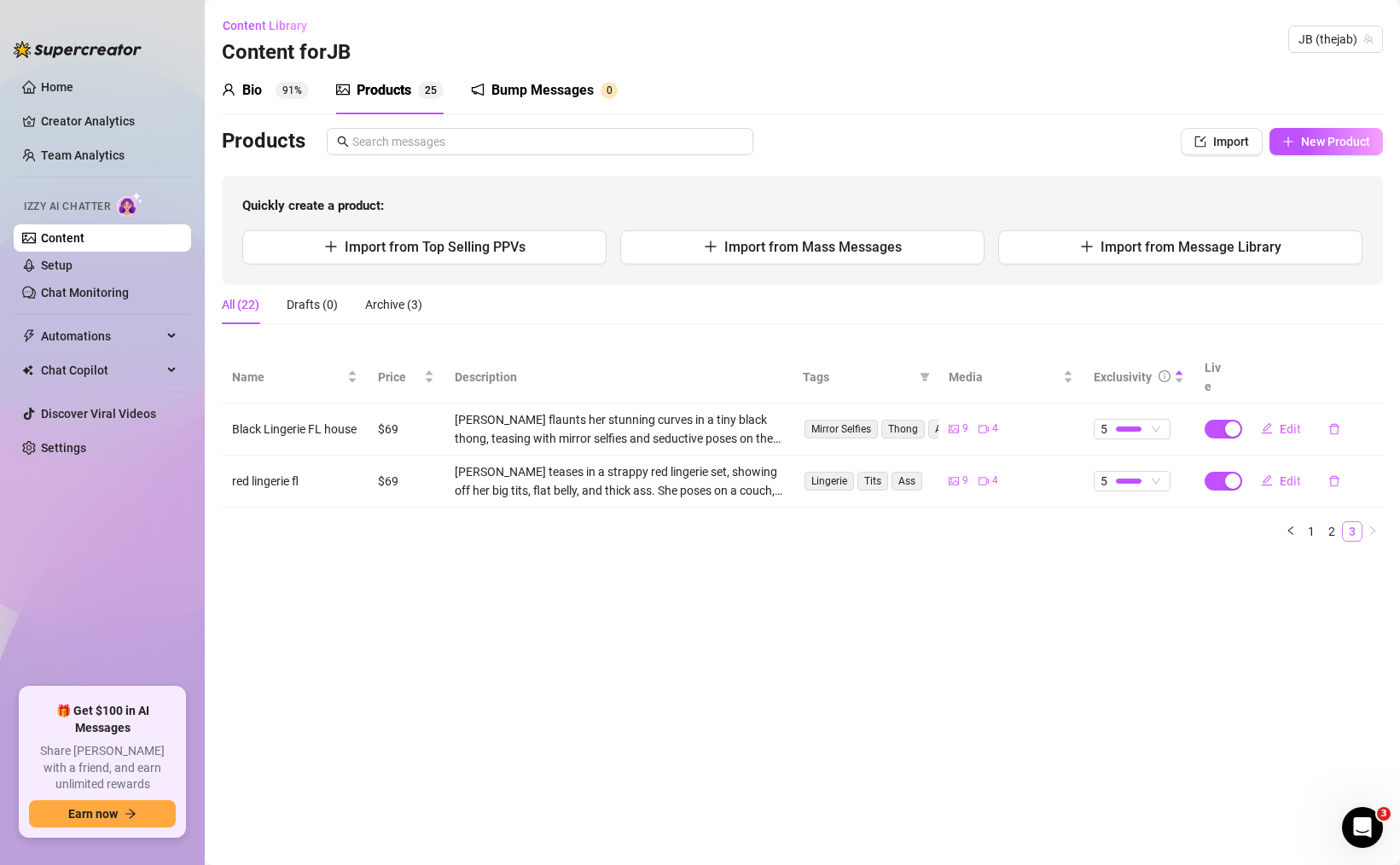
scroll to position [0, 0]
click at [1299, 231] on button "Import from Message Library" at bounding box center [1180, 248] width 364 height 34
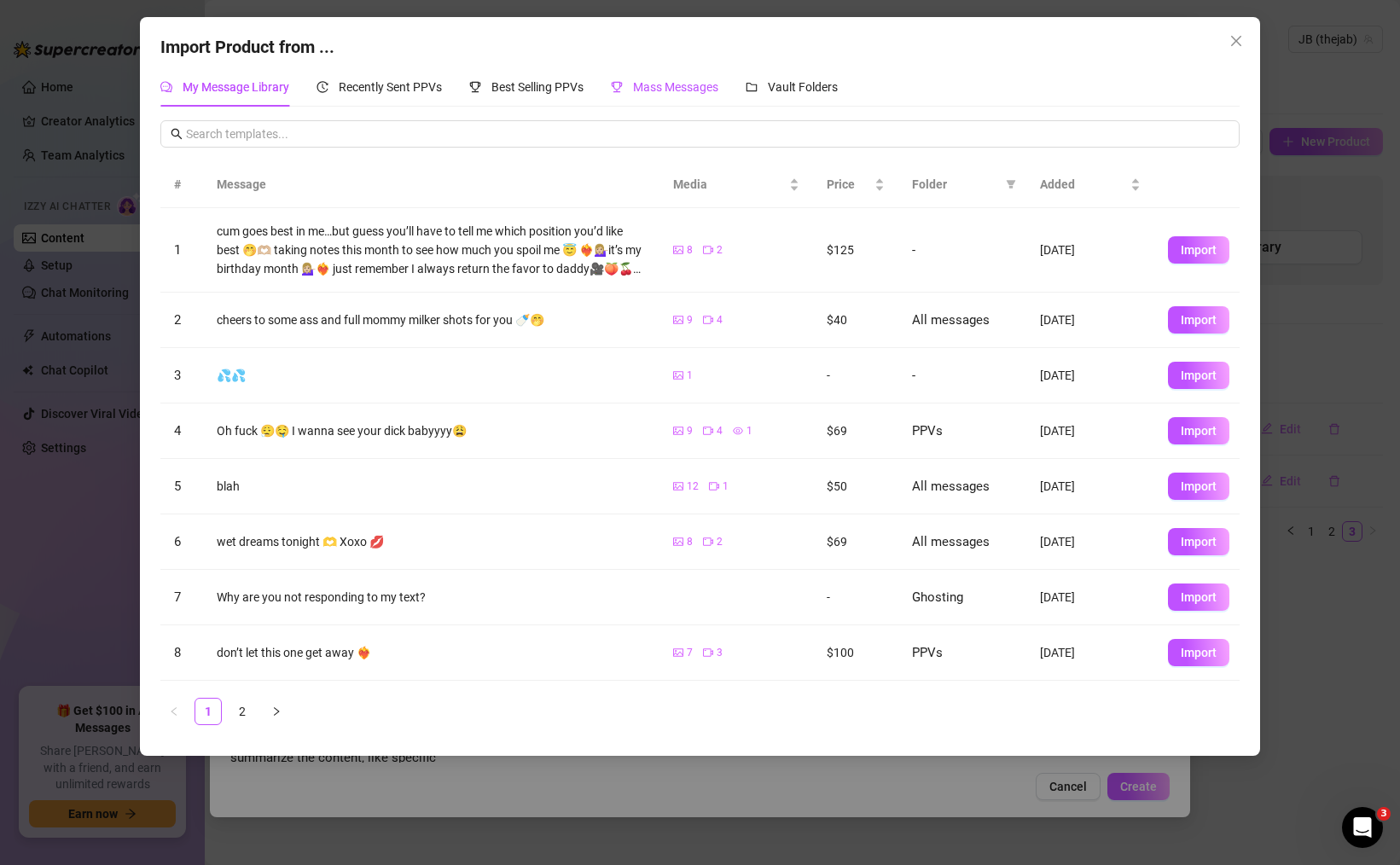
click at [663, 96] on div "Mass Messages" at bounding box center [664, 87] width 108 height 19
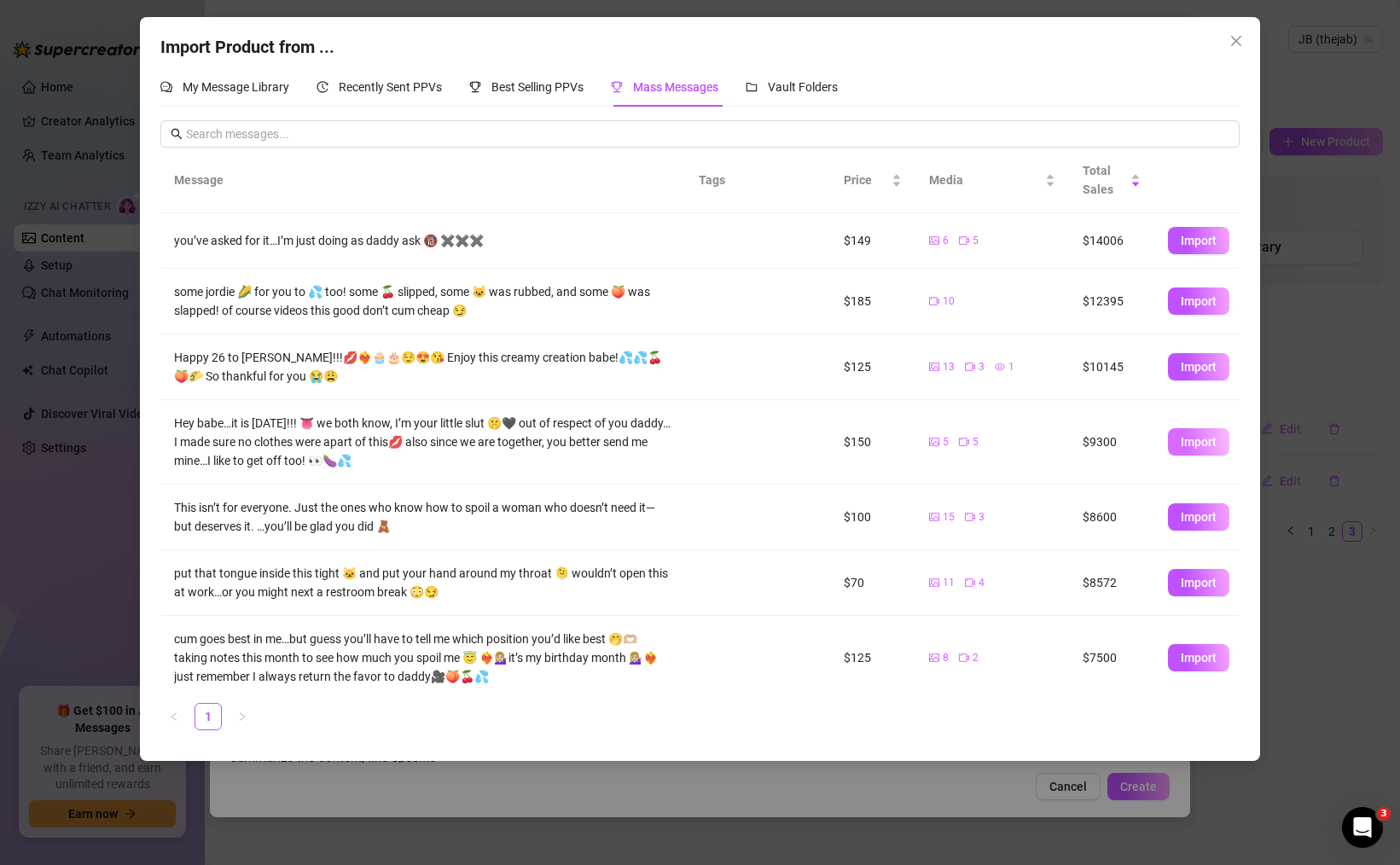
click at [1174, 438] on button "Import" at bounding box center [1199, 441] width 61 height 28
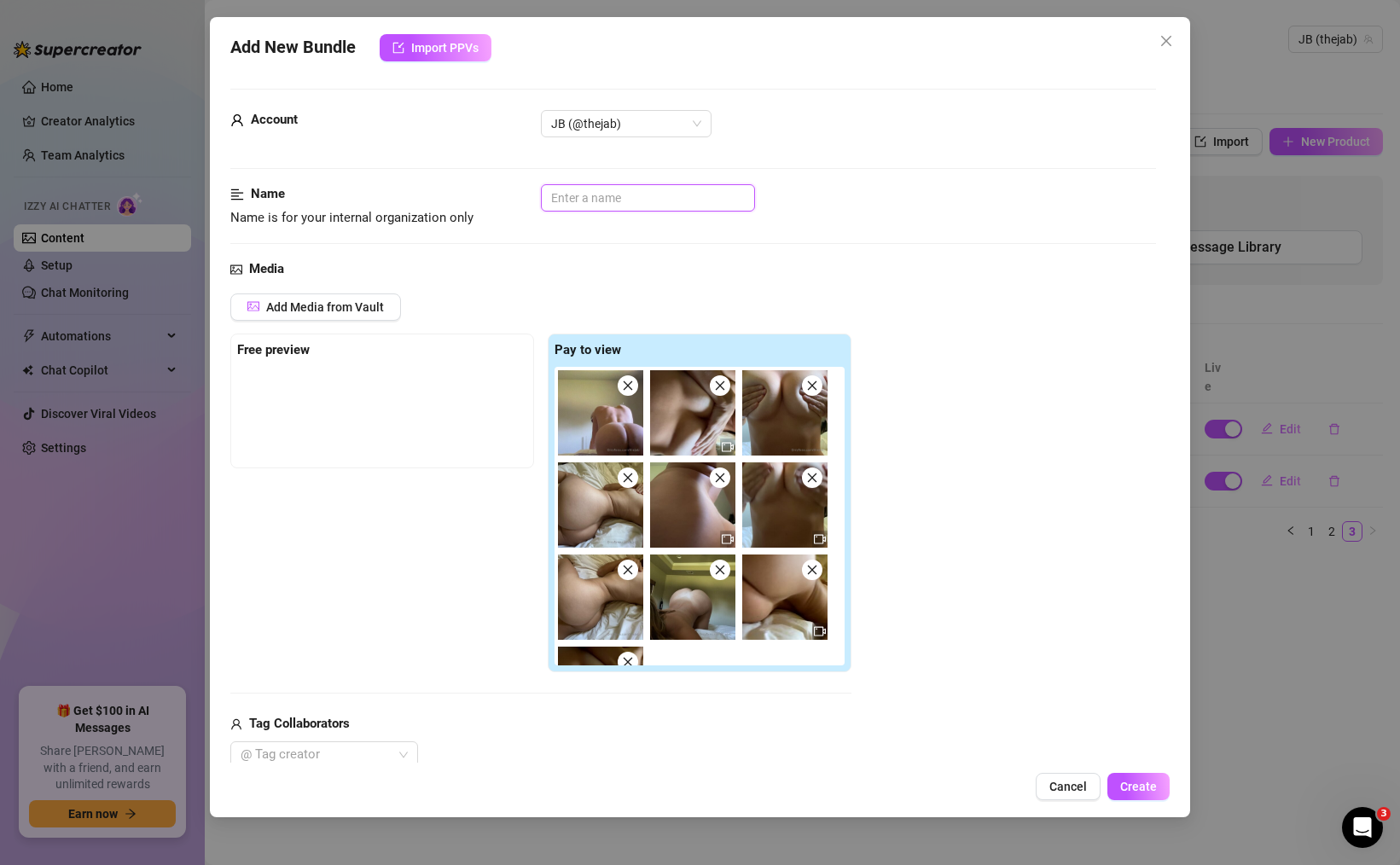
click at [644, 199] on input "text" at bounding box center [648, 197] width 214 height 28
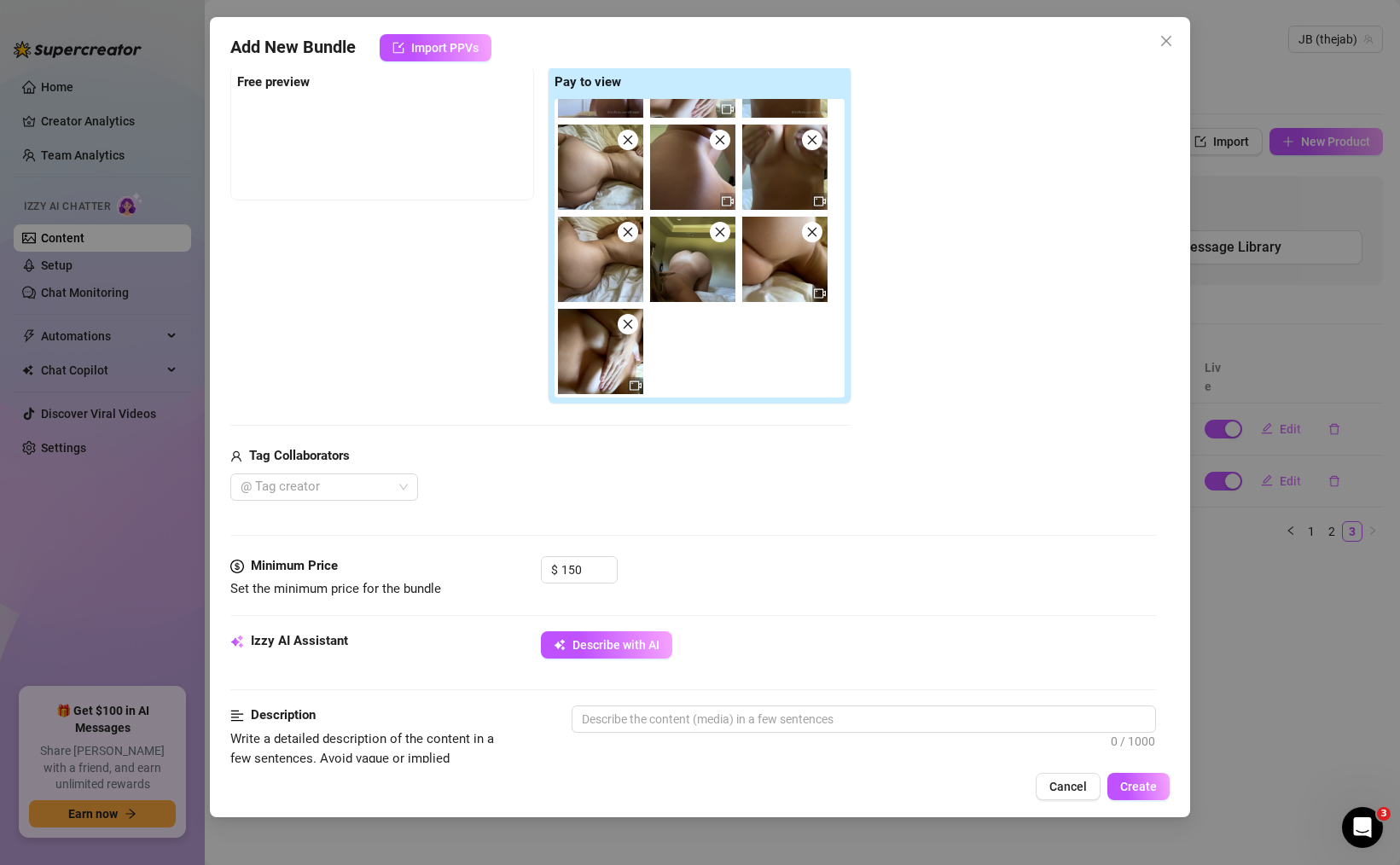
scroll to position [277, 0]
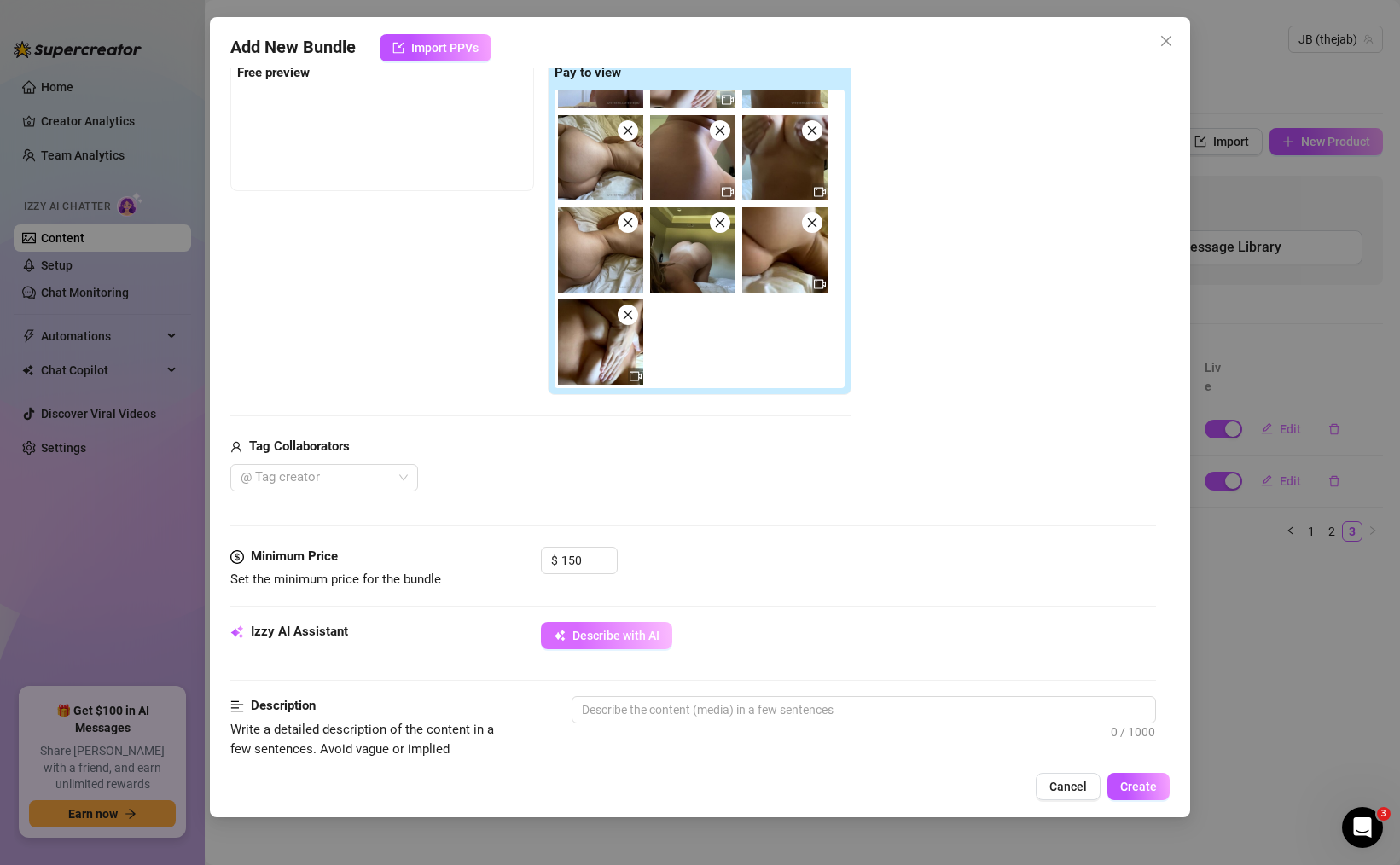
click at [622, 633] on span "Describe with AI" at bounding box center [616, 635] width 87 height 13
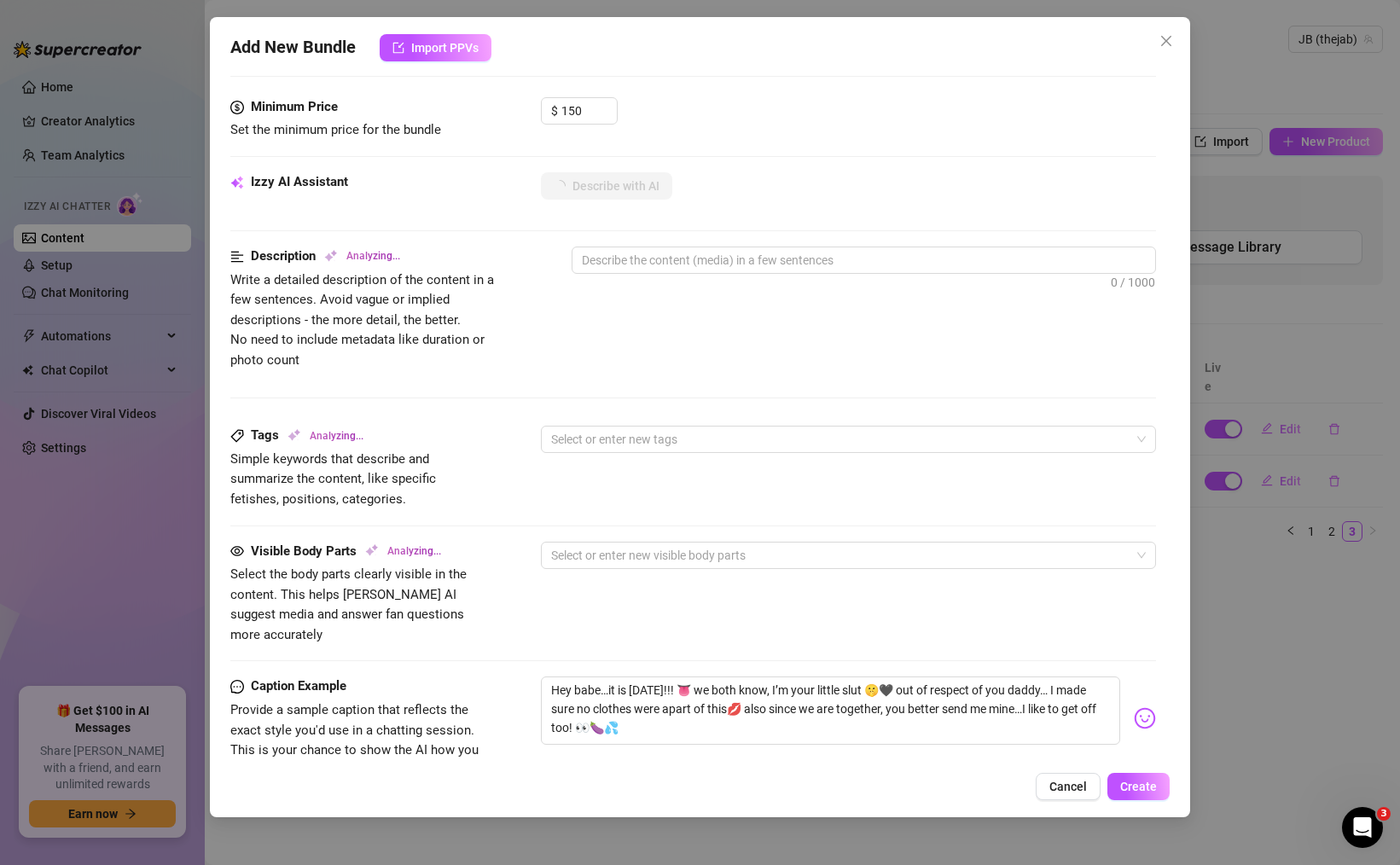
scroll to position [728, 0]
drag, startPoint x: 783, startPoint y: 666, endPoint x: 395, endPoint y: 584, distance: 396.6
click at [395, 584] on form "Account JB (@thejab) Name Name is for your internal organization only nude dadd…" at bounding box center [693, 191] width 925 height 1660
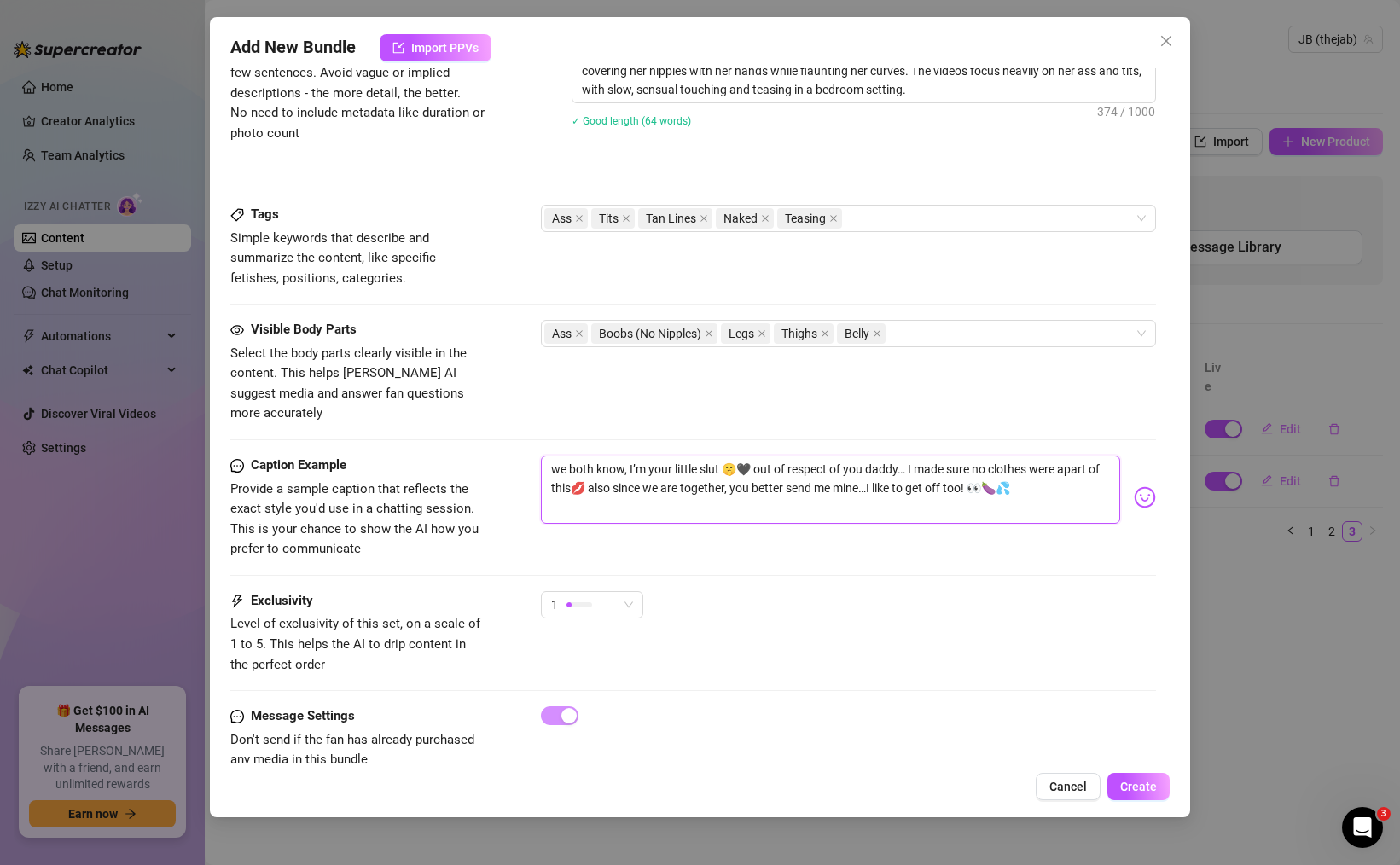
scroll to position [973, 0]
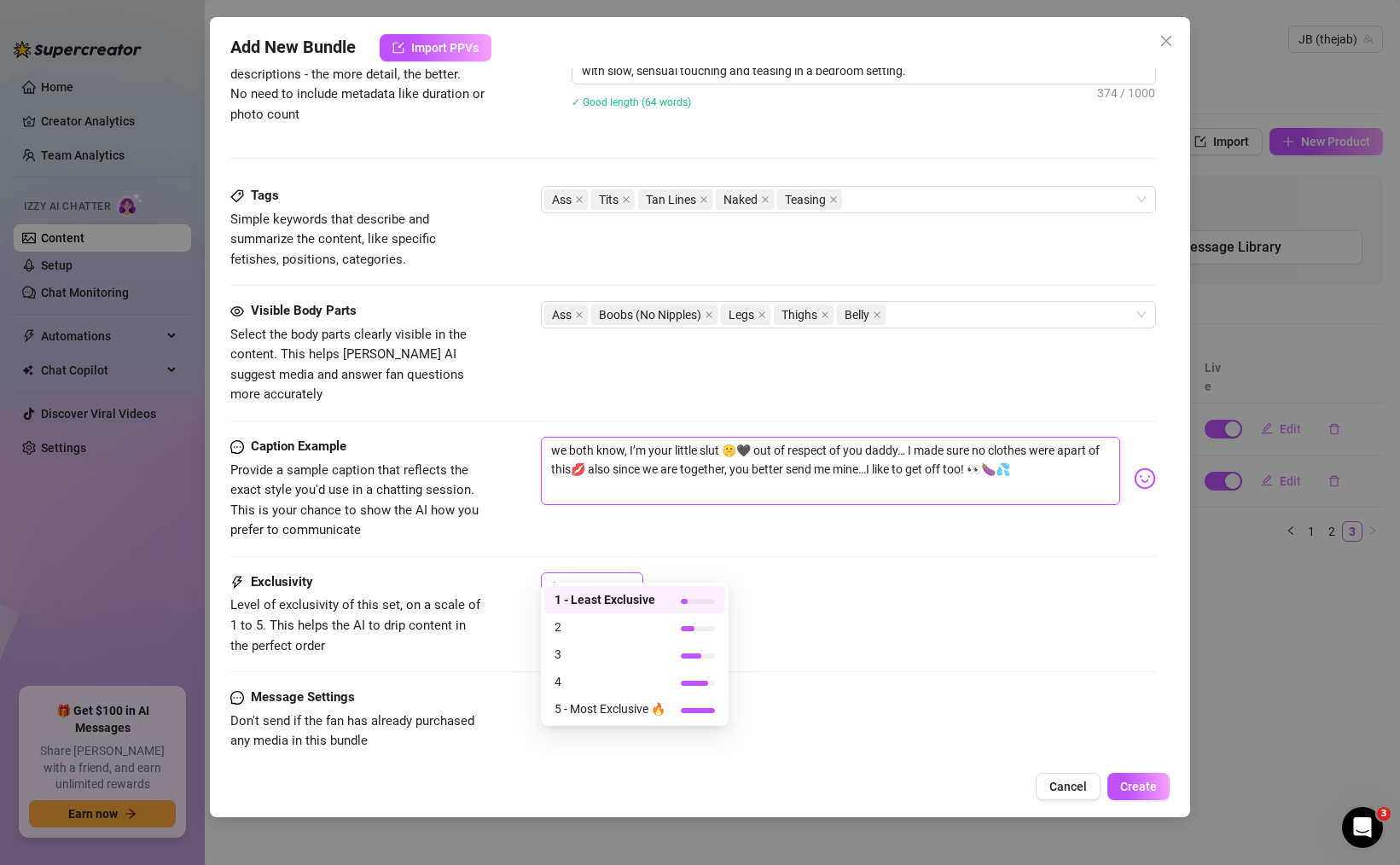
click at [603, 573] on div "1" at bounding box center [584, 586] width 67 height 26
click at [631, 684] on span "4" at bounding box center [610, 681] width 111 height 19
click at [1145, 793] on span "Create" at bounding box center [1138, 786] width 36 height 13
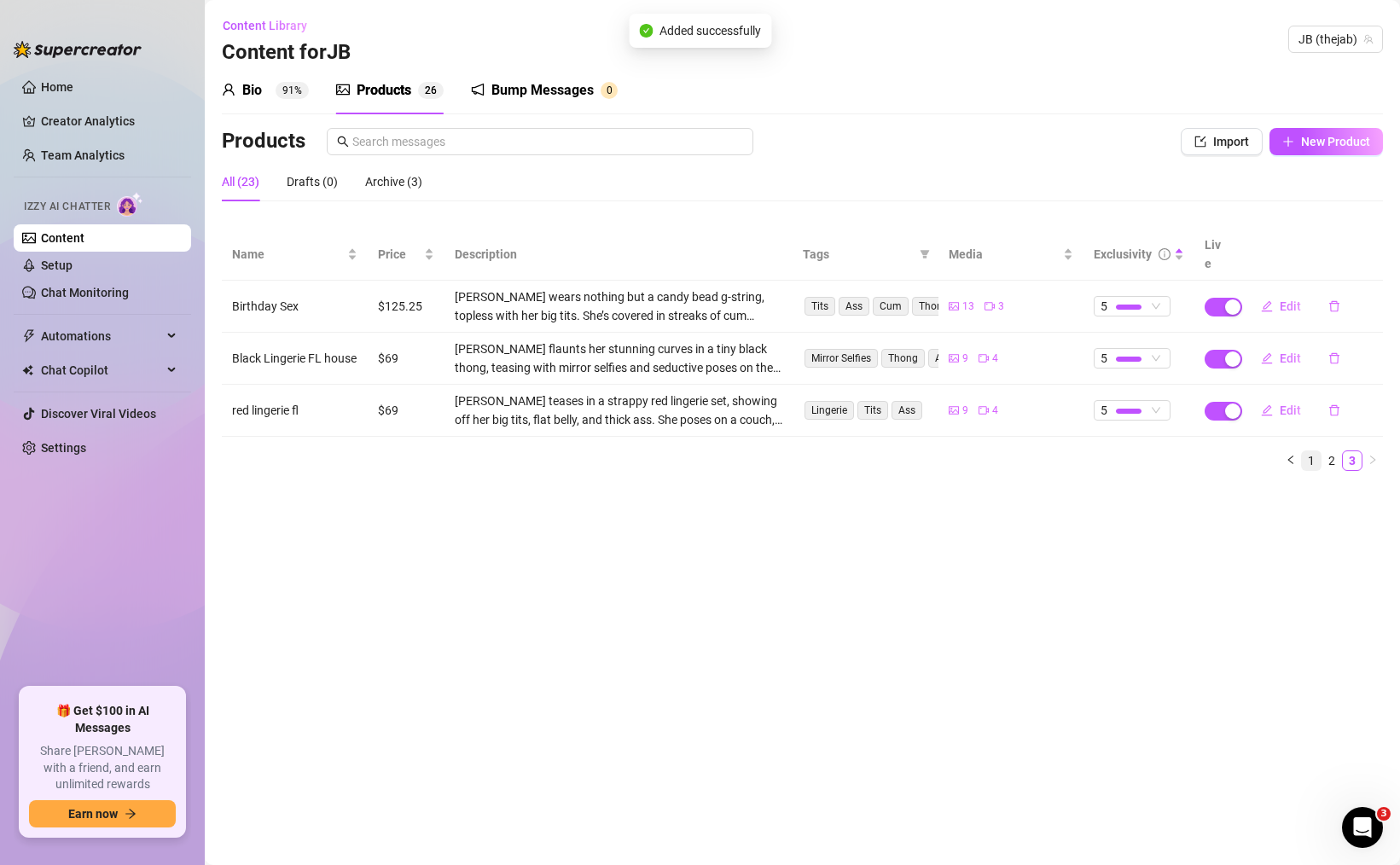
click at [1309, 452] on link "1" at bounding box center [1311, 461] width 19 height 19
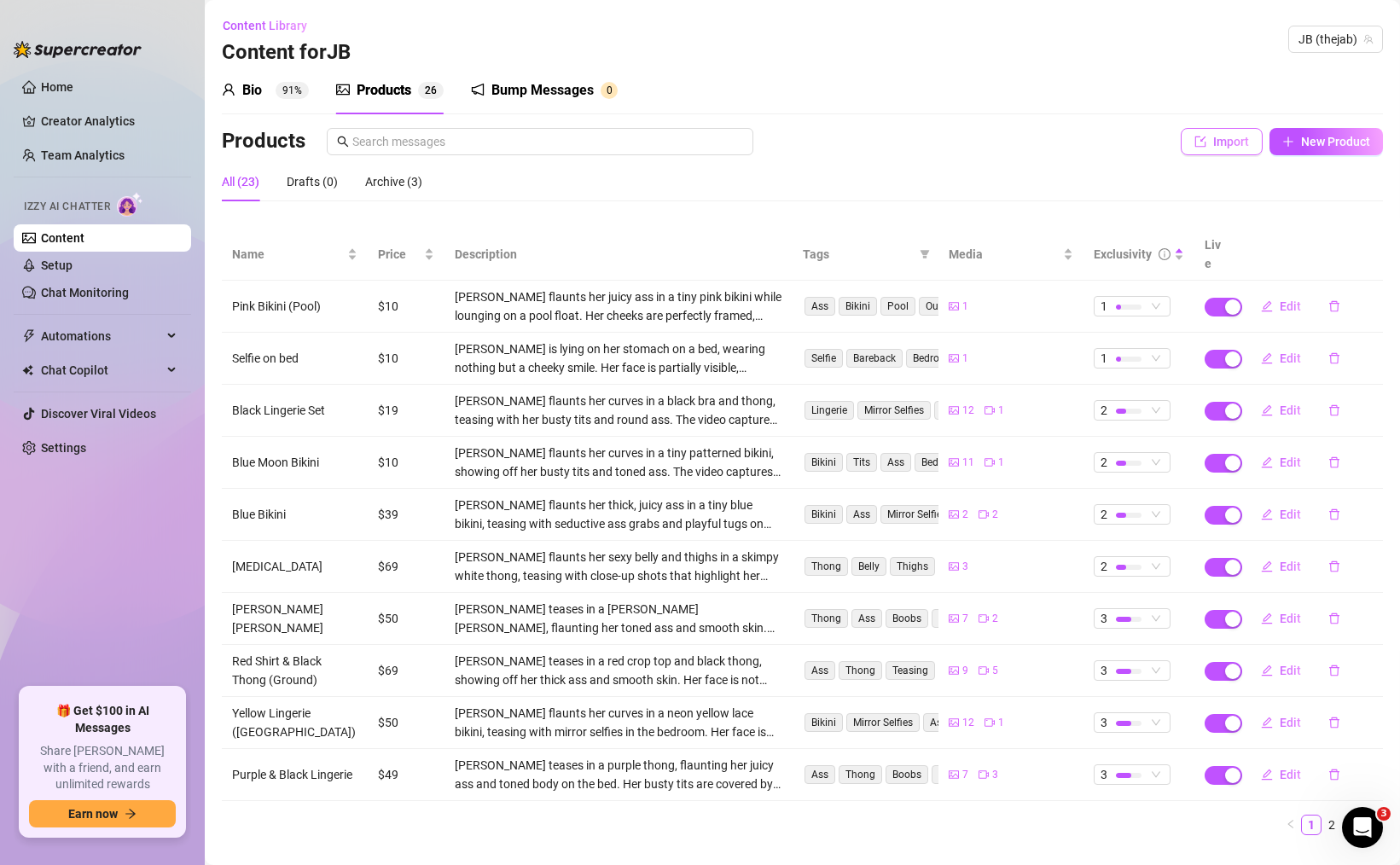
click at [1239, 144] on span "Import" at bounding box center [1231, 141] width 36 height 13
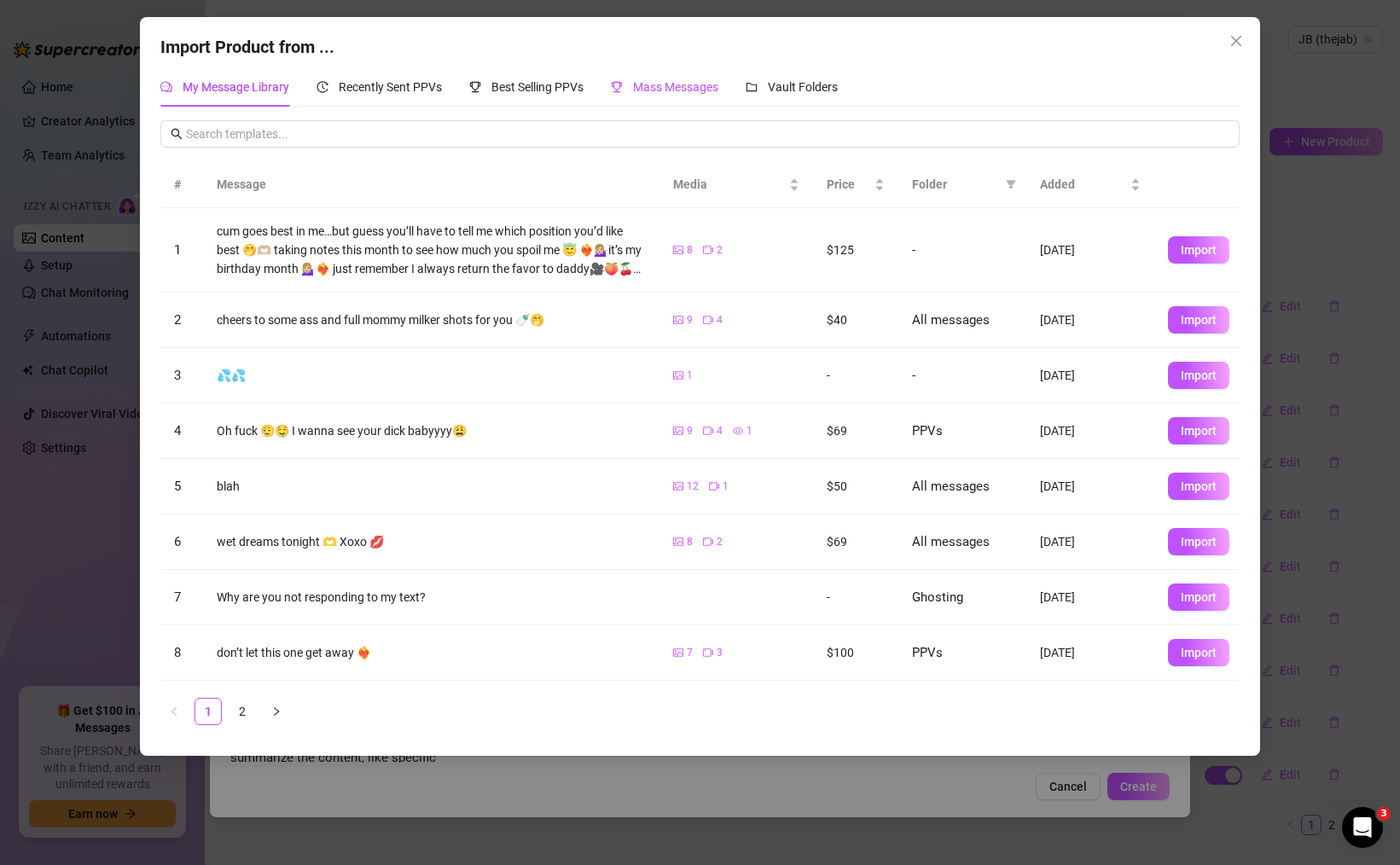
click at [663, 87] on span "Mass Messages" at bounding box center [676, 87] width 86 height 13
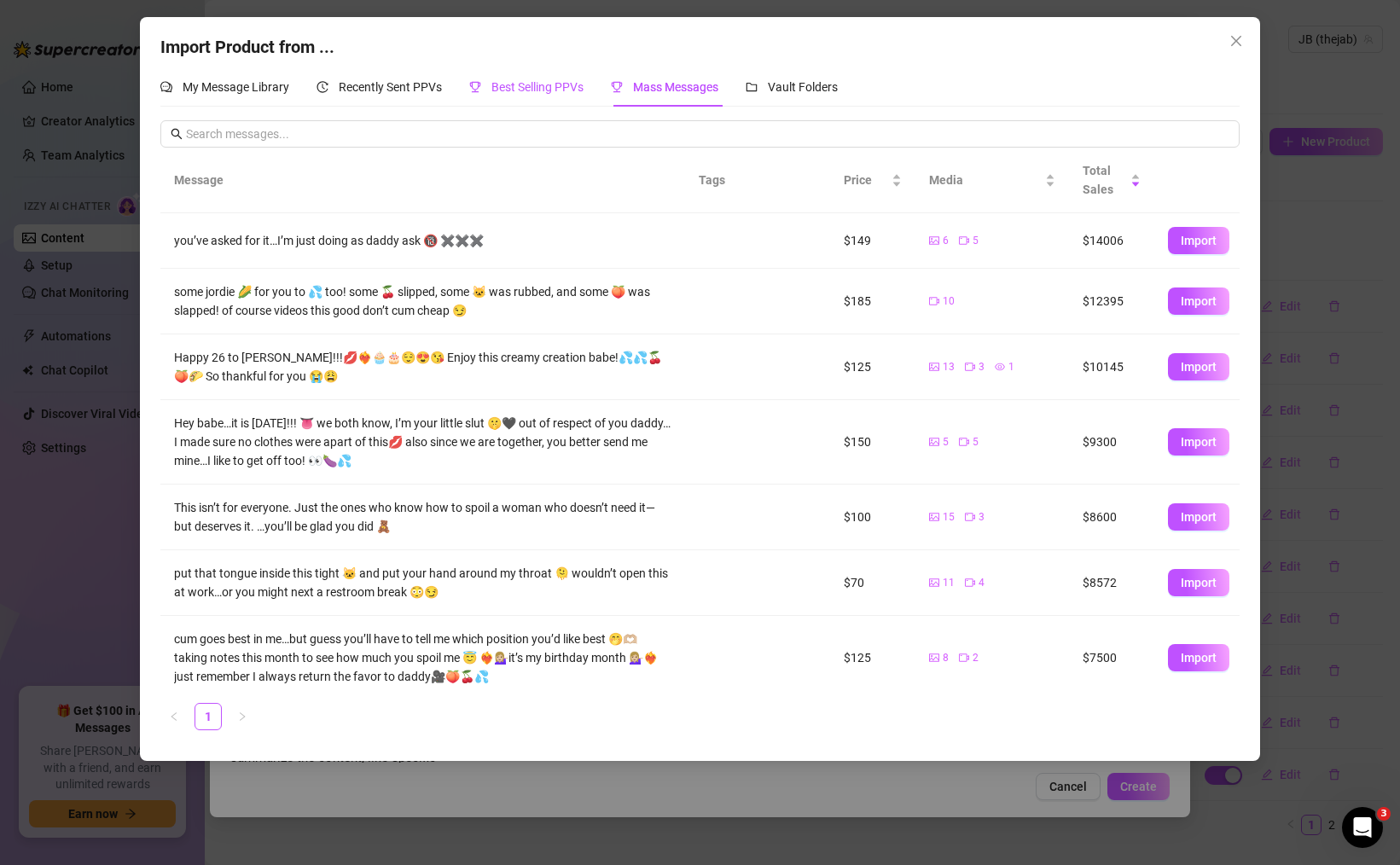
click at [522, 83] on span "Best Selling PPVs" at bounding box center [538, 87] width 92 height 13
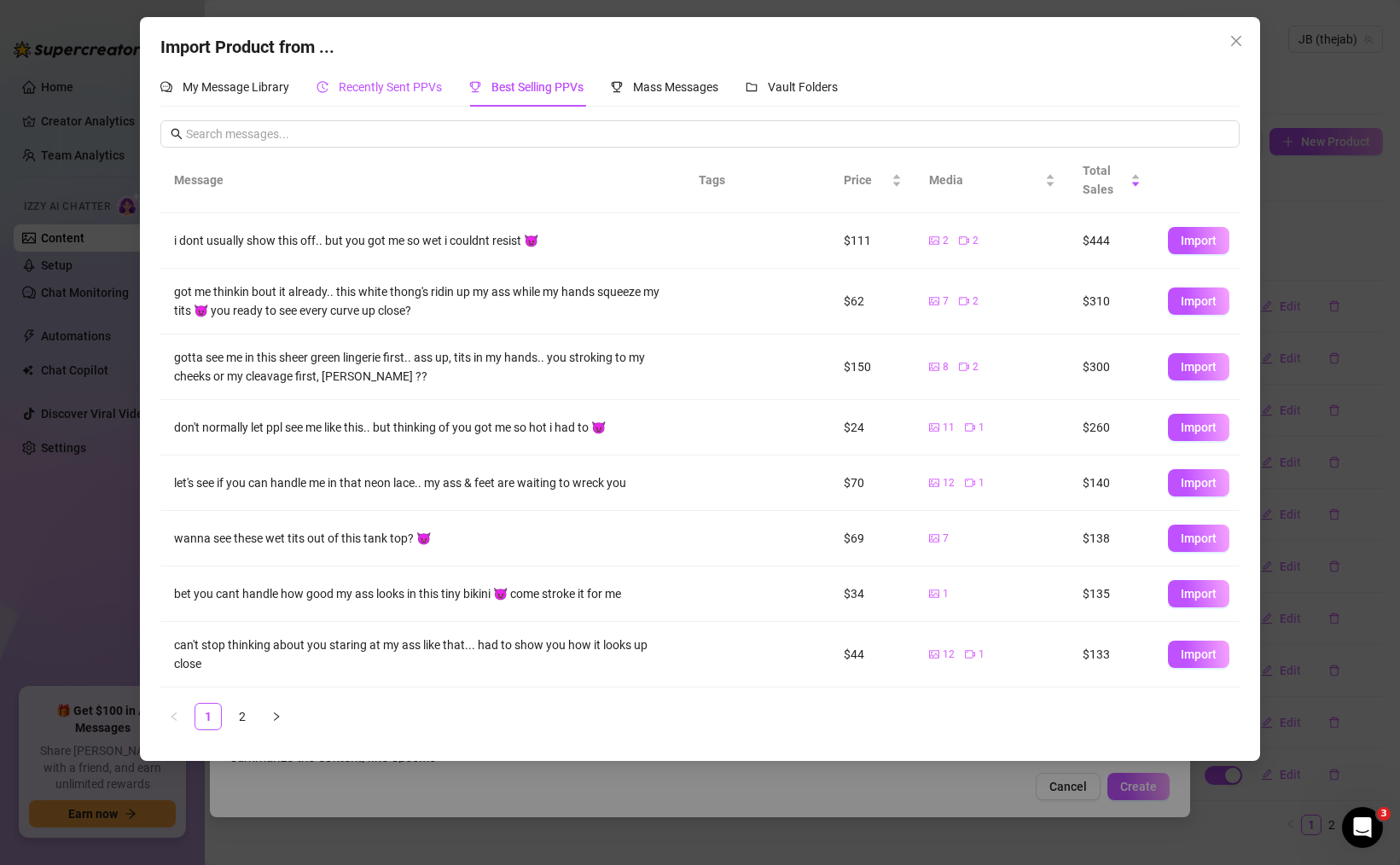
click at [408, 80] on span "Recently Sent PPVs" at bounding box center [390, 87] width 103 height 13
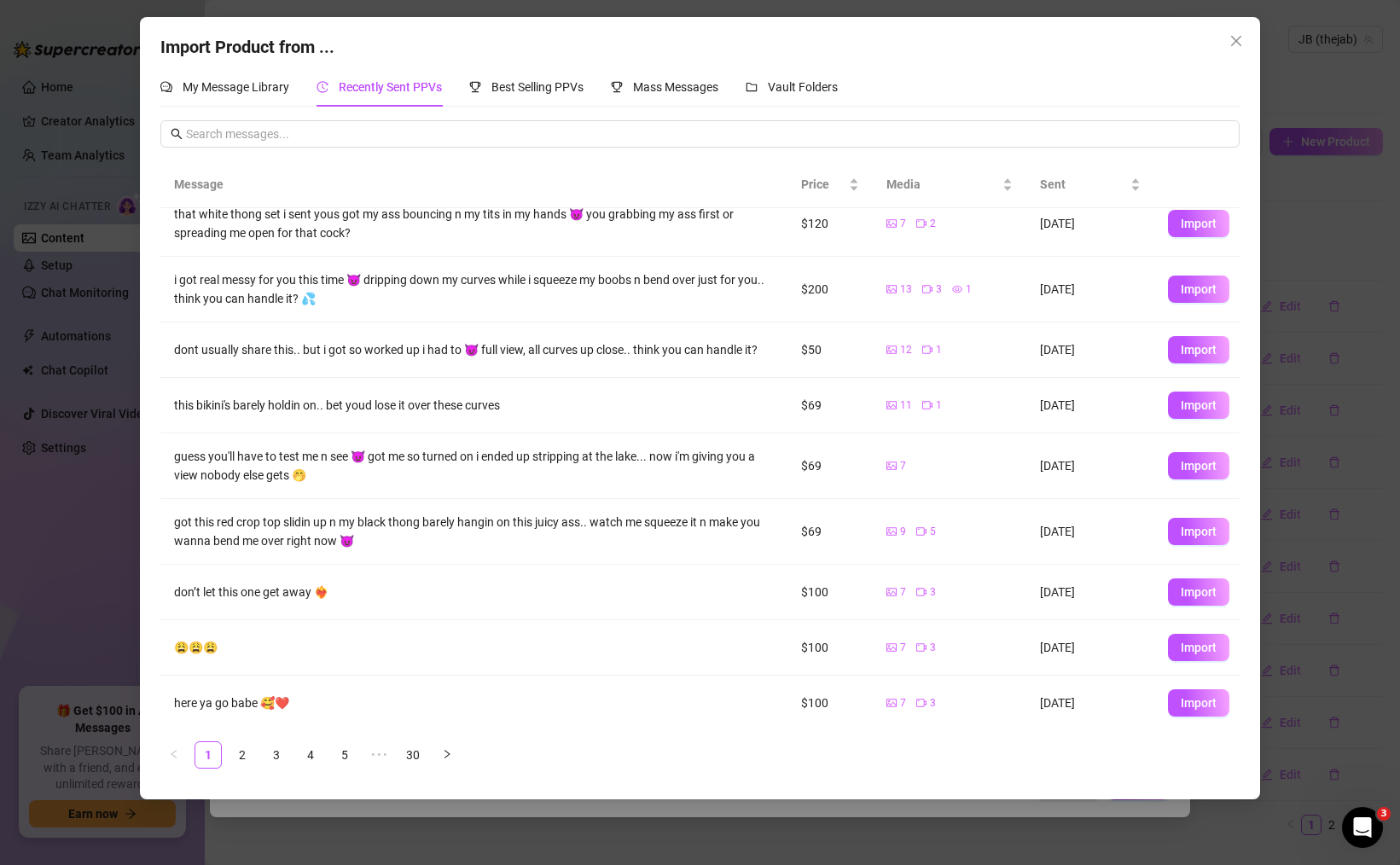
scroll to position [0, 0]
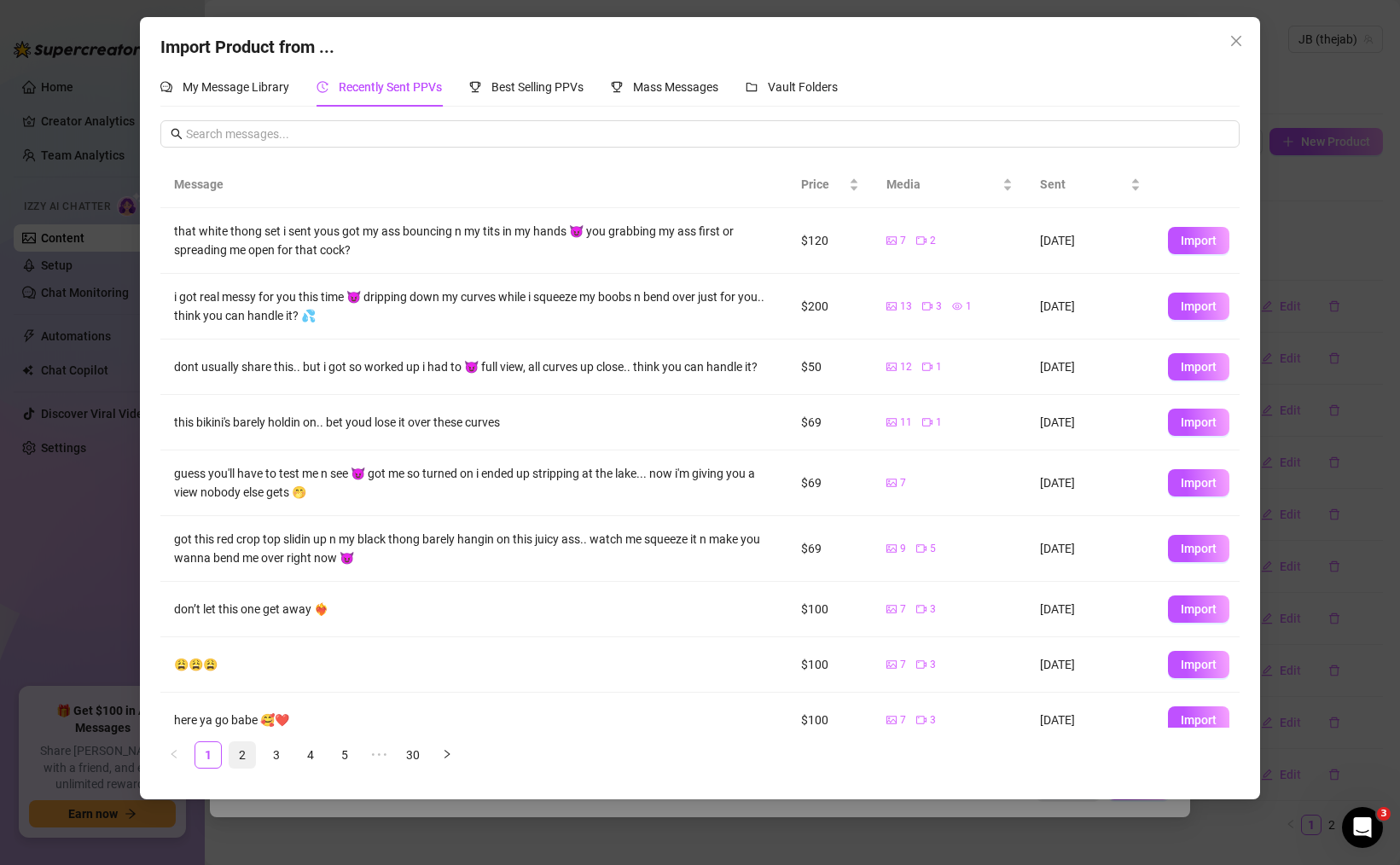
click at [242, 744] on link "2" at bounding box center [242, 754] width 26 height 26
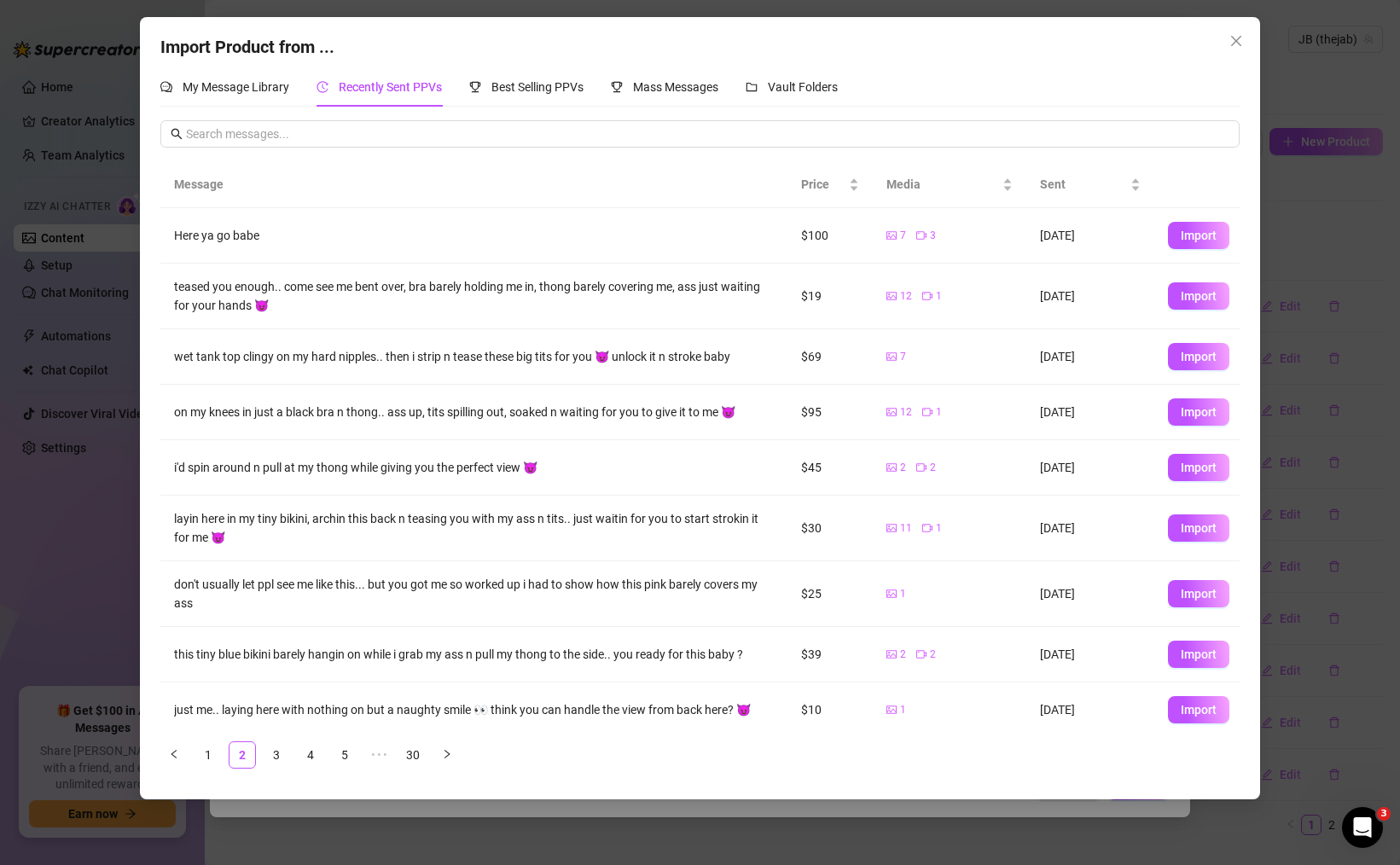
scroll to position [66, 0]
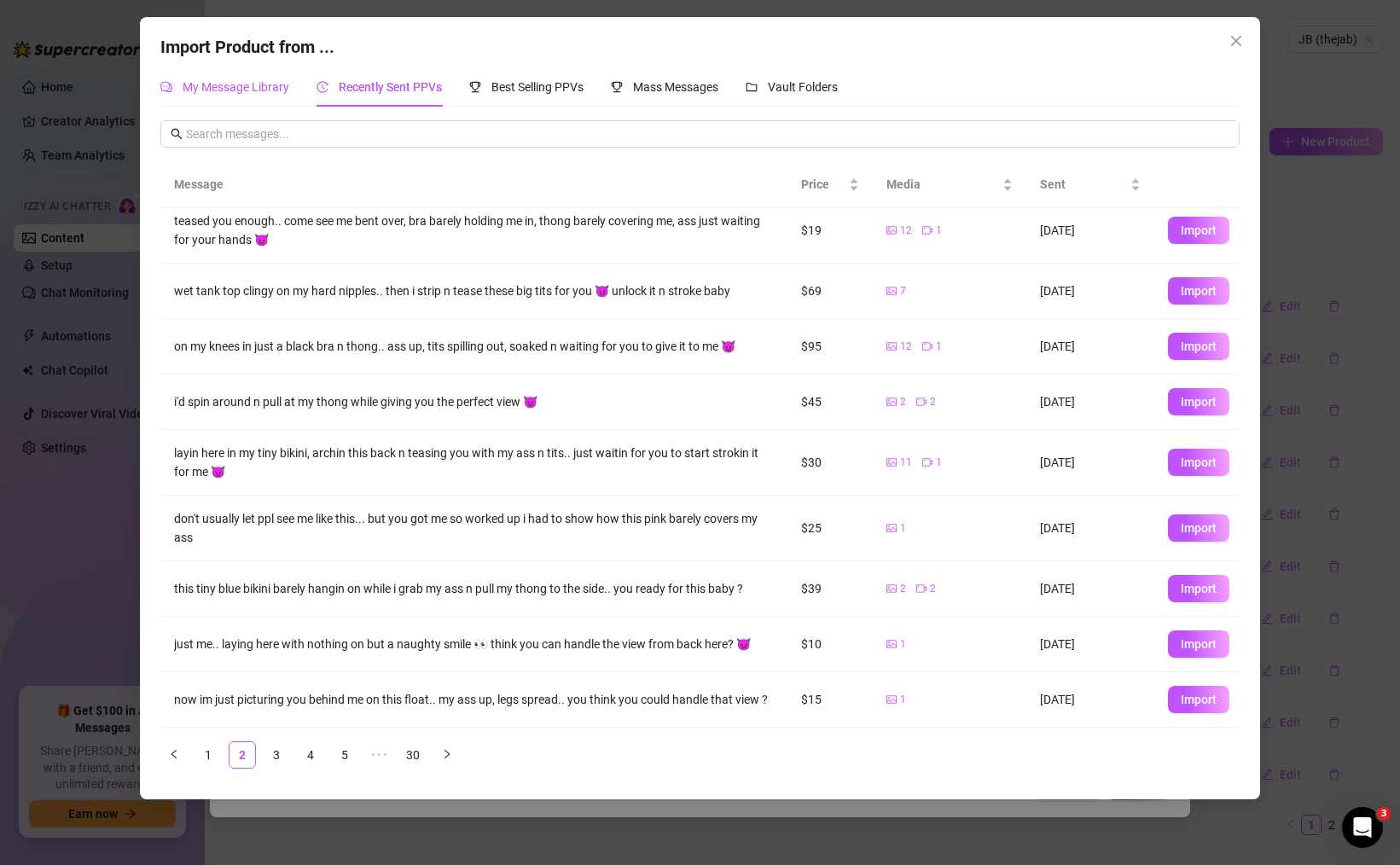
click at [240, 94] on div "My Message Library" at bounding box center [224, 87] width 129 height 19
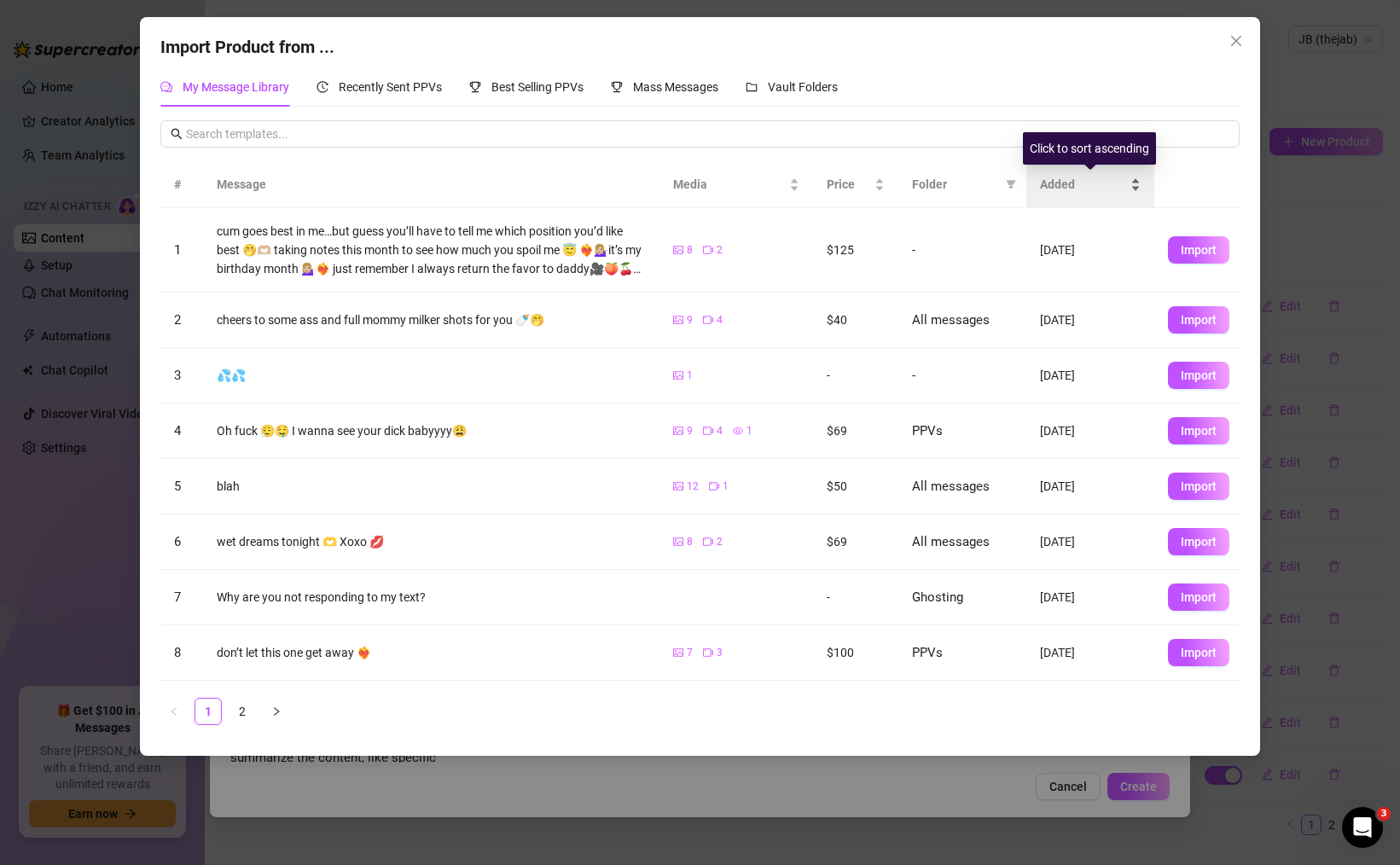
click at [1055, 190] on span "Added" at bounding box center [1083, 185] width 87 height 19
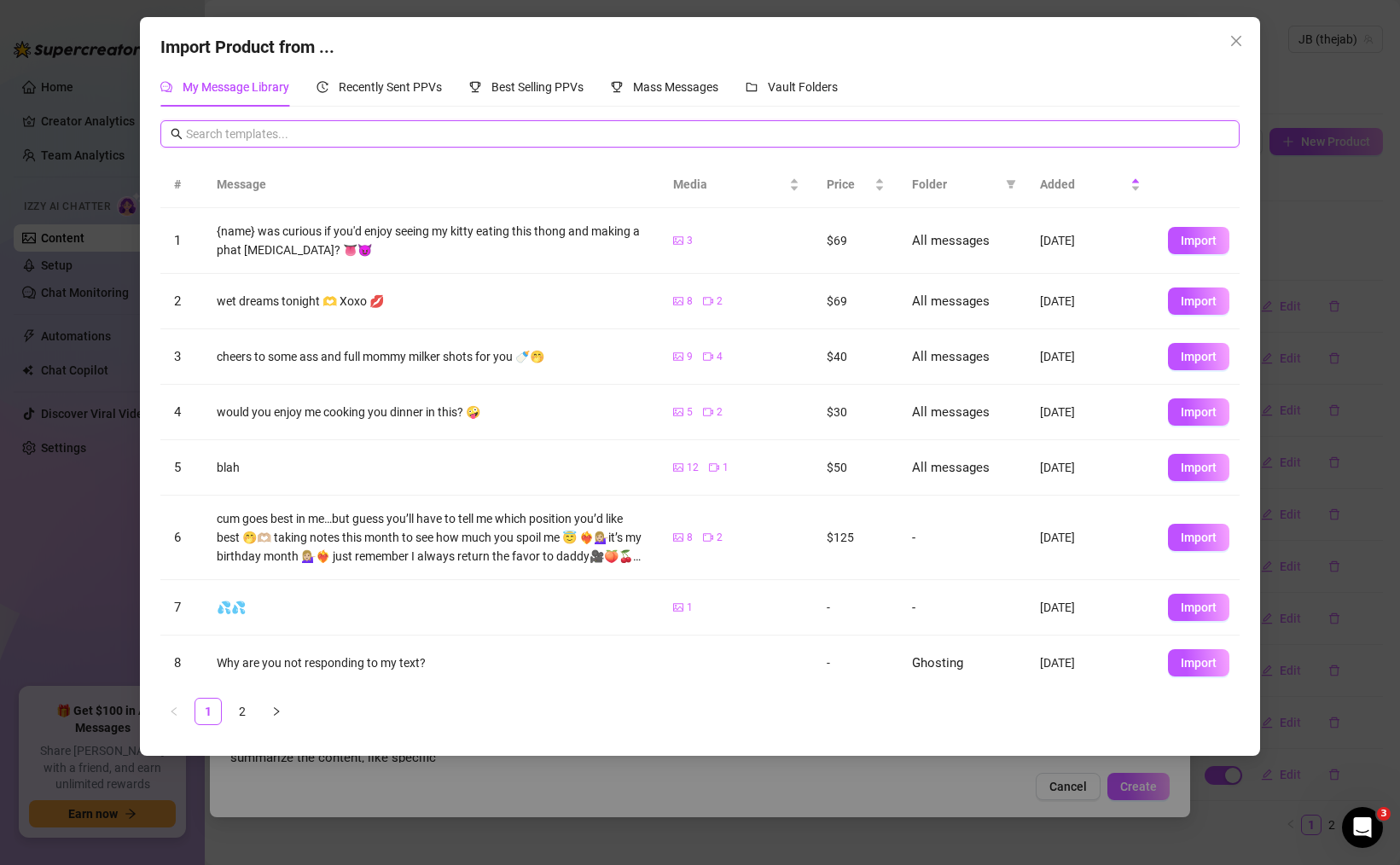
click at [1157, 143] on input "text" at bounding box center [707, 134] width 1044 height 19
click at [1069, 180] on span "Added" at bounding box center [1083, 185] width 87 height 19
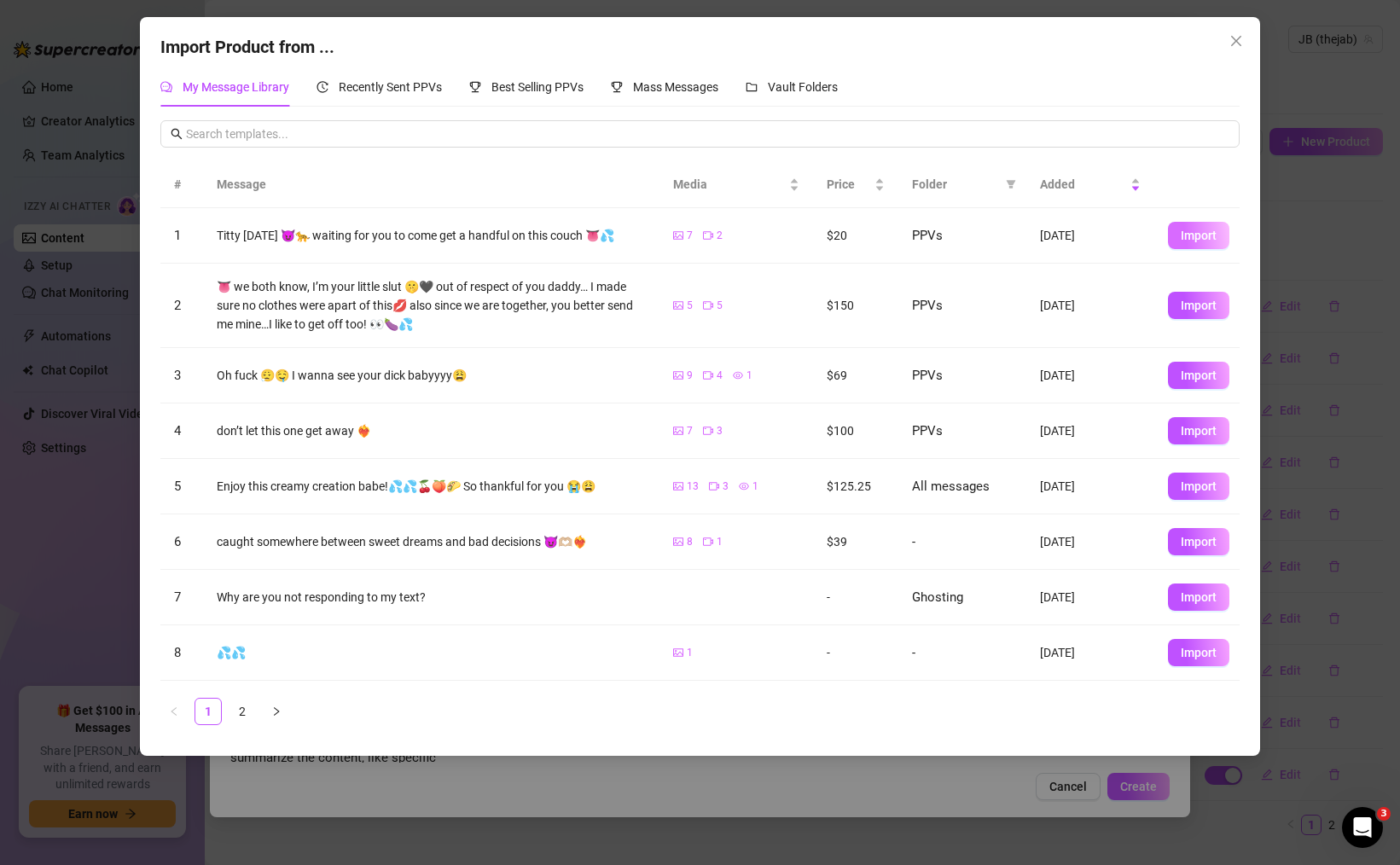
click at [1196, 234] on span "Import" at bounding box center [1199, 235] width 36 height 13
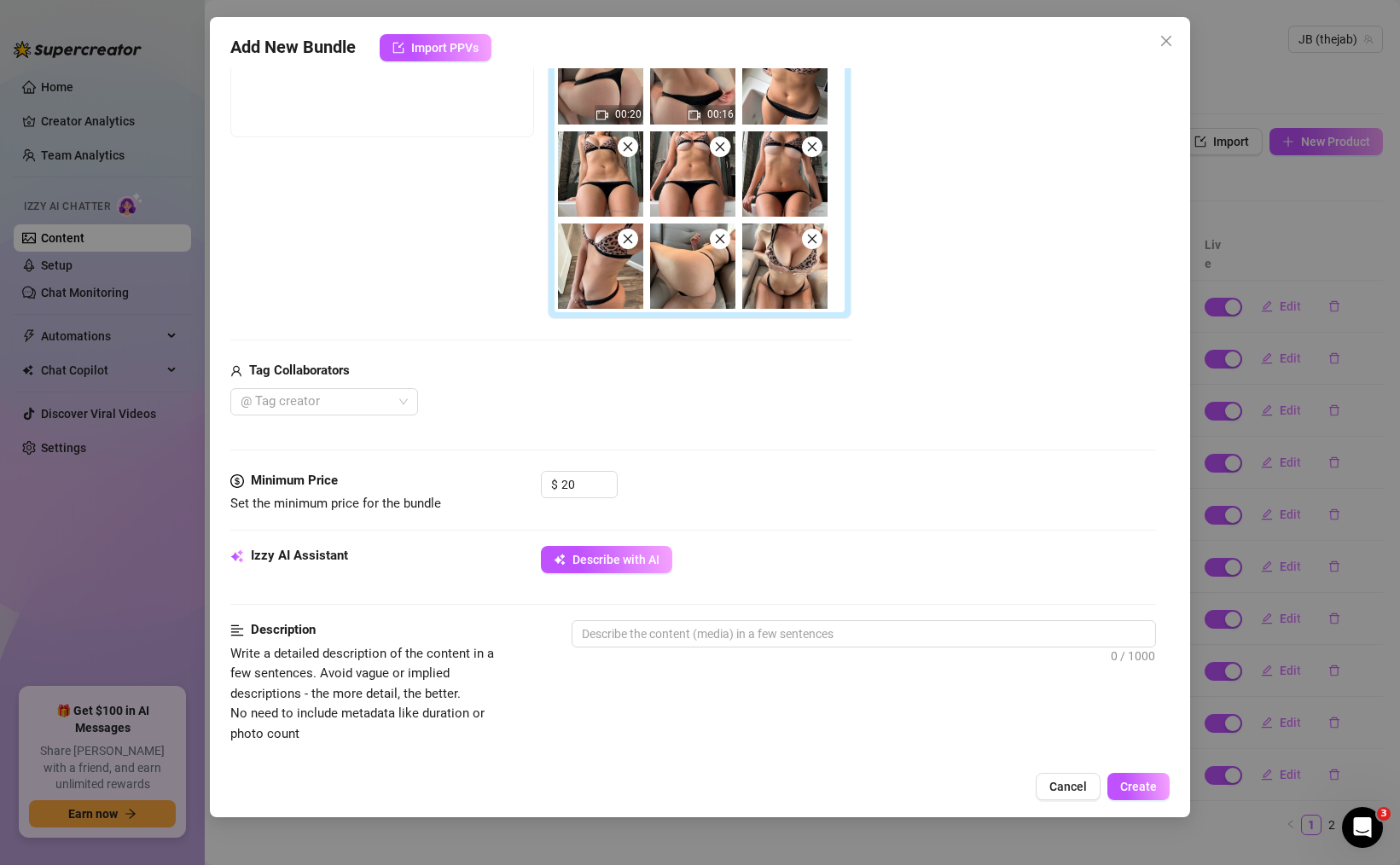
scroll to position [338, 0]
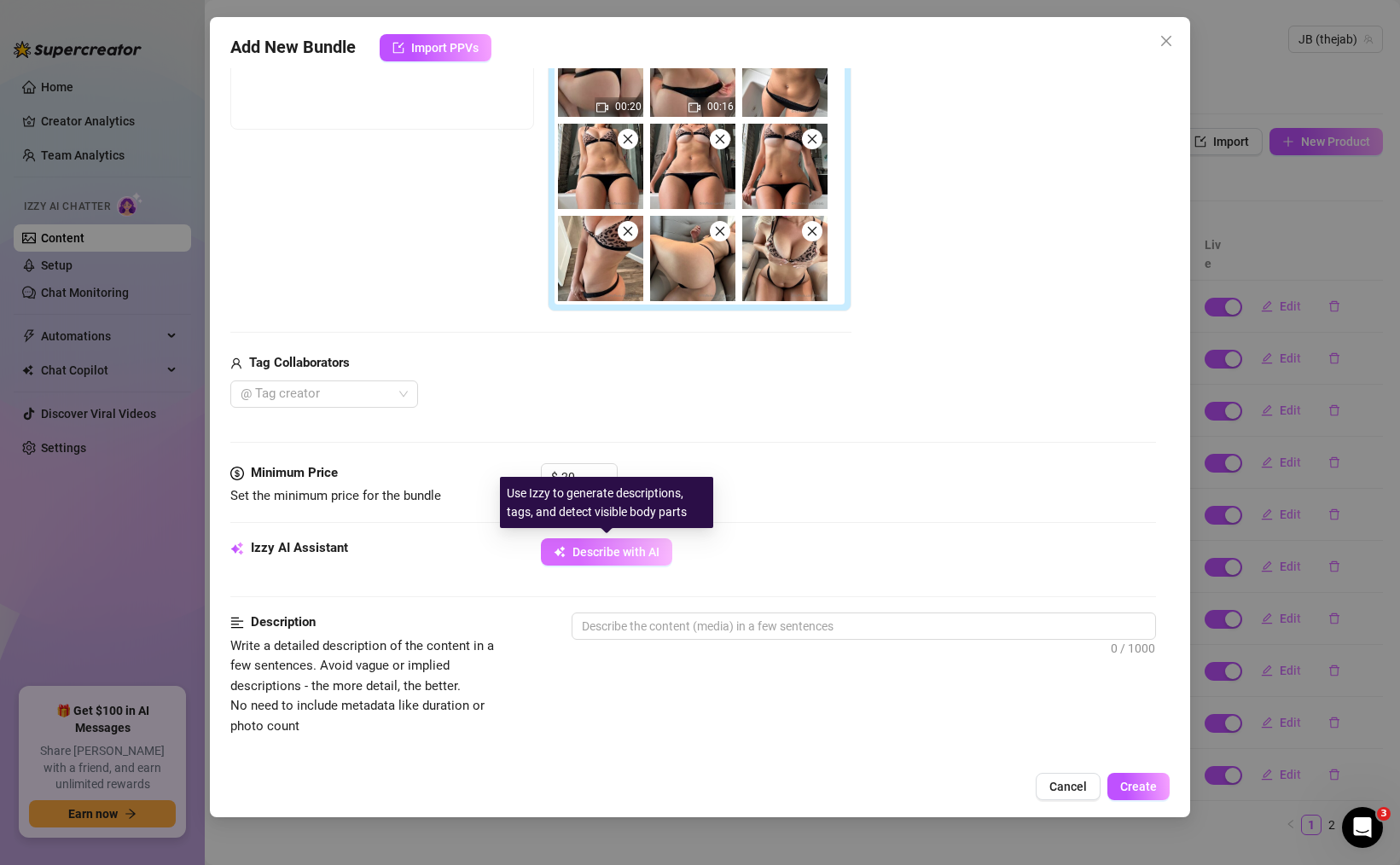
click at [598, 554] on span "Describe with AI" at bounding box center [616, 552] width 87 height 13
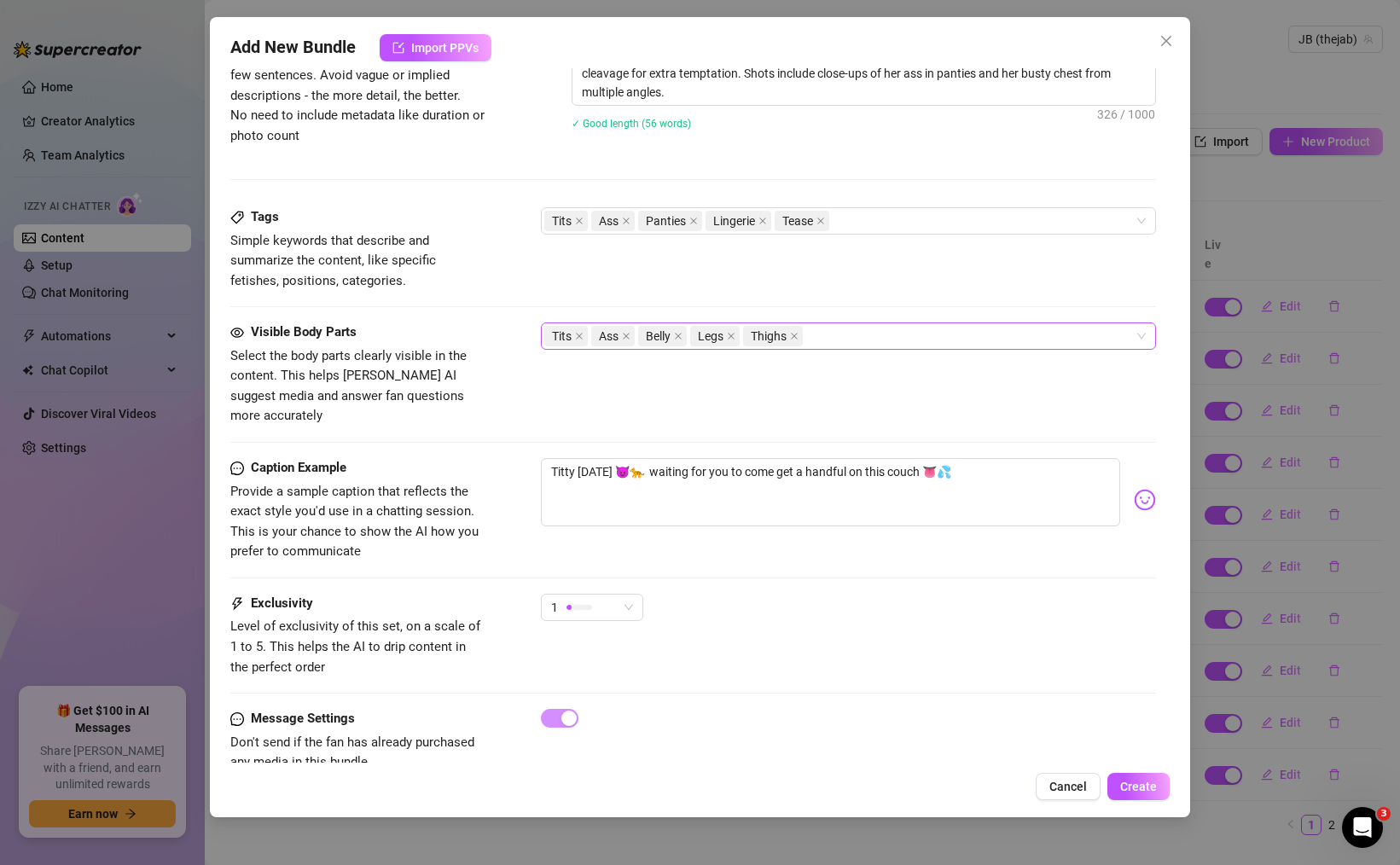
scroll to position [950, 0]
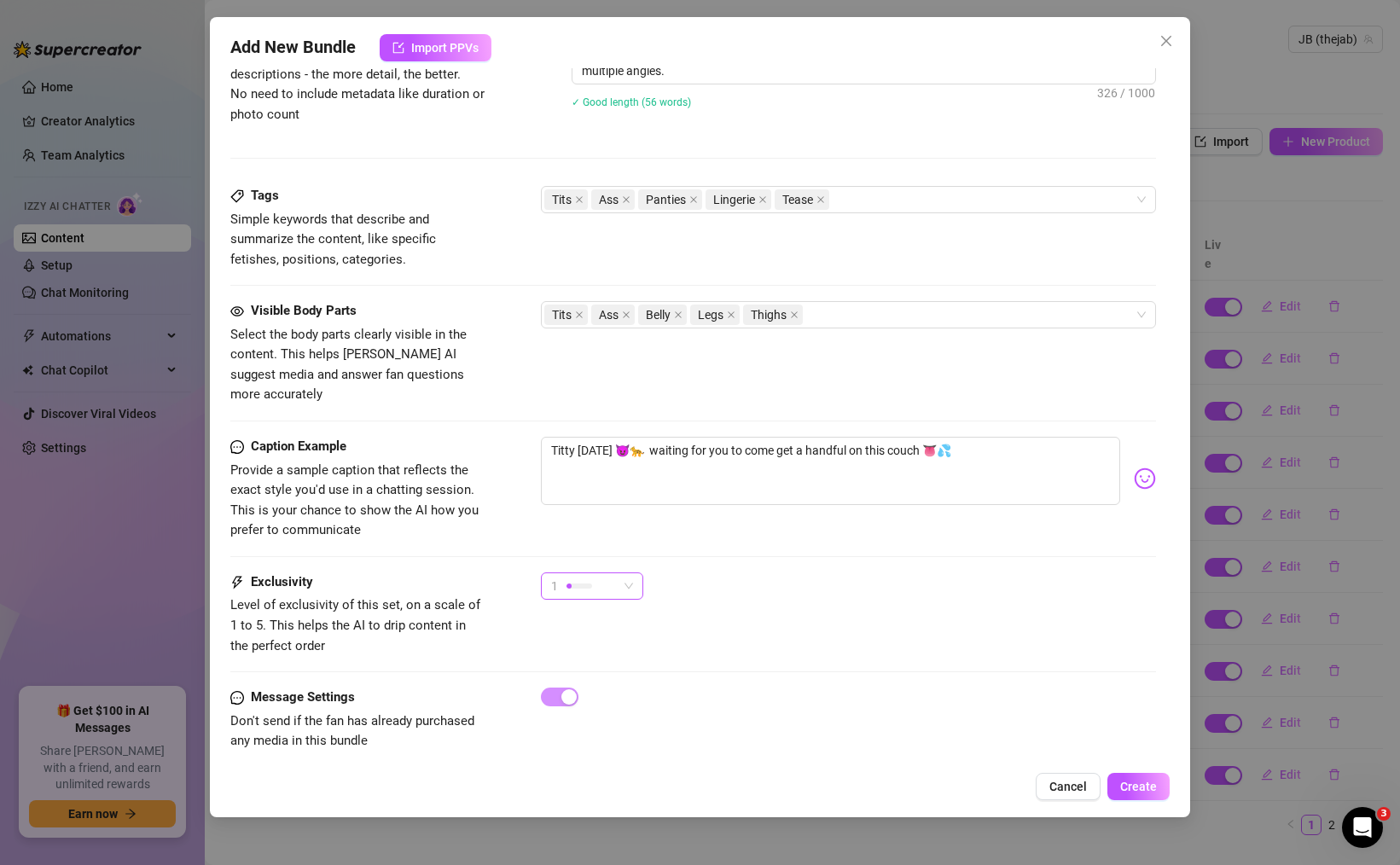
click at [605, 573] on div "1" at bounding box center [584, 586] width 67 height 26
click at [613, 622] on span "2" at bounding box center [610, 627] width 111 height 19
click at [1142, 784] on span "Create" at bounding box center [1138, 786] width 36 height 13
